Goal: Task Accomplishment & Management: Manage account settings

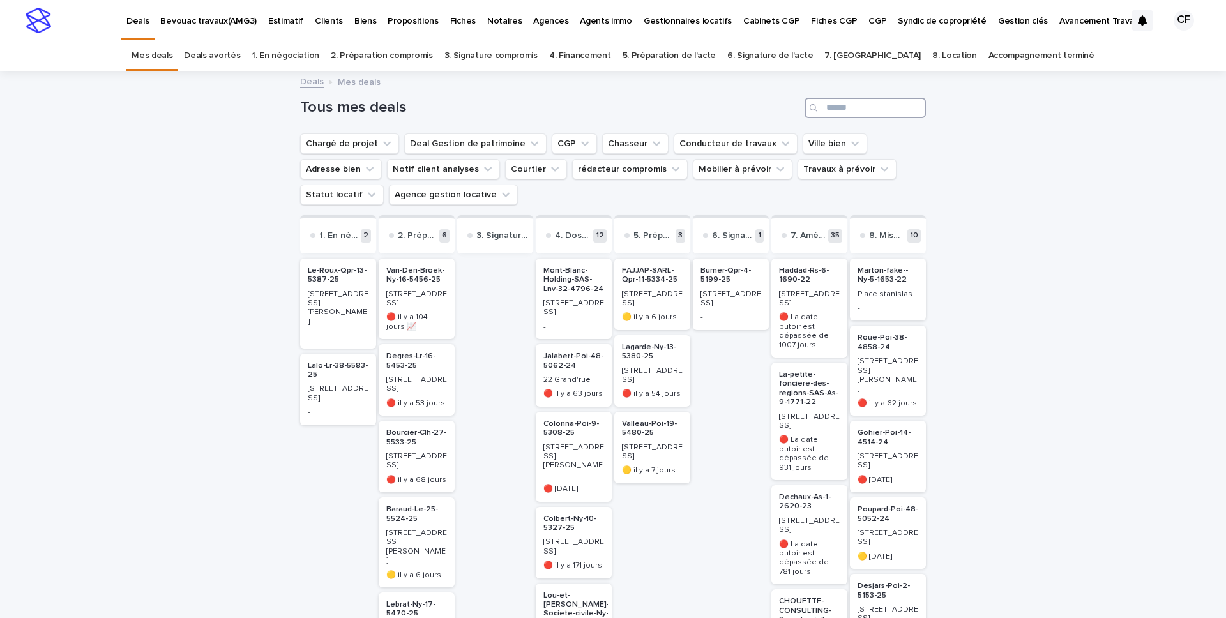
click at [835, 112] on input "Search" at bounding box center [865, 108] width 121 height 20
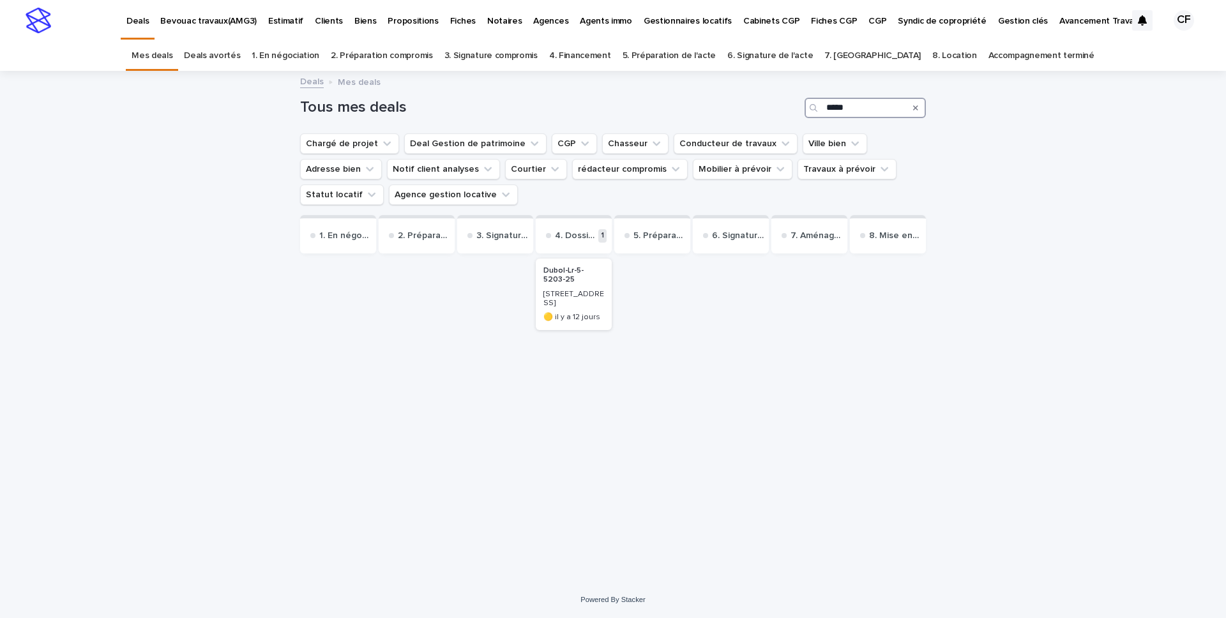
type input "*****"
click at [590, 303] on p "[STREET_ADDRESS]" at bounding box center [574, 299] width 61 height 19
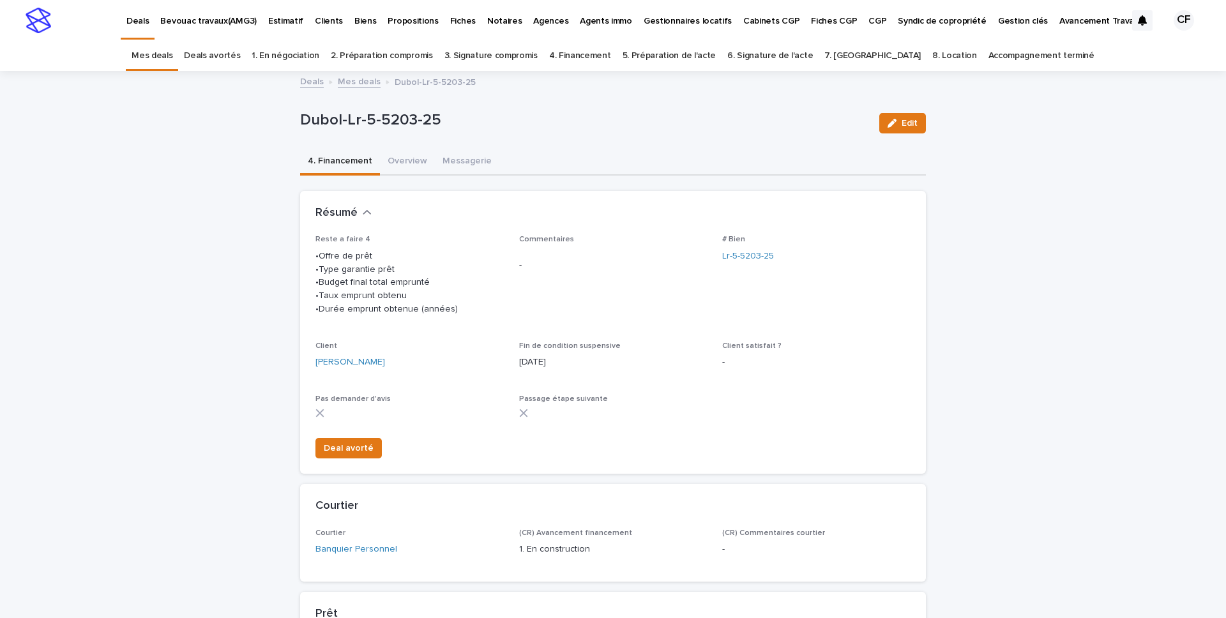
click at [39, 26] on img at bounding box center [39, 21] width 26 height 26
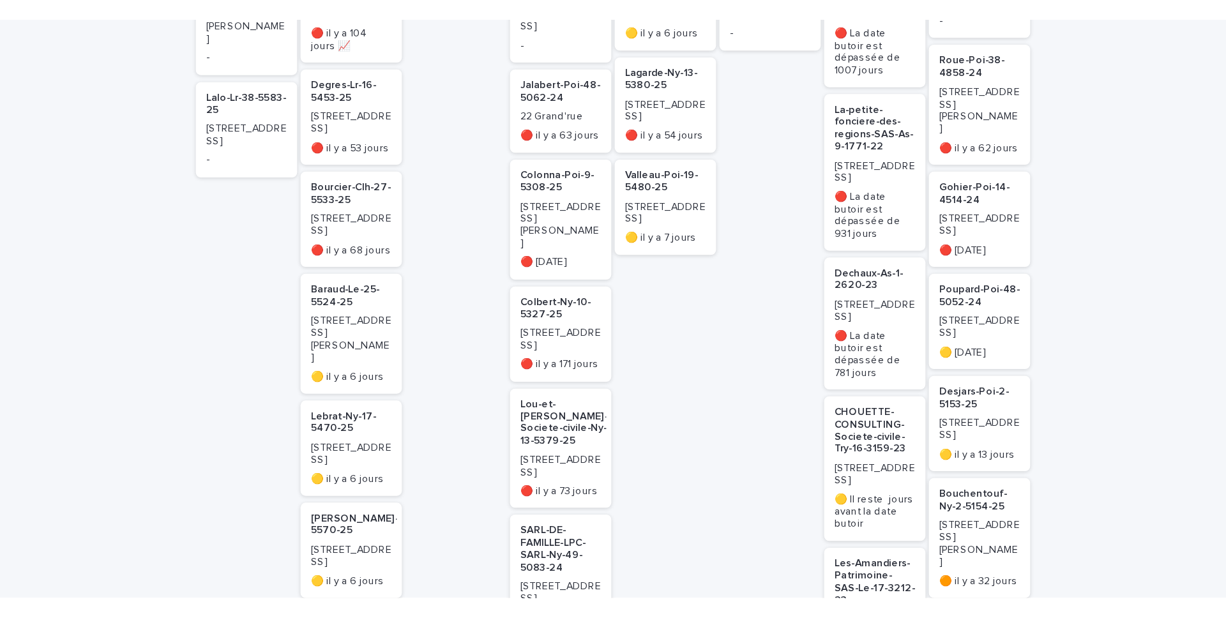
scroll to position [307, 0]
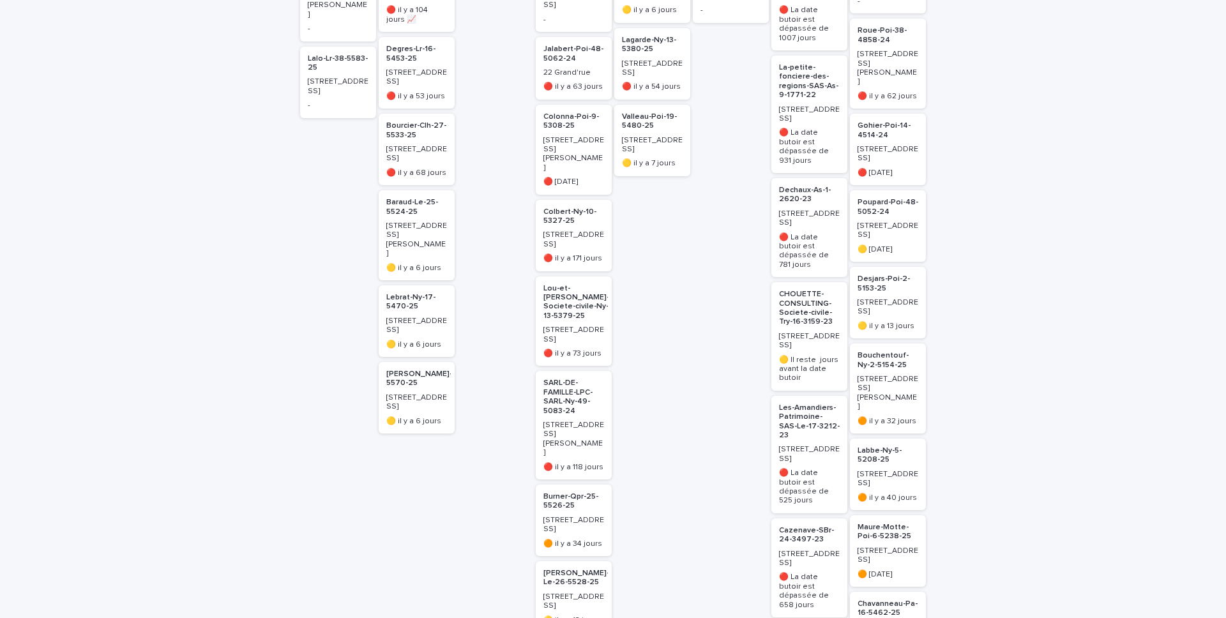
click at [424, 317] on p "[STREET_ADDRESS]" at bounding box center [416, 326] width 61 height 19
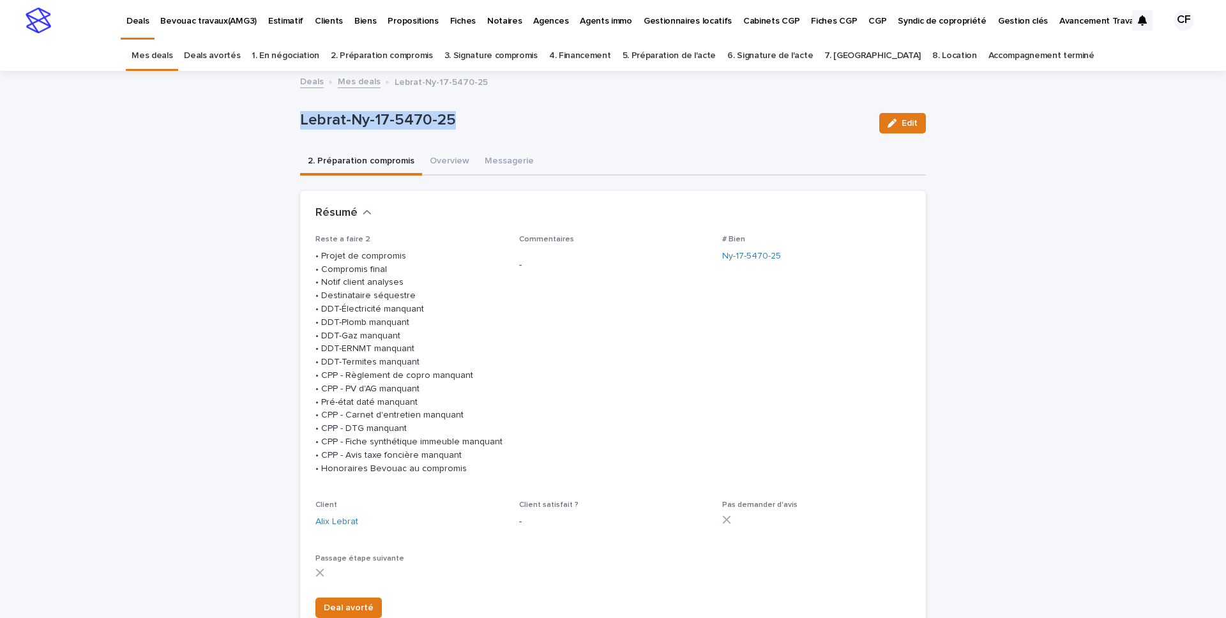
drag, startPoint x: 474, startPoint y: 121, endPoint x: 192, endPoint y: 121, distance: 281.7
copy p "Lebrat-Ny-17-5470-25"
click at [454, 164] on button "Overview" at bounding box center [449, 162] width 55 height 27
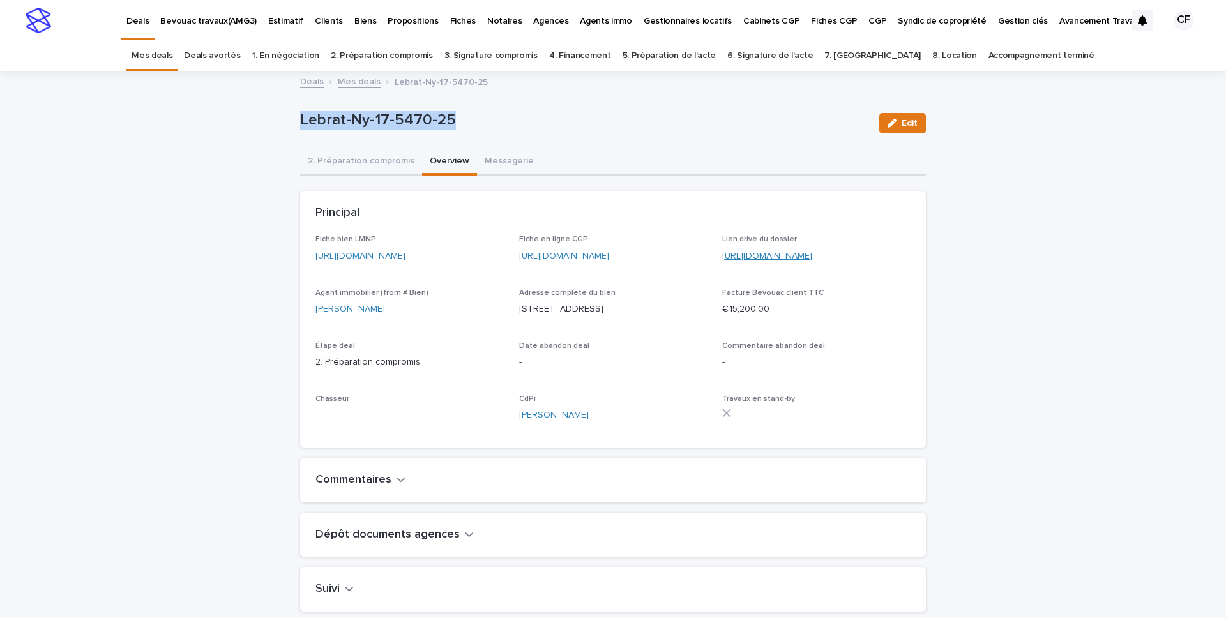
click at [812, 258] on link "https://drive.google.com/drive/folders/1e6la6jc6dc21y5GvPXiqIAWA-zI5FzeO" at bounding box center [767, 256] width 90 height 9
click at [26, 24] on img at bounding box center [39, 21] width 26 height 26
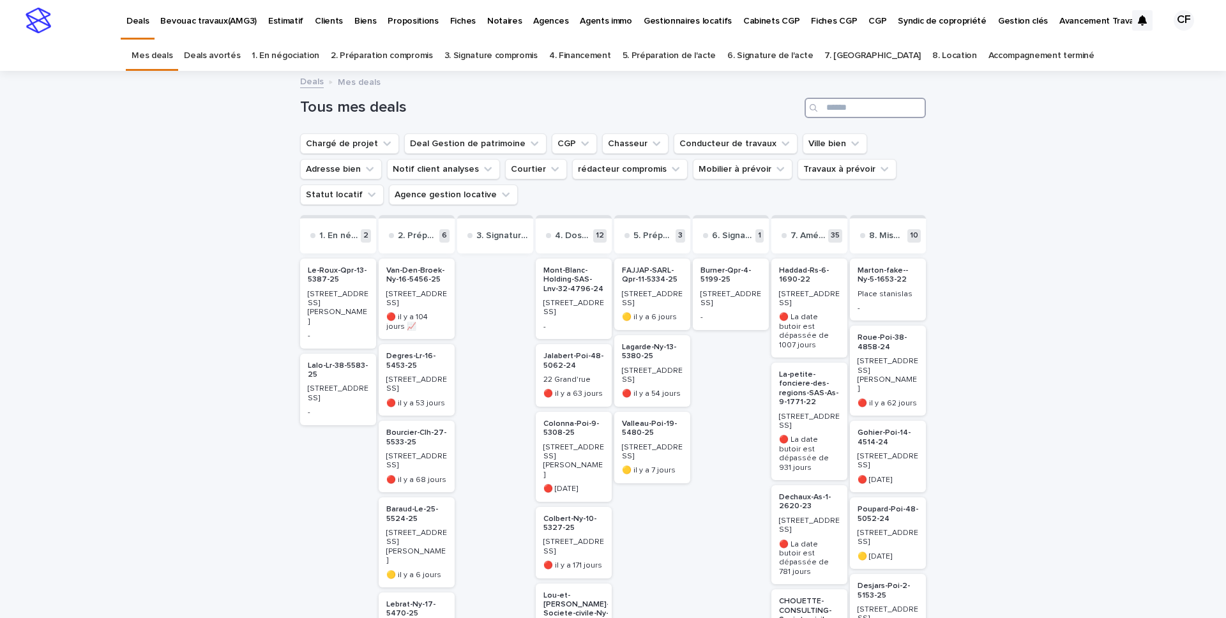
drag, startPoint x: 888, startPoint y: 105, endPoint x: 938, endPoint y: 100, distance: 50.8
click at [888, 105] on input "Search" at bounding box center [865, 108] width 121 height 20
type input "*"
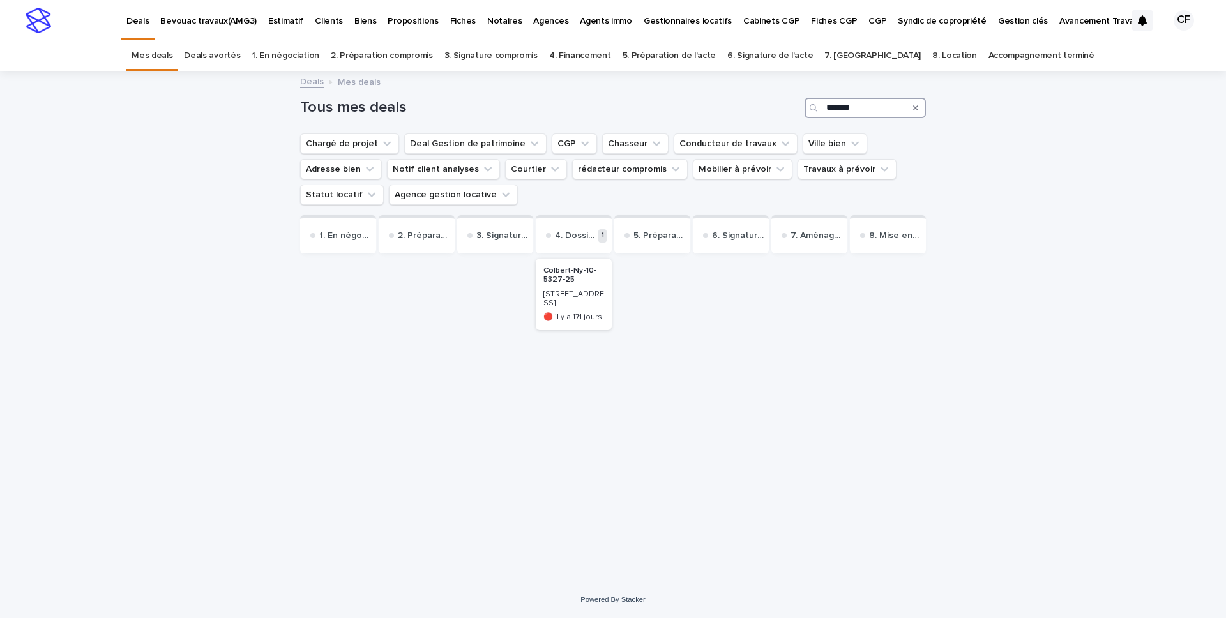
type input "*******"
click at [595, 313] on p "🔴 il y a 171 jours" at bounding box center [574, 317] width 61 height 9
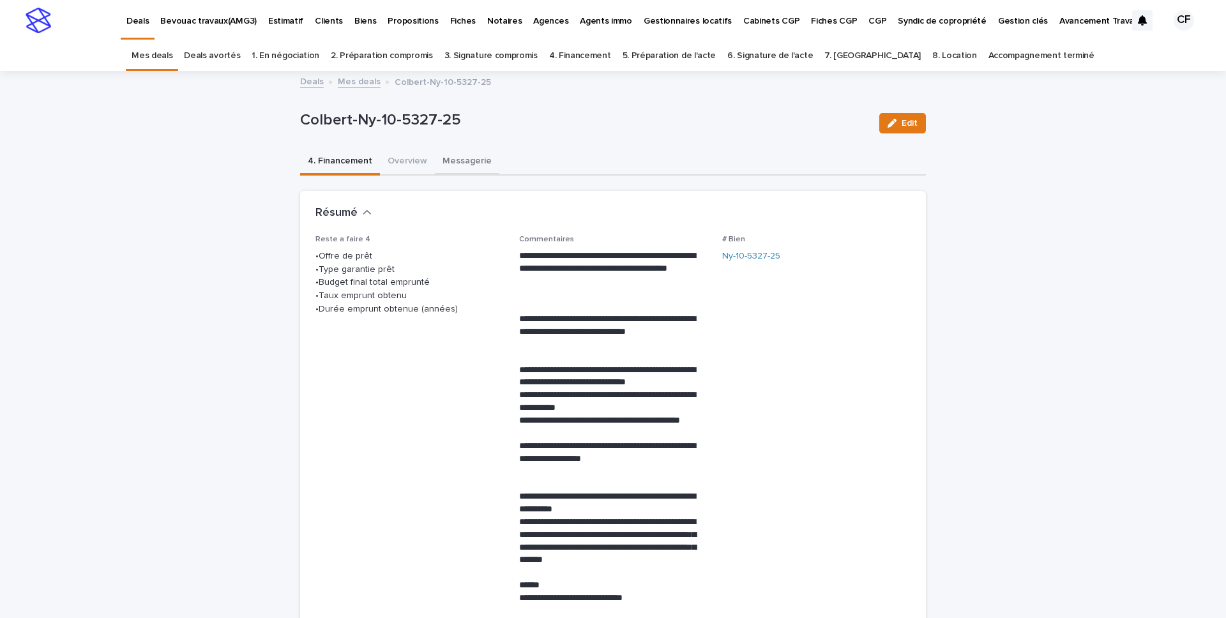
click at [461, 167] on button "Messagerie" at bounding box center [467, 162] width 65 height 27
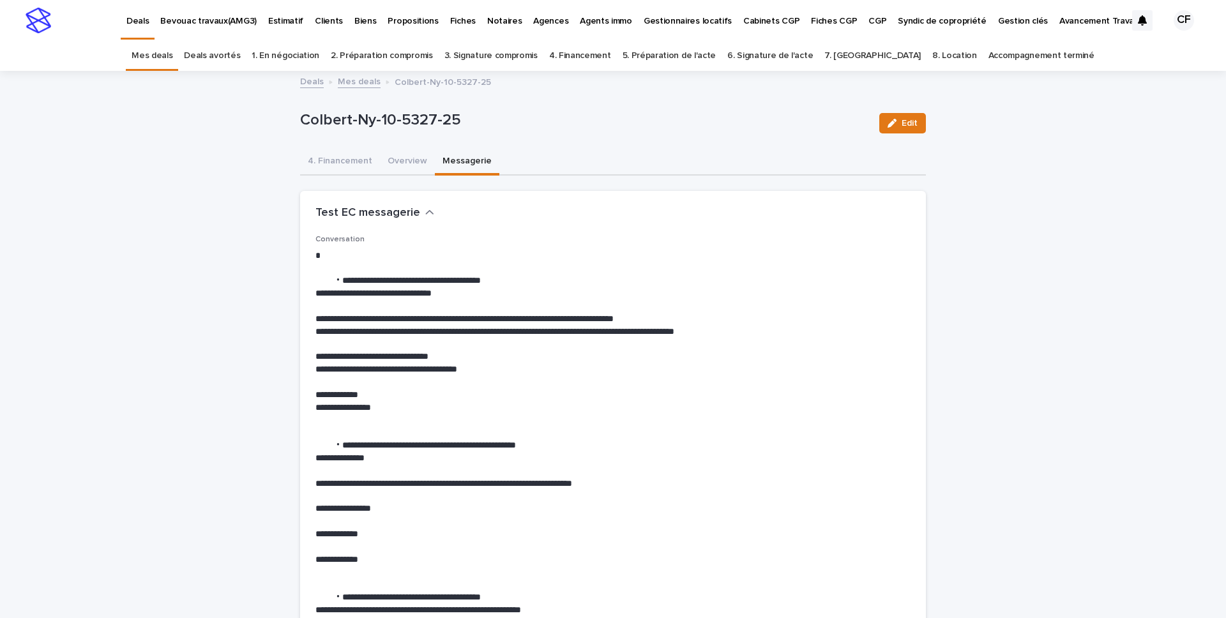
click at [45, 22] on img at bounding box center [39, 21] width 26 height 26
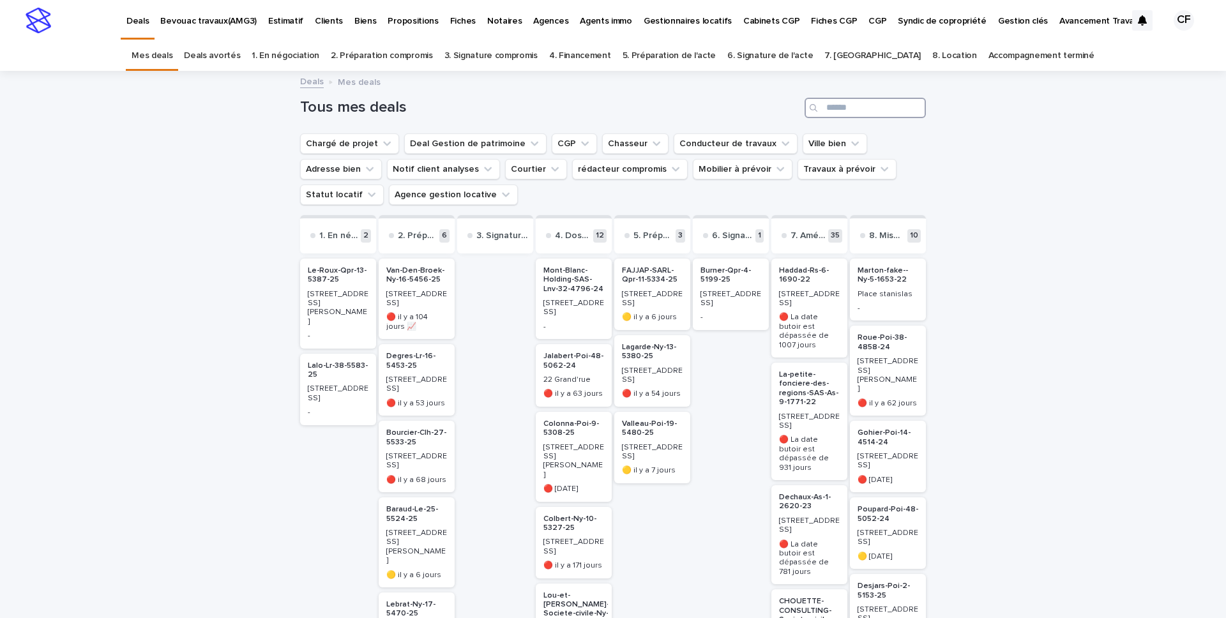
click at [919, 109] on input "Search" at bounding box center [865, 108] width 121 height 20
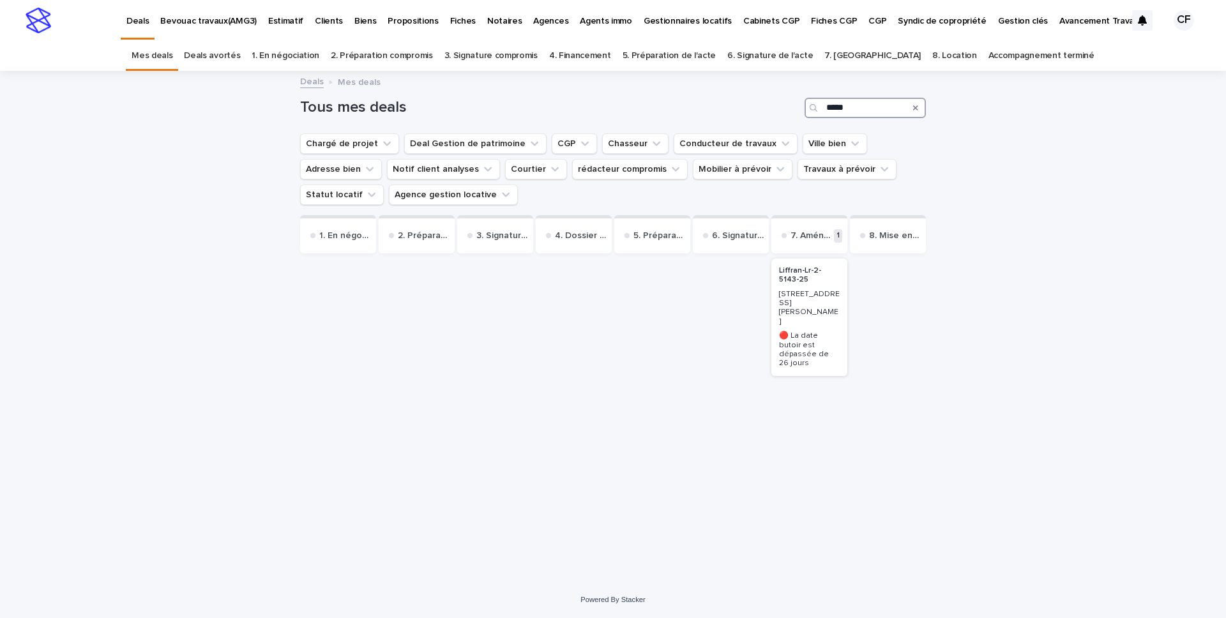
type input "*****"
click at [804, 286] on h2 "Liffran-Lr-2-5143-25" at bounding box center [809, 276] width 68 height 26
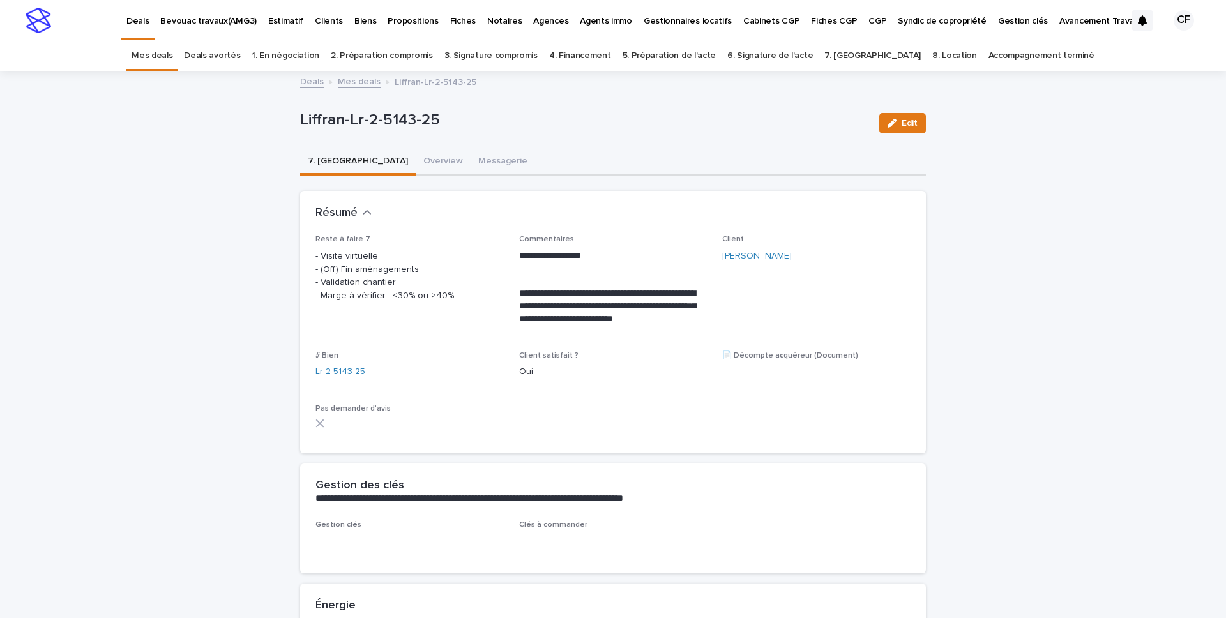
click at [333, 159] on button "7. [GEOGRAPHIC_DATA]" at bounding box center [358, 162] width 116 height 27
click at [416, 156] on button "Overview" at bounding box center [443, 162] width 55 height 27
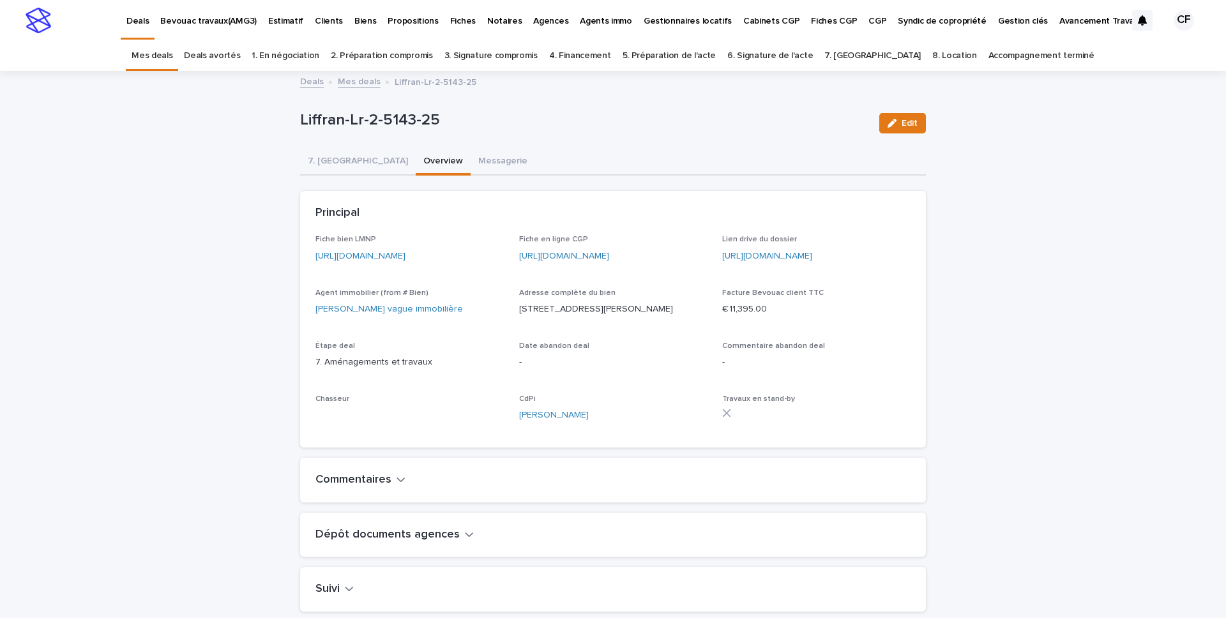
click at [416, 163] on button "Overview" at bounding box center [443, 162] width 55 height 27
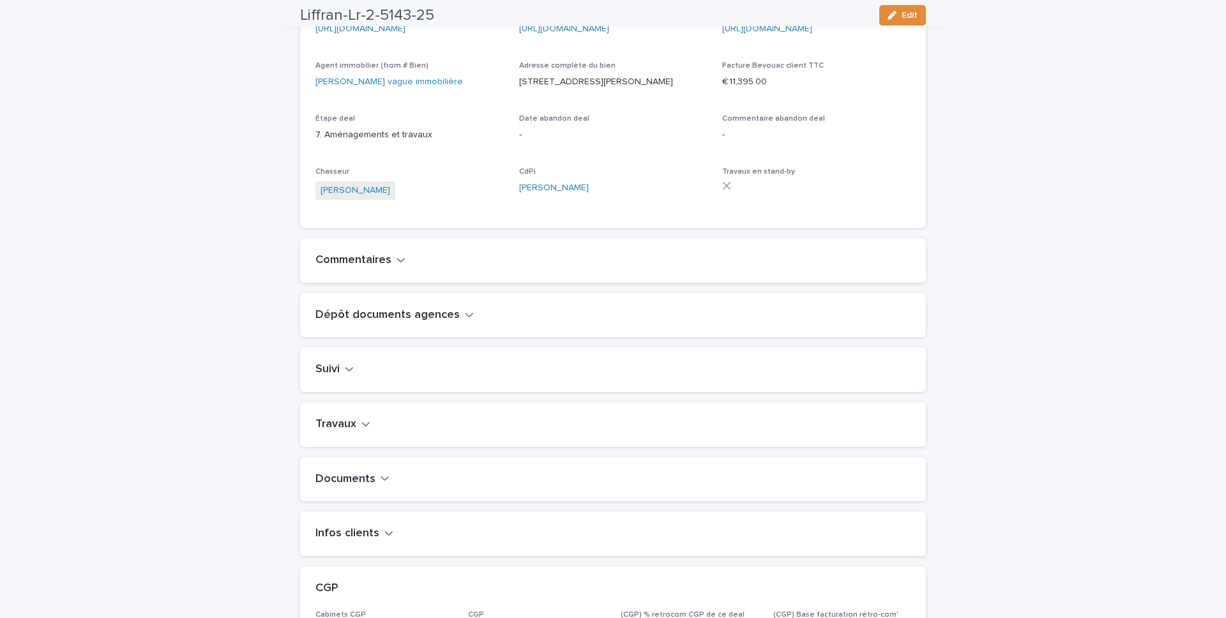
scroll to position [238, 0]
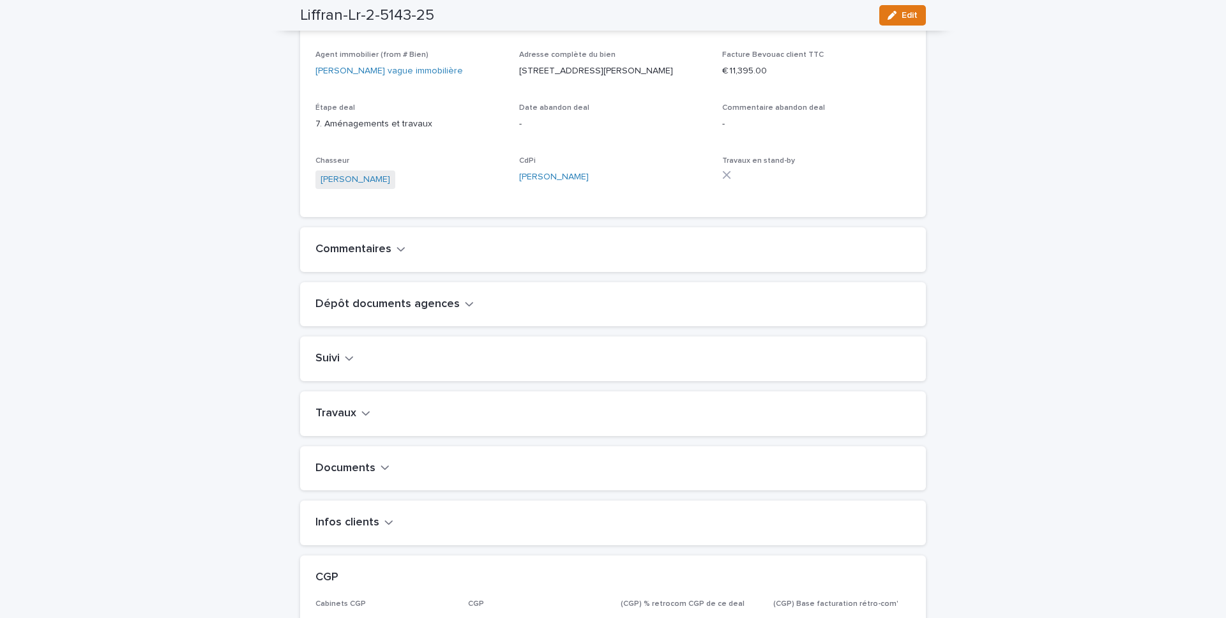
click at [326, 420] on h2 "Travaux" at bounding box center [336, 414] width 41 height 14
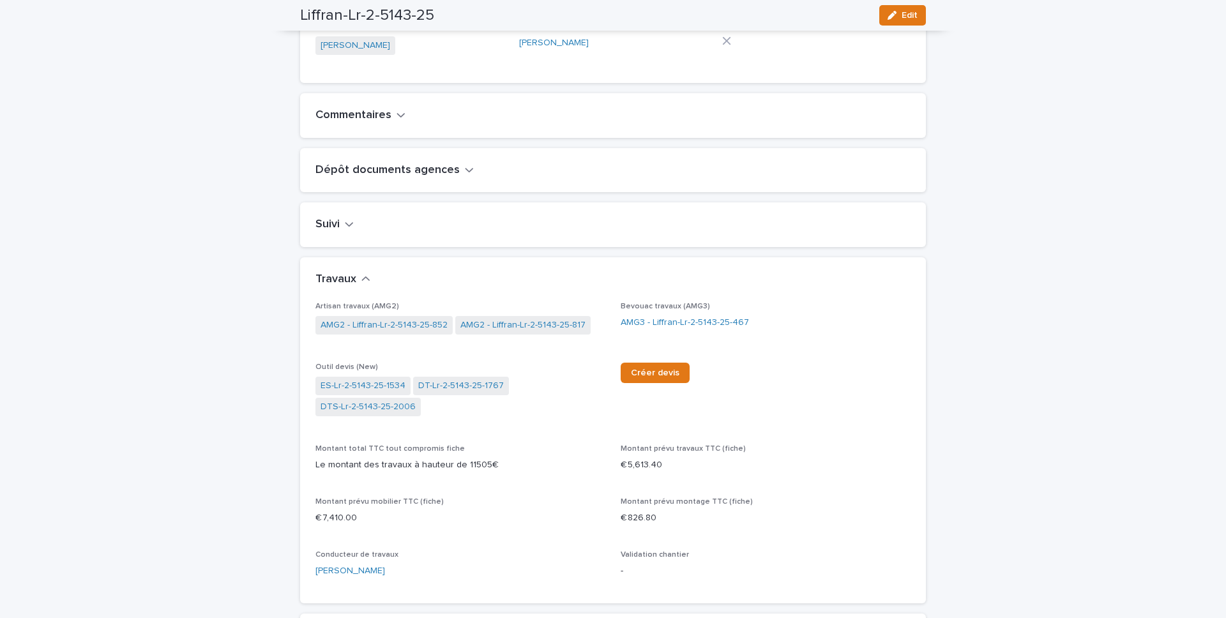
scroll to position [0, 0]
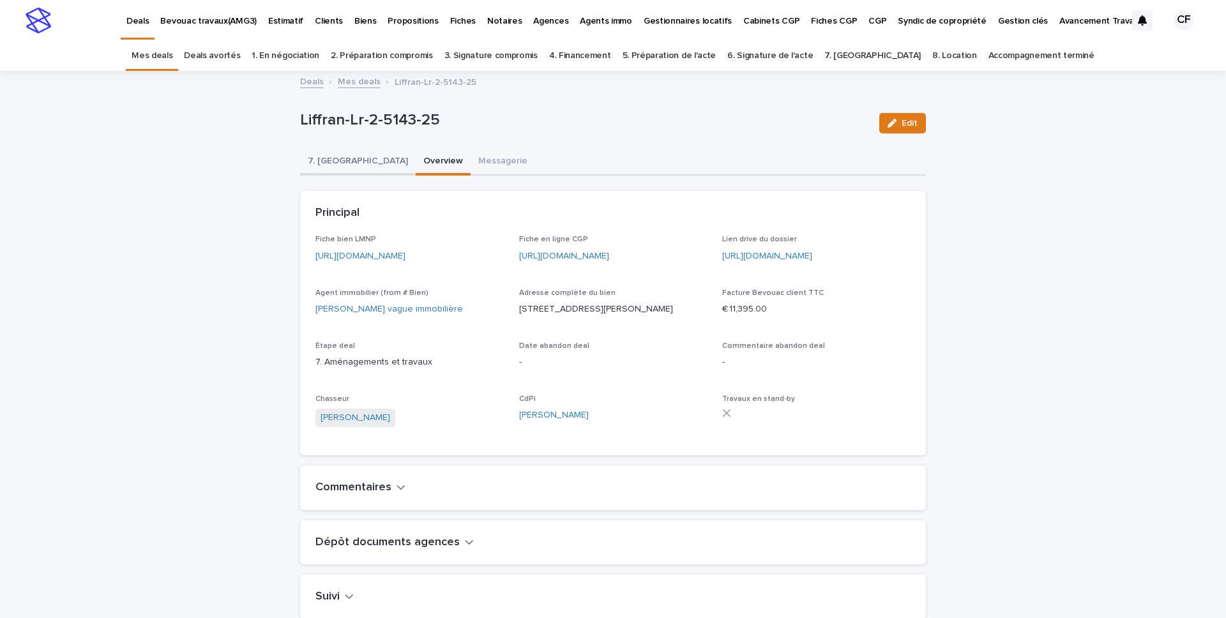
click at [346, 166] on button "7. [GEOGRAPHIC_DATA]" at bounding box center [358, 162] width 116 height 27
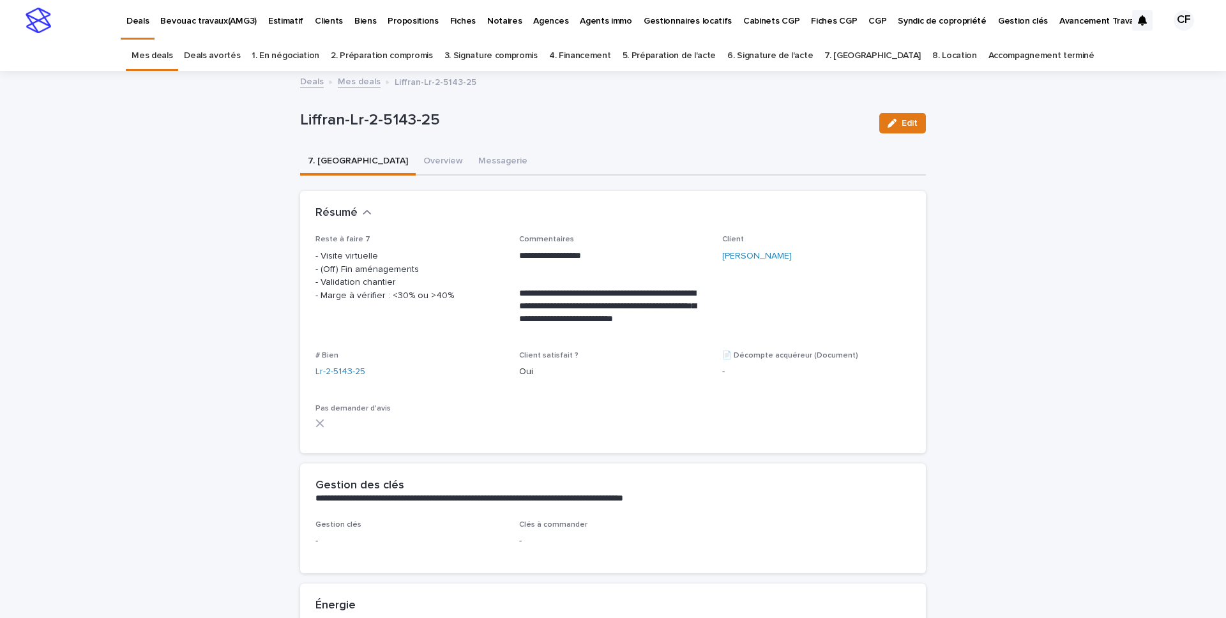
click at [416, 150] on button "Overview" at bounding box center [443, 162] width 55 height 27
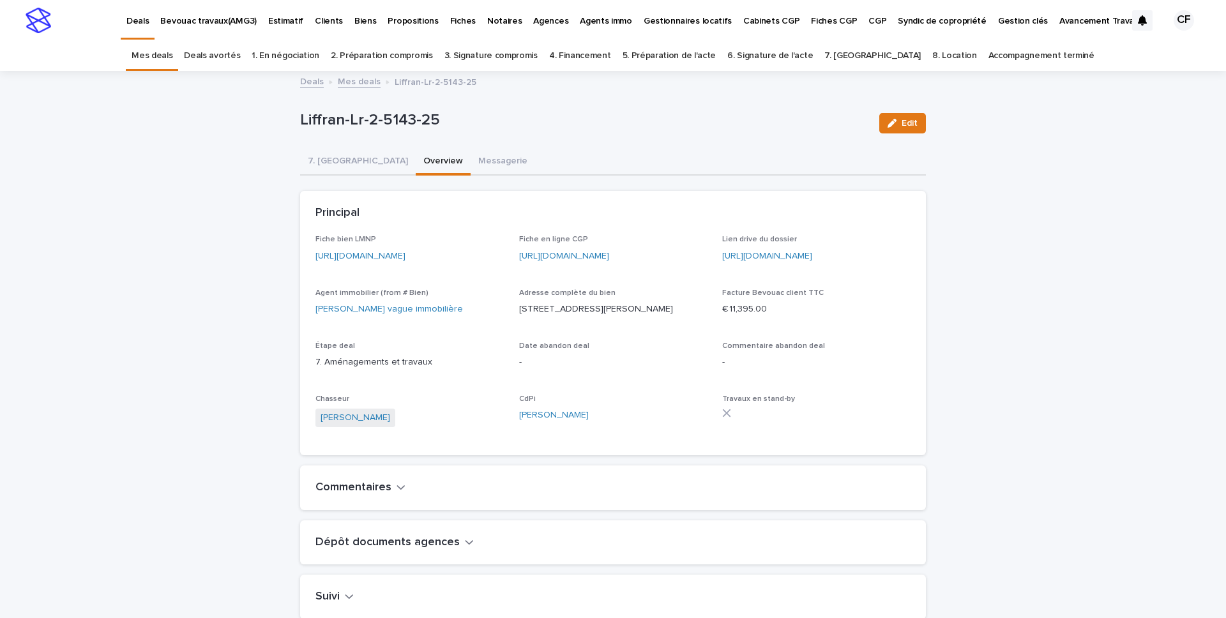
click at [26, 29] on img at bounding box center [39, 21] width 26 height 26
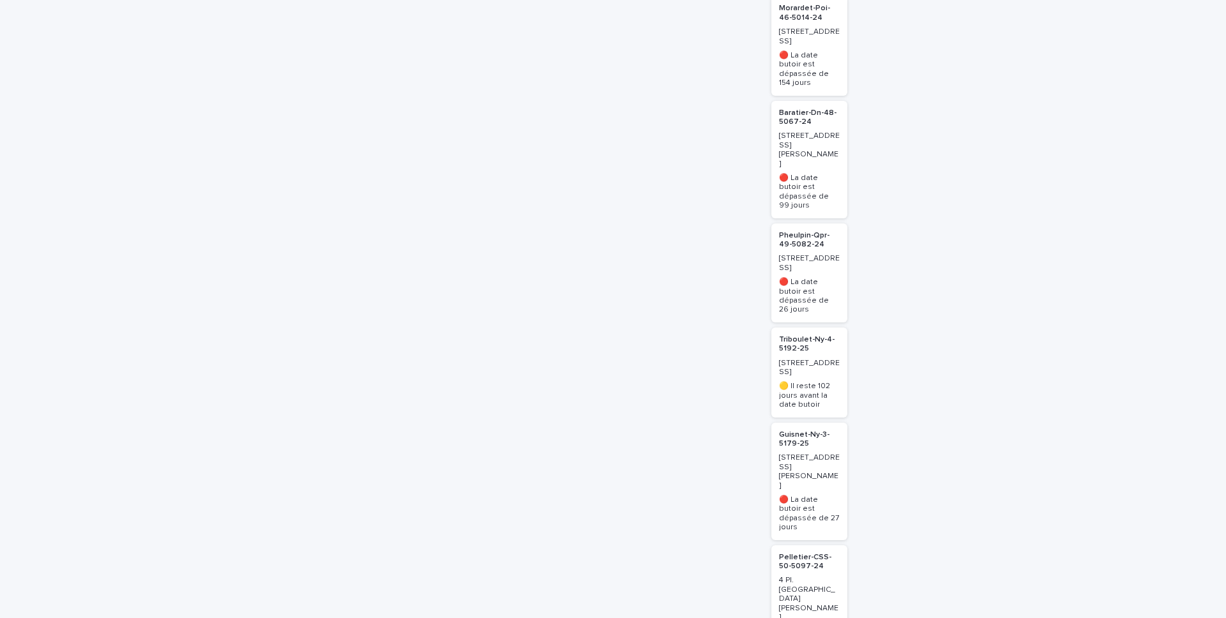
scroll to position [1730, 0]
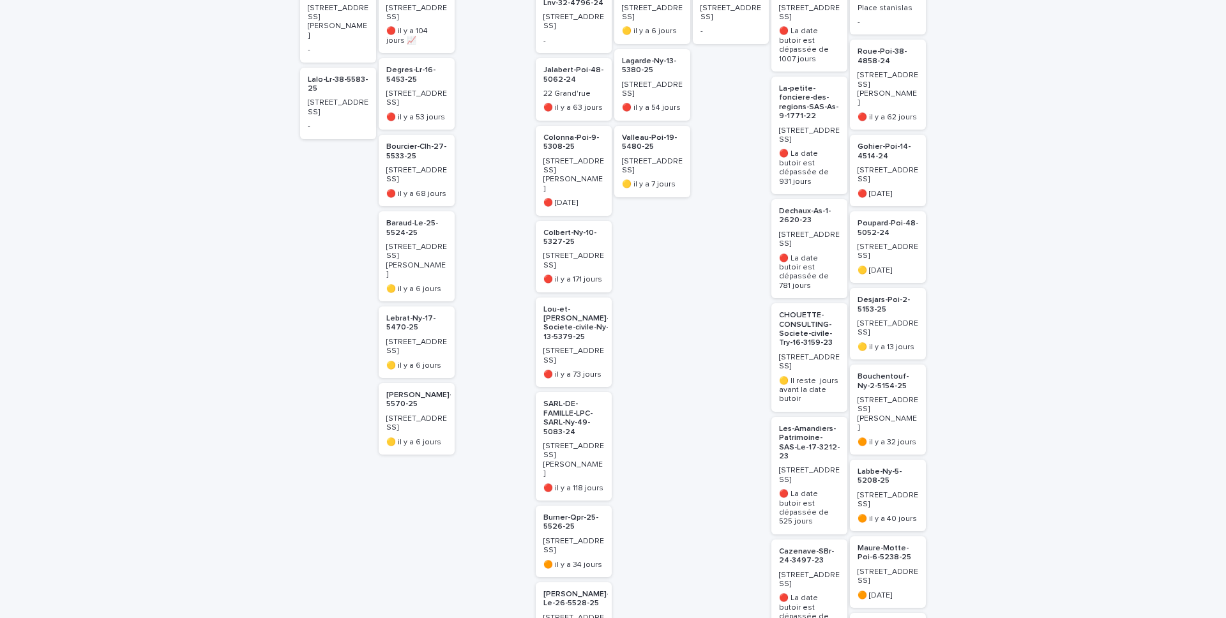
scroll to position [430, 0]
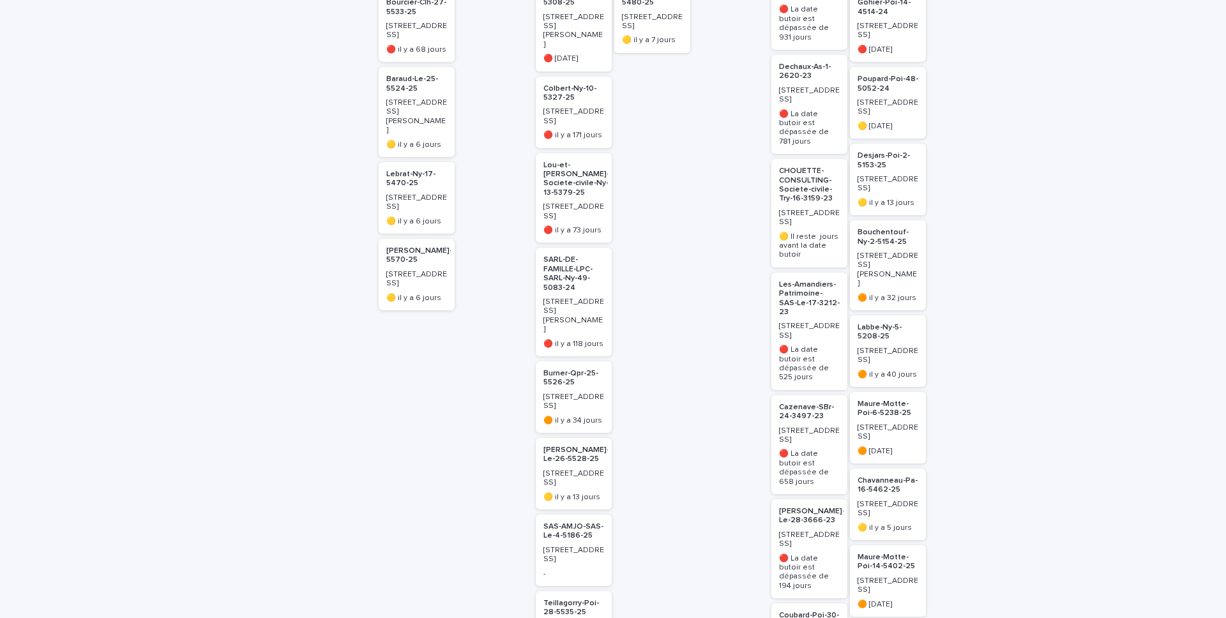
click at [582, 89] on div "Colbert-Ny-10-5327-25 10 Rue Gambetta 🔴 il y a 171 jours" at bounding box center [574, 113] width 76 height 72
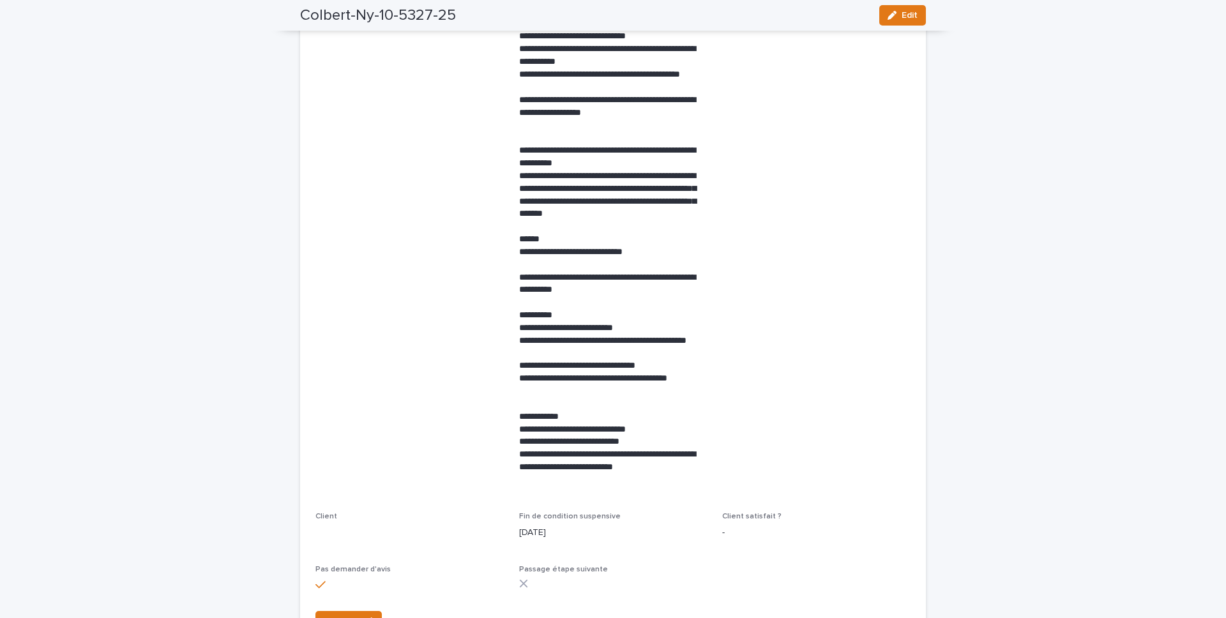
scroll to position [41, 0]
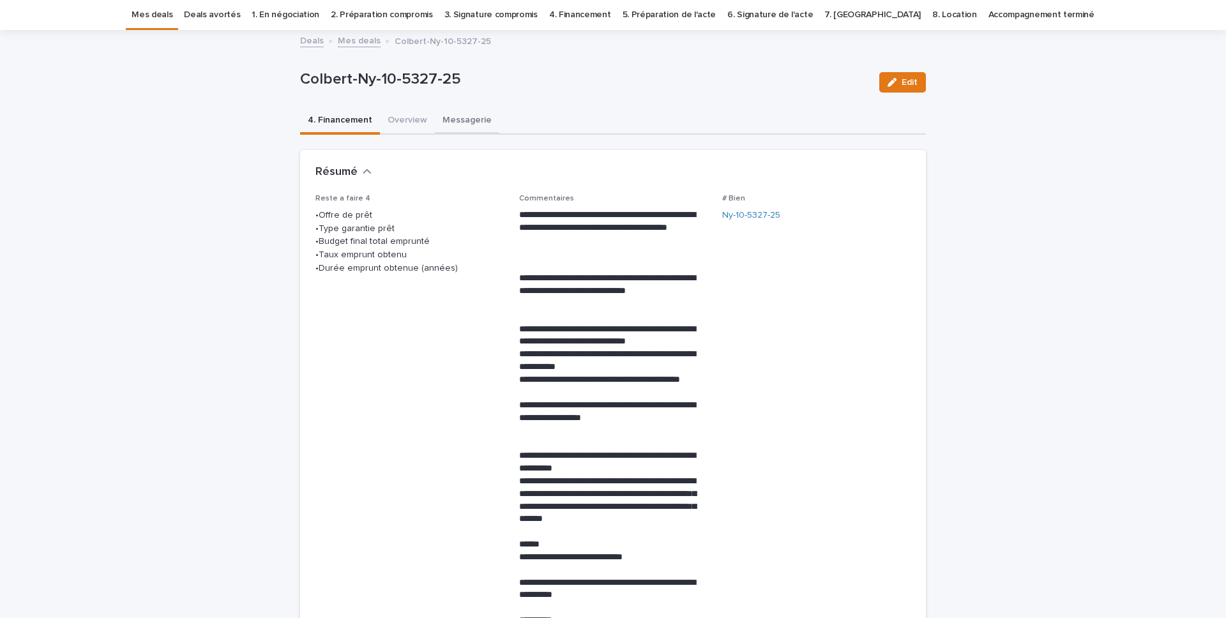
click at [464, 132] on button "Messagerie" at bounding box center [467, 121] width 65 height 27
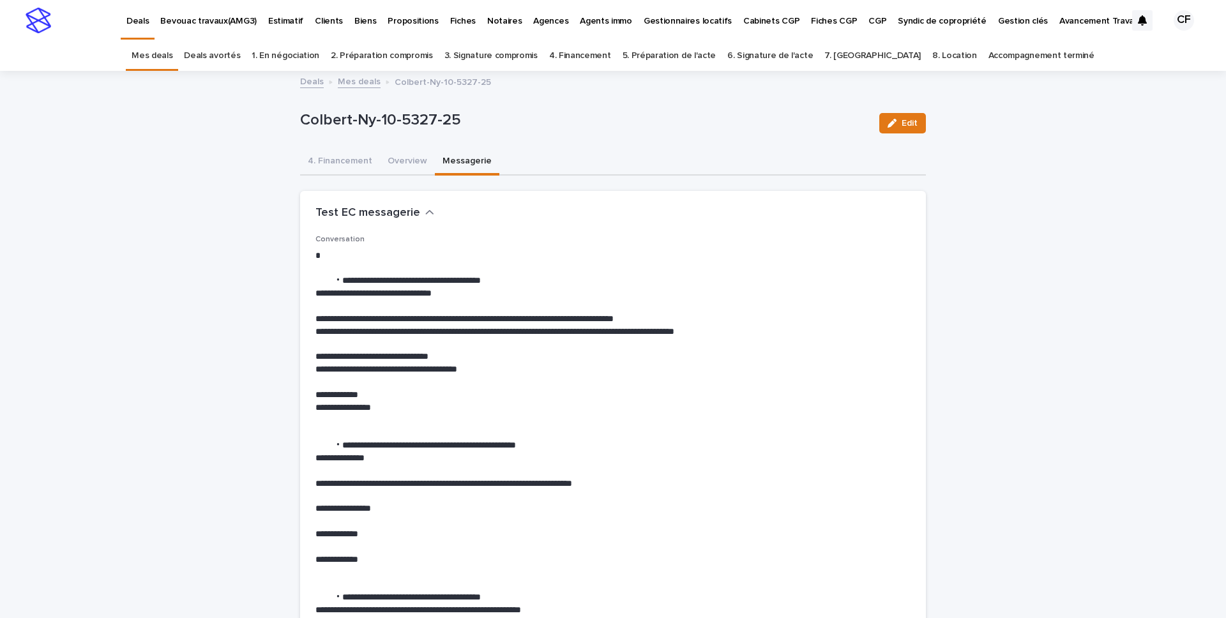
click at [396, 146] on div "Colbert-Ny-10-5327-25 Edit" at bounding box center [613, 123] width 626 height 51
click at [397, 151] on button "Overview" at bounding box center [407, 162] width 55 height 27
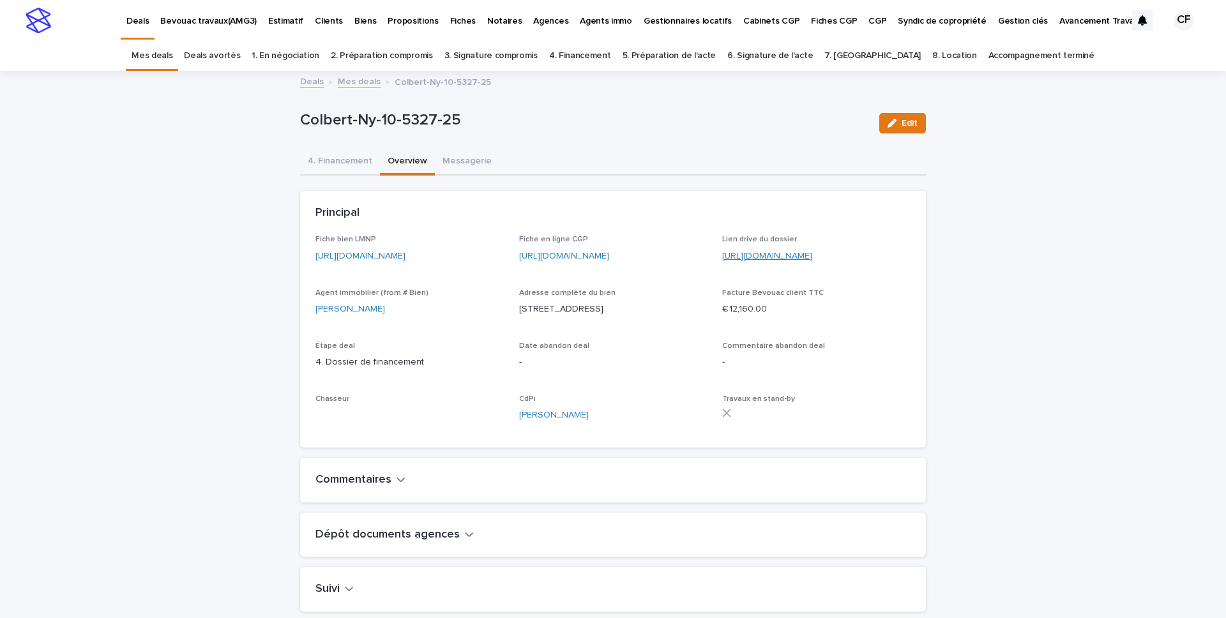
click at [751, 258] on link "https://drive.google.com/drive/folders/1z4gKhYjjWq4rmw91OU1xl8XbCGcMbAyz" at bounding box center [767, 256] width 90 height 9
click at [43, 26] on img at bounding box center [39, 21] width 26 height 26
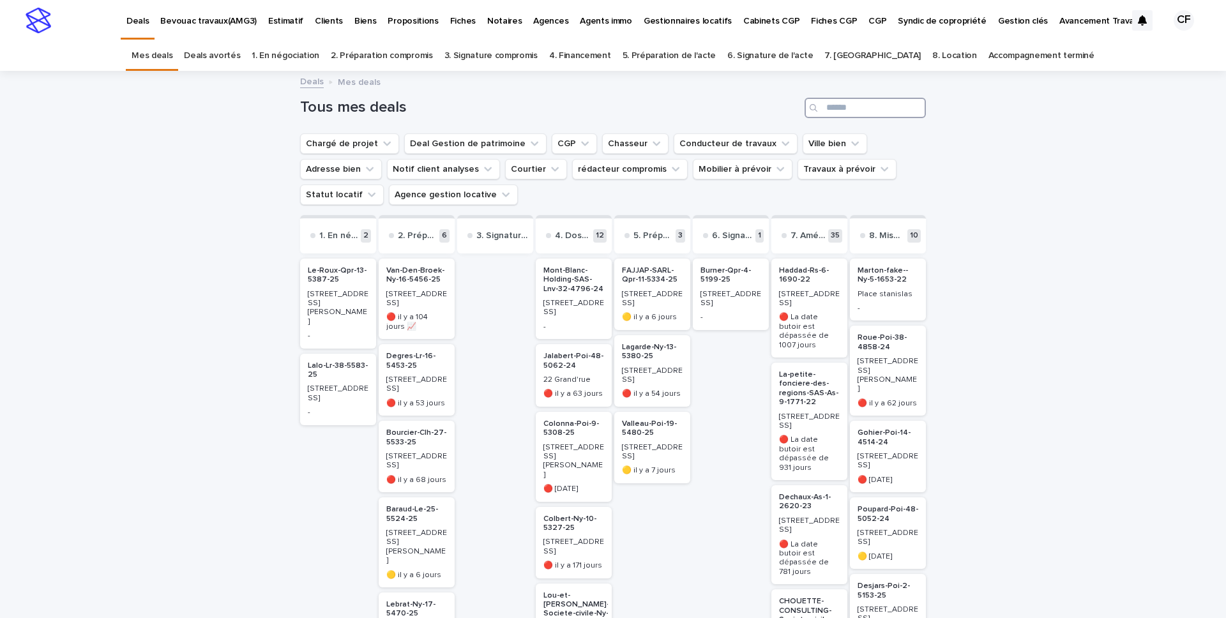
click at [907, 112] on input "Search" at bounding box center [865, 108] width 121 height 20
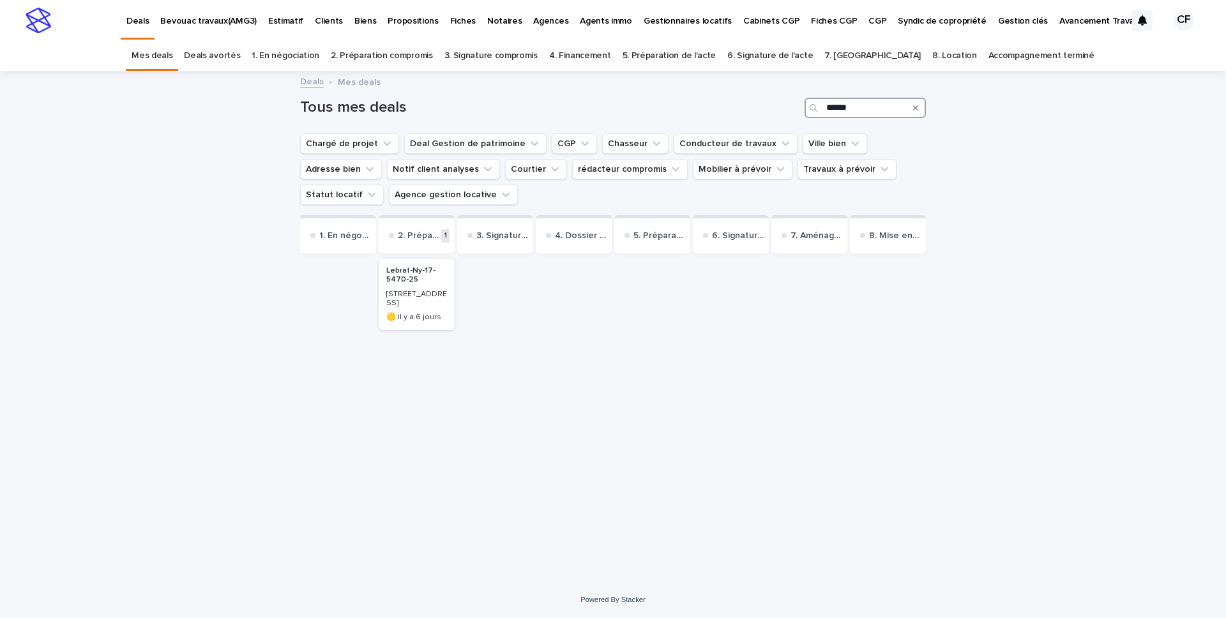
type input "******"
click at [443, 290] on p "[STREET_ADDRESS]" at bounding box center [416, 299] width 61 height 19
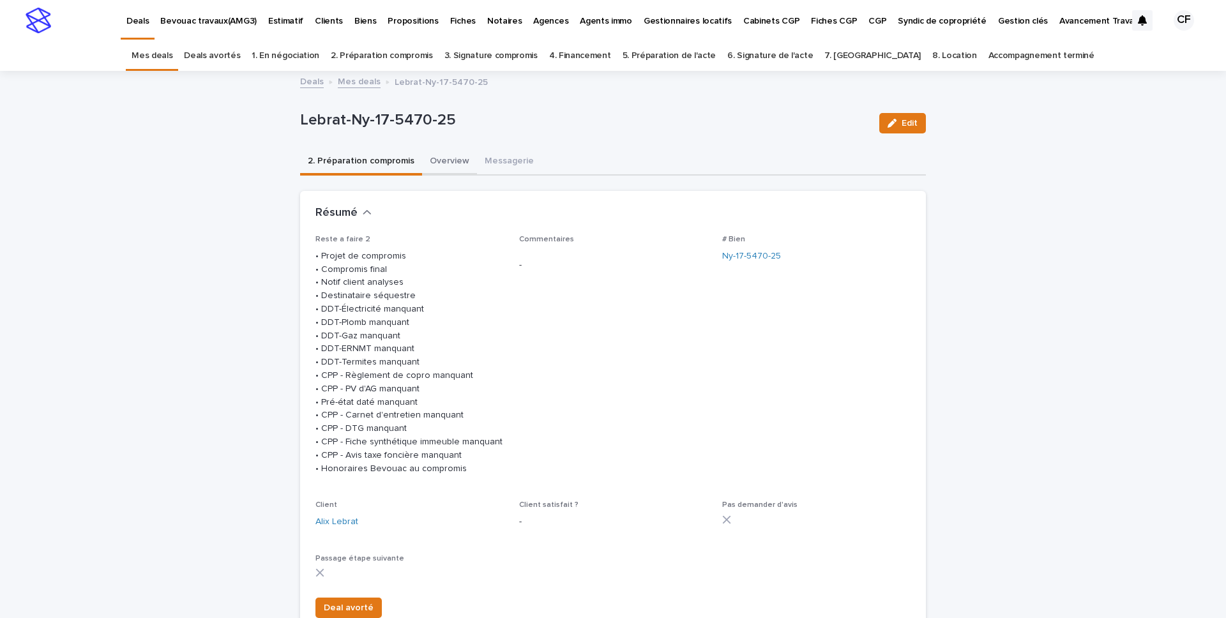
click at [435, 167] on button "Overview" at bounding box center [449, 162] width 55 height 27
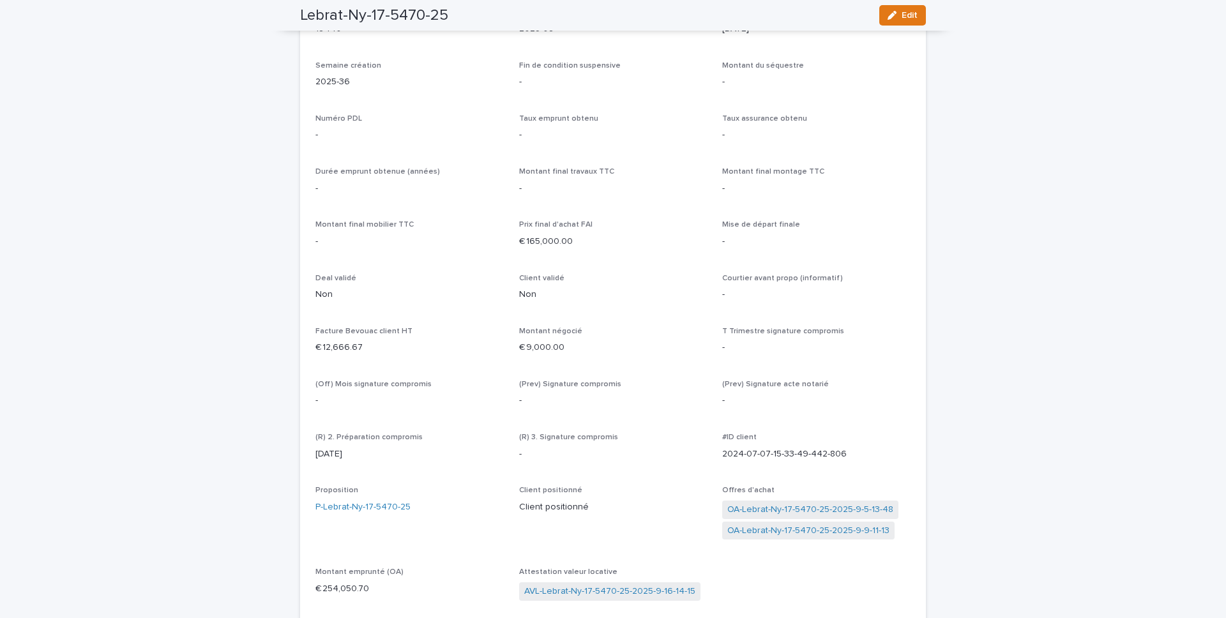
scroll to position [3328, 0]
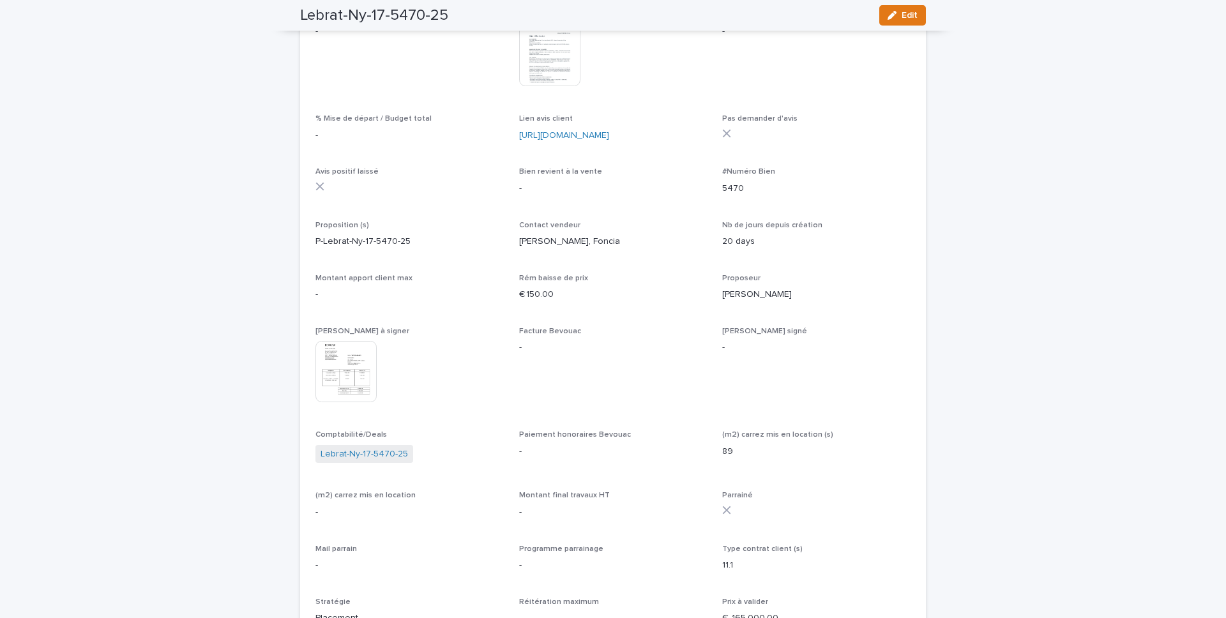
click at [364, 344] on img at bounding box center [346, 371] width 61 height 61
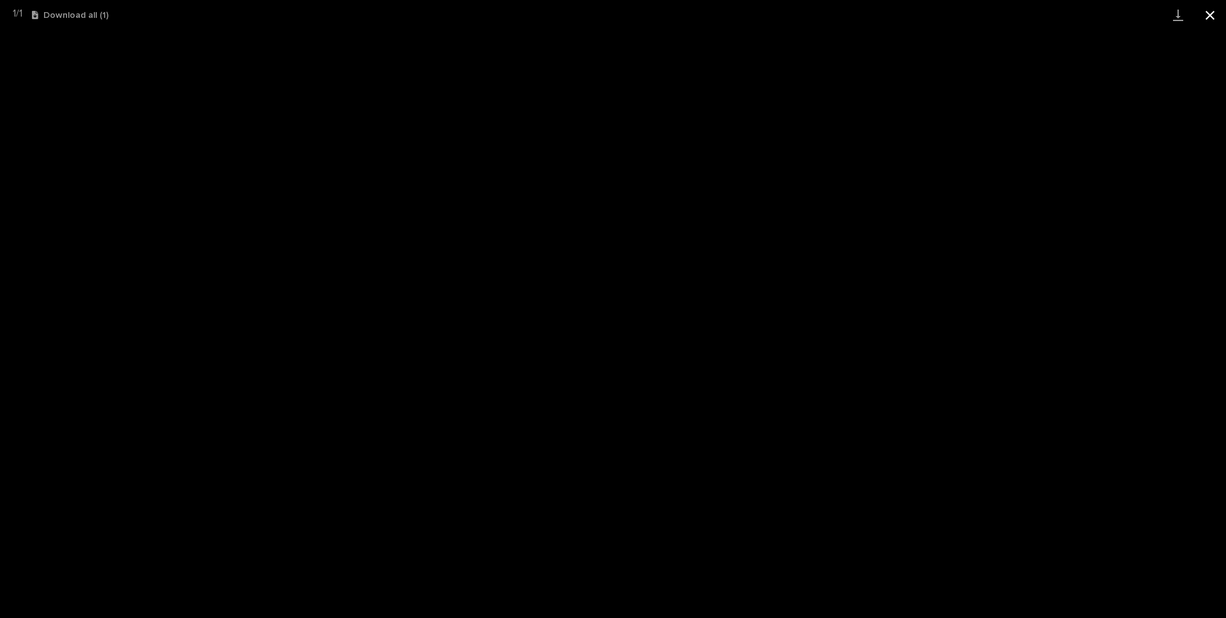
click at [919, 11] on button "Close gallery" at bounding box center [1210, 15] width 32 height 30
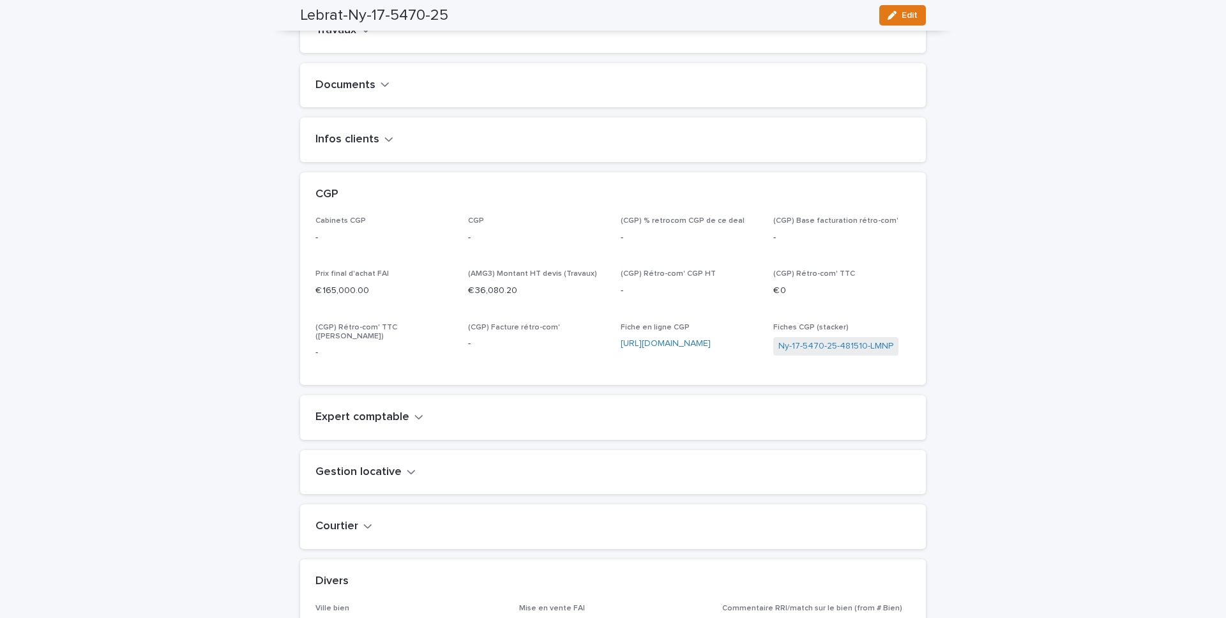
scroll to position [0, 0]
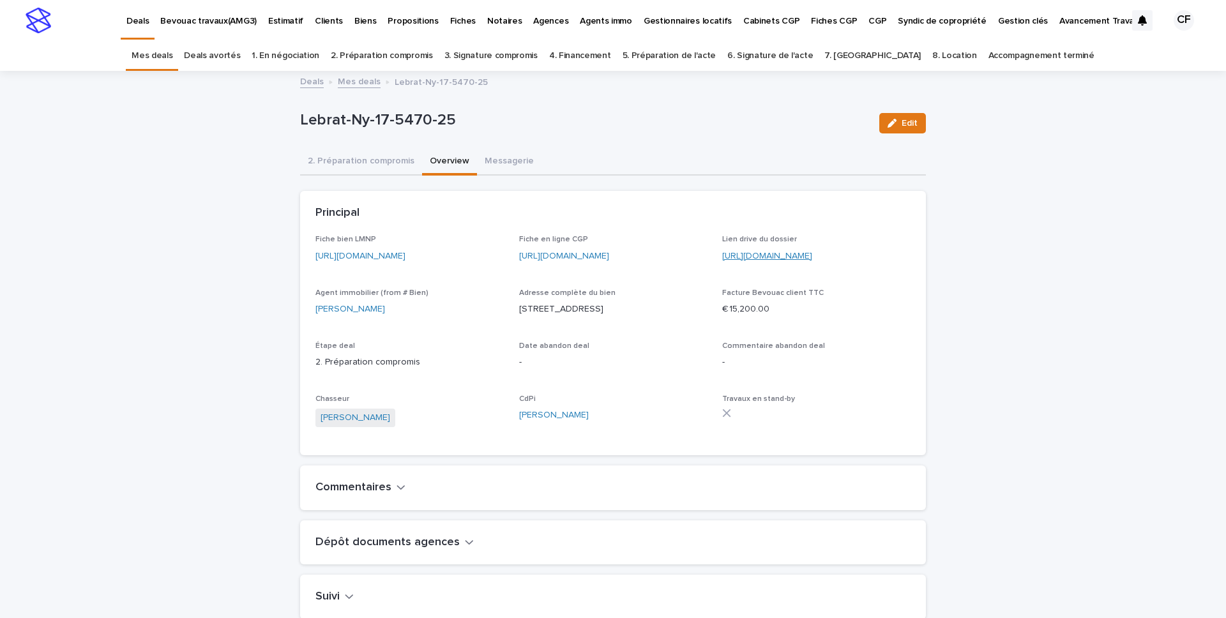
click at [731, 257] on link "https://drive.google.com/drive/folders/1e6la6jc6dc21y5GvPXiqIAWA-zI5FzeO" at bounding box center [767, 256] width 90 height 9
drag, startPoint x: 419, startPoint y: 240, endPoint x: 420, endPoint y: 247, distance: 7.1
click at [419, 240] on p "Fiche bien LMNP" at bounding box center [410, 239] width 188 height 9
click at [420, 247] on div "https://app.bevouac.com/fiche/recGGAu8p6yT7zq99" at bounding box center [410, 255] width 188 height 16
click at [406, 257] on link "https://app.bevouac.com/fiche/recGGAu8p6yT7zq99" at bounding box center [361, 256] width 90 height 9
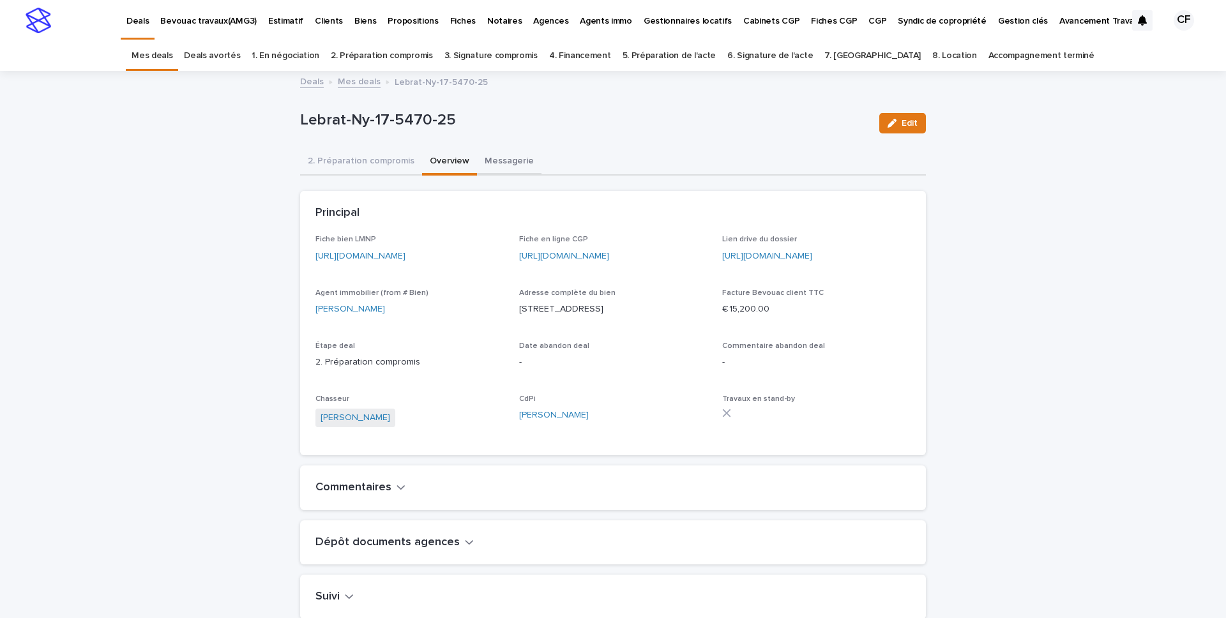
click at [500, 153] on button "Messagerie" at bounding box center [509, 162] width 65 height 27
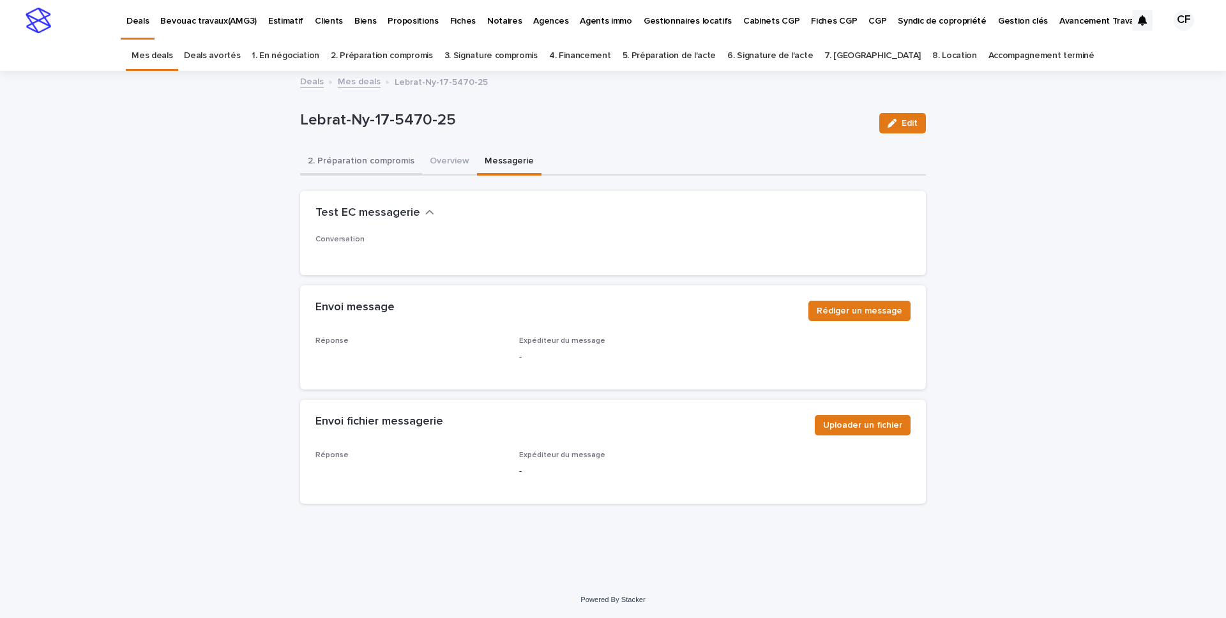
click at [367, 166] on button "2. Préparation compromis" at bounding box center [361, 162] width 122 height 27
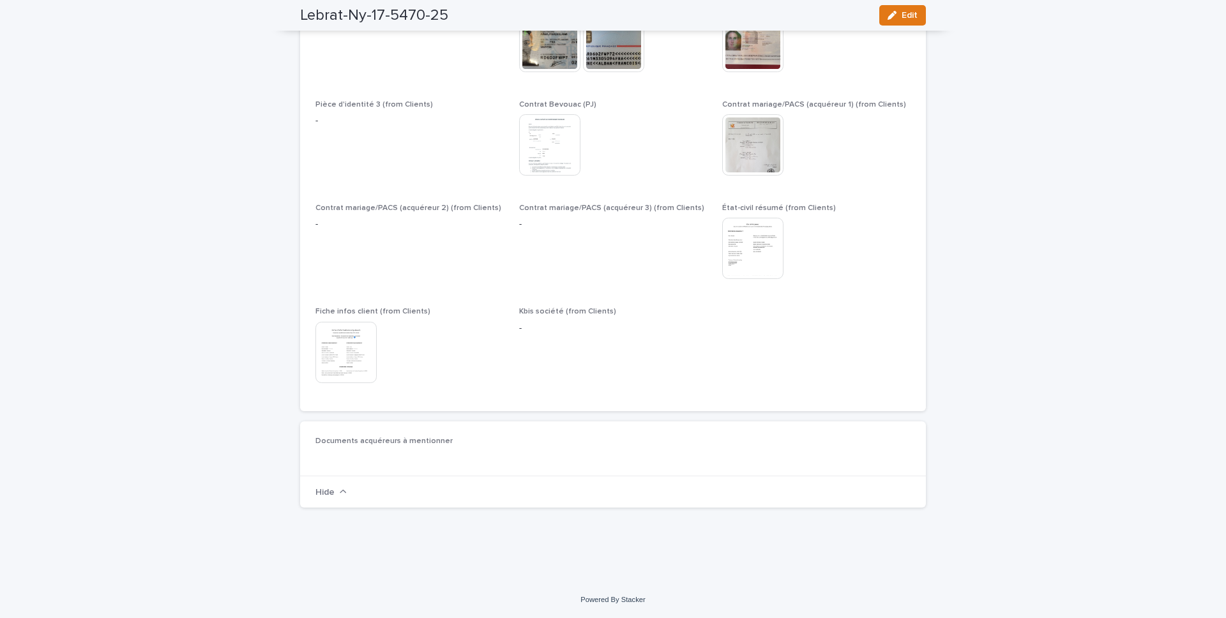
scroll to position [1217, 0]
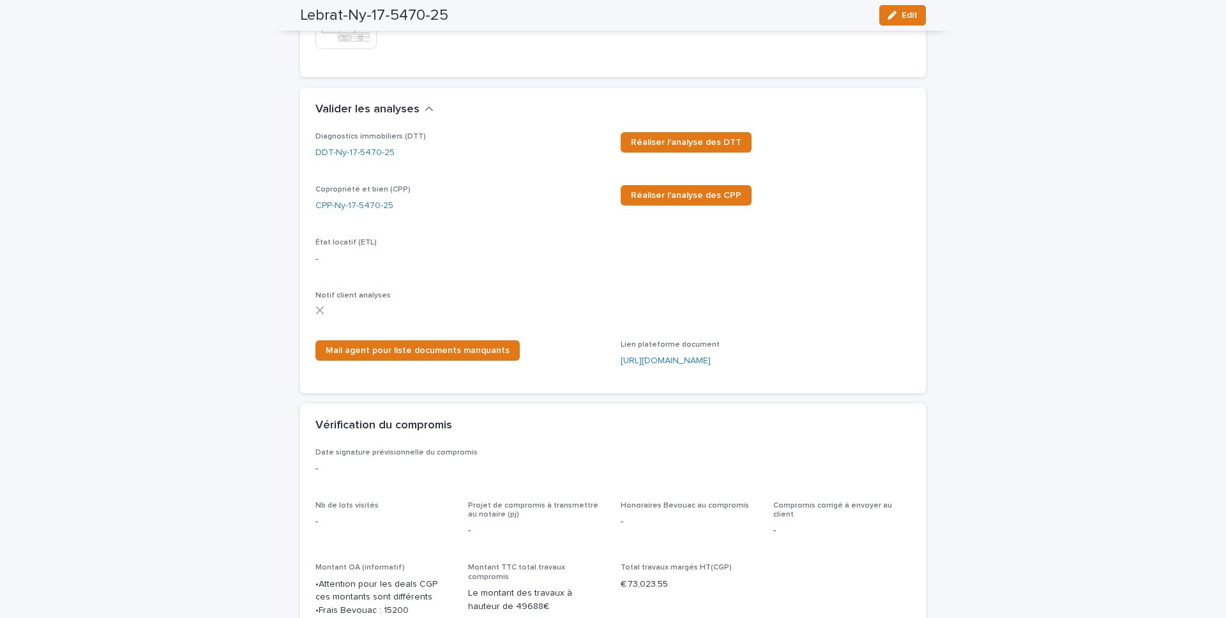
click at [386, 170] on div "Diagnostics immobiliers (DTT) DDT-Ny-17-5470-25" at bounding box center [461, 151] width 290 height 38
click at [388, 160] on link "DDT-Ny-17-5470-25" at bounding box center [355, 152] width 79 height 13
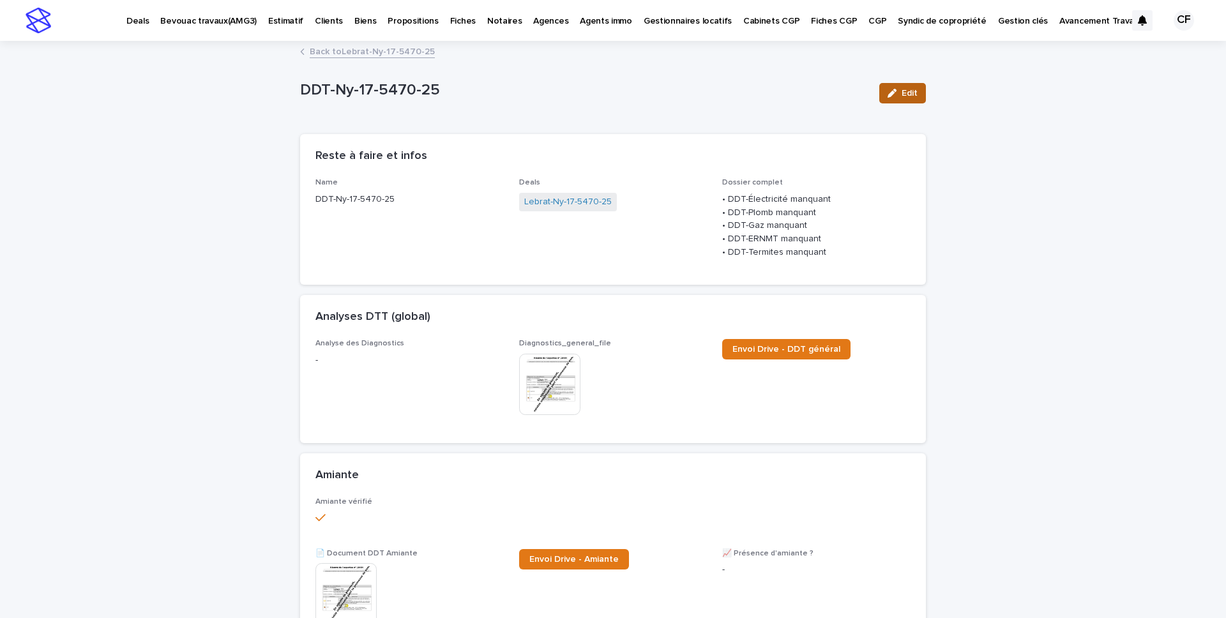
click at [915, 83] on button "Edit" at bounding box center [903, 93] width 47 height 20
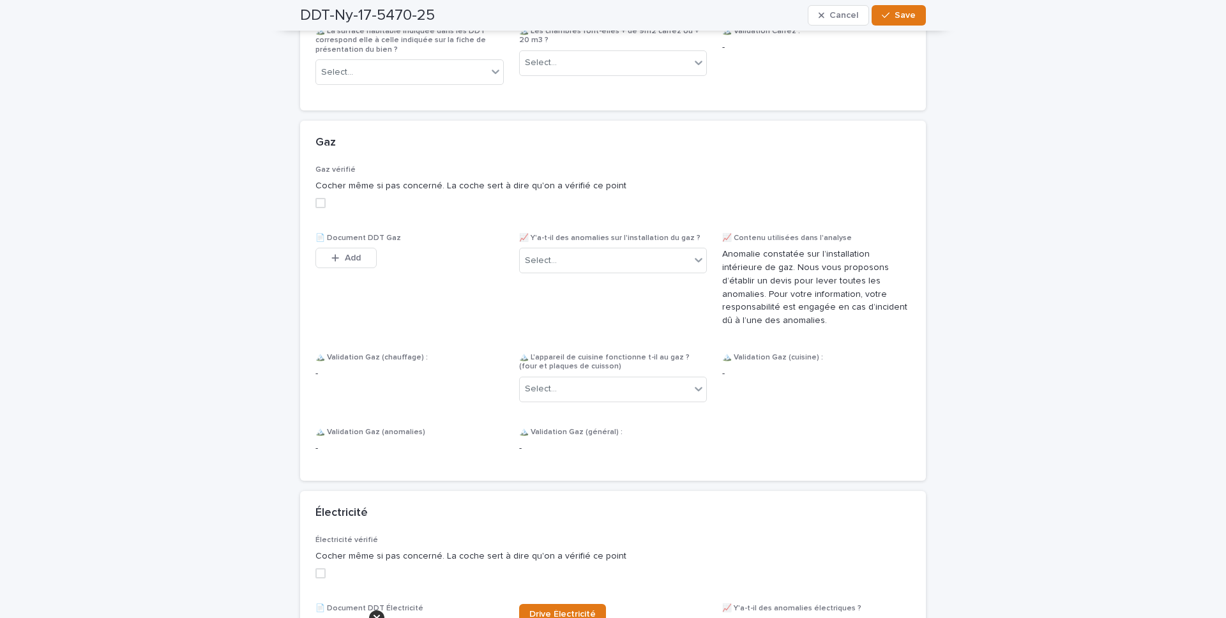
scroll to position [1762, 0]
click at [321, 205] on span at bounding box center [321, 200] width 10 height 10
drag, startPoint x: 575, startPoint y: 273, endPoint x: 575, endPoint y: 280, distance: 7.1
click at [575, 268] on div "Select..." at bounding box center [605, 257] width 171 height 21
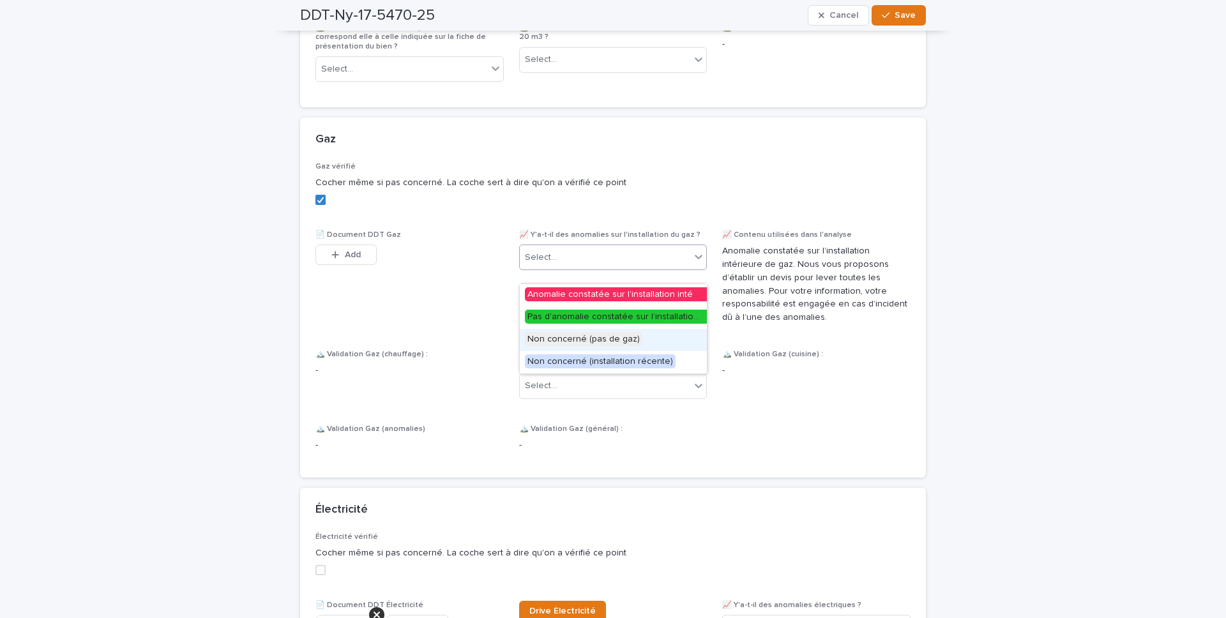
click at [573, 335] on span "Non concerné (pas de gaz)" at bounding box center [584, 339] width 118 height 14
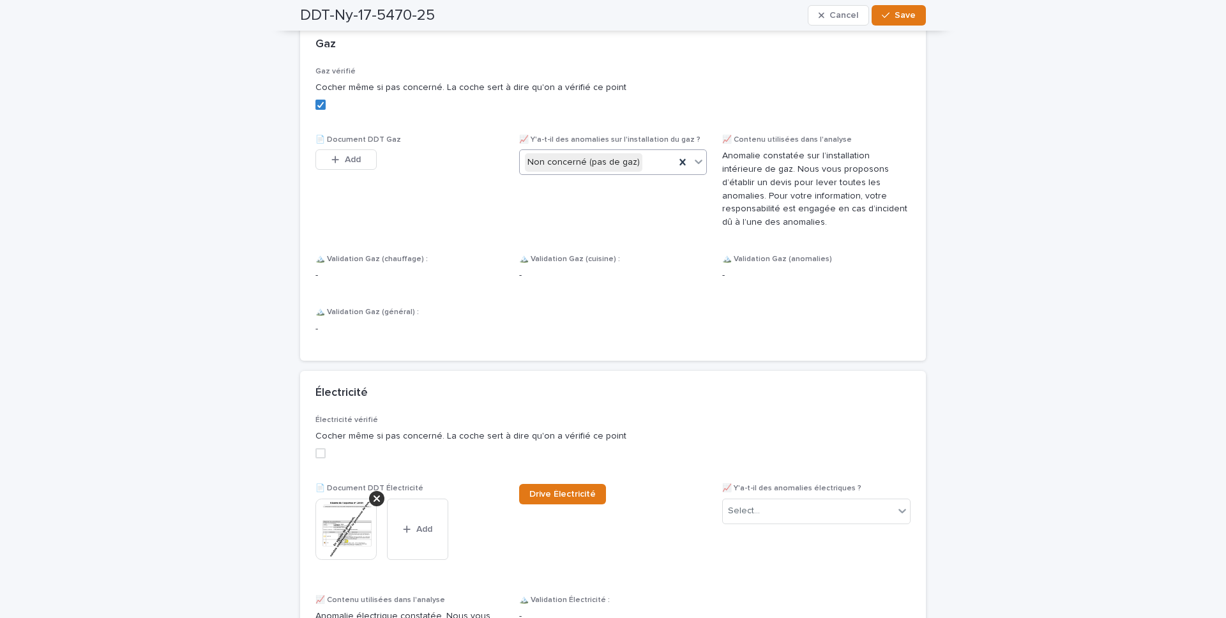
scroll to position [1887, 0]
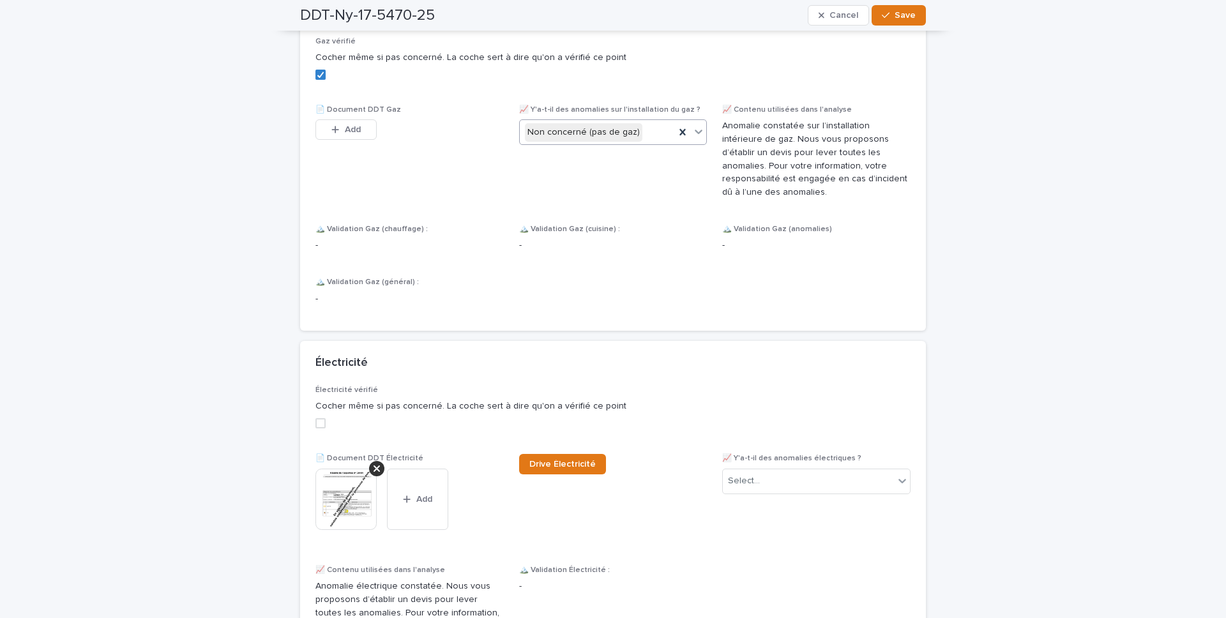
click at [323, 428] on span at bounding box center [321, 423] width 10 height 10
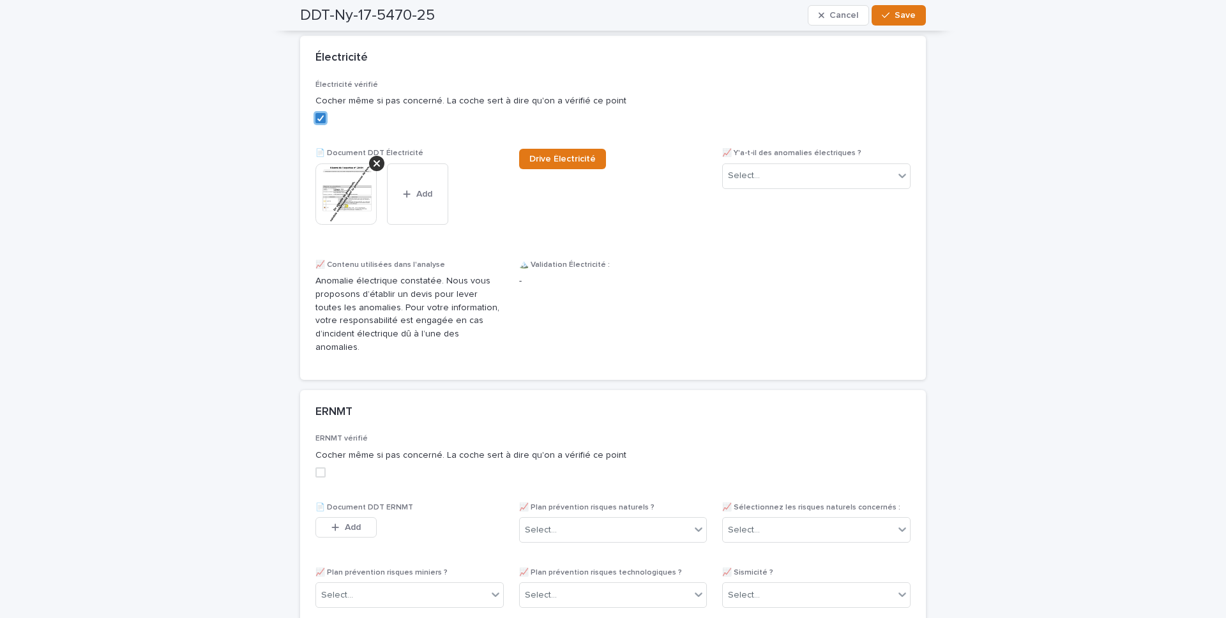
scroll to position [2483, 0]
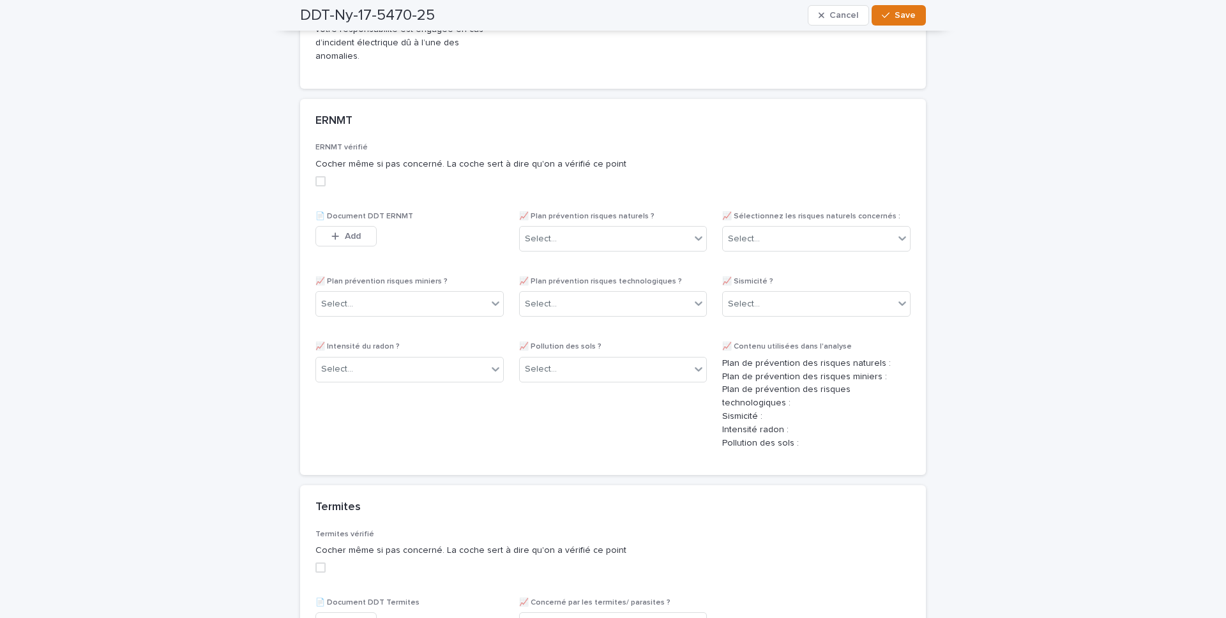
click at [326, 176] on label at bounding box center [613, 181] width 595 height 10
drag, startPoint x: 319, startPoint y: 559, endPoint x: 382, endPoint y: 542, distance: 64.9
click at [320, 433] on span at bounding box center [321, 568] width 10 height 10
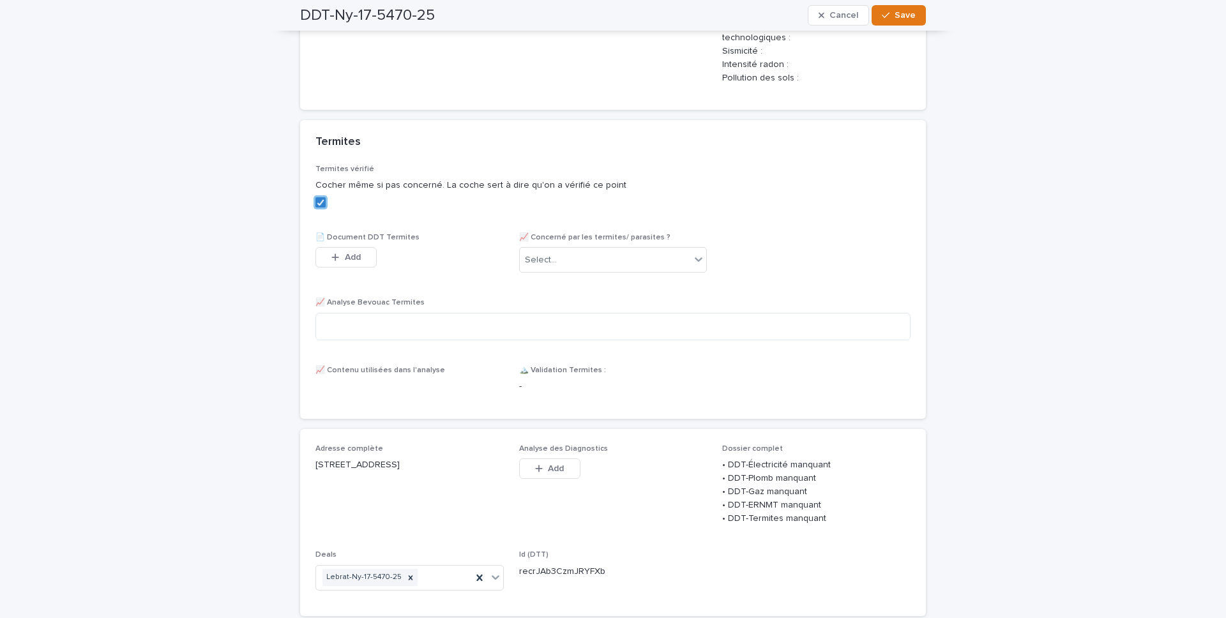
scroll to position [2957, 0]
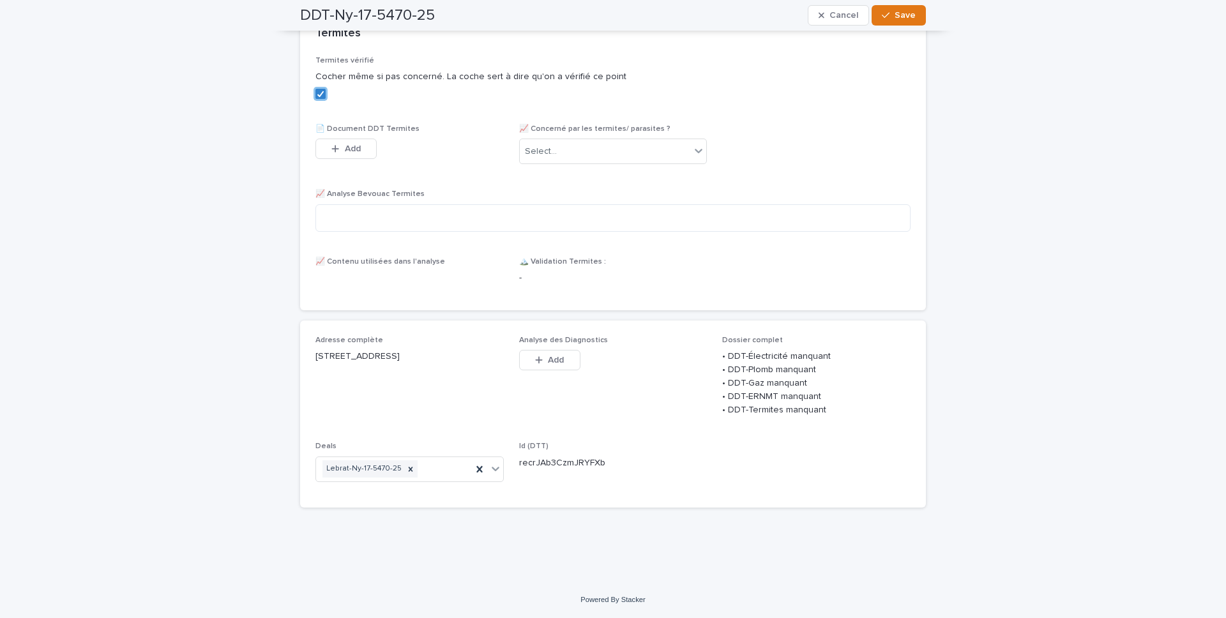
click at [579, 139] on div "Select..." at bounding box center [613, 152] width 188 height 26
click at [580, 144] on div "Select..." at bounding box center [605, 151] width 171 height 21
click at [579, 193] on div "Pas concerné" at bounding box center [613, 185] width 187 height 22
click at [919, 22] on button "Save" at bounding box center [899, 15] width 54 height 20
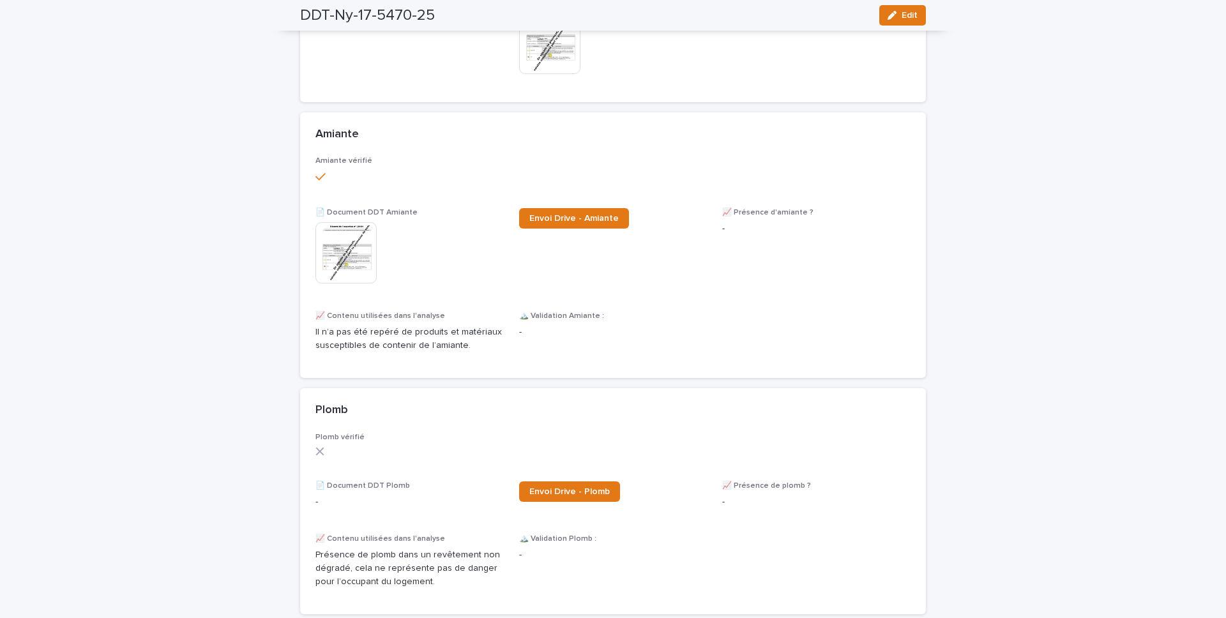
scroll to position [0, 0]
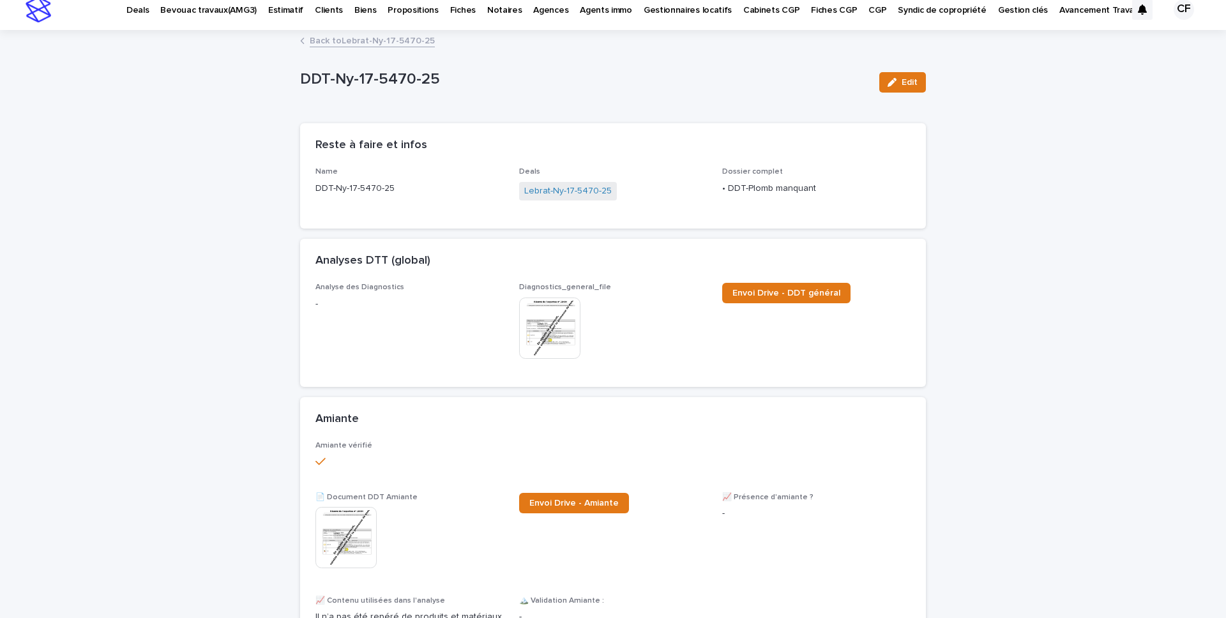
drag, startPoint x: 905, startPoint y: 77, endPoint x: 527, endPoint y: 428, distance: 516.1
click at [905, 77] on button "Edit" at bounding box center [903, 82] width 47 height 20
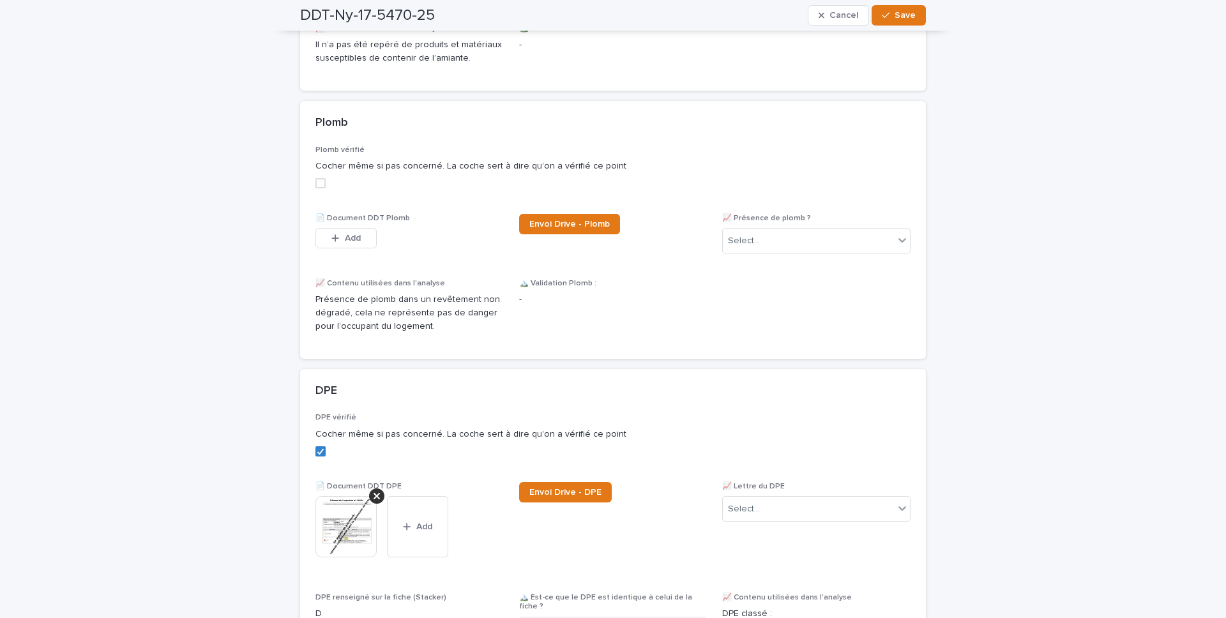
scroll to position [437, 0]
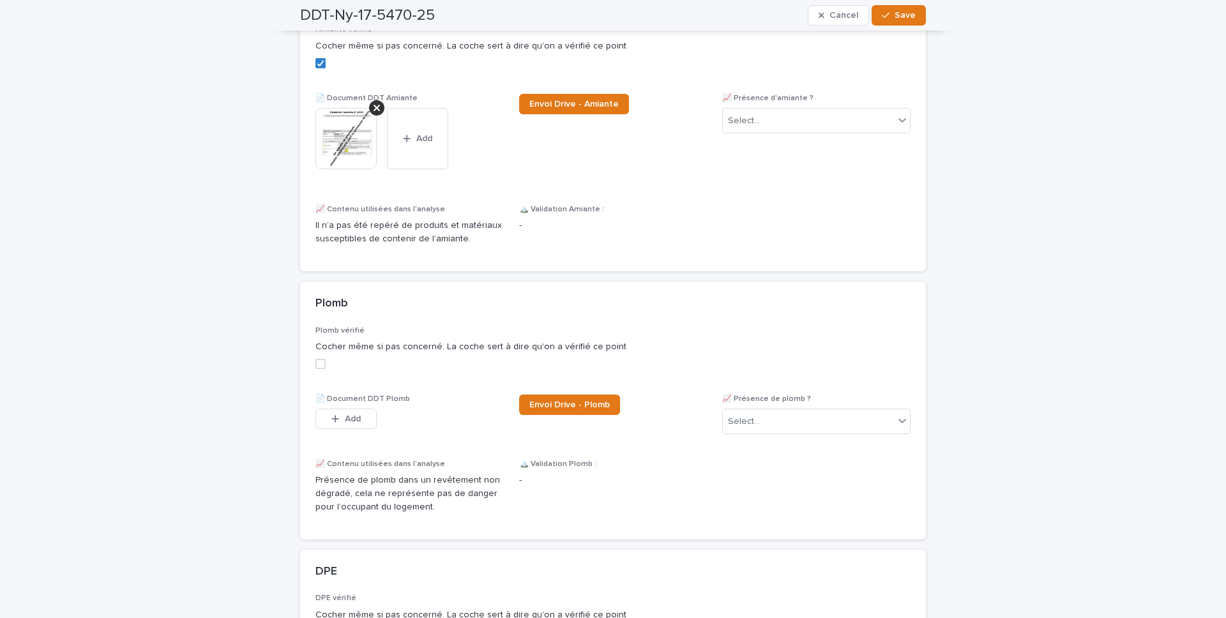
click at [325, 364] on span at bounding box center [321, 364] width 10 height 10
click at [911, 16] on span "Save" at bounding box center [905, 15] width 21 height 9
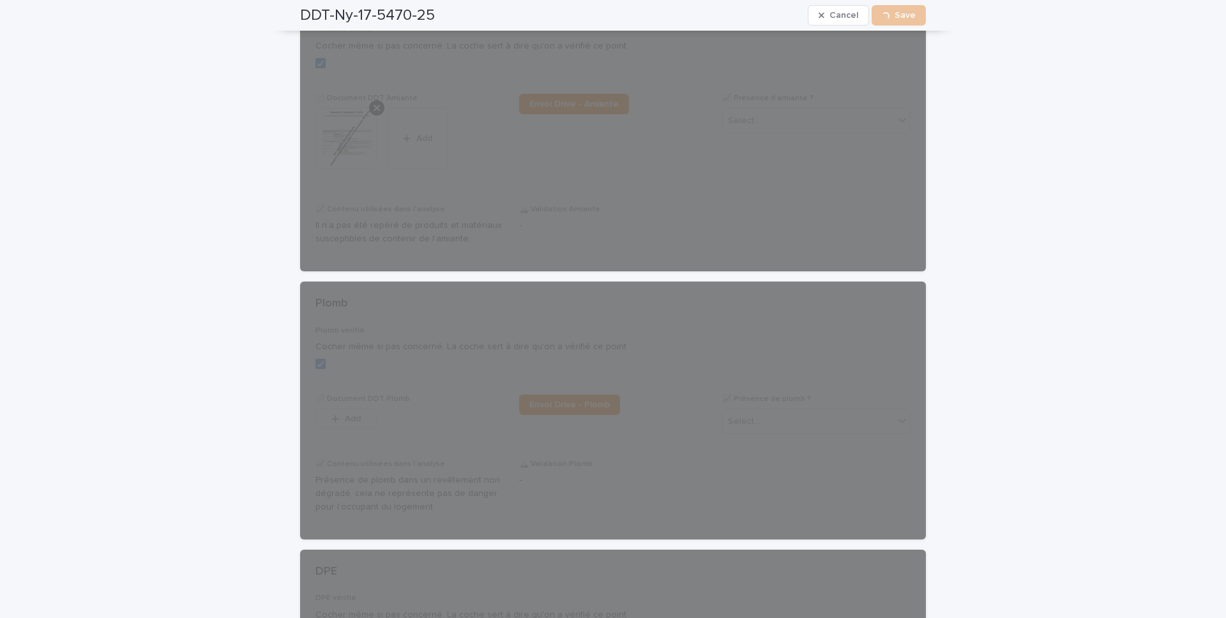
scroll to position [0, 0]
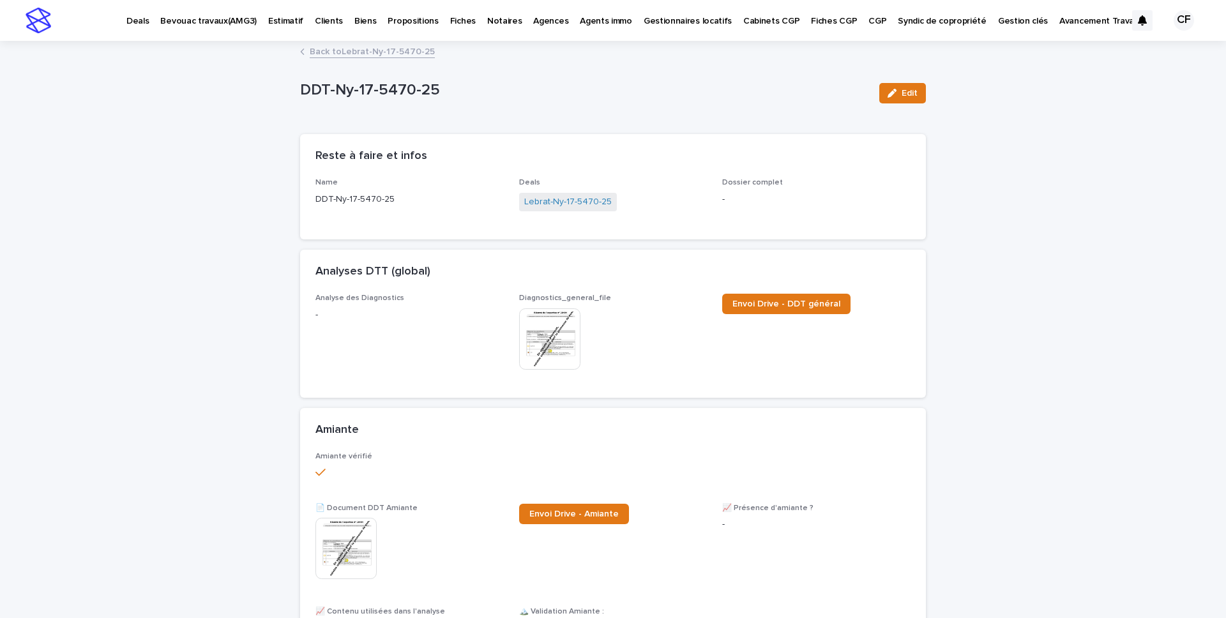
click at [365, 55] on link "Back to Lebrat-Ny-17-5470-25" at bounding box center [372, 50] width 125 height 15
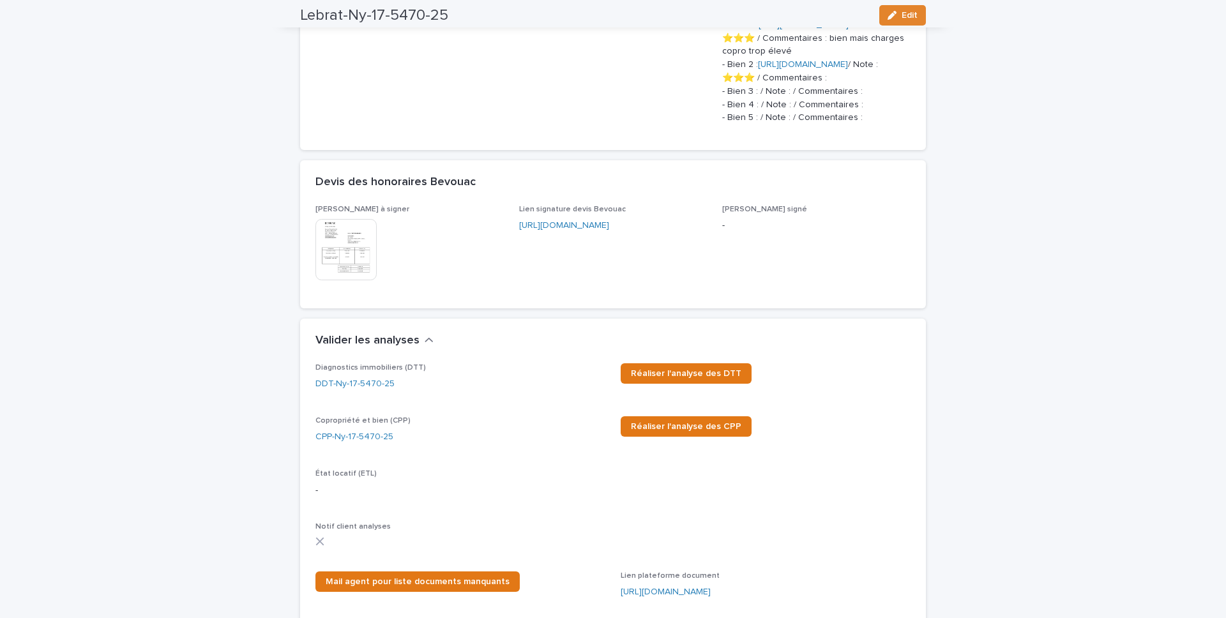
scroll to position [1193, 0]
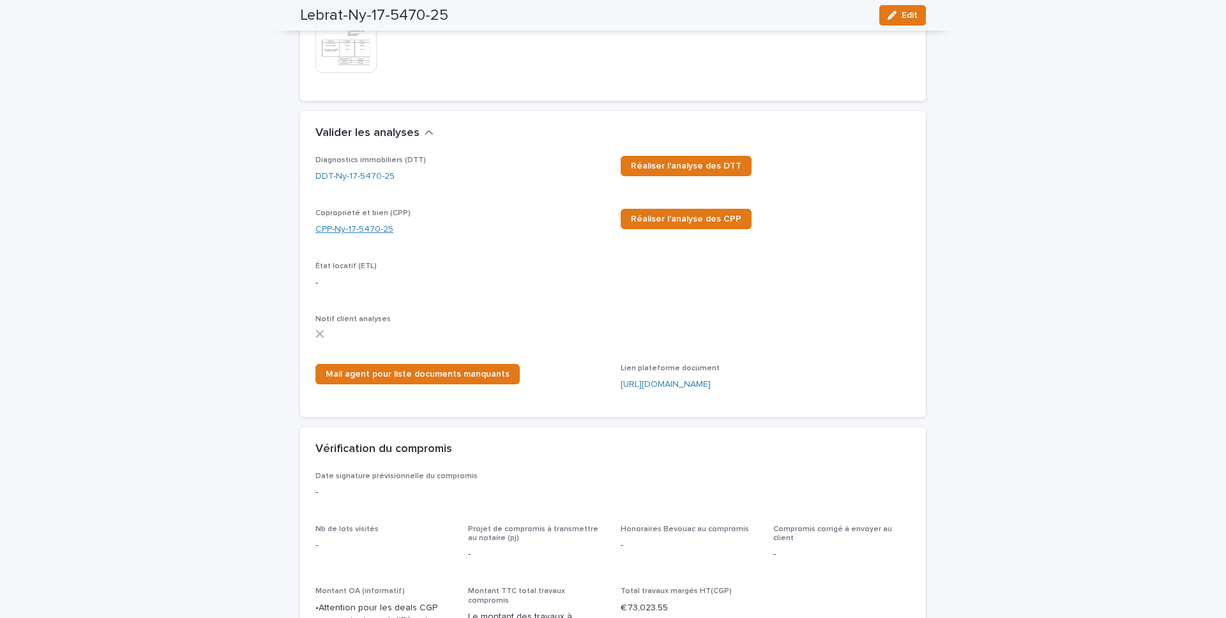
click at [353, 236] on link "CPP-Ny-17-5470-25" at bounding box center [355, 229] width 78 height 13
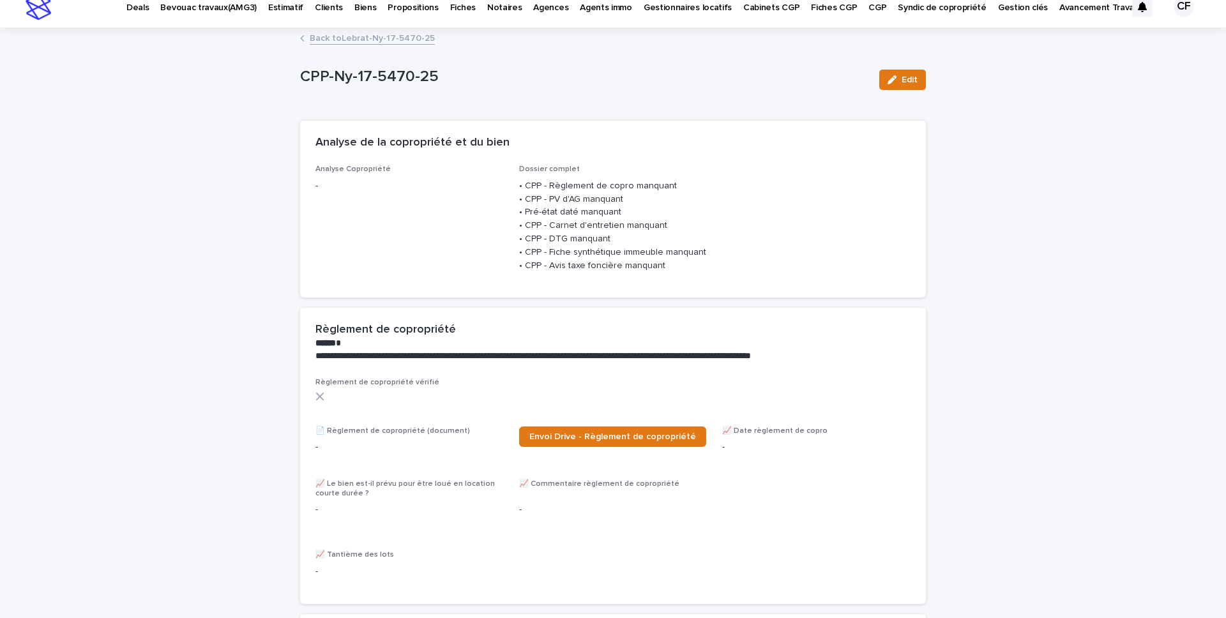
scroll to position [14, 0]
click at [903, 80] on span "Edit" at bounding box center [910, 79] width 16 height 9
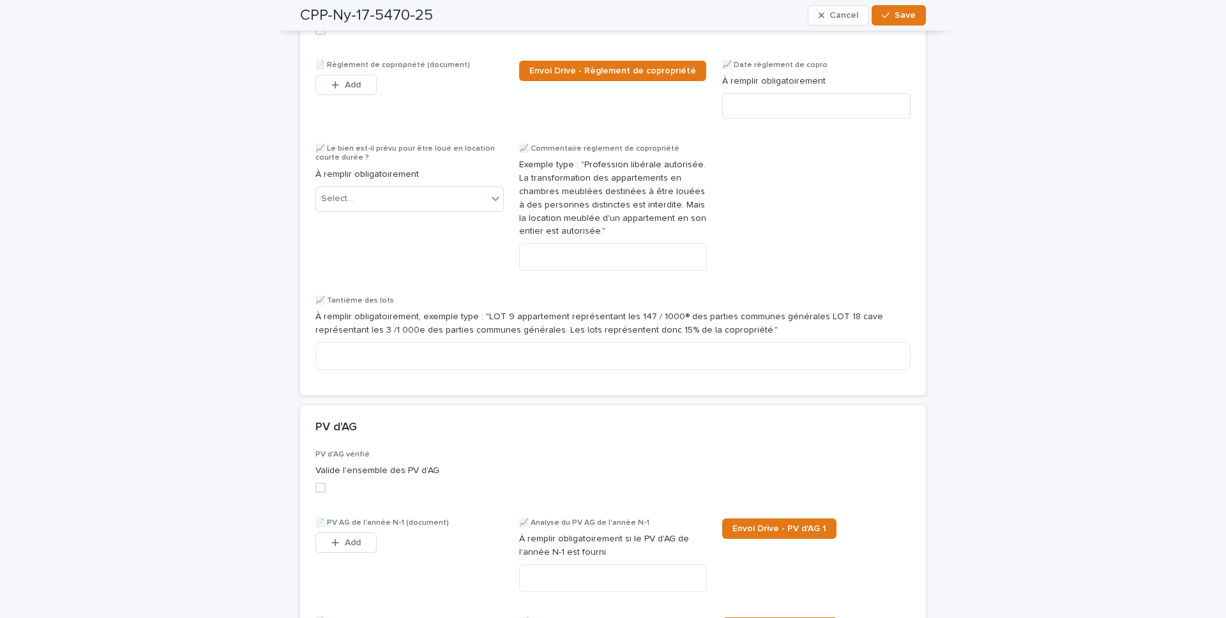
scroll to position [0, 0]
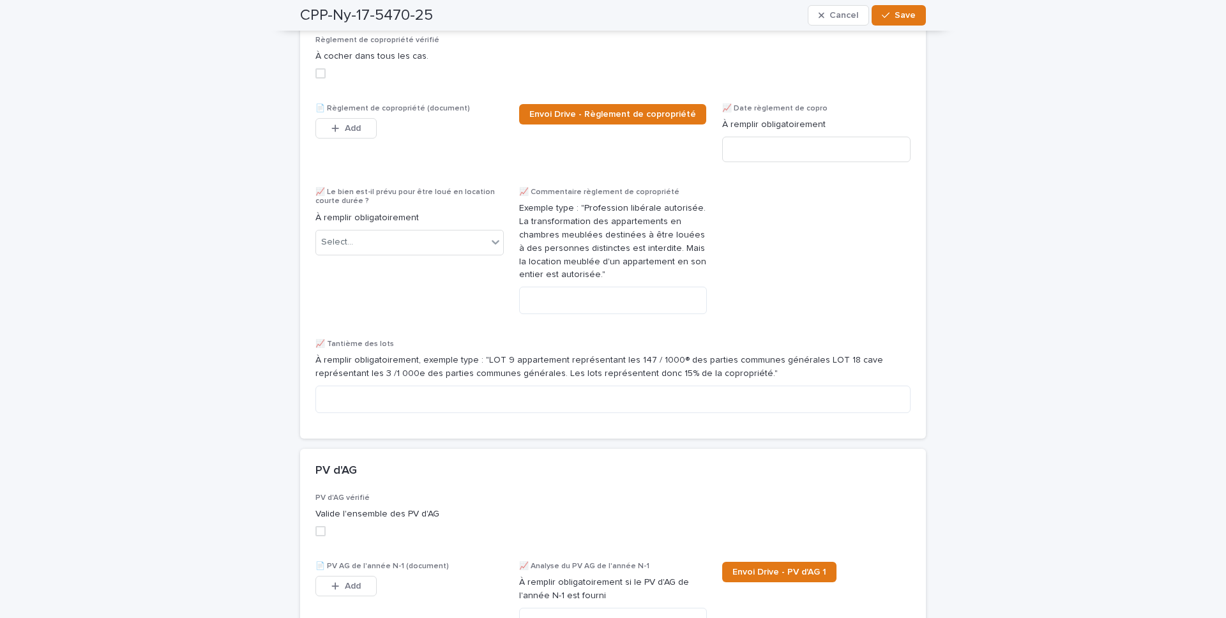
drag, startPoint x: 316, startPoint y: 84, endPoint x: 323, endPoint y: 90, distance: 9.6
click at [317, 79] on span at bounding box center [321, 73] width 10 height 10
click at [339, 133] on icon "button" at bounding box center [335, 128] width 8 height 9
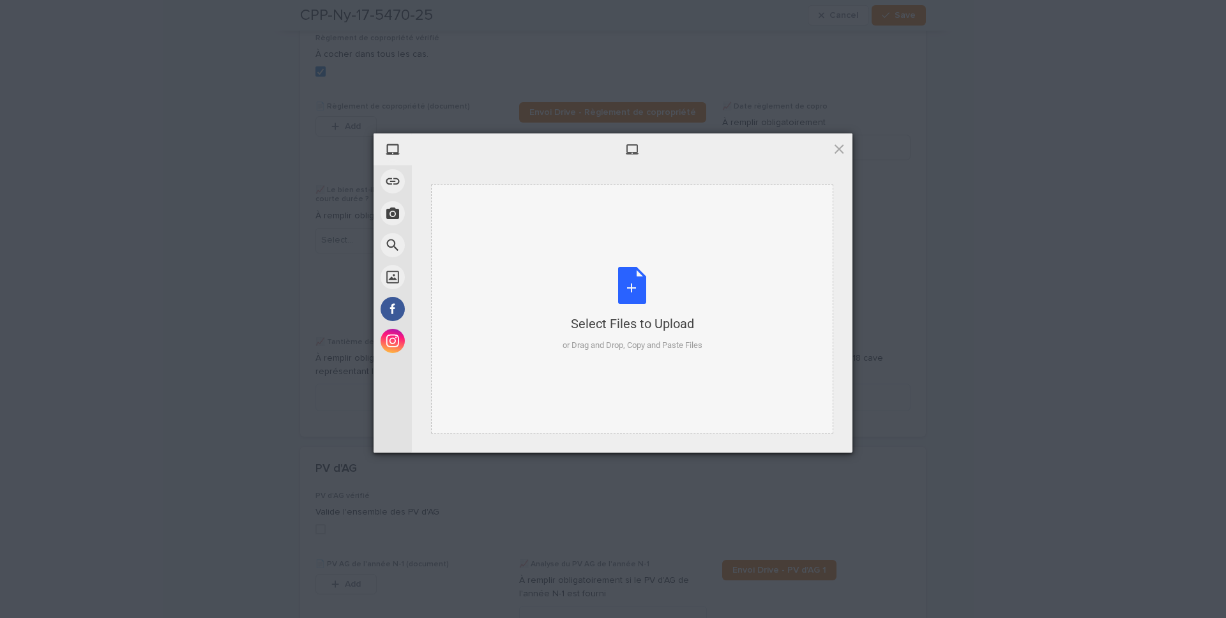
click at [578, 262] on div "Select Files to Upload or Drag and Drop, Copy and Paste Files" at bounding box center [632, 309] width 402 height 249
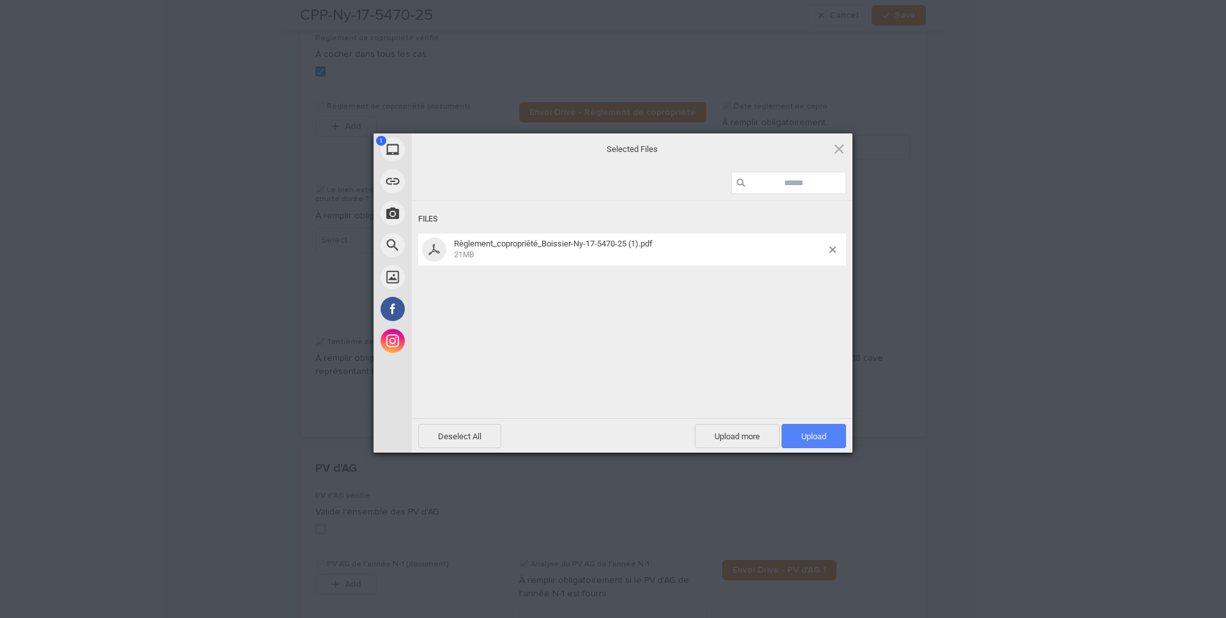
click at [796, 433] on span "Upload 1" at bounding box center [814, 436] width 65 height 24
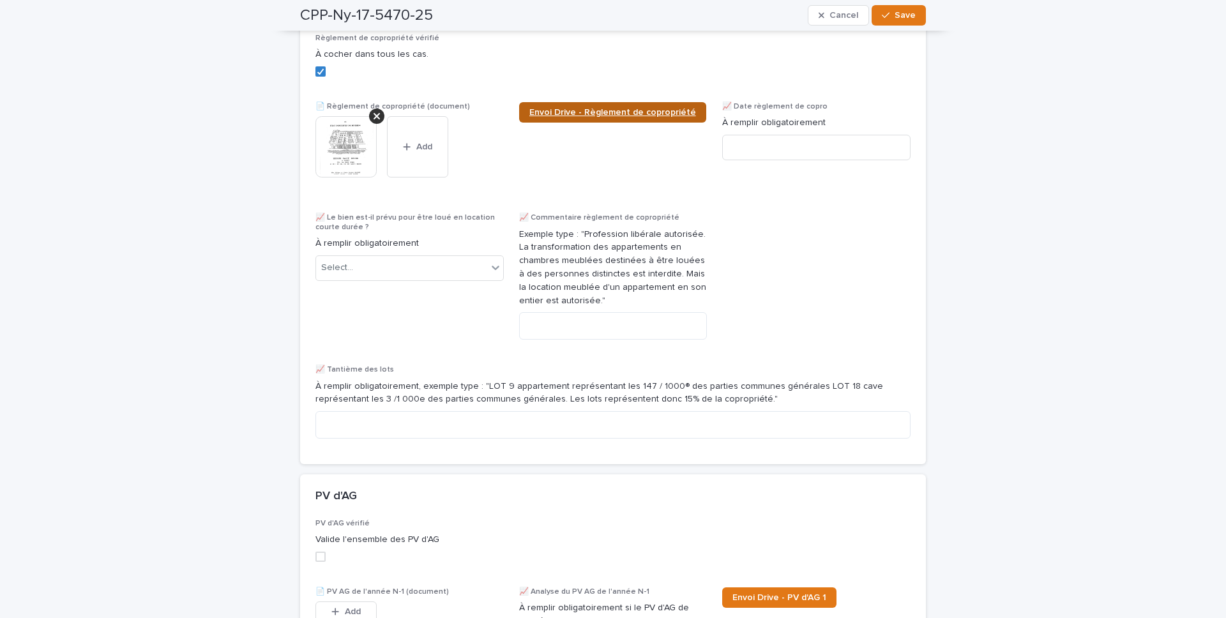
click at [633, 117] on span "Envoi Drive - Règlement de copropriété" at bounding box center [612, 112] width 167 height 9
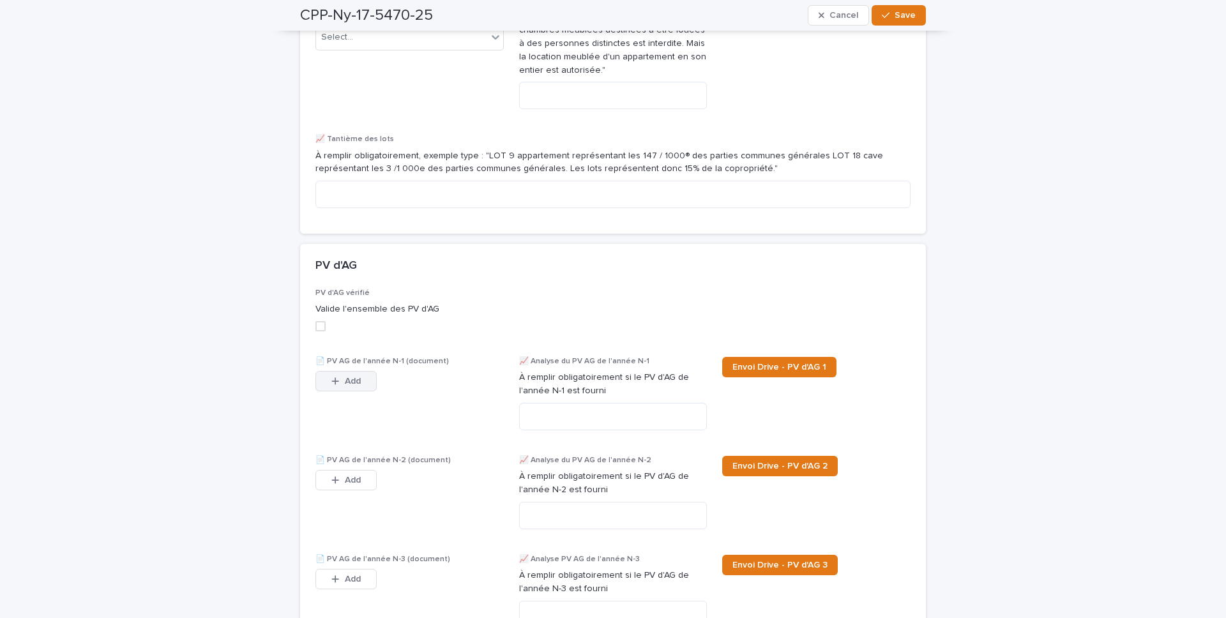
click at [370, 392] on button "Add" at bounding box center [346, 381] width 61 height 20
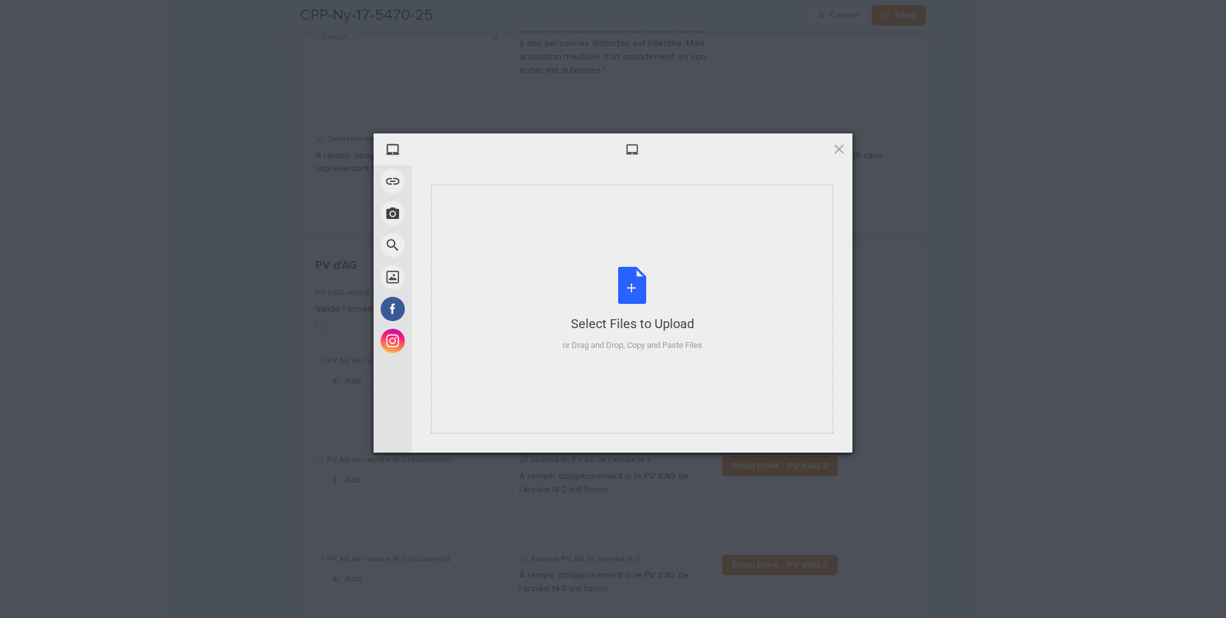
click at [700, 315] on div "Select Files to Upload" at bounding box center [633, 324] width 140 height 18
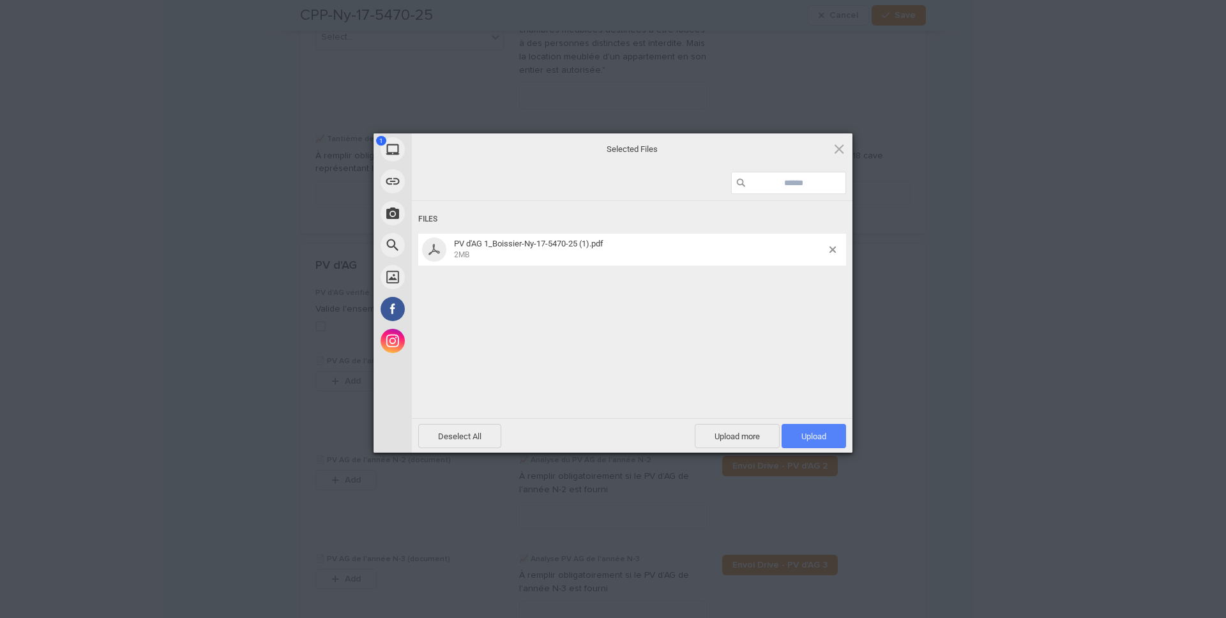
click at [807, 433] on span "Upload 1" at bounding box center [814, 436] width 65 height 24
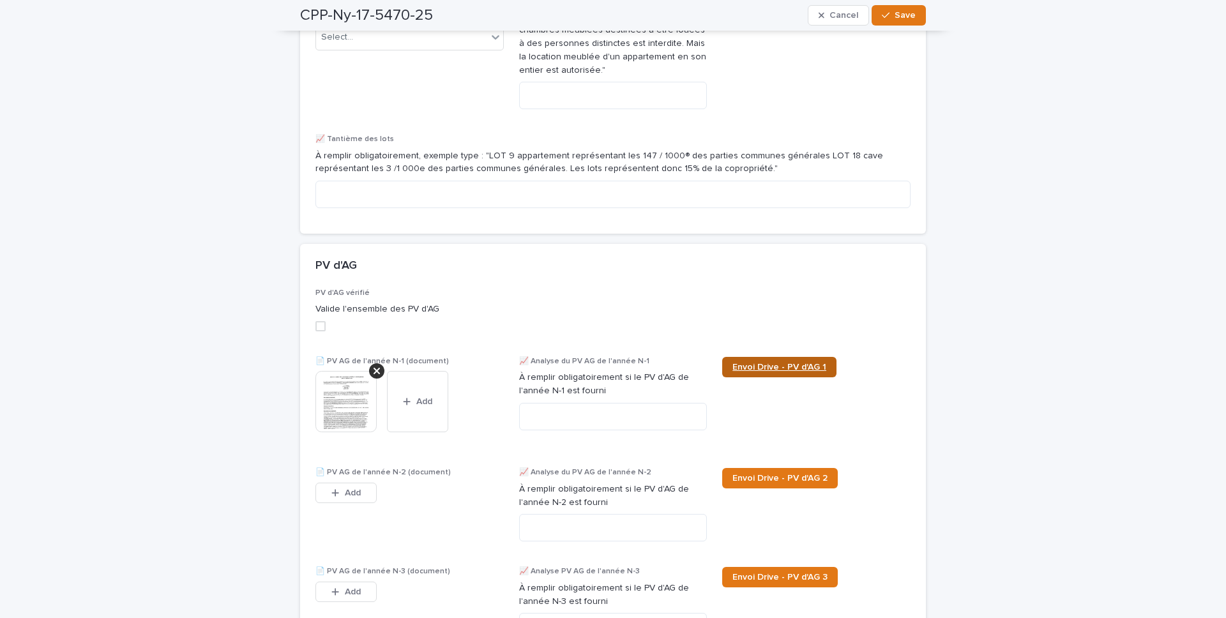
click at [811, 372] on span "Envoi Drive - PV d'AG 1" at bounding box center [780, 367] width 94 height 9
click at [349, 433] on span "Add" at bounding box center [353, 493] width 16 height 9
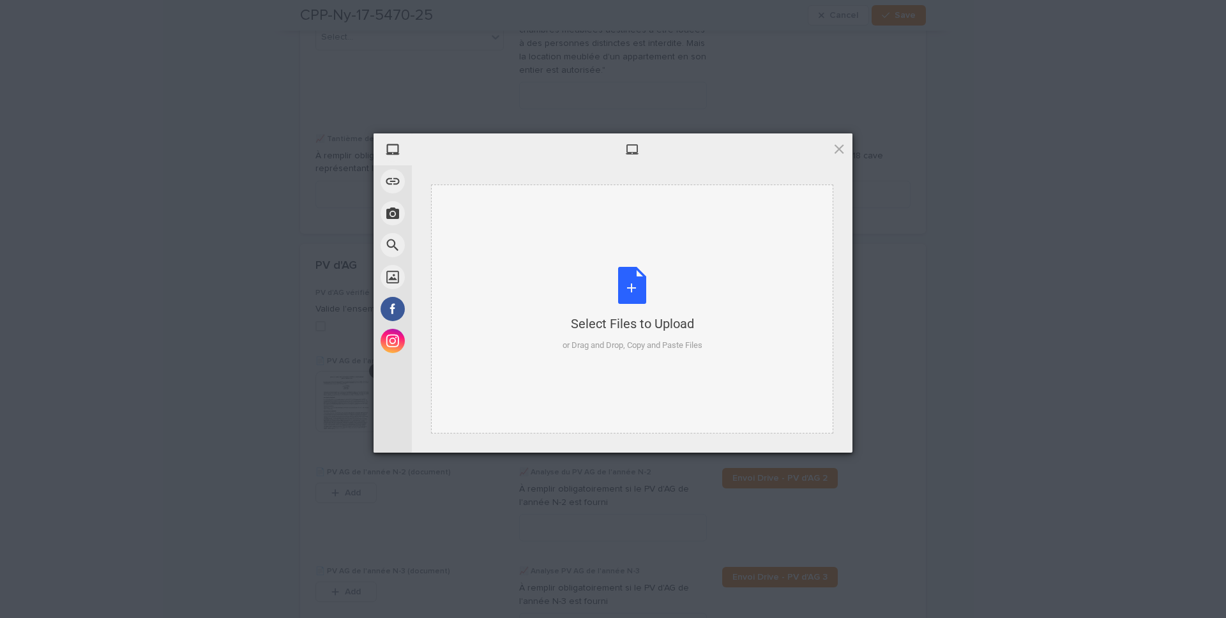
click at [646, 346] on div "or Drag and Drop, Copy and Paste Files" at bounding box center [633, 345] width 140 height 13
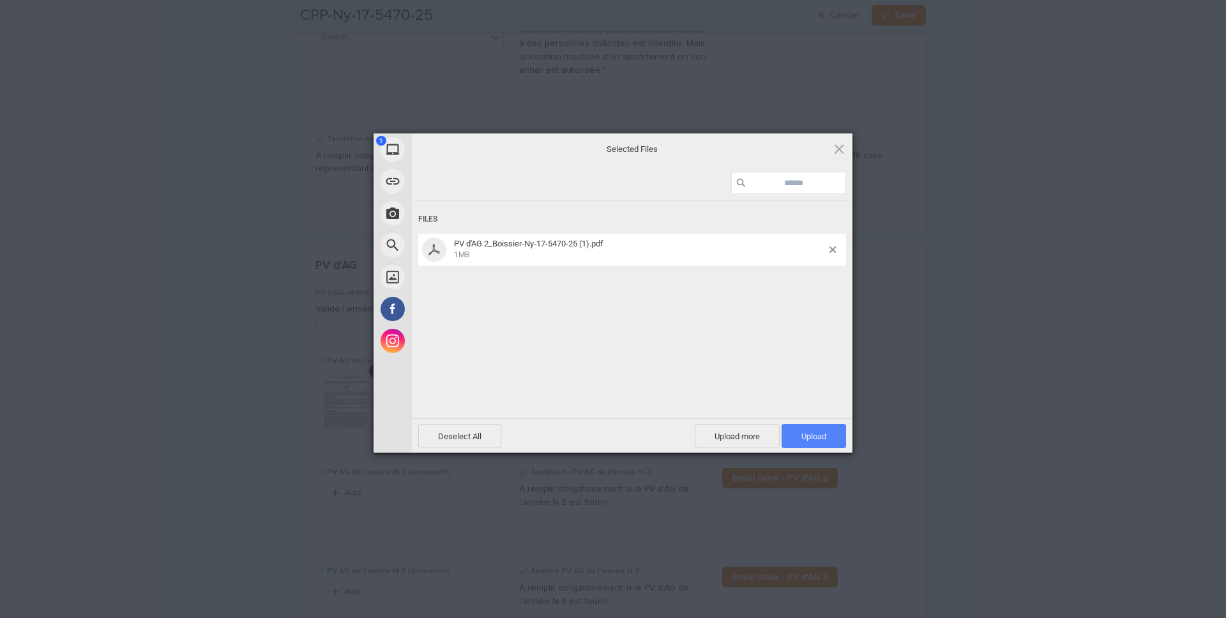
click at [782, 433] on span "Upload 1" at bounding box center [814, 436] width 65 height 24
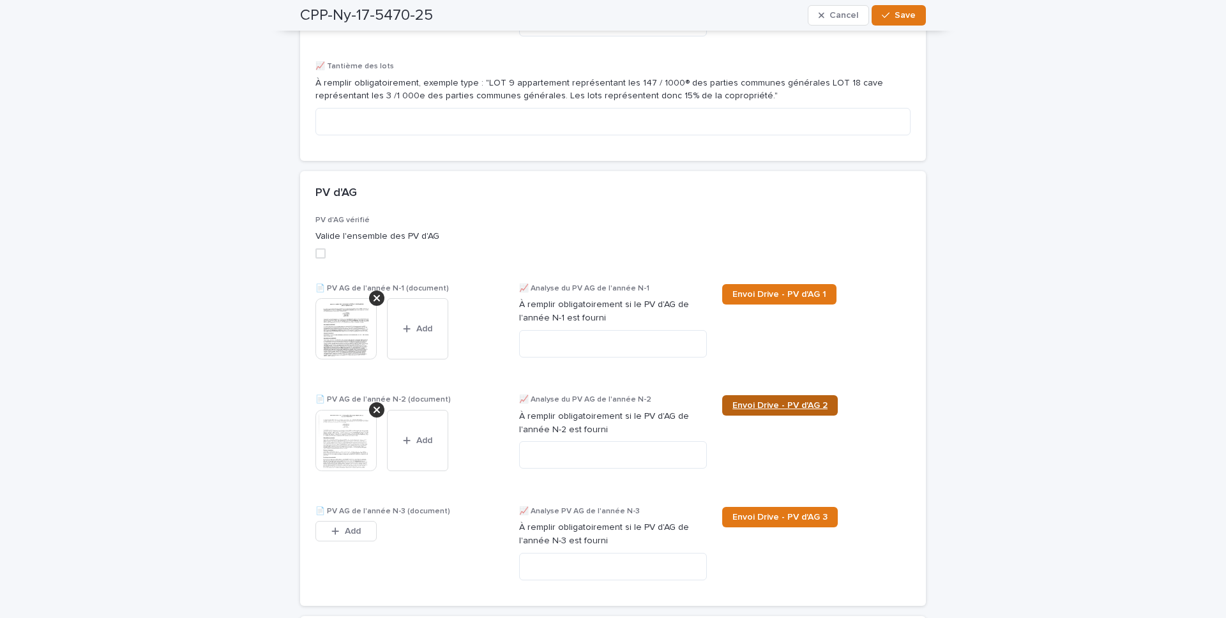
click at [774, 410] on span "Envoi Drive - PV d'AG 2" at bounding box center [780, 405] width 95 height 9
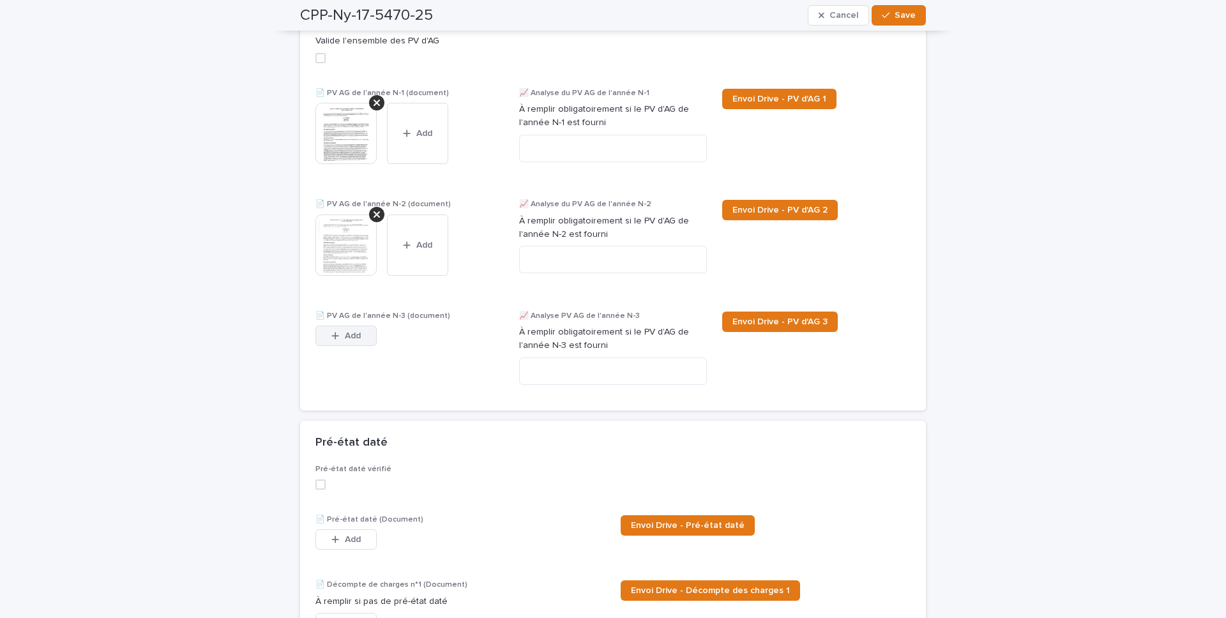
drag, startPoint x: 347, startPoint y: 329, endPoint x: 351, endPoint y: 340, distance: 12.3
click at [348, 320] on span "📄 PV AG de l'année N-3 (document)" at bounding box center [383, 316] width 135 height 8
click at [352, 343] on button "Add" at bounding box center [346, 336] width 61 height 20
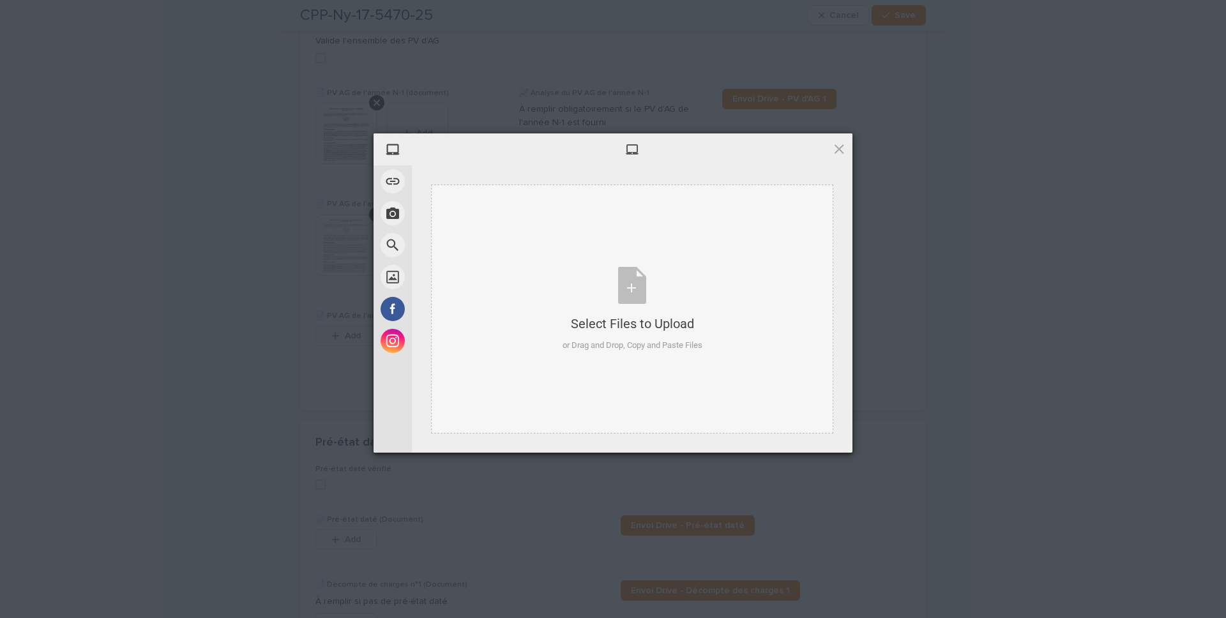
drag, startPoint x: 850, startPoint y: 296, endPoint x: 814, endPoint y: 301, distance: 36.0
click at [850, 297] on div "Select Files to Upload or Drag and Drop, Copy and Paste Files" at bounding box center [632, 308] width 441 height 287
click at [710, 286] on div "Select Files to Upload or Drag and Drop, Copy and Paste Files" at bounding box center [632, 309] width 402 height 249
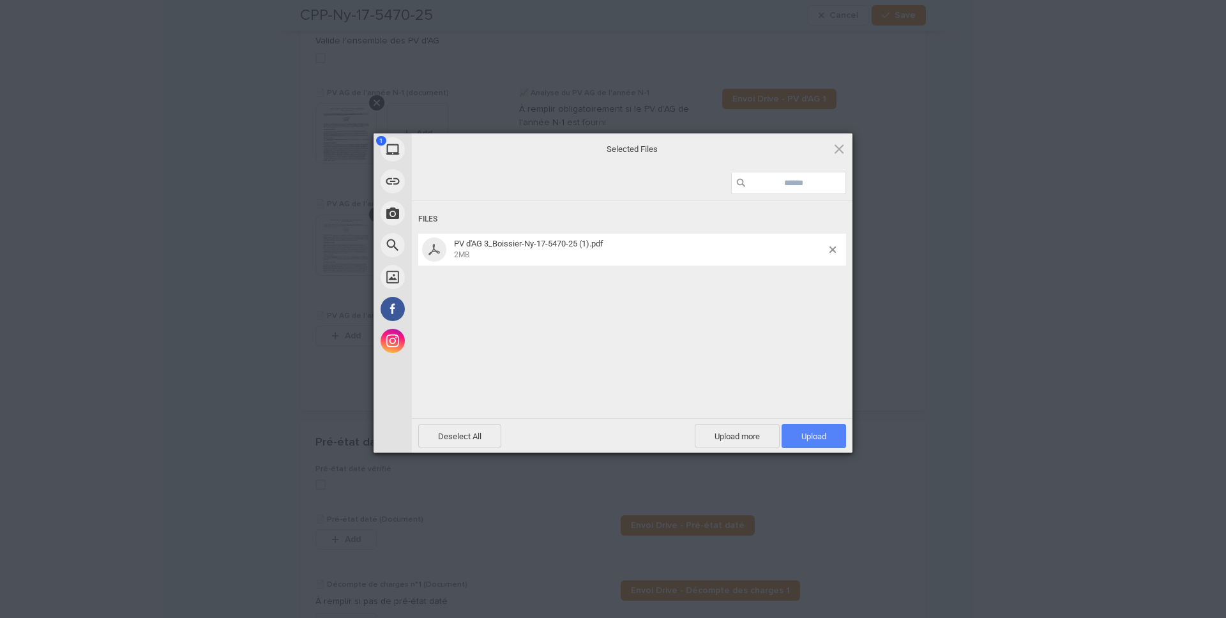
drag, startPoint x: 860, startPoint y: 447, endPoint x: 834, endPoint y: 443, distance: 27.2
click at [860, 433] on div "1 My Device Link (URL) Take Photo Web Search Unsplash Facebook Instagram Select…" at bounding box center [613, 309] width 1226 height 618
click at [834, 433] on span "Upload 1" at bounding box center [814, 436] width 65 height 24
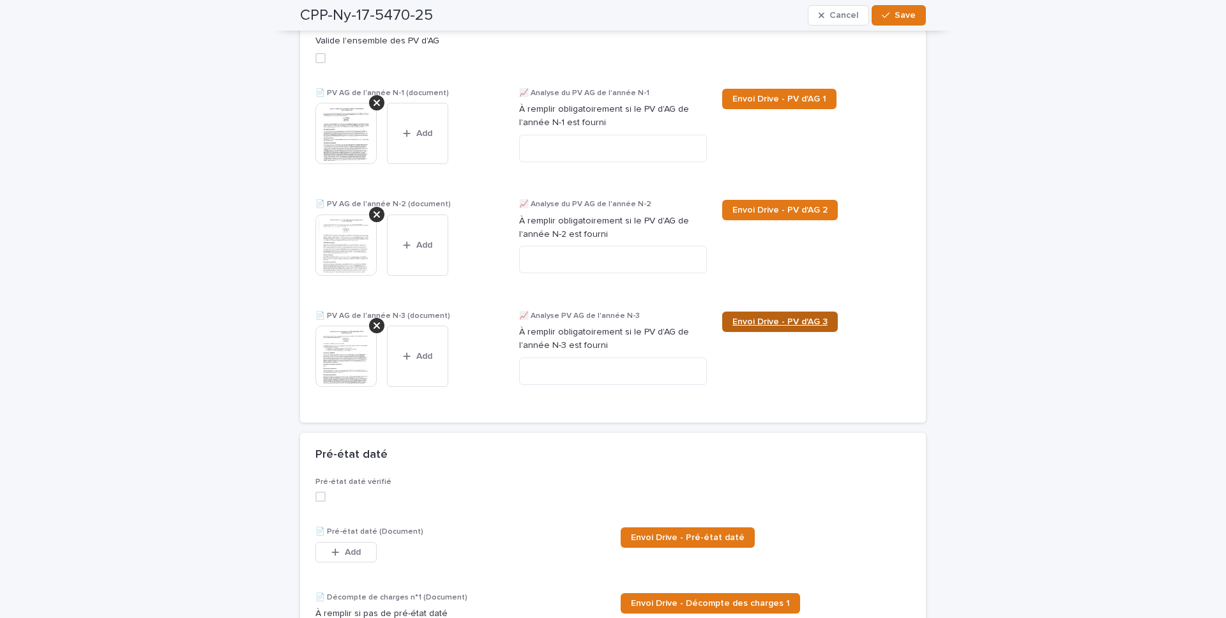
click at [800, 326] on span "Envoi Drive - PV d'AG 3" at bounding box center [780, 321] width 95 height 9
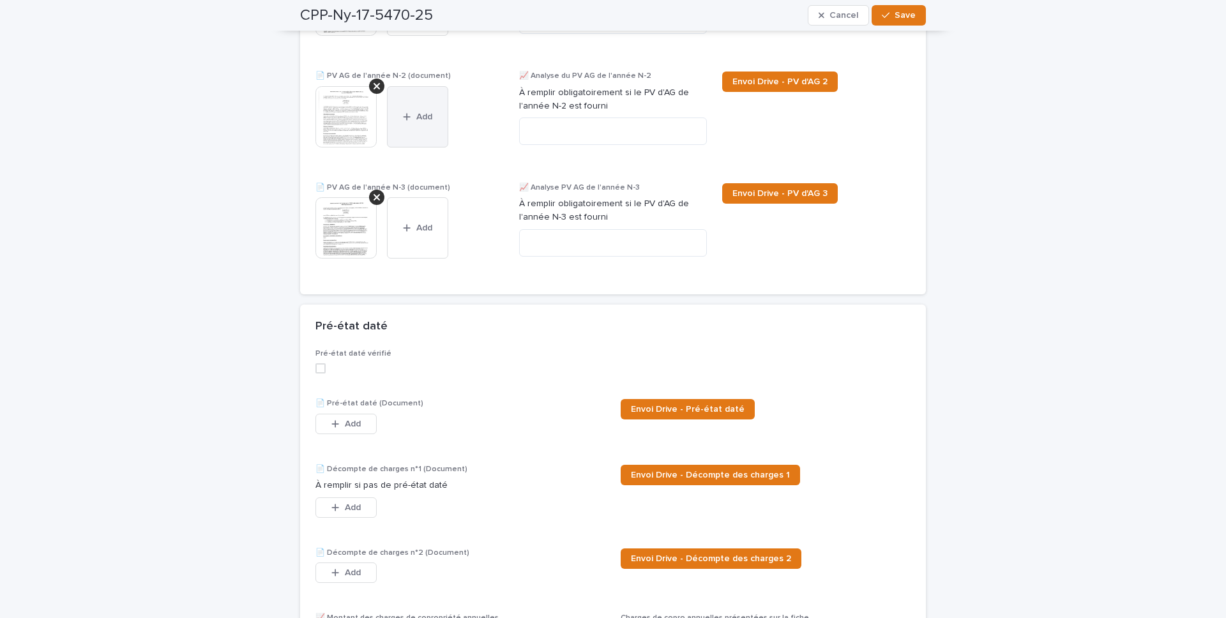
scroll to position [1183, 0]
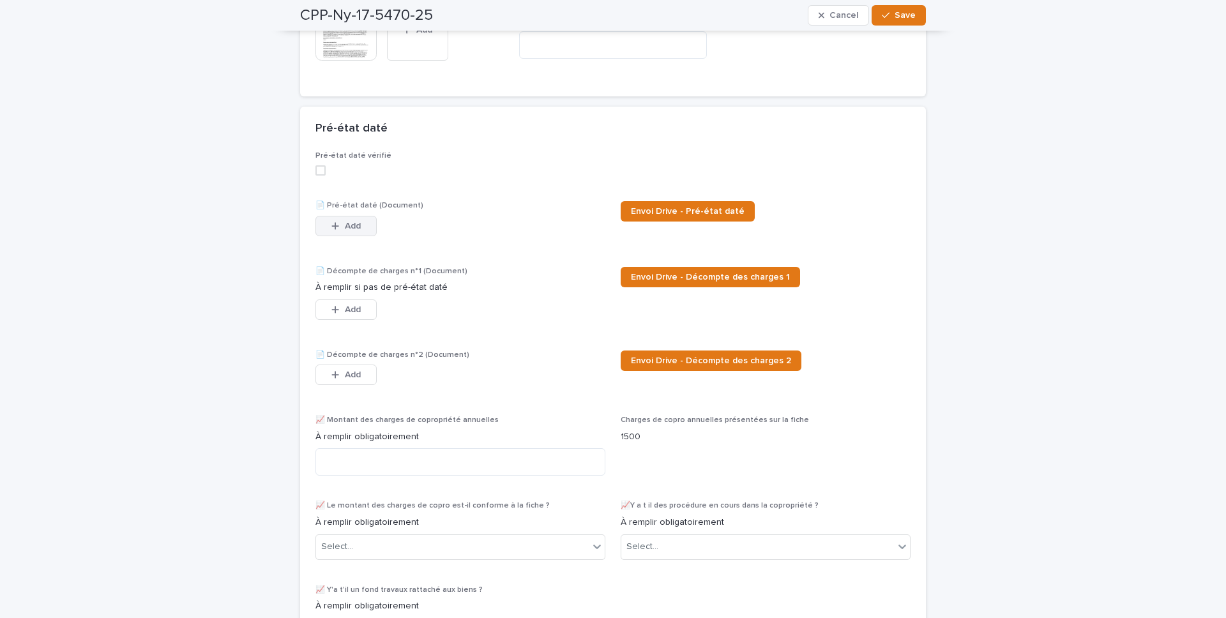
click at [337, 231] on icon "button" at bounding box center [335, 226] width 8 height 9
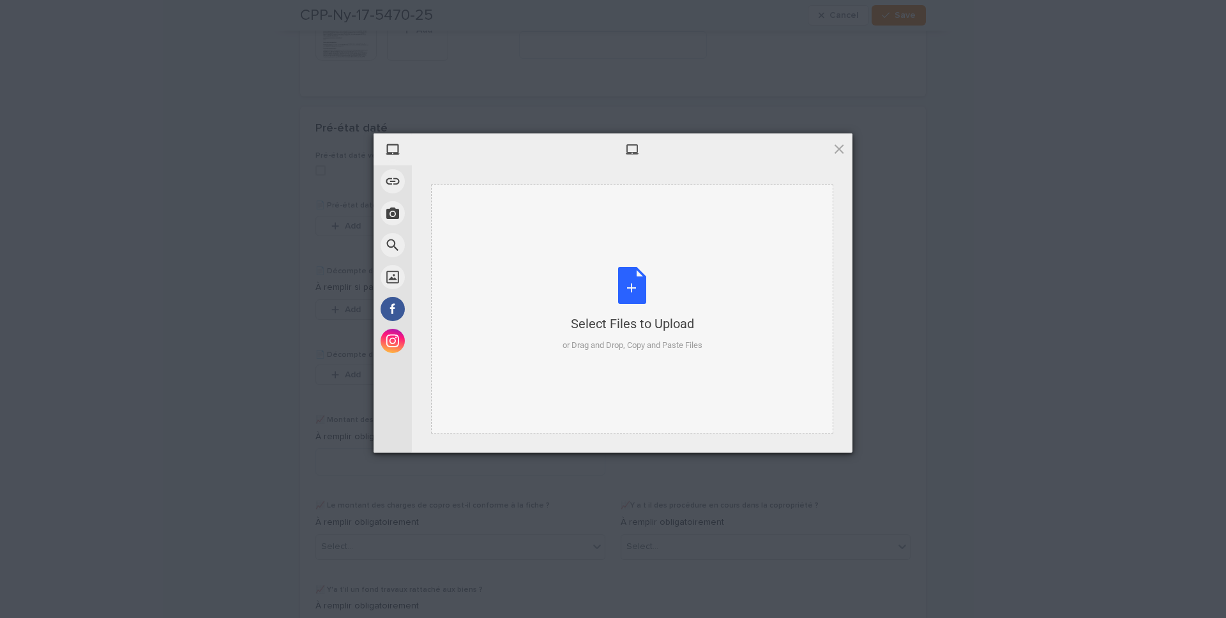
click at [639, 282] on div "Select Files to Upload or Drag and Drop, Copy and Paste Files" at bounding box center [633, 309] width 140 height 85
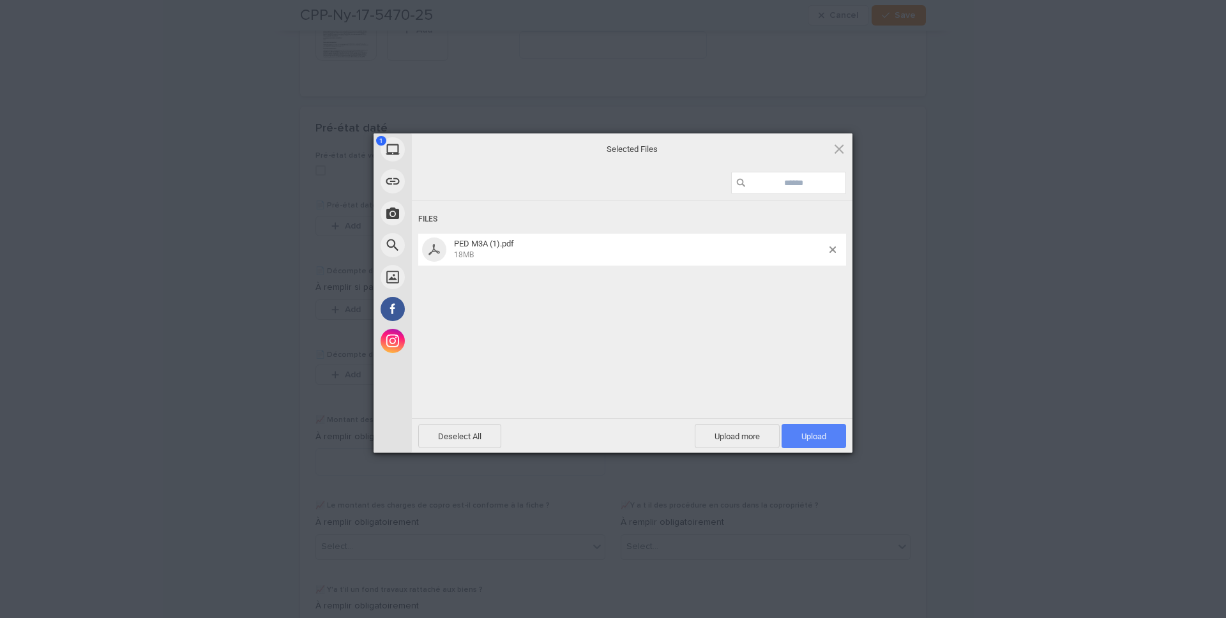
click at [828, 433] on span "Upload 1" at bounding box center [814, 436] width 65 height 24
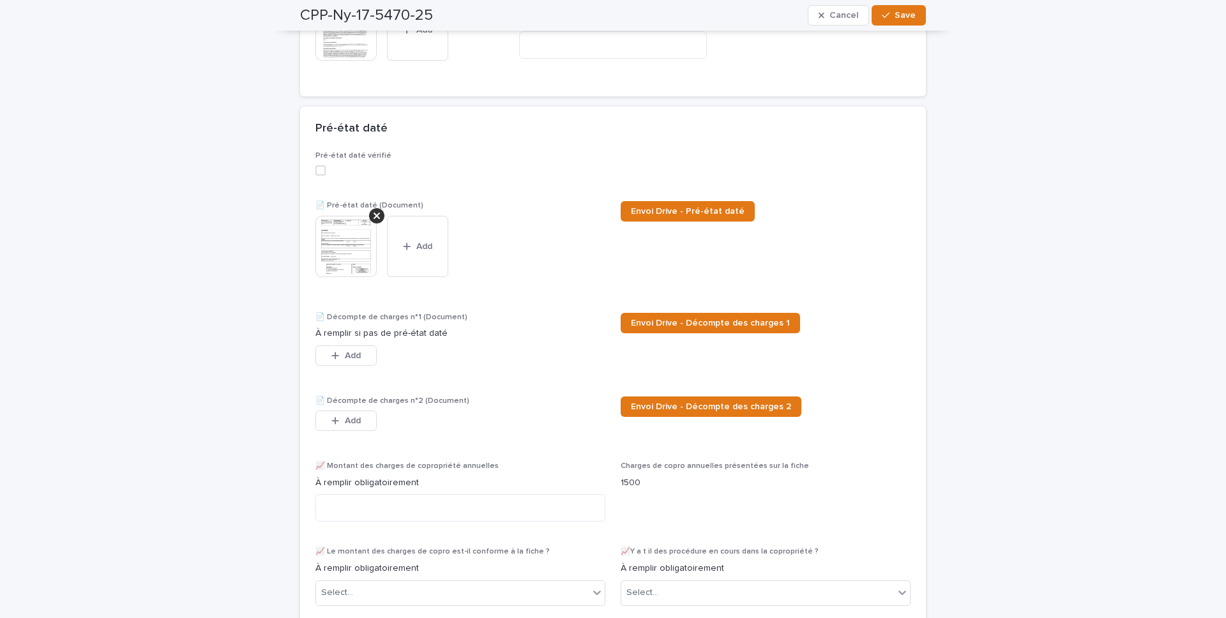
click at [316, 176] on span at bounding box center [321, 170] width 10 height 10
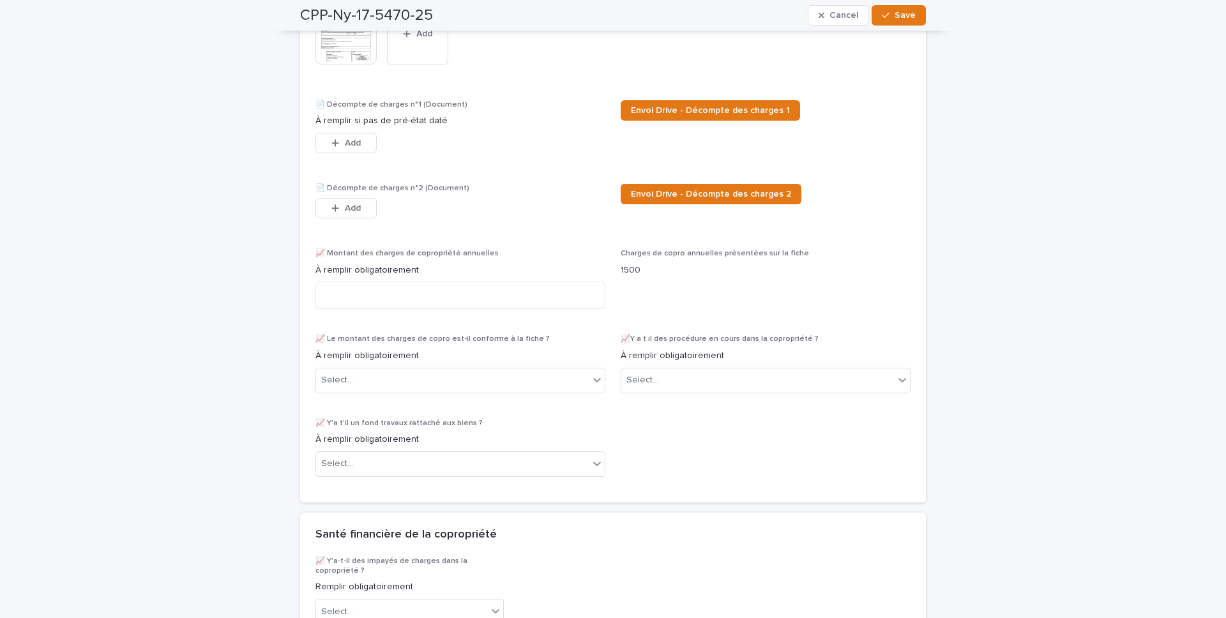
scroll to position [1271, 0]
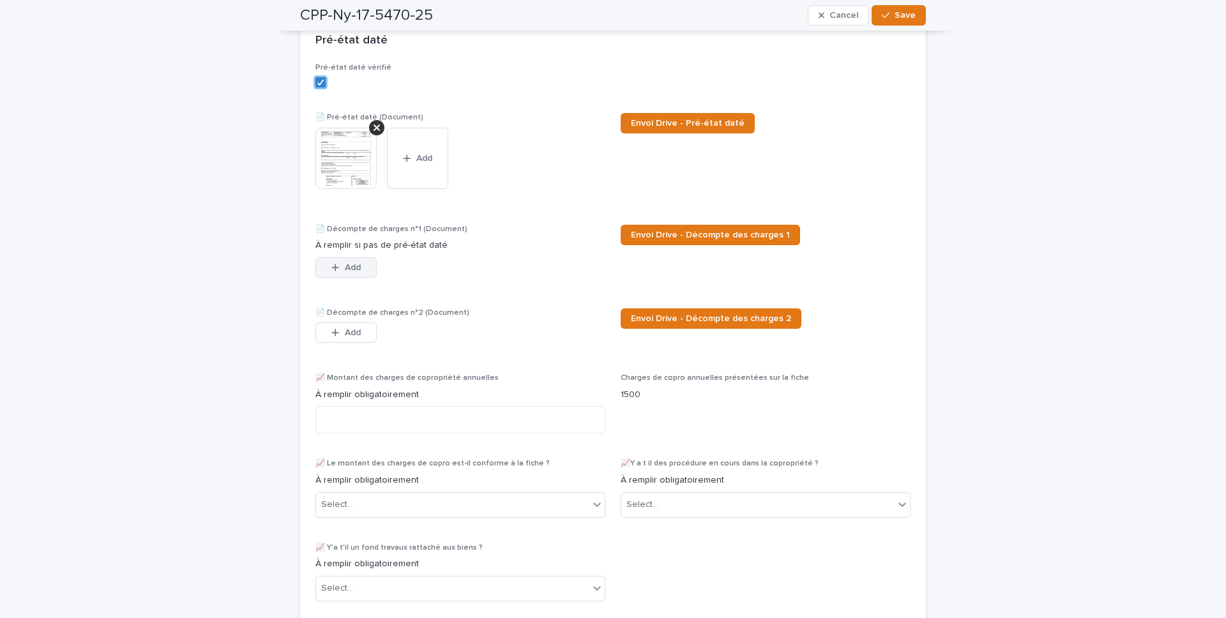
click at [345, 272] on span "Add" at bounding box center [353, 267] width 16 height 9
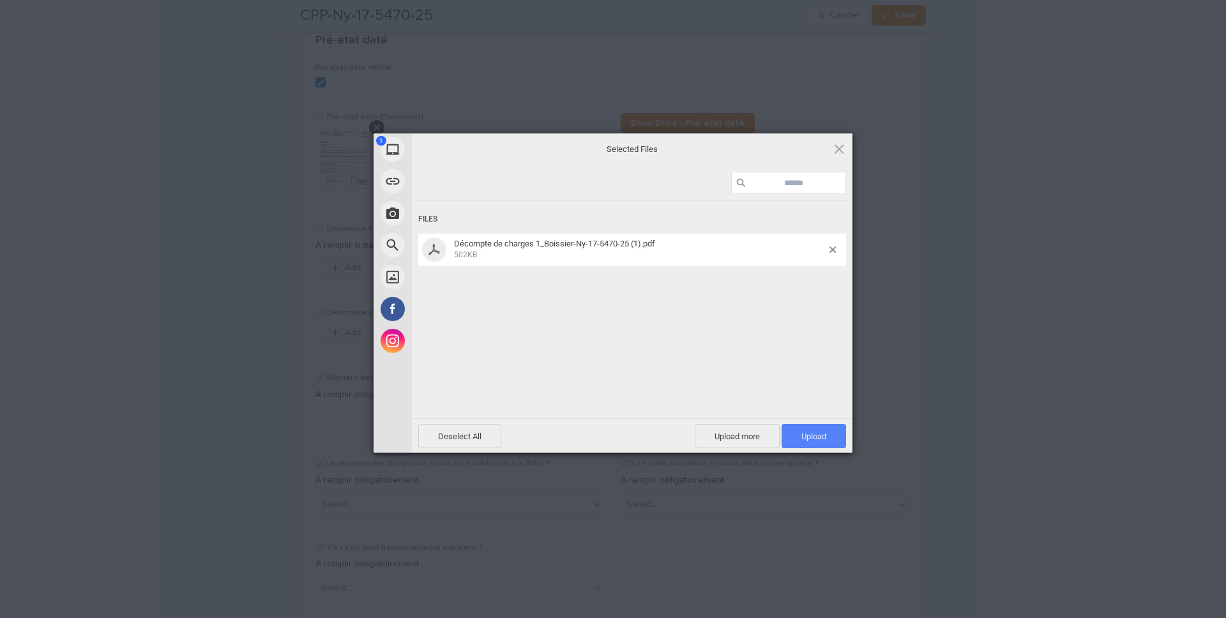
click at [811, 428] on span "Upload 1" at bounding box center [814, 436] width 65 height 24
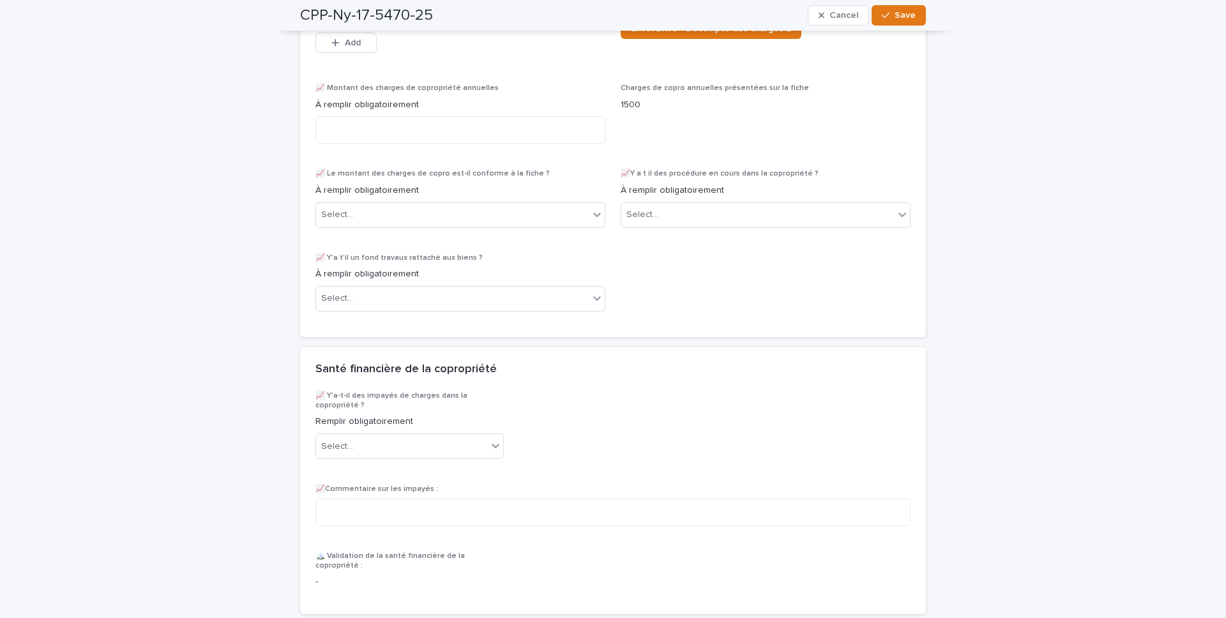
scroll to position [1378, 0]
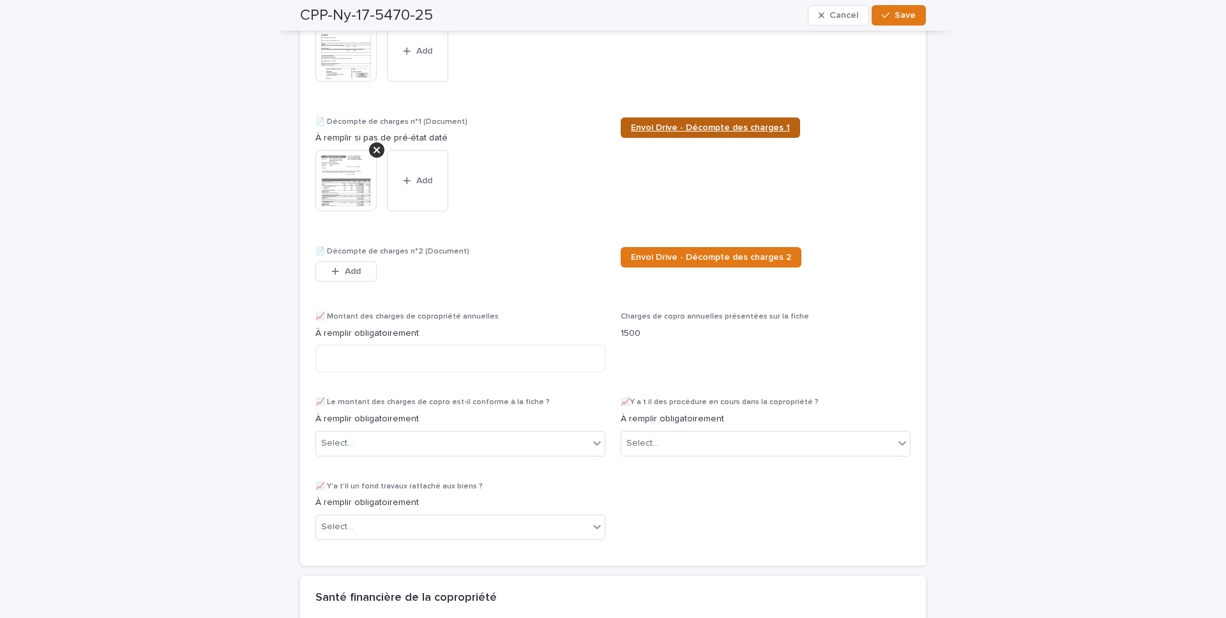
click at [698, 132] on span "Envoi Drive - Décompte des charges 1" at bounding box center [710, 127] width 159 height 9
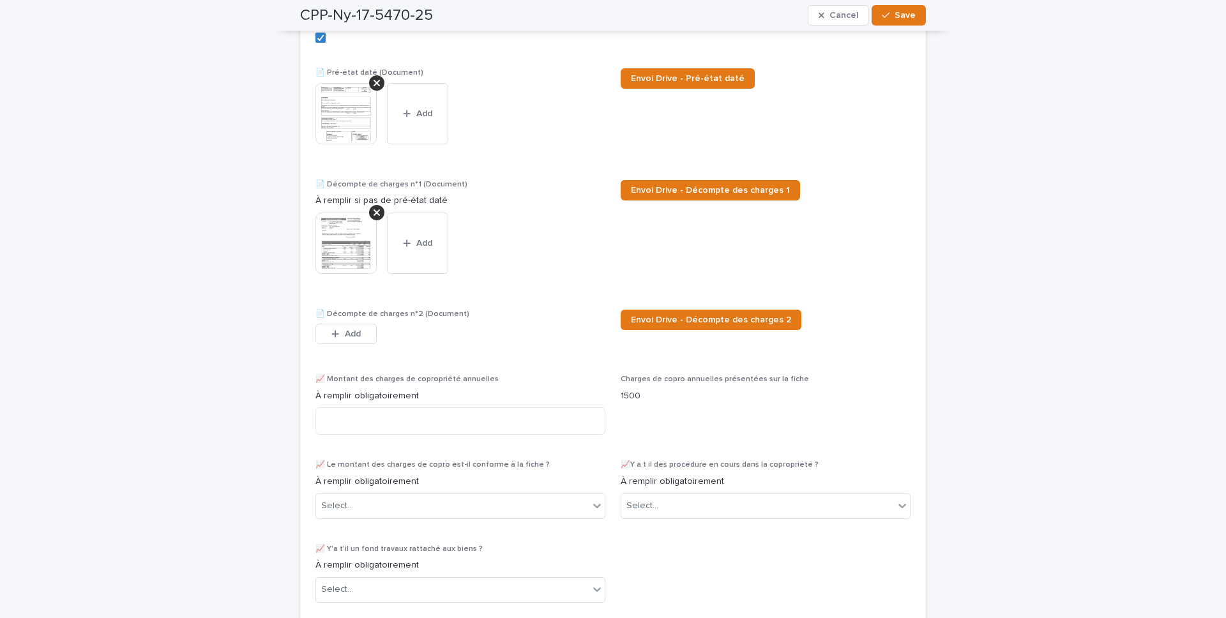
scroll to position [1299, 0]
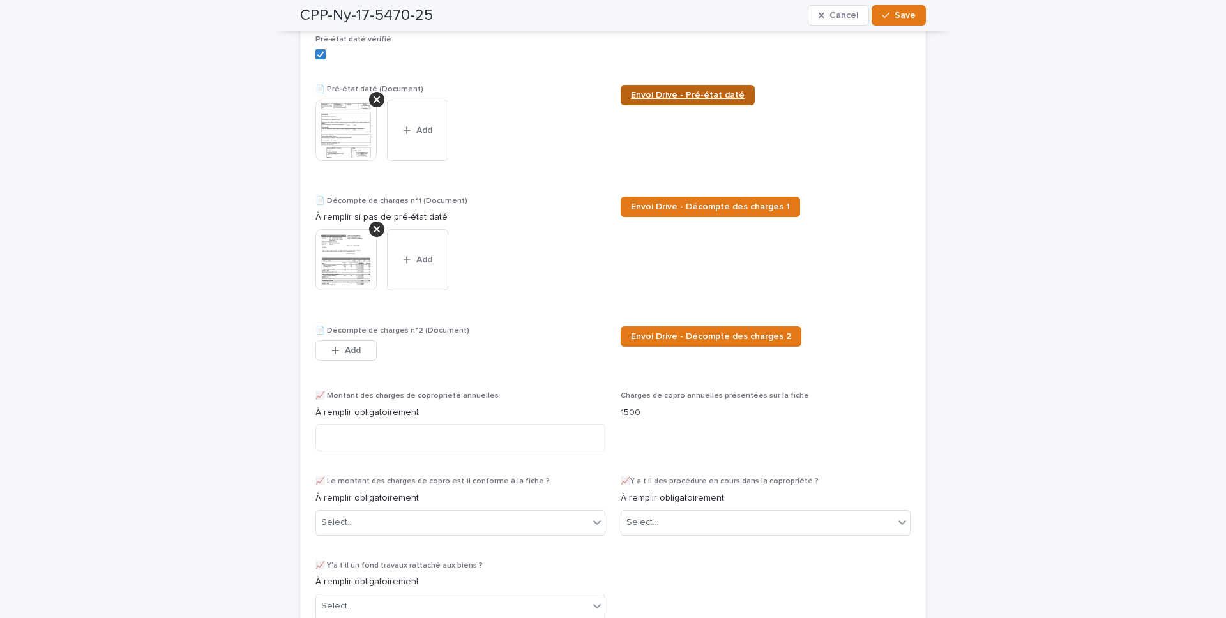
click at [655, 100] on span "Envoi Drive - Pré-état daté" at bounding box center [688, 95] width 114 height 9
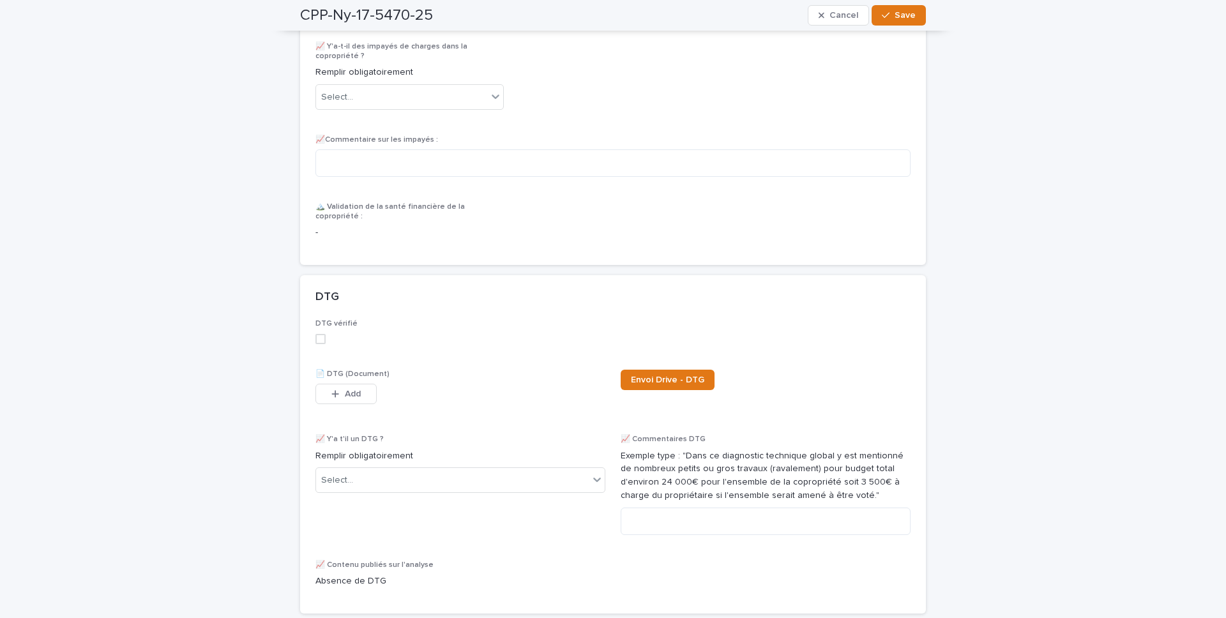
scroll to position [2011, 0]
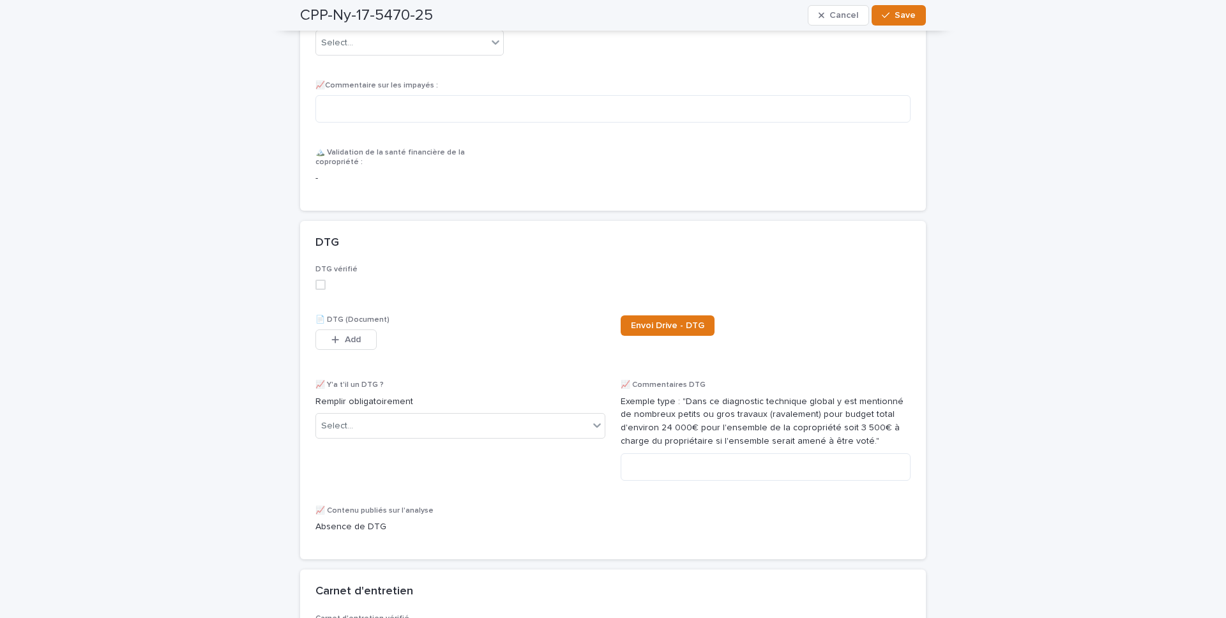
click at [353, 329] on div "📄 DTG (Document) This file cannot be opened Download File Add" at bounding box center [461, 341] width 290 height 50
click at [353, 337] on button "Add" at bounding box center [346, 340] width 61 height 20
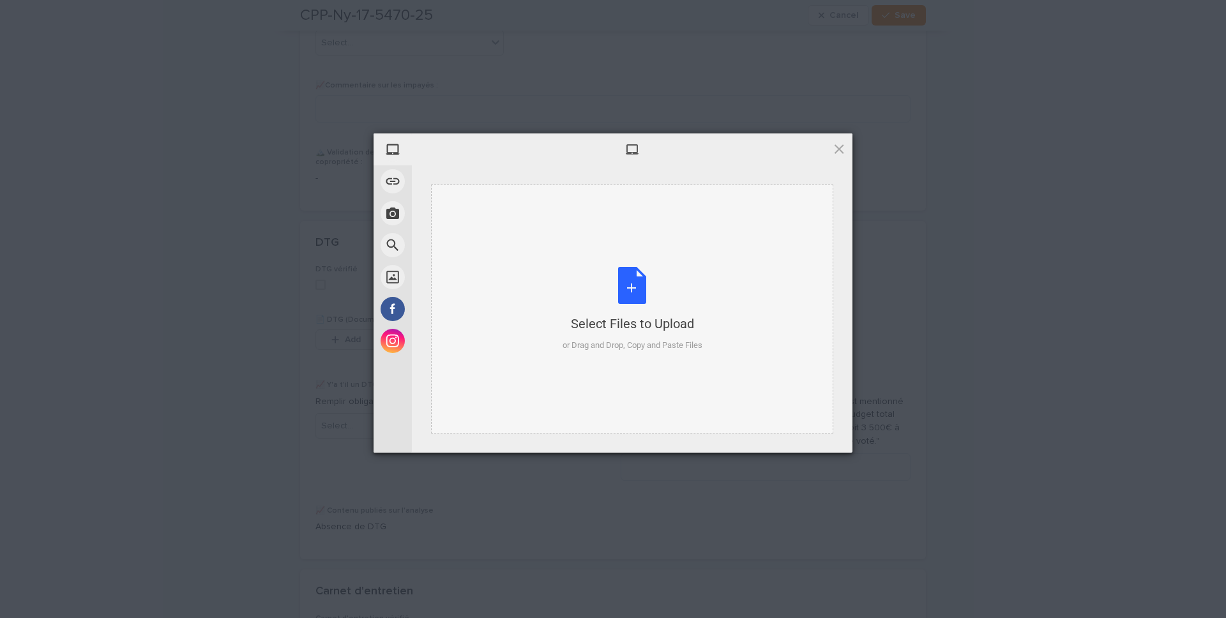
click at [584, 294] on div "Select Files to Upload or Drag and Drop, Copy and Paste Files" at bounding box center [633, 309] width 140 height 85
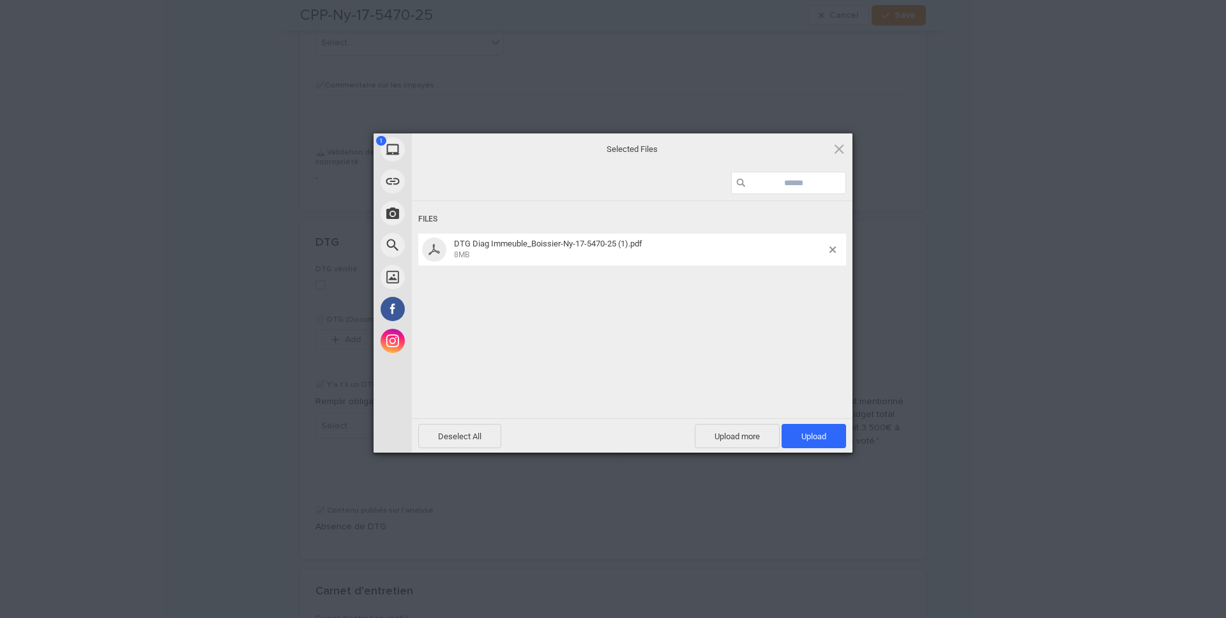
drag, startPoint x: 822, startPoint y: 441, endPoint x: 789, endPoint y: 430, distance: 34.5
click at [822, 433] on span "Upload 1" at bounding box center [814, 436] width 65 height 24
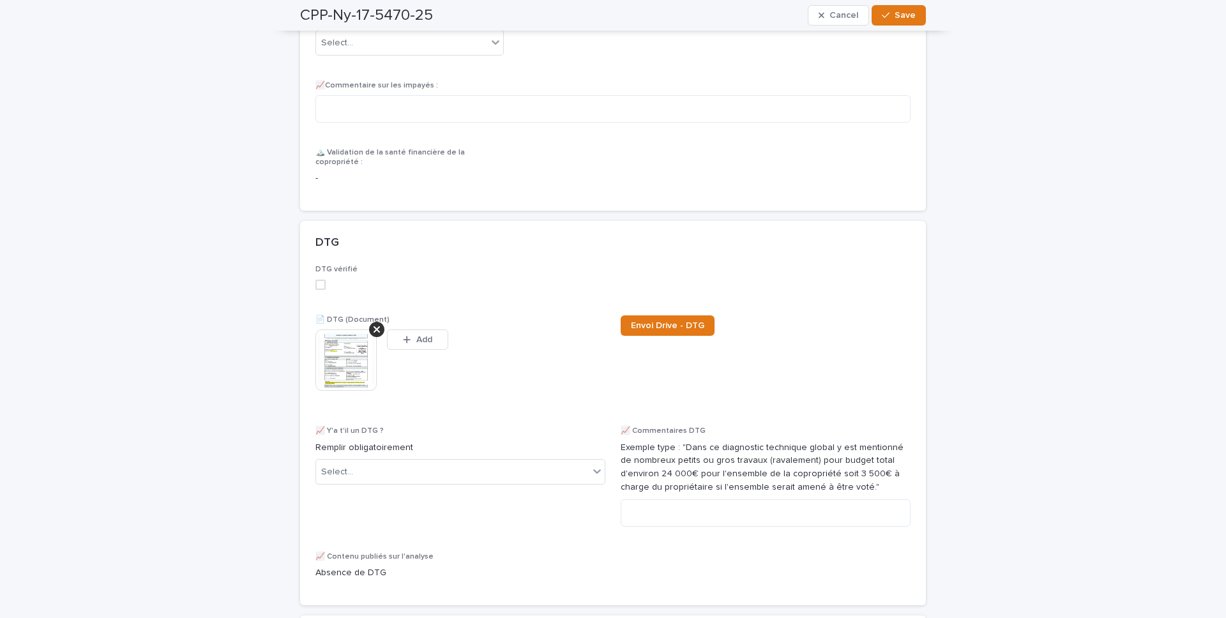
scroll to position [2034, 0]
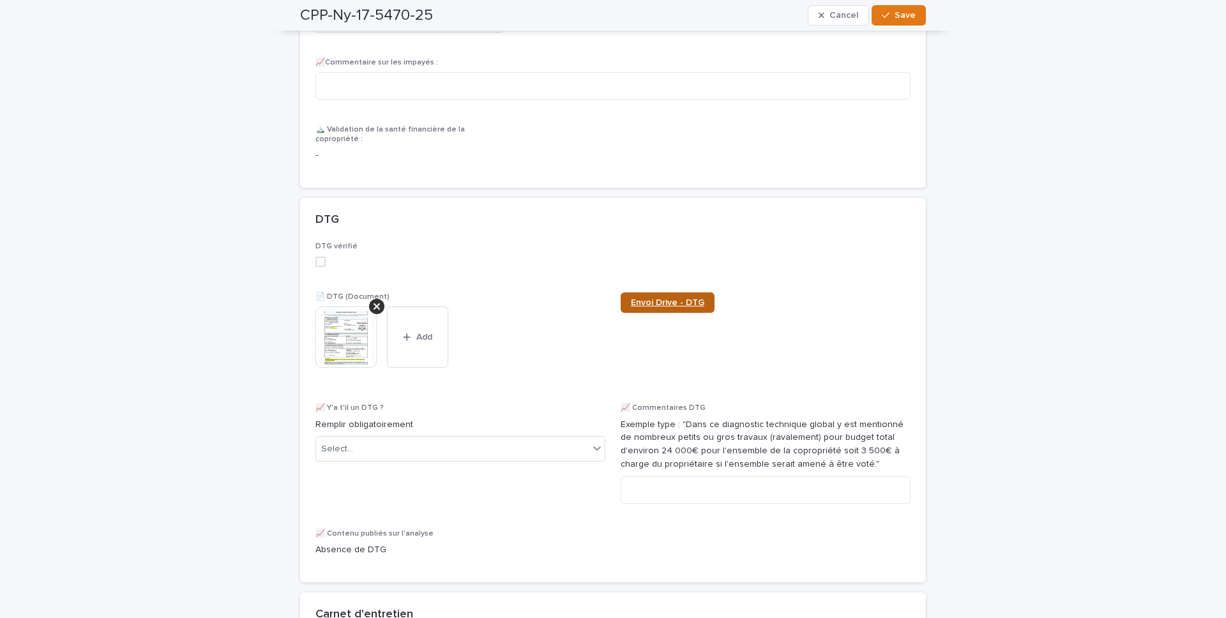
drag, startPoint x: 657, startPoint y: 297, endPoint x: 661, endPoint y: 303, distance: 7.3
click at [657, 293] on div "DTG vérifié 📄 DTG (Document) This file cannot be opened Download File Add Envoi…" at bounding box center [613, 404] width 595 height 325
click at [657, 305] on span "Envoi Drive - DTG" at bounding box center [667, 302] width 73 height 9
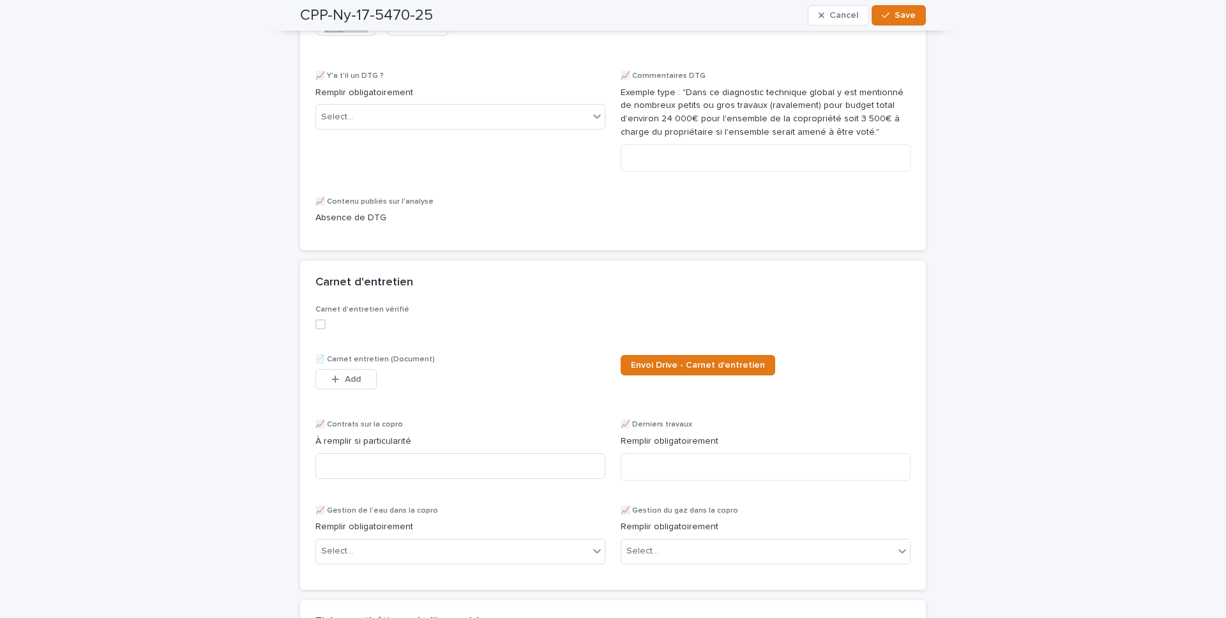
scroll to position [2425, 0]
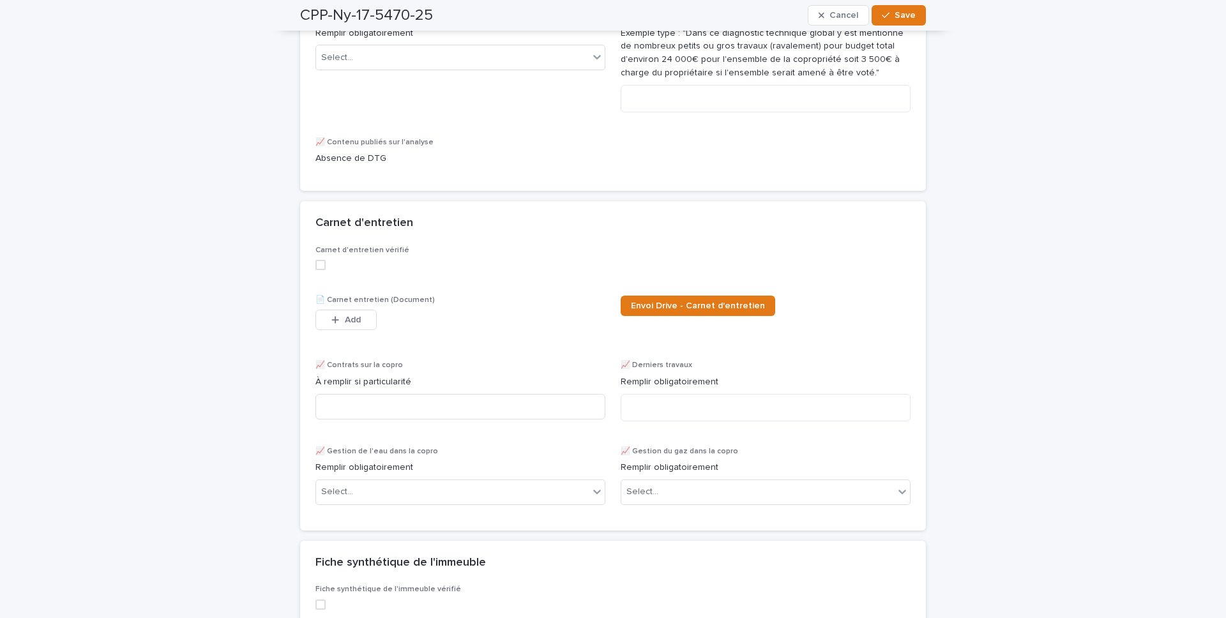
click at [352, 335] on div "Add" at bounding box center [346, 323] width 61 height 26
click at [362, 324] on button "Add" at bounding box center [346, 320] width 61 height 20
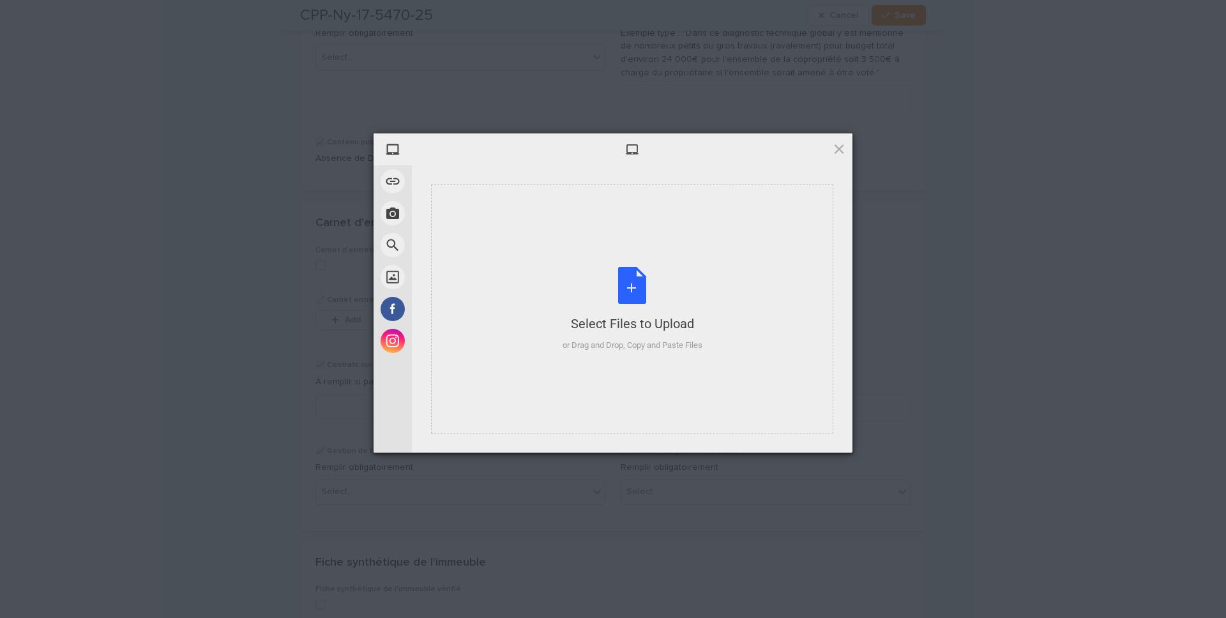
click at [572, 300] on div "Select Files to Upload or Drag and Drop, Copy and Paste Files" at bounding box center [633, 309] width 140 height 85
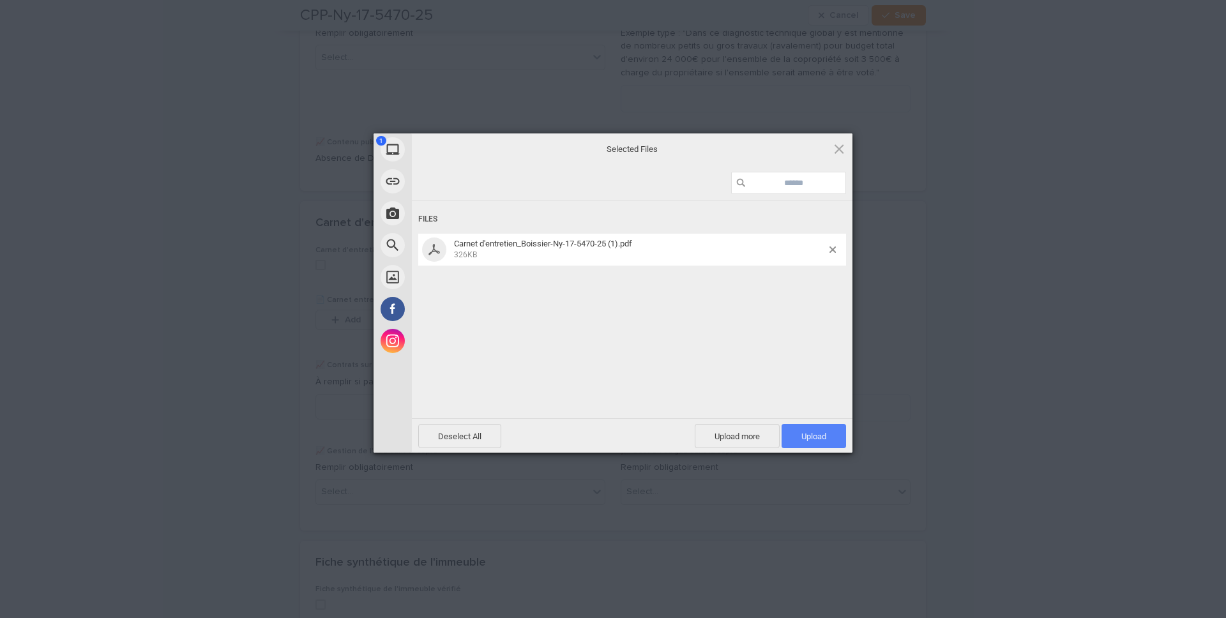
click at [809, 428] on span "Upload 1" at bounding box center [814, 436] width 65 height 24
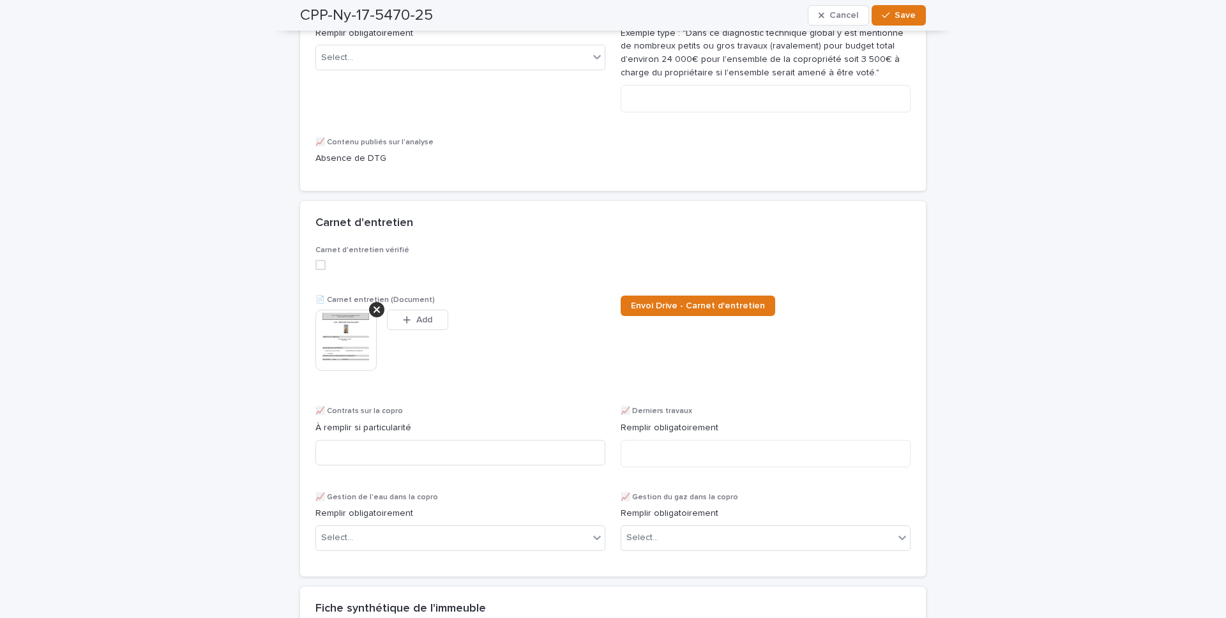
scroll to position [2448, 0]
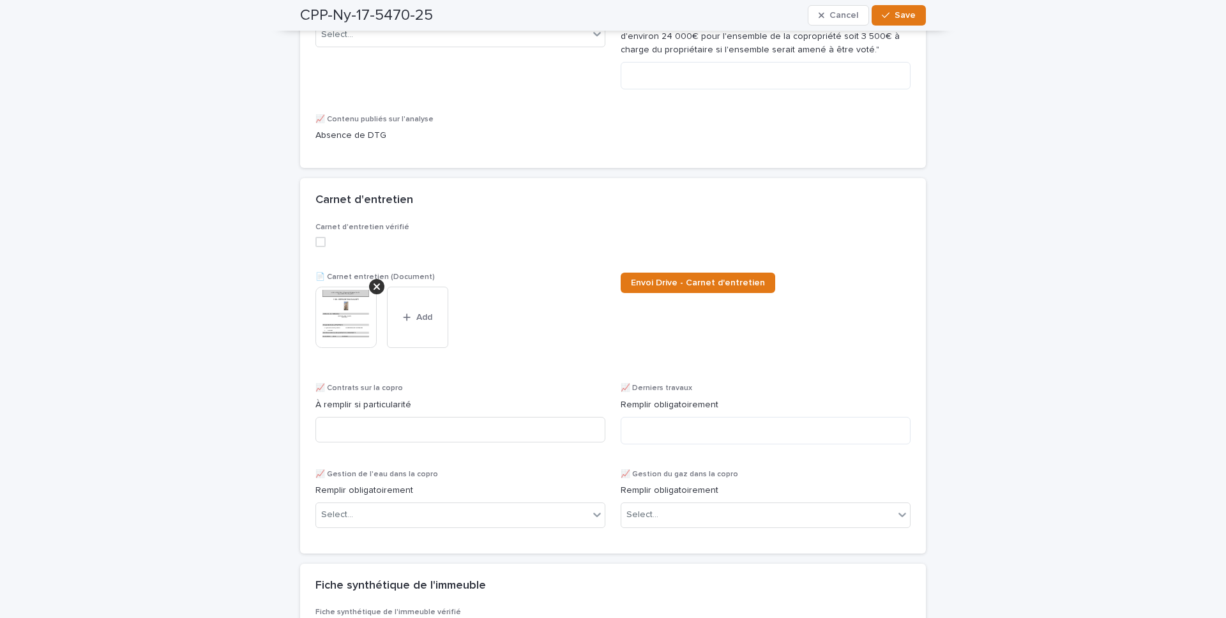
drag, startPoint x: 318, startPoint y: 246, endPoint x: 607, endPoint y: 286, distance: 292.1
click at [318, 246] on span at bounding box center [321, 242] width 10 height 10
click at [757, 293] on link "Envoi Drive - Carnet d'entretien" at bounding box center [698, 283] width 155 height 20
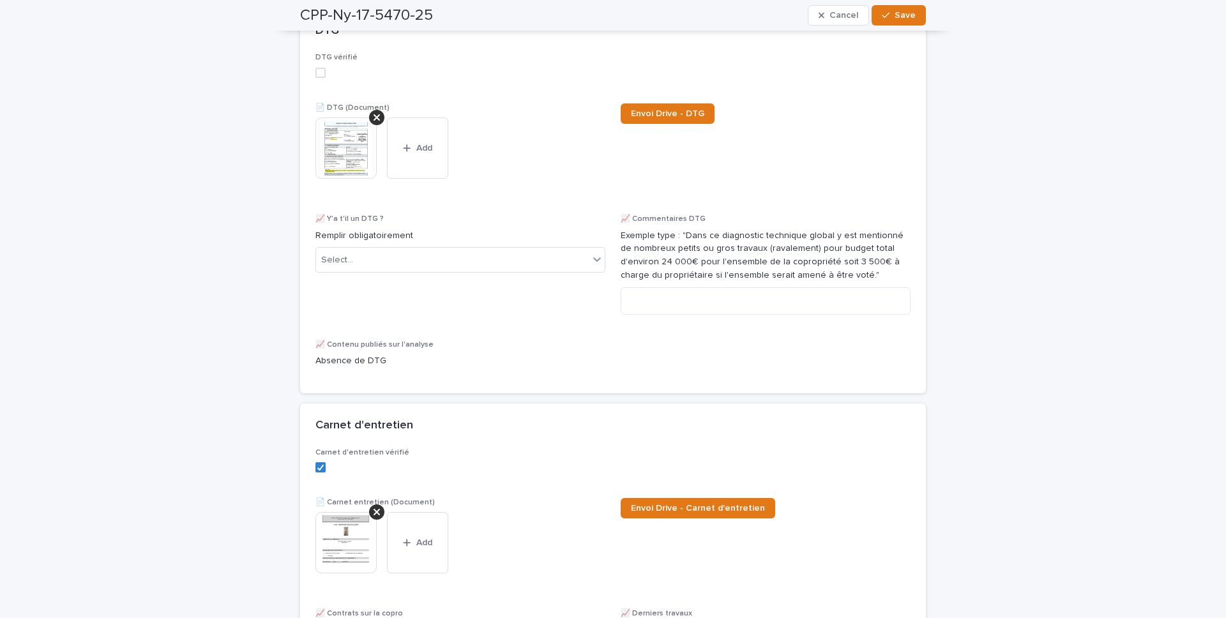
scroll to position [2107, 0]
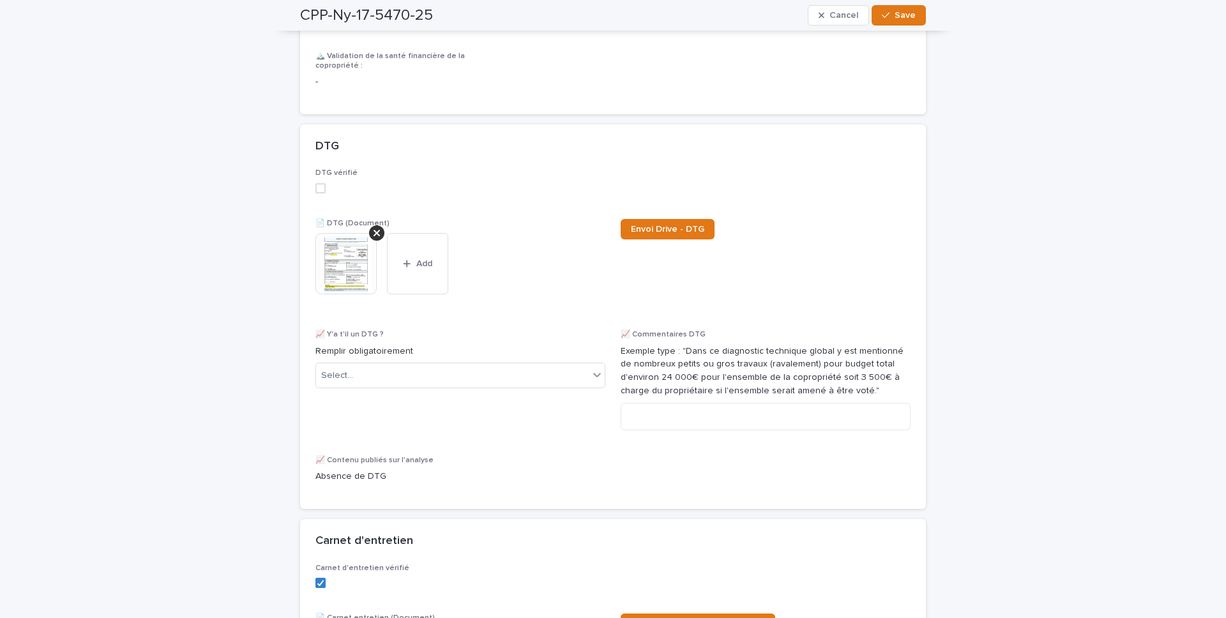
click at [323, 194] on label at bounding box center [613, 188] width 595 height 10
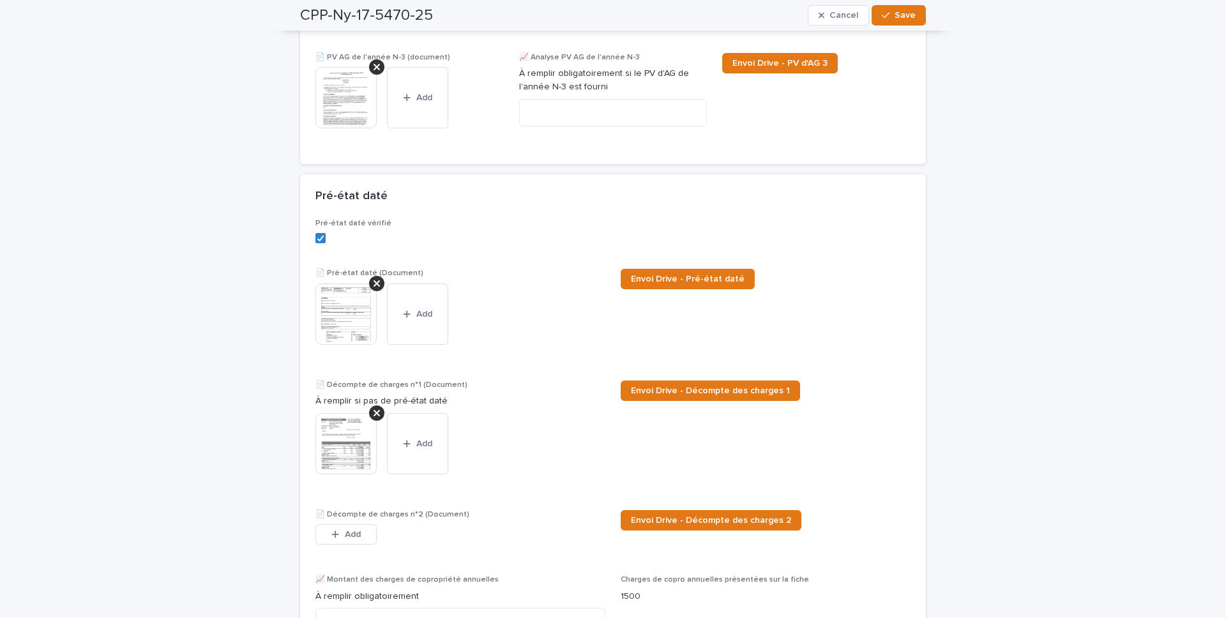
scroll to position [749, 0]
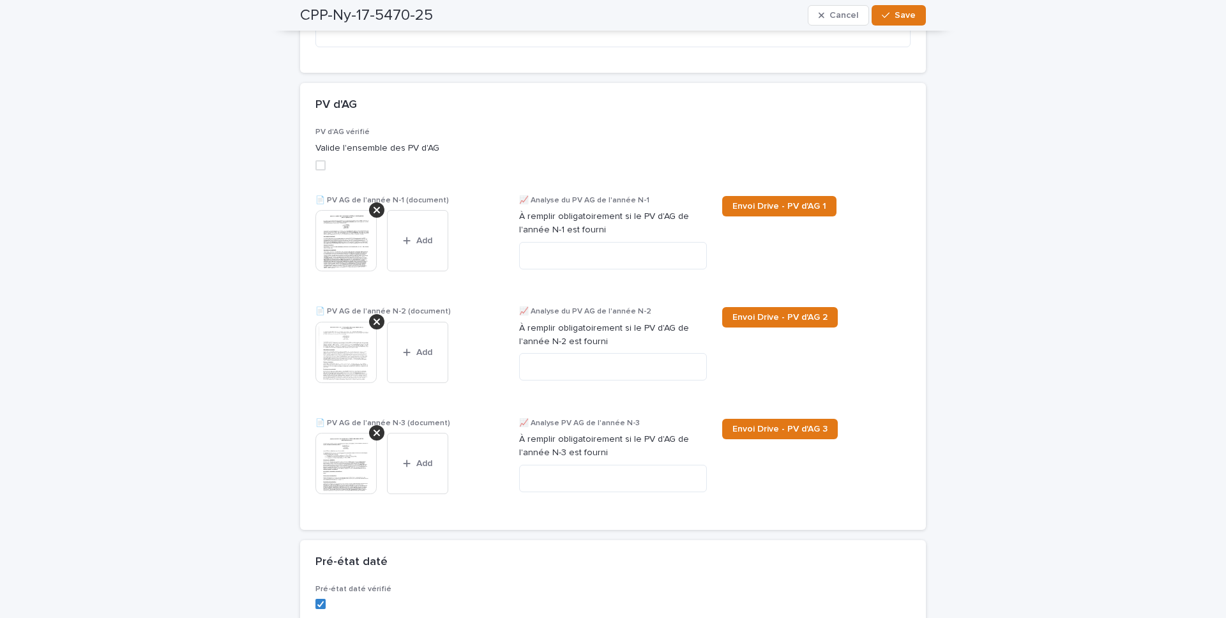
click at [319, 171] on span at bounding box center [321, 165] width 10 height 10
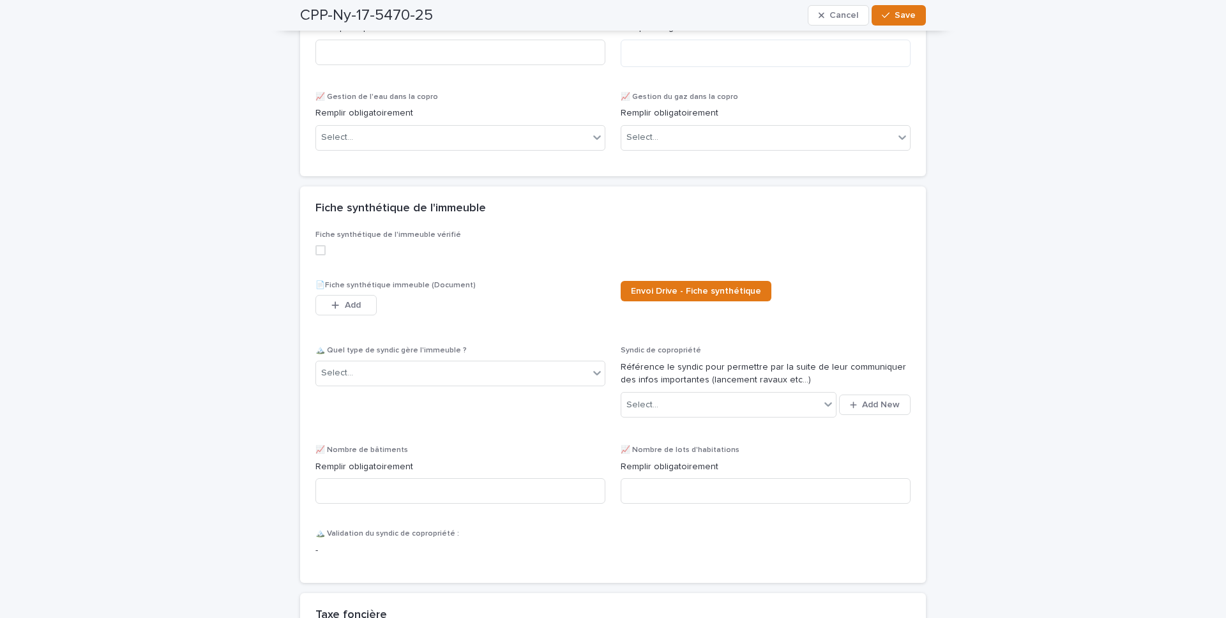
scroll to position [2925, 0]
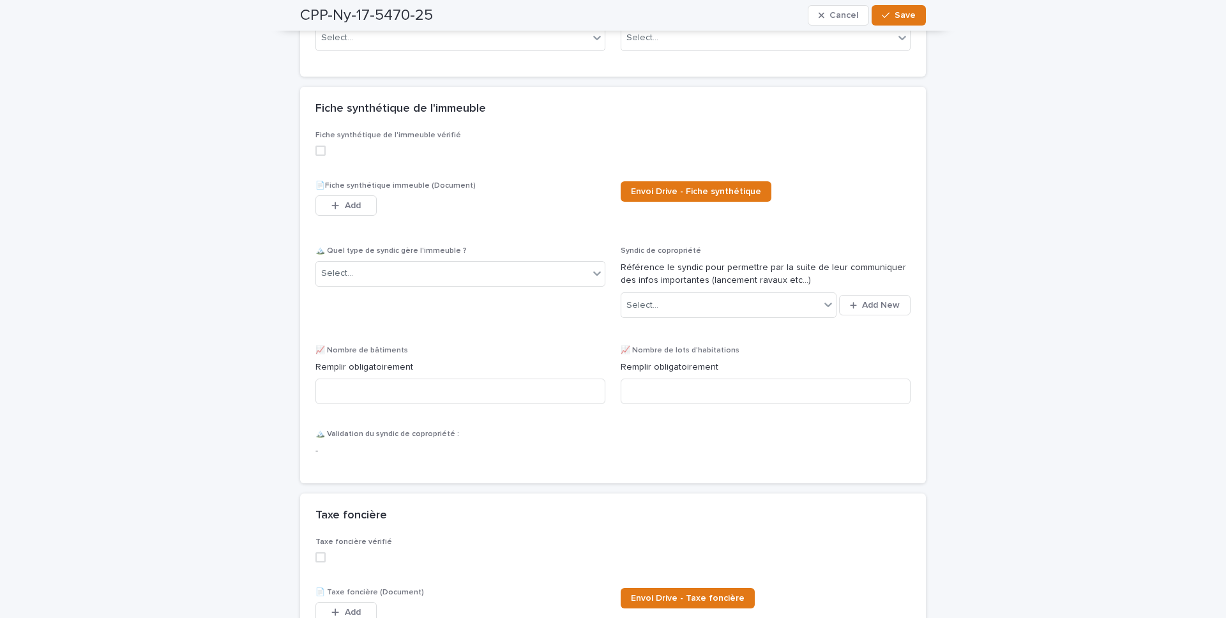
click at [317, 155] on span at bounding box center [321, 151] width 10 height 10
click at [342, 216] on button "Add" at bounding box center [346, 205] width 61 height 20
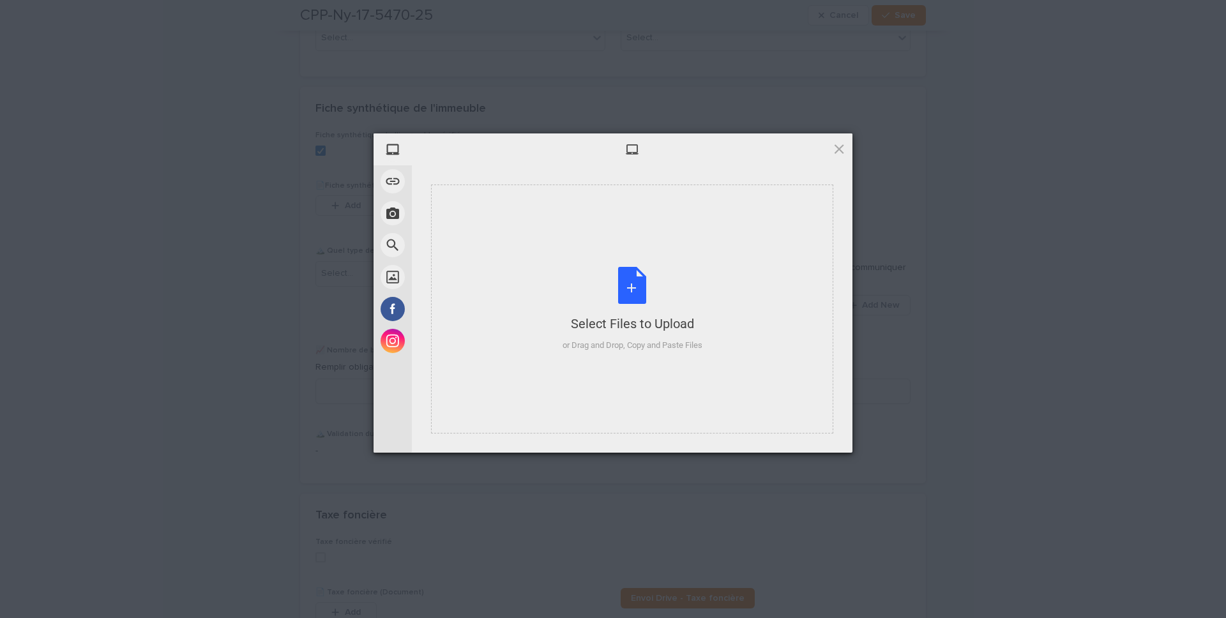
click at [551, 243] on div "Select Files to Upload or Drag and Drop, Copy and Paste Files" at bounding box center [632, 309] width 402 height 249
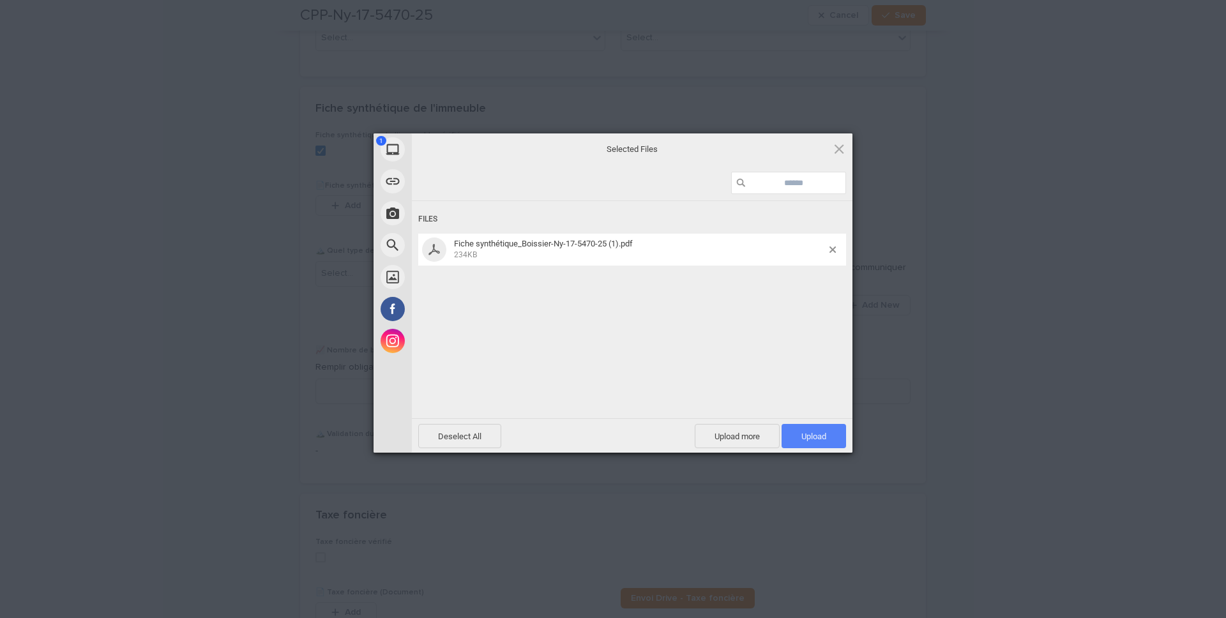
click at [811, 433] on span "Upload 1" at bounding box center [814, 437] width 25 height 10
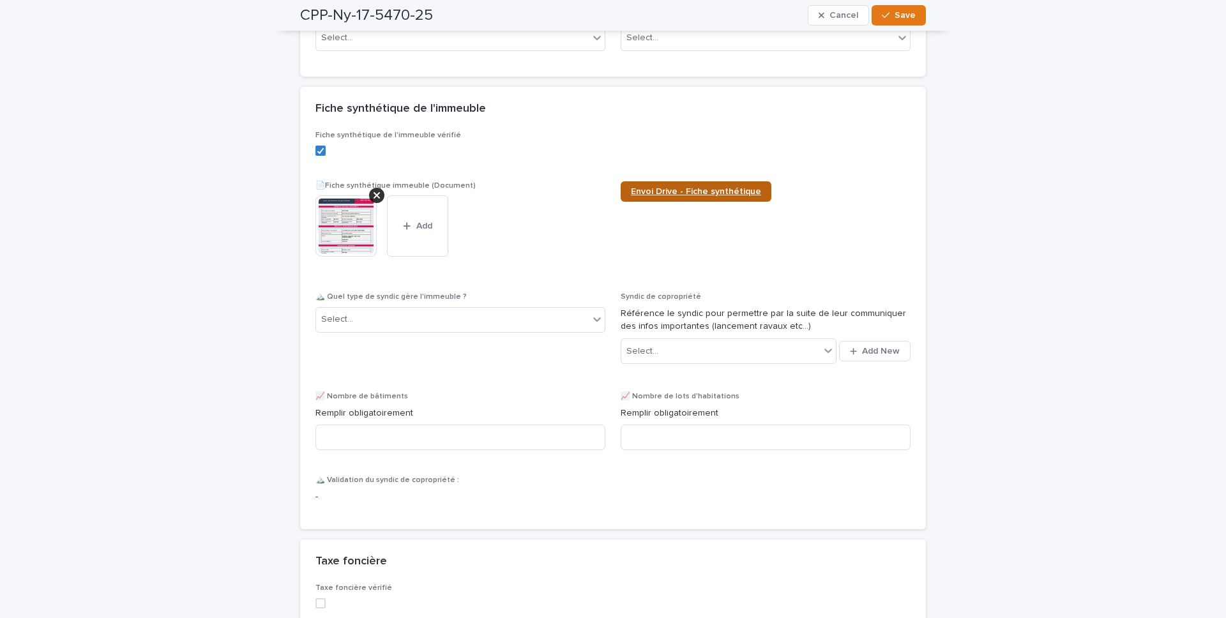
click at [703, 187] on link "Envoi Drive - Fiche synthétique" at bounding box center [696, 191] width 151 height 20
drag, startPoint x: 910, startPoint y: 20, endPoint x: 889, endPoint y: 46, distance: 32.7
click at [910, 20] on button "Save" at bounding box center [899, 15] width 54 height 20
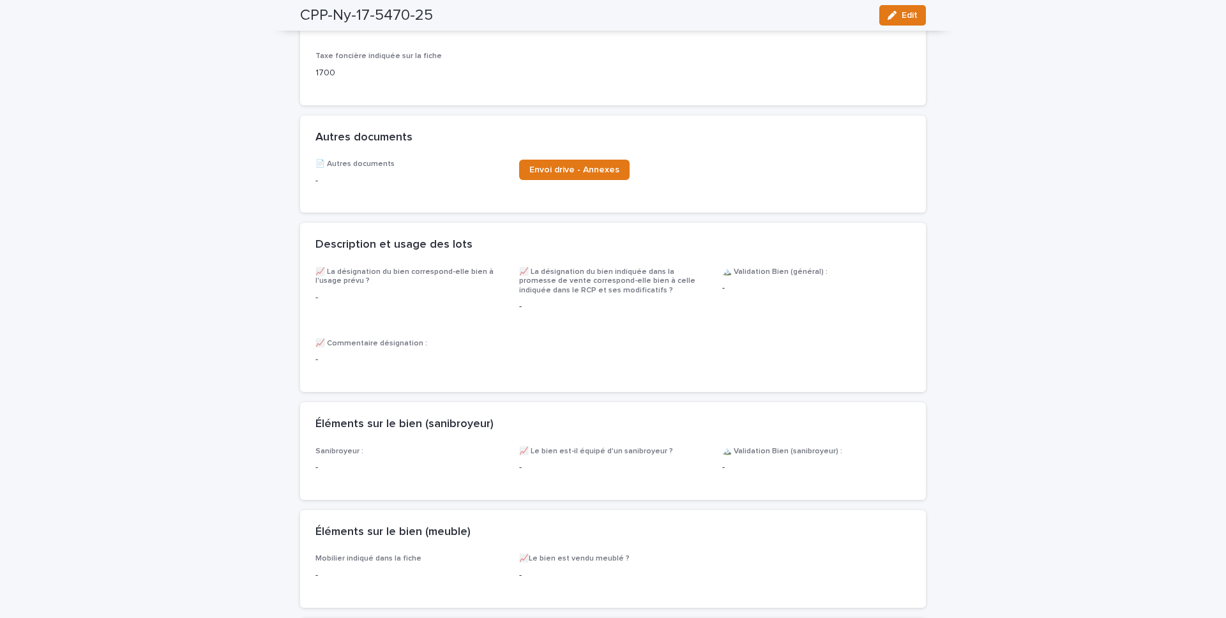
drag, startPoint x: 900, startPoint y: 11, endPoint x: 720, endPoint y: 206, distance: 265.3
click at [897, 12] on div "button" at bounding box center [895, 15] width 14 height 9
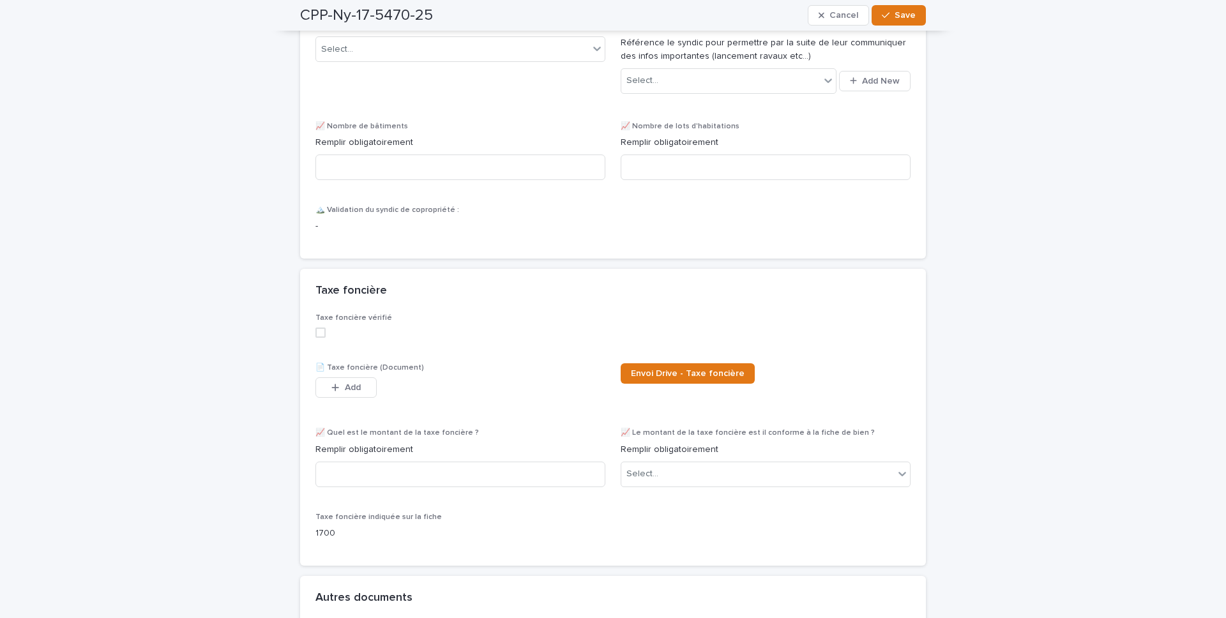
scroll to position [3135, 0]
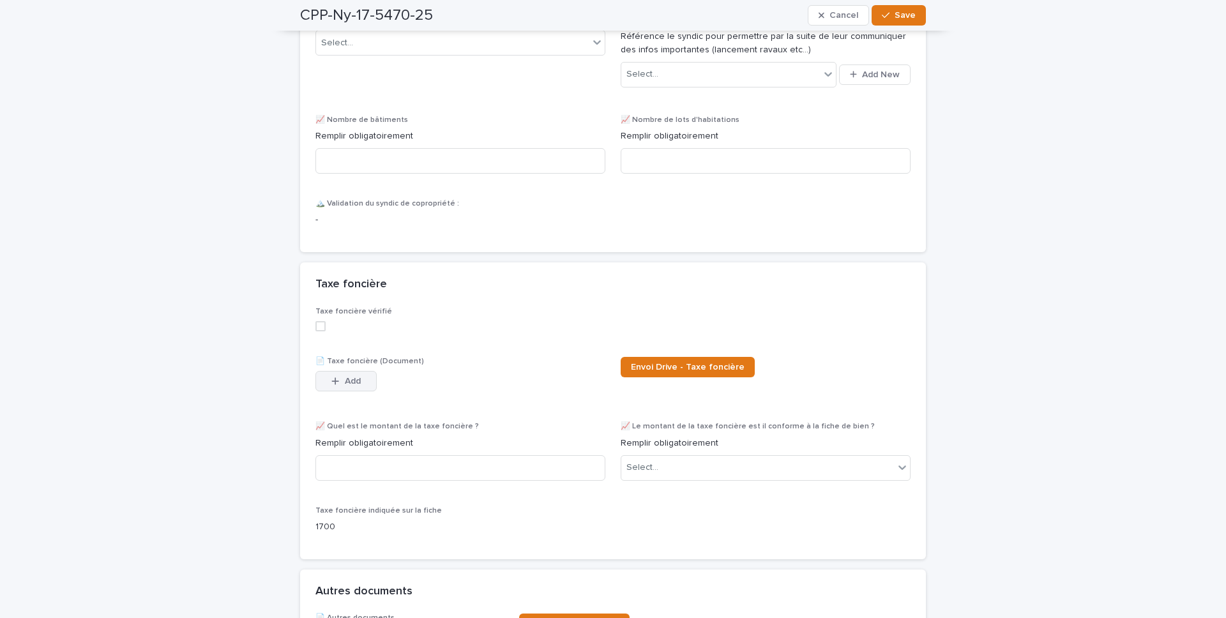
click at [346, 371] on button "Add" at bounding box center [346, 381] width 61 height 20
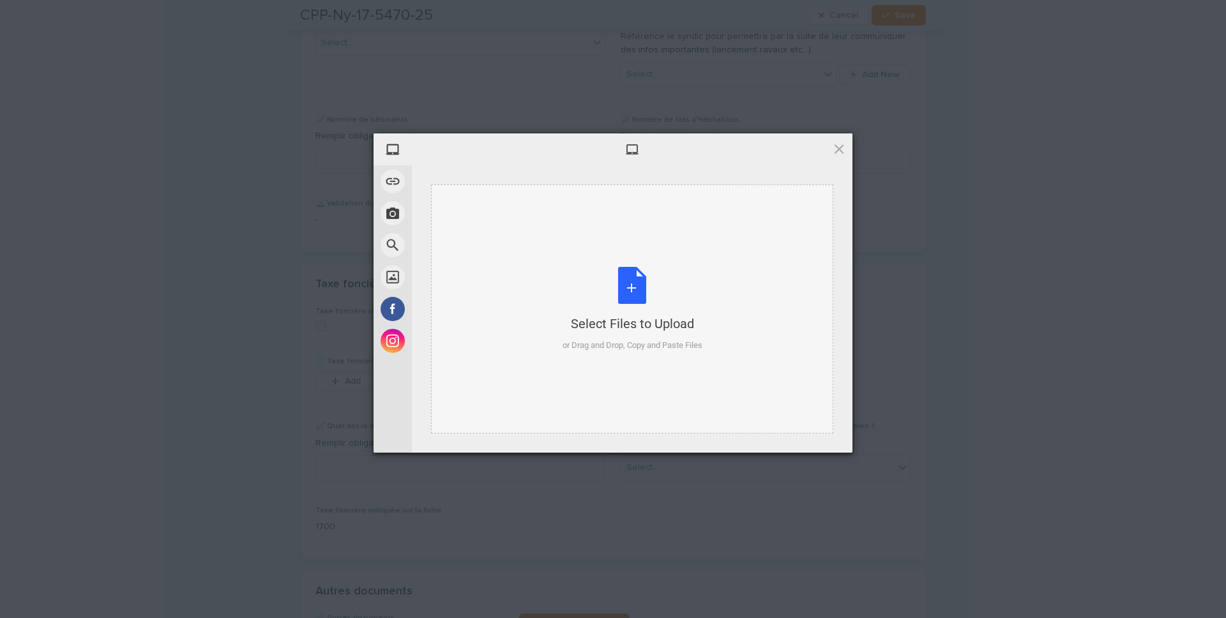
click at [563, 291] on div "Select Files to Upload or Drag and Drop, Copy and Paste Files" at bounding box center [633, 309] width 140 height 85
click at [836, 148] on span at bounding box center [839, 149] width 14 height 14
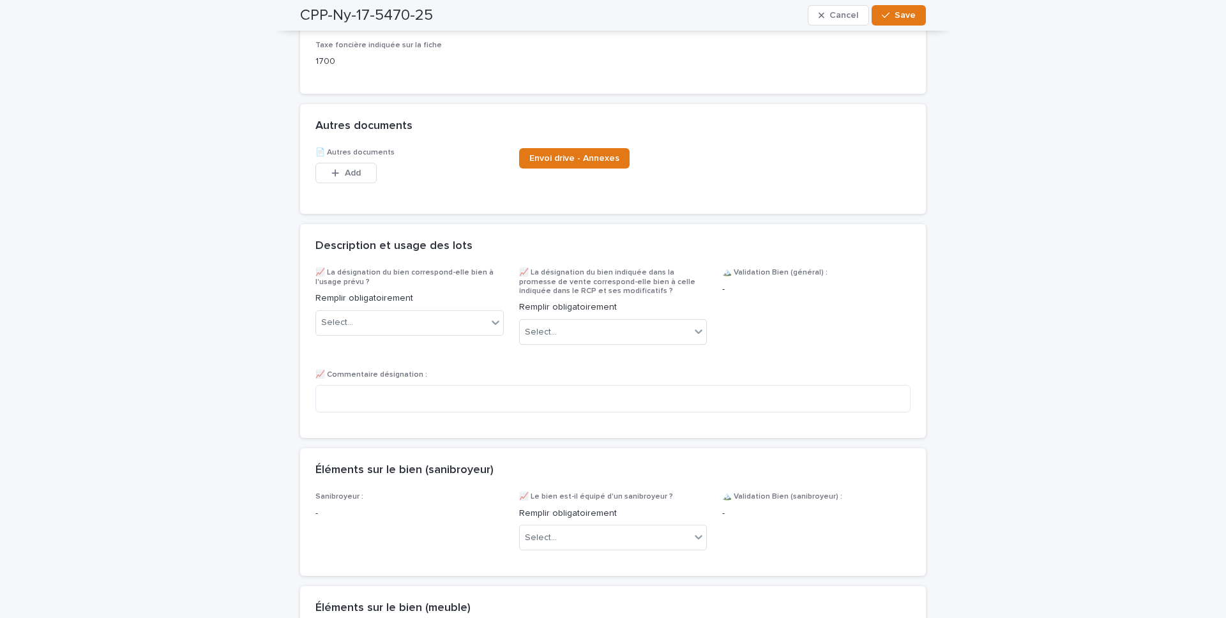
scroll to position [3732, 0]
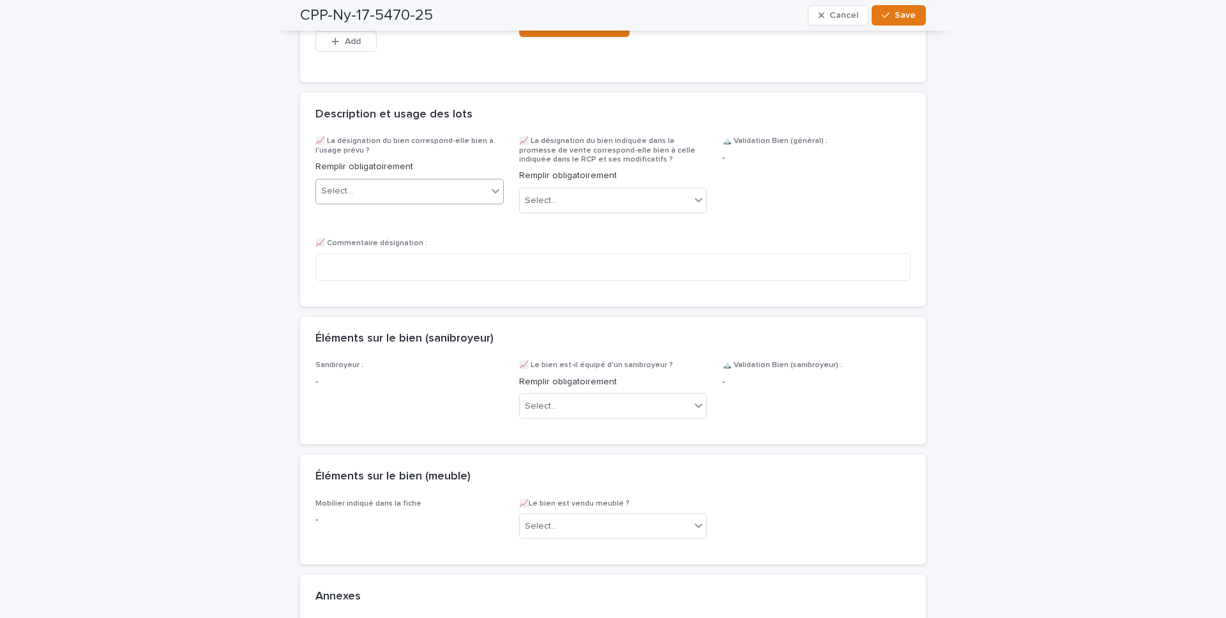
click at [421, 181] on div "Select..." at bounding box center [401, 191] width 171 height 21
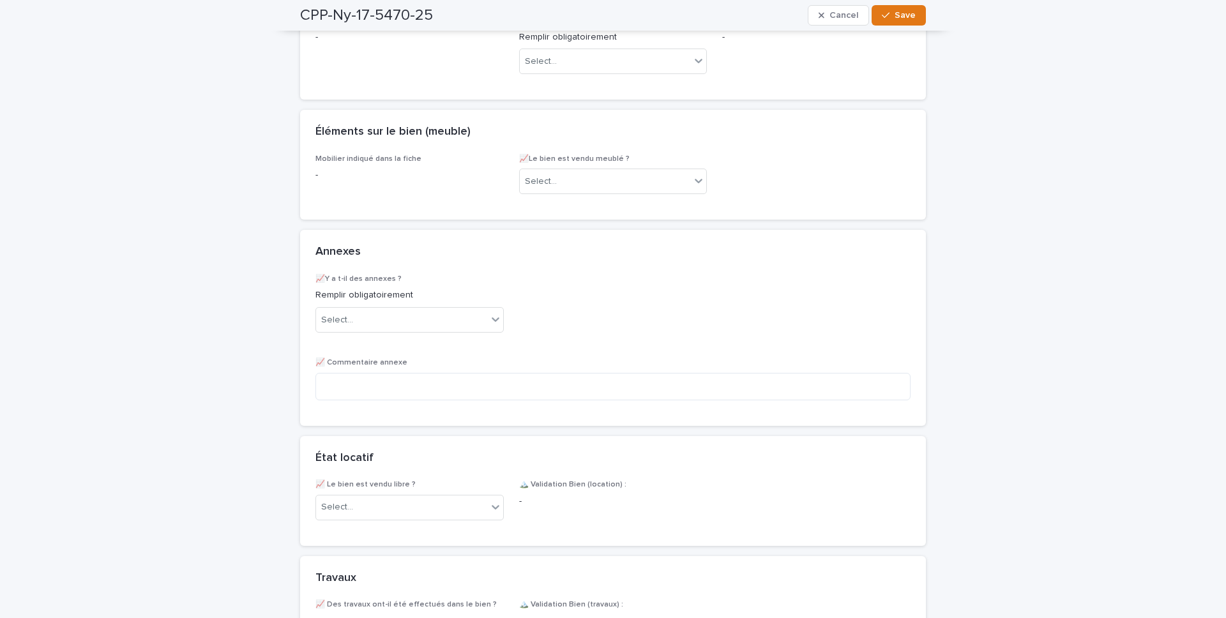
scroll to position [4216, 0]
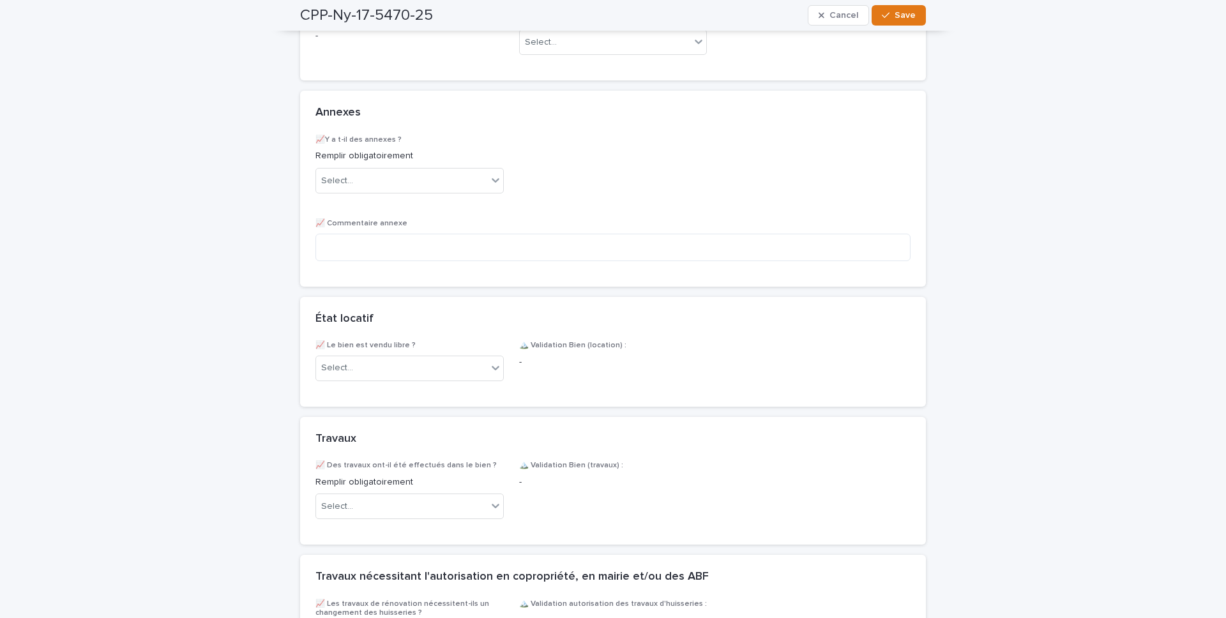
drag, startPoint x: 884, startPoint y: 24, endPoint x: 715, endPoint y: 50, distance: 170.7
click at [884, 24] on button "Save" at bounding box center [899, 15] width 54 height 20
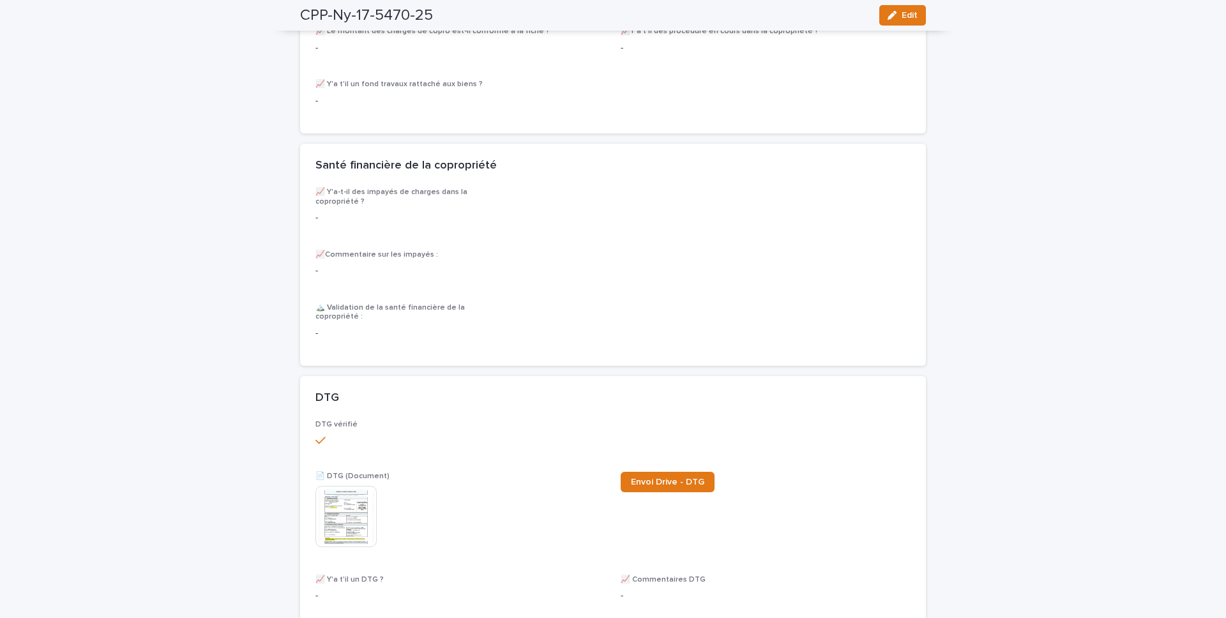
scroll to position [0, 0]
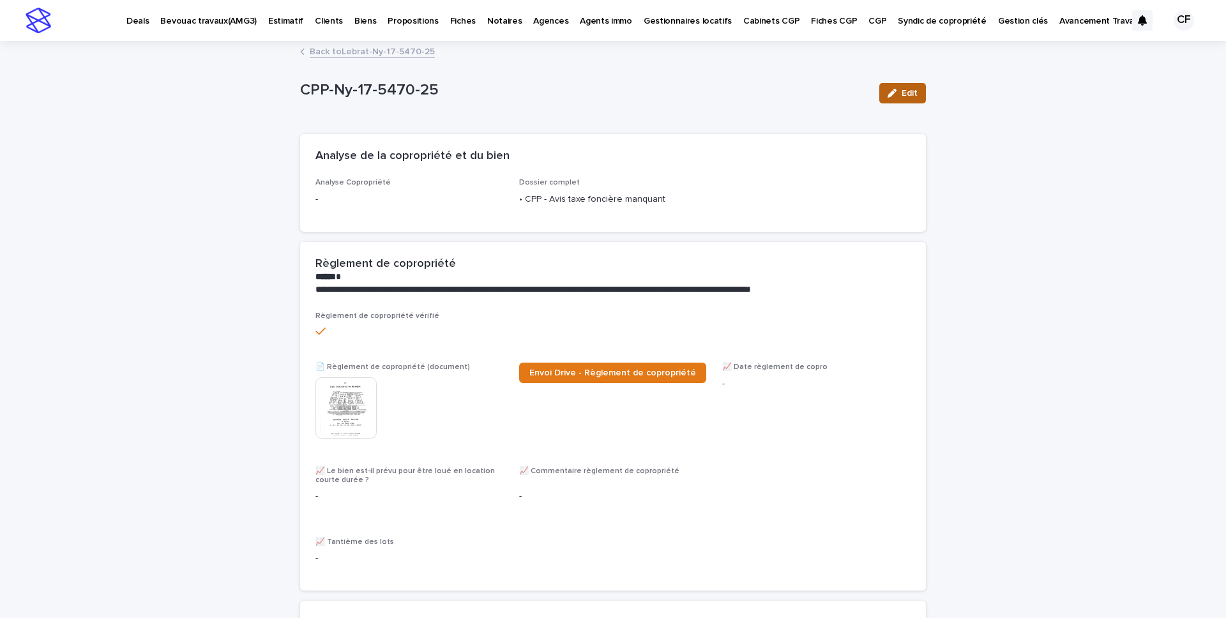
click at [903, 96] on span "Edit" at bounding box center [910, 93] width 16 height 9
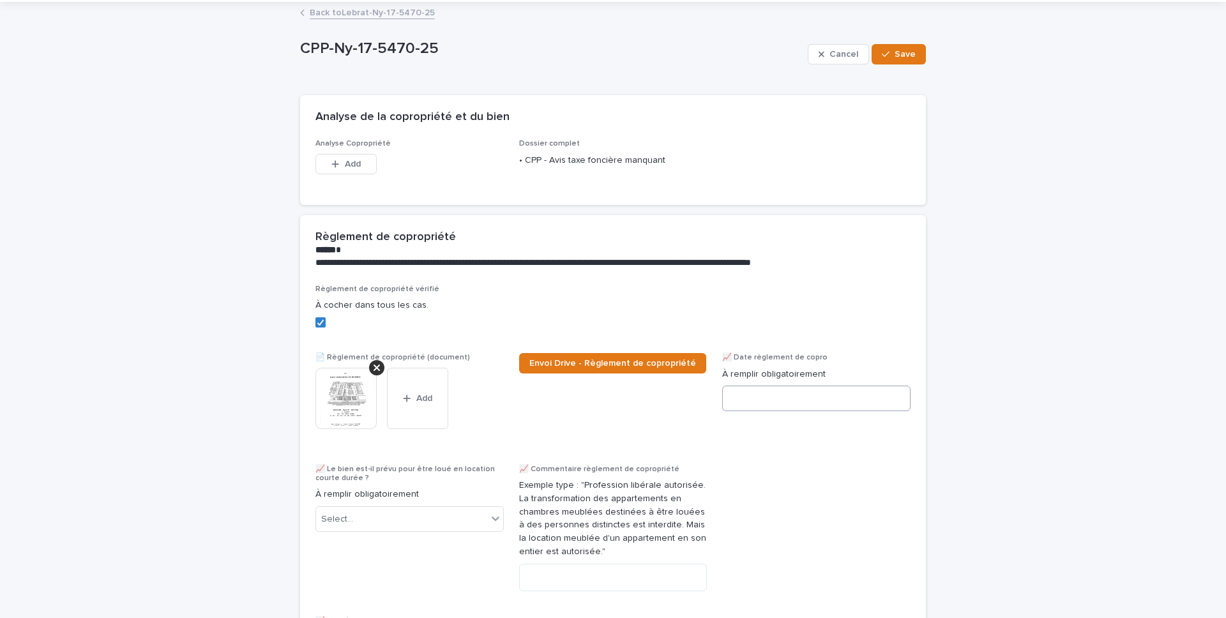
scroll to position [42, 0]
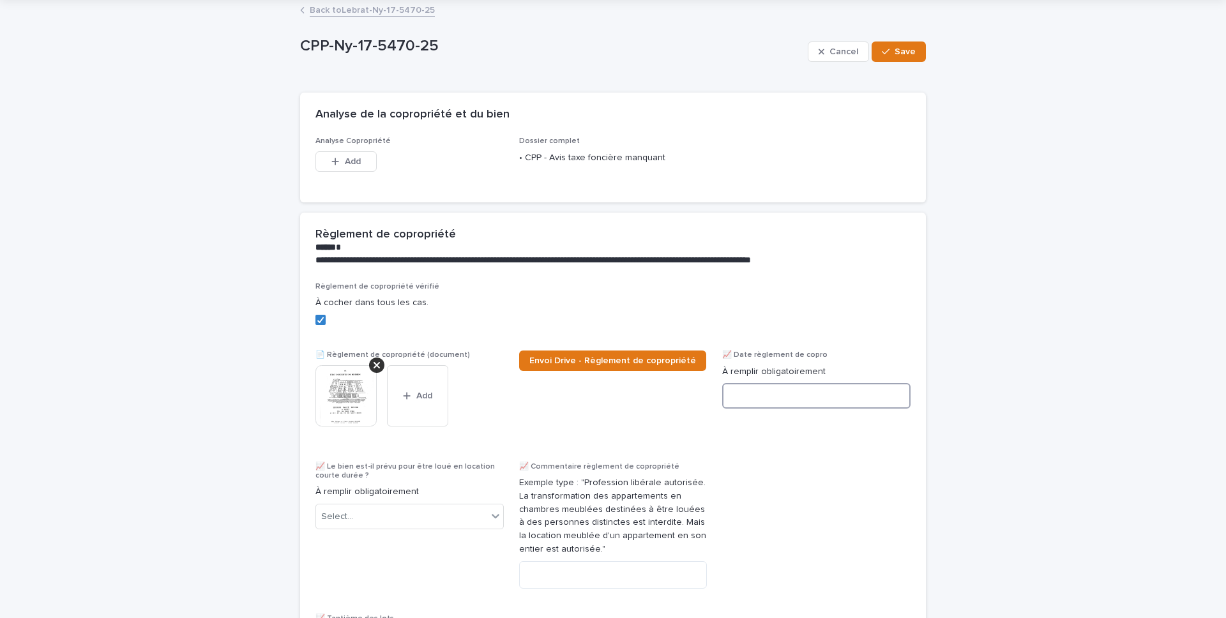
click at [840, 396] on input at bounding box center [816, 396] width 188 height 26
type input "****"
click at [390, 433] on div "Select..." at bounding box center [401, 516] width 171 height 21
click at [385, 433] on div "Non" at bounding box center [409, 449] width 187 height 22
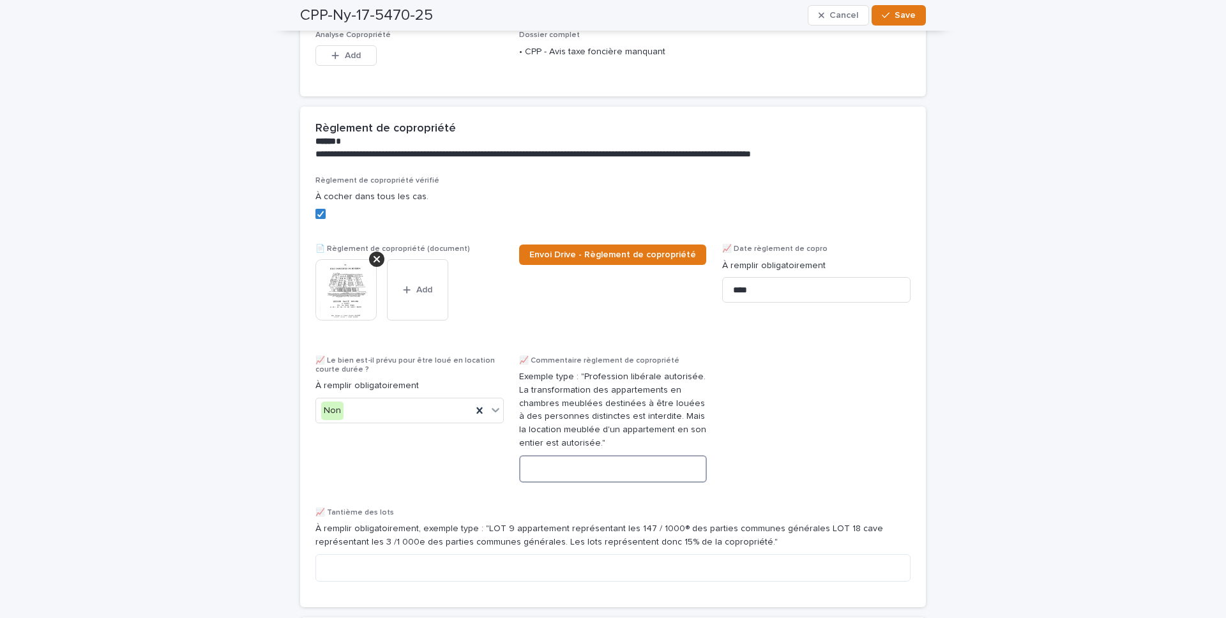
click at [591, 433] on textarea at bounding box center [613, 468] width 188 height 27
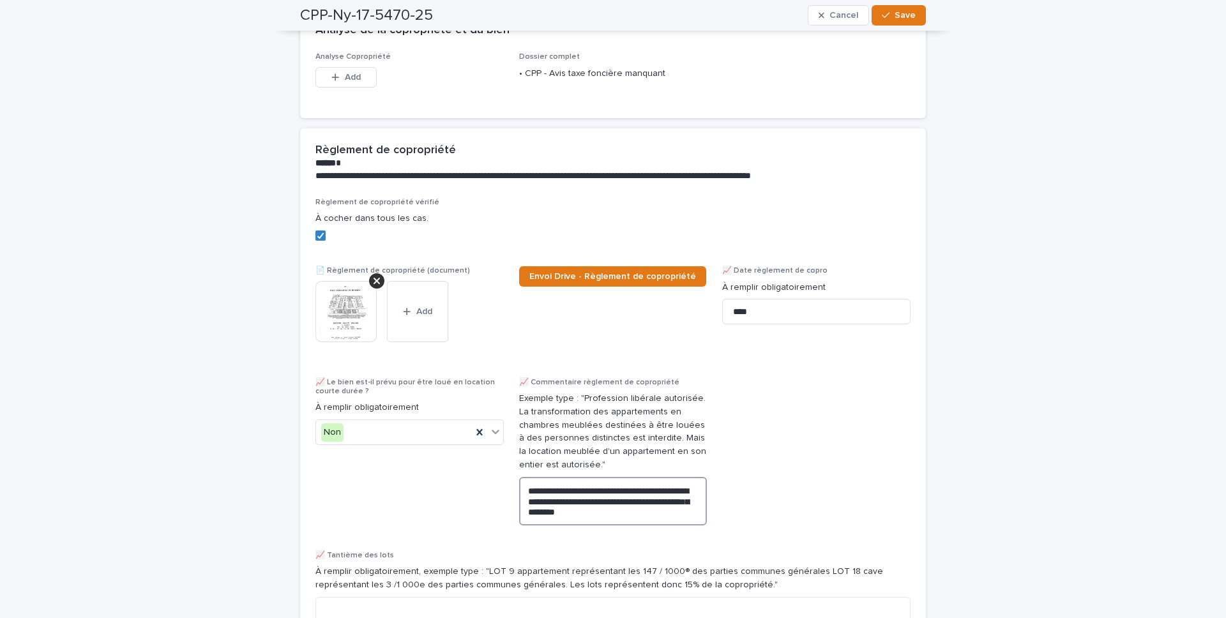
scroll to position [126, 0]
click at [529, 433] on textarea "**********" at bounding box center [613, 500] width 188 height 49
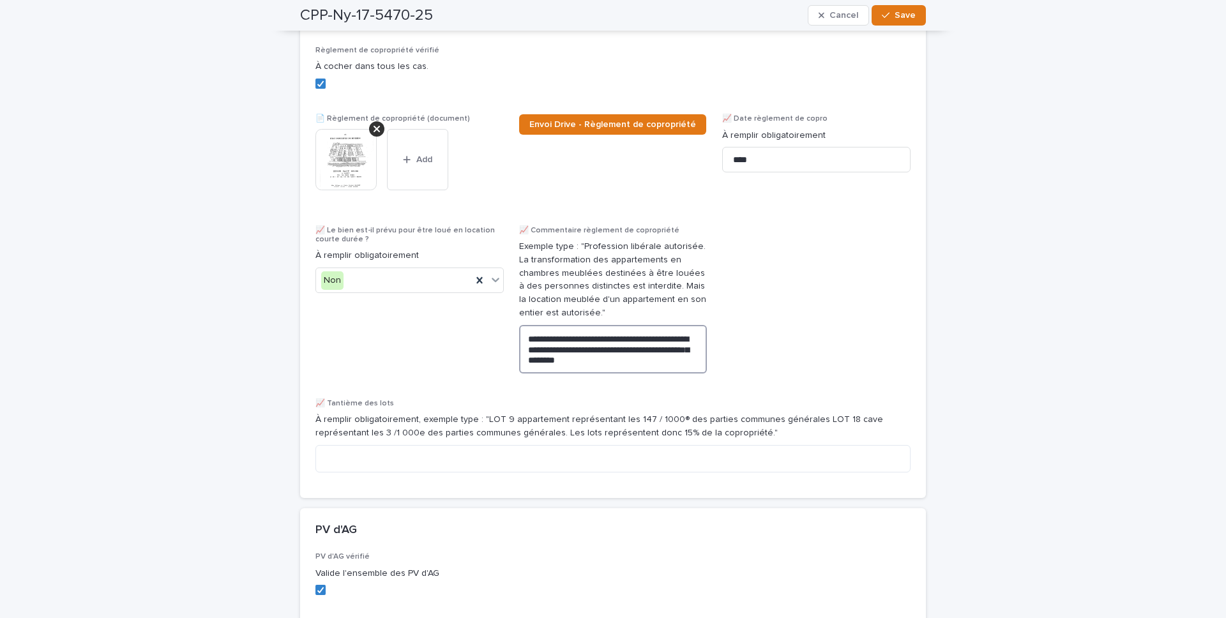
scroll to position [330, 0]
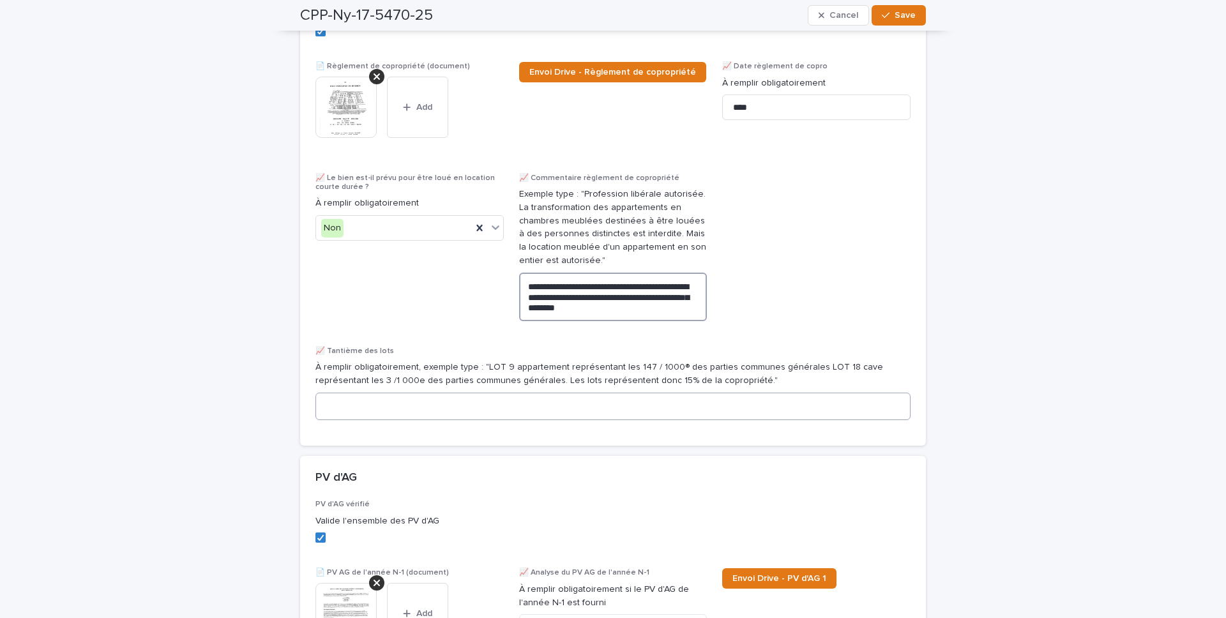
type textarea "**********"
click at [510, 420] on textarea at bounding box center [613, 406] width 595 height 27
click at [483, 413] on textarea at bounding box center [613, 406] width 595 height 27
paste textarea "**********"
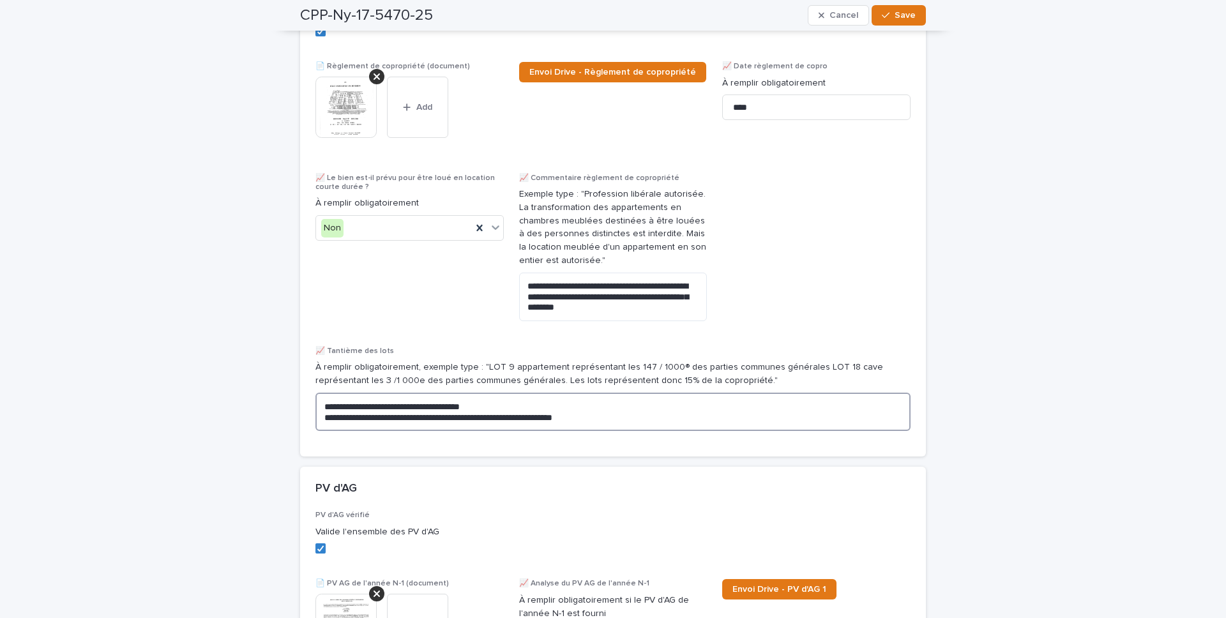
drag, startPoint x: 314, startPoint y: 405, endPoint x: 293, endPoint y: 406, distance: 21.7
click at [667, 422] on textarea "**********" at bounding box center [613, 412] width 595 height 38
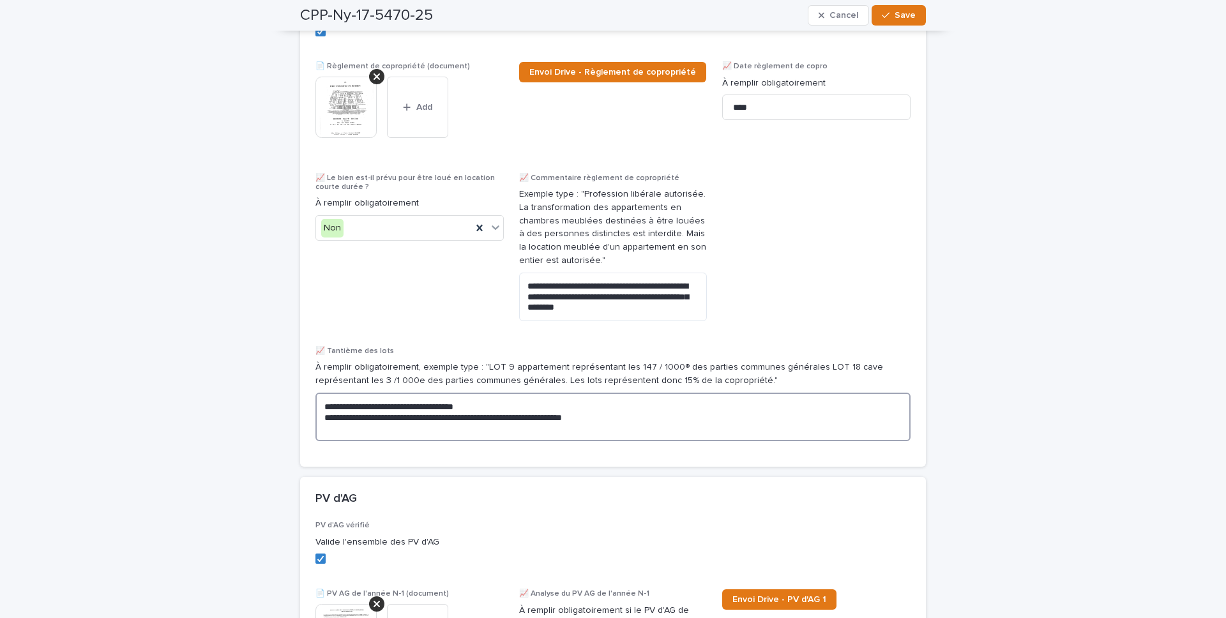
paste textarea "**********"
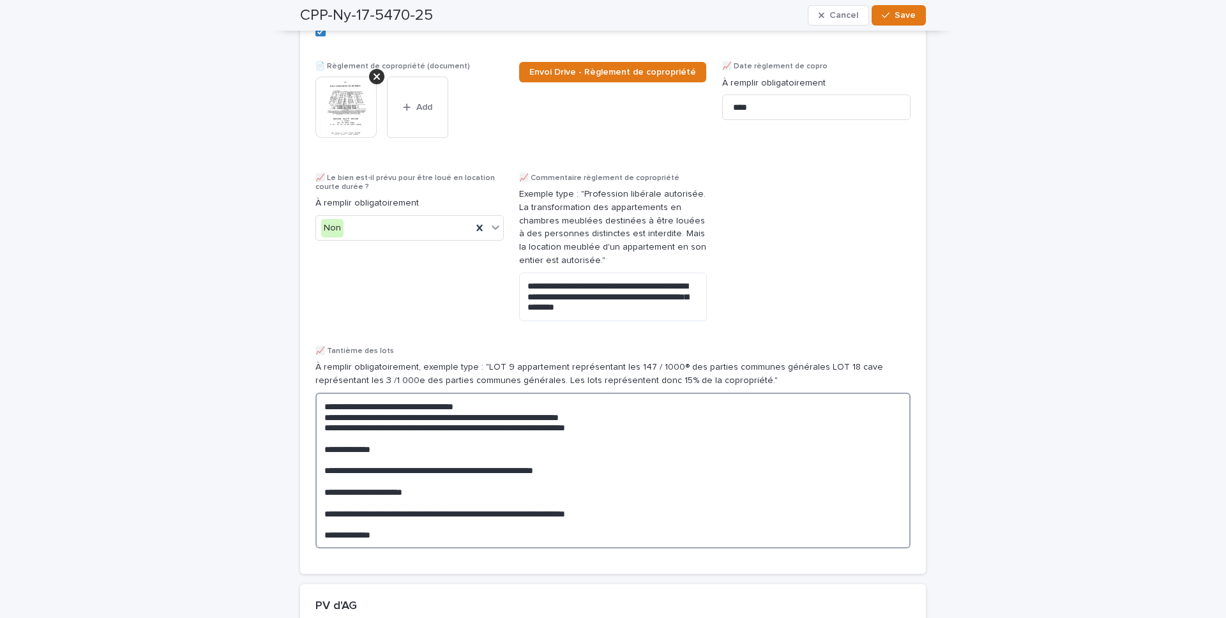
click at [323, 433] on textarea "**********" at bounding box center [613, 471] width 595 height 156
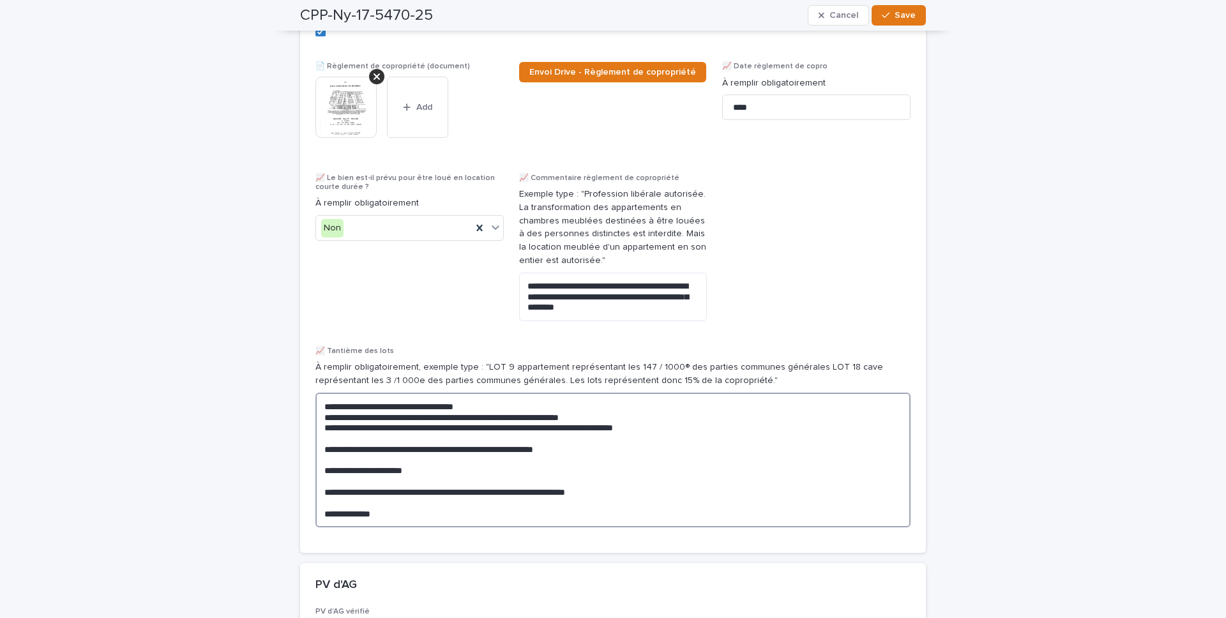
click at [319, 433] on textarea "**********" at bounding box center [613, 460] width 595 height 135
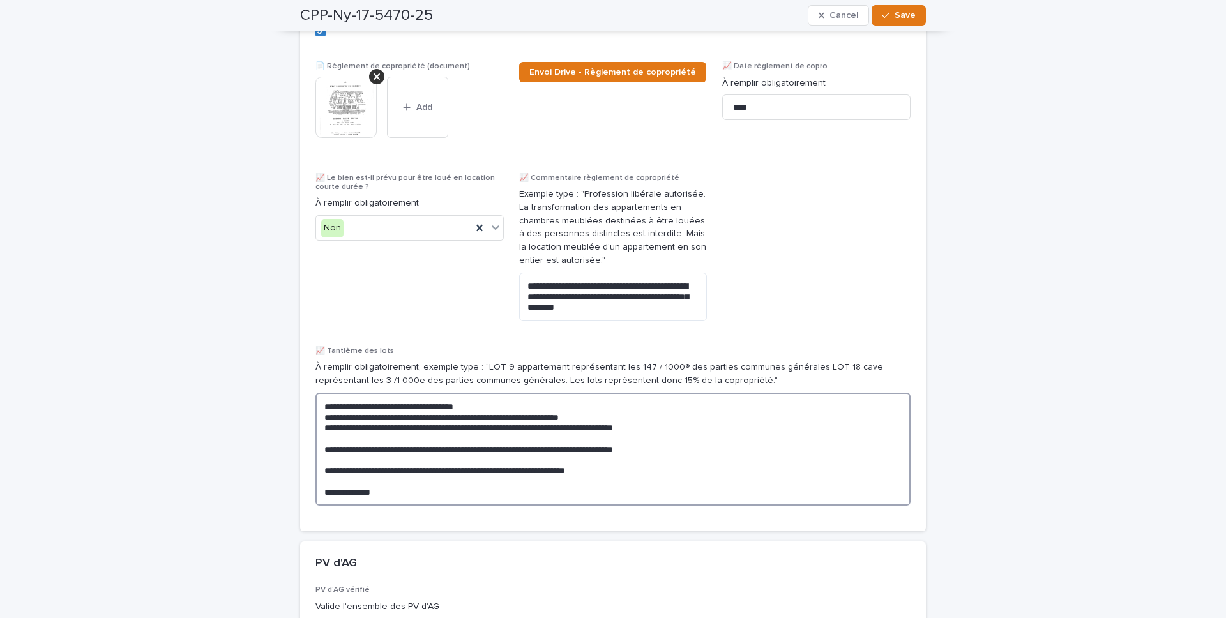
click at [321, 433] on textarea "**********" at bounding box center [613, 449] width 595 height 113
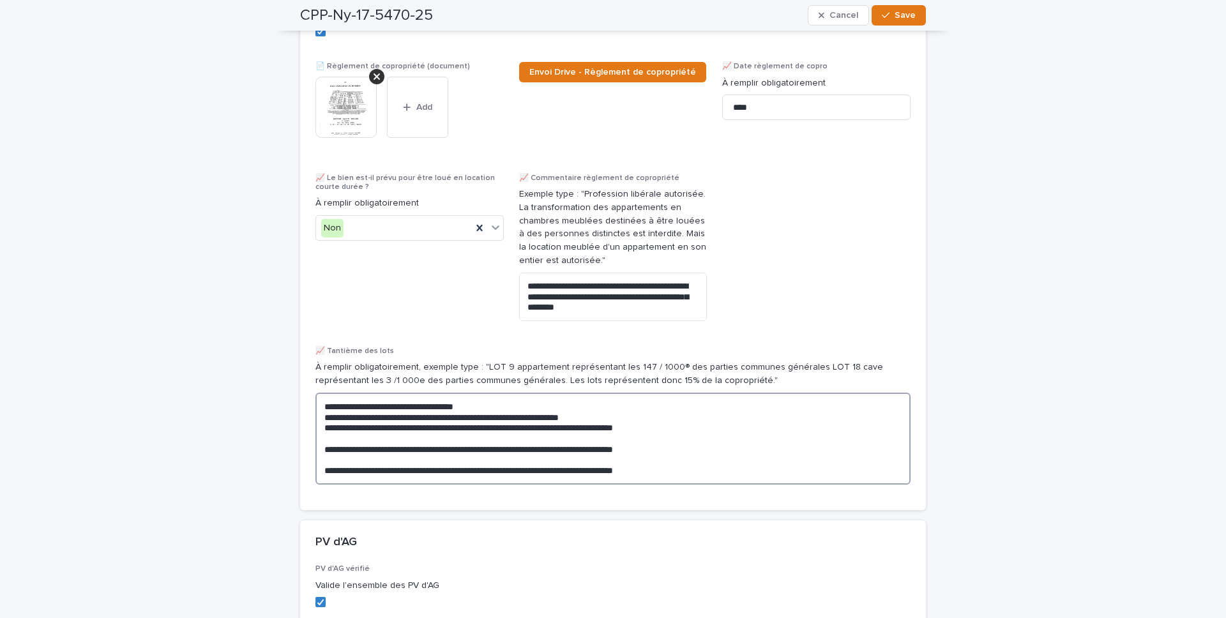
click at [354, 433] on textarea "**********" at bounding box center [613, 439] width 595 height 92
click at [541, 415] on textarea "**********" at bounding box center [613, 439] width 595 height 92
click at [602, 415] on textarea "**********" at bounding box center [613, 439] width 595 height 92
click at [630, 420] on textarea "**********" at bounding box center [613, 439] width 595 height 92
click at [322, 421] on textarea "**********" at bounding box center [613, 439] width 595 height 92
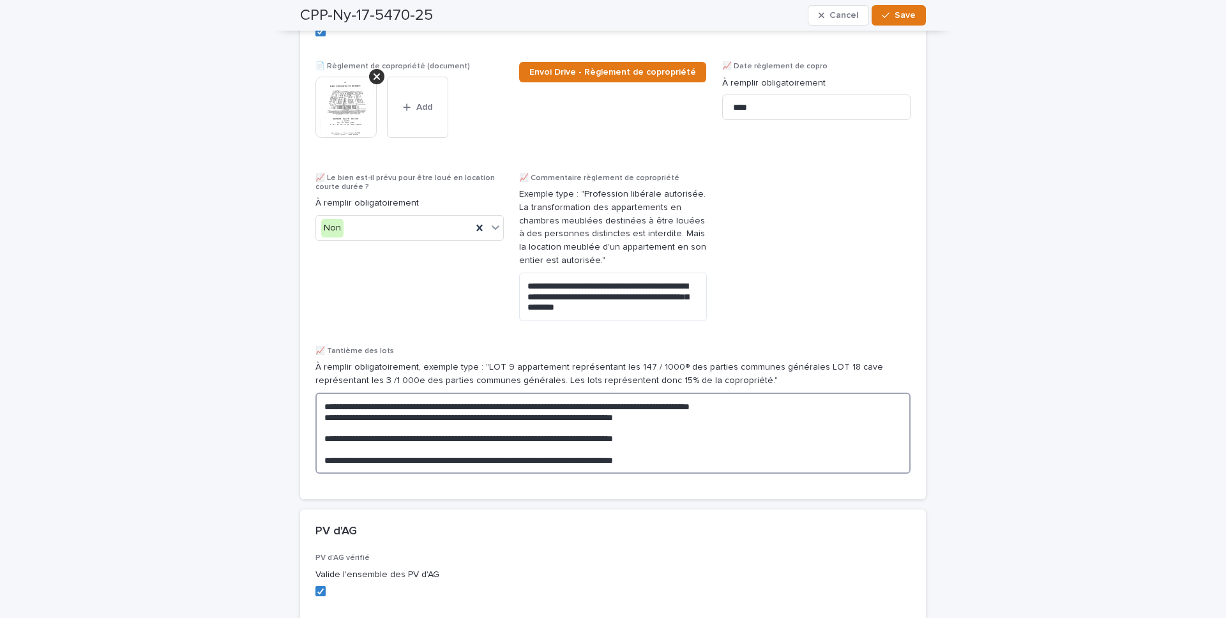
click at [807, 416] on textarea "**********" at bounding box center [613, 433] width 595 height 81
click at [807, 414] on textarea "**********" at bounding box center [613, 433] width 595 height 81
click at [806, 411] on textarea "**********" at bounding box center [613, 433] width 595 height 81
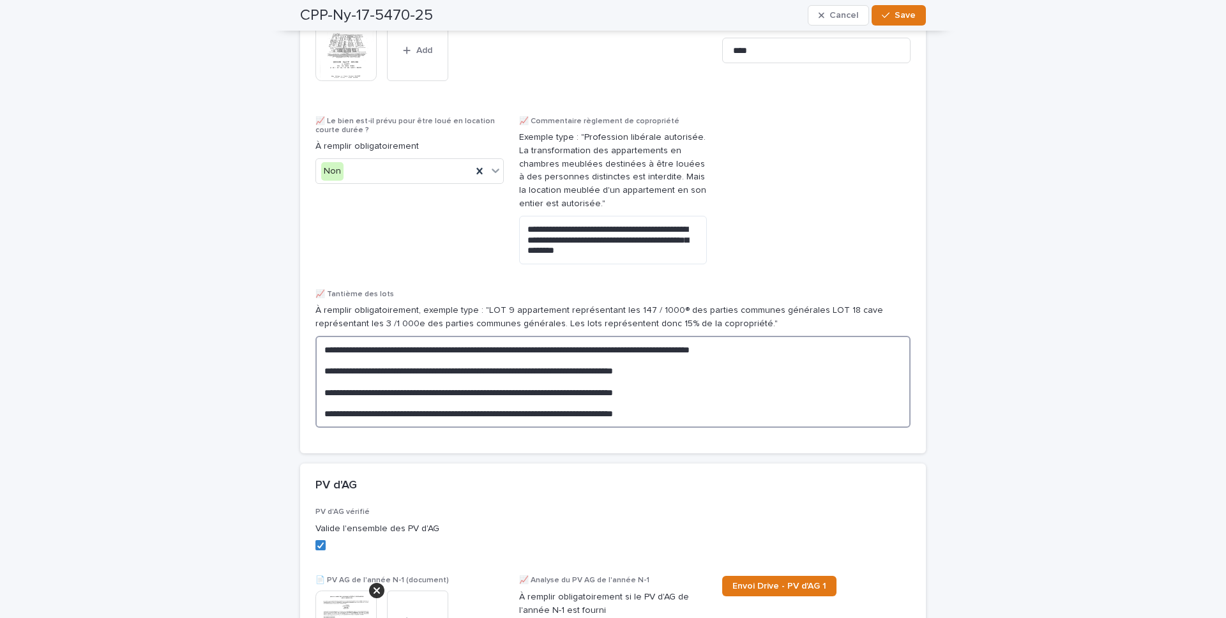
scroll to position [492, 0]
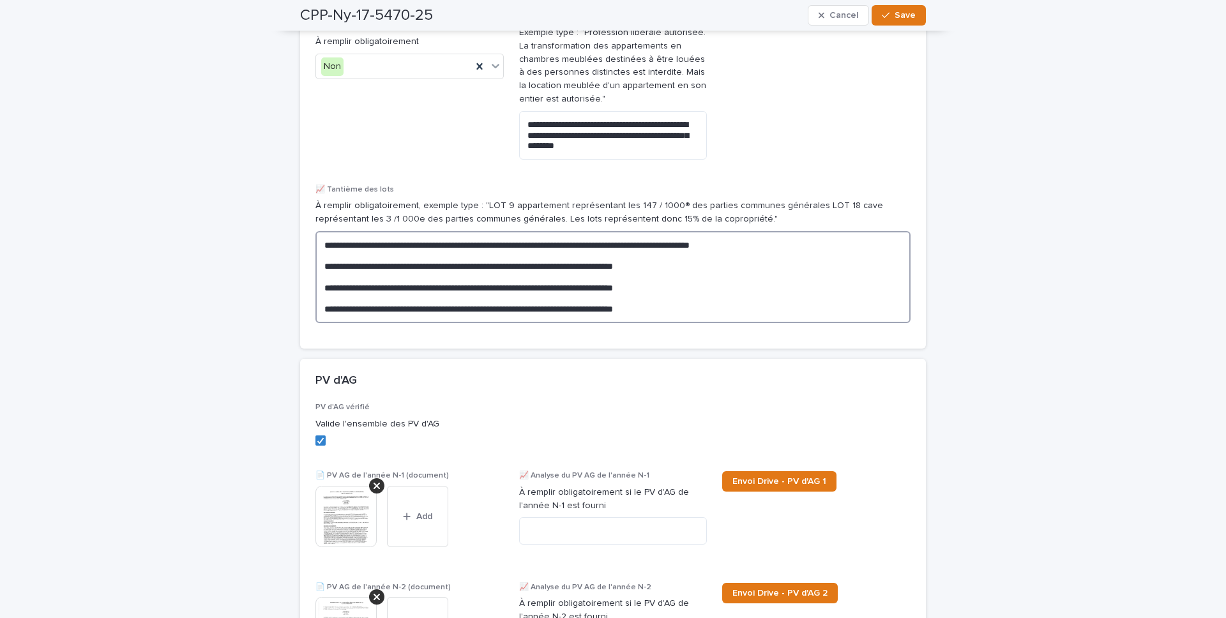
type textarea "**********"
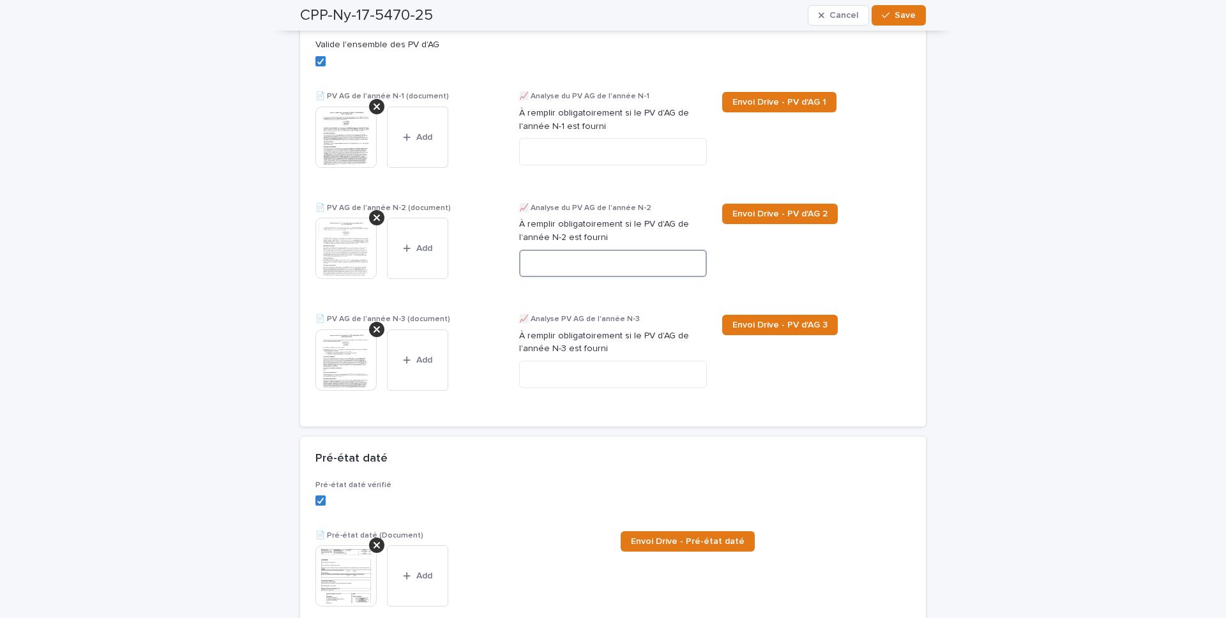
click at [541, 263] on textarea at bounding box center [613, 263] width 188 height 27
paste textarea "**********"
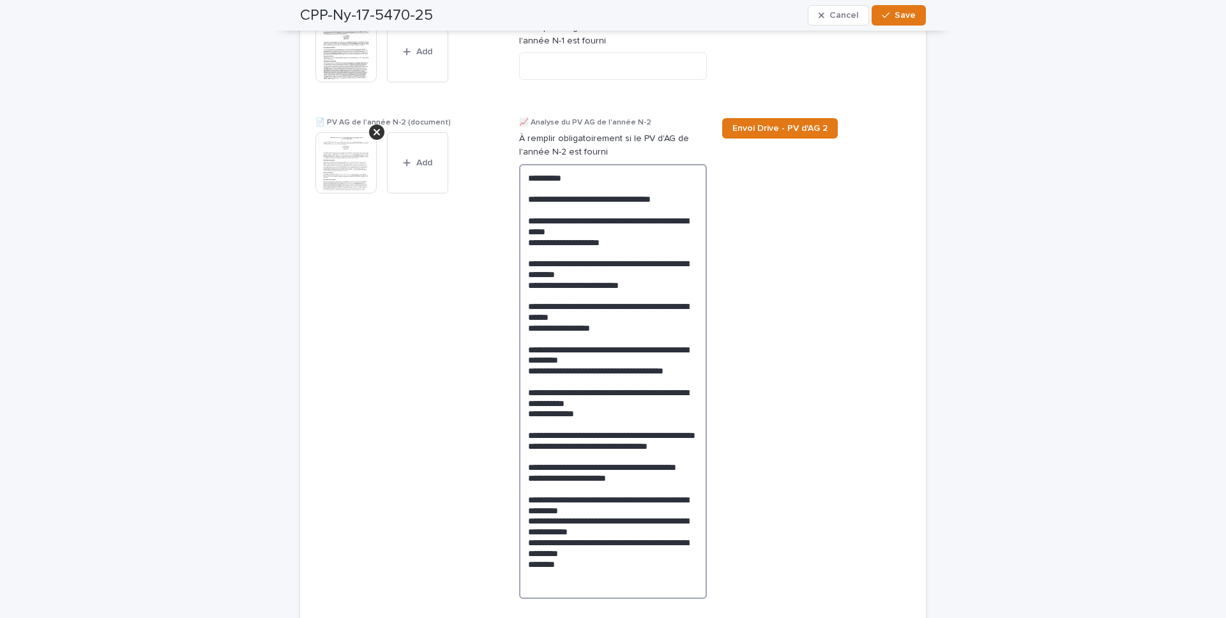
scroll to position [974, 0]
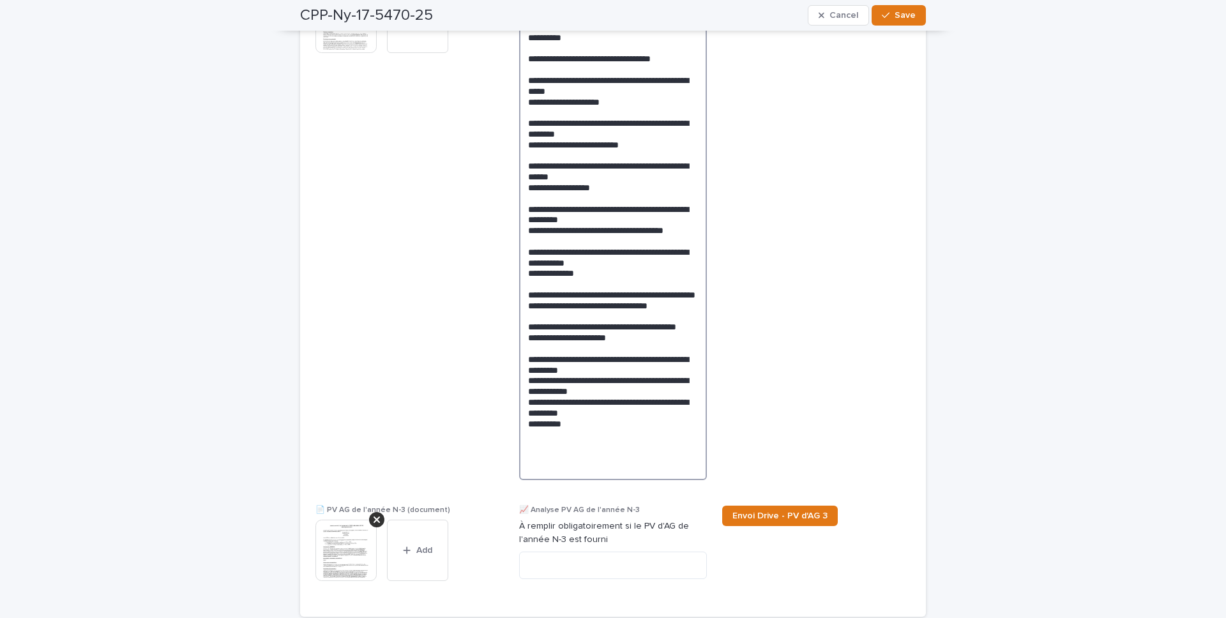
paste textarea "**********"
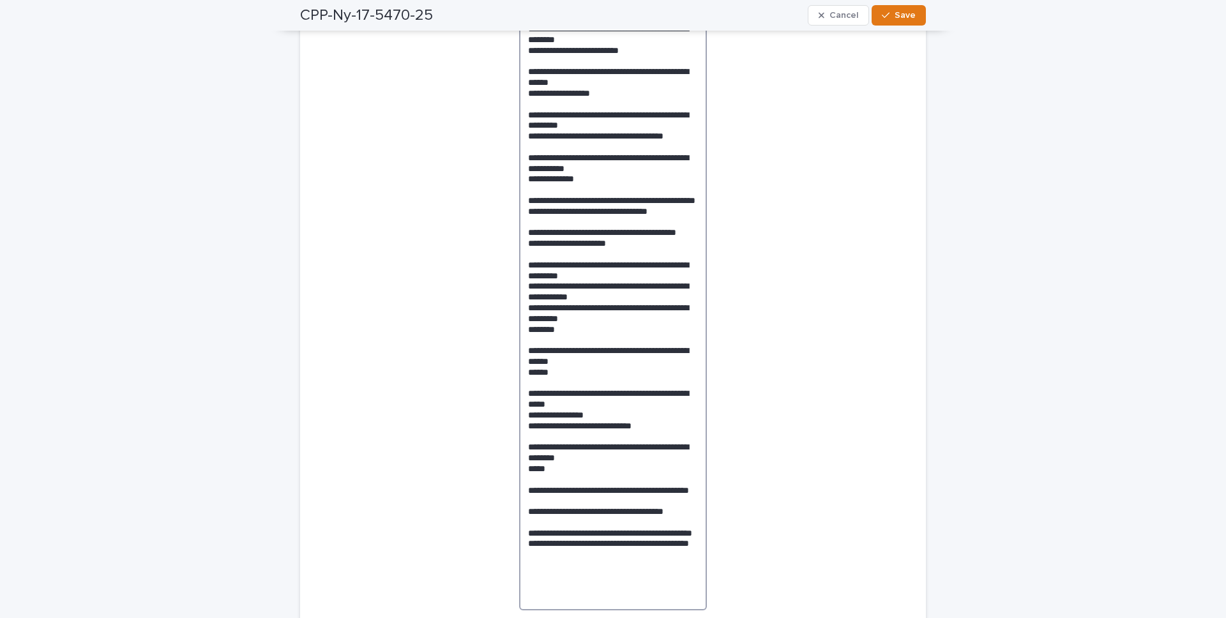
scroll to position [1192, 0]
click at [526, 367] on textarea at bounding box center [613, 269] width 188 height 682
click at [528, 375] on textarea at bounding box center [613, 269] width 188 height 682
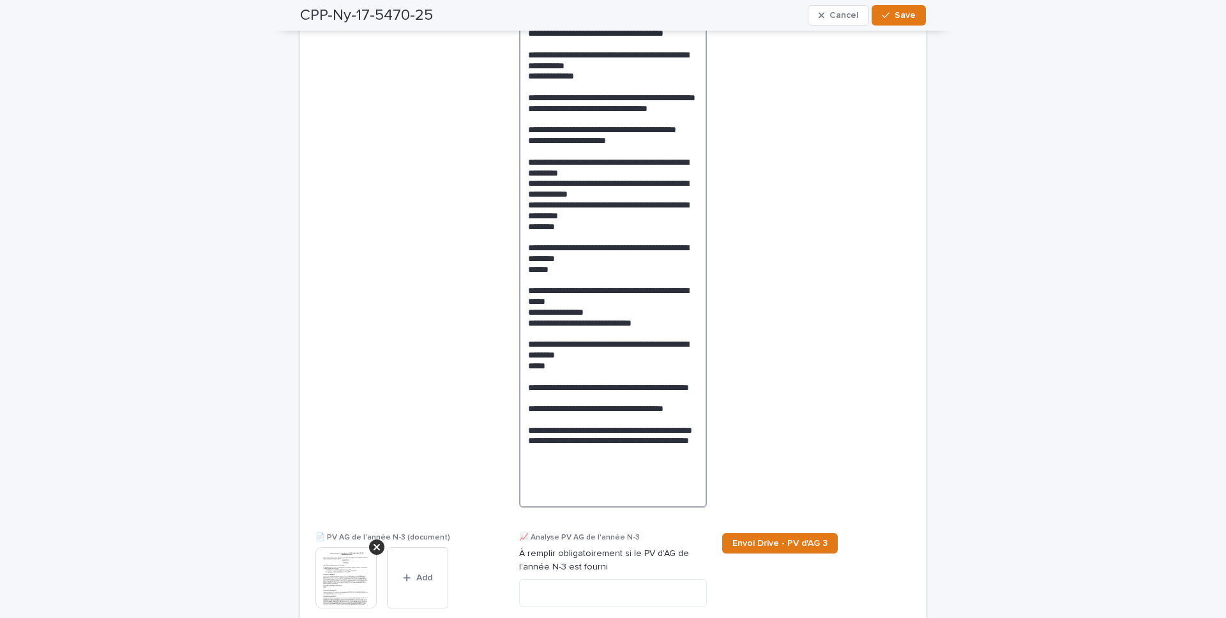
scroll to position [1310, 0]
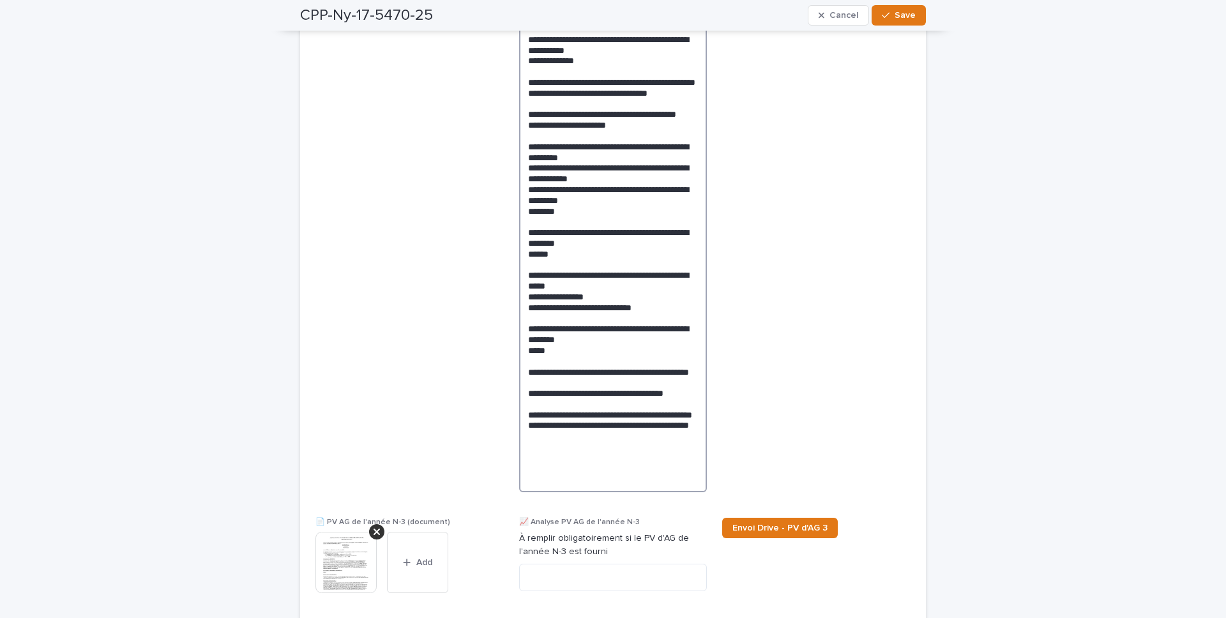
click at [608, 433] on textarea at bounding box center [613, 152] width 188 height 682
drag, startPoint x: 598, startPoint y: 480, endPoint x: 519, endPoint y: 474, distance: 80.0
click at [519, 433] on textarea at bounding box center [613, 152] width 188 height 682
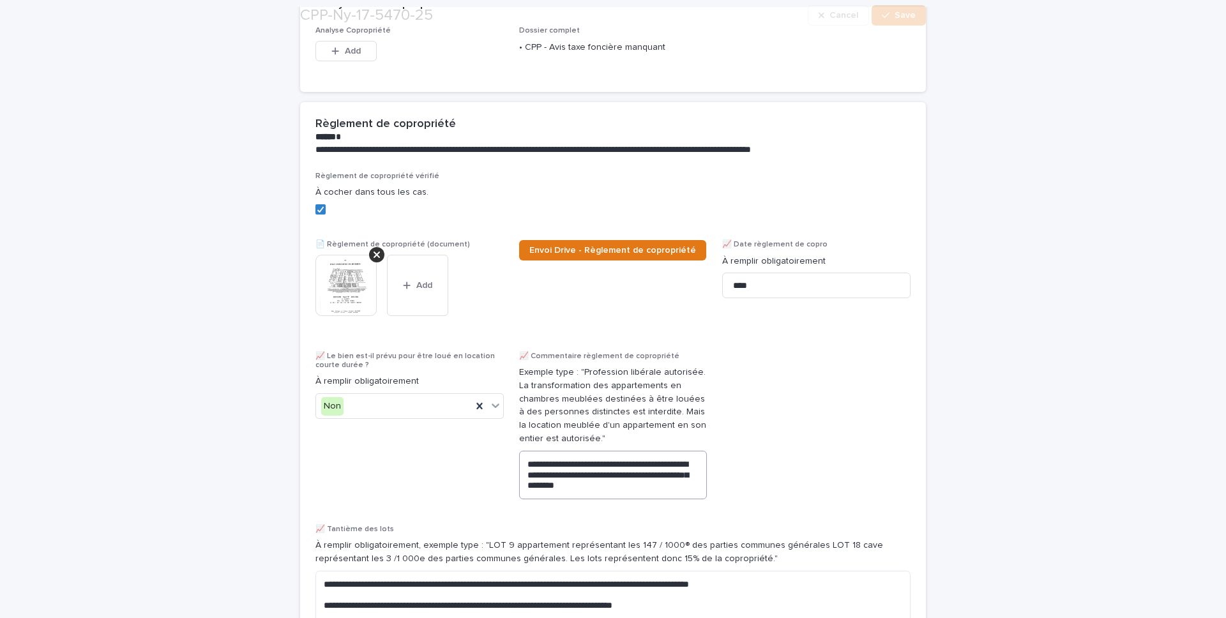
type textarea "**********"
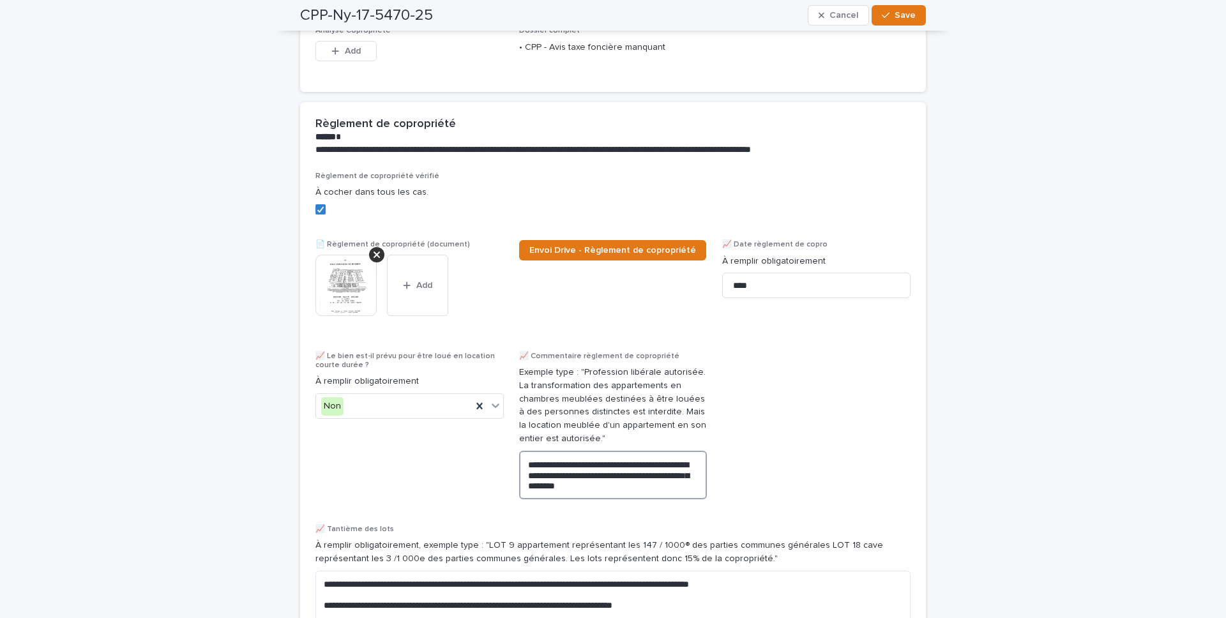
scroll to position [154, 0]
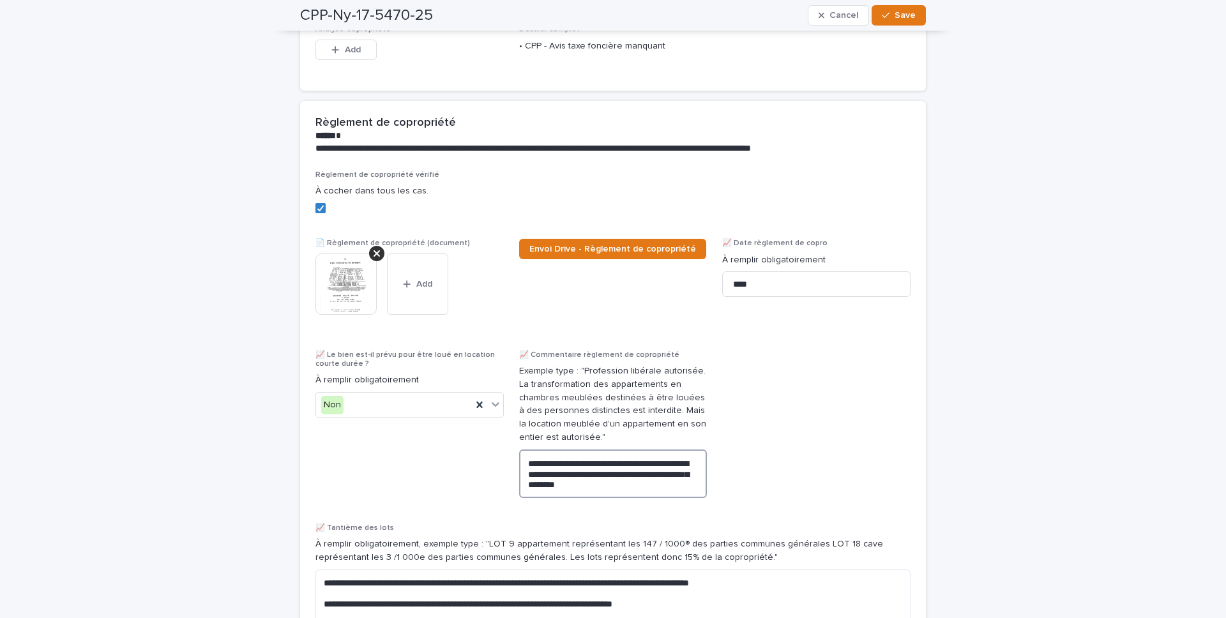
click at [617, 433] on textarea "**********" at bounding box center [613, 474] width 188 height 49
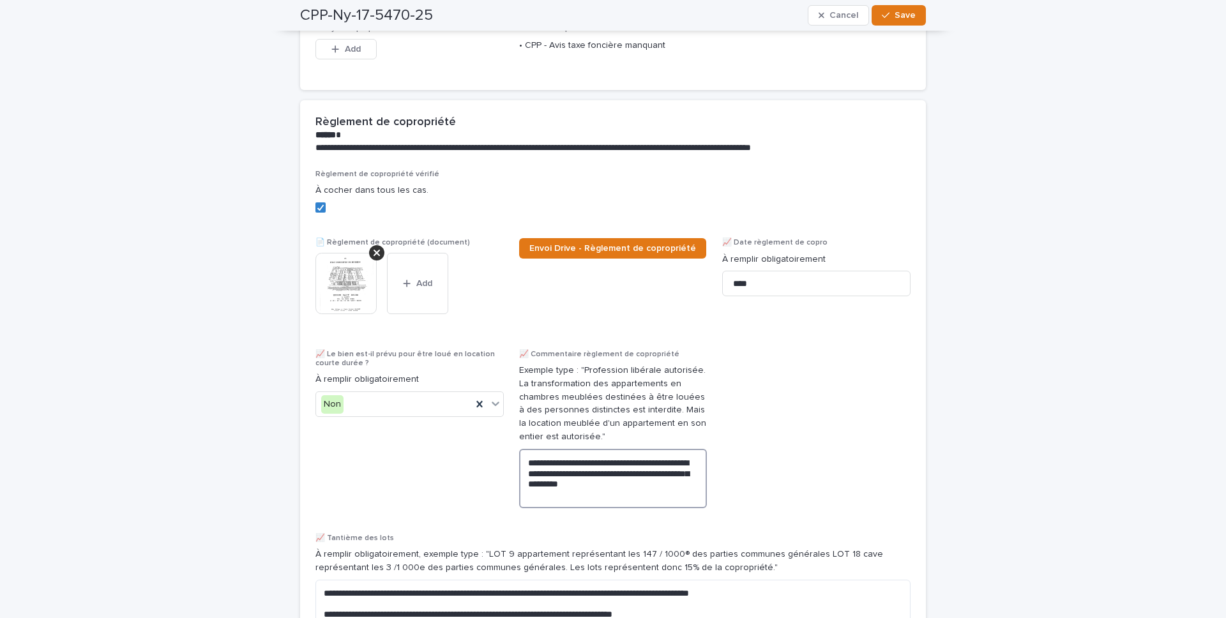
paste textarea "**********"
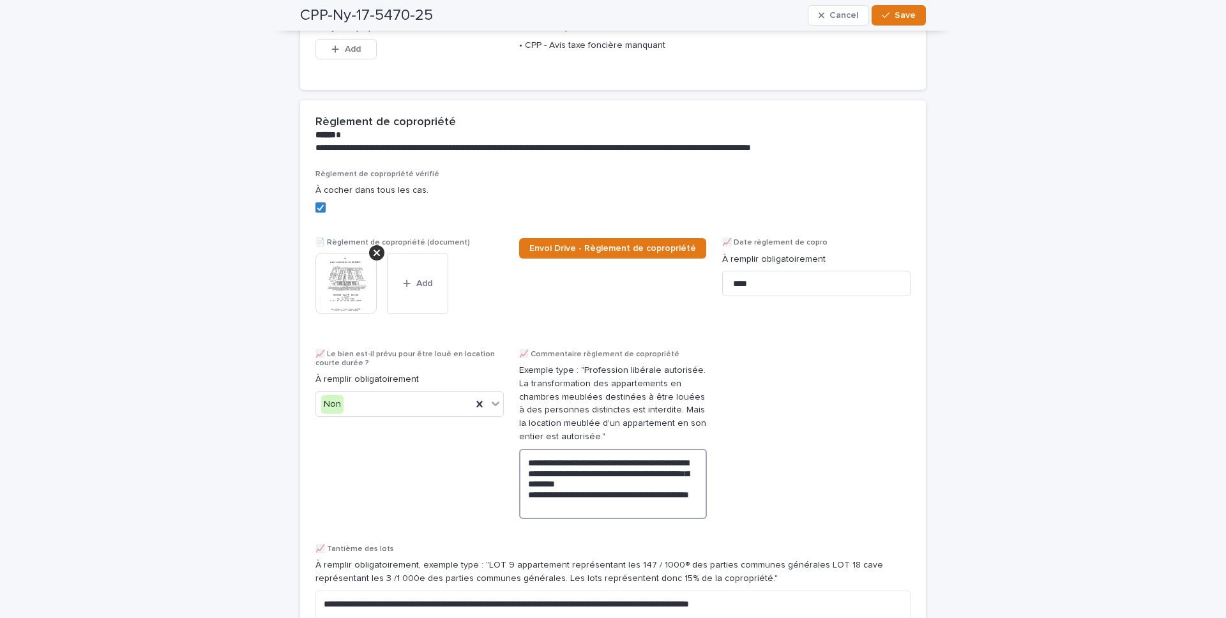
drag, startPoint x: 625, startPoint y: 497, endPoint x: 508, endPoint y: 496, distance: 116.9
click at [508, 433] on div "**********" at bounding box center [613, 431] width 595 height 523
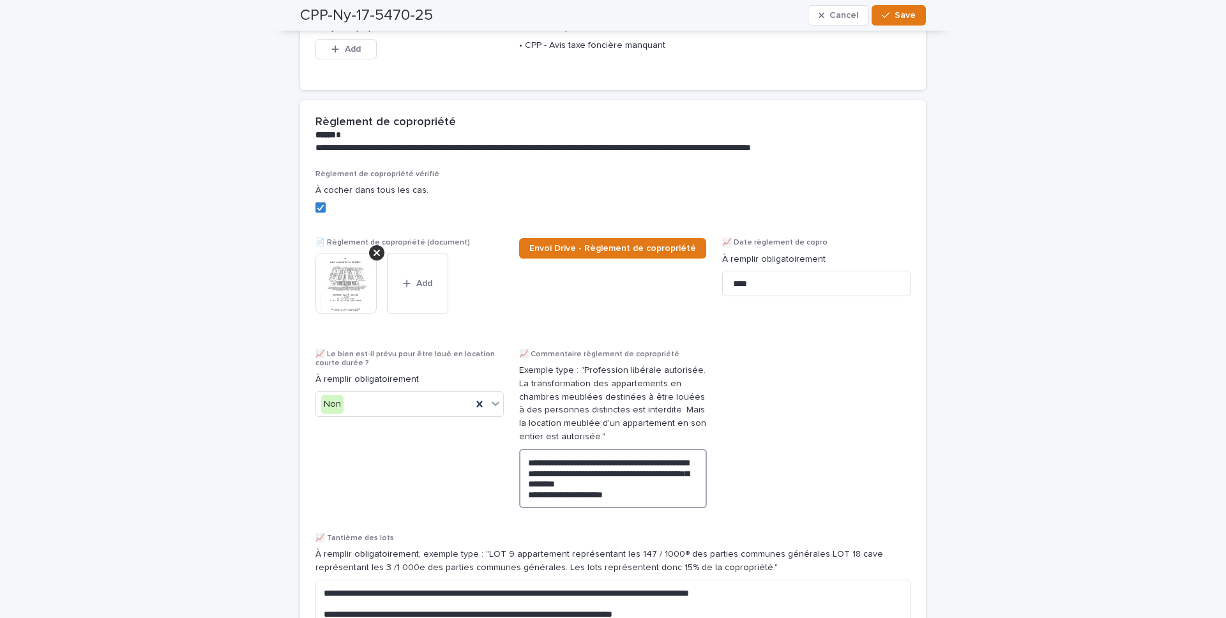
click at [573, 433] on textarea "**********" at bounding box center [613, 478] width 188 height 59
click at [574, 433] on textarea "**********" at bounding box center [613, 478] width 188 height 59
drag, startPoint x: 576, startPoint y: 497, endPoint x: 689, endPoint y: 503, distance: 113.2
click at [689, 433] on body "**********" at bounding box center [613, 309] width 1226 height 618
click at [574, 433] on textarea "**********" at bounding box center [613, 478] width 188 height 59
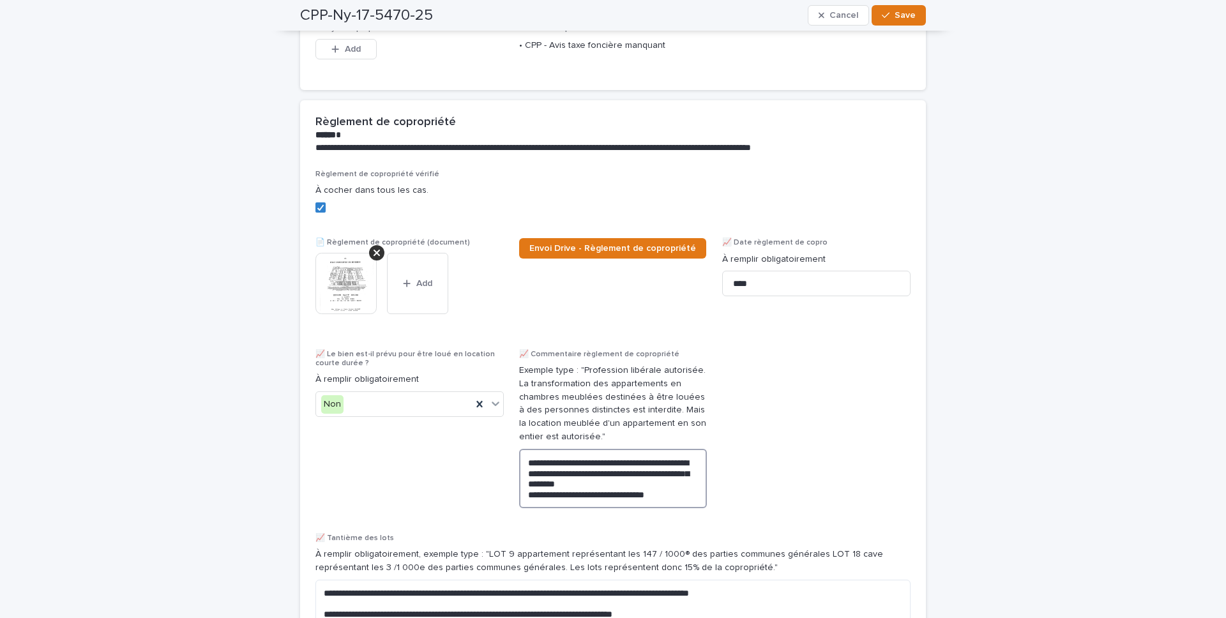
click at [0, 0] on lt-span "****** *" at bounding box center [0, 0] width 0 height 0
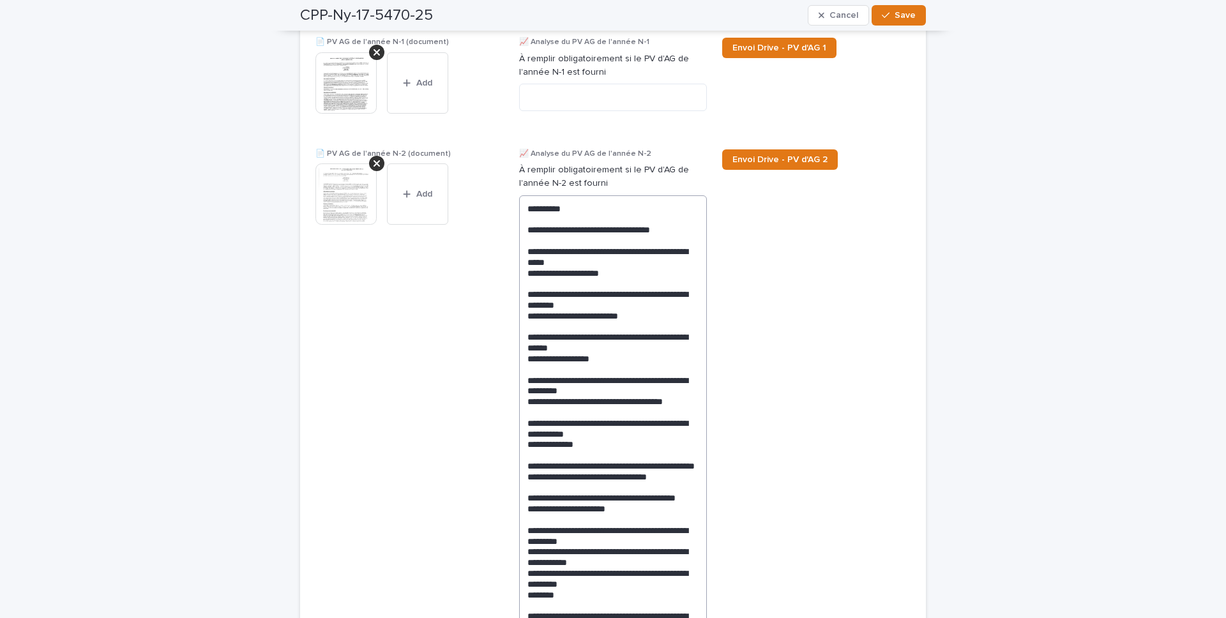
scroll to position [1408, 0]
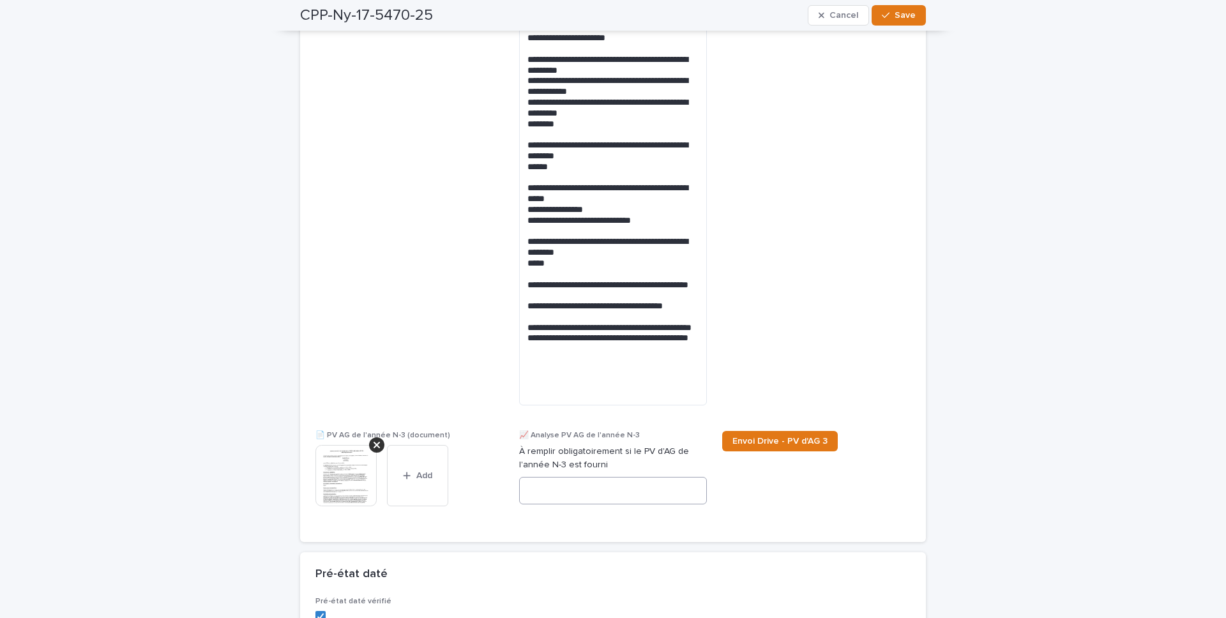
type textarea "**********"
click at [653, 433] on textarea at bounding box center [613, 490] width 188 height 27
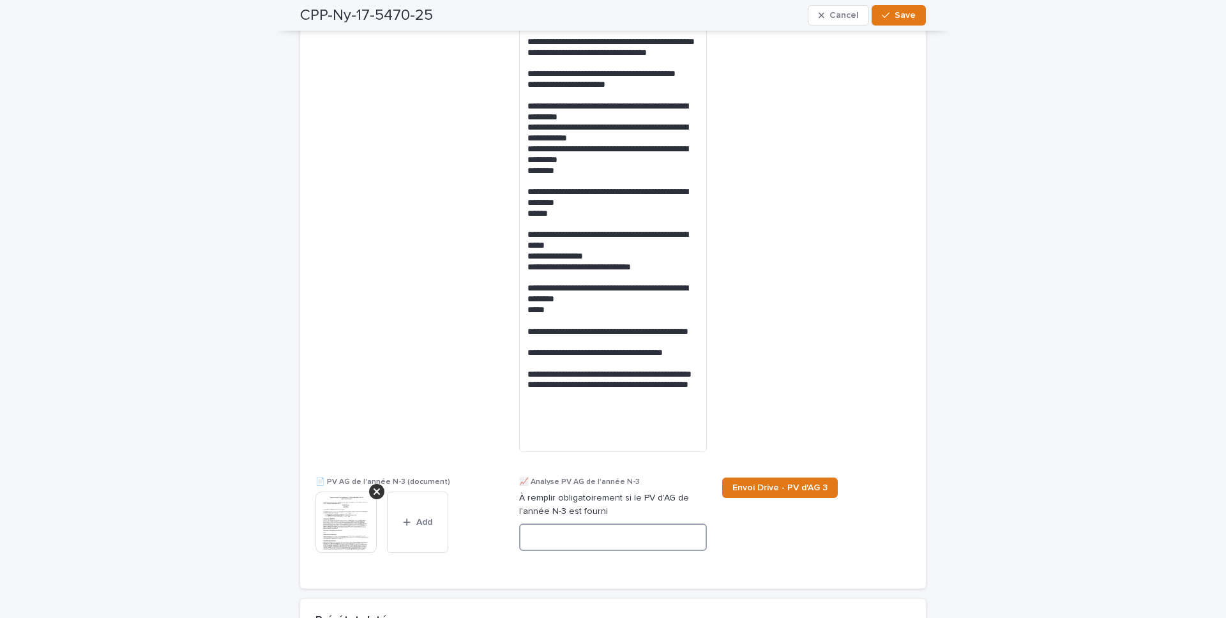
scroll to position [1427, 0]
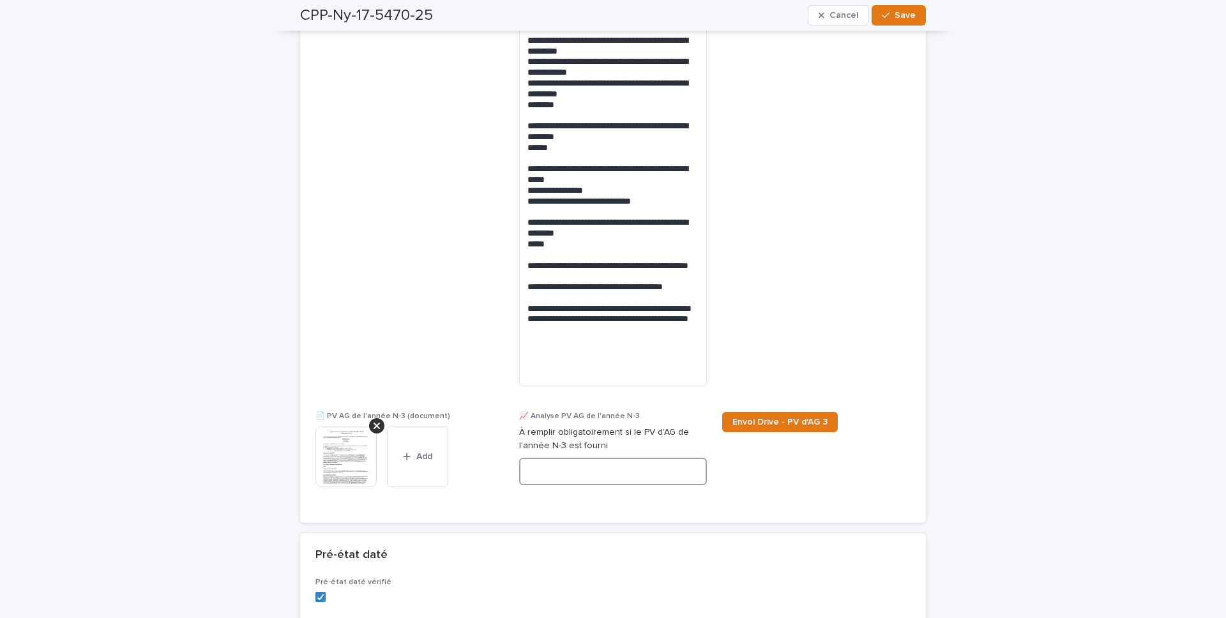
click at [544, 433] on textarea at bounding box center [613, 471] width 188 height 27
paste textarea "**********"
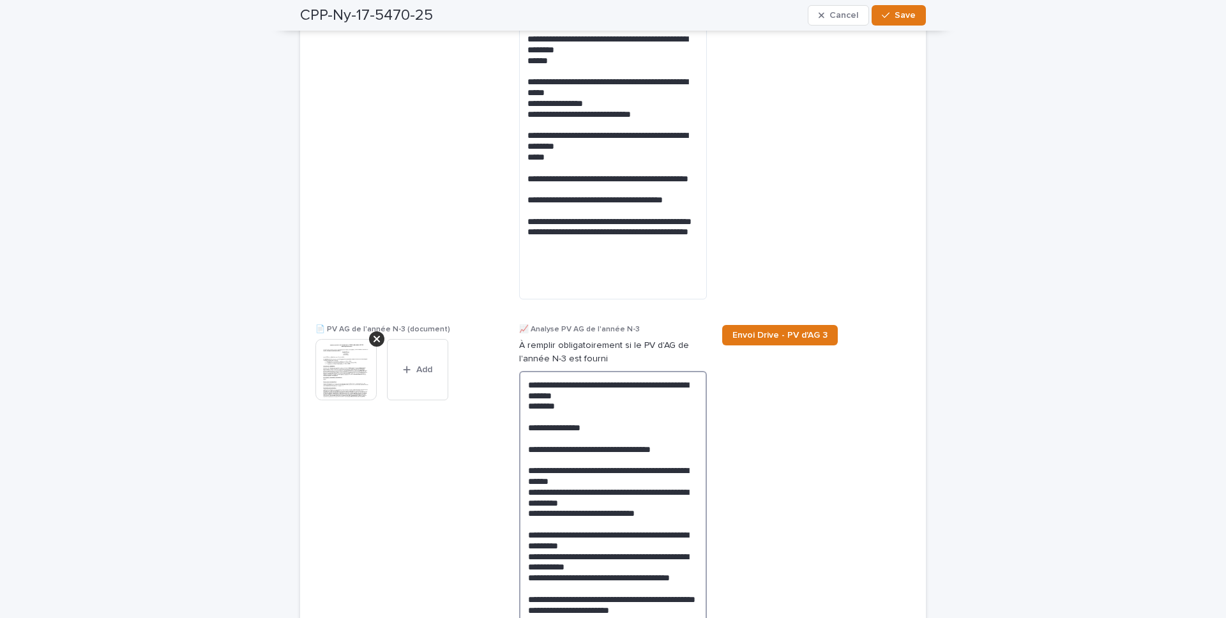
scroll to position [1511, 0]
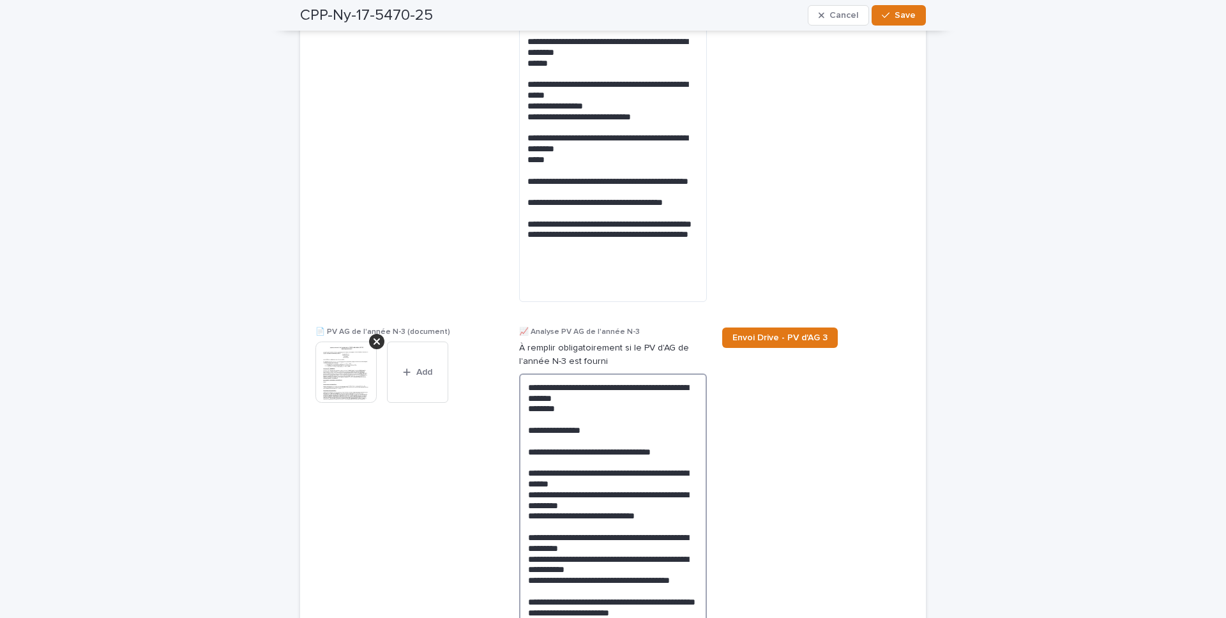
drag, startPoint x: 609, startPoint y: 423, endPoint x: 482, endPoint y: 448, distance: 129.5
click at [482, 433] on div "PV d'AG vérifié Valide l'ensemble des PV d'AG 📄 PV AG de l'année N-1 (document)…" at bounding box center [613, 36] width 595 height 1285
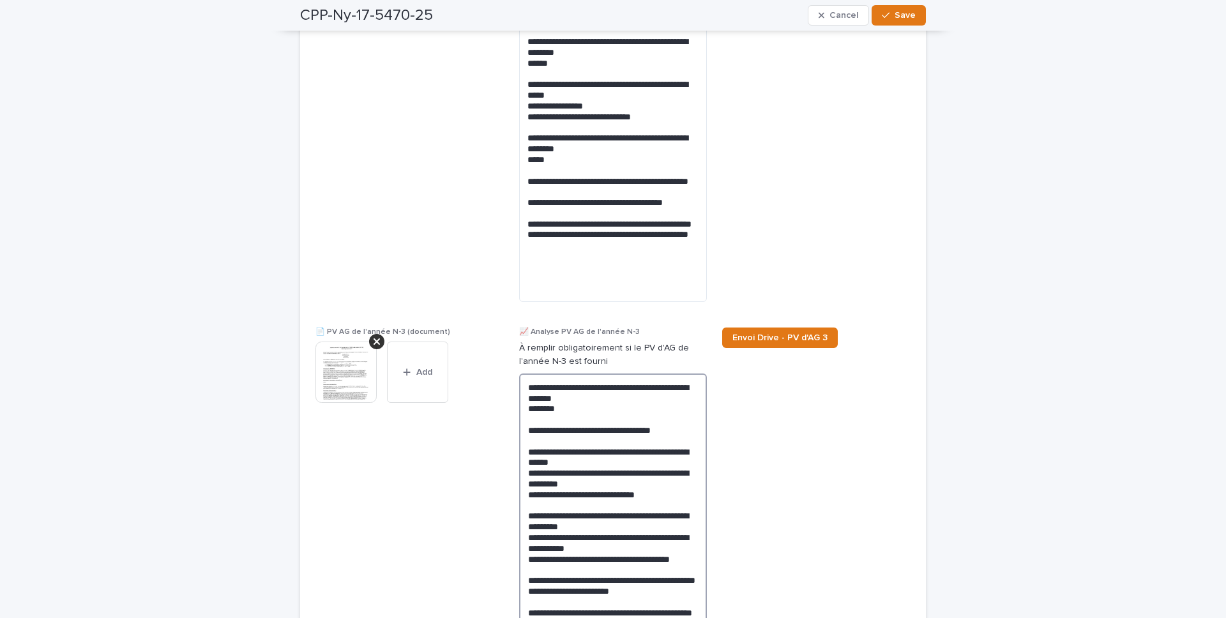
click at [526, 390] on textarea "**********" at bounding box center [613, 511] width 188 height 274
paste textarea "**********"
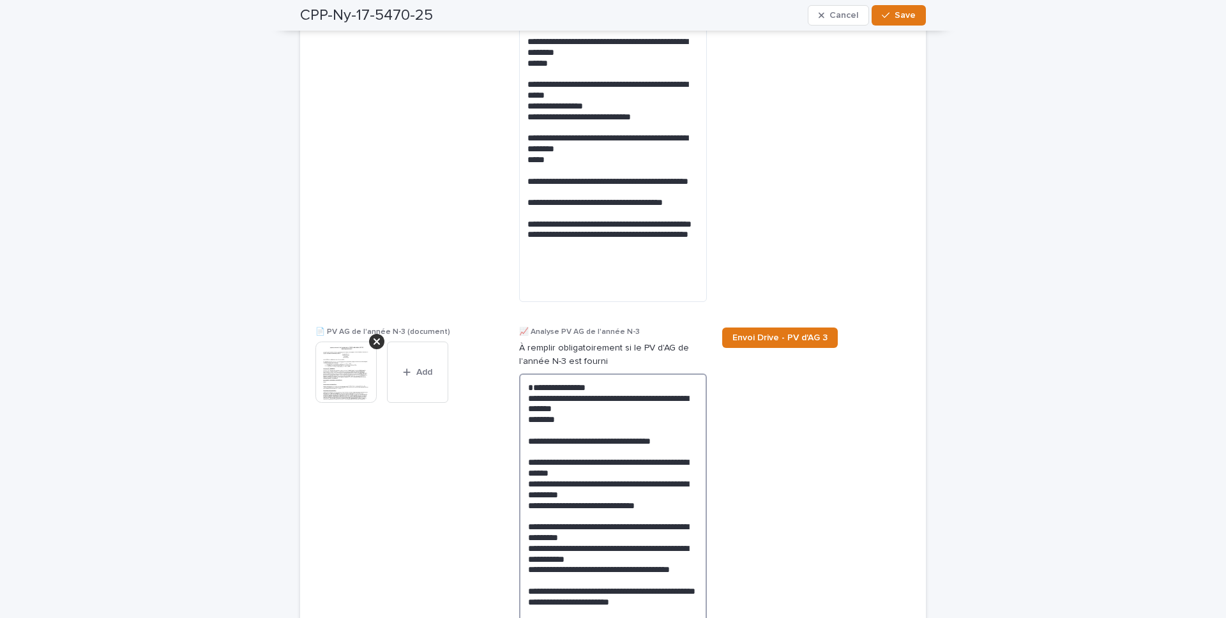
click at [597, 399] on textarea "**********" at bounding box center [613, 522] width 188 height 296
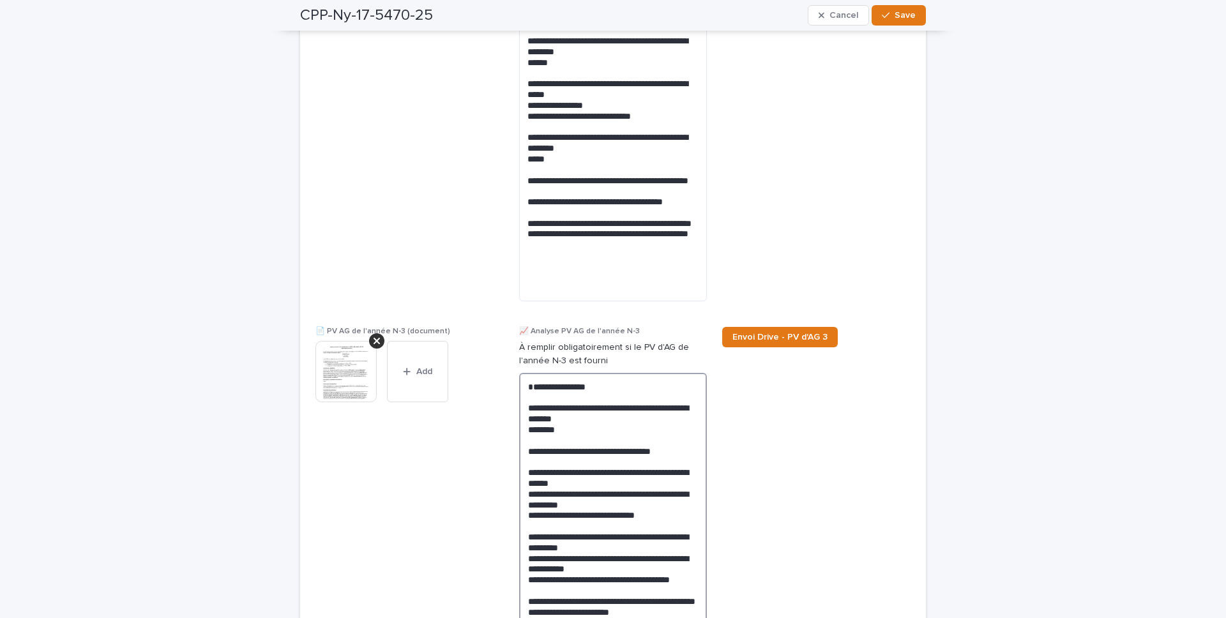
drag, startPoint x: 547, startPoint y: 399, endPoint x: 443, endPoint y: 407, distance: 105.1
click at [445, 407] on div "PV d'AG vérifié Valide l'ensemble des PV d'AG 📄 PV AG de l'année N-1 (document)…" at bounding box center [613, 42] width 595 height 1296
click at [503, 397] on div "This file cannot be opened Download File Add" at bounding box center [410, 377] width 188 height 72
drag, startPoint x: 549, startPoint y: 397, endPoint x: 489, endPoint y: 400, distance: 60.8
click at [489, 400] on div "PV d'AG vérifié Valide l'ensemble des PV d'AG 📄 PV AG de l'année N-1 (document)…" at bounding box center [613, 42] width 595 height 1296
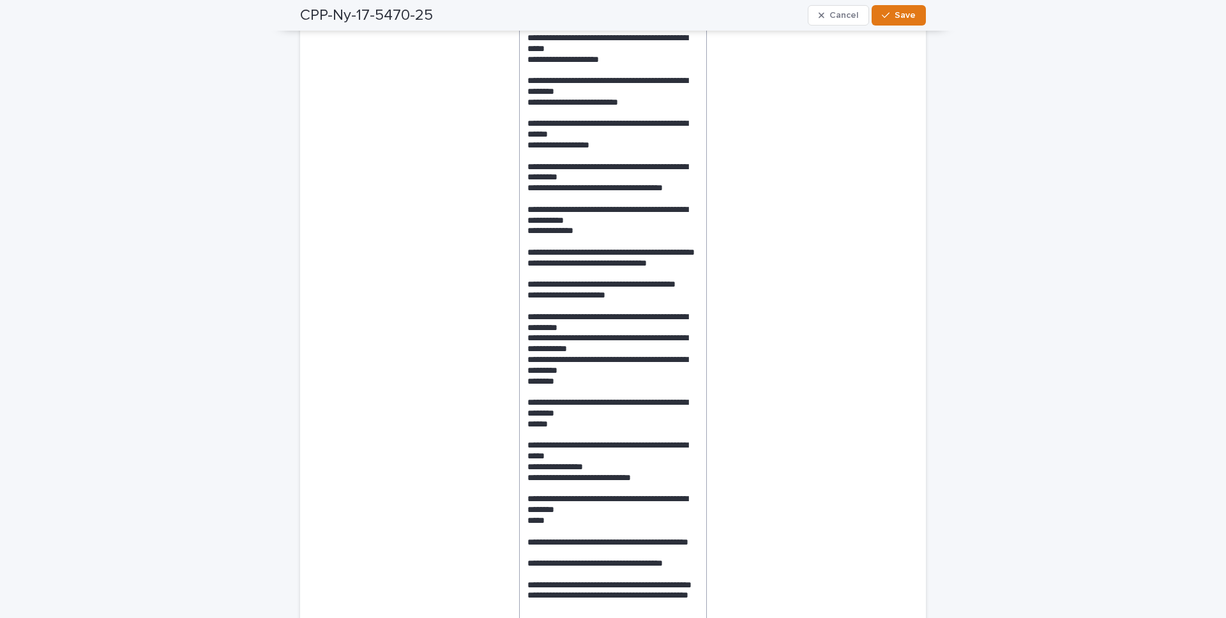
scroll to position [867, 0]
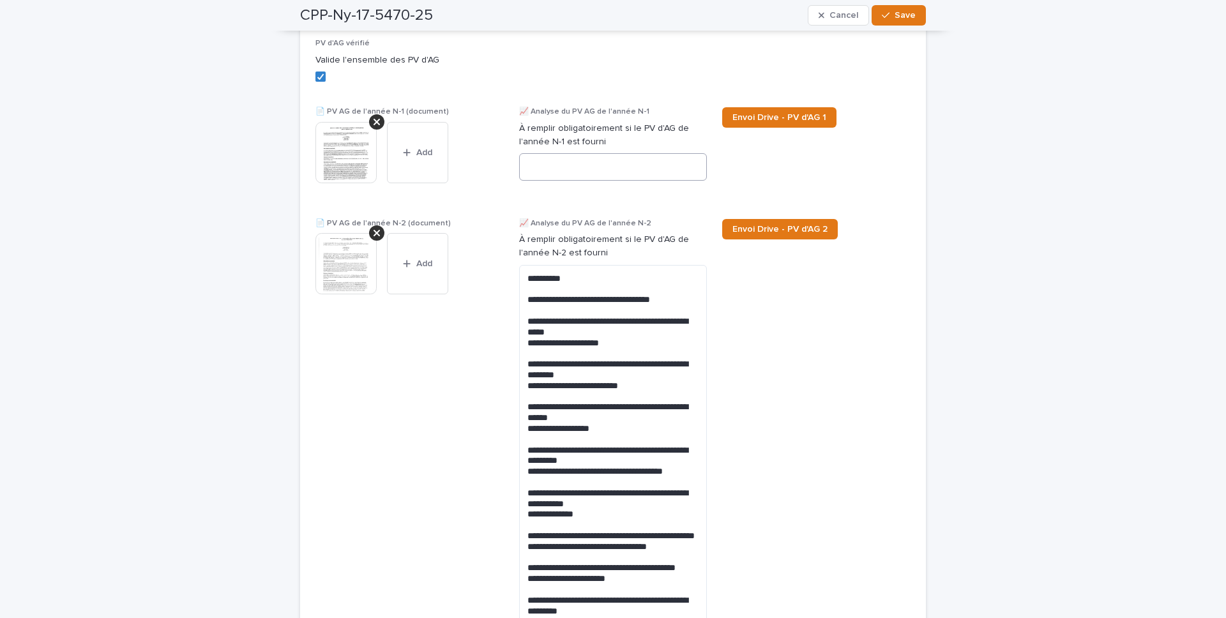
type textarea "**********"
click at [529, 164] on textarea at bounding box center [613, 166] width 188 height 27
click at [888, 19] on icon "button" at bounding box center [886, 15] width 8 height 9
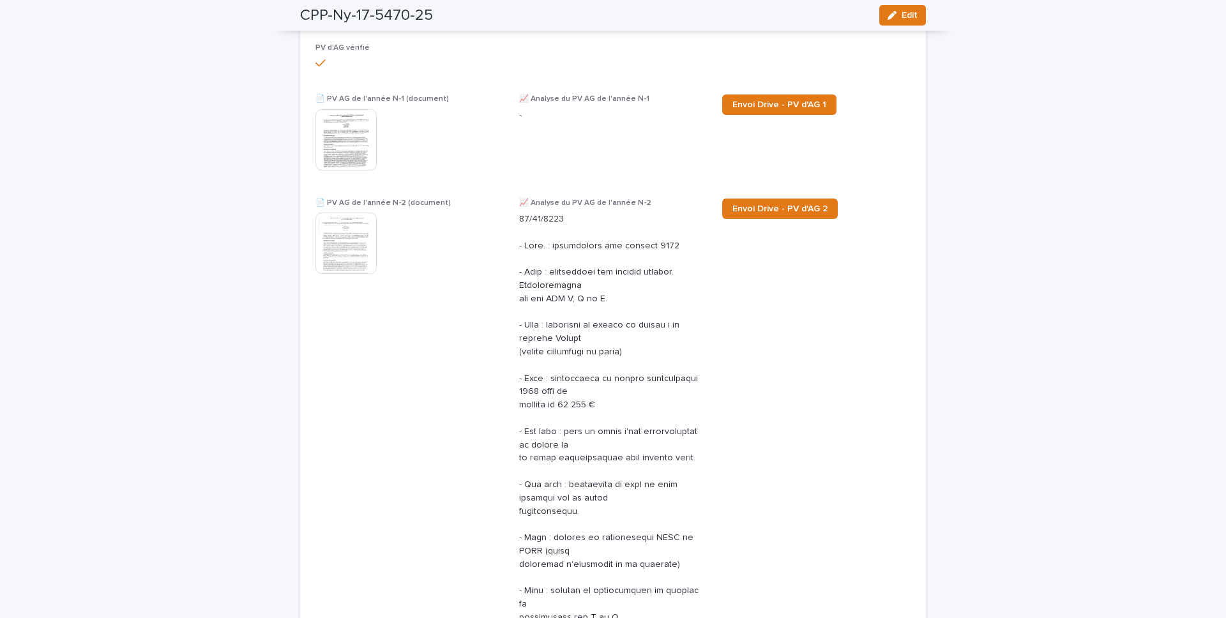
scroll to position [696, 0]
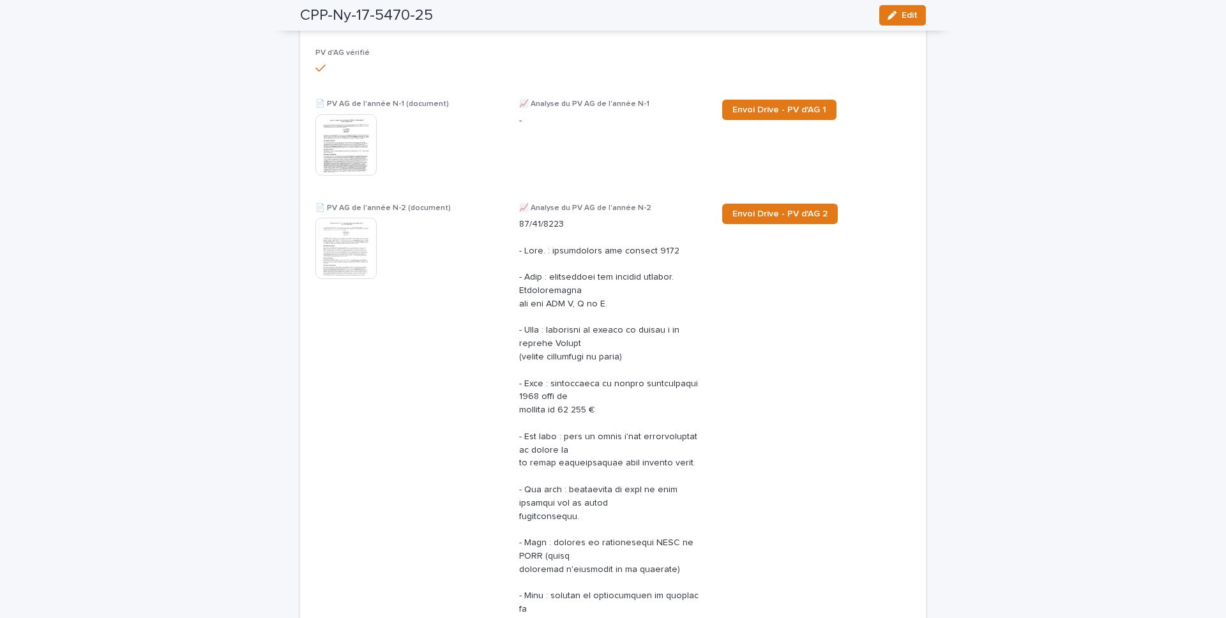
click at [335, 163] on img at bounding box center [346, 144] width 61 height 61
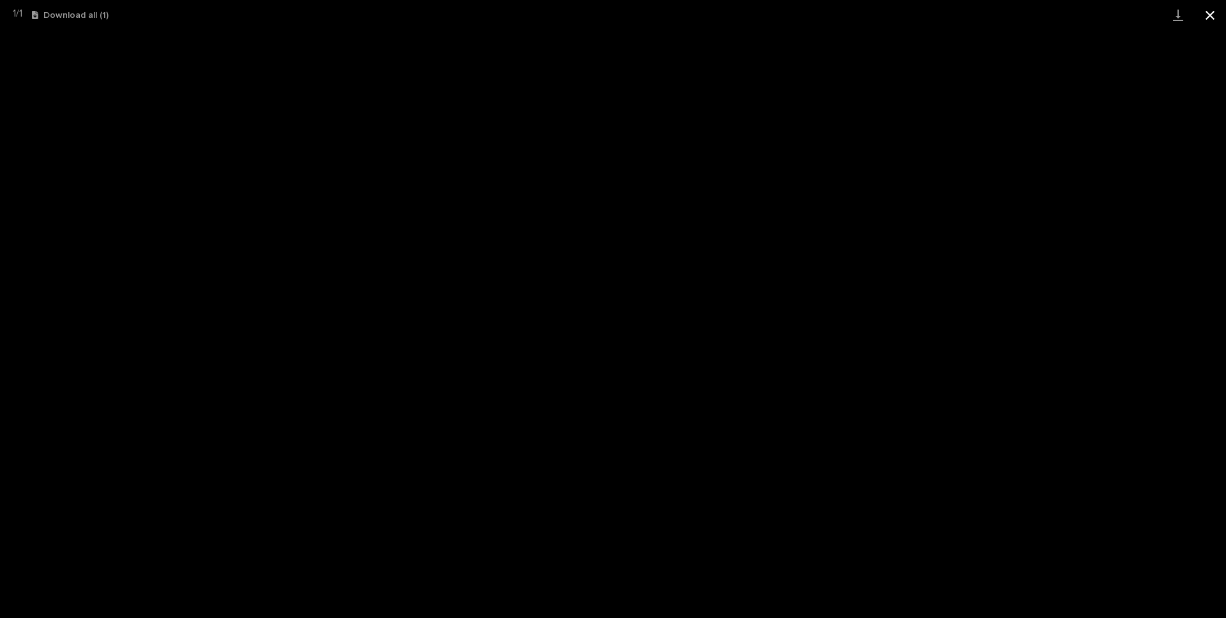
click at [919, 21] on button "Close gallery" at bounding box center [1210, 15] width 32 height 30
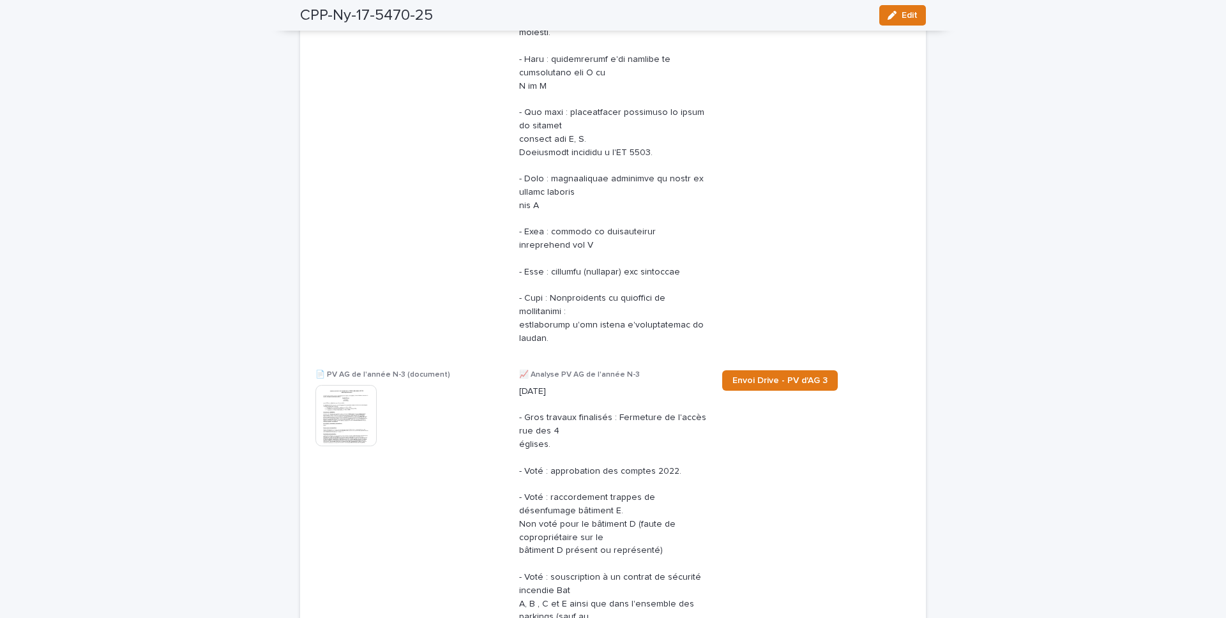
scroll to position [1439, 0]
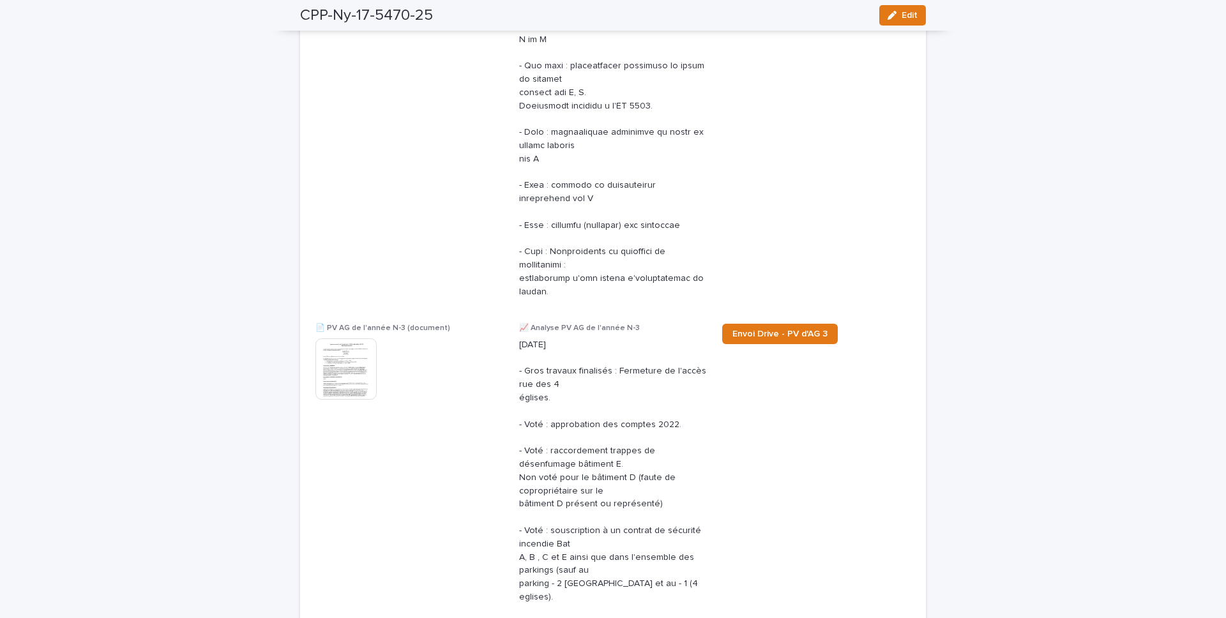
click at [359, 358] on img at bounding box center [346, 369] width 61 height 61
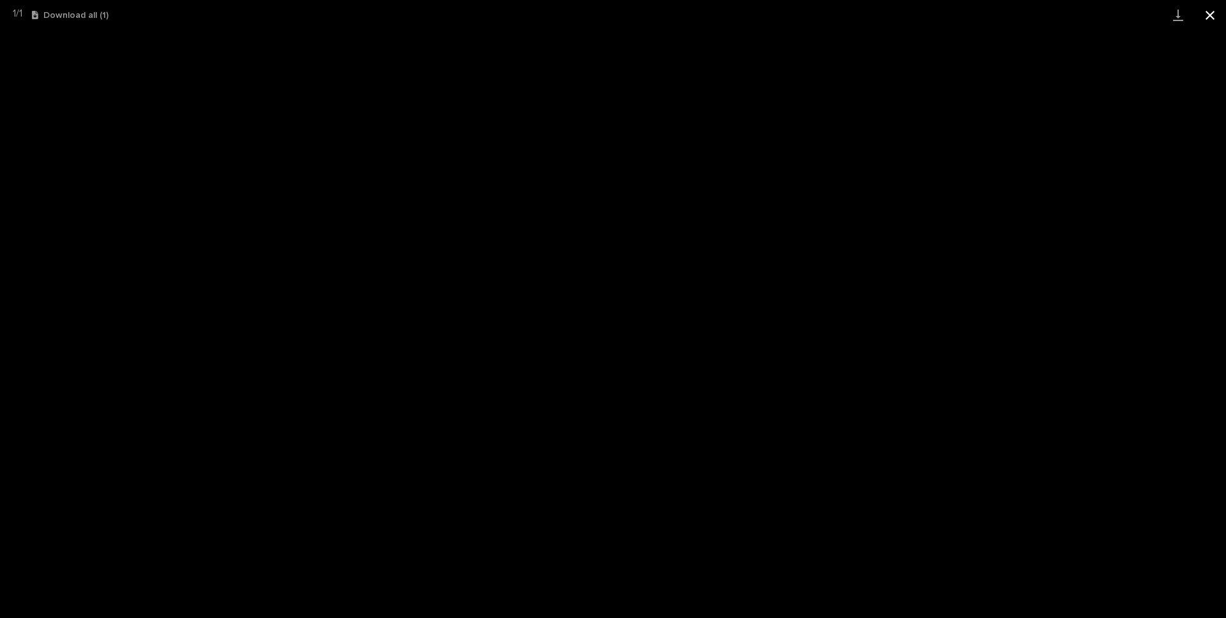
click at [919, 13] on button "Close gallery" at bounding box center [1210, 15] width 32 height 30
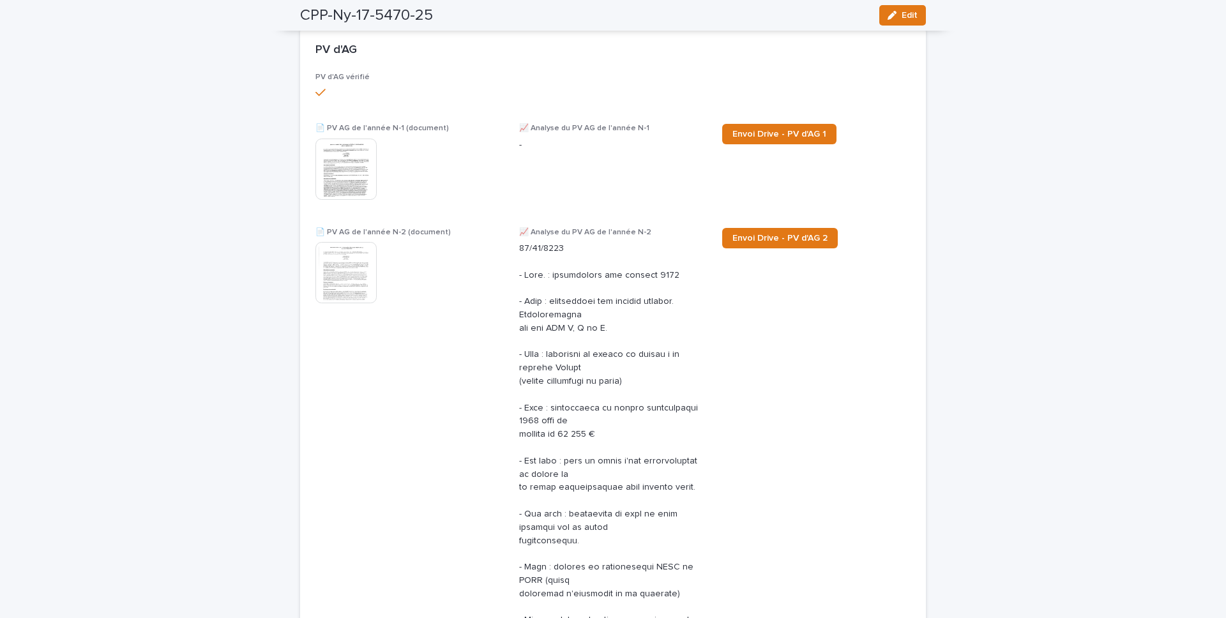
scroll to position [671, 0]
click at [335, 201] on img at bounding box center [346, 170] width 61 height 61
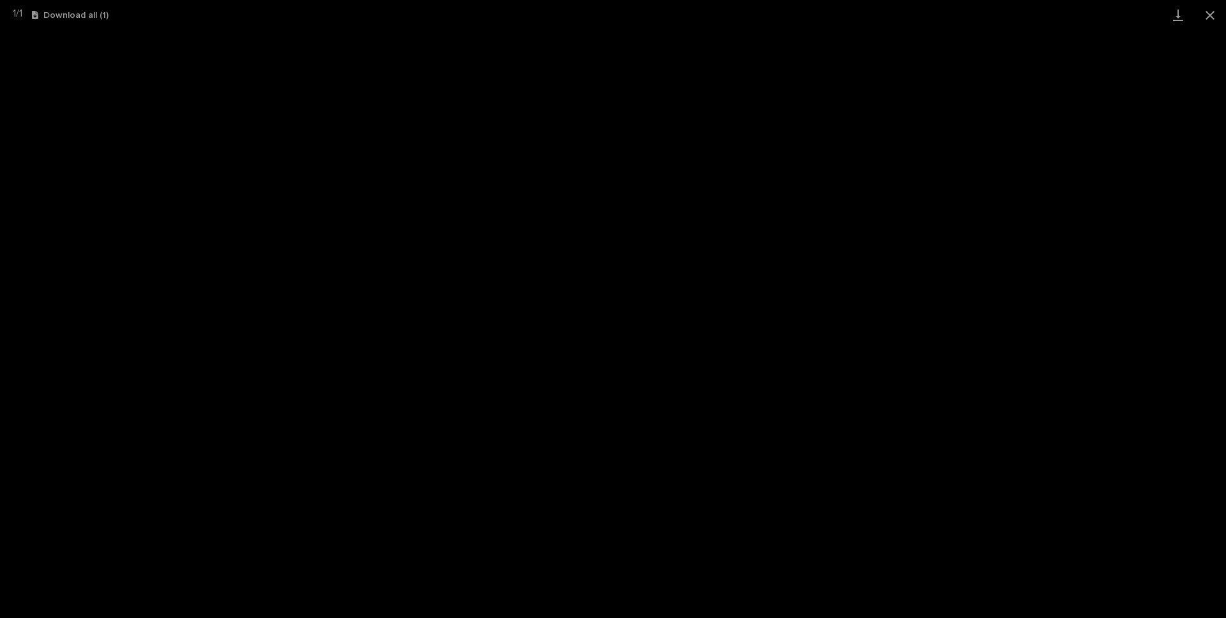
click at [919, 18] on button "Close gallery" at bounding box center [1210, 15] width 32 height 30
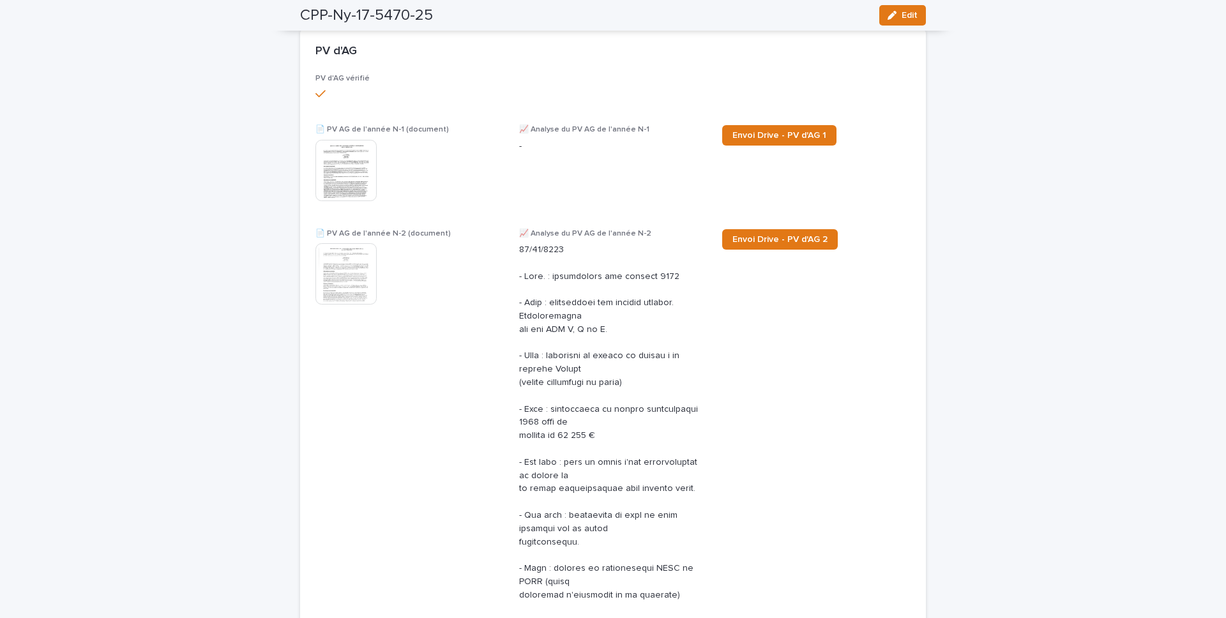
click at [318, 287] on img at bounding box center [346, 273] width 61 height 61
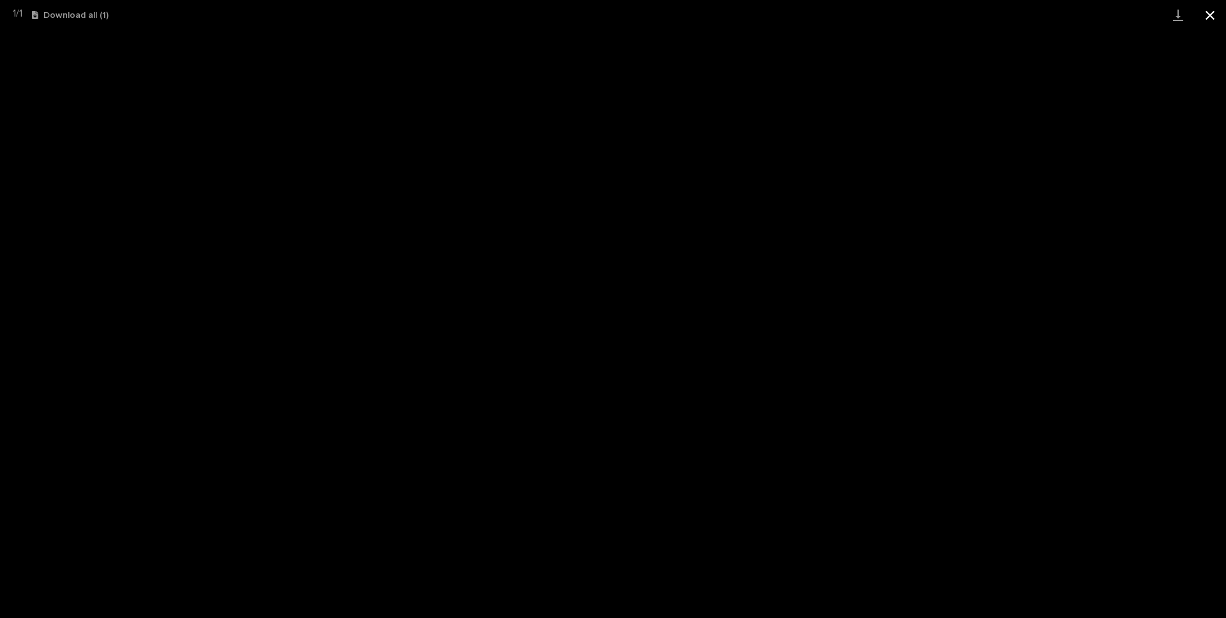
drag, startPoint x: 1214, startPoint y: 24, endPoint x: 1209, endPoint y: 28, distance: 6.8
click at [919, 24] on button "Close gallery" at bounding box center [1210, 15] width 32 height 30
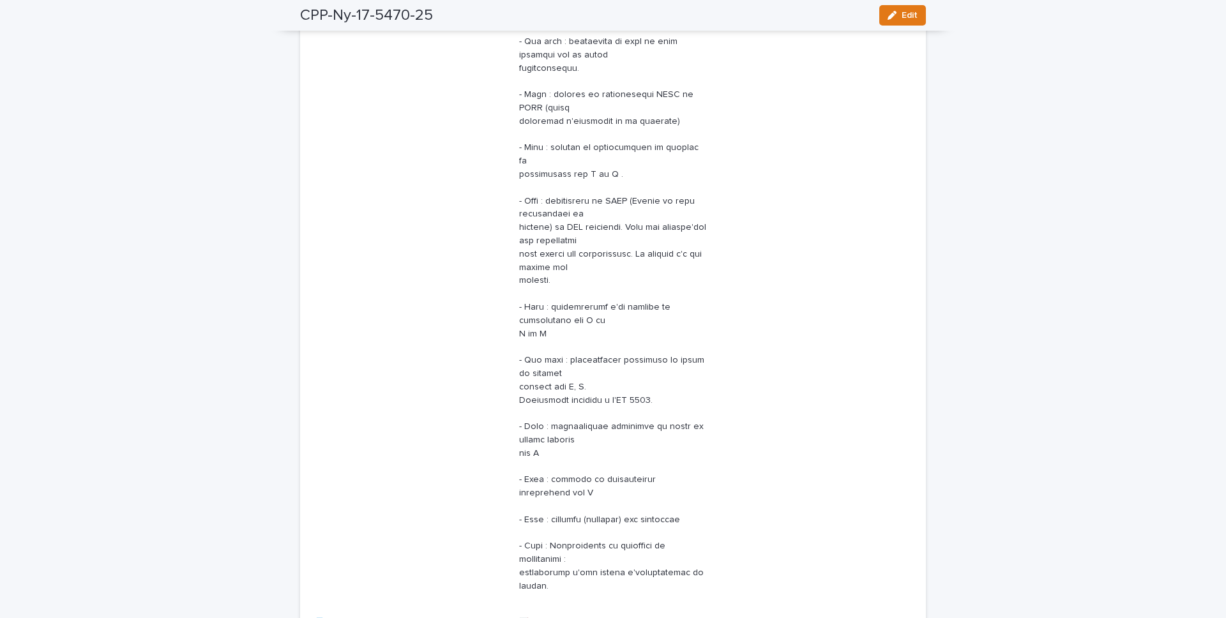
scroll to position [1254, 0]
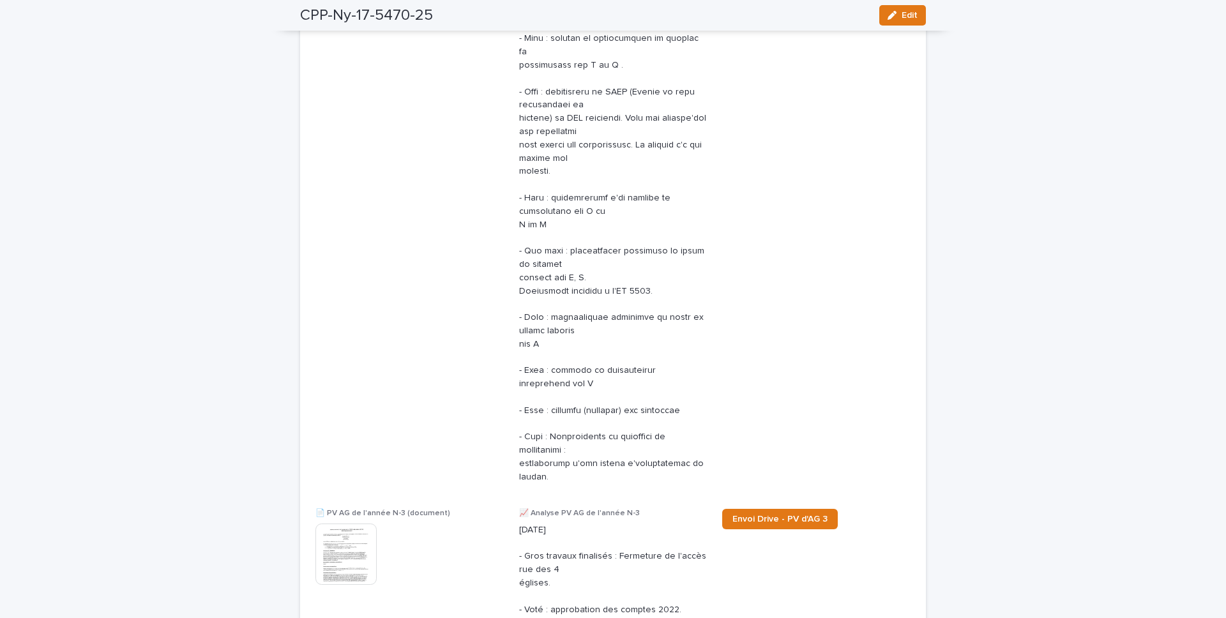
click at [342, 433] on div "📄 PV AG de l'année N-3 (document) This file cannot be opened Download File" at bounding box center [410, 553] width 188 height 88
click at [349, 433] on img at bounding box center [346, 554] width 61 height 61
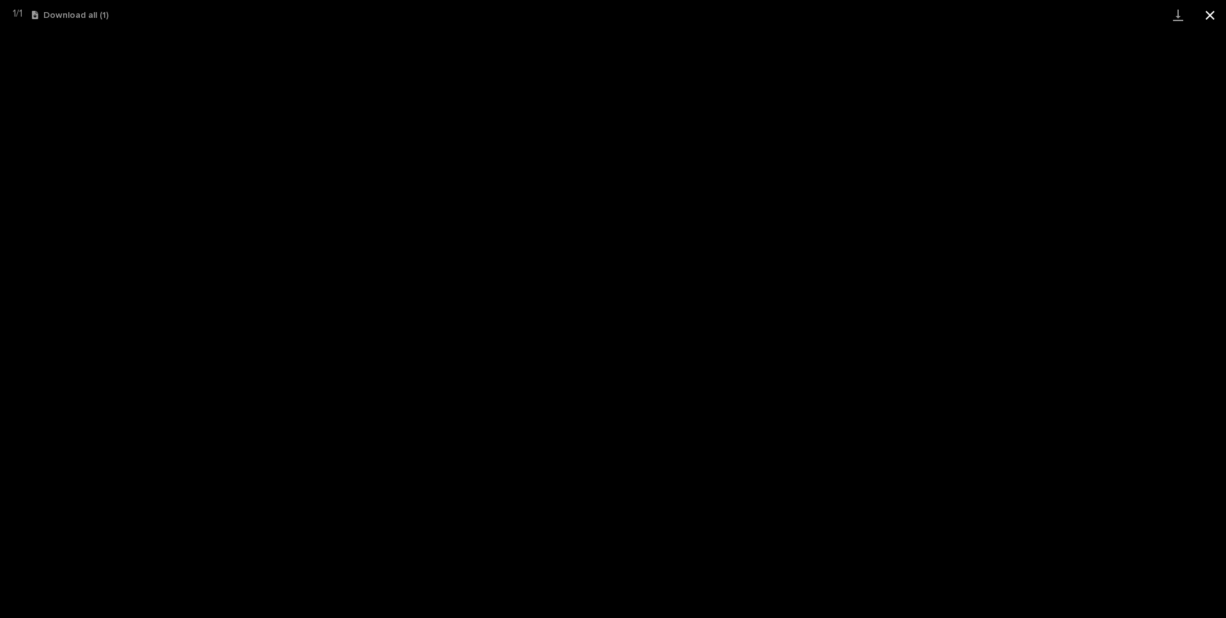
click at [919, 11] on button "Close gallery" at bounding box center [1210, 15] width 32 height 30
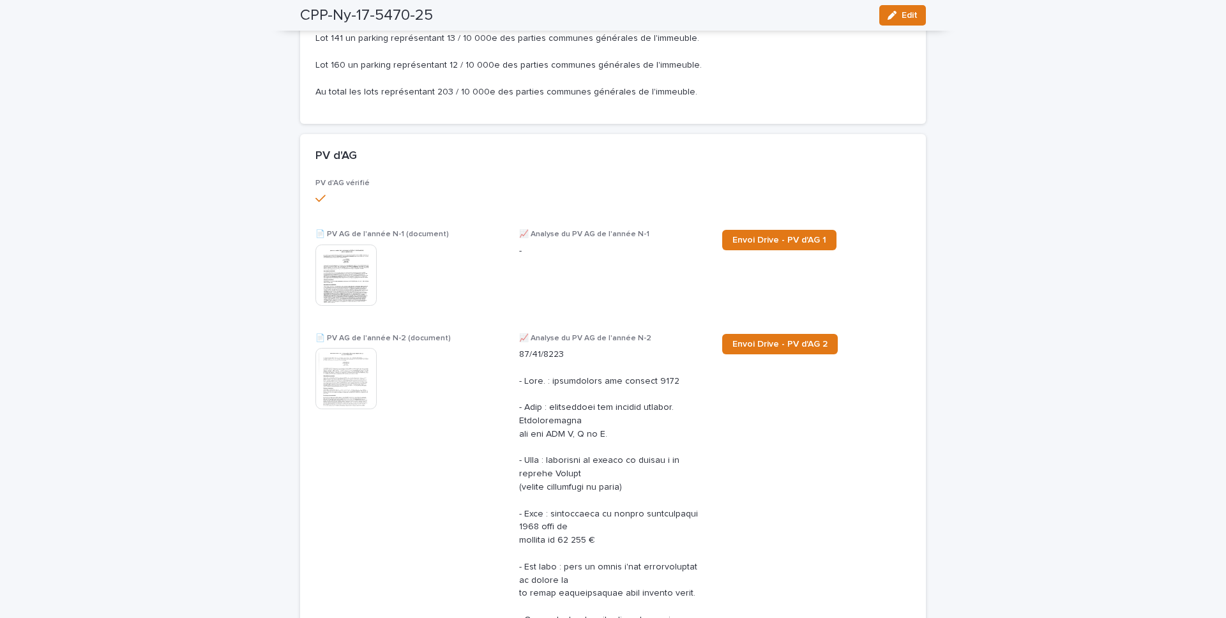
drag, startPoint x: 300, startPoint y: 282, endPoint x: 335, endPoint y: 283, distance: 35.1
click at [347, 283] on img at bounding box center [346, 274] width 61 height 61
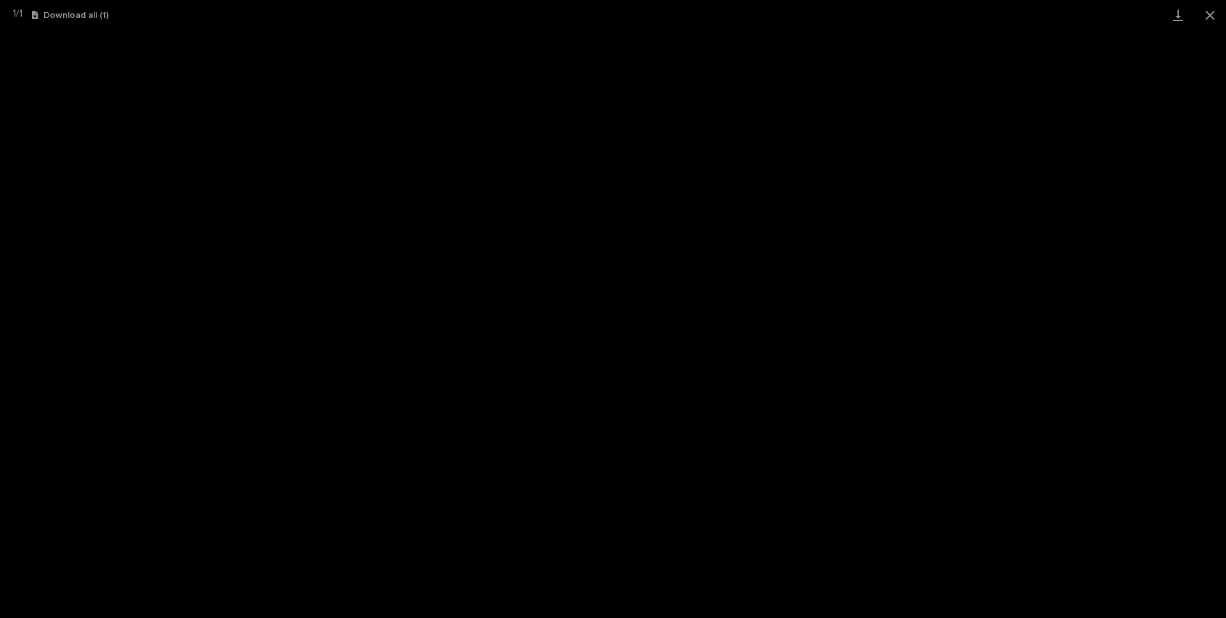
scroll to position [567, 0]
click at [919, 19] on button "Close gallery" at bounding box center [1210, 15] width 32 height 30
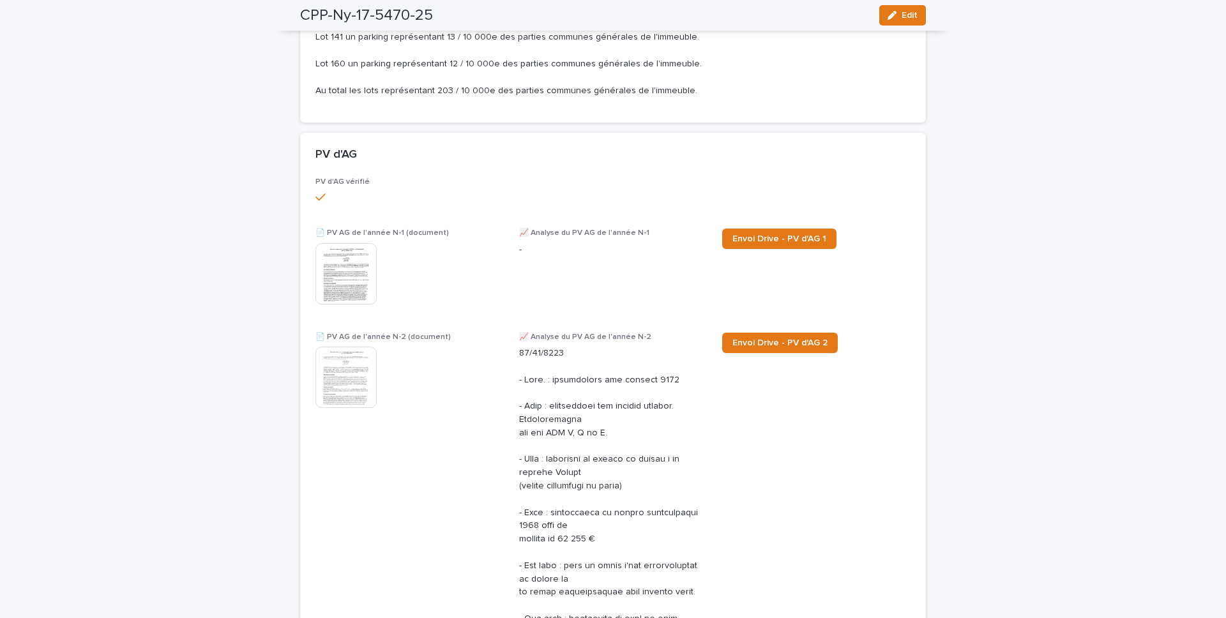
click at [347, 386] on img at bounding box center [346, 377] width 61 height 61
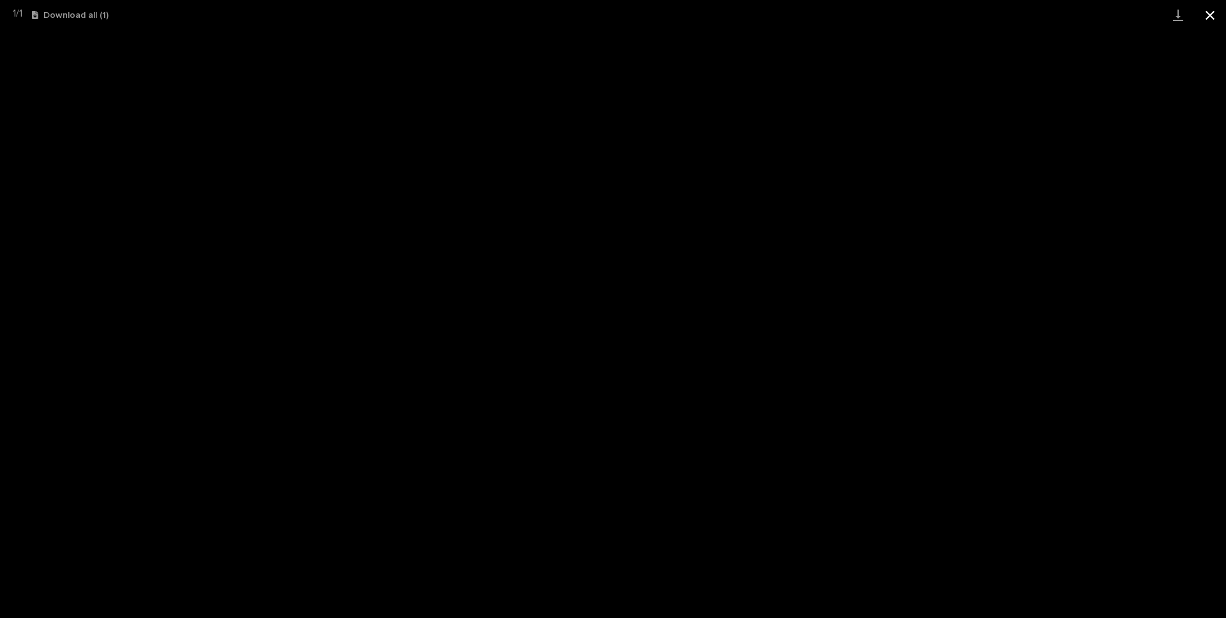
click at [919, 24] on button "Close gallery" at bounding box center [1210, 15] width 32 height 30
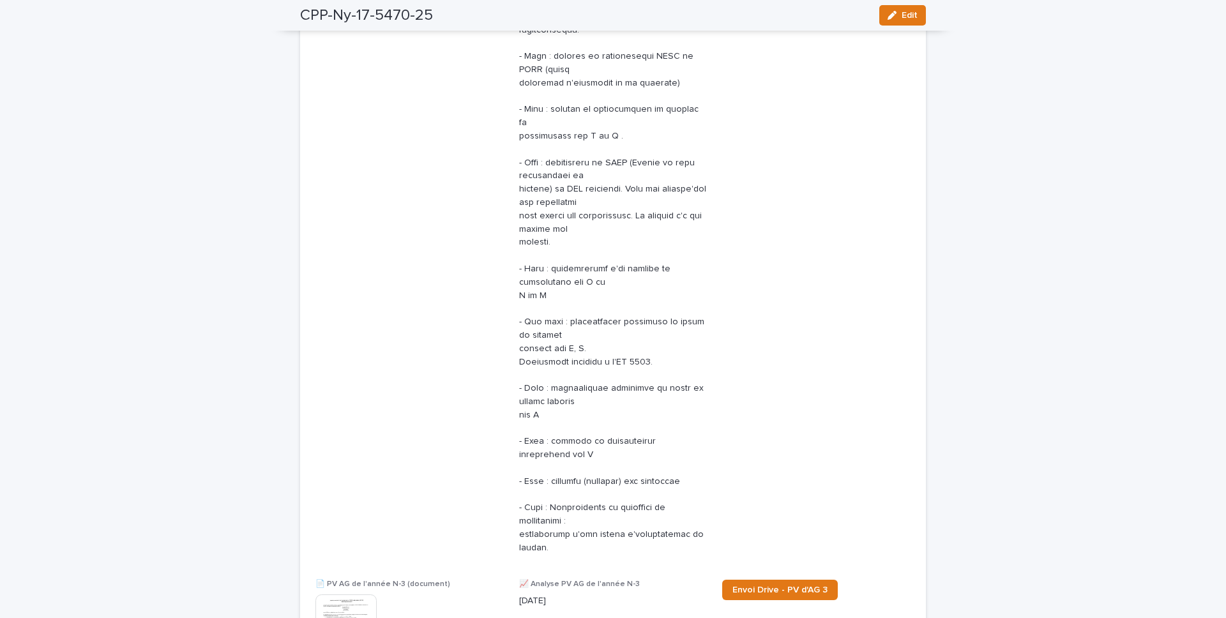
scroll to position [1203, 0]
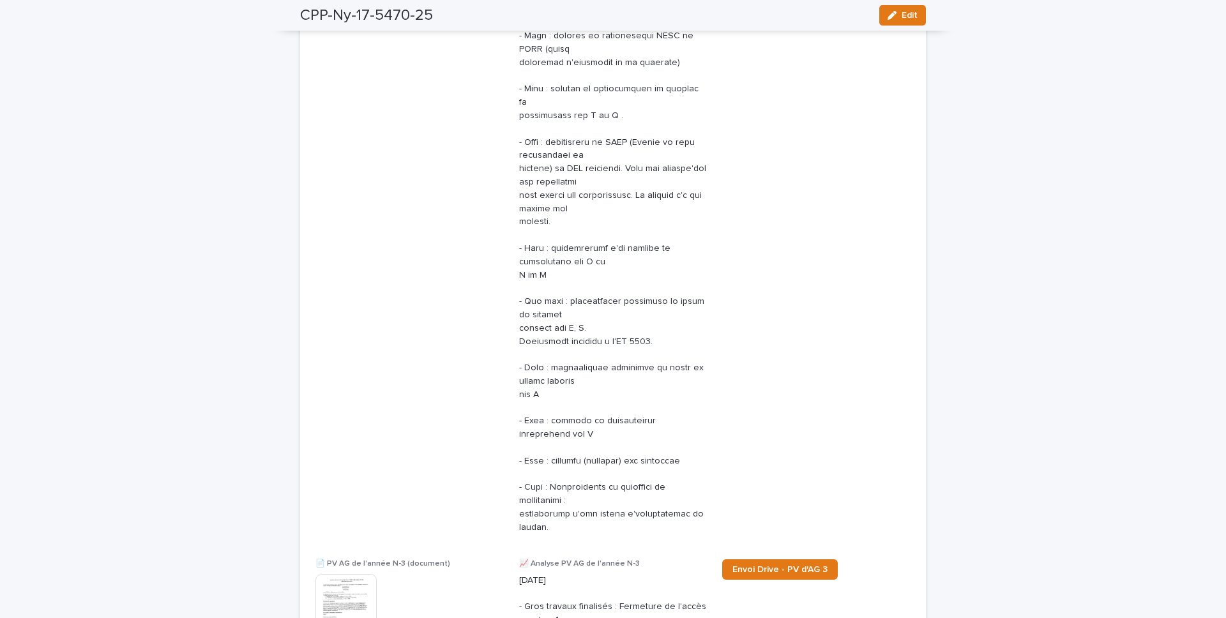
click at [356, 433] on img at bounding box center [346, 604] width 61 height 61
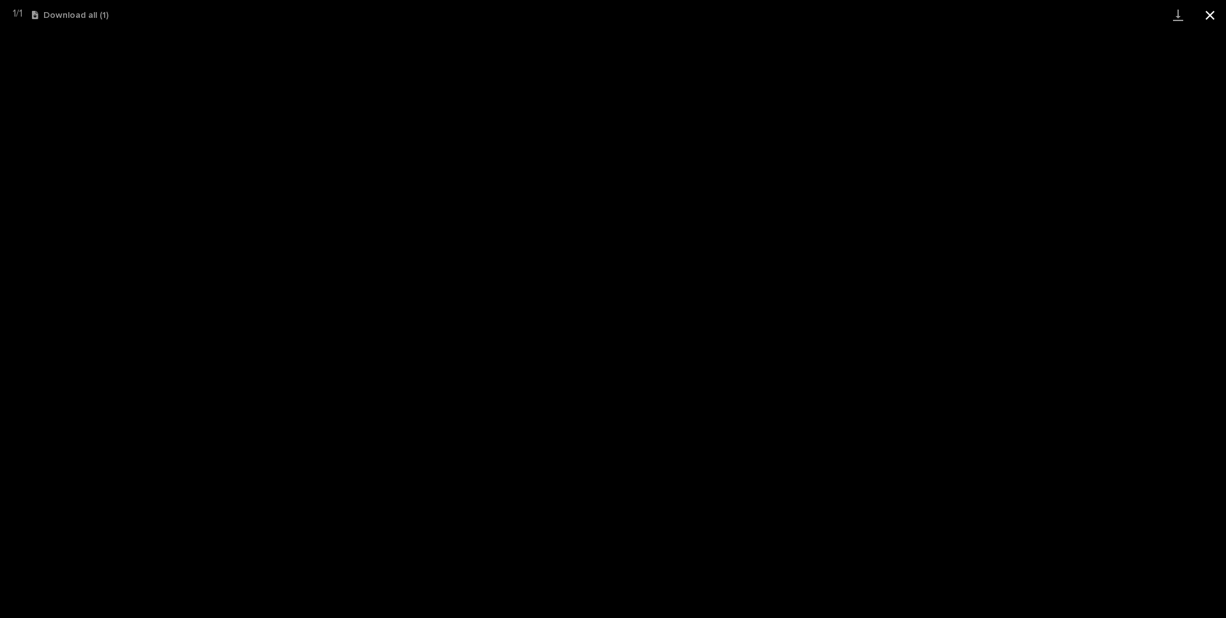
click at [919, 21] on button "Close gallery" at bounding box center [1210, 15] width 32 height 30
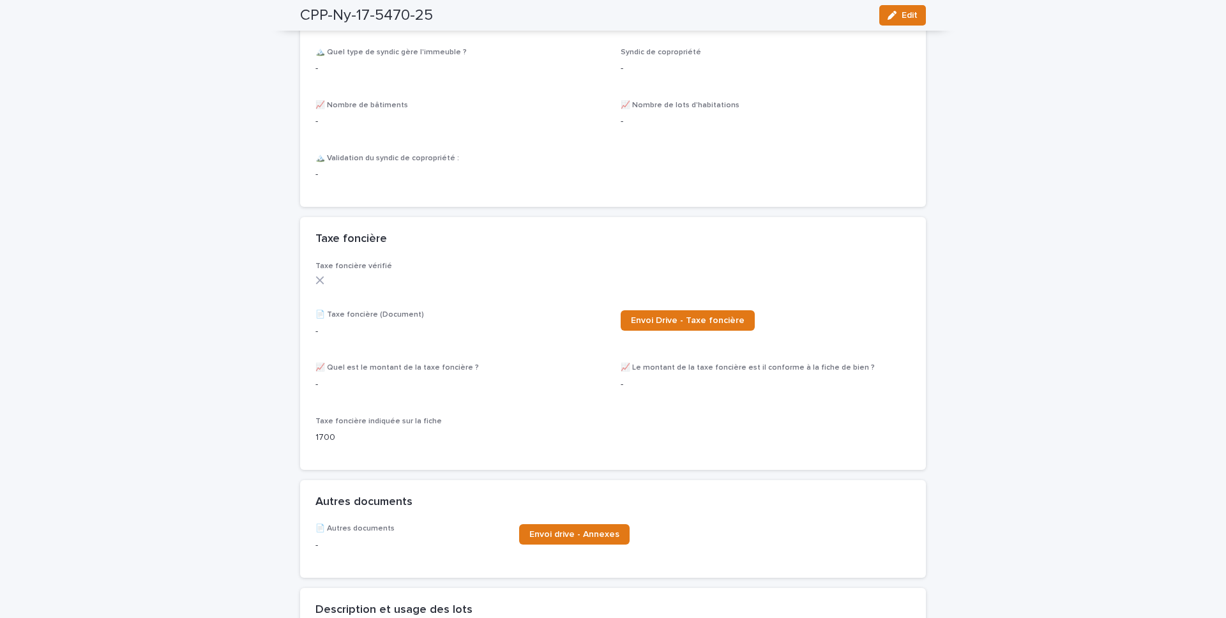
scroll to position [3740, 0]
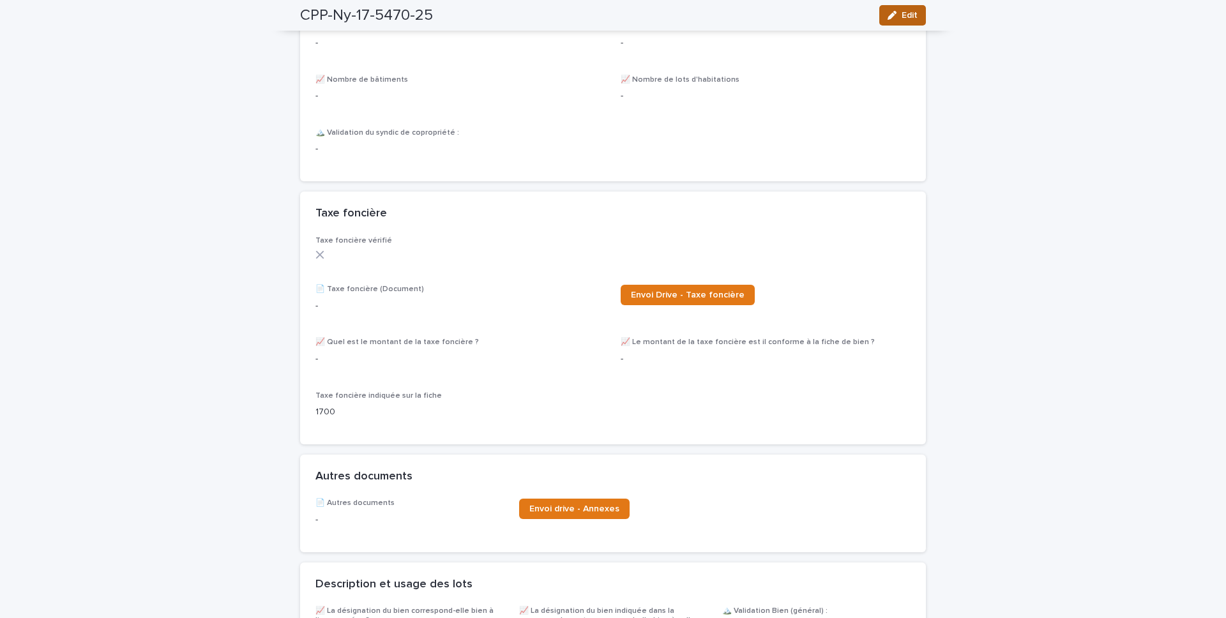
click at [906, 12] on span "Edit" at bounding box center [910, 15] width 16 height 9
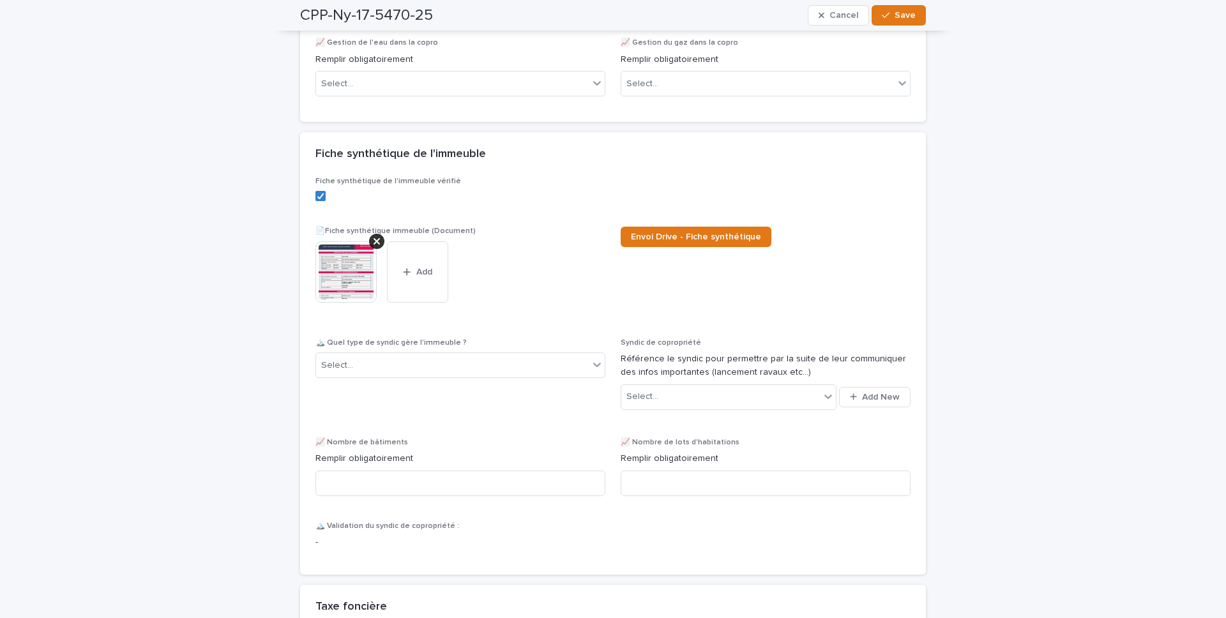
scroll to position [3857, 0]
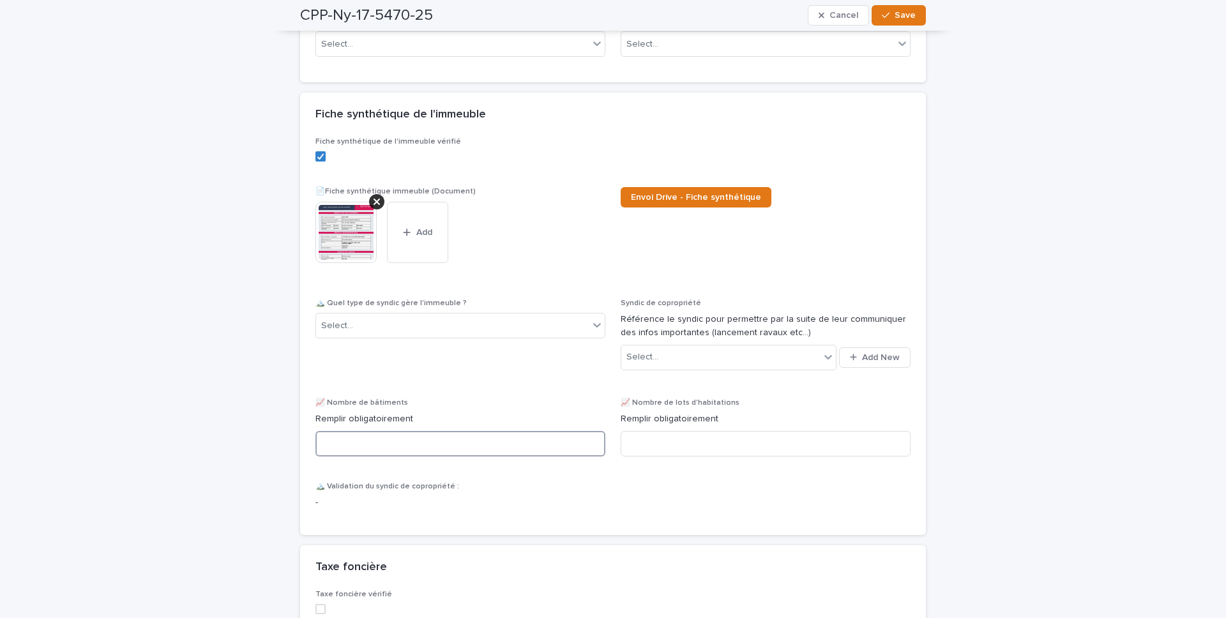
click at [488, 431] on input at bounding box center [461, 444] width 290 height 26
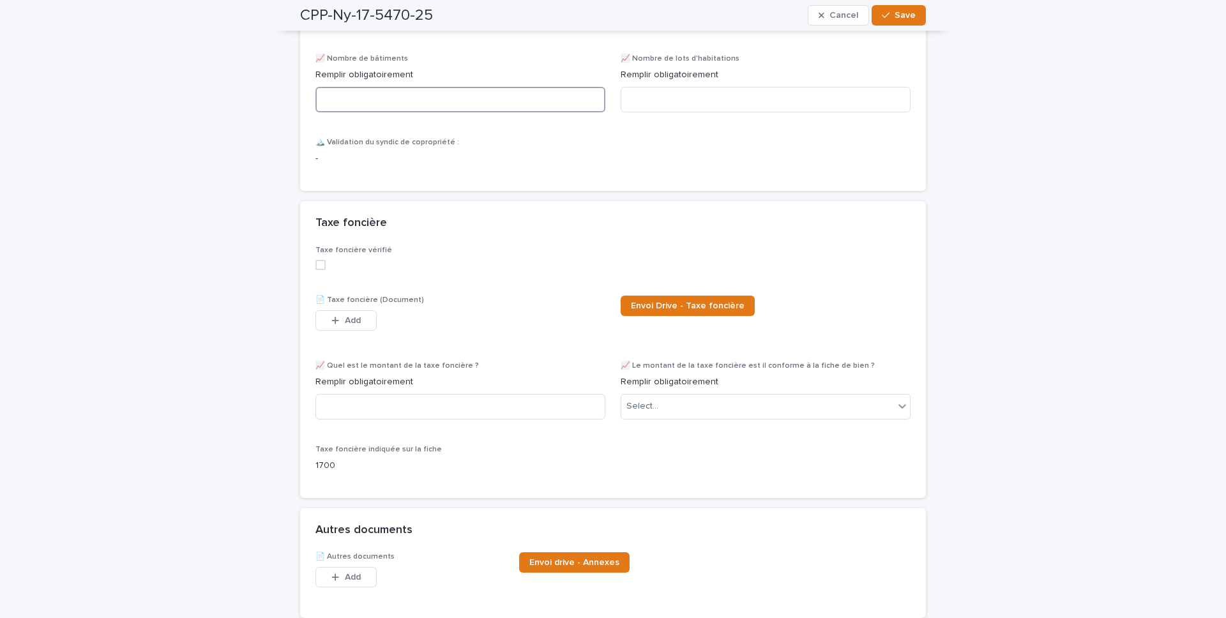
scroll to position [4208, 0]
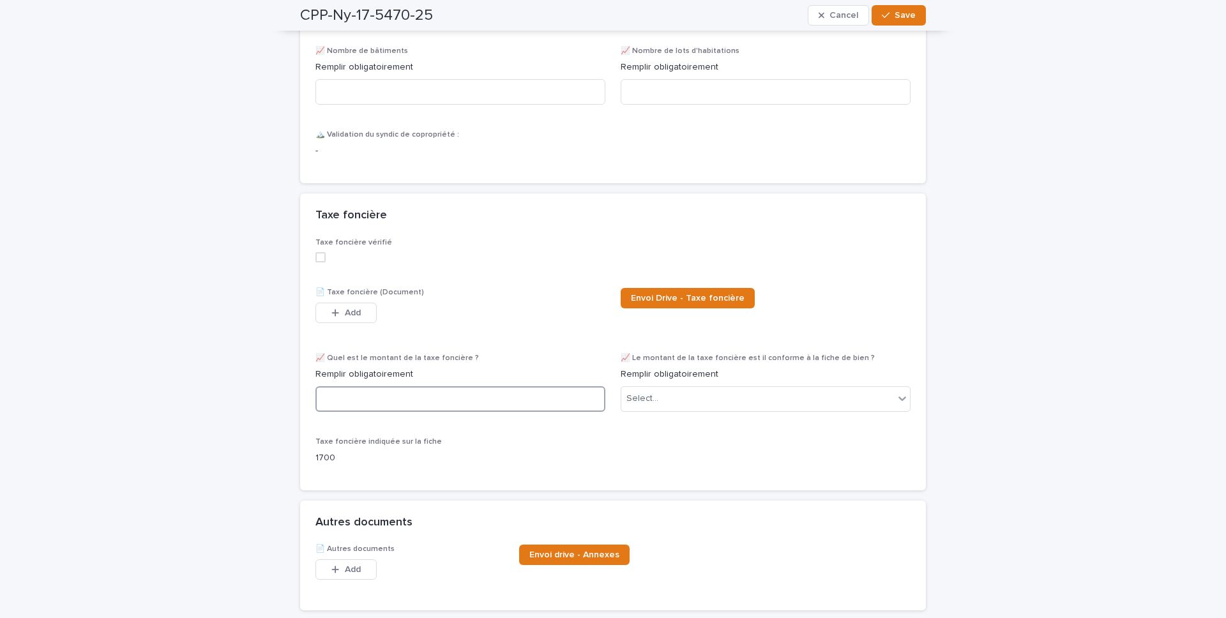
click at [498, 389] on input at bounding box center [461, 399] width 290 height 26
paste input "**********"
type input "**********"
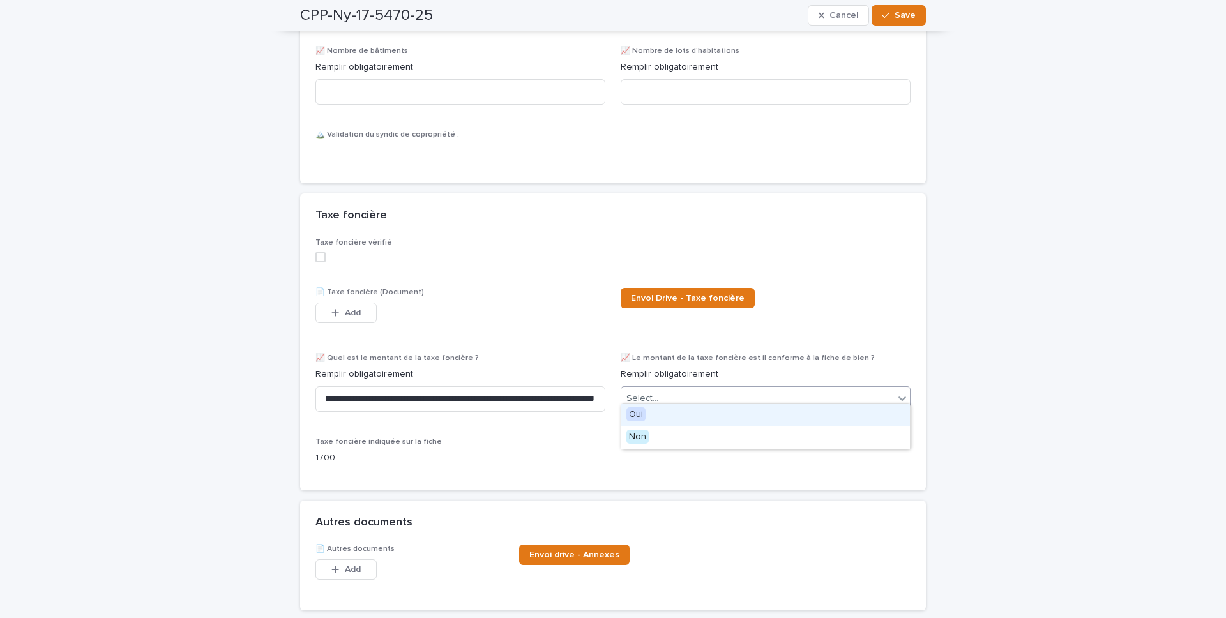
scroll to position [0, 0]
click at [715, 388] on div "Select..." at bounding box center [757, 398] width 273 height 21
click at [702, 425] on div "Oui" at bounding box center [765, 415] width 289 height 22
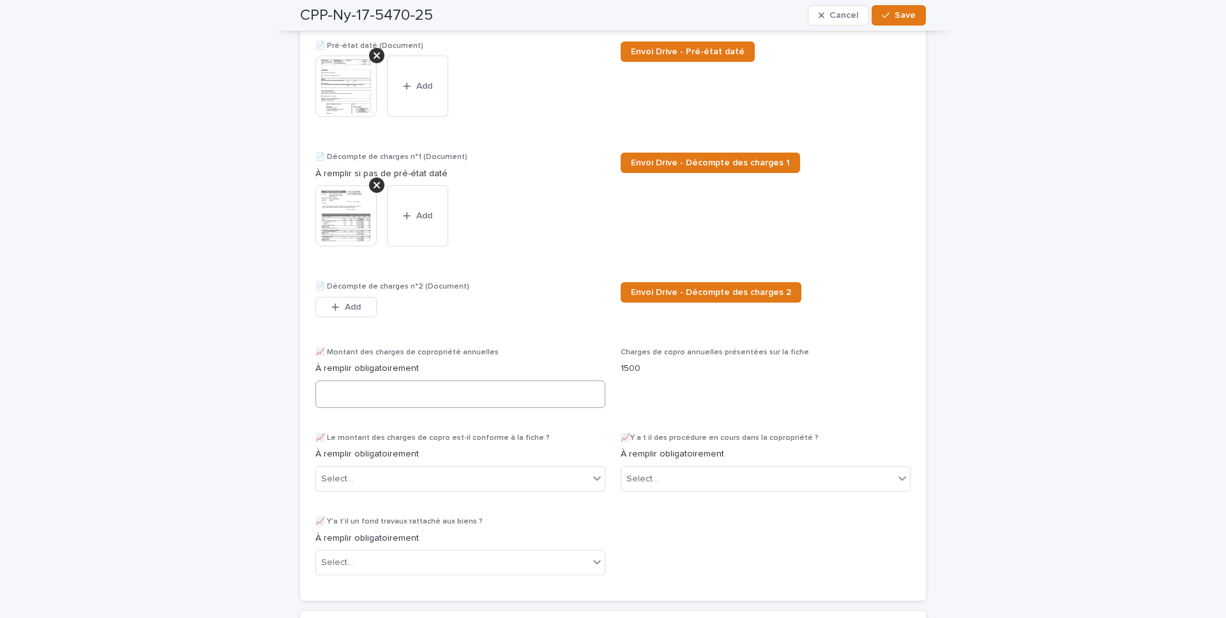
scroll to position [2296, 0]
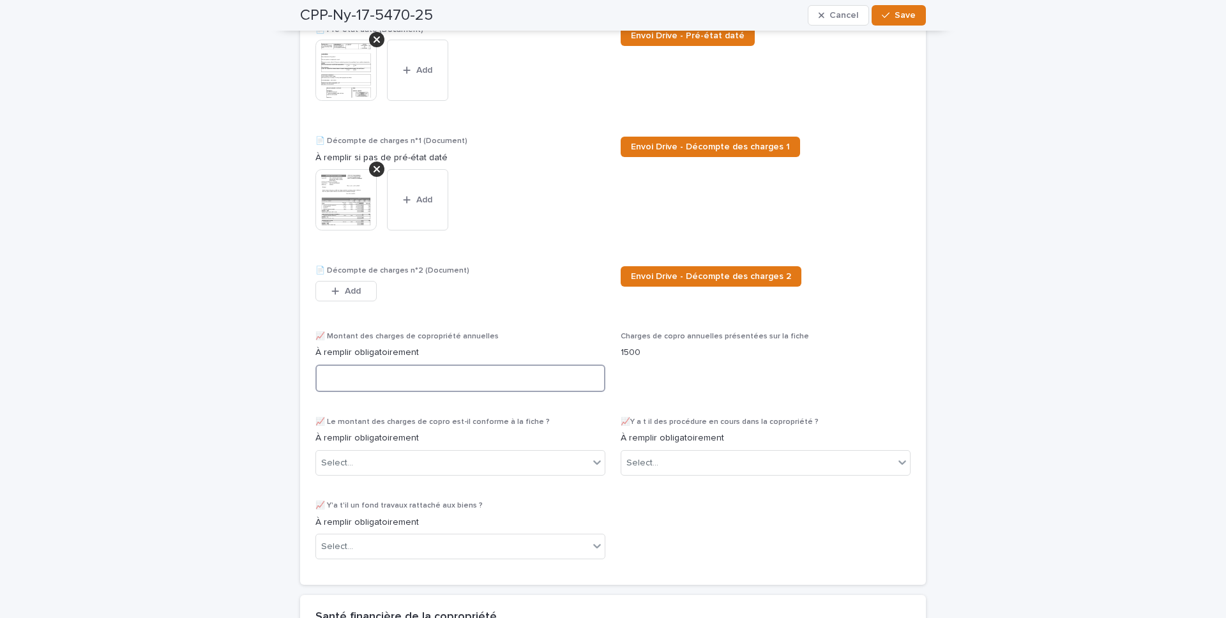
click at [470, 385] on textarea at bounding box center [461, 378] width 290 height 27
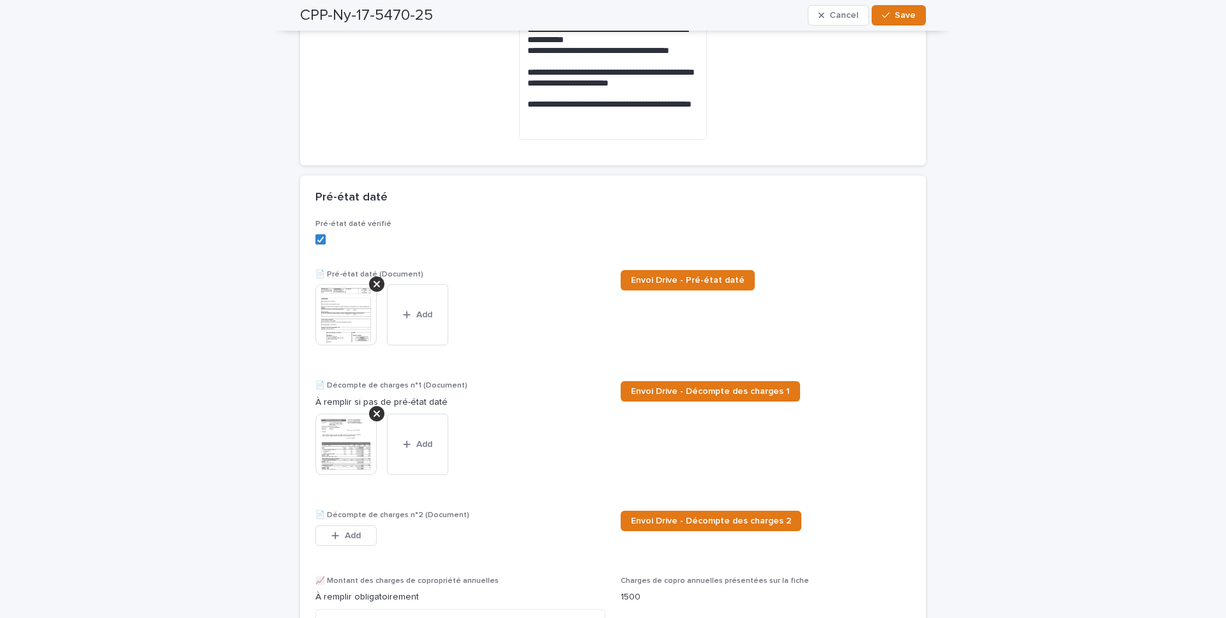
scroll to position [2323, 0]
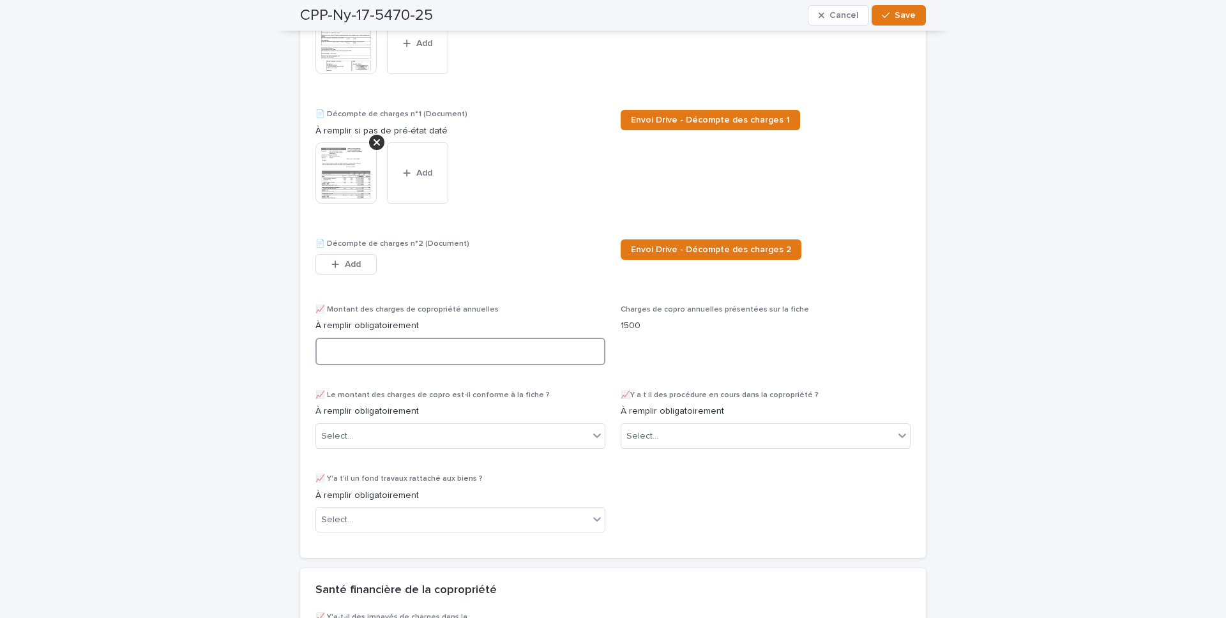
click at [534, 350] on textarea at bounding box center [461, 351] width 290 height 27
paste textarea "******"
type textarea "*****"
click at [463, 424] on div "Select..." at bounding box center [461, 436] width 290 height 26
click at [420, 433] on div "Oui" at bounding box center [460, 462] width 289 height 22
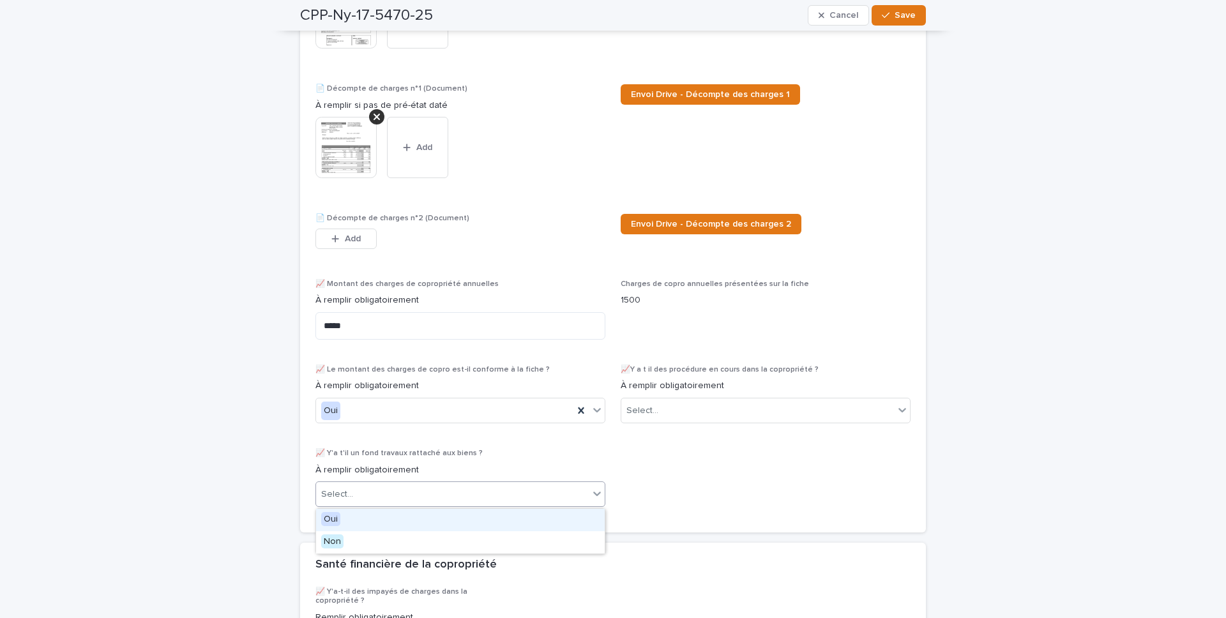
click at [464, 433] on div "Select..." at bounding box center [452, 494] width 273 height 21
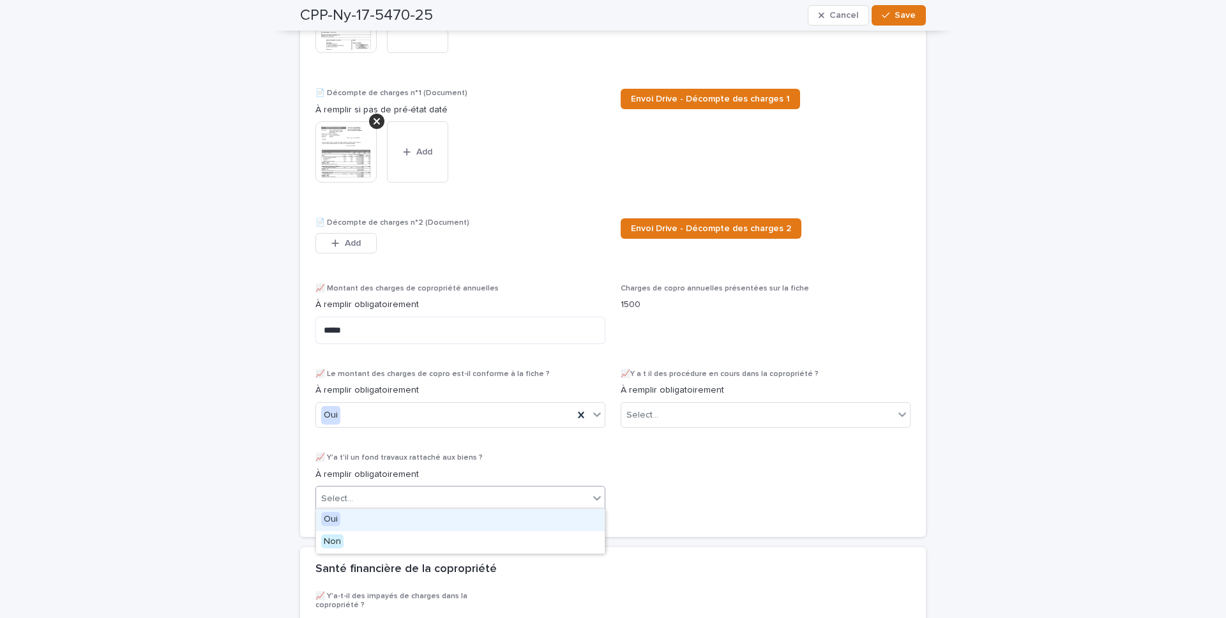
click at [438, 433] on div "Oui" at bounding box center [460, 520] width 289 height 22
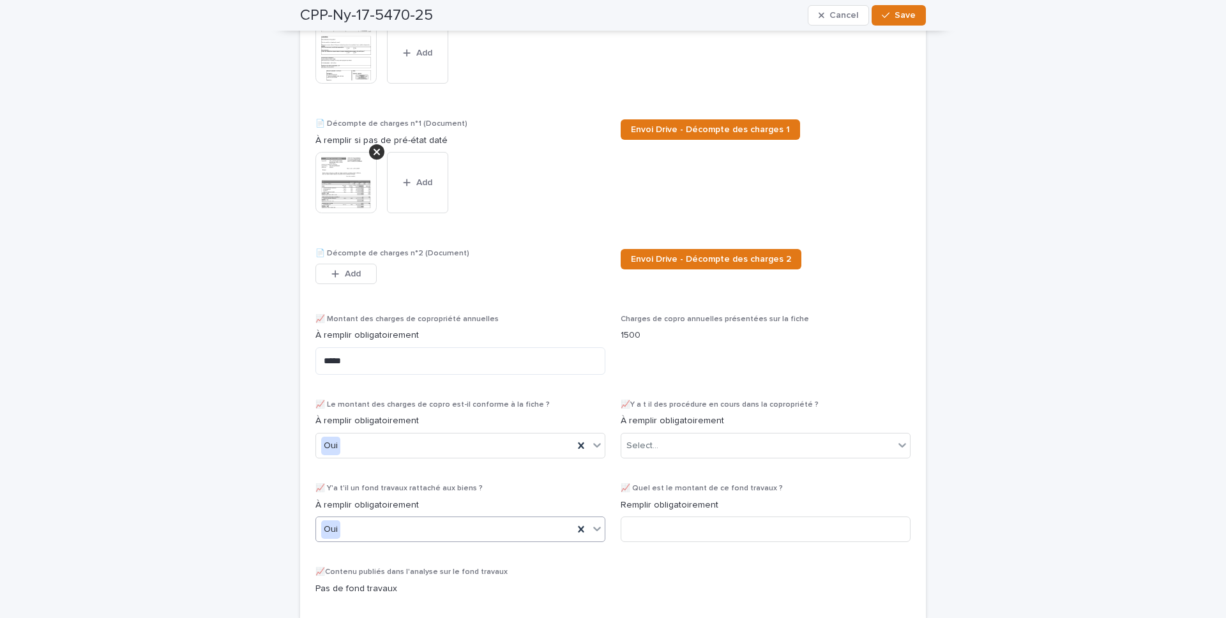
click at [358, 78] on img at bounding box center [346, 52] width 61 height 61
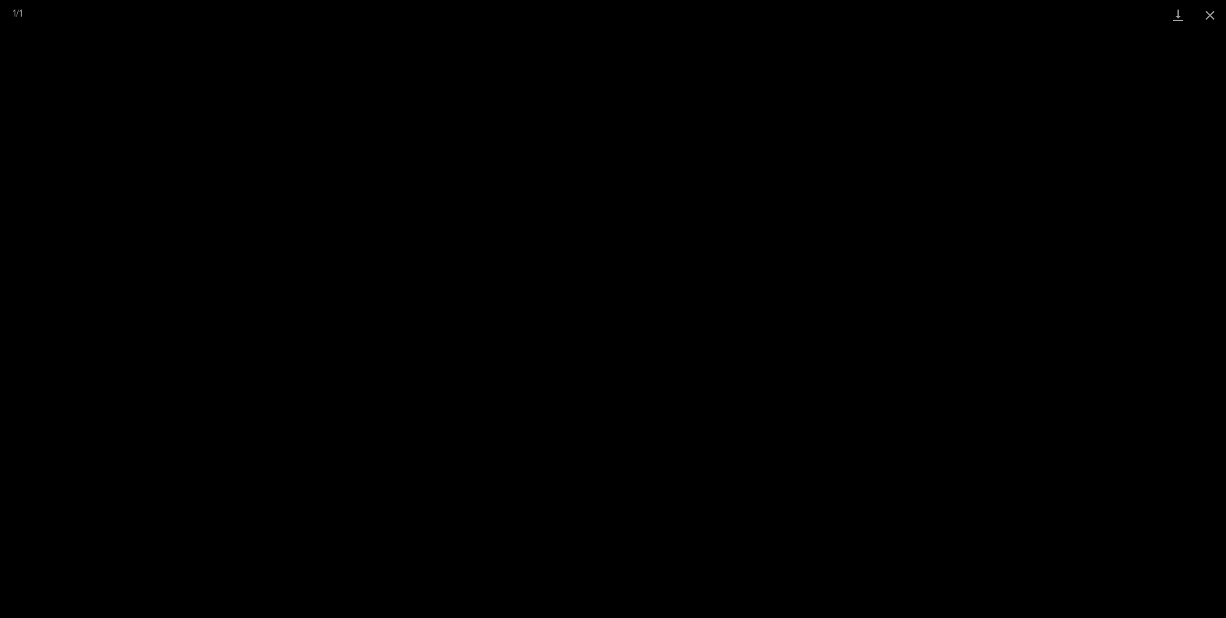
scroll to position [2315, 0]
click at [919, 16] on button "Close gallery" at bounding box center [1210, 15] width 32 height 30
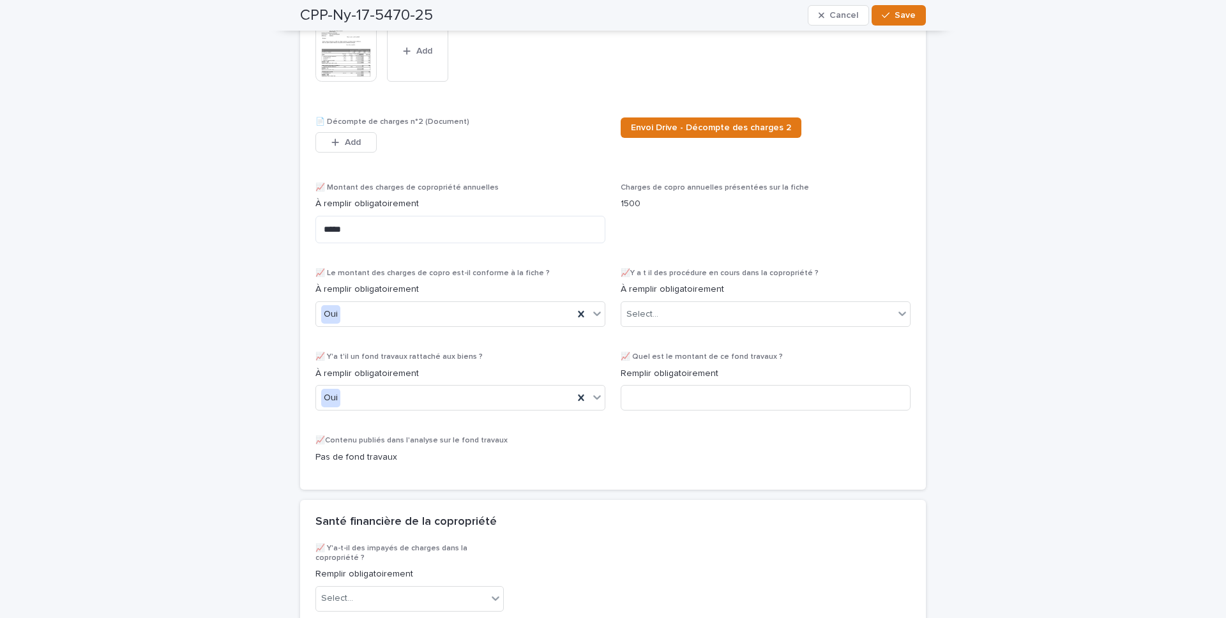
scroll to position [2542, 0]
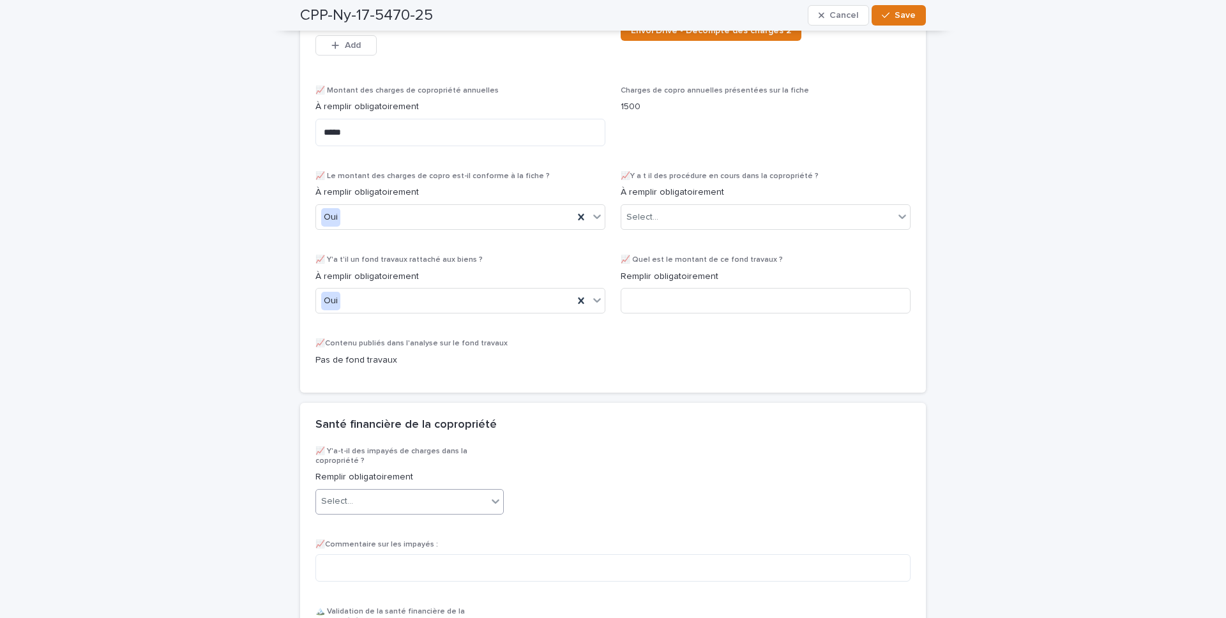
drag, startPoint x: 436, startPoint y: 497, endPoint x: 443, endPoint y: 505, distance: 10.0
click at [438, 433] on div "Select..." at bounding box center [401, 501] width 171 height 21
drag, startPoint x: 436, startPoint y: 537, endPoint x: 427, endPoint y: 552, distance: 18.3
click at [436, 433] on div "Oui" at bounding box center [409, 527] width 187 height 22
click at [427, 433] on textarea at bounding box center [613, 567] width 595 height 27
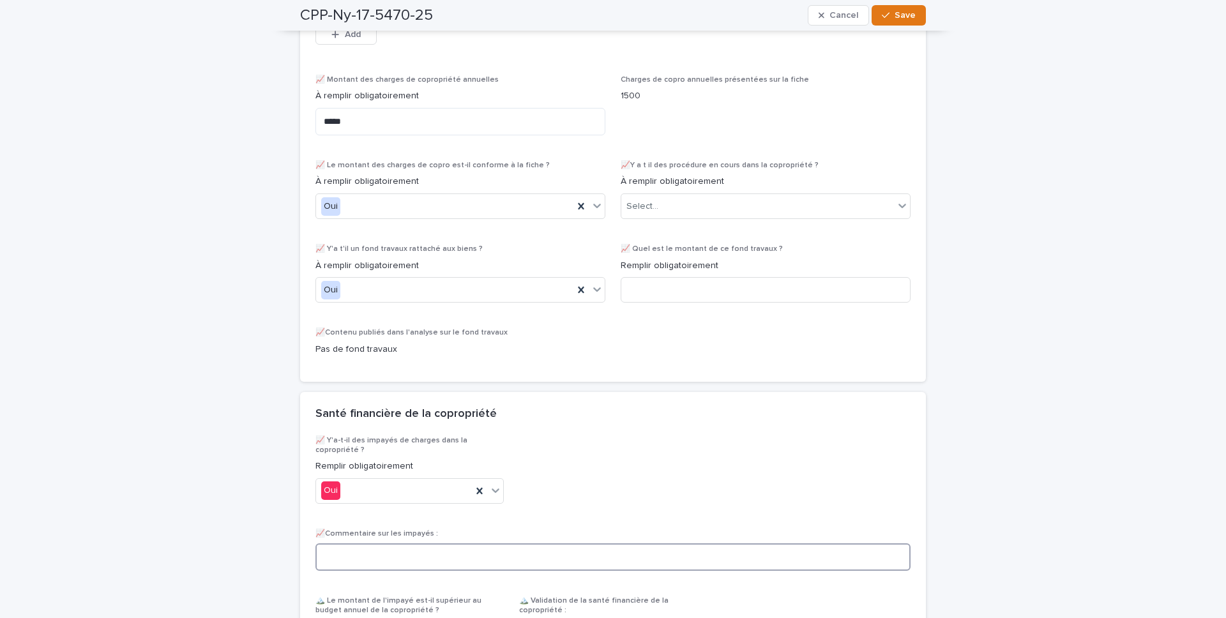
click at [426, 433] on textarea at bounding box center [613, 557] width 595 height 27
paste textarea "****"
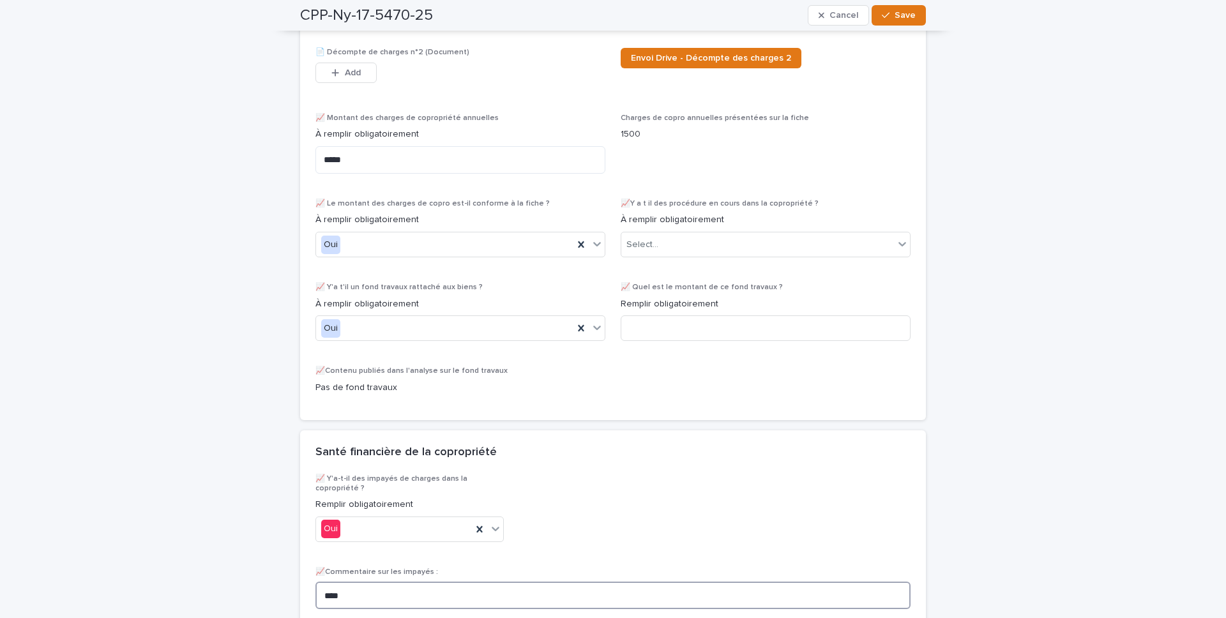
scroll to position [2490, 0]
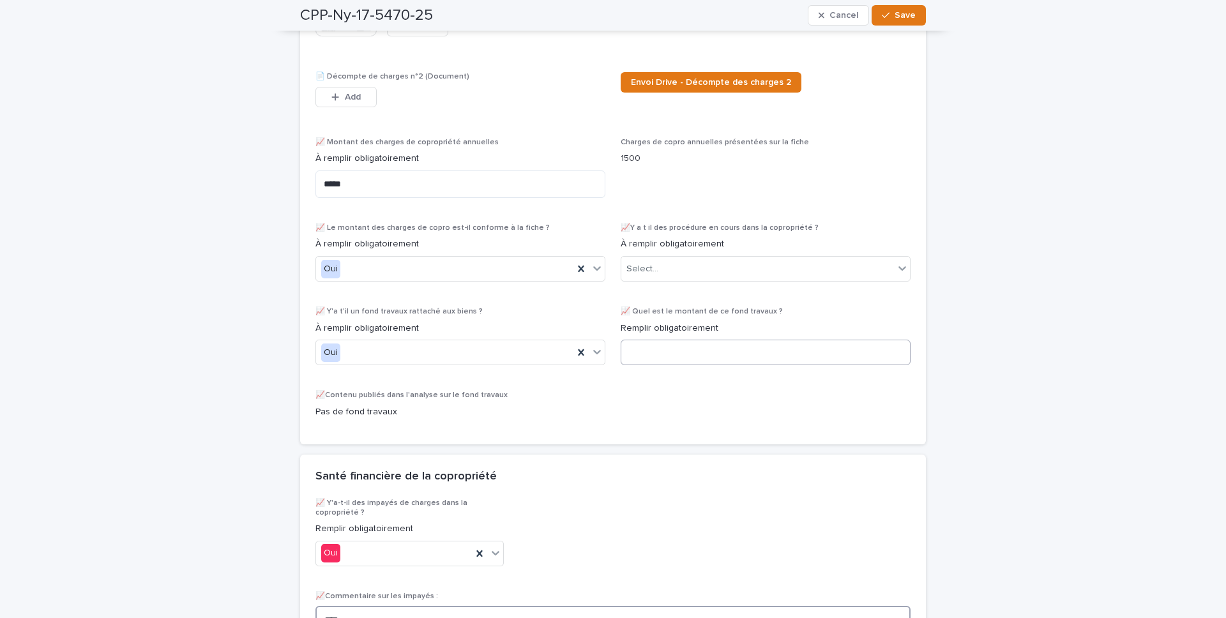
type textarea "****"
click at [662, 358] on input at bounding box center [766, 353] width 290 height 26
click at [652, 354] on input "******" at bounding box center [766, 353] width 290 height 26
type input "******"
click at [656, 404] on div "Pré-état daté vérifié 📄 Pré-état daté (Document) This file cannot be opened Dow…" at bounding box center [613, 105] width 595 height 648
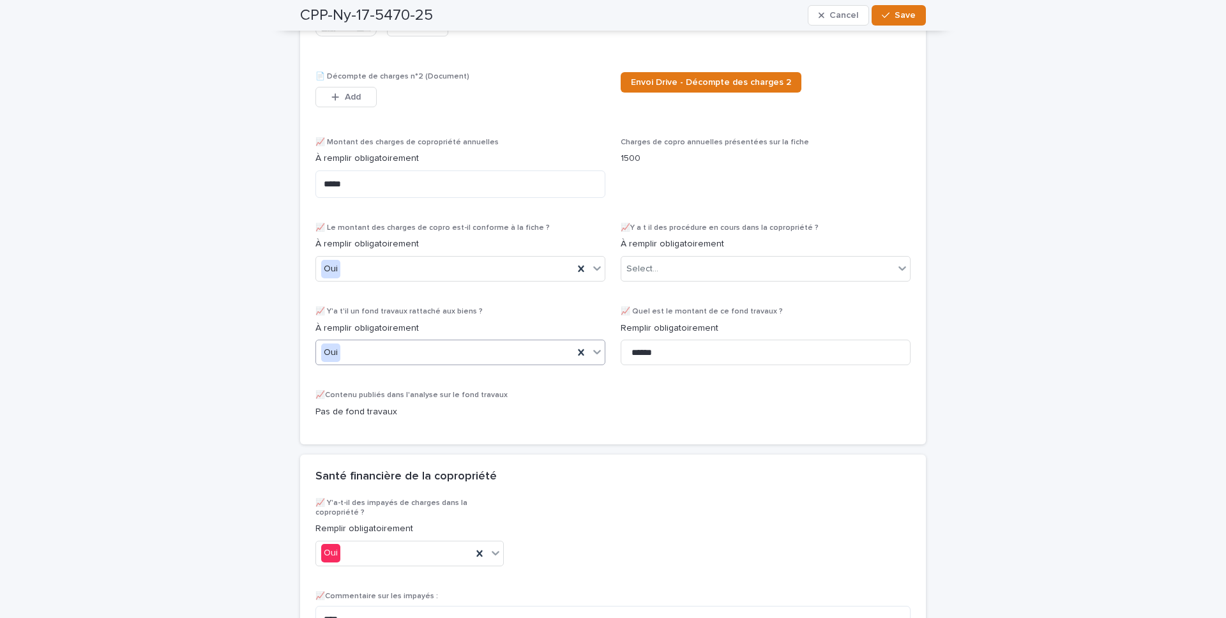
click at [539, 358] on div "Oui" at bounding box center [444, 352] width 257 height 21
click at [784, 274] on div "Select..." at bounding box center [757, 269] width 273 height 21
click at [747, 319] on div "Pas de procédure en cours" at bounding box center [765, 317] width 289 height 22
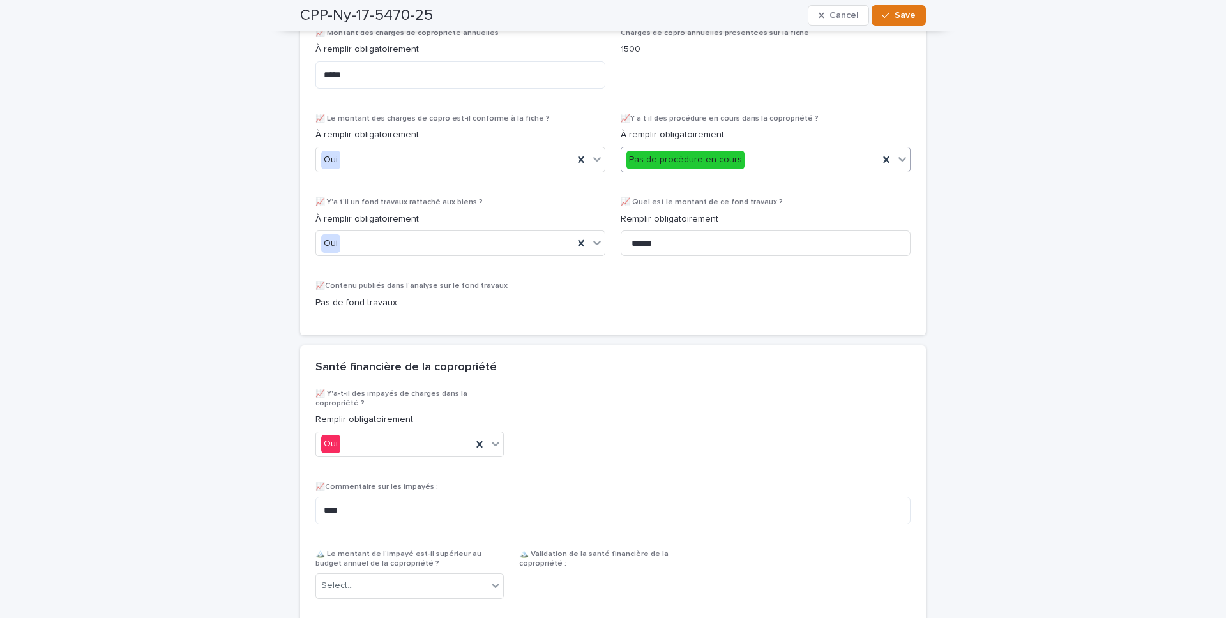
scroll to position [2833, 0]
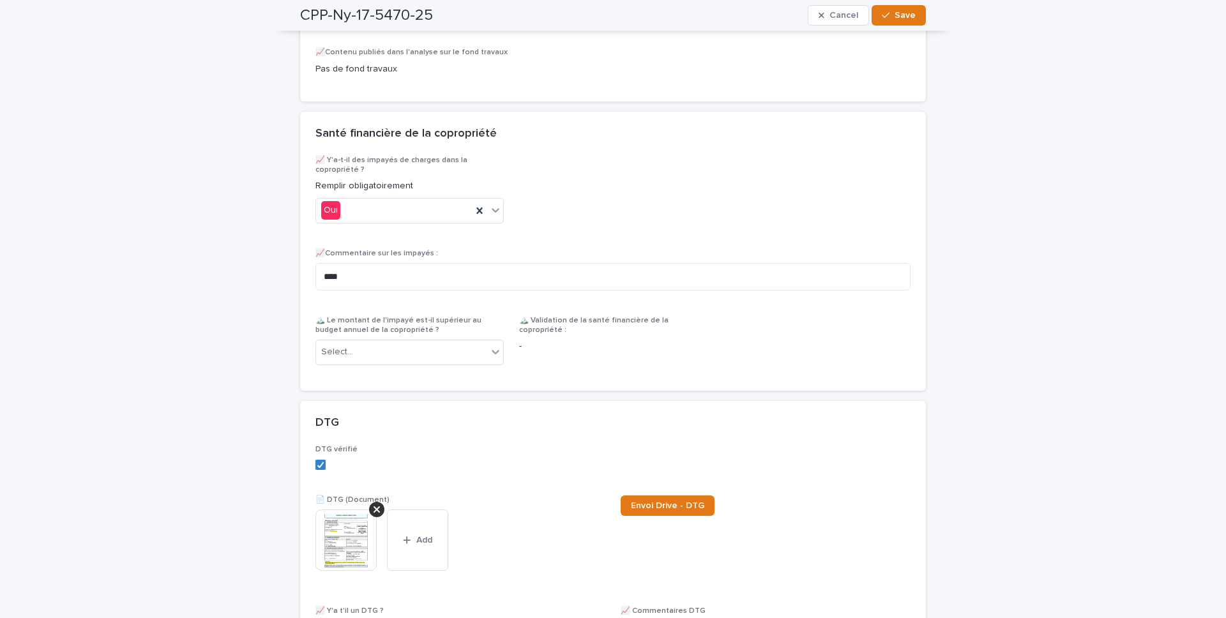
click at [532, 298] on div "📈Commentaire sur les impayés : ****" at bounding box center [613, 275] width 595 height 52
click at [409, 290] on textarea "****" at bounding box center [613, 276] width 595 height 27
paste textarea "****"
paste textarea "**********"
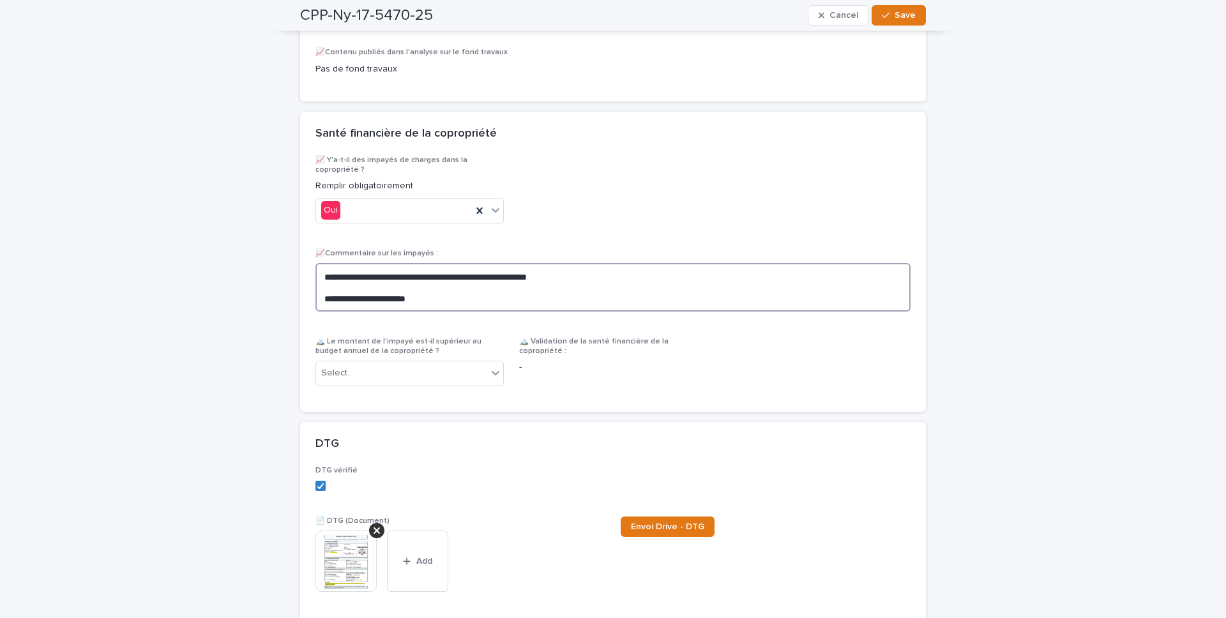
click at [325, 294] on textarea "**********" at bounding box center [613, 287] width 595 height 49
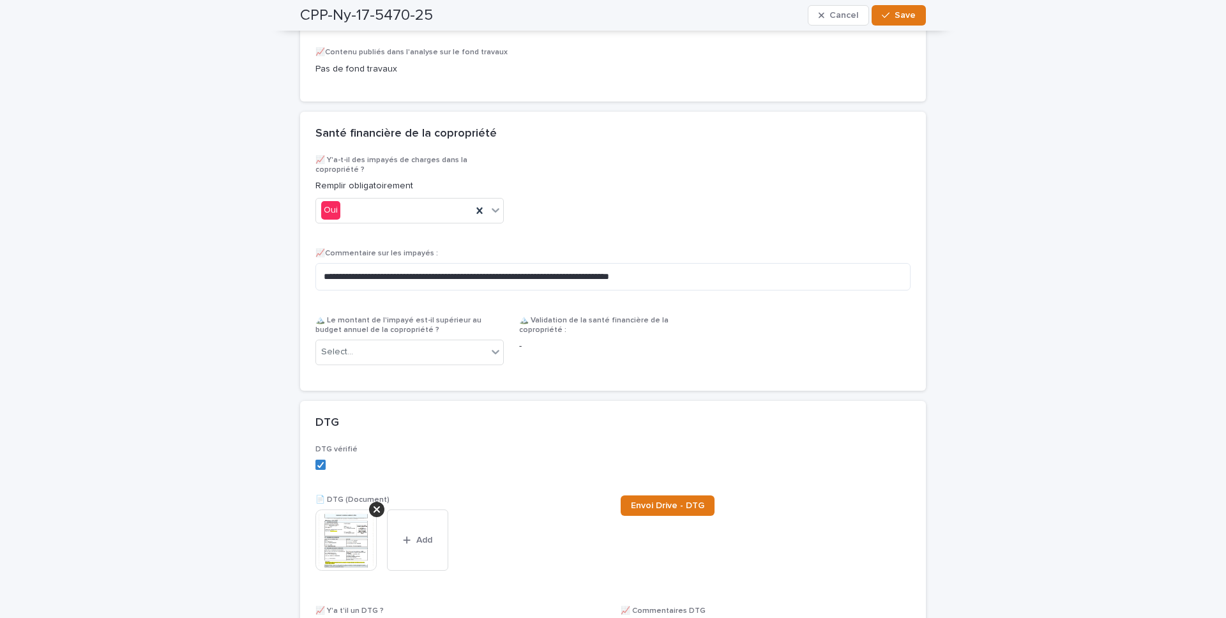
click at [559, 310] on div "**********" at bounding box center [613, 266] width 595 height 220
click at [344, 275] on textarea "**********" at bounding box center [613, 276] width 595 height 27
click at [0, 0] on lt-em "*****" at bounding box center [0, 0] width 0 height 0
type textarea "**********"
click at [490, 307] on div "**********" at bounding box center [613, 266] width 595 height 220
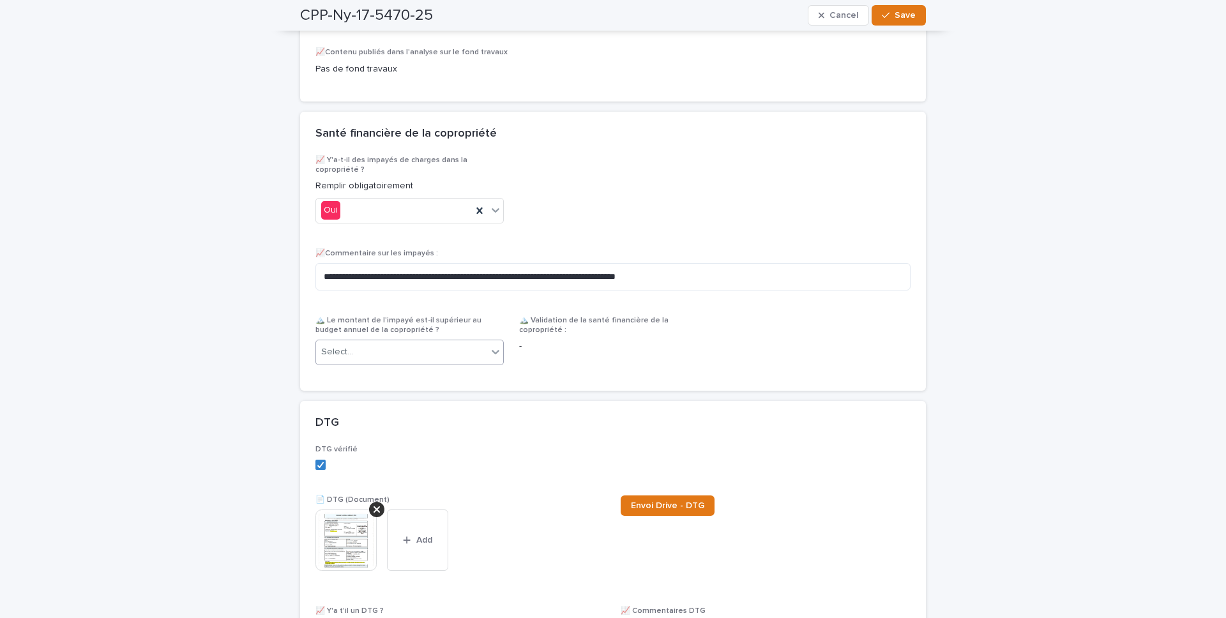
click at [473, 360] on div "Select..." at bounding box center [401, 352] width 171 height 21
click at [470, 377] on div "Oui" at bounding box center [409, 378] width 187 height 22
click at [469, 353] on div "Oui" at bounding box center [394, 352] width 156 height 21
click at [455, 395] on div "Non" at bounding box center [409, 401] width 187 height 22
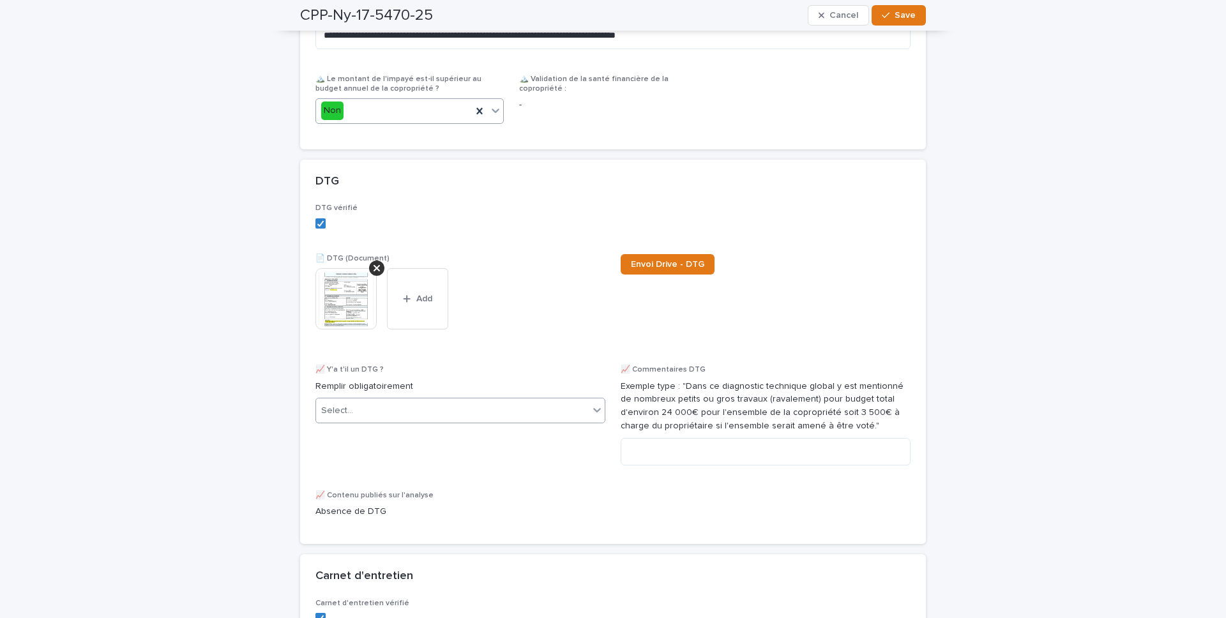
scroll to position [3075, 0]
click at [528, 417] on div "Select..." at bounding box center [452, 410] width 273 height 21
click at [548, 433] on div "Absence de DTG" at bounding box center [460, 436] width 289 height 22
click at [532, 415] on div "Absence de DTG" at bounding box center [444, 410] width 257 height 21
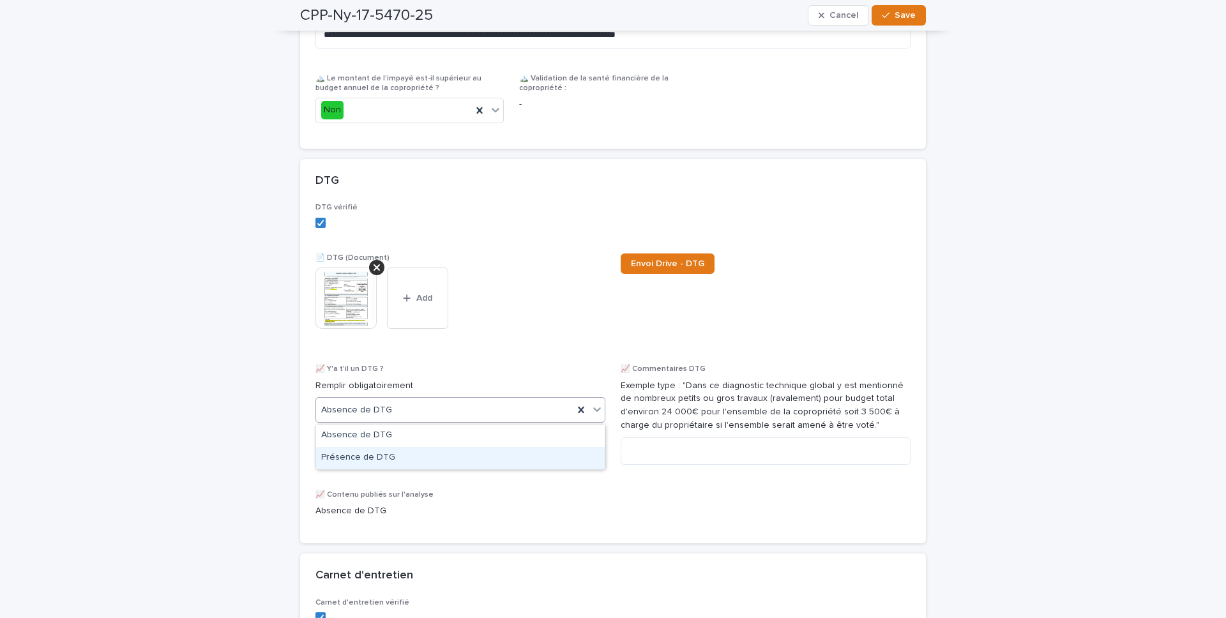
click at [516, 433] on div "Présence de DTG" at bounding box center [460, 458] width 289 height 22
click at [340, 306] on img at bounding box center [346, 298] width 61 height 61
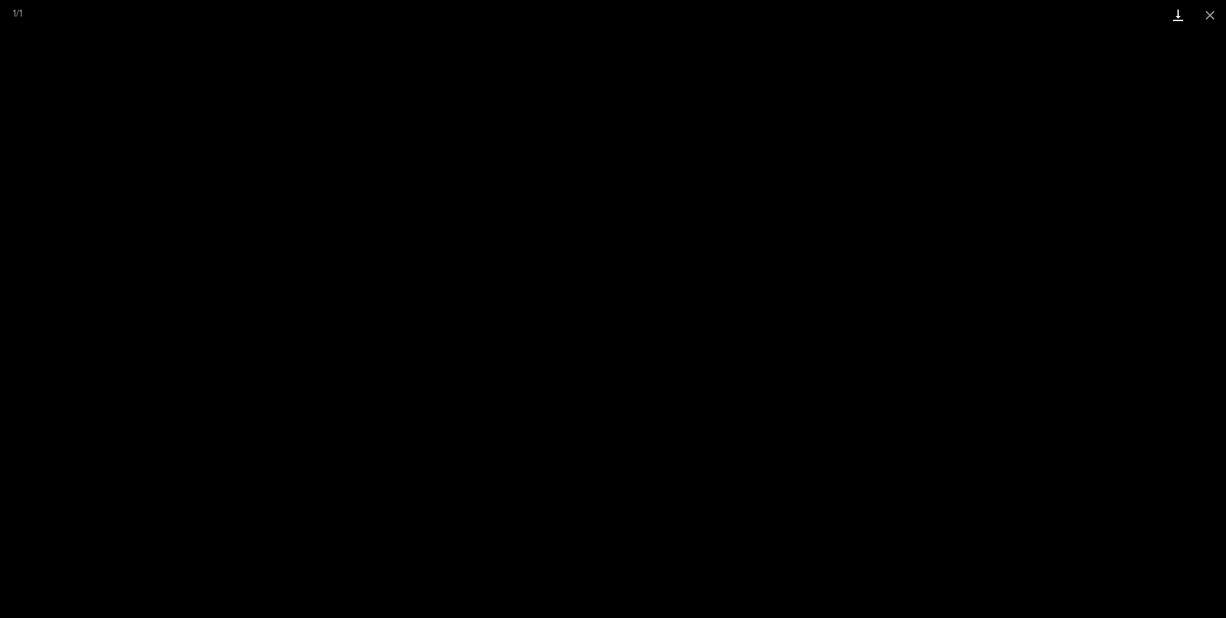
drag, startPoint x: 1203, startPoint y: 13, endPoint x: 1191, endPoint y: 27, distance: 18.7
click at [919, 13] on button "Close gallery" at bounding box center [1210, 15] width 32 height 30
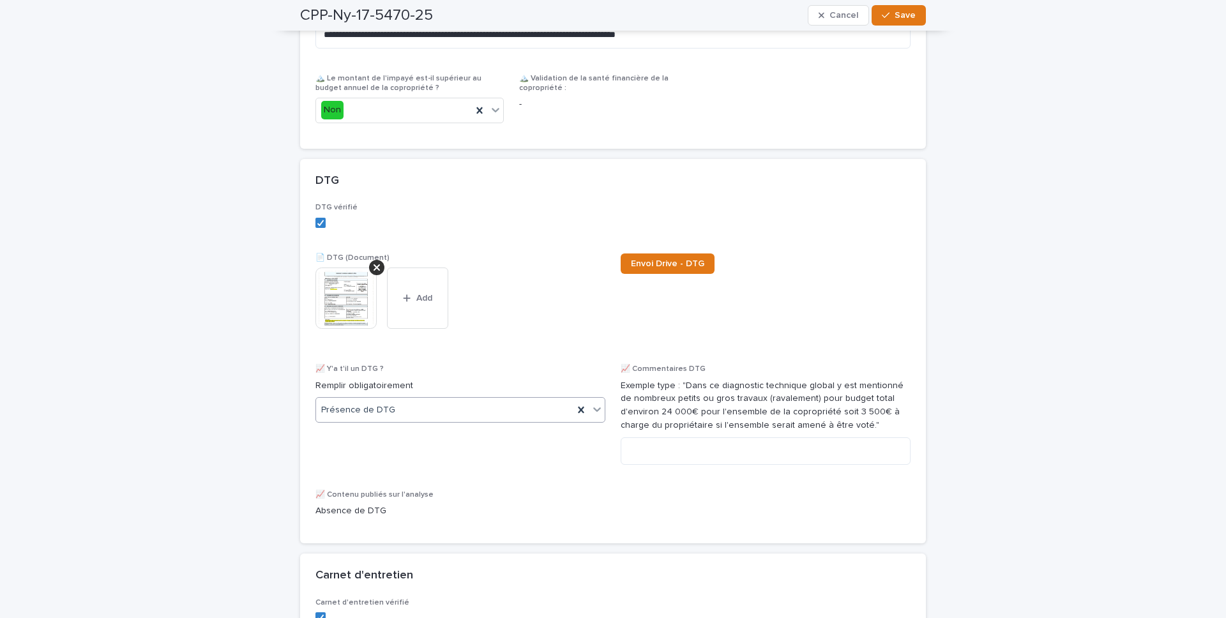
drag, startPoint x: 388, startPoint y: 388, endPoint x: 387, endPoint y: 416, distance: 28.1
click at [388, 389] on p "Remplir obligatoirement" at bounding box center [461, 385] width 290 height 13
click at [387, 433] on div "Présence de DTG" at bounding box center [460, 458] width 289 height 22
click at [399, 421] on div "Présence de DTG" at bounding box center [444, 410] width 257 height 21
drag, startPoint x: 388, startPoint y: 447, endPoint x: 395, endPoint y: 442, distance: 9.2
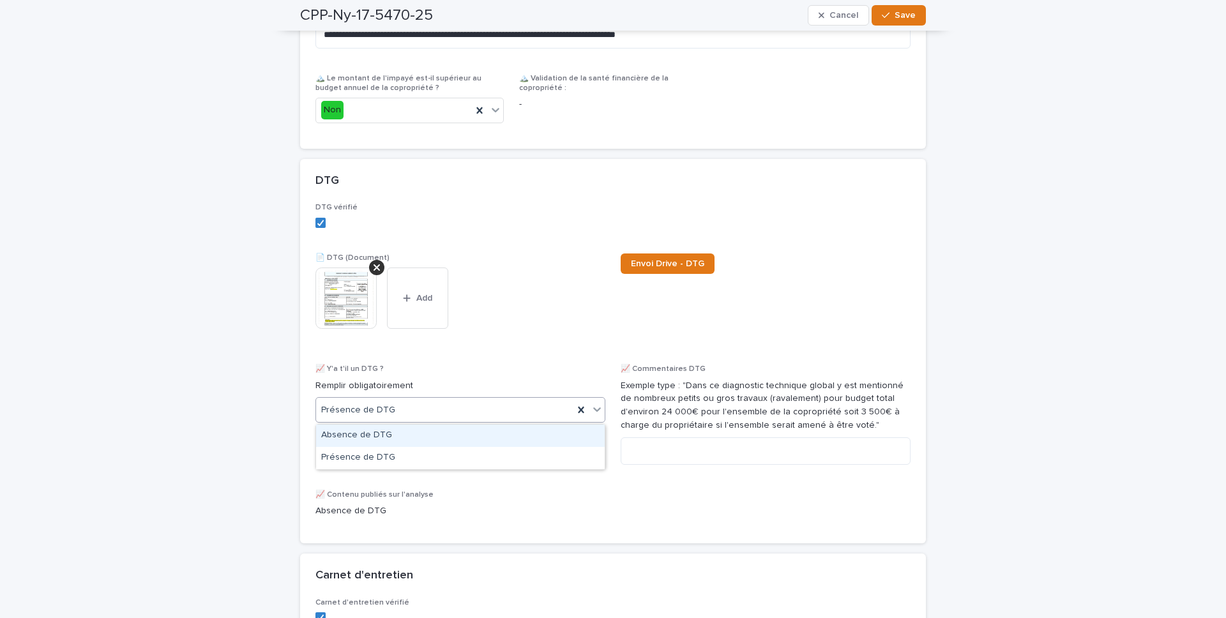
click at [389, 433] on div "Absence de DTG" at bounding box center [460, 436] width 289 height 22
click at [766, 199] on div "DTG" at bounding box center [613, 181] width 626 height 45
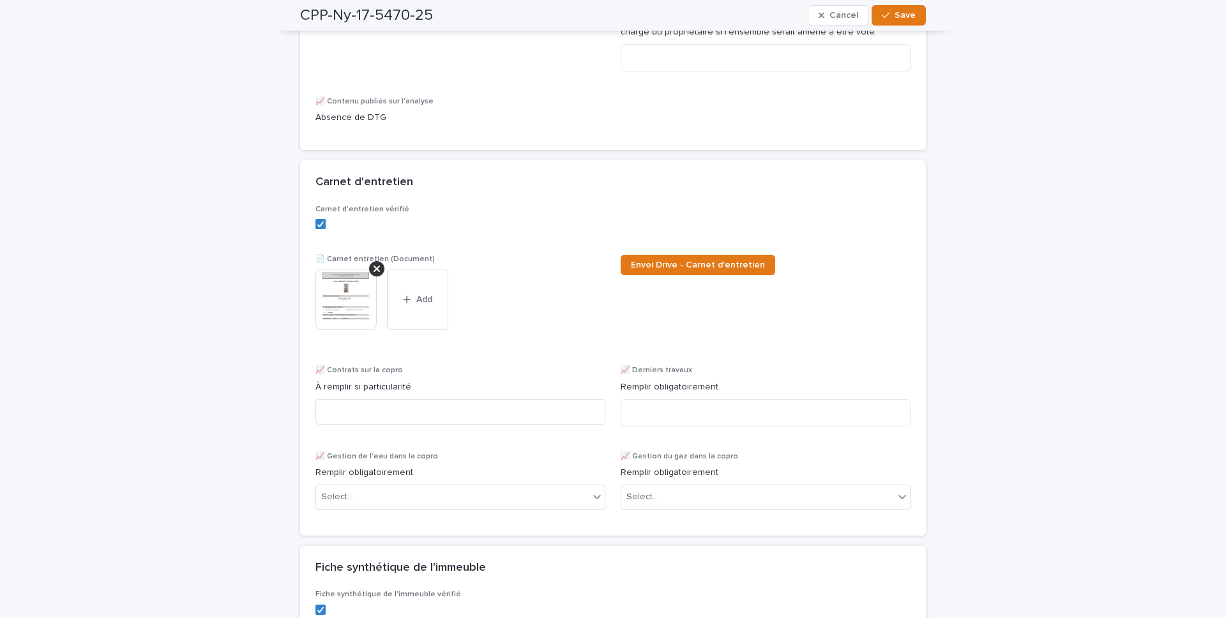
scroll to position [3633, 0]
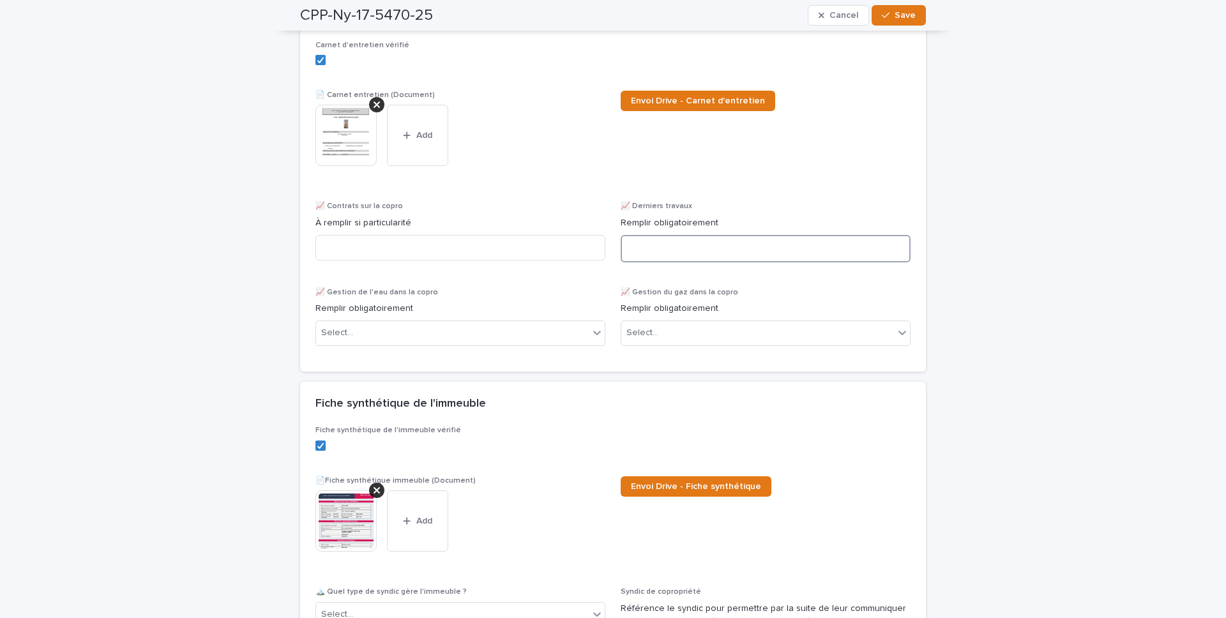
click at [680, 252] on textarea at bounding box center [766, 248] width 290 height 27
click at [665, 248] on textarea at bounding box center [766, 248] width 290 height 27
paste textarea "**********"
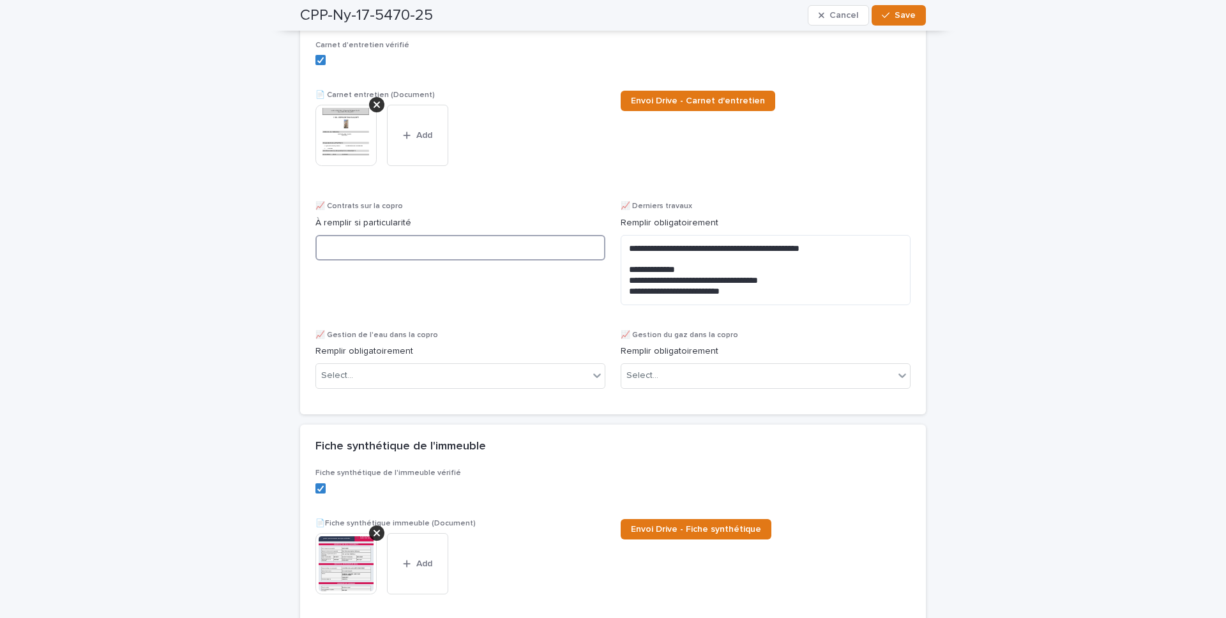
click at [498, 250] on input at bounding box center [461, 248] width 290 height 26
click at [630, 274] on textarea "**********" at bounding box center [766, 270] width 290 height 70
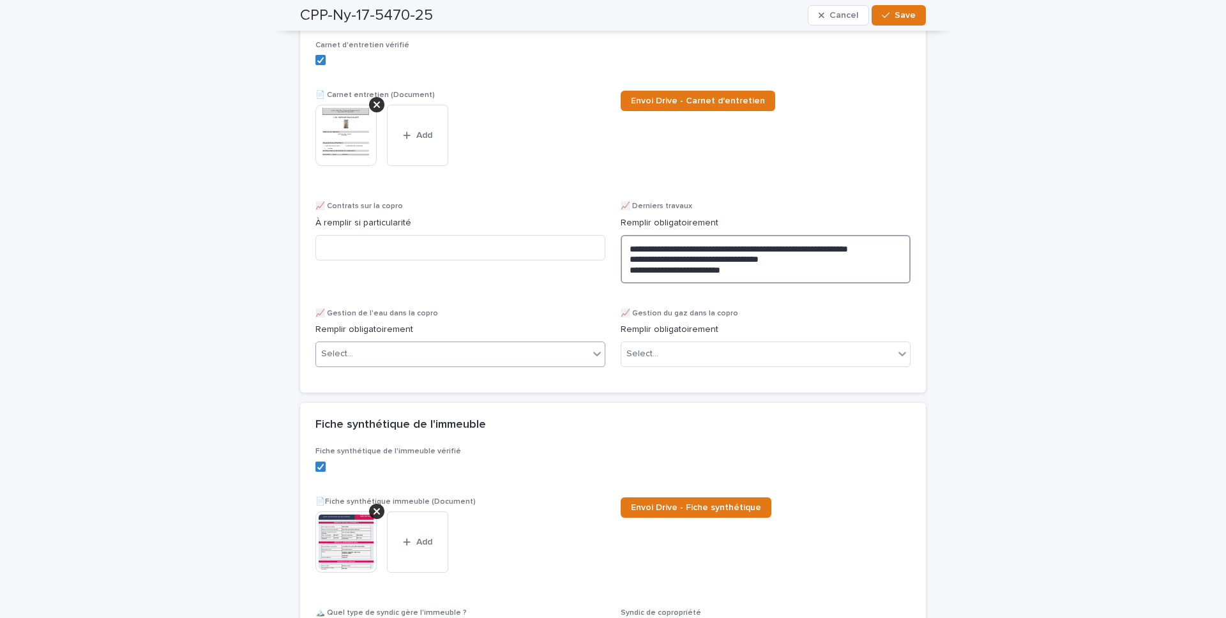
type textarea "**********"
click at [491, 355] on div "Select..." at bounding box center [452, 354] width 273 height 21
click at [491, 383] on div "Individuel" at bounding box center [460, 380] width 289 height 22
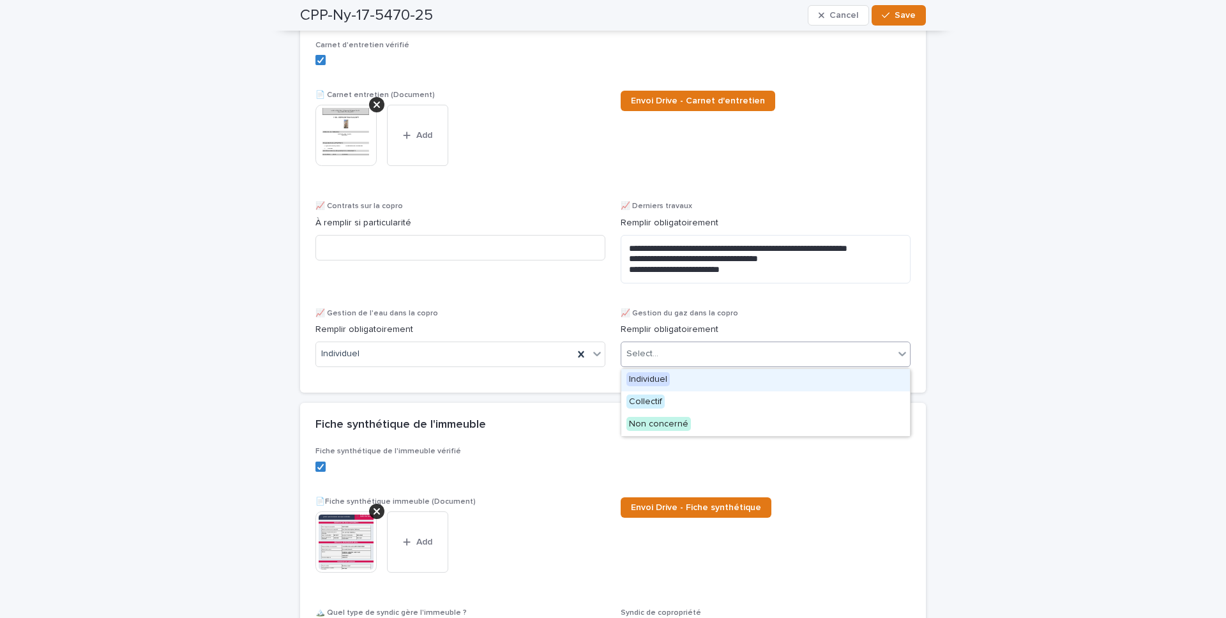
drag, startPoint x: 727, startPoint y: 347, endPoint x: 695, endPoint y: 390, distance: 53.8
click at [726, 347] on div "Select..." at bounding box center [757, 354] width 273 height 21
click at [699, 432] on div "Non concerné" at bounding box center [765, 425] width 289 height 22
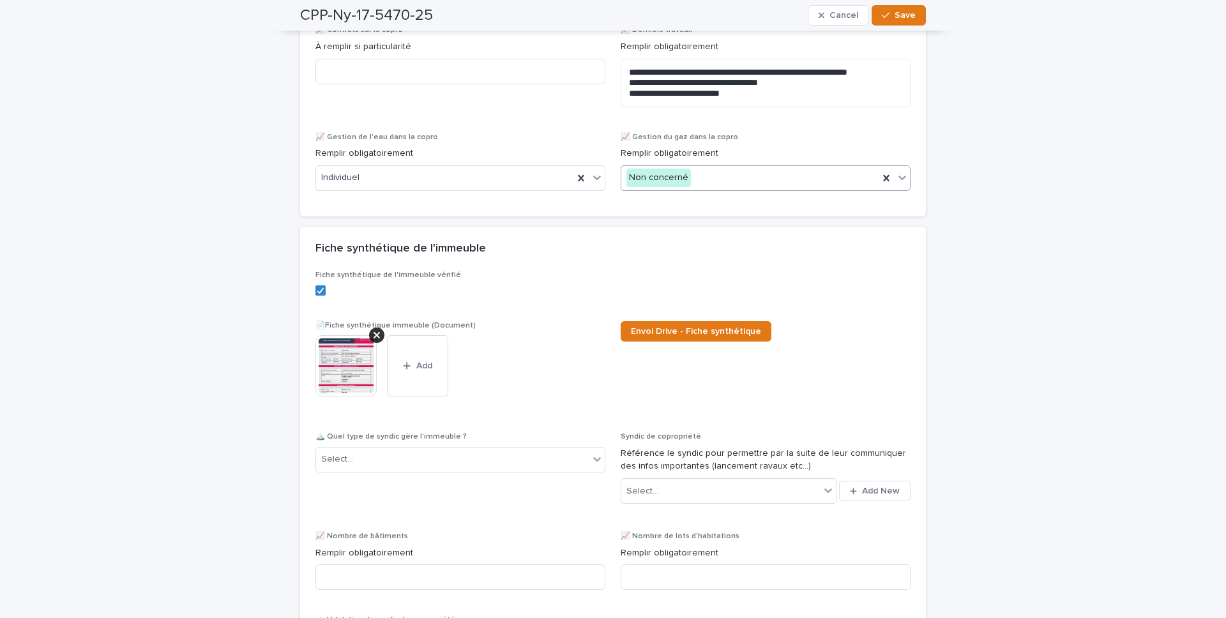
scroll to position [3834, 0]
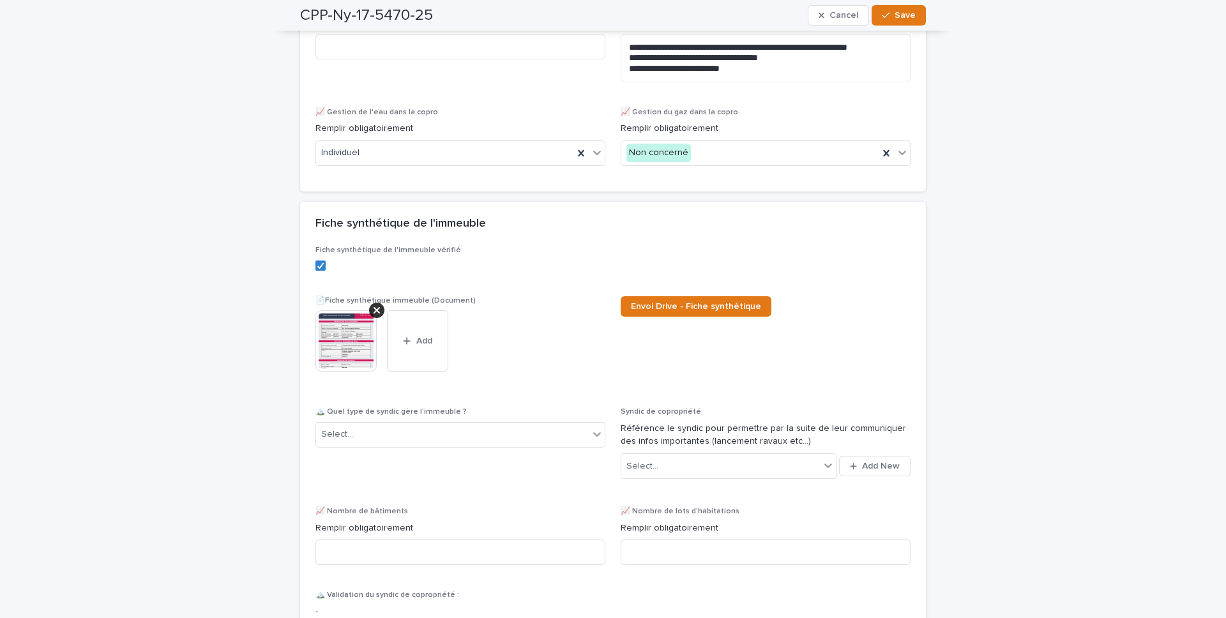
click at [476, 433] on div "🏔️ Quel type de syndic gère l'immeuble ? Select..." at bounding box center [461, 432] width 290 height 50
click at [475, 433] on div "🏔️ Quel type de syndic gère l'immeuble ? Select..." at bounding box center [461, 432] width 290 height 50
click at [475, 433] on div "Select..." at bounding box center [452, 434] width 273 height 21
drag, startPoint x: 478, startPoint y: 475, endPoint x: 476, endPoint y: 499, distance: 24.3
click at [478, 433] on div "Syndic professionnel" at bounding box center [460, 482] width 289 height 22
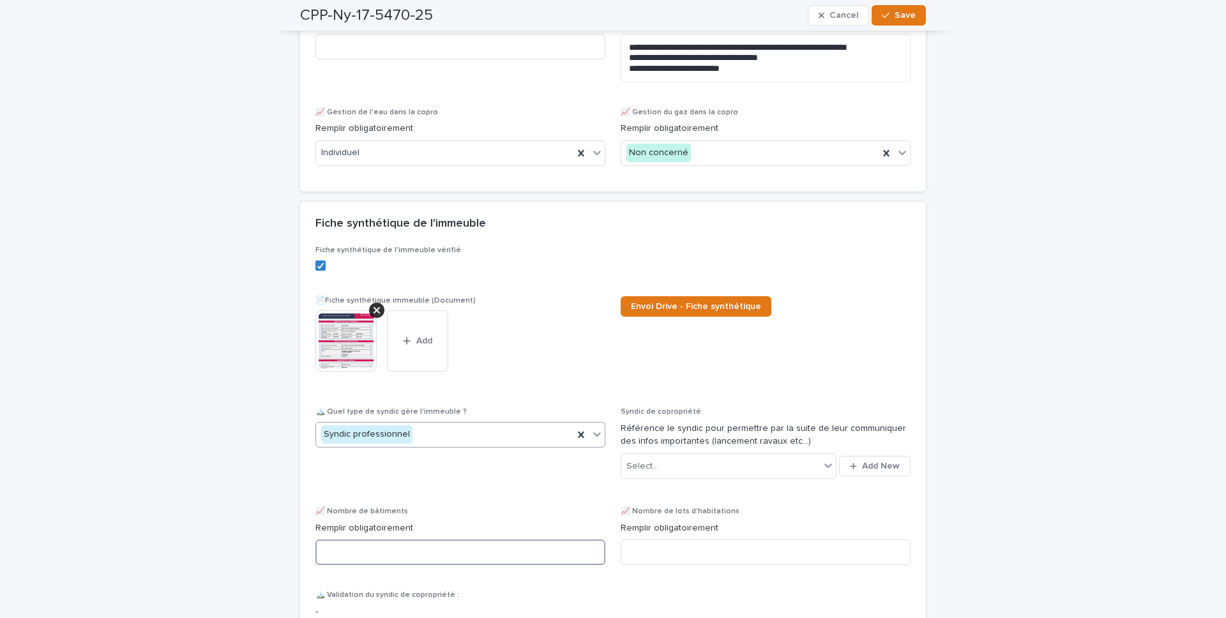
click at [491, 433] on input at bounding box center [461, 553] width 290 height 26
drag, startPoint x: 592, startPoint y: 544, endPoint x: 644, endPoint y: 537, distance: 52.9
click at [598, 433] on input "**" at bounding box center [461, 553] width 290 height 26
type input "**"
drag, startPoint x: 644, startPoint y: 537, endPoint x: 646, endPoint y: 549, distance: 12.9
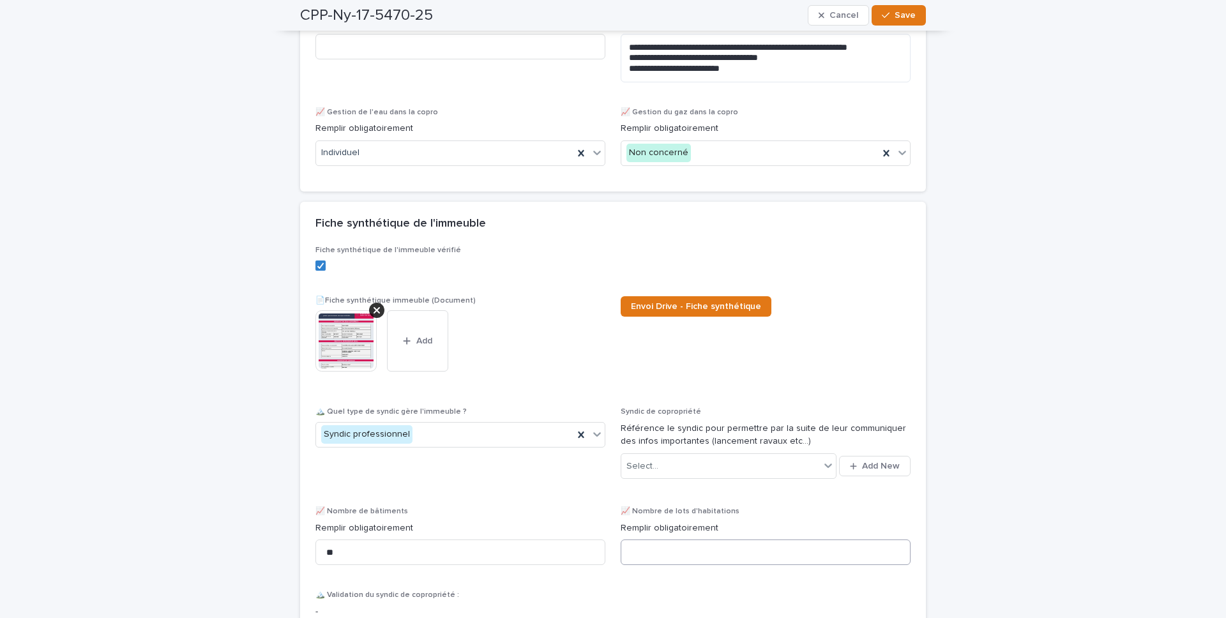
click at [644, 433] on div "📈 Nombre de lots d'habitations Remplir obligatoirement" at bounding box center [766, 541] width 290 height 68
click at [646, 433] on input at bounding box center [766, 553] width 290 height 26
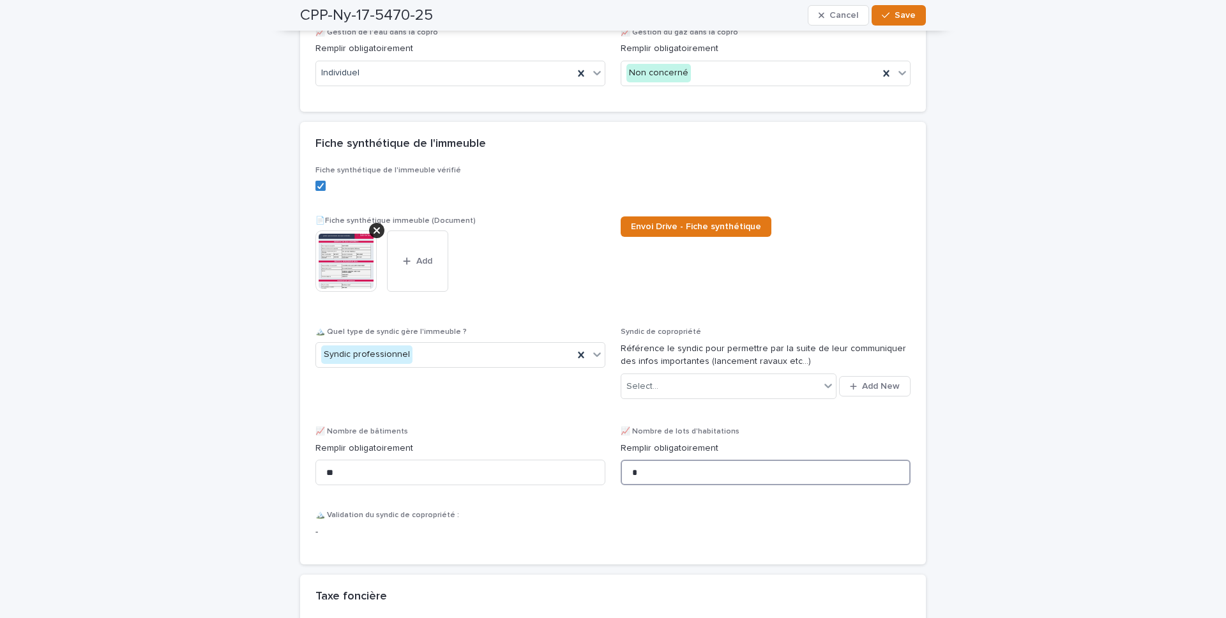
type input "*"
click at [624, 433] on p "Remplir obligatoirement" at bounding box center [766, 448] width 290 height 13
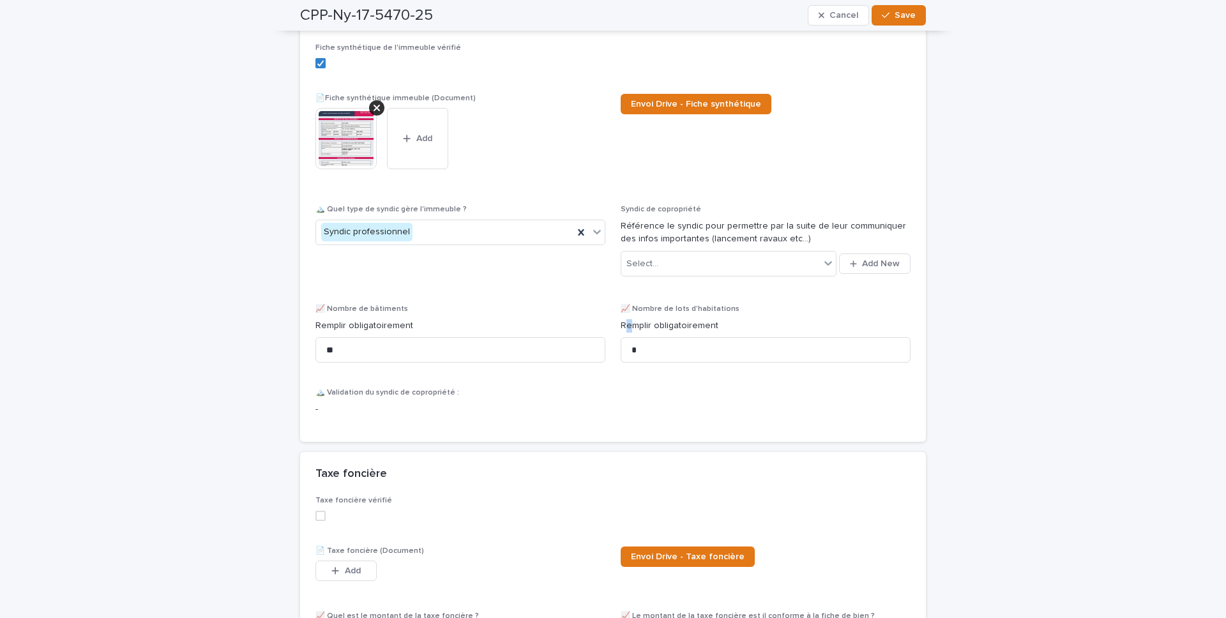
scroll to position [4125, 0]
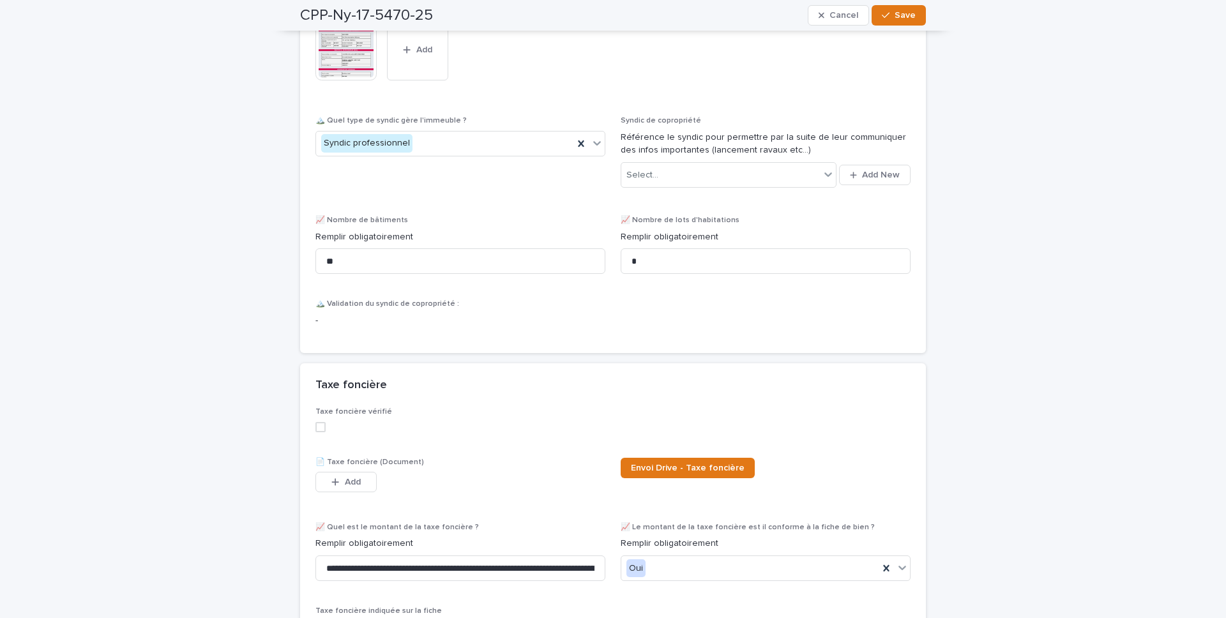
click at [580, 396] on div "Taxe foncière" at bounding box center [613, 385] width 626 height 45
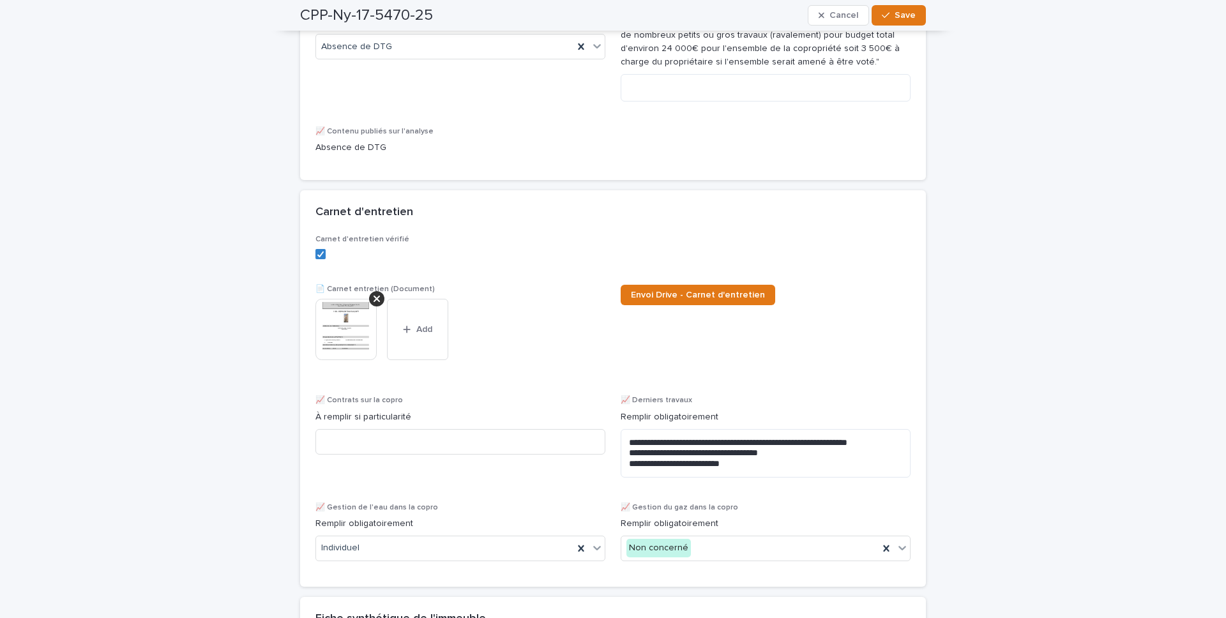
scroll to position [3329, 0]
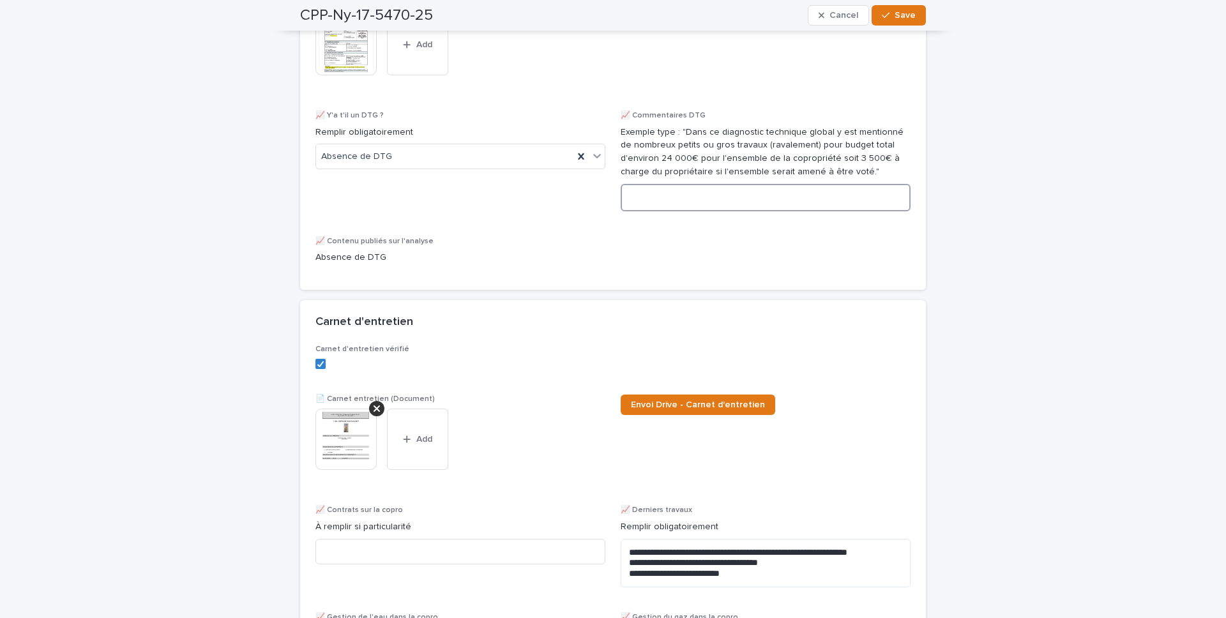
click at [635, 194] on textarea at bounding box center [766, 197] width 290 height 27
paste textarea "**********"
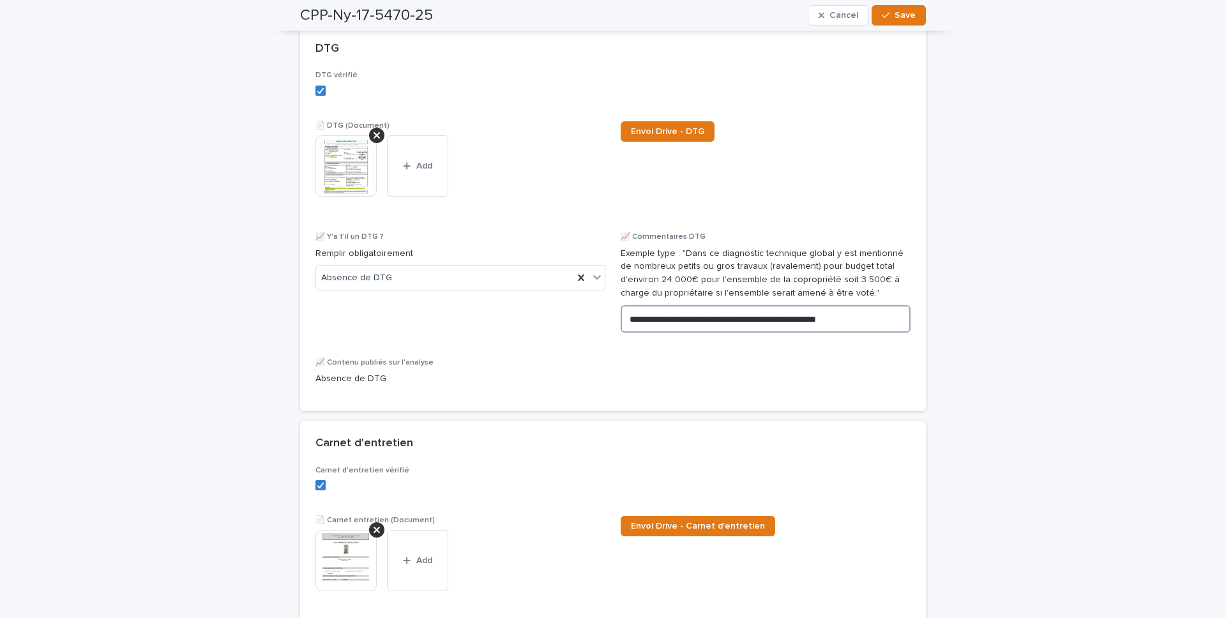
scroll to position [3201, 0]
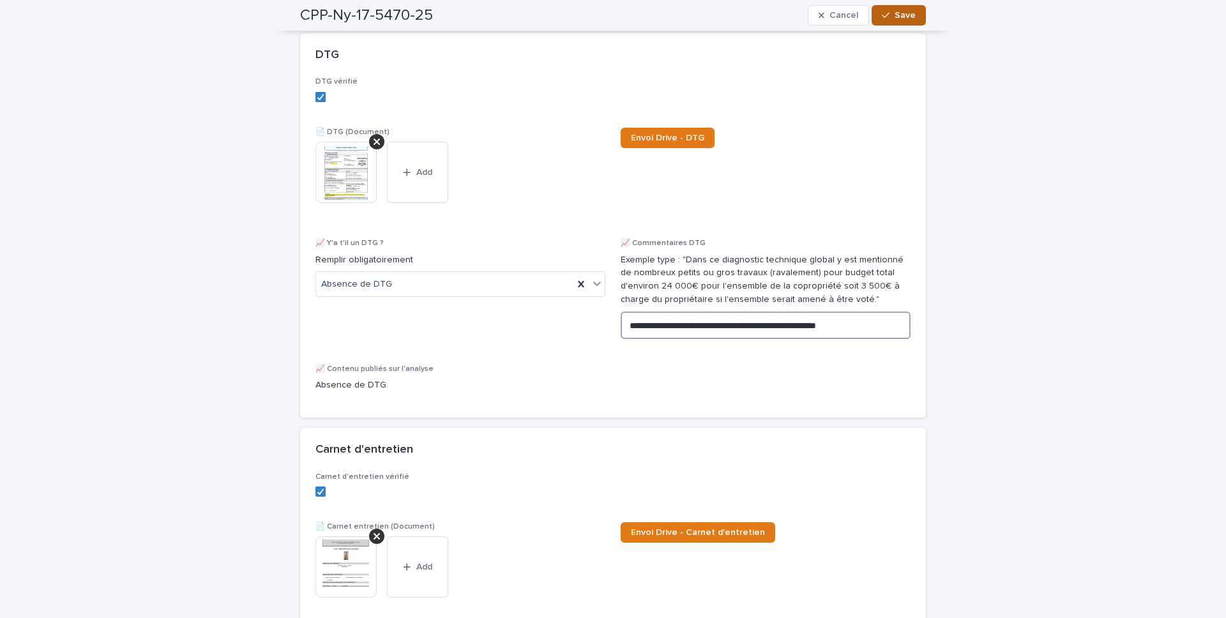
type textarea "**********"
click at [905, 6] on button "Save" at bounding box center [899, 15] width 54 height 20
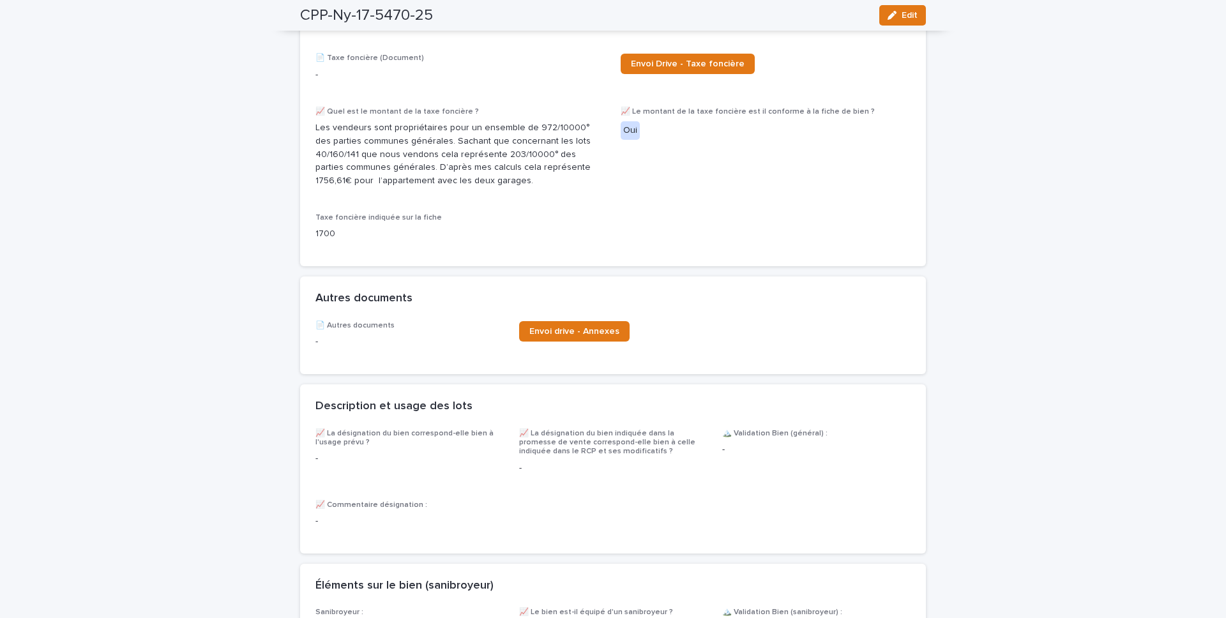
scroll to position [4127, 0]
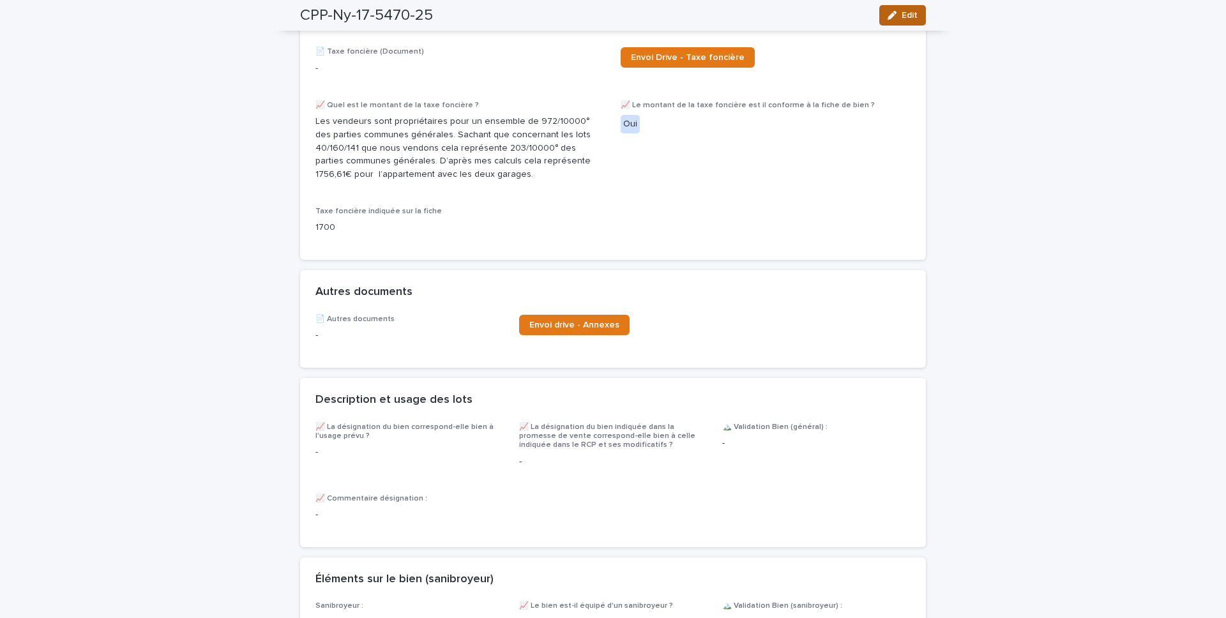
click at [918, 9] on button "Edit" at bounding box center [903, 15] width 47 height 20
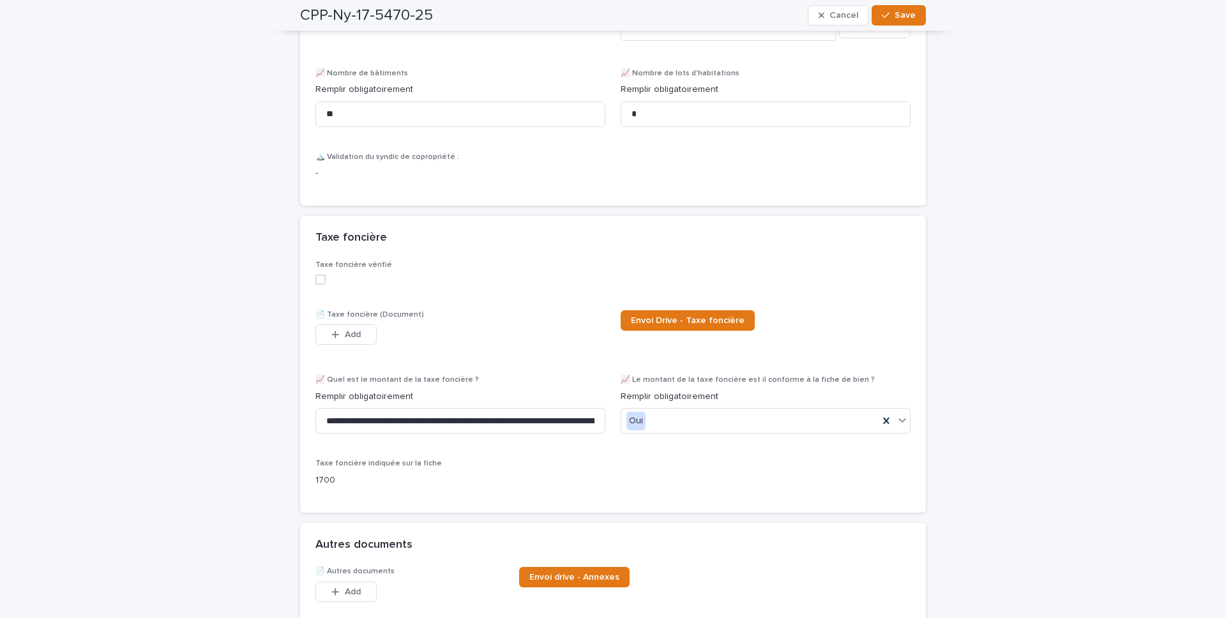
scroll to position [4631, 0]
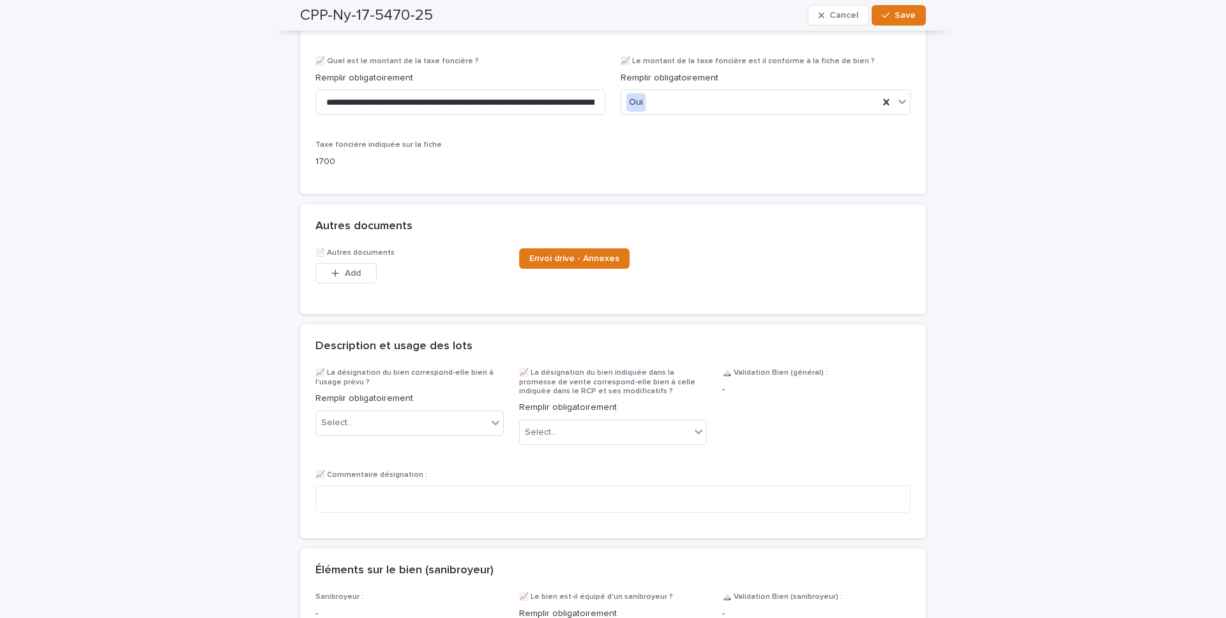
click at [446, 411] on div "📈 La désignation du bien correspond-elle bien à l'usage prévu ? Remplir obligat…" at bounding box center [410, 408] width 188 height 78
click at [441, 421] on div "Select..." at bounding box center [401, 423] width 171 height 21
drag, startPoint x: 427, startPoint y: 447, endPoint x: 559, endPoint y: 436, distance: 132.0
click at [427, 433] on div "Oui" at bounding box center [409, 449] width 187 height 22
click at [564, 430] on div "Select..." at bounding box center [605, 432] width 171 height 21
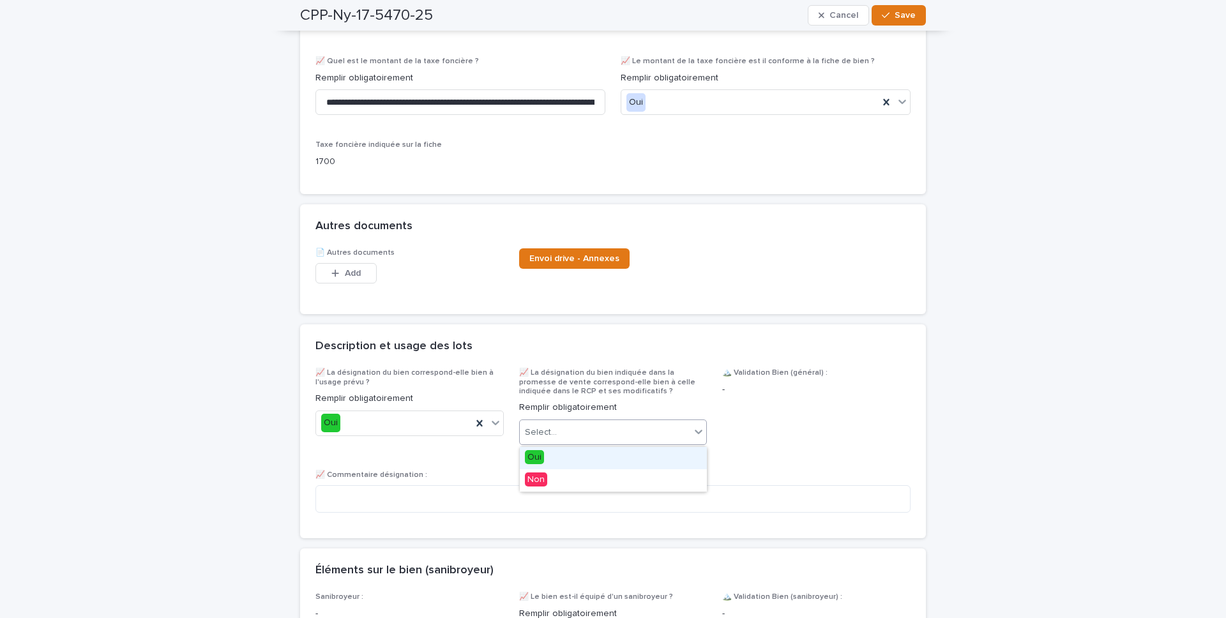
click at [561, 433] on div "Oui" at bounding box center [613, 458] width 187 height 22
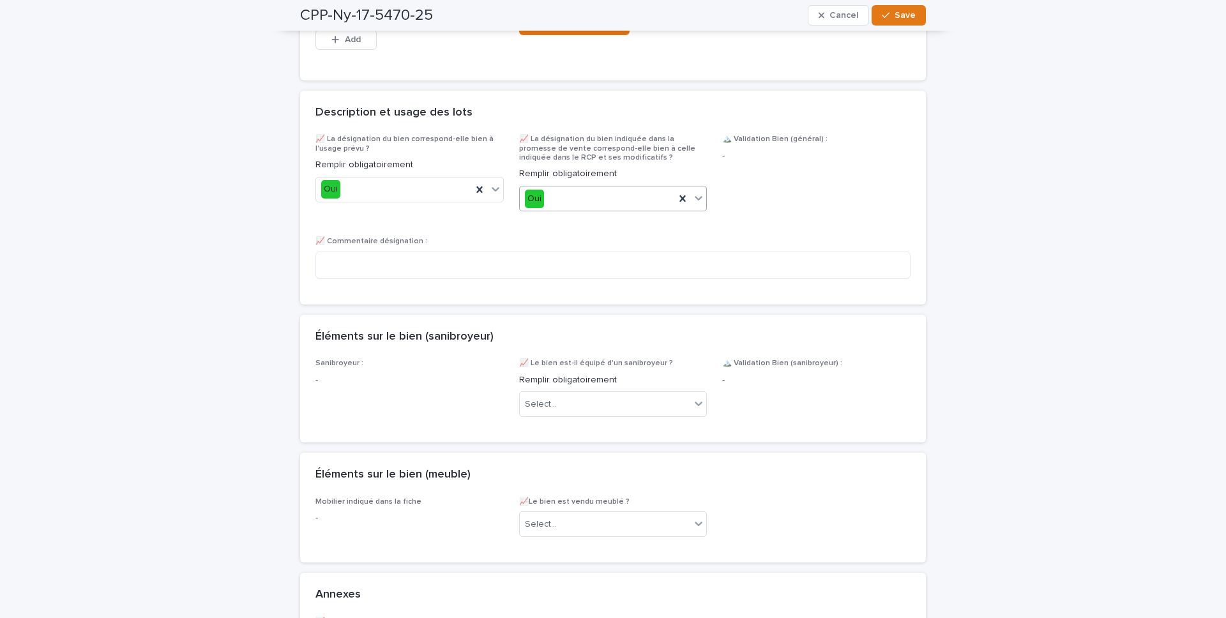
scroll to position [4970, 0]
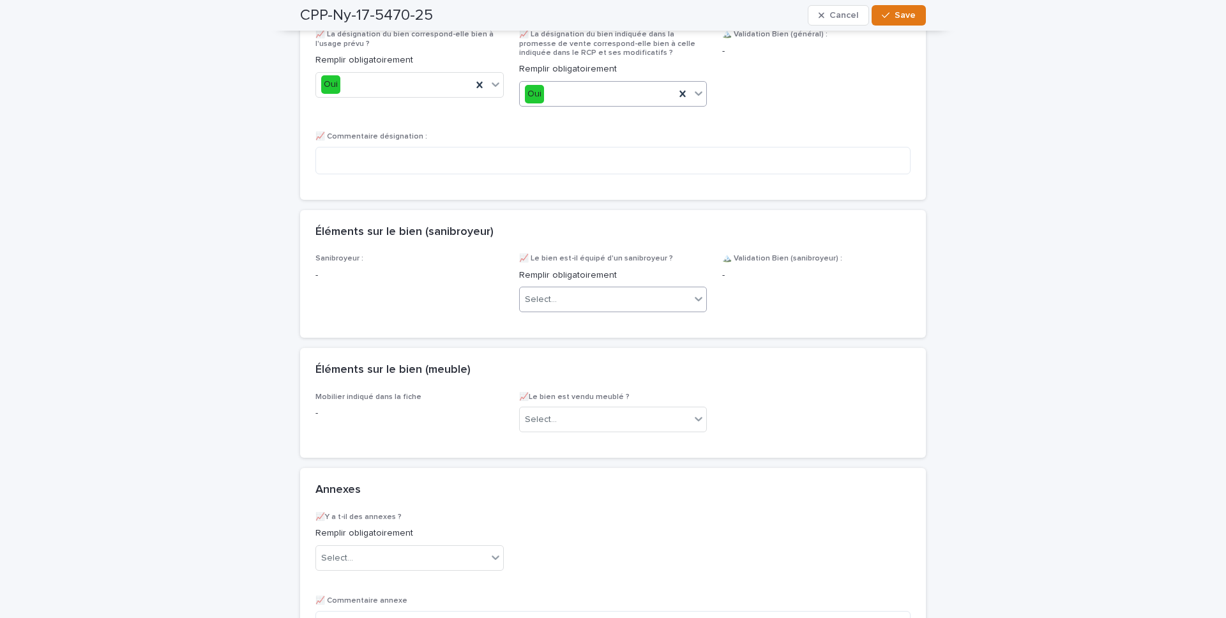
click at [594, 297] on div "Select..." at bounding box center [605, 299] width 171 height 21
click at [588, 360] on div "Éléments sur le bien (meuble)" at bounding box center [613, 370] width 626 height 45
click at [575, 310] on div "Select..." at bounding box center [605, 299] width 171 height 21
click at [572, 347] on div "Non" at bounding box center [613, 348] width 187 height 22
drag, startPoint x: 565, startPoint y: 413, endPoint x: 565, endPoint y: 424, distance: 11.5
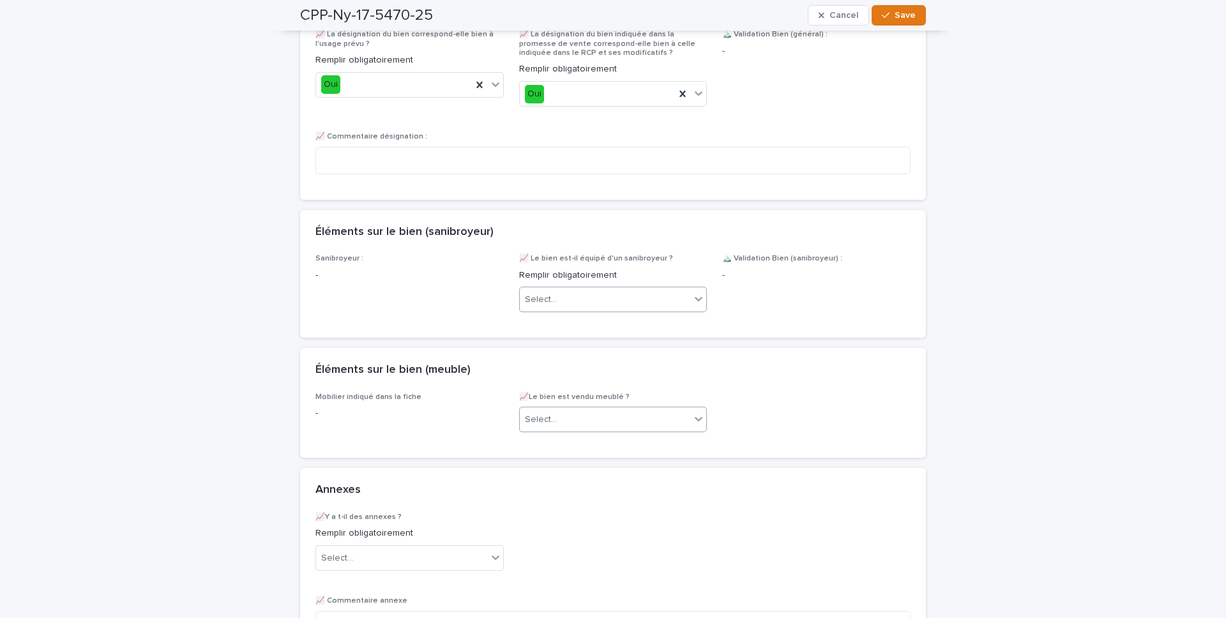
click at [565, 414] on div "Select..." at bounding box center [605, 419] width 171 height 21
click at [561, 433] on div "Oui" at bounding box center [613, 445] width 187 height 22
click at [560, 418] on div "Oui" at bounding box center [598, 419] width 156 height 21
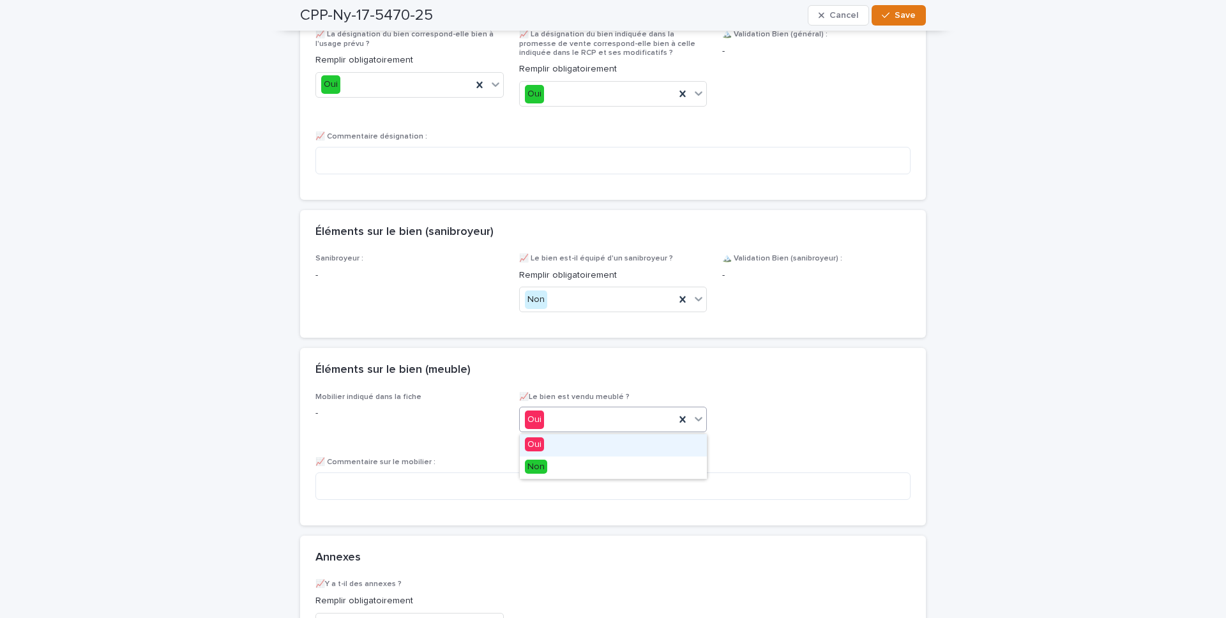
click at [557, 433] on div "Oui" at bounding box center [613, 445] width 187 height 22
drag, startPoint x: 556, startPoint y: 411, endPoint x: 549, endPoint y: 446, distance: 36.5
click at [556, 411] on div "Oui" at bounding box center [598, 419] width 156 height 21
click at [543, 433] on span "Non" at bounding box center [536, 467] width 22 height 14
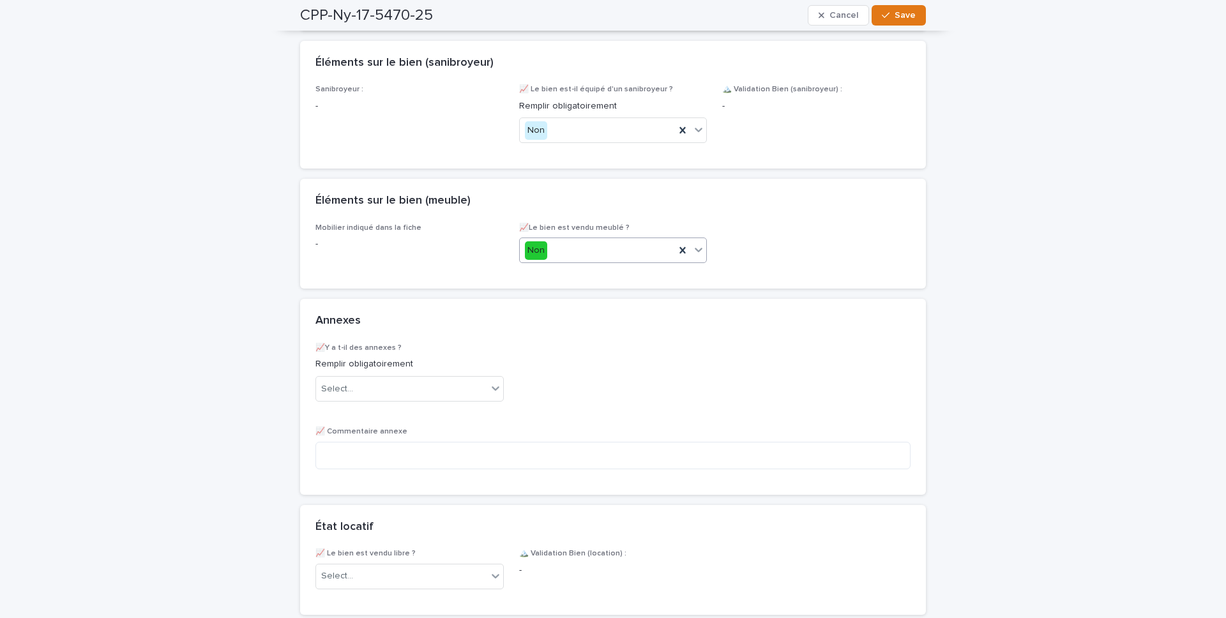
scroll to position [5161, 0]
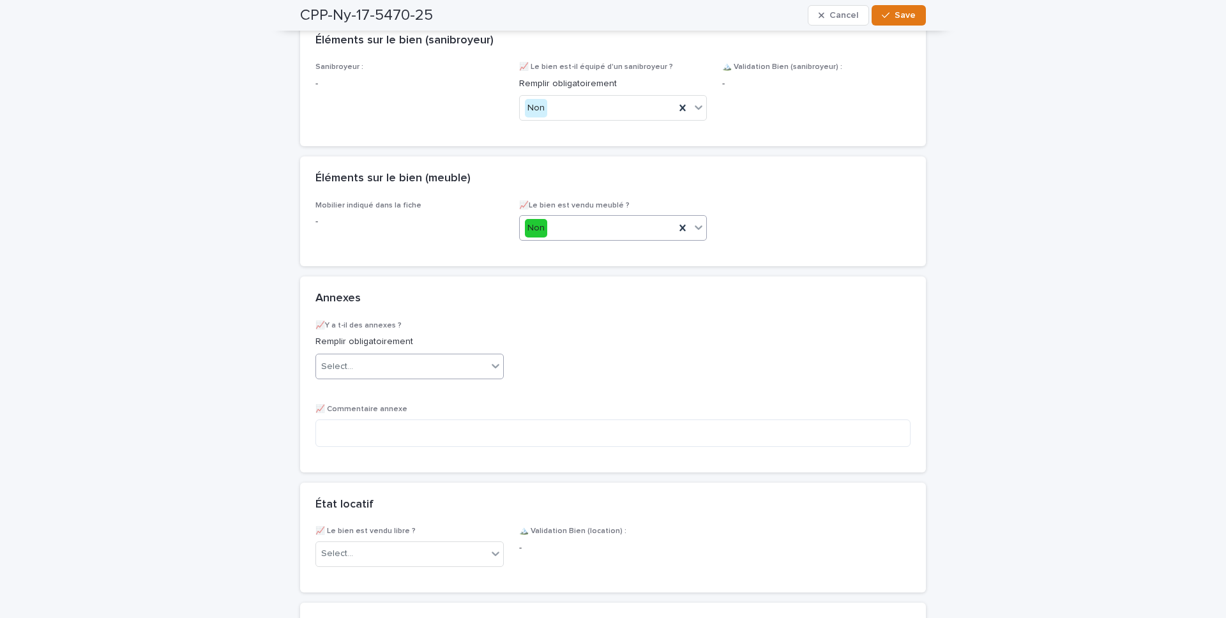
click at [404, 370] on div "Select..." at bounding box center [401, 366] width 171 height 21
click at [403, 411] on div "Non" at bounding box center [409, 415] width 187 height 22
click at [465, 370] on div "Non" at bounding box center [394, 366] width 156 height 21
click at [434, 390] on div "Oui" at bounding box center [409, 392] width 187 height 22
click at [375, 433] on textarea at bounding box center [613, 433] width 595 height 27
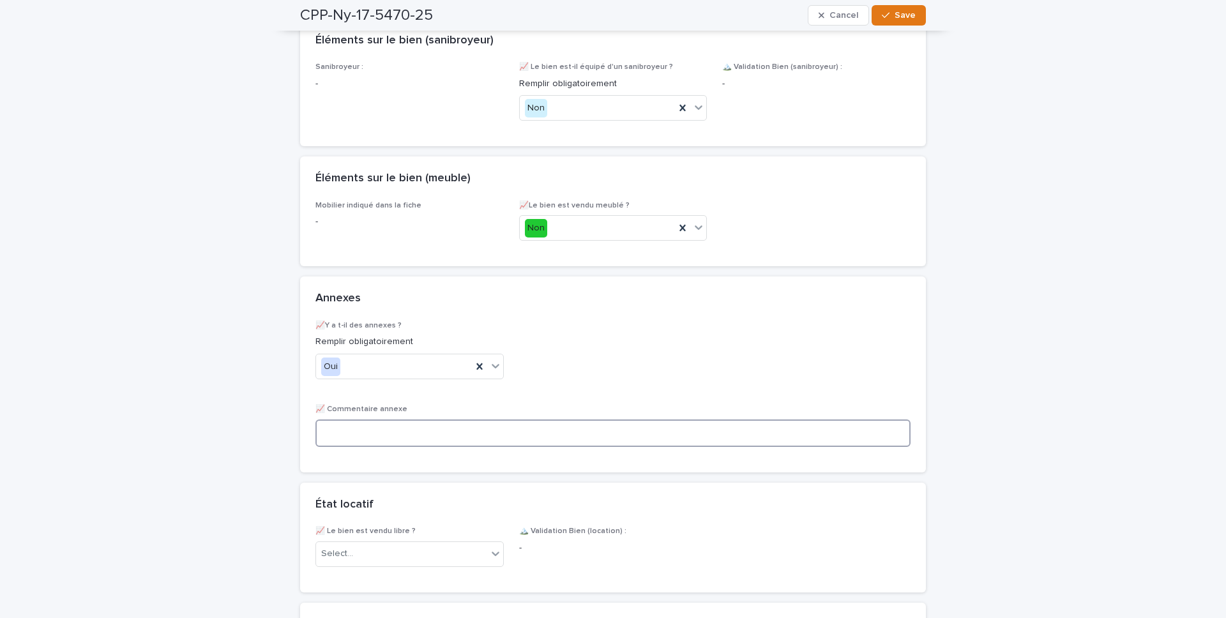
click at [375, 433] on textarea at bounding box center [613, 433] width 595 height 27
type textarea "*********"
click at [394, 433] on div "Select..." at bounding box center [401, 554] width 171 height 21
click at [388, 433] on div "Vide" at bounding box center [409, 602] width 187 height 22
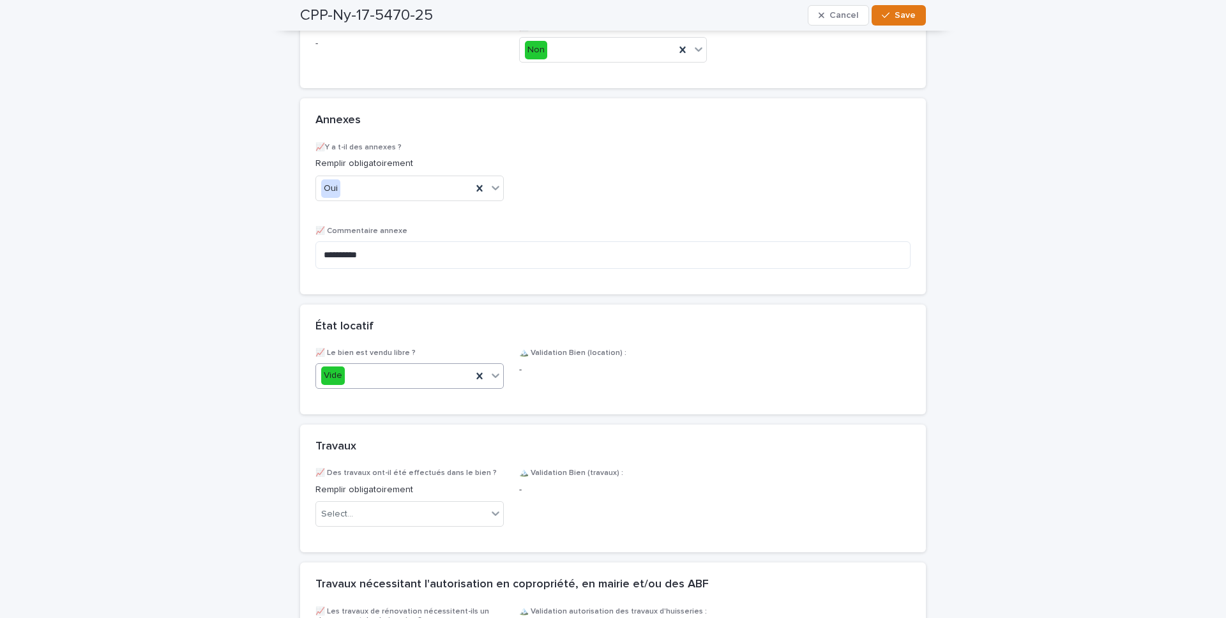
scroll to position [5343, 0]
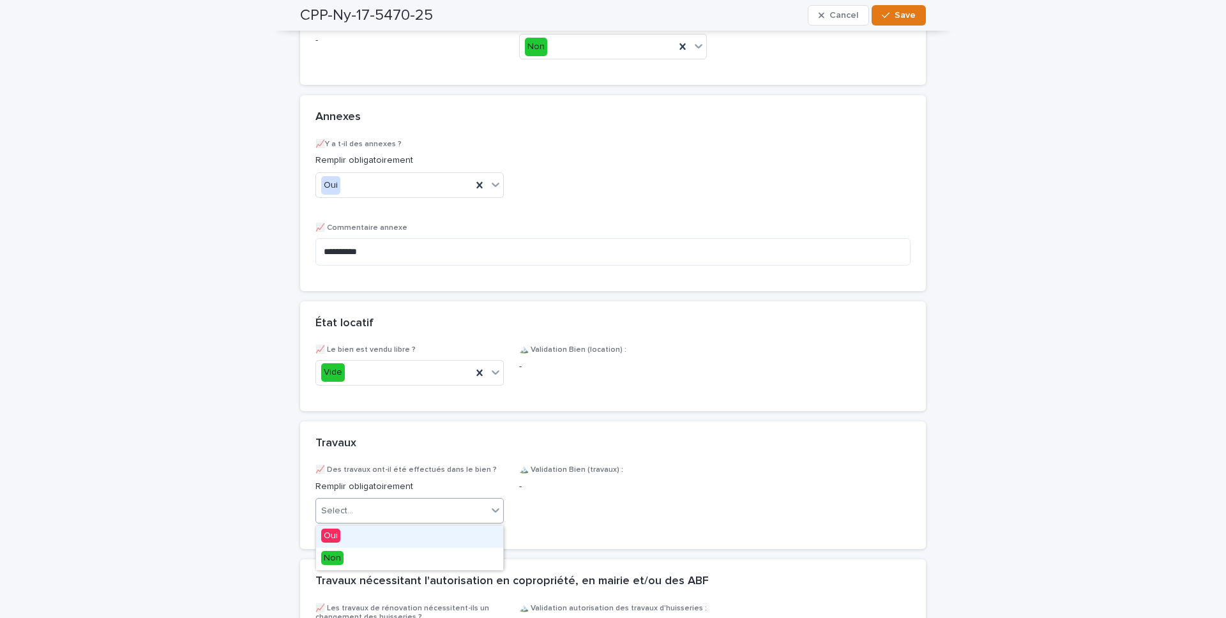
click at [375, 433] on div "Select..." at bounding box center [410, 511] width 188 height 26
click at [379, 433] on div "Non" at bounding box center [409, 559] width 187 height 22
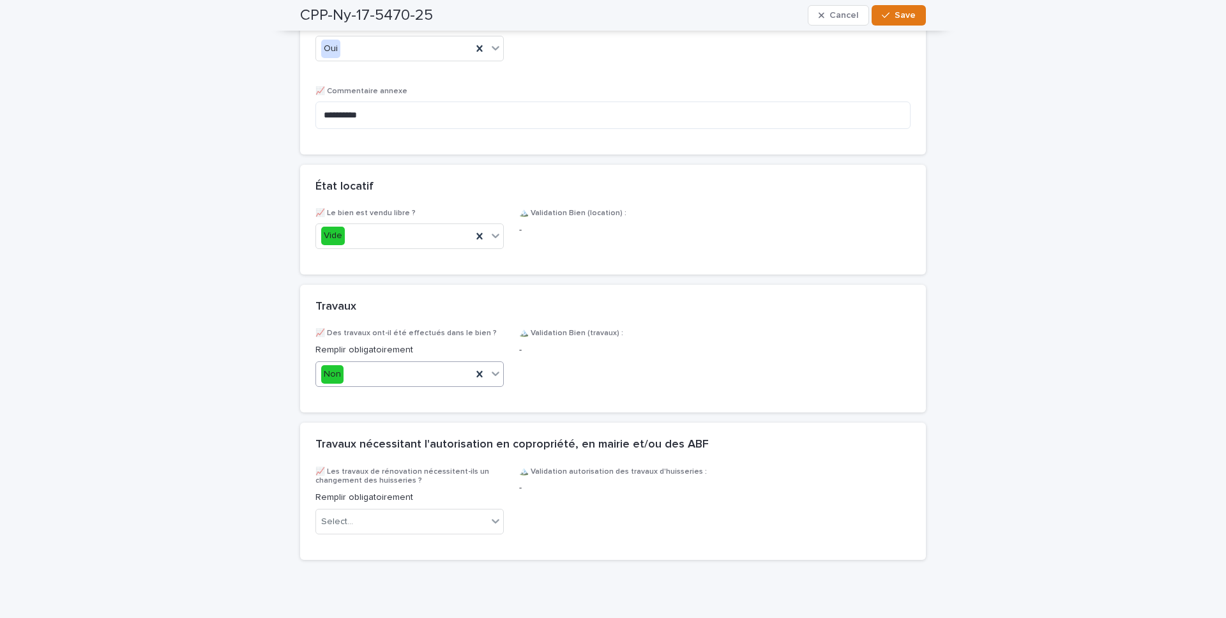
scroll to position [5492, 0]
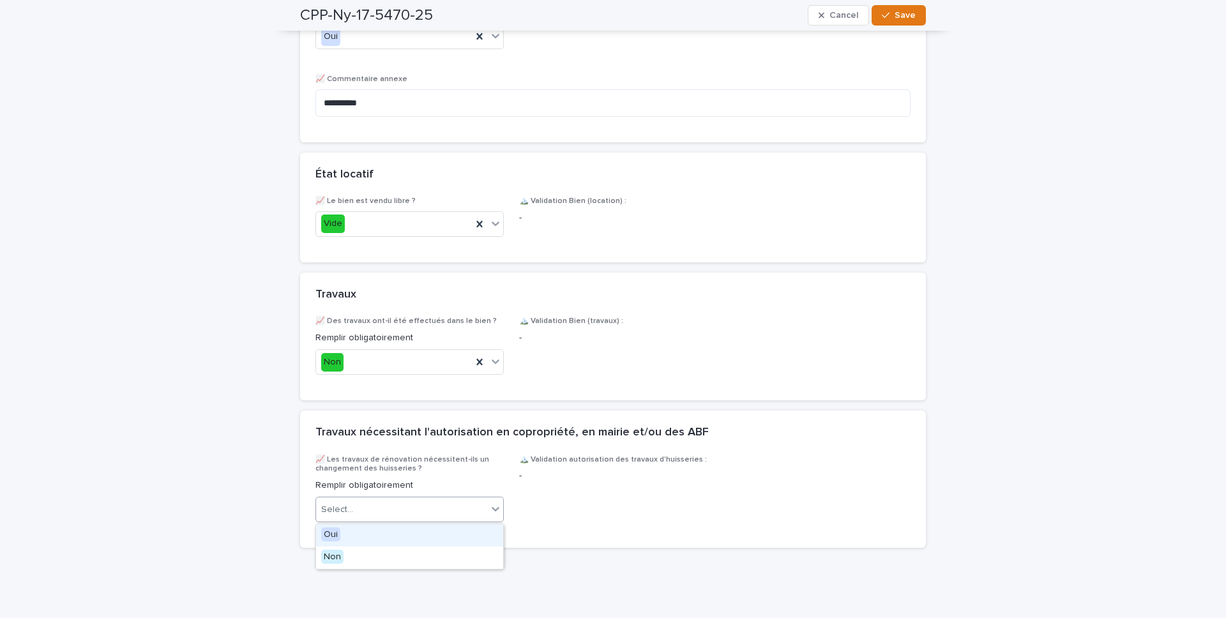
click at [413, 433] on div "Select..." at bounding box center [401, 509] width 171 height 21
click at [403, 433] on div "Non" at bounding box center [409, 558] width 187 height 22
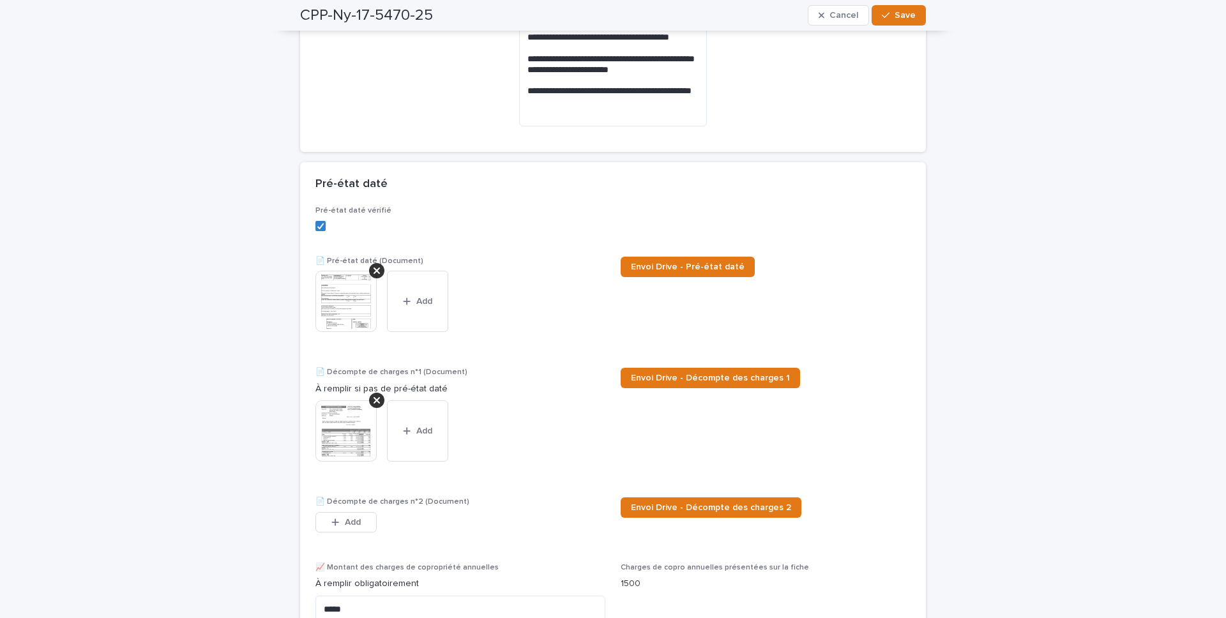
scroll to position [1843, 0]
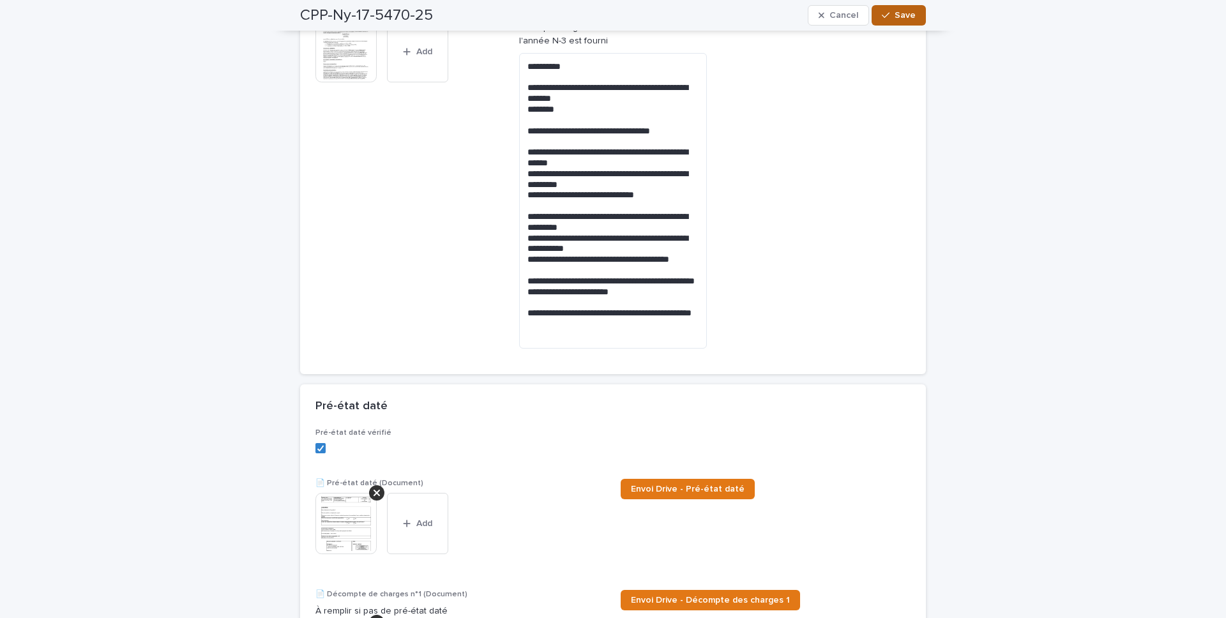
click at [894, 17] on div "button" at bounding box center [888, 15] width 13 height 9
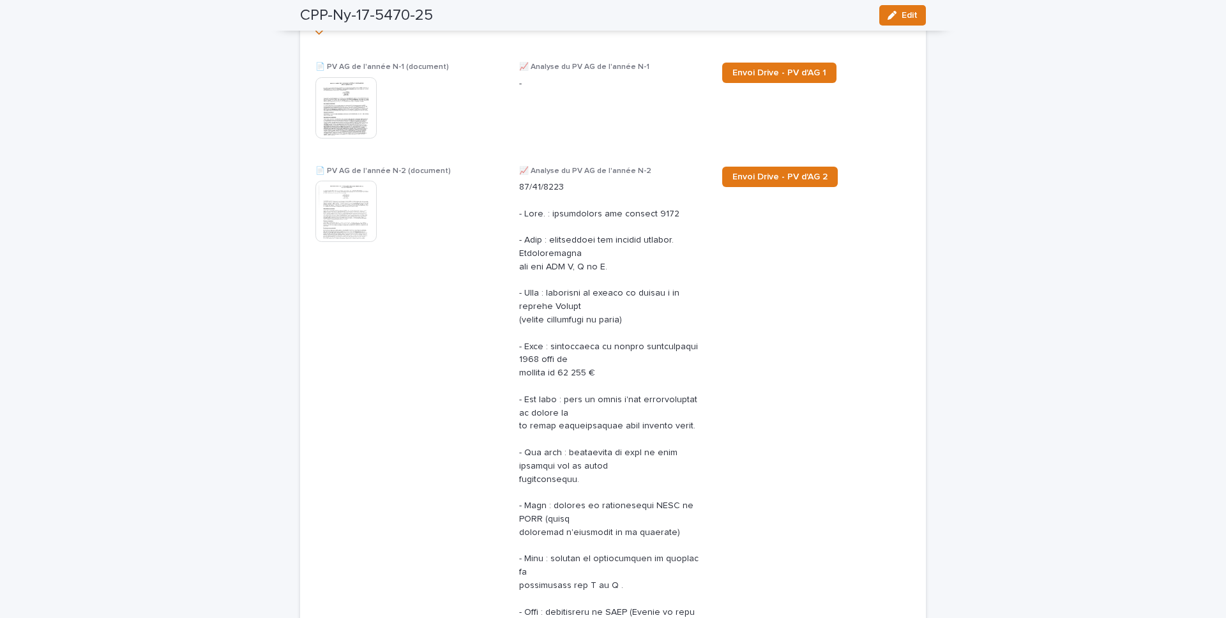
scroll to position [729, 0]
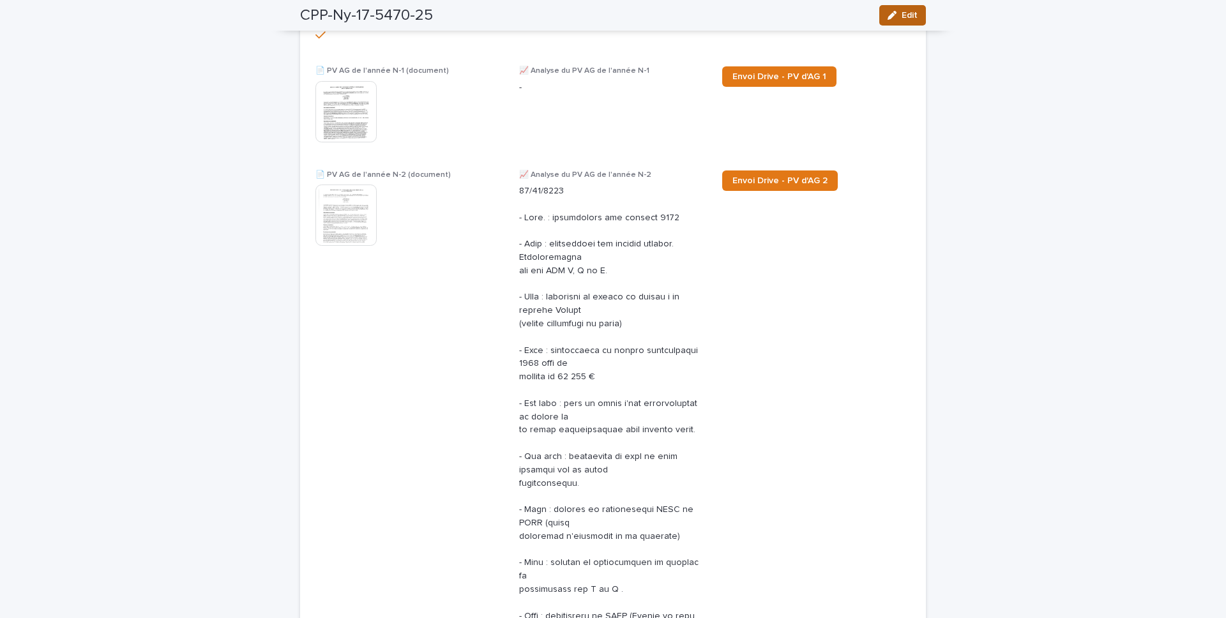
click at [904, 19] on span "Edit" at bounding box center [910, 15] width 16 height 9
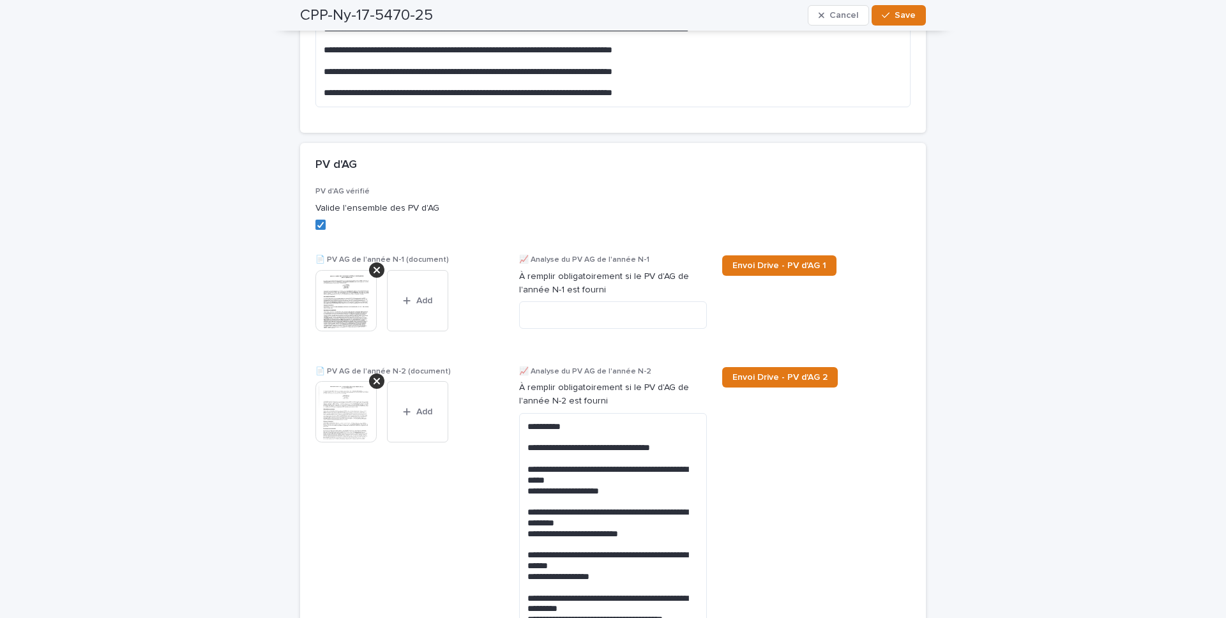
drag, startPoint x: 611, startPoint y: 135, endPoint x: 611, endPoint y: 143, distance: 8.3
click at [621, 325] on textarea at bounding box center [613, 314] width 188 height 27
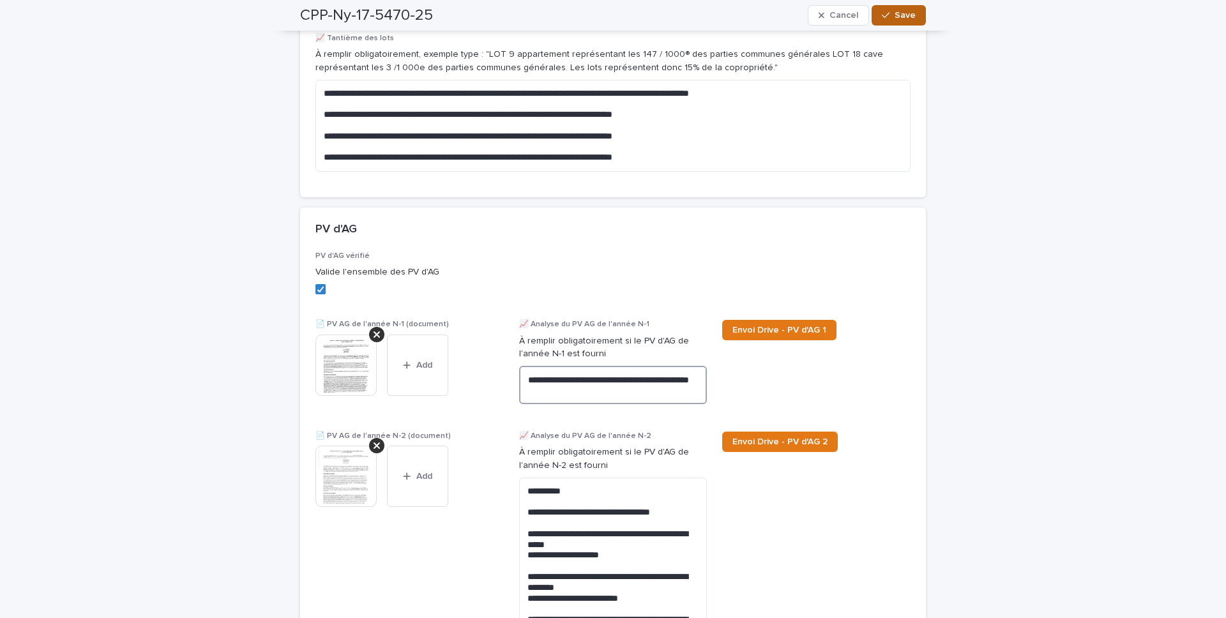
type textarea "**********"
click at [898, 13] on span "Save" at bounding box center [905, 15] width 21 height 9
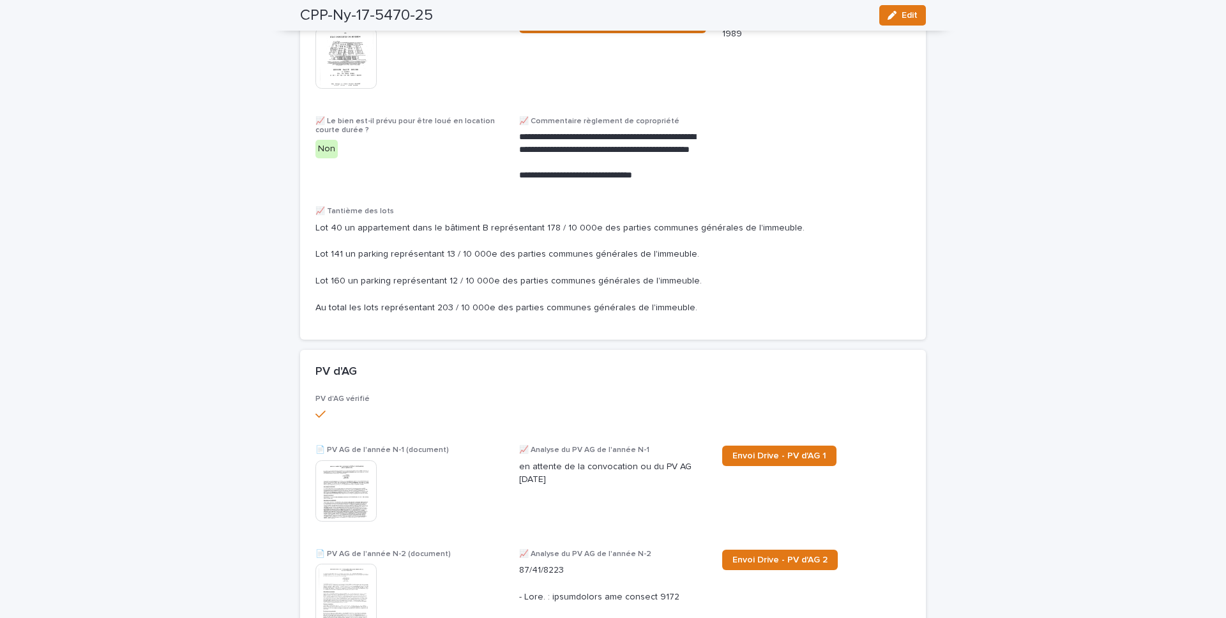
scroll to position [0, 0]
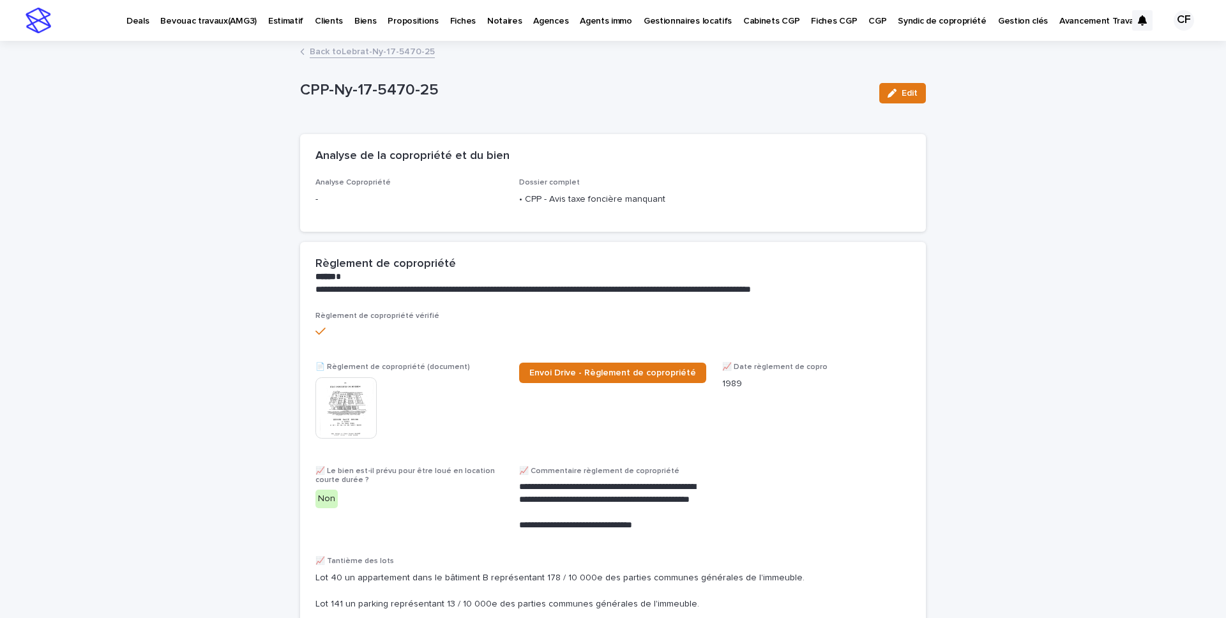
click at [371, 52] on link "Back to Lebrat-Ny-17-5470-25" at bounding box center [372, 50] width 125 height 15
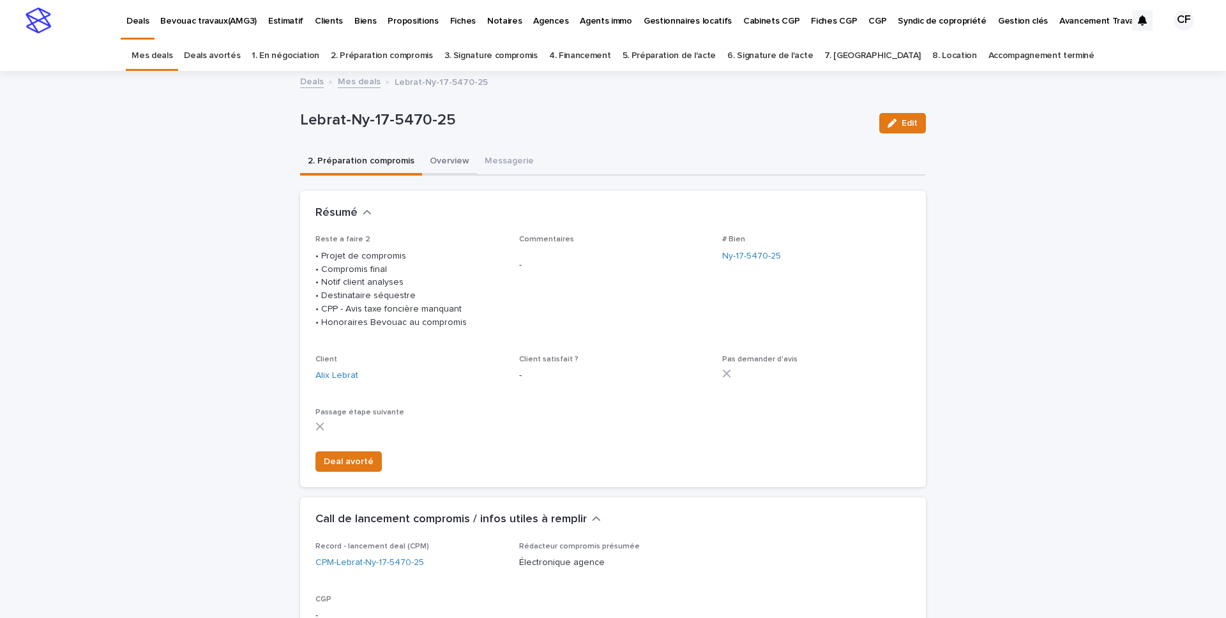
click at [452, 158] on button "Overview" at bounding box center [449, 162] width 55 height 27
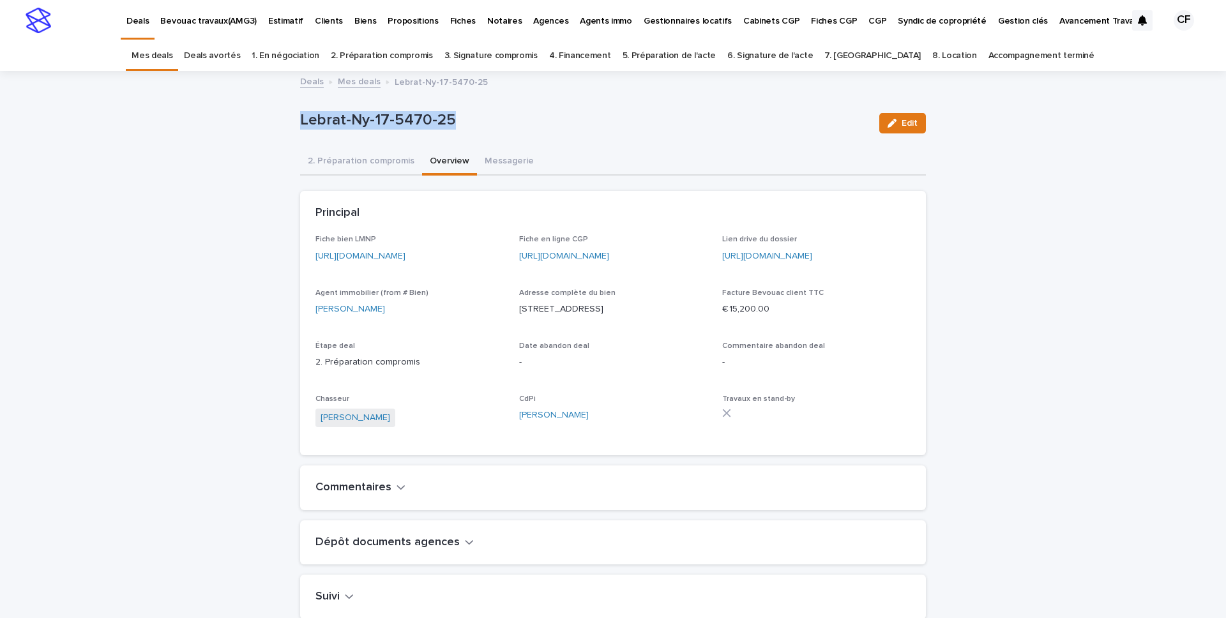
drag, startPoint x: 466, startPoint y: 117, endPoint x: 296, endPoint y: 126, distance: 170.1
copy p "Lebrat-Ny-17-5470-25"
drag, startPoint x: 376, startPoint y: 123, endPoint x: 277, endPoint y: 126, distance: 99.0
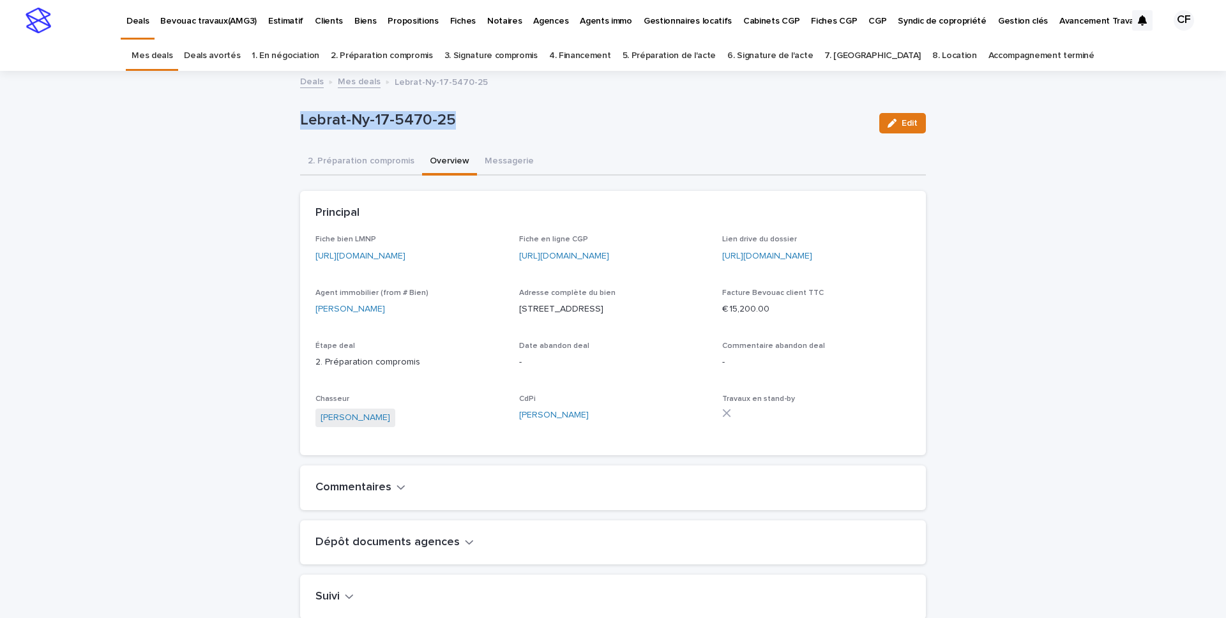
copy p "Lebrat-Ny-17-5470-25"
click at [594, 146] on div "Lebrat-Ny-17-5470-25 Edit" at bounding box center [613, 123] width 626 height 51
click at [52, 23] on div "Deals Bevouac travaux(AMG3) Estimatif Clients Biens Propositions Fiches Notaire…" at bounding box center [613, 20] width 1226 height 41
click at [42, 24] on img at bounding box center [39, 21] width 26 height 26
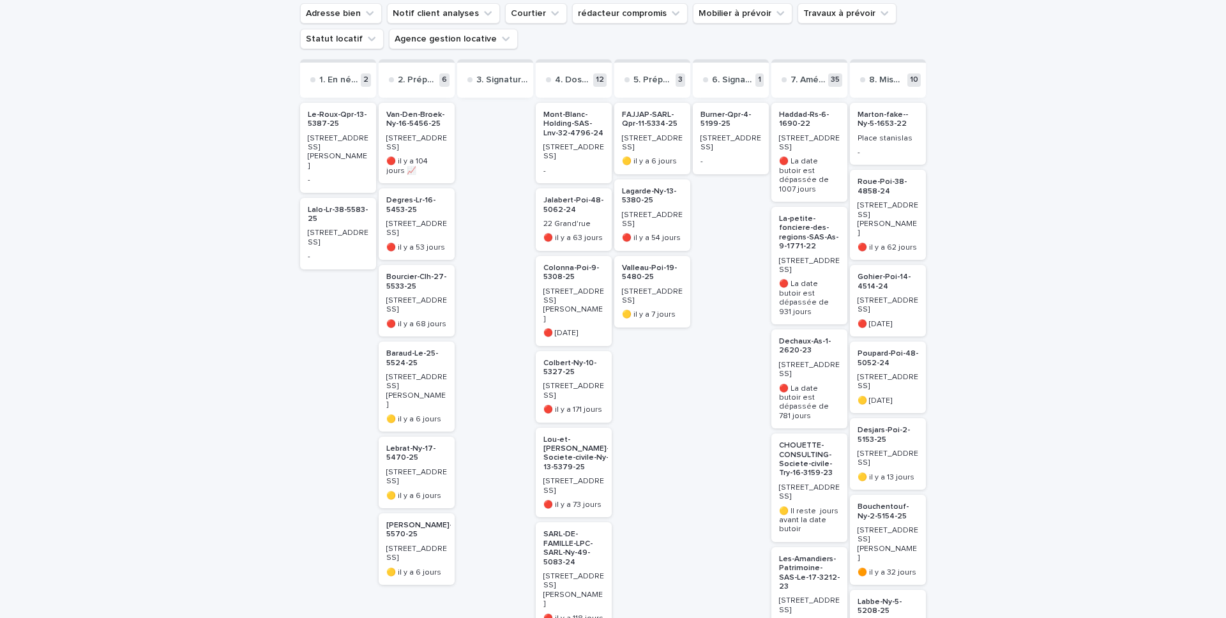
scroll to position [148, 0]
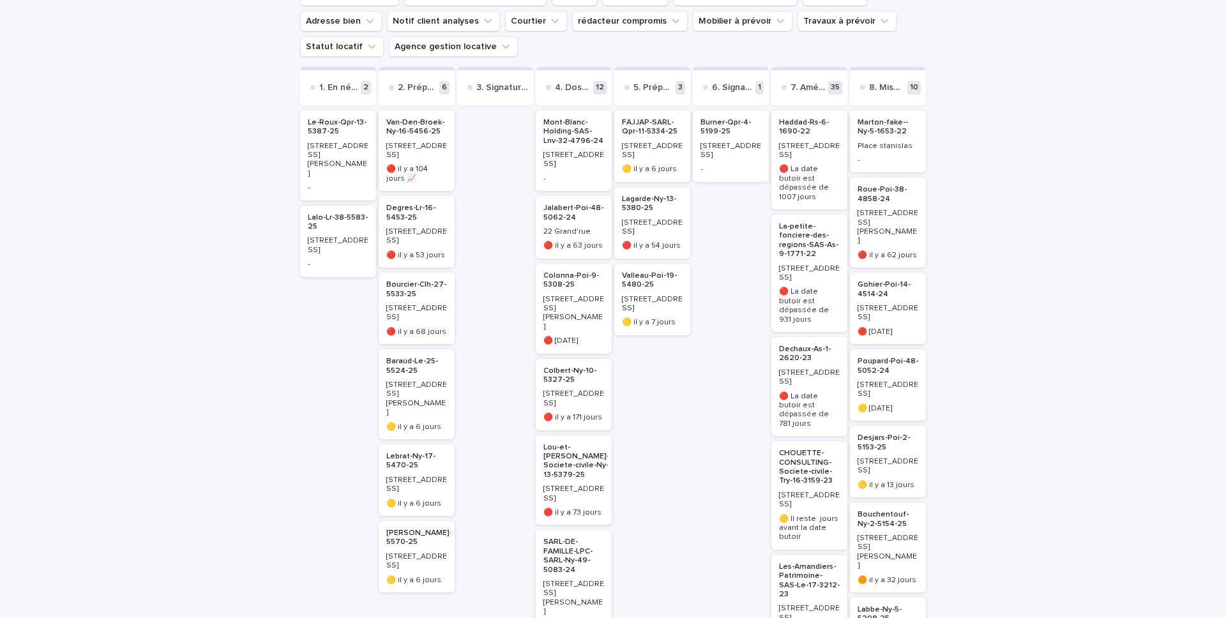
click at [550, 363] on h2 "Colbert-Ny-10-5327-25" at bounding box center [574, 376] width 68 height 26
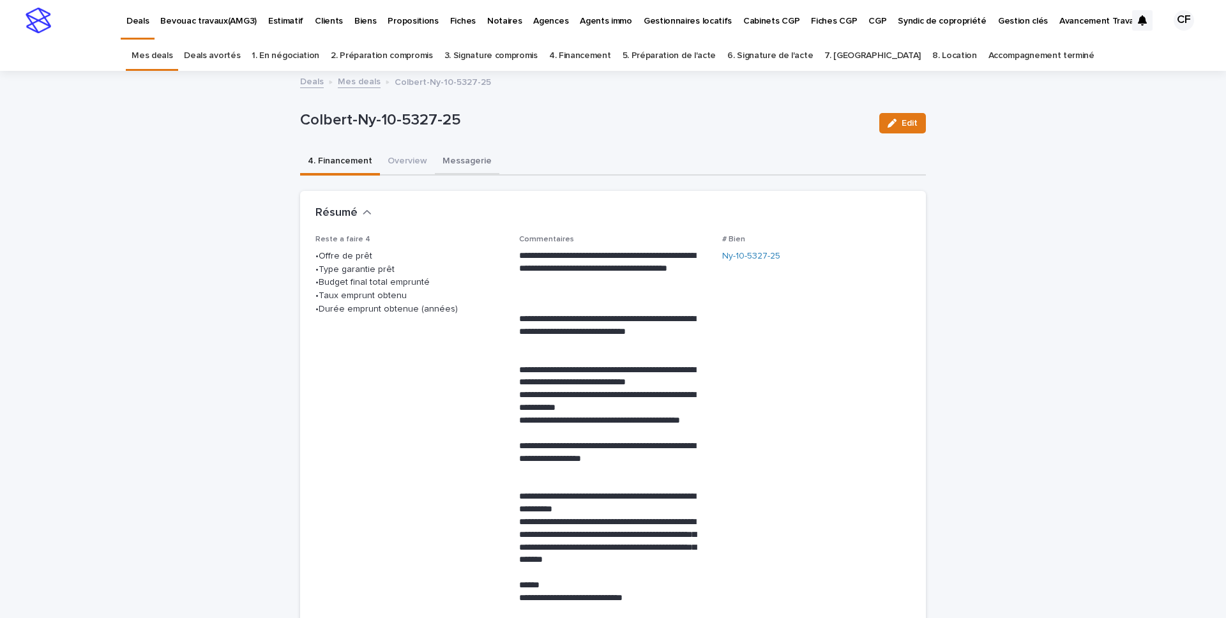
click at [447, 162] on button "Messagerie" at bounding box center [467, 162] width 65 height 27
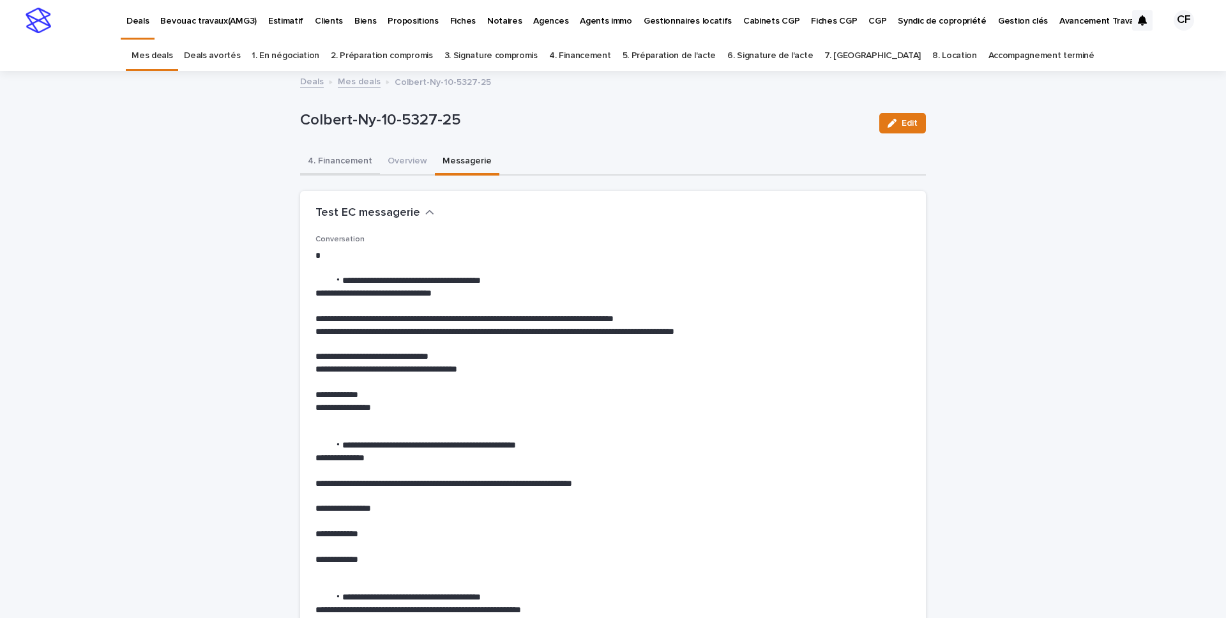
click at [317, 156] on button "4. Financement" at bounding box center [340, 162] width 80 height 27
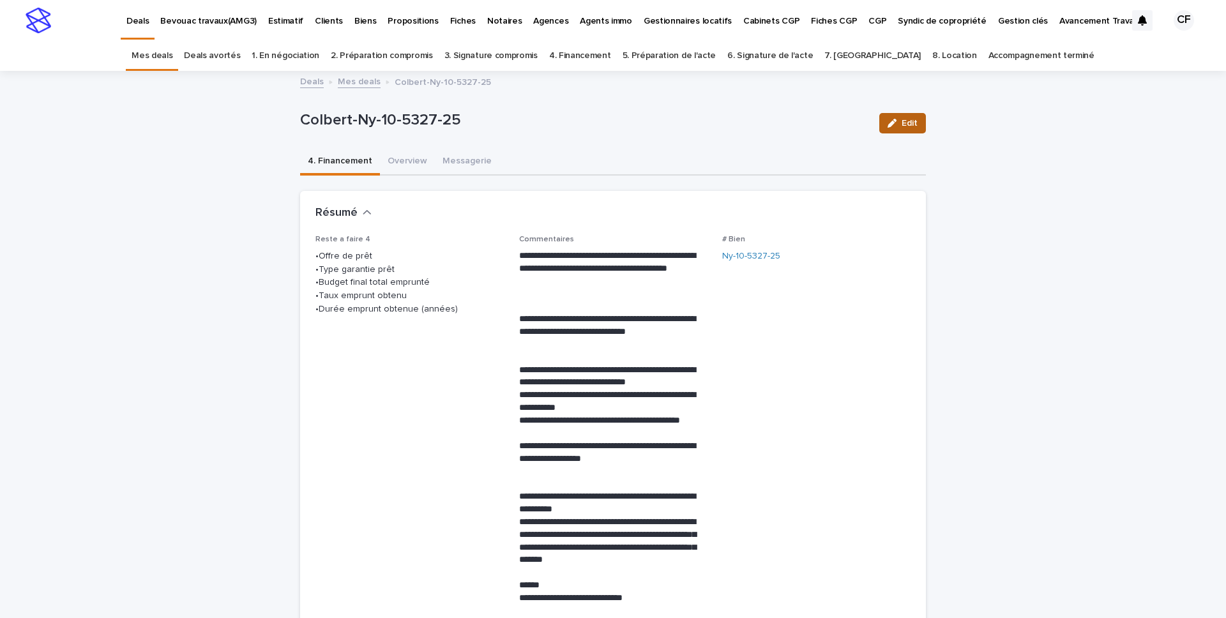
click at [915, 131] on button "Edit" at bounding box center [903, 123] width 47 height 20
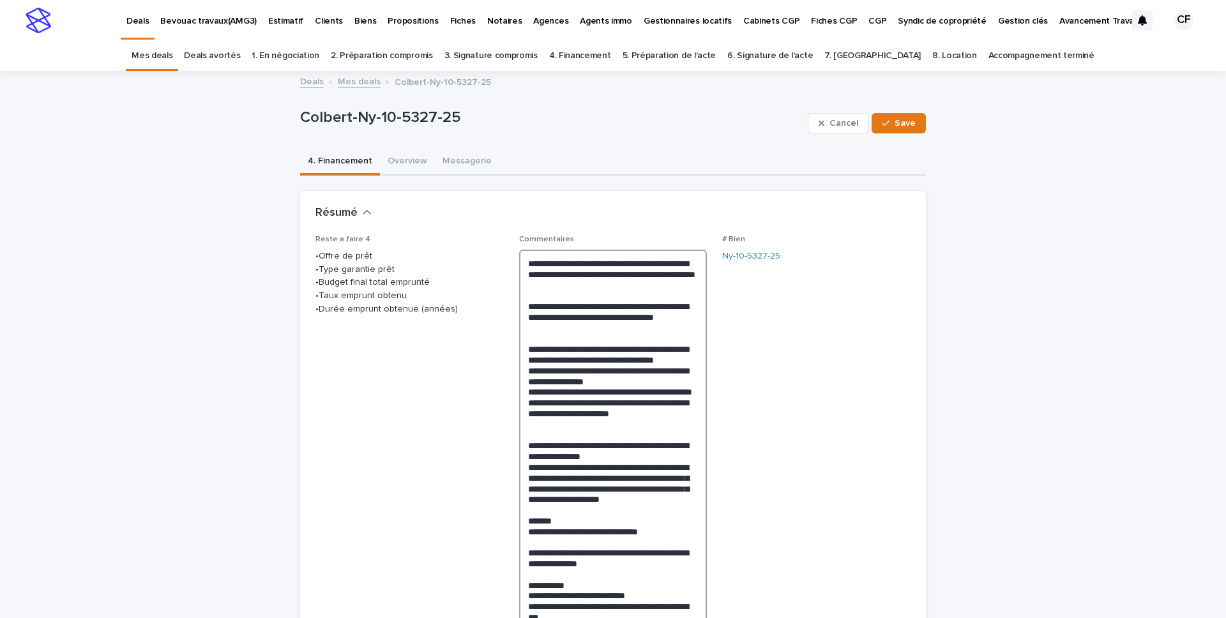
drag, startPoint x: 578, startPoint y: 289, endPoint x: 585, endPoint y: 287, distance: 7.1
click at [580, 287] on textarea at bounding box center [613, 532] width 188 height 564
click at [601, 305] on textarea at bounding box center [613, 532] width 188 height 564
click at [606, 340] on textarea at bounding box center [613, 532] width 188 height 564
drag, startPoint x: 910, startPoint y: 121, endPoint x: 831, endPoint y: 134, distance: 80.2
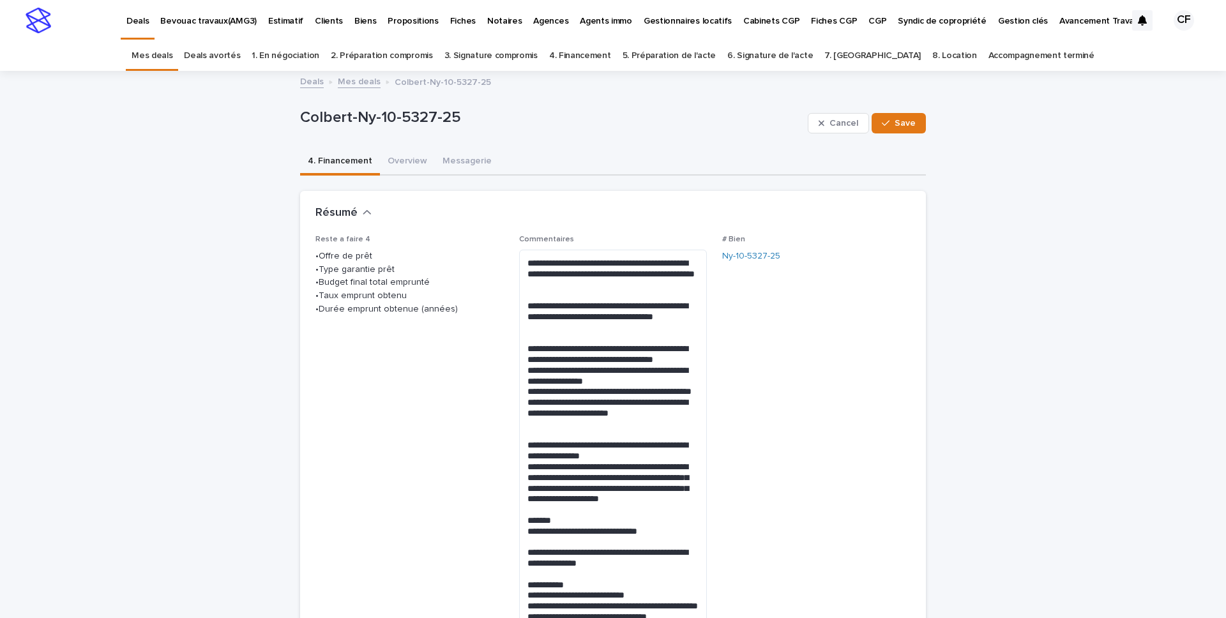
click at [910, 121] on span "Save" at bounding box center [905, 123] width 21 height 9
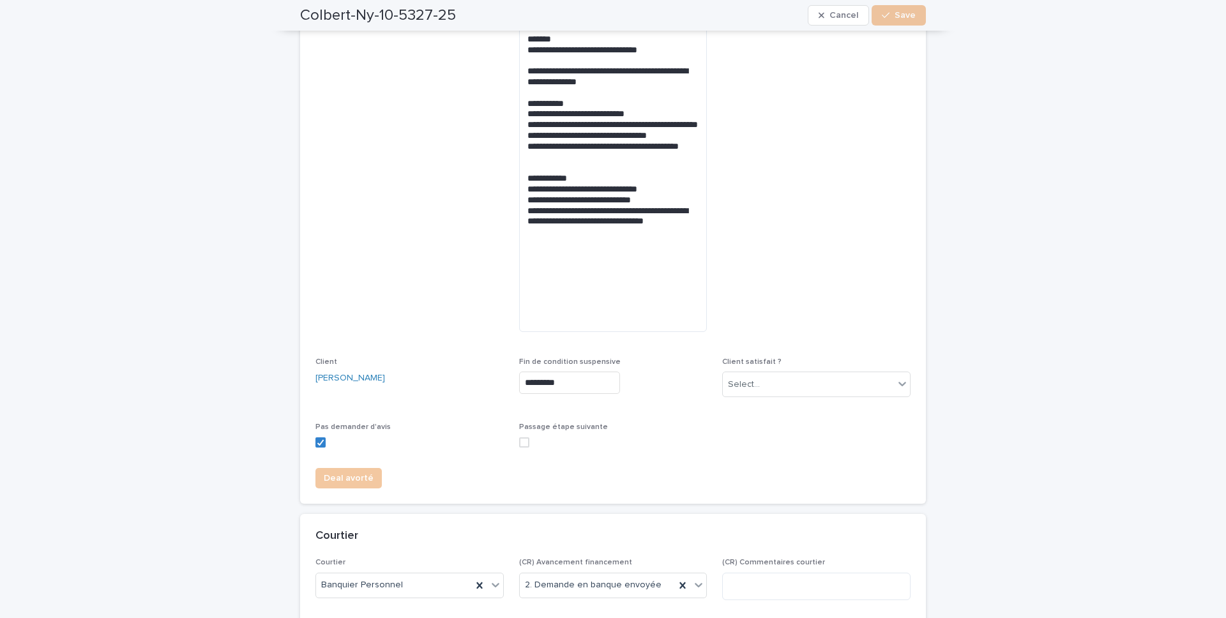
scroll to position [606, 0]
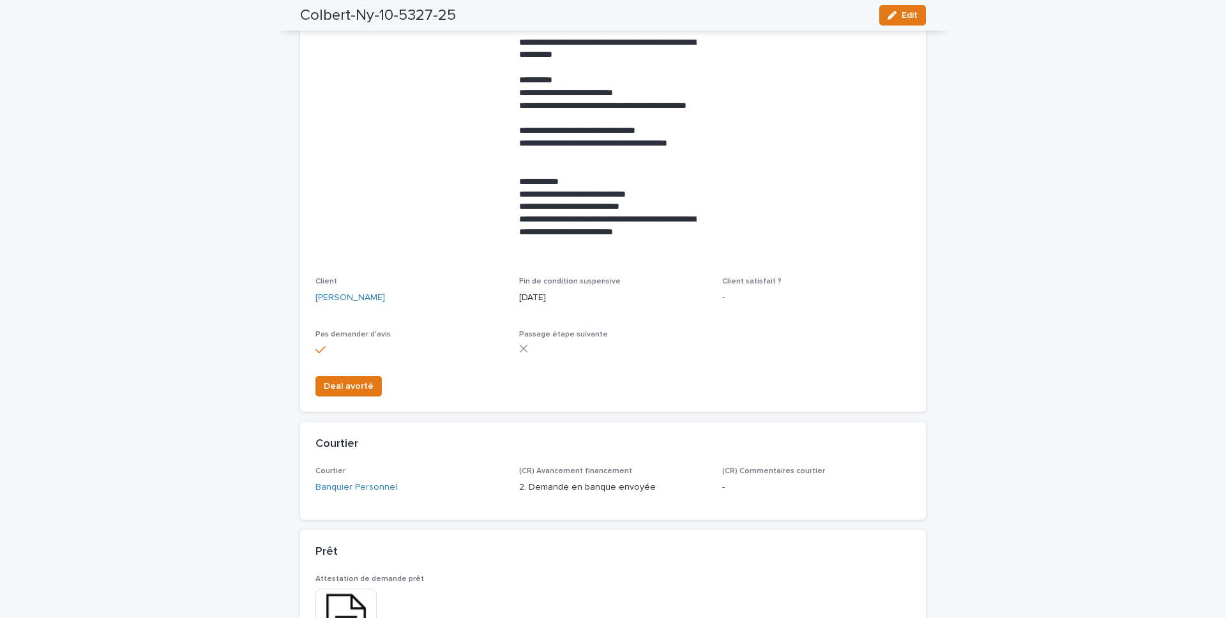
click at [907, 20] on button "Edit" at bounding box center [903, 15] width 47 height 20
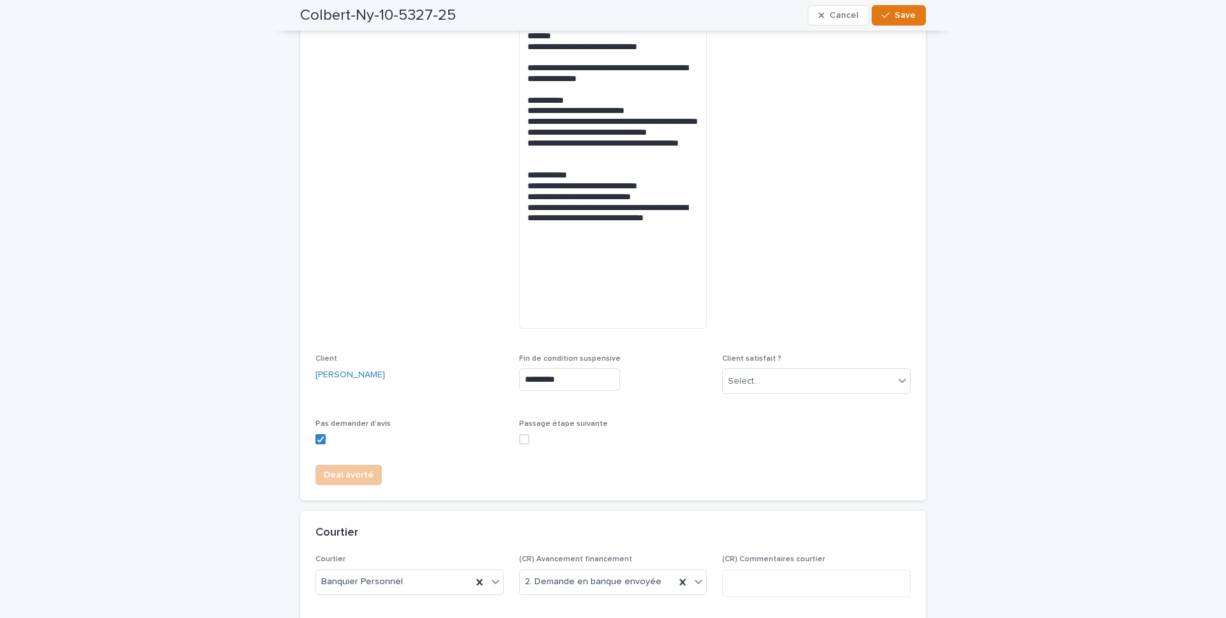
scroll to position [509, 0]
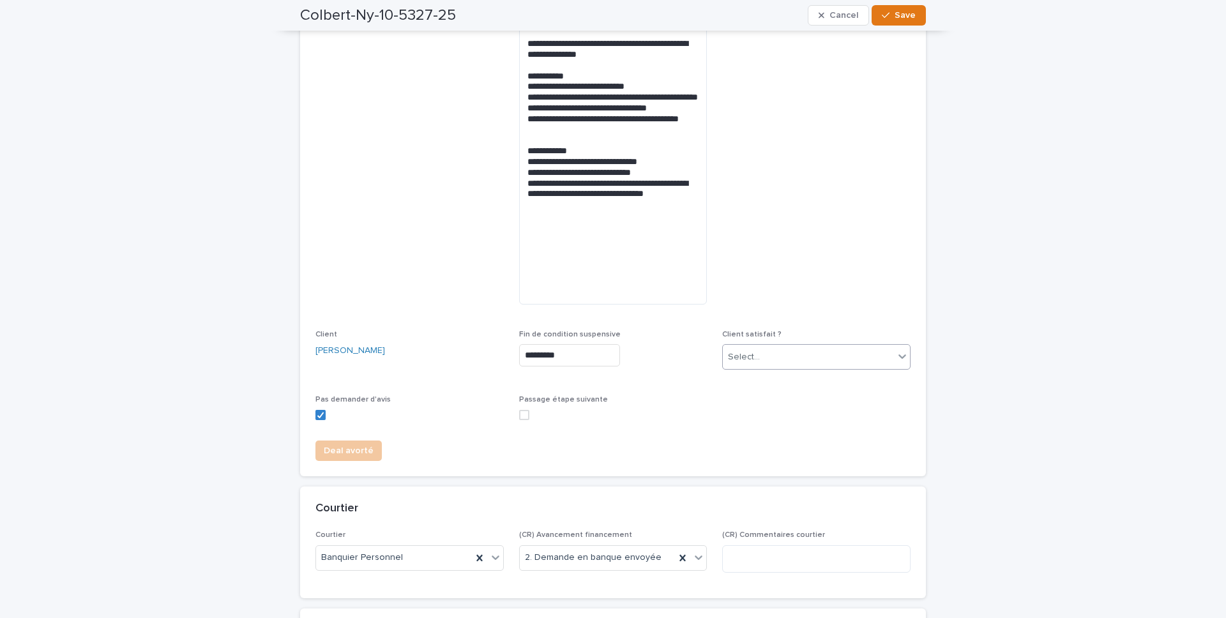
drag, startPoint x: 824, startPoint y: 330, endPoint x: 820, endPoint y: 358, distance: 28.4
click at [824, 330] on p "Client satisfait ?" at bounding box center [816, 334] width 188 height 9
click at [820, 359] on div "Select..." at bounding box center [808, 357] width 171 height 21
click at [819, 399] on div "Non" at bounding box center [816, 404] width 187 height 22
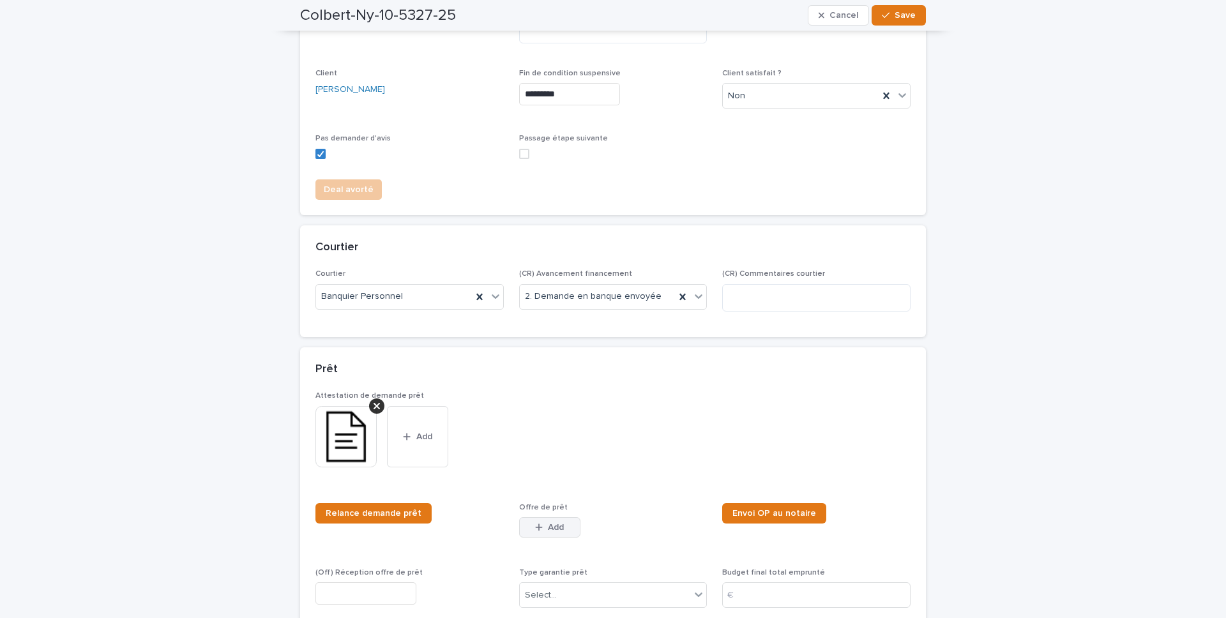
click at [564, 433] on button "Add" at bounding box center [549, 527] width 61 height 20
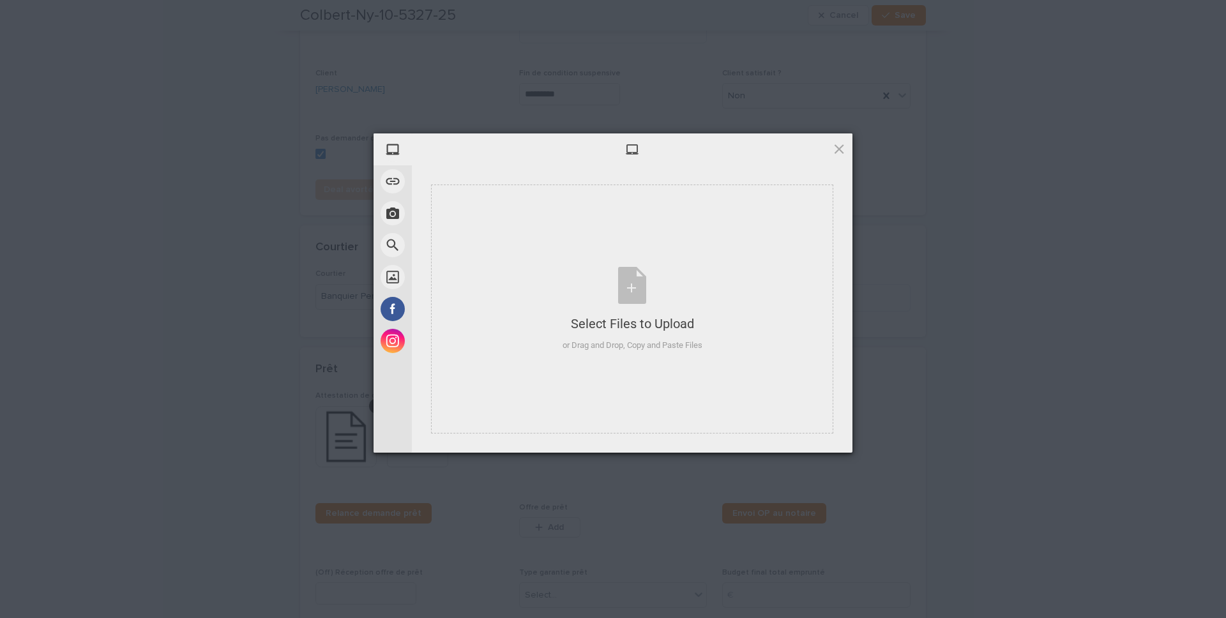
click at [618, 433] on div "Powered by Filestack" at bounding box center [613, 469] width 1226 height 32
click at [650, 372] on div "Select Files to Upload or Drag and Drop, Copy and Paste Files" at bounding box center [632, 309] width 402 height 249
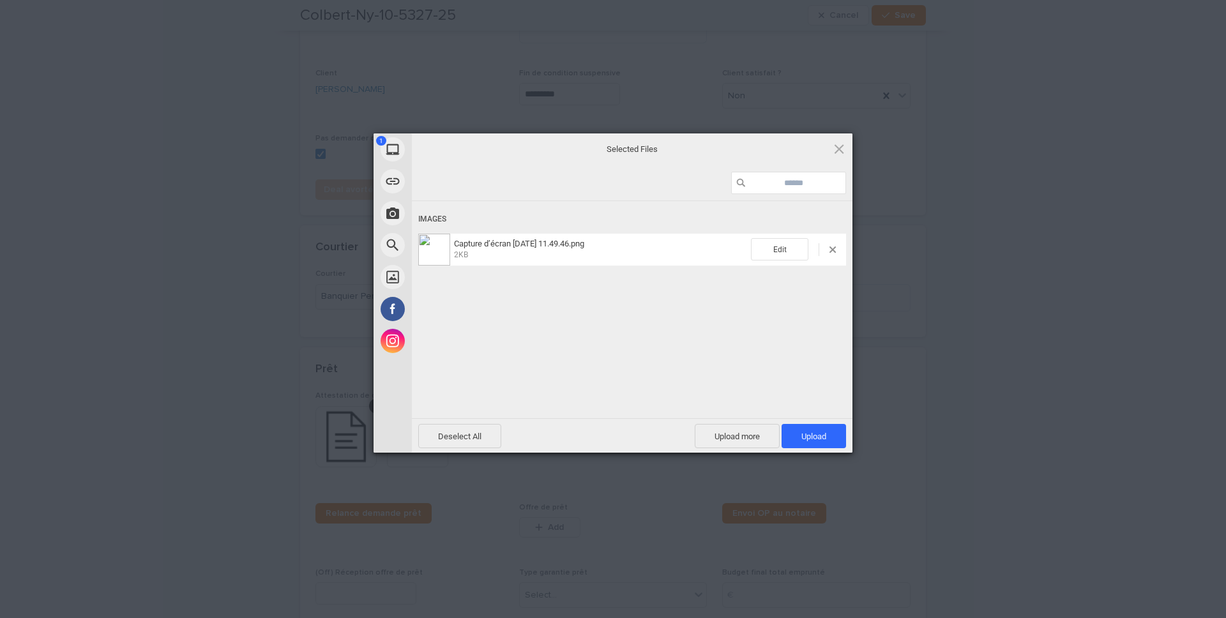
click at [805, 420] on div "Deselect All Upload more Upload 1" at bounding box center [632, 435] width 441 height 34
click at [805, 428] on span "Upload 1" at bounding box center [814, 436] width 65 height 24
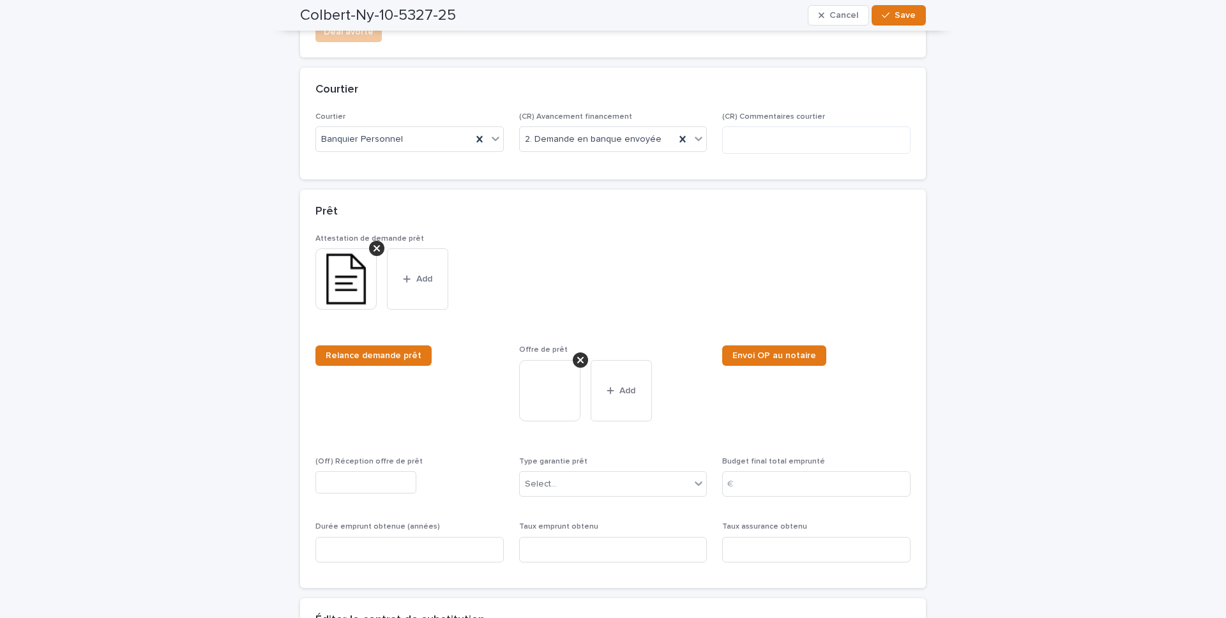
scroll to position [1203, 0]
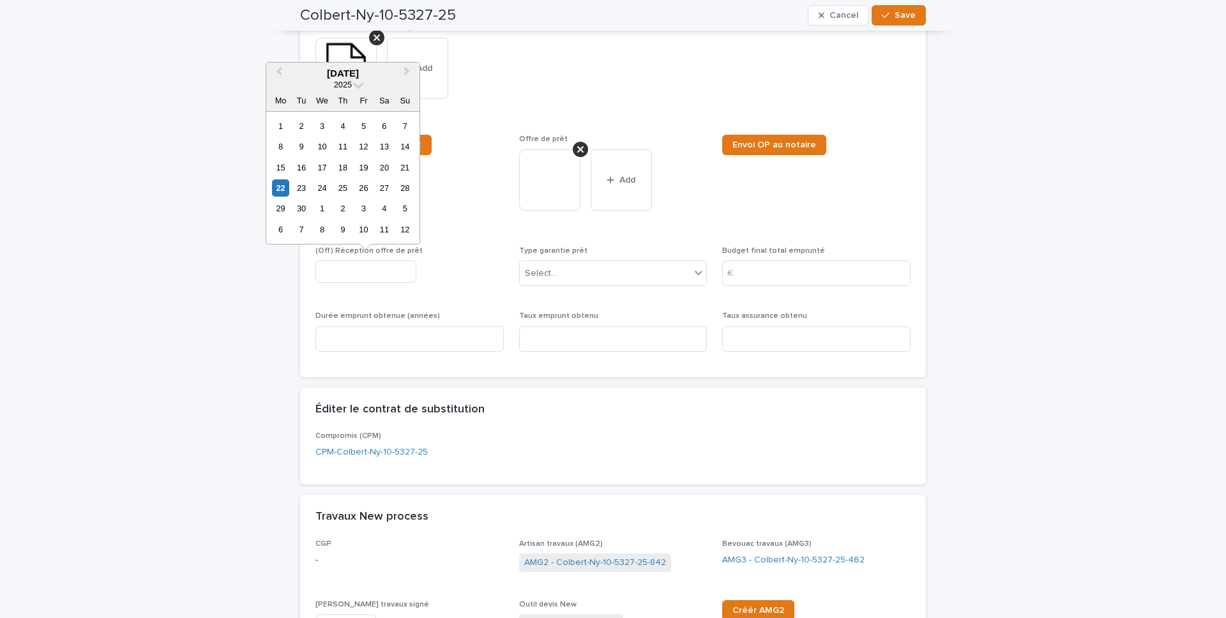
click at [398, 266] on input "text" at bounding box center [366, 272] width 101 height 22
click at [342, 165] on div "18" at bounding box center [342, 167] width 17 height 17
type input "*********"
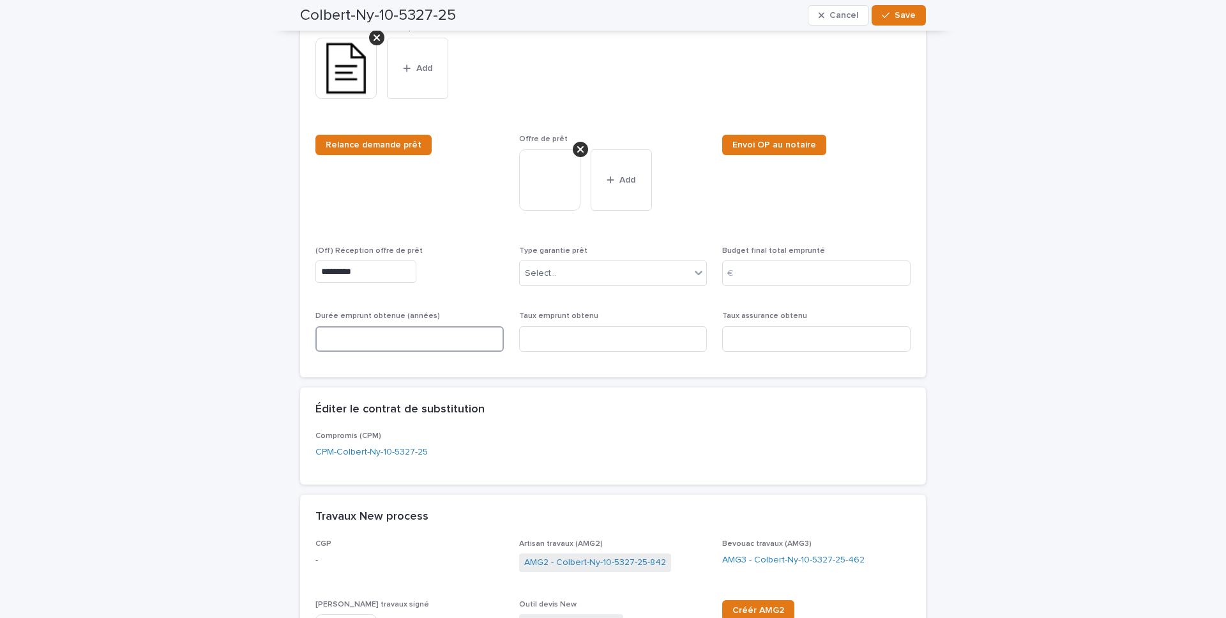
click at [429, 346] on input at bounding box center [410, 339] width 188 height 26
type input "**"
click at [589, 348] on input at bounding box center [613, 339] width 188 height 26
type input "*"
click at [765, 338] on input at bounding box center [816, 339] width 188 height 26
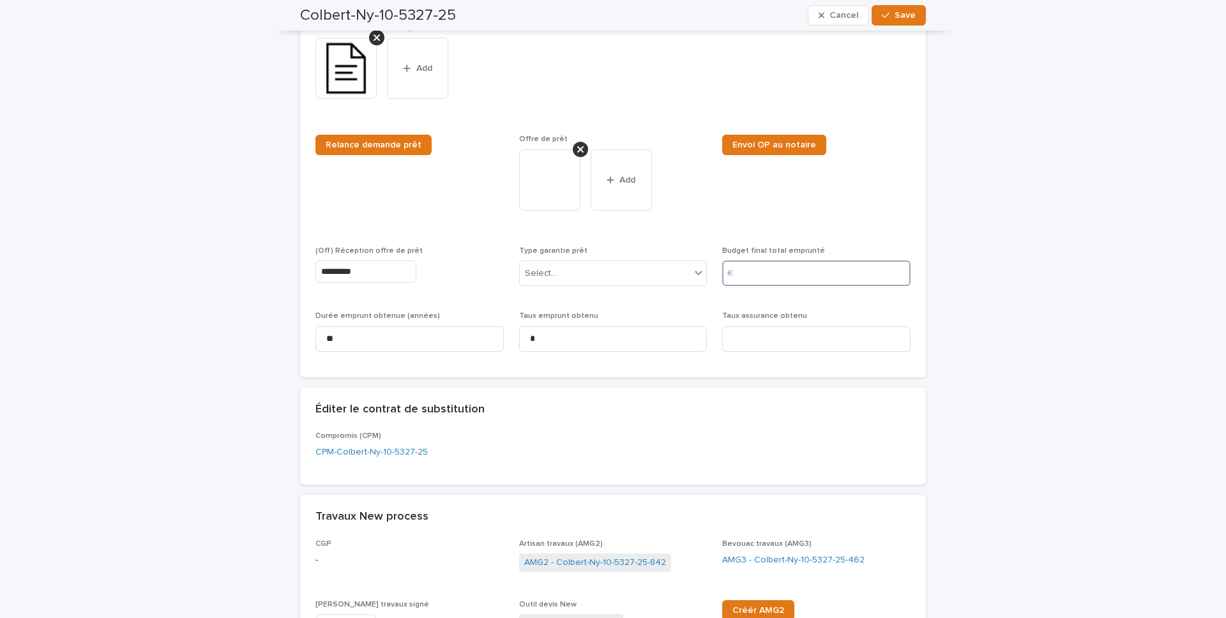
click at [763, 283] on input at bounding box center [816, 274] width 188 height 26
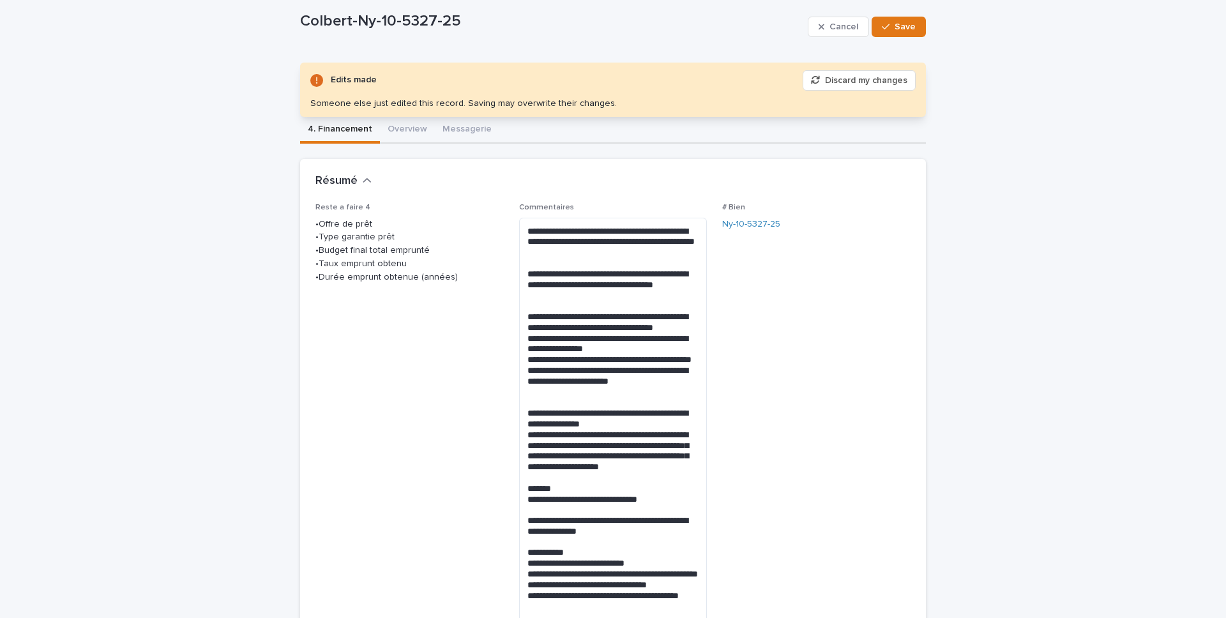
scroll to position [0, 0]
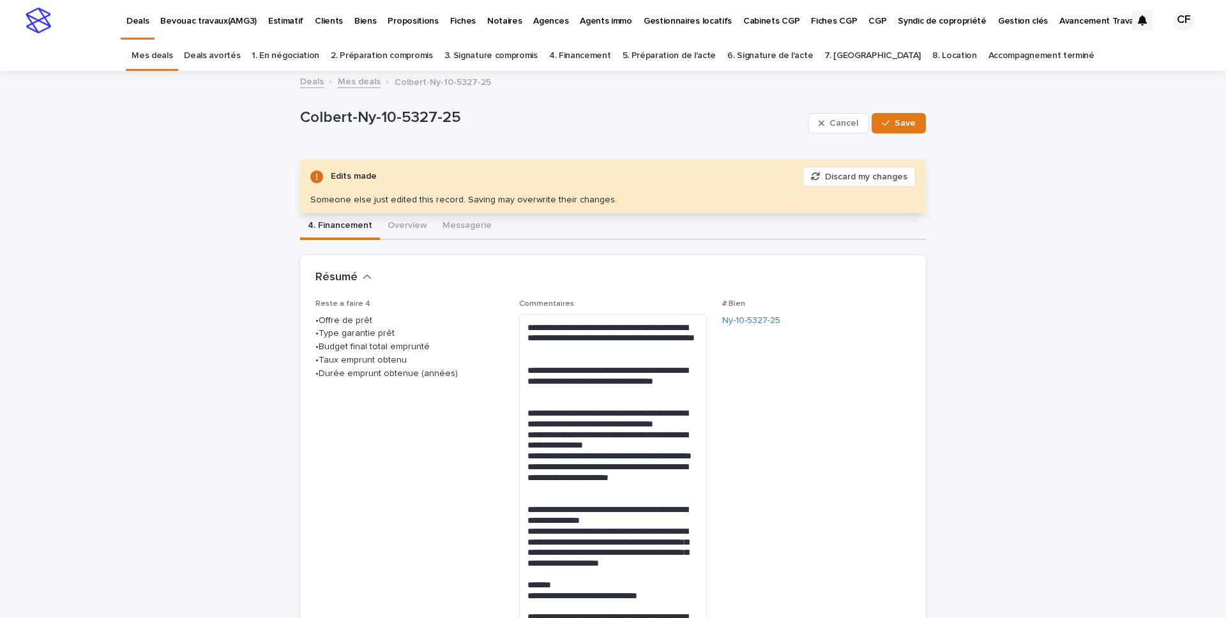
drag, startPoint x: 897, startPoint y: 118, endPoint x: 607, endPoint y: 191, distance: 299.1
click at [897, 118] on button "Save" at bounding box center [899, 123] width 54 height 20
click at [425, 229] on button "Overview" at bounding box center [407, 226] width 55 height 27
click at [414, 231] on button "Overview" at bounding box center [407, 226] width 55 height 27
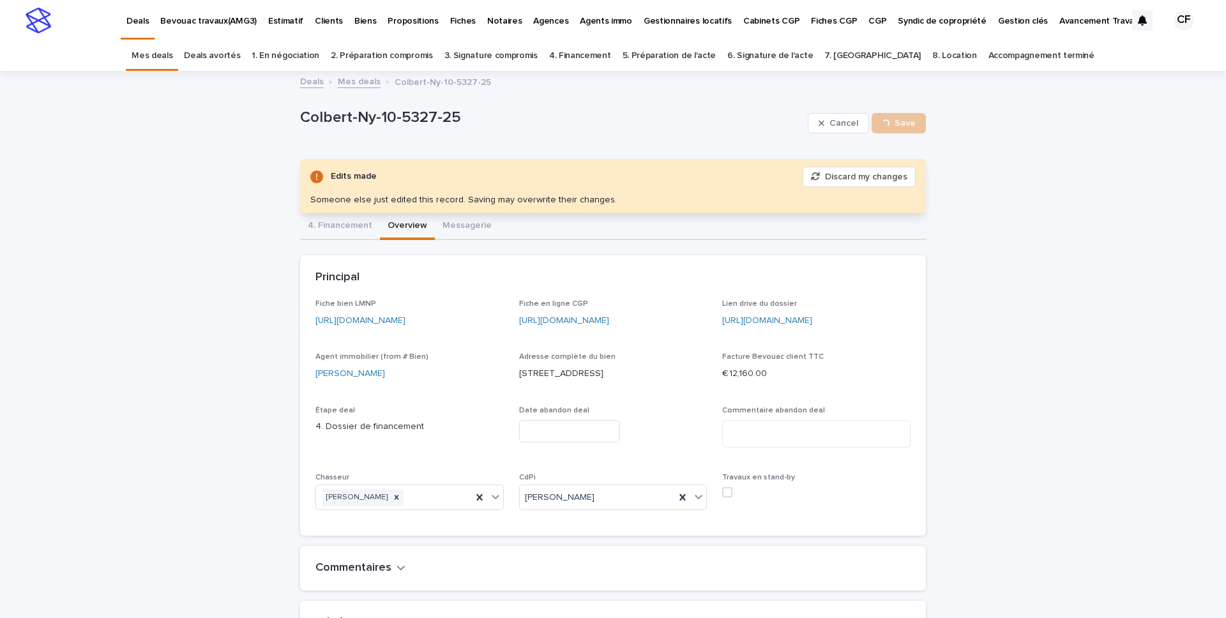
click at [392, 322] on link "https://app.bevouac.com/fiche/recZKF2Xb0o1Q7PnO" at bounding box center [361, 320] width 90 height 9
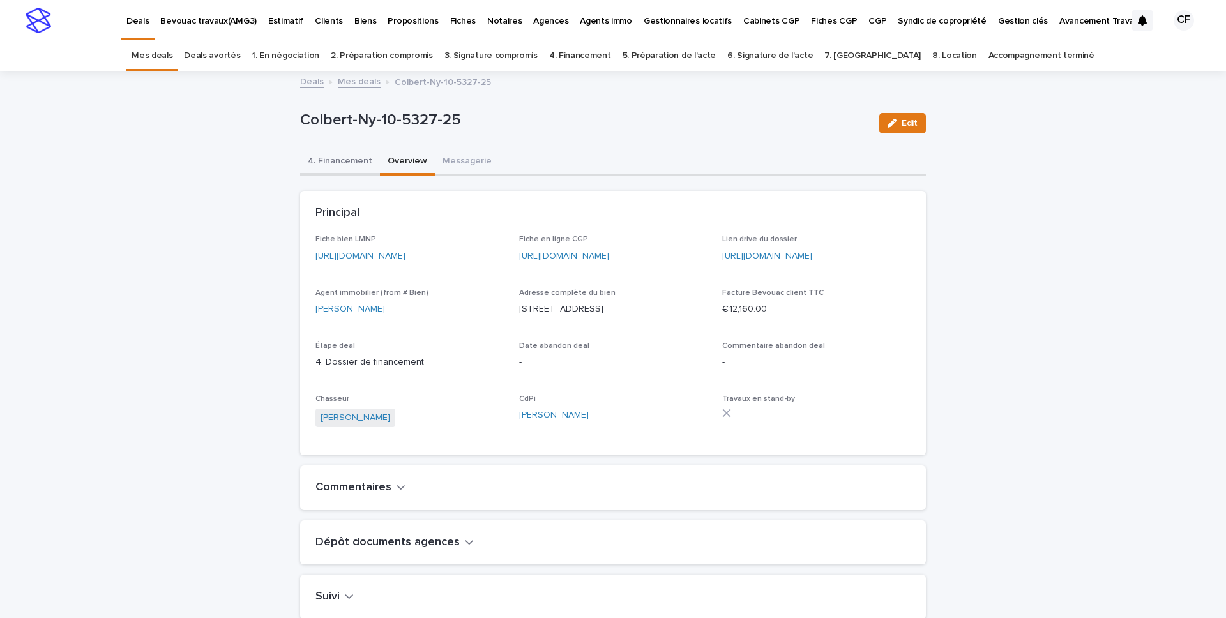
drag, startPoint x: 318, startPoint y: 164, endPoint x: 586, endPoint y: 152, distance: 268.5
click at [318, 164] on button "4. Financement" at bounding box center [340, 162] width 80 height 27
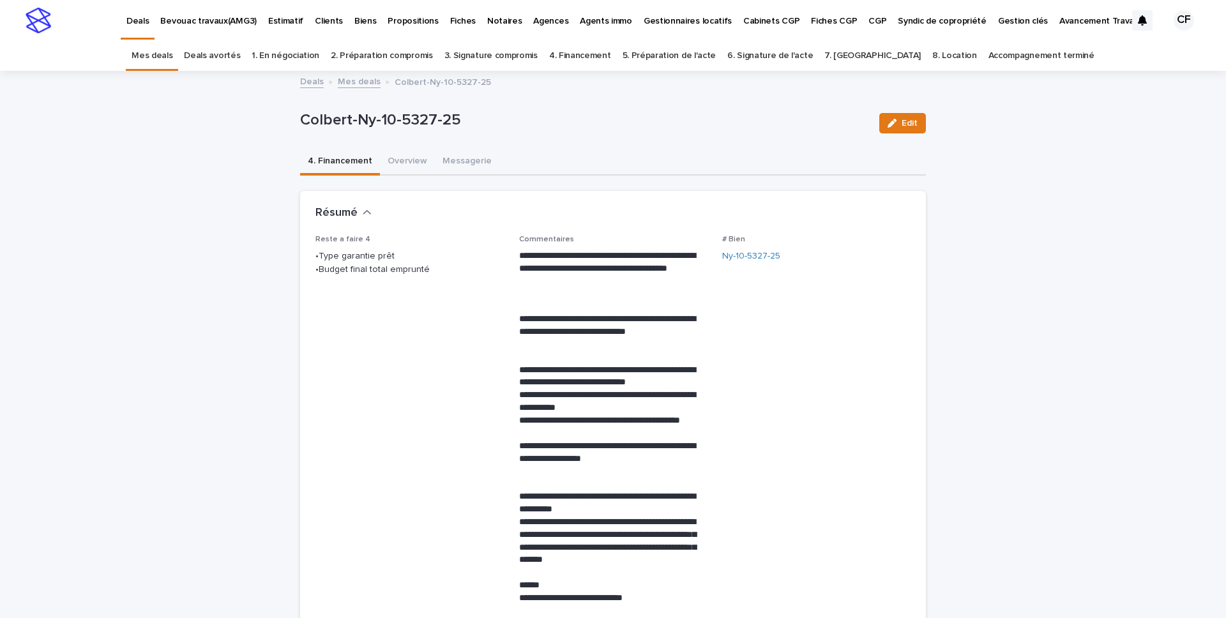
drag, startPoint x: 901, startPoint y: 130, endPoint x: 839, endPoint y: 295, distance: 176.6
click at [900, 130] on button "Edit" at bounding box center [903, 123] width 47 height 20
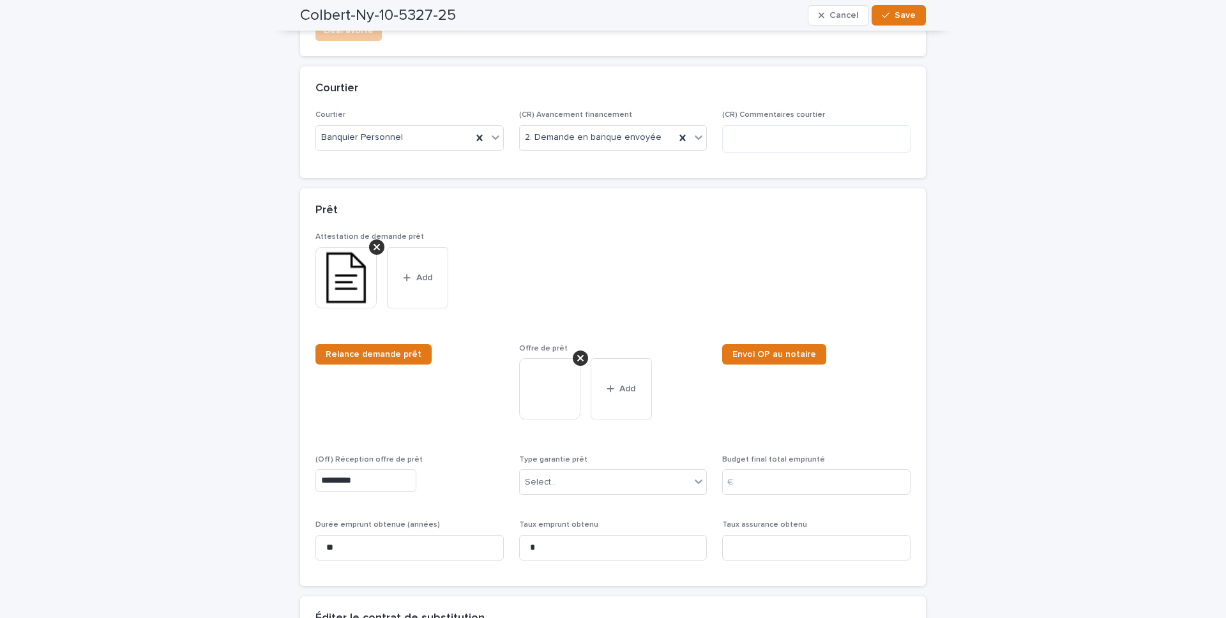
scroll to position [975, 0]
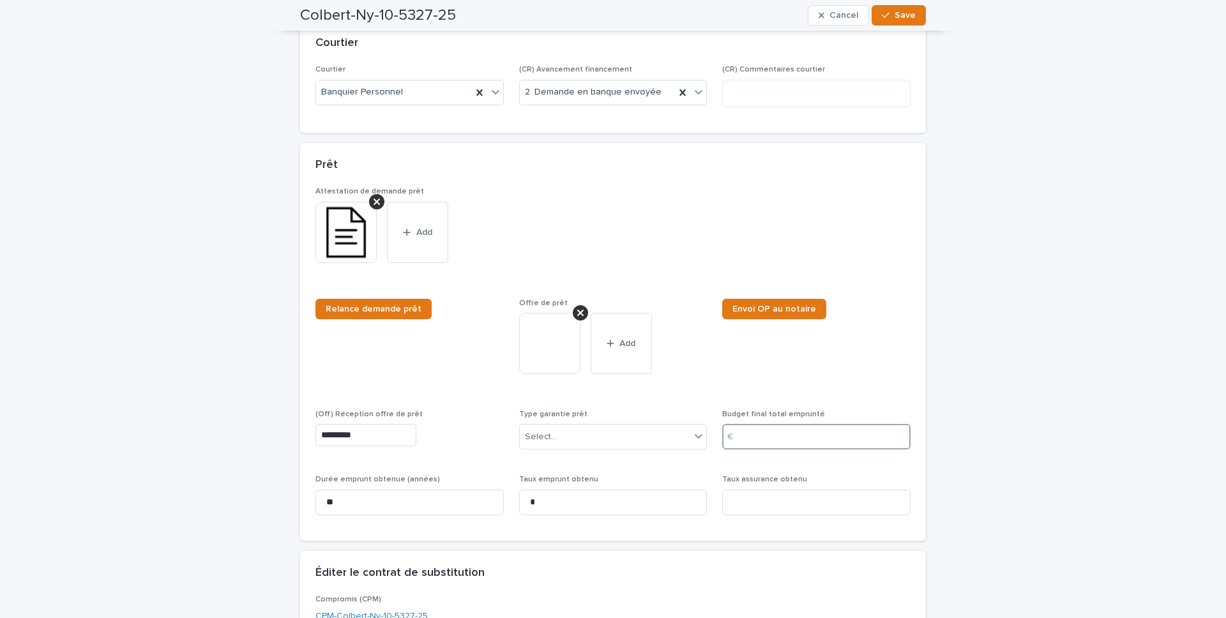
click at [814, 427] on input at bounding box center [816, 437] width 188 height 26
type input "******"
click at [618, 433] on div "Select..." at bounding box center [605, 437] width 171 height 21
drag, startPoint x: 609, startPoint y: 438, endPoint x: 607, endPoint y: 452, distance: 14.3
click at [609, 433] on div "Pas de prêt" at bounding box center [598, 437] width 156 height 21
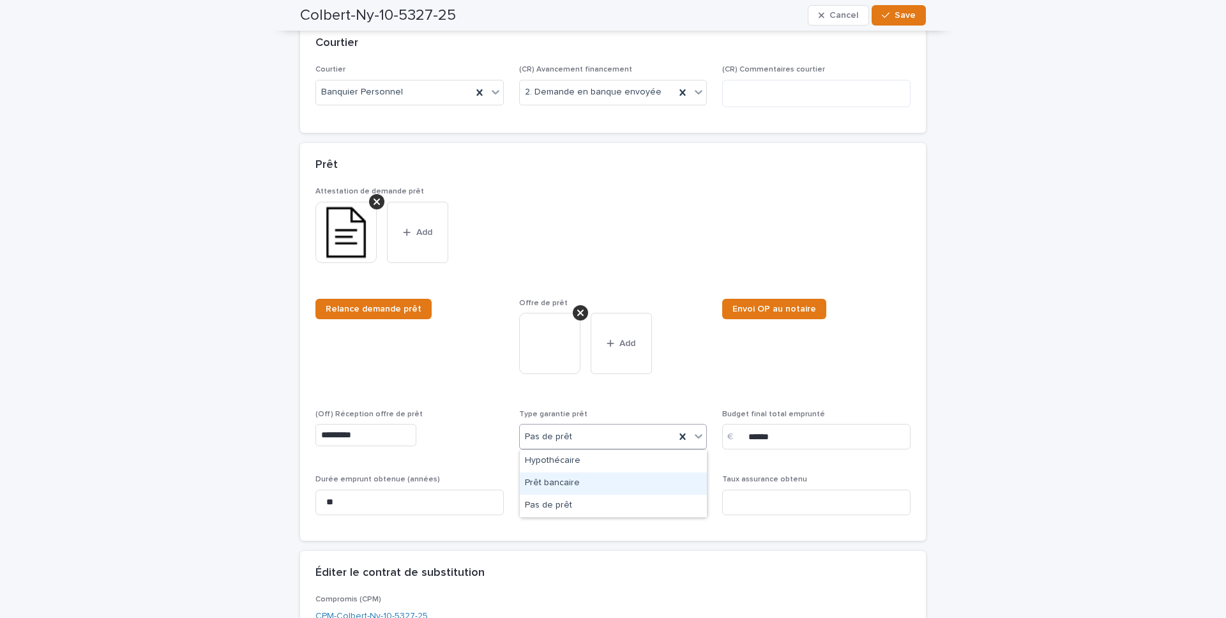
drag, startPoint x: 601, startPoint y: 471, endPoint x: 628, endPoint y: 419, distance: 58.6
click at [598, 433] on div "Prêt bancaire" at bounding box center [613, 484] width 187 height 22
click at [897, 20] on button "Save" at bounding box center [899, 15] width 54 height 20
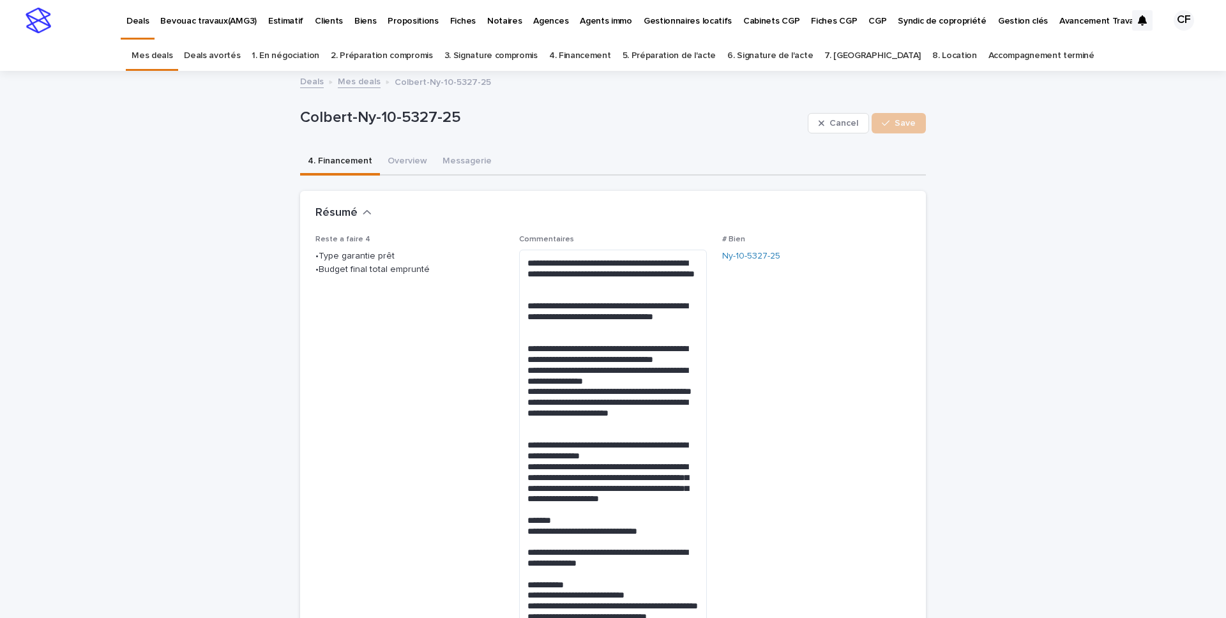
click at [904, 91] on div "Deals Mes deals Colbert-Ny-10-5327-25" at bounding box center [613, 82] width 639 height 18
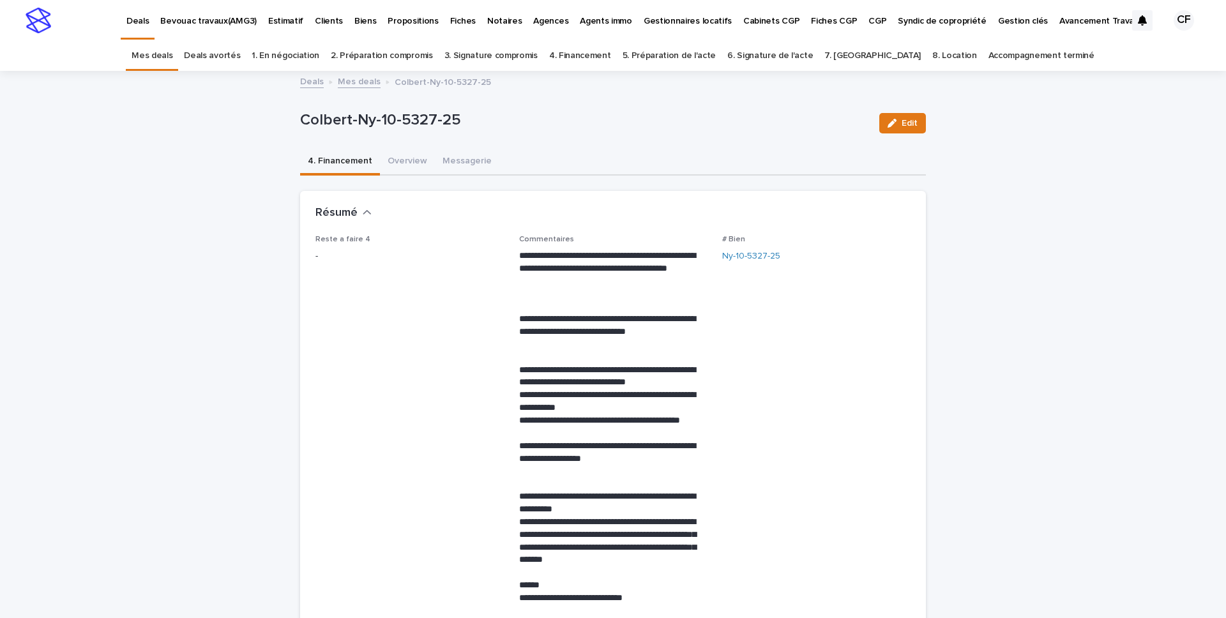
click at [903, 131] on button "Edit" at bounding box center [903, 123] width 47 height 20
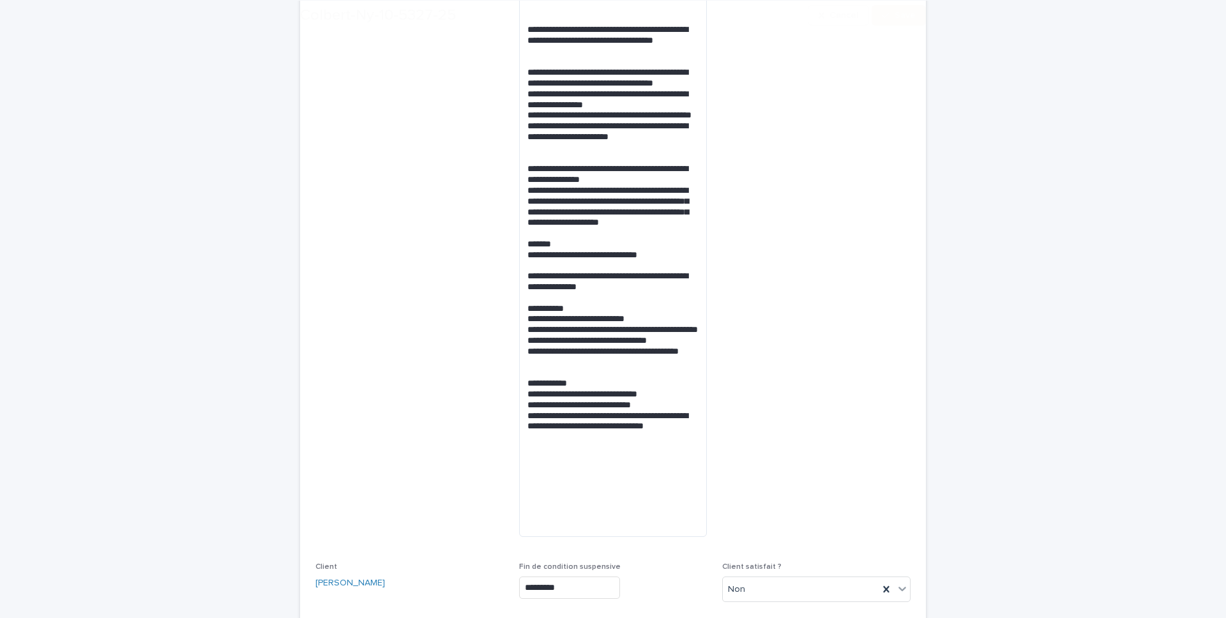
scroll to position [639, 0]
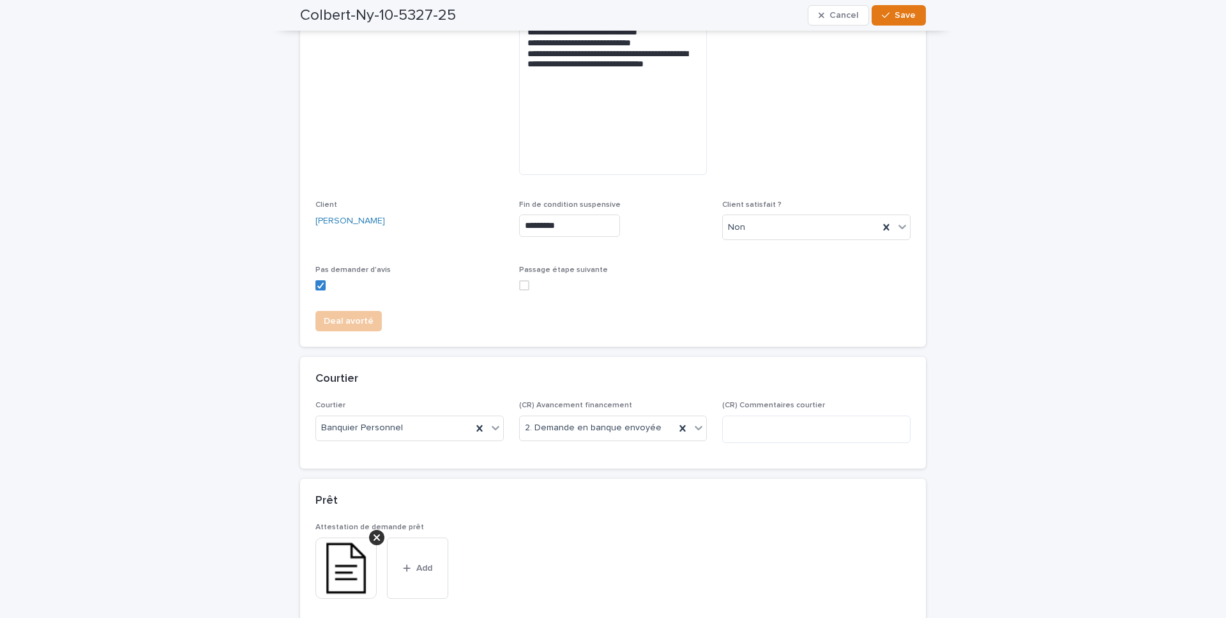
click at [521, 287] on span at bounding box center [524, 285] width 10 height 10
click at [911, 11] on span "Save" at bounding box center [905, 15] width 21 height 9
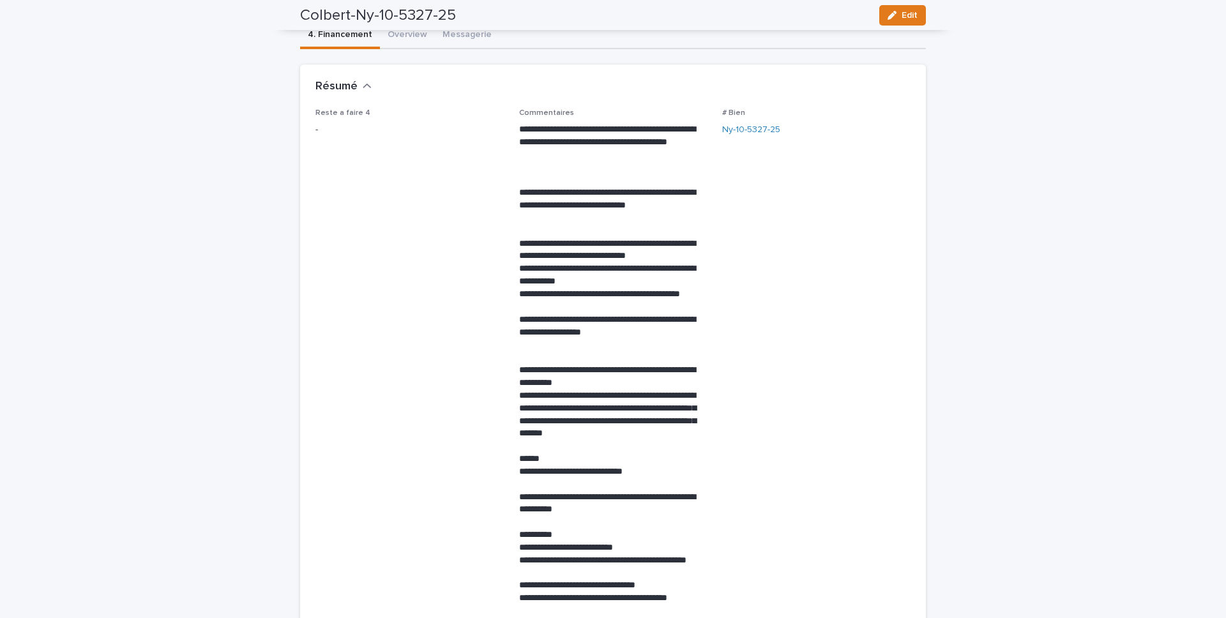
scroll to position [0, 0]
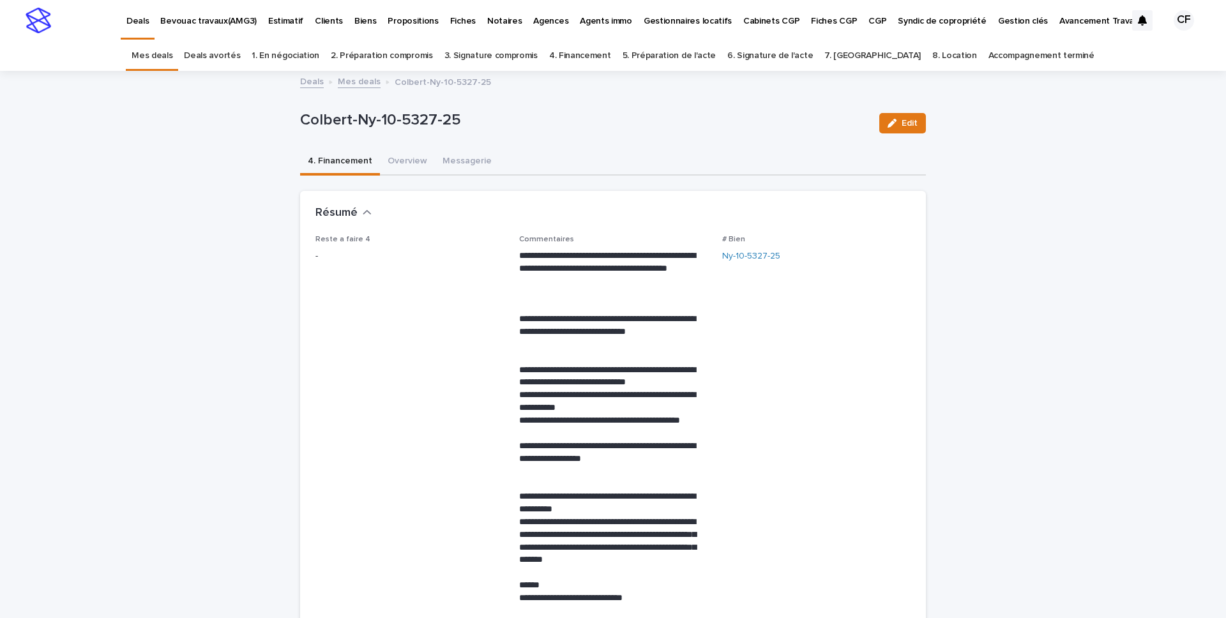
click at [16, 13] on div "Deals Bevouac travaux(AMG3) Estimatif Clients Biens Propositions Fiches Notaire…" at bounding box center [613, 20] width 1226 height 41
click at [34, 16] on img at bounding box center [39, 21] width 26 height 26
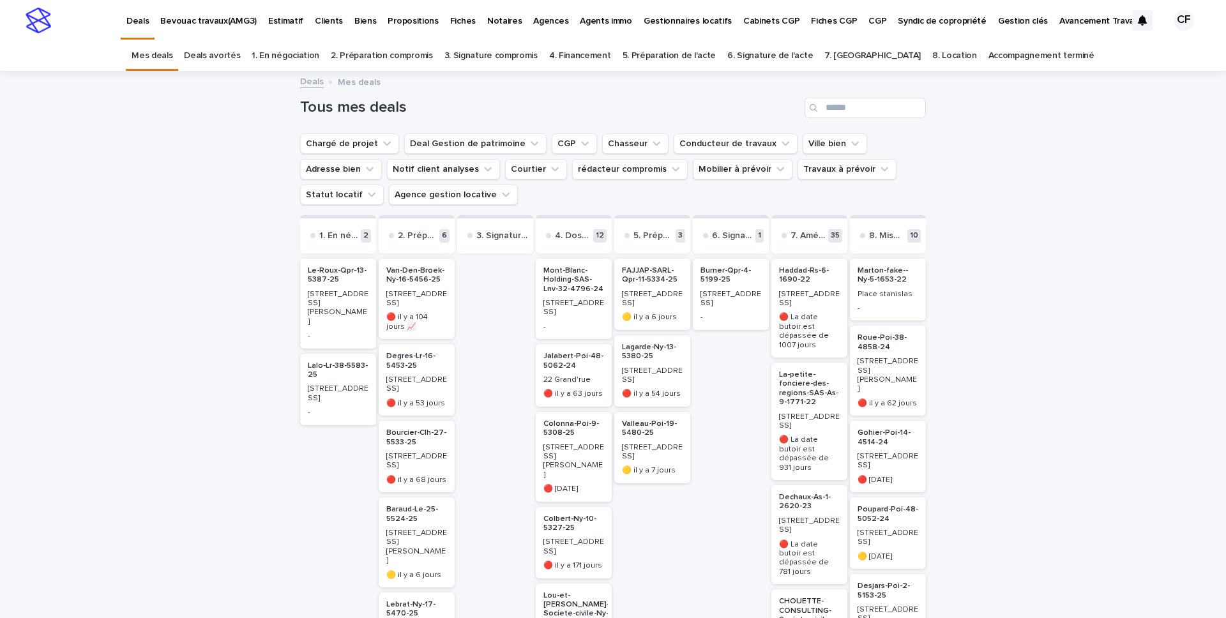
scroll to position [16, 0]
click at [672, 286] on h2 "Colbert-Ny-10-5327-25" at bounding box center [652, 276] width 68 height 26
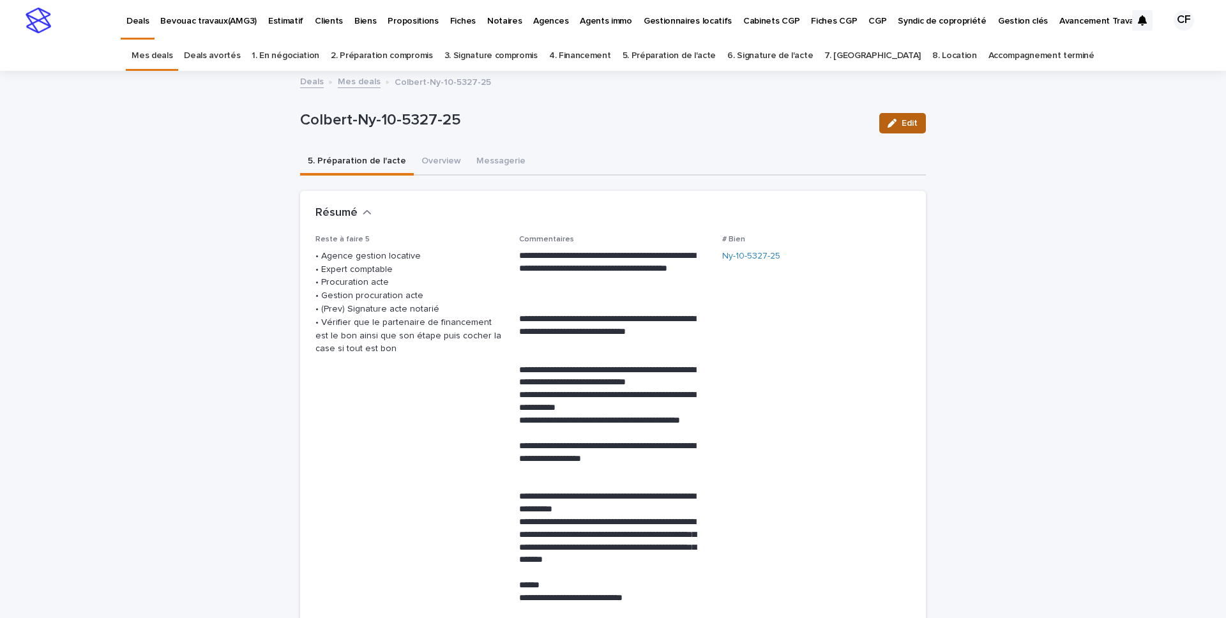
click at [893, 127] on icon "button" at bounding box center [892, 123] width 9 height 9
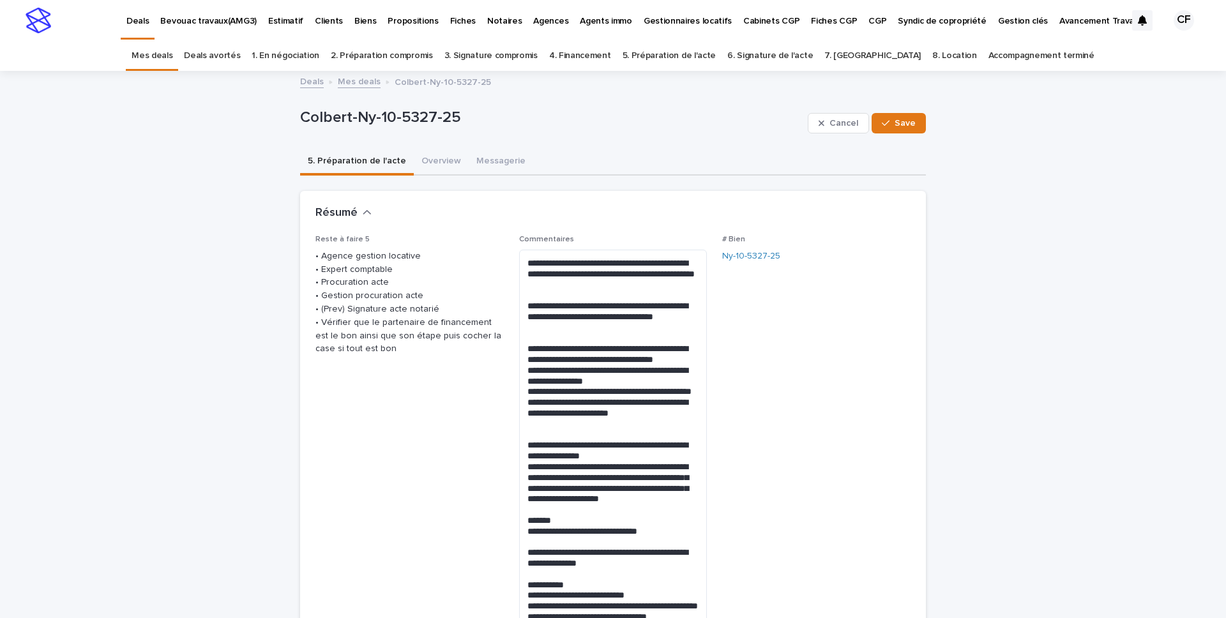
scroll to position [1400, 0]
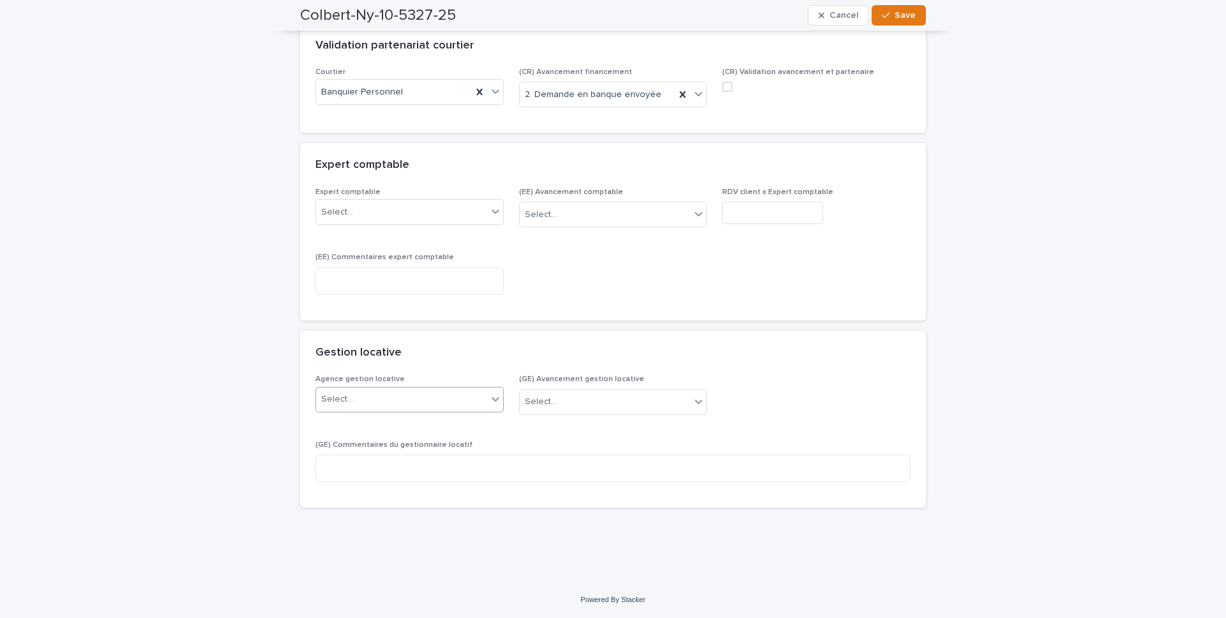
click at [434, 398] on div "Select..." at bounding box center [401, 399] width 171 height 21
type input "***"
click at [430, 425] on div "ORPI - Stanislas Immobilier - NANCY" at bounding box center [409, 424] width 187 height 22
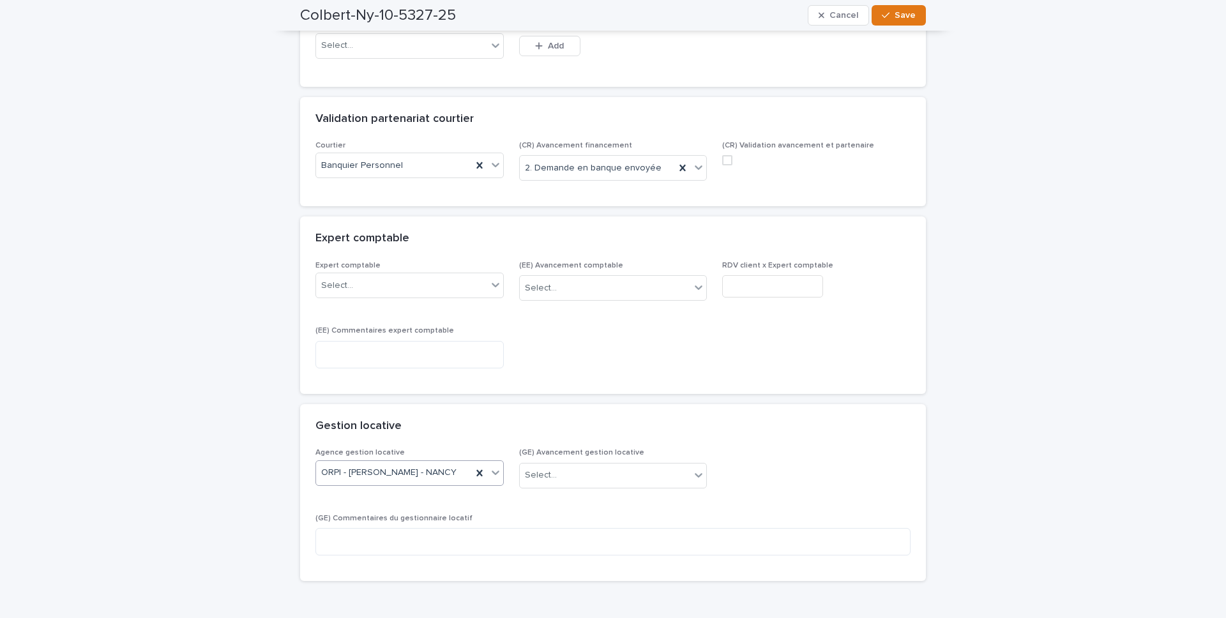
scroll to position [1298, 0]
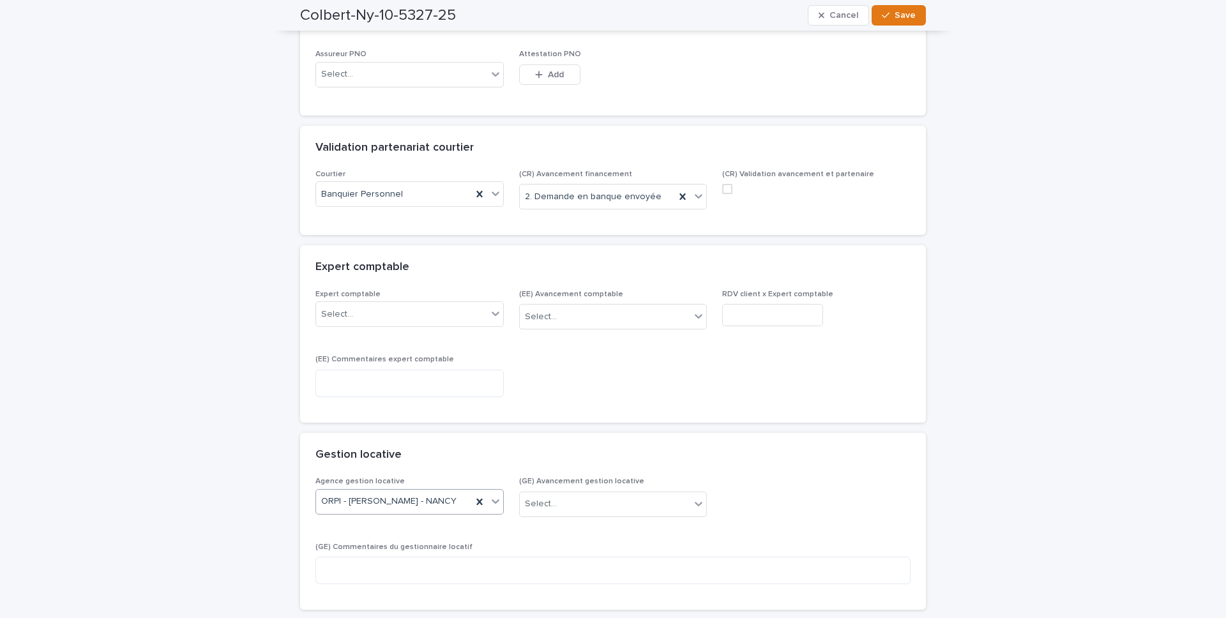
drag, startPoint x: 914, startPoint y: 22, endPoint x: 880, endPoint y: 28, distance: 34.3
click at [914, 21] on button "Save" at bounding box center [899, 15] width 54 height 20
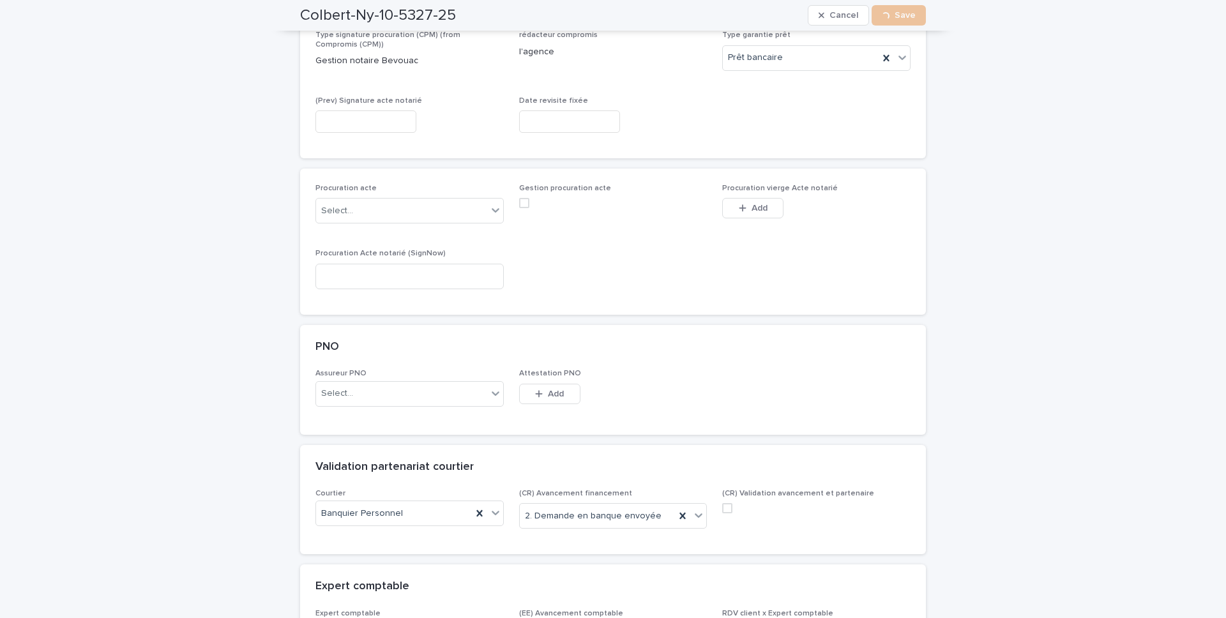
scroll to position [1323, 0]
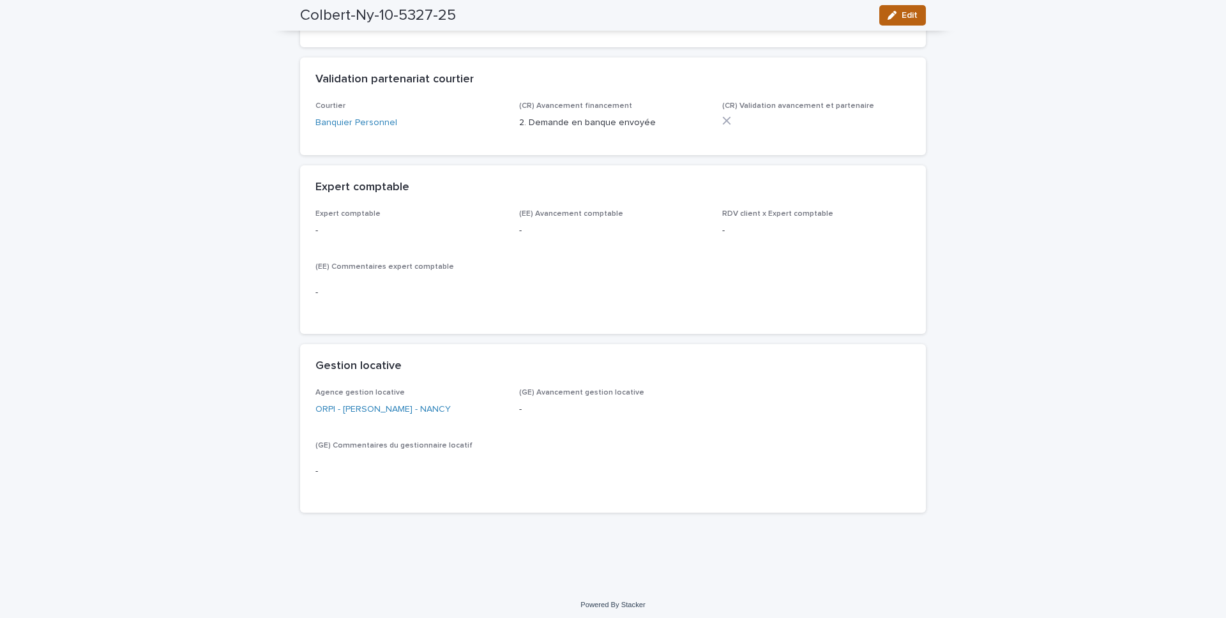
click at [899, 18] on div "button" at bounding box center [895, 15] width 14 height 9
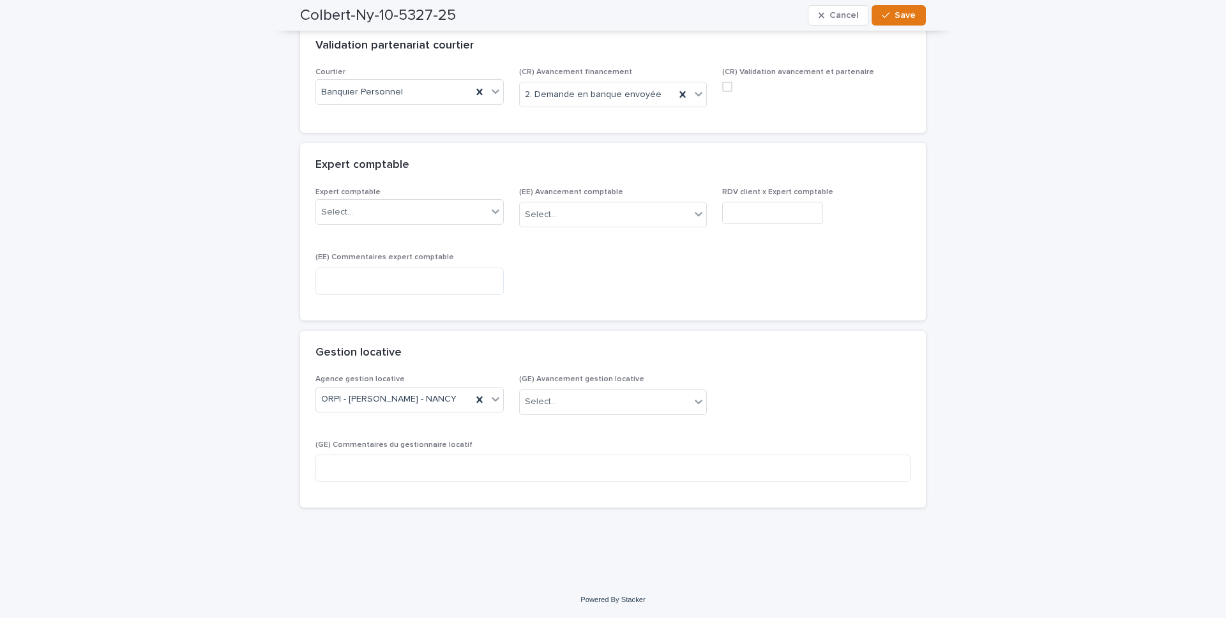
scroll to position [1408, 0]
click at [489, 211] on div at bounding box center [495, 211] width 15 height 23
click at [487, 229] on div "[PERSON_NAME]" at bounding box center [409, 229] width 187 height 22
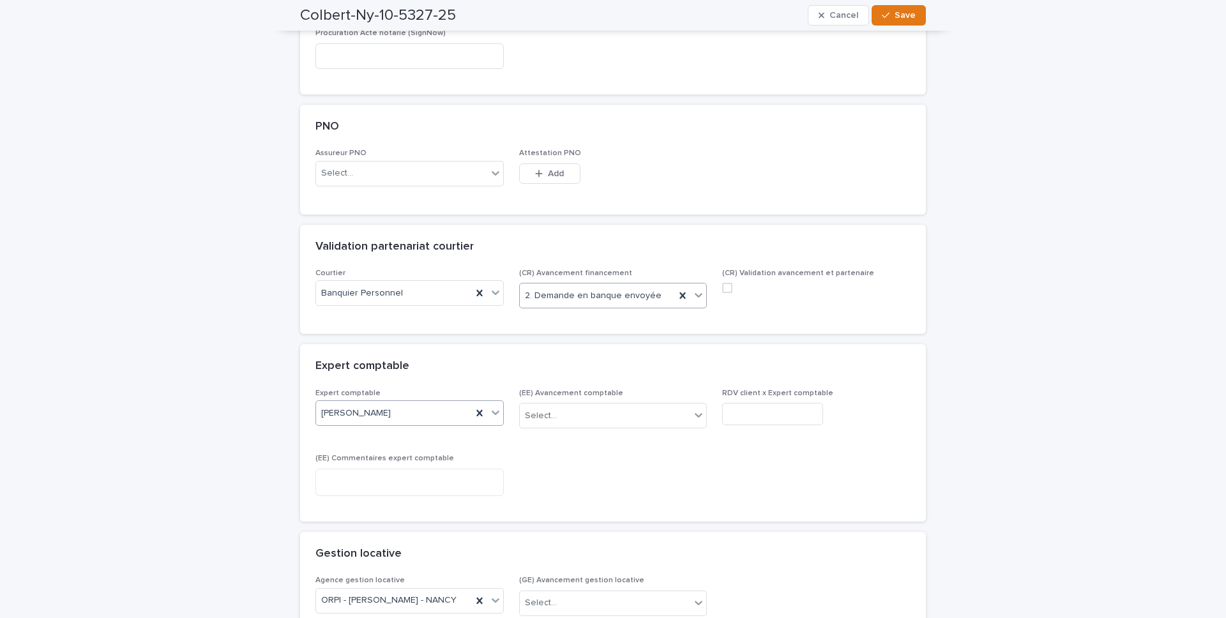
scroll to position [997, 0]
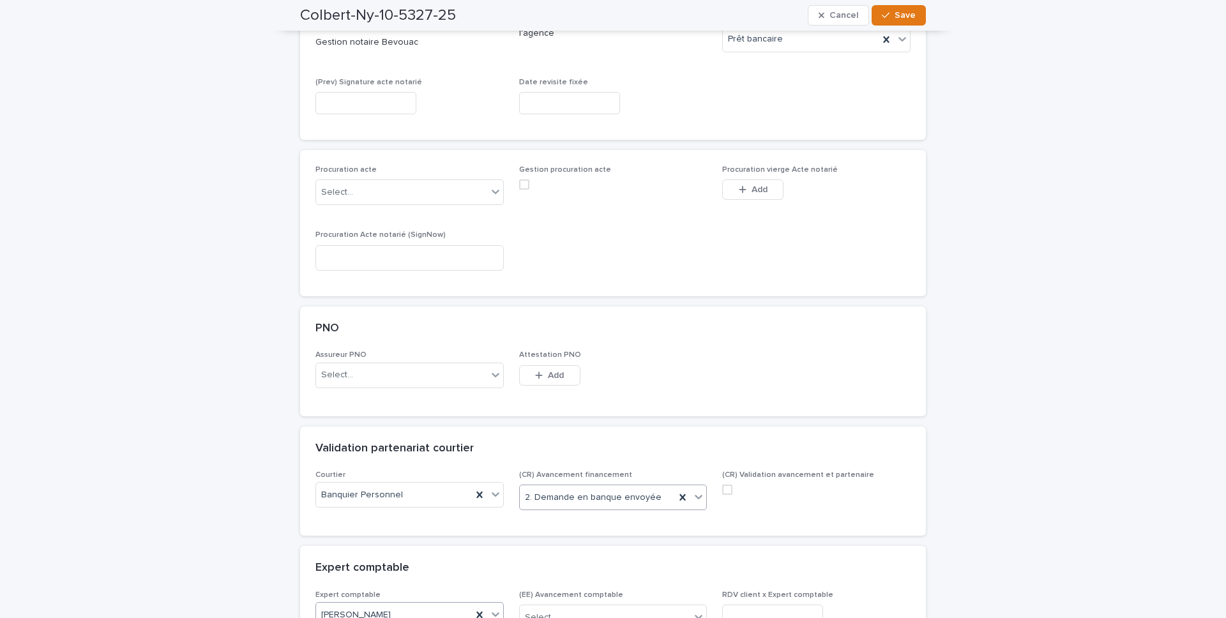
click at [600, 485] on div "2. Demande en banque envoyée" at bounding box center [613, 498] width 188 height 26
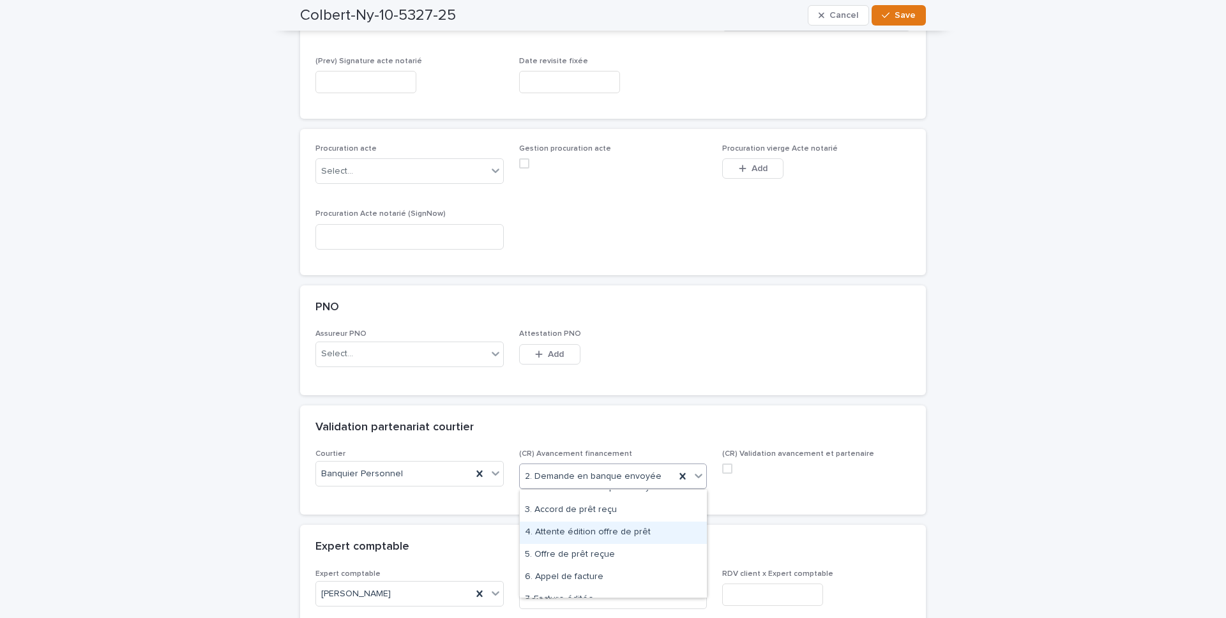
scroll to position [36, 0]
click at [635, 554] on div "5. Offre de prêt reçue" at bounding box center [613, 555] width 187 height 22
click at [635, 482] on div "5. Offre de prêt reçue" at bounding box center [598, 476] width 156 height 21
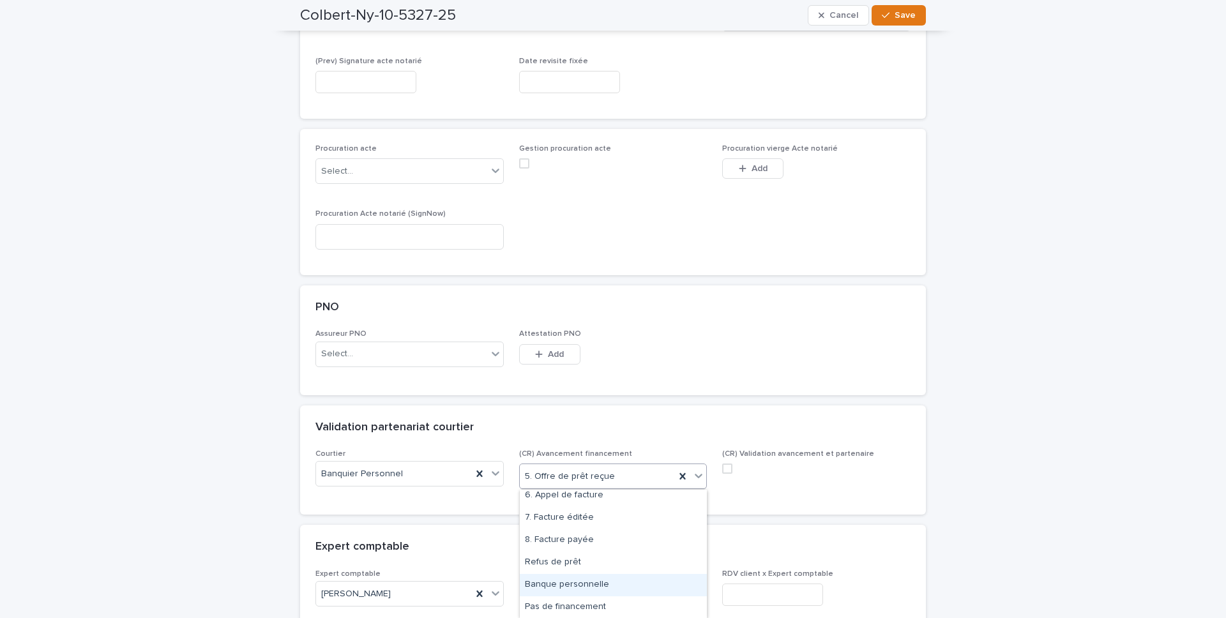
click at [667, 581] on div "Banque personnelle" at bounding box center [613, 585] width 187 height 22
click at [728, 469] on span at bounding box center [727, 469] width 10 height 10
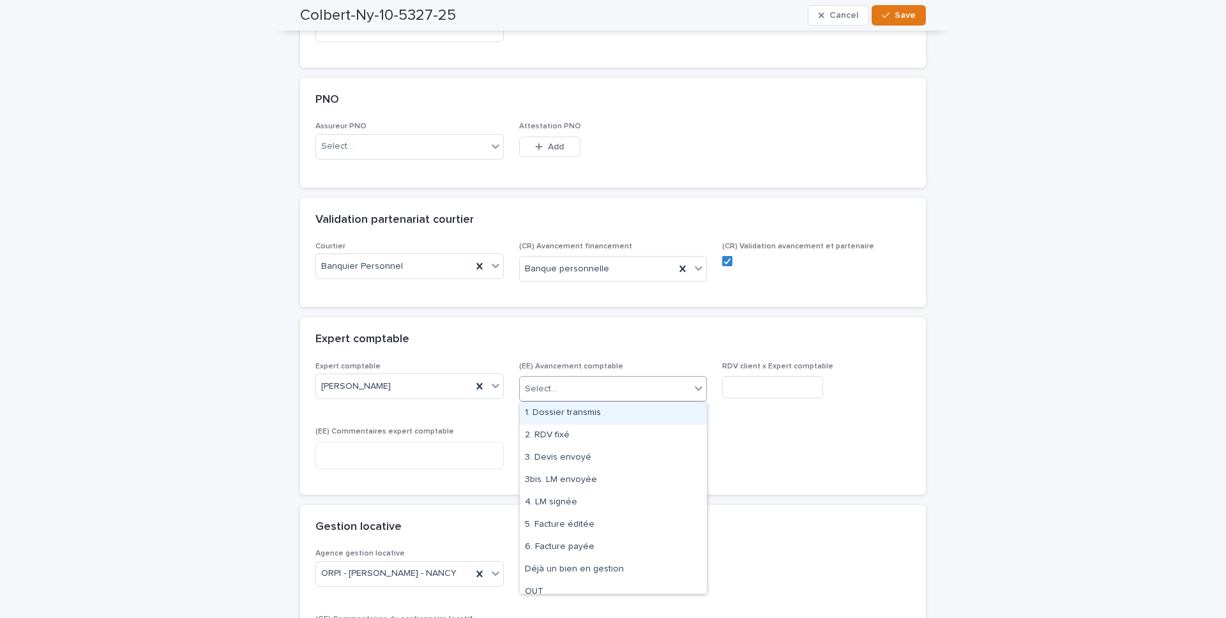
click at [634, 386] on div "Select..." at bounding box center [605, 389] width 171 height 21
click at [676, 347] on div "Expert comptable" at bounding box center [613, 339] width 626 height 45
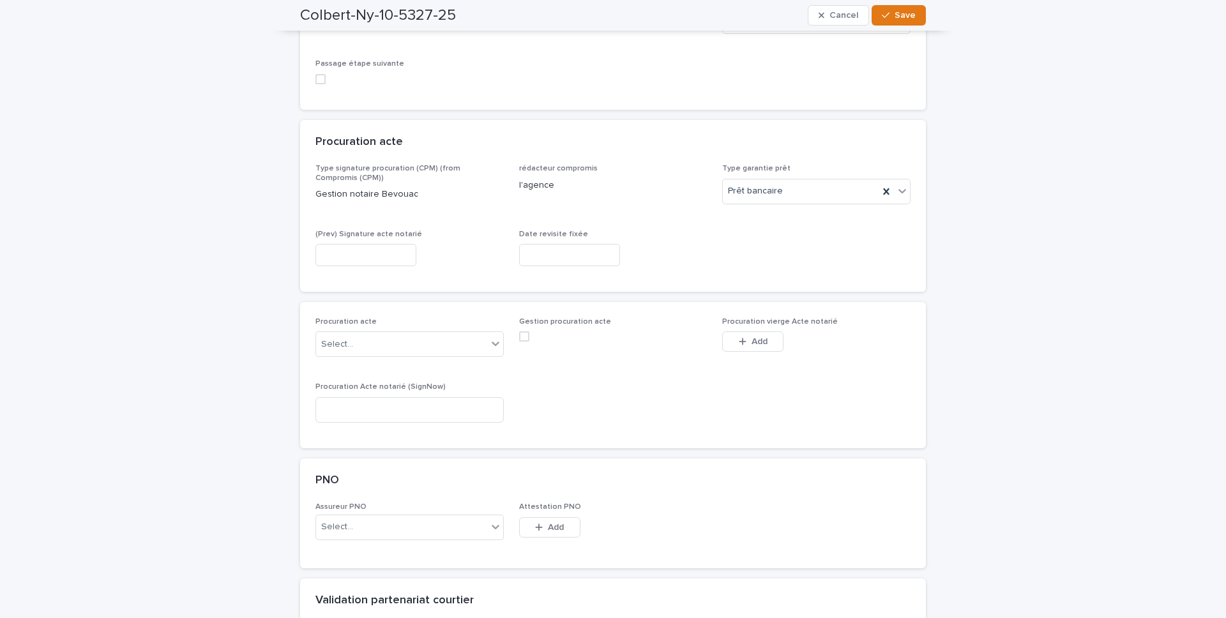
scroll to position [865, 0]
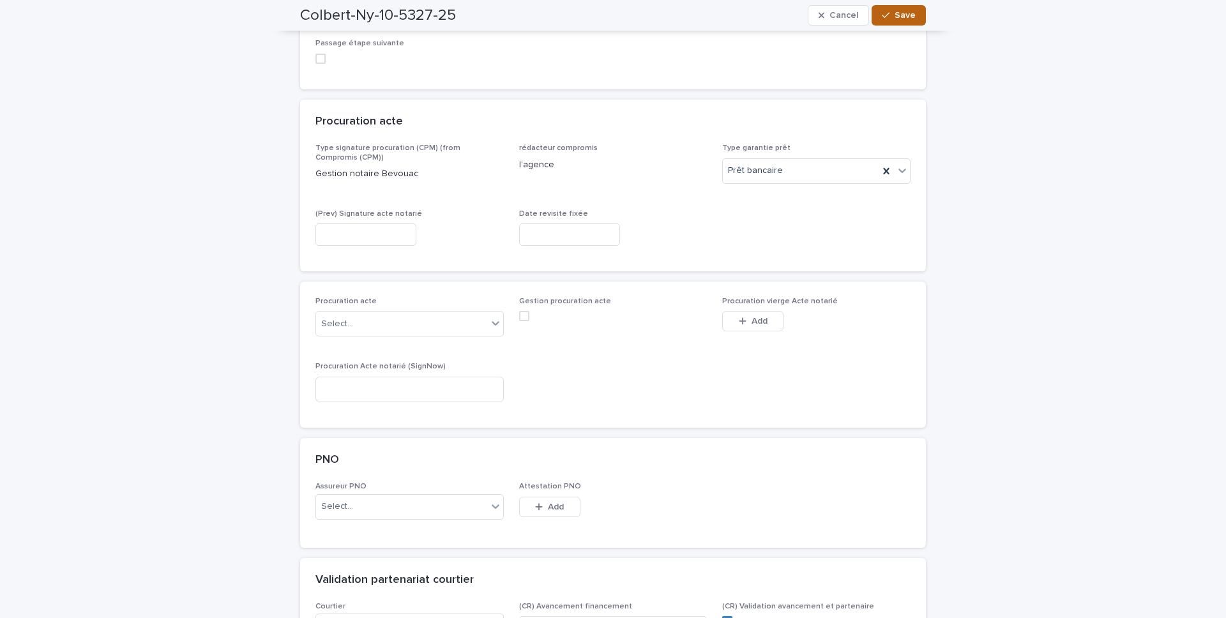
click at [915, 15] on span "Save" at bounding box center [905, 15] width 21 height 9
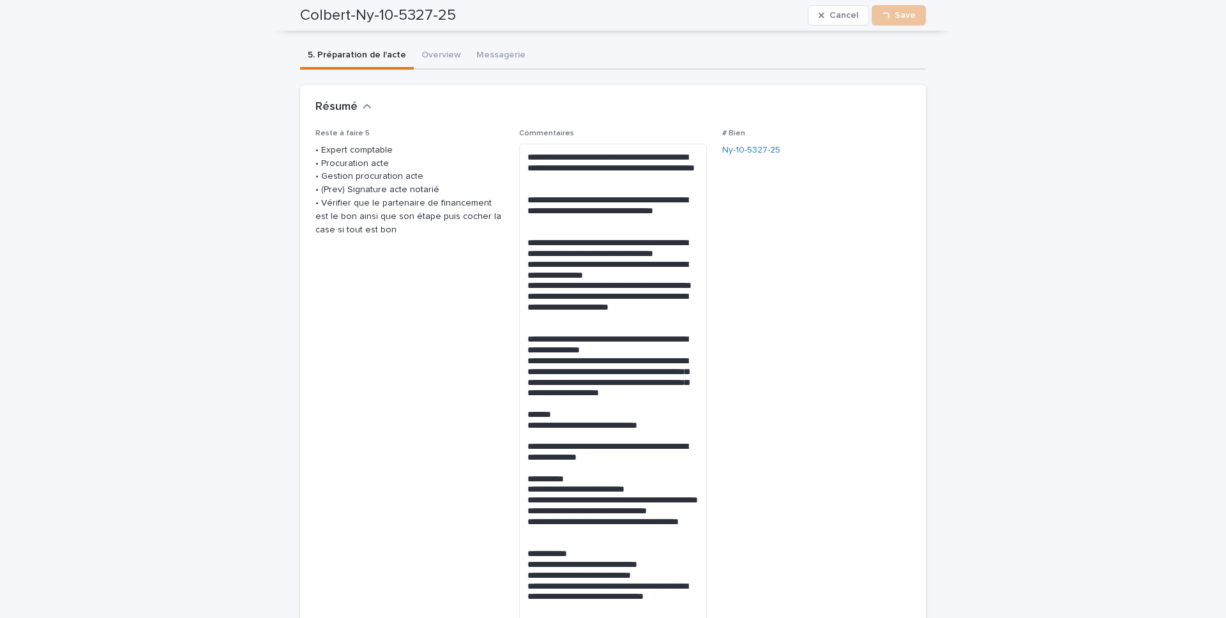
scroll to position [0, 0]
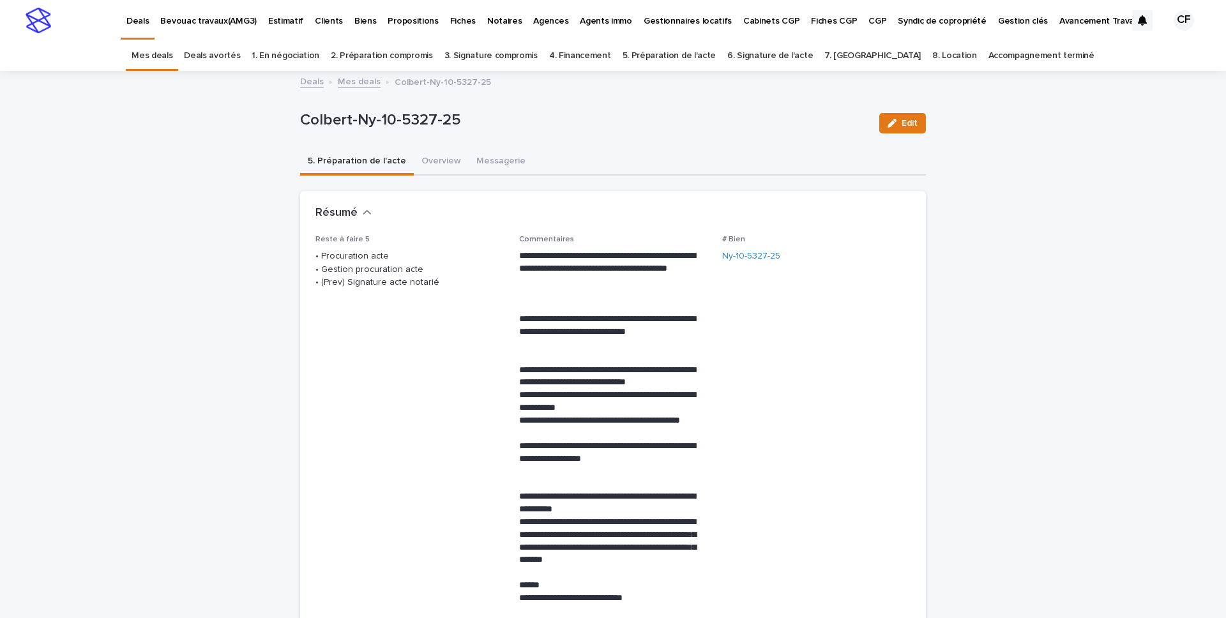
click at [877, 132] on div "Edit" at bounding box center [900, 123] width 52 height 20
click at [893, 126] on icon "button" at bounding box center [892, 123] width 9 height 9
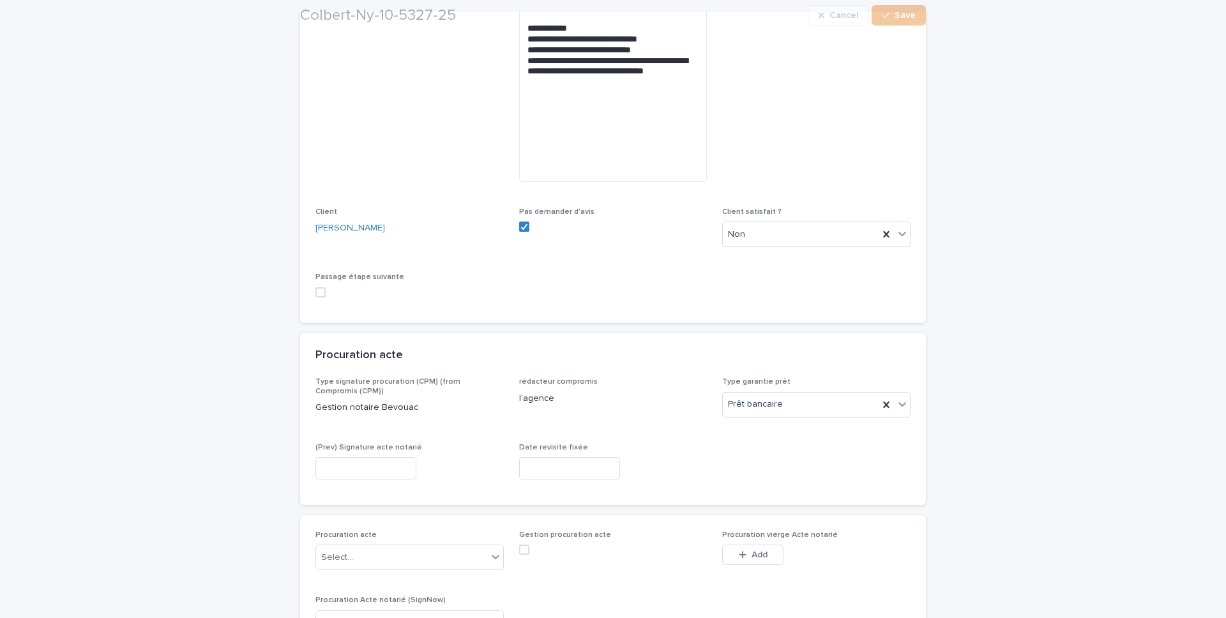
scroll to position [773, 0]
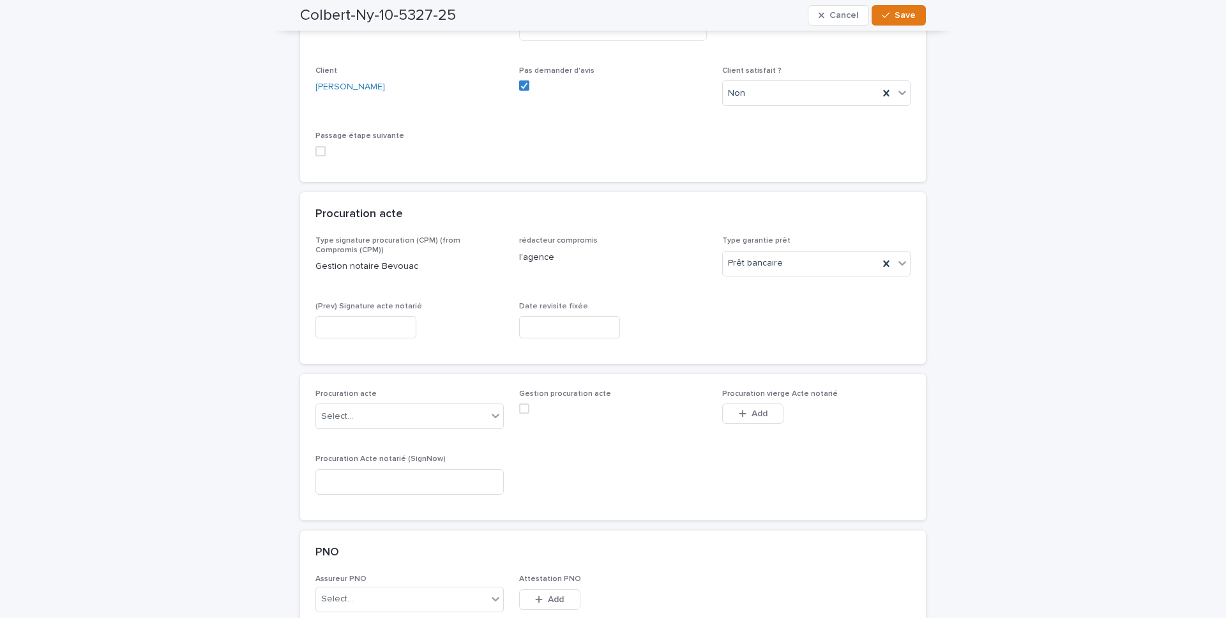
drag, startPoint x: 423, startPoint y: 328, endPoint x: 415, endPoint y: 328, distance: 8.3
click at [422, 328] on div at bounding box center [410, 327] width 188 height 22
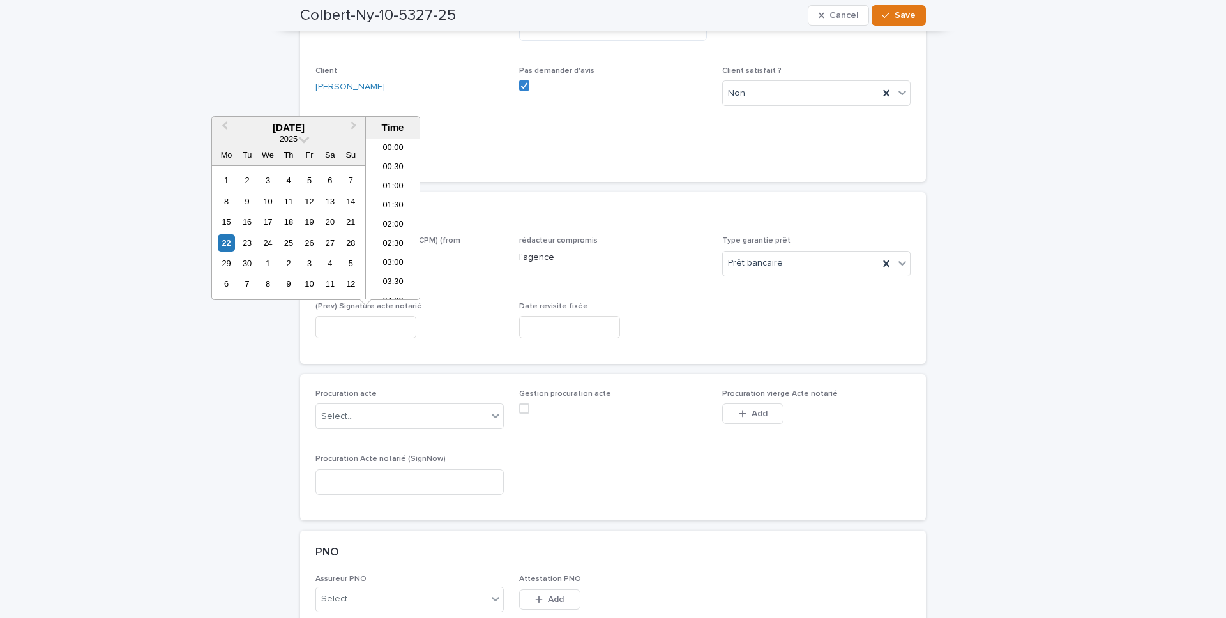
click at [414, 328] on input "text" at bounding box center [366, 327] width 101 height 22
click at [274, 285] on div "8" at bounding box center [267, 283] width 17 height 17
click at [379, 324] on input "**********" at bounding box center [366, 327] width 101 height 22
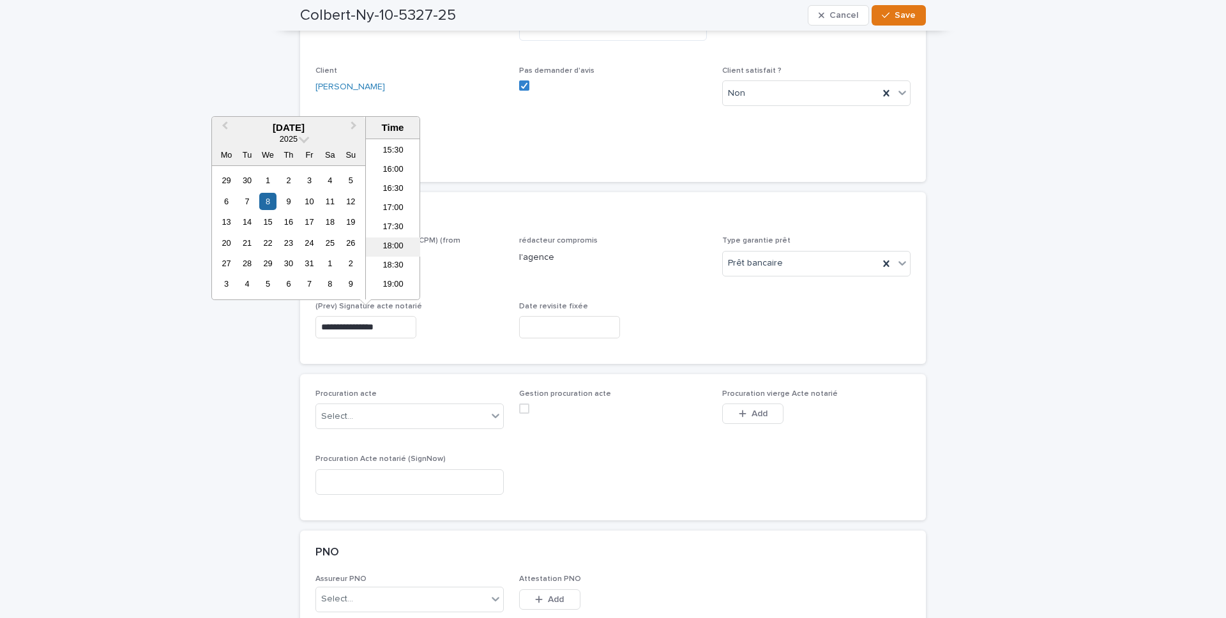
click at [394, 246] on li "18:00" at bounding box center [393, 247] width 54 height 19
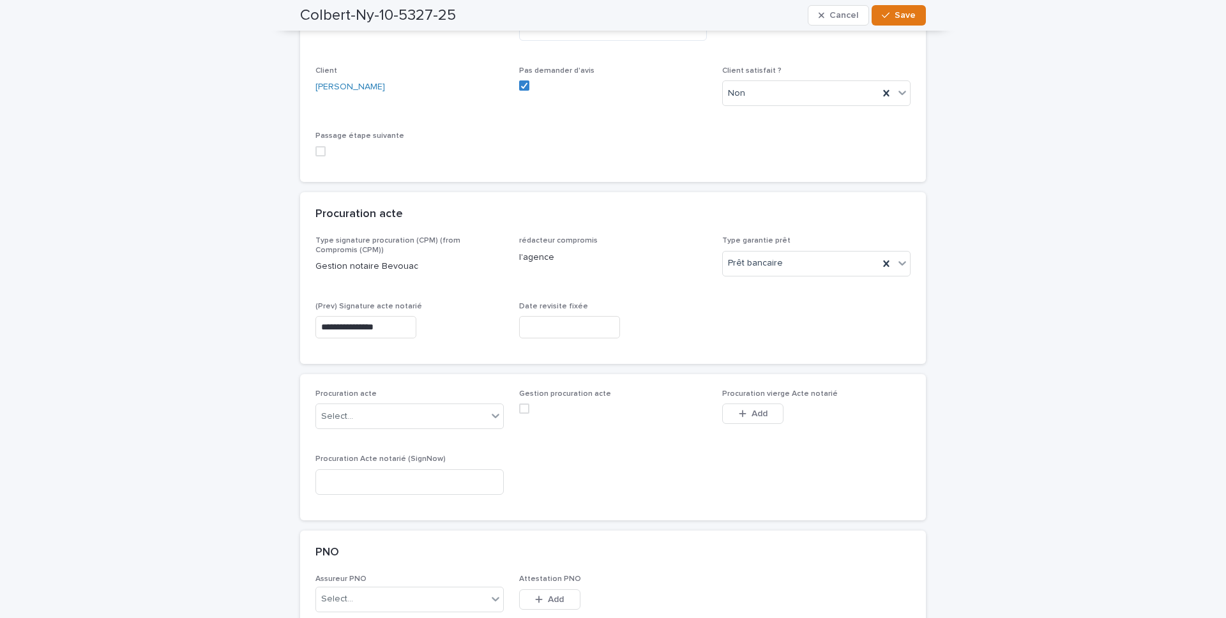
type input "**********"
click at [901, 15] on span "Save" at bounding box center [905, 15] width 21 height 9
click at [444, 422] on div "Select..." at bounding box center [401, 416] width 171 height 21
click at [447, 450] on div "Pas de procuration" at bounding box center [409, 441] width 187 height 22
click at [448, 419] on div "Pas de procuration" at bounding box center [394, 416] width 156 height 21
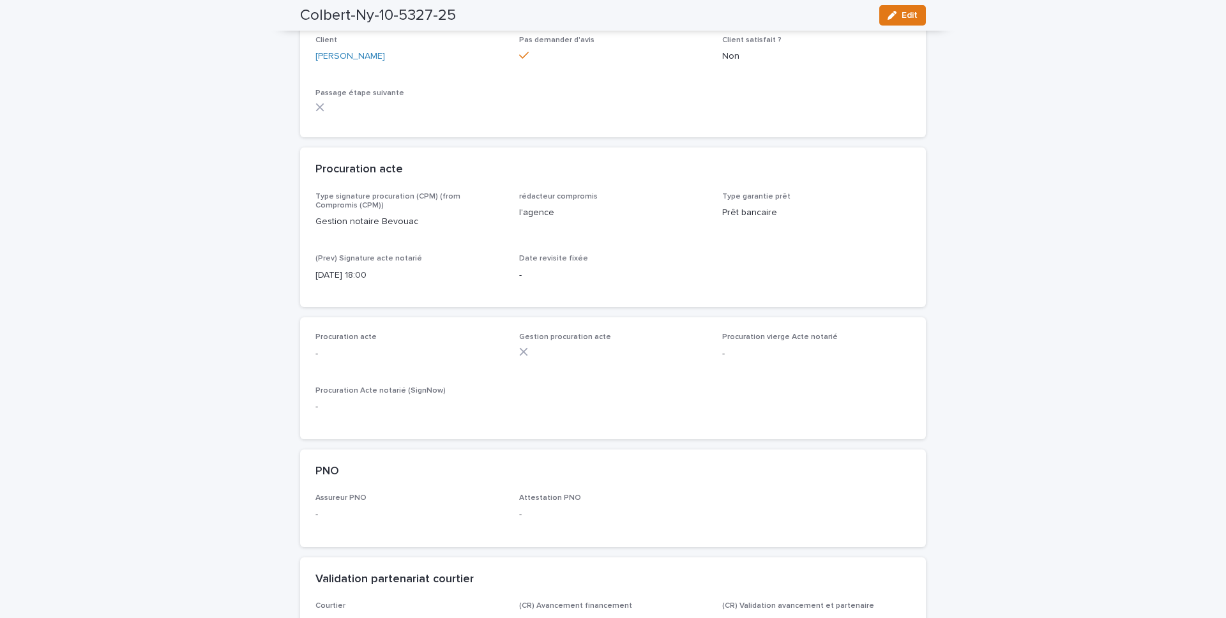
scroll to position [733, 0]
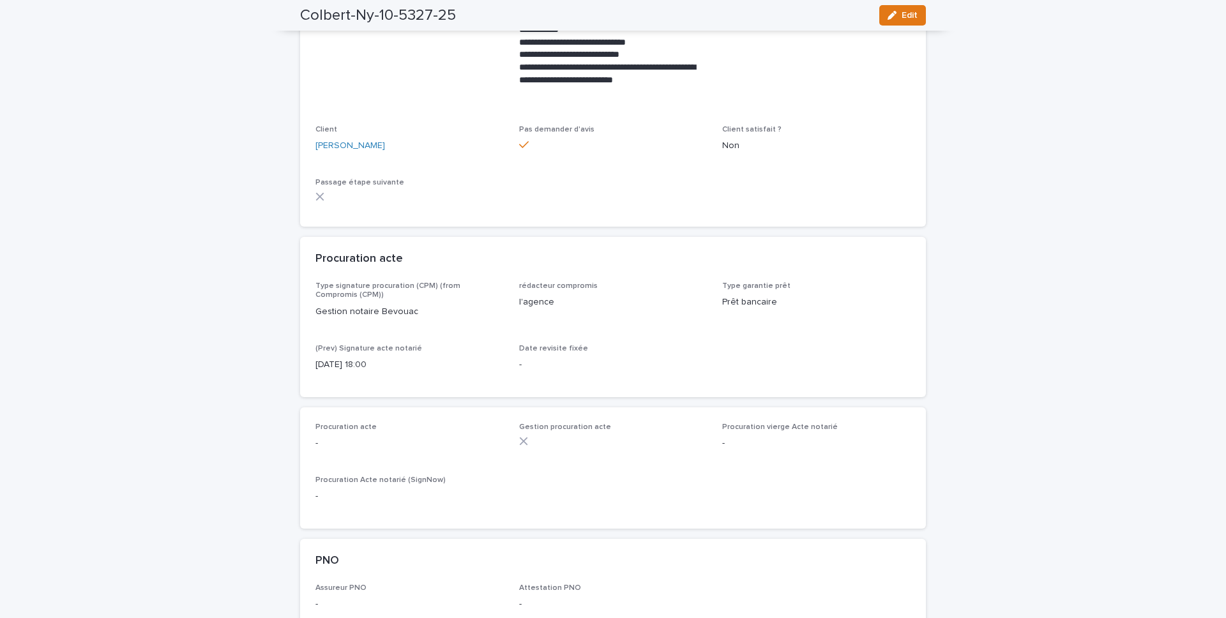
click at [420, 508] on div "Procuration Acte notarié (SignNow) -" at bounding box center [410, 495] width 188 height 38
click at [915, 18] on span "Edit" at bounding box center [910, 15] width 16 height 9
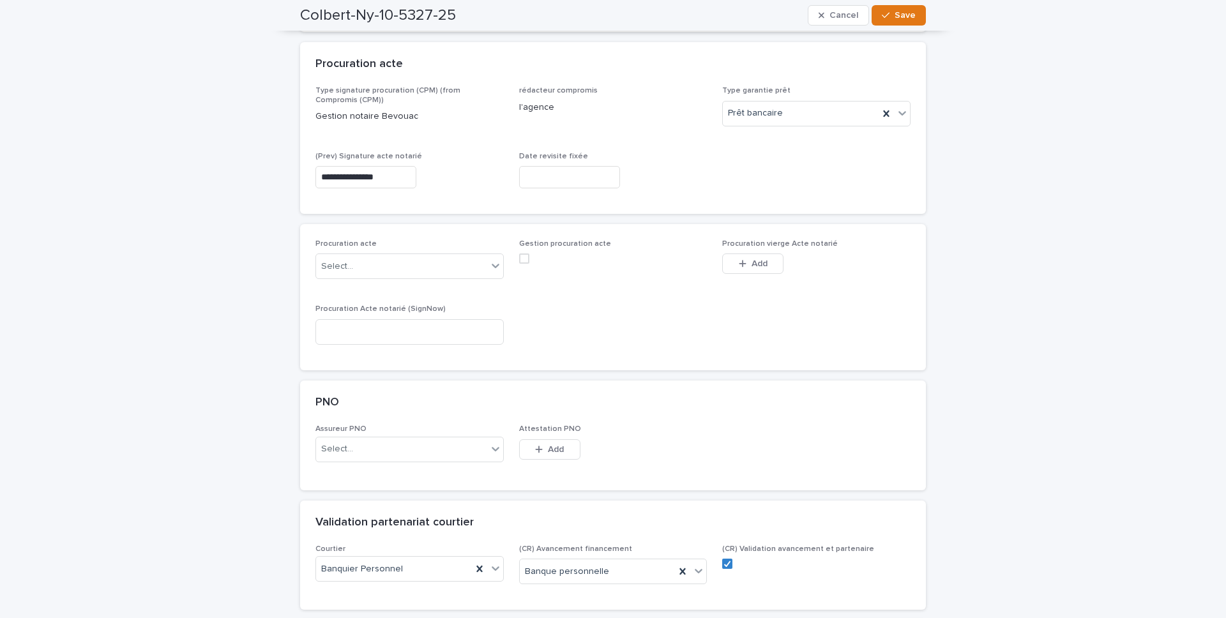
scroll to position [957, 0]
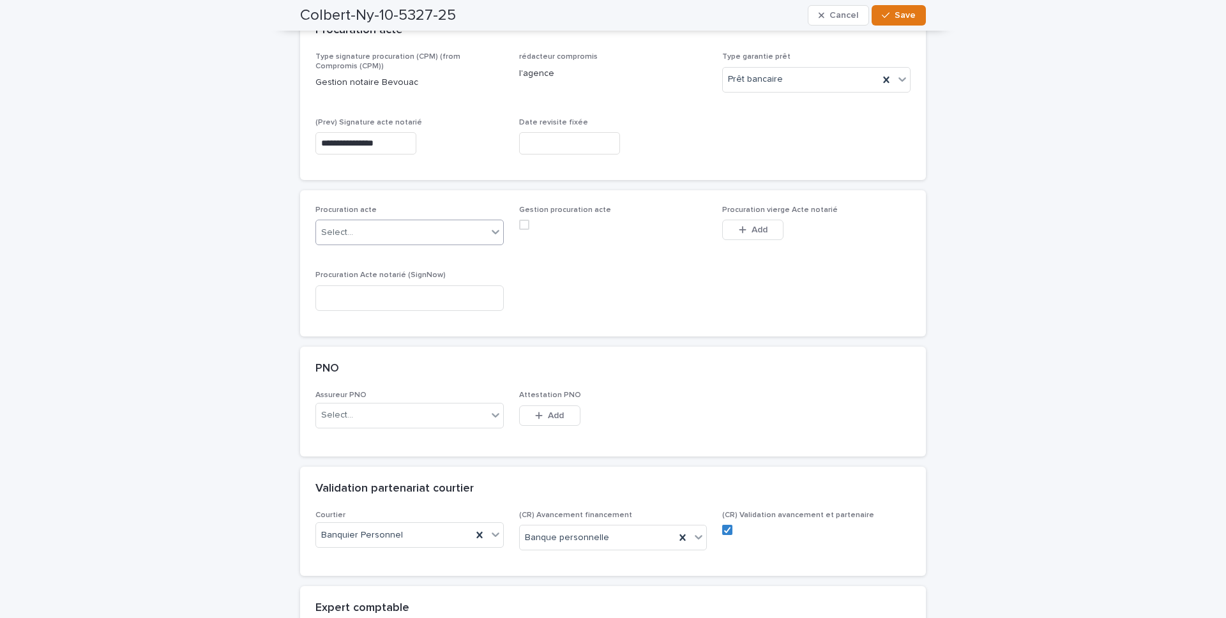
click at [386, 244] on div "Select..." at bounding box center [410, 233] width 188 height 26
click at [376, 323] on div "notaire" at bounding box center [409, 324] width 187 height 22
click at [526, 225] on span at bounding box center [524, 225] width 10 height 10
click at [886, 14] on icon "button" at bounding box center [886, 15] width 8 height 9
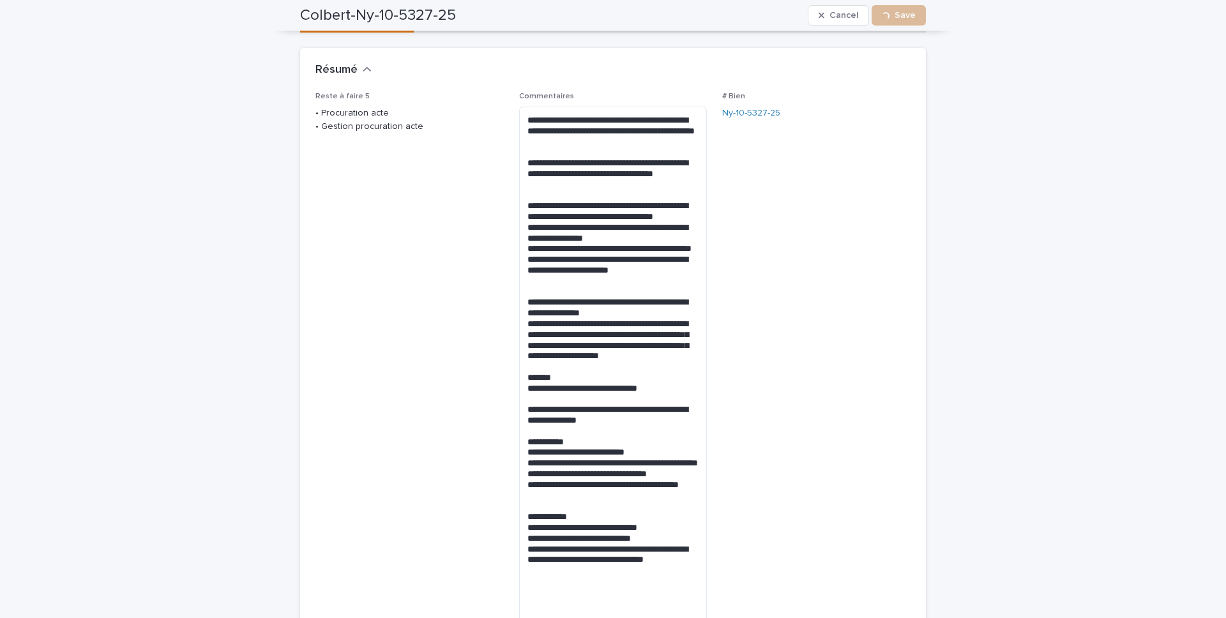
scroll to position [0, 0]
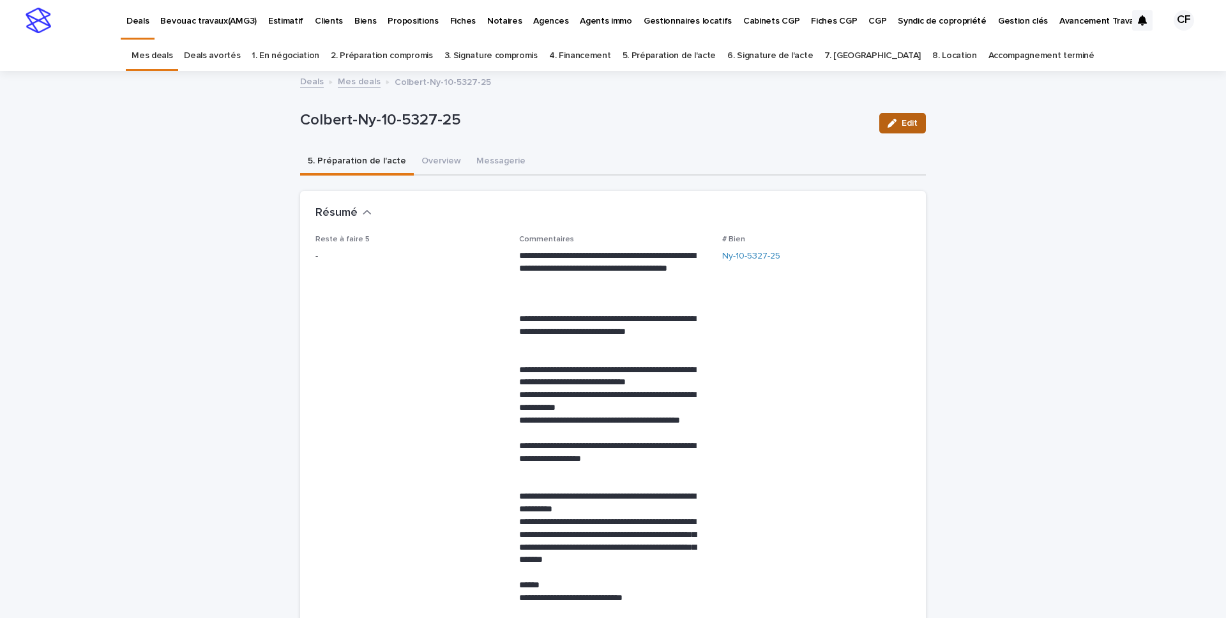
click at [908, 123] on span "Edit" at bounding box center [910, 123] width 16 height 9
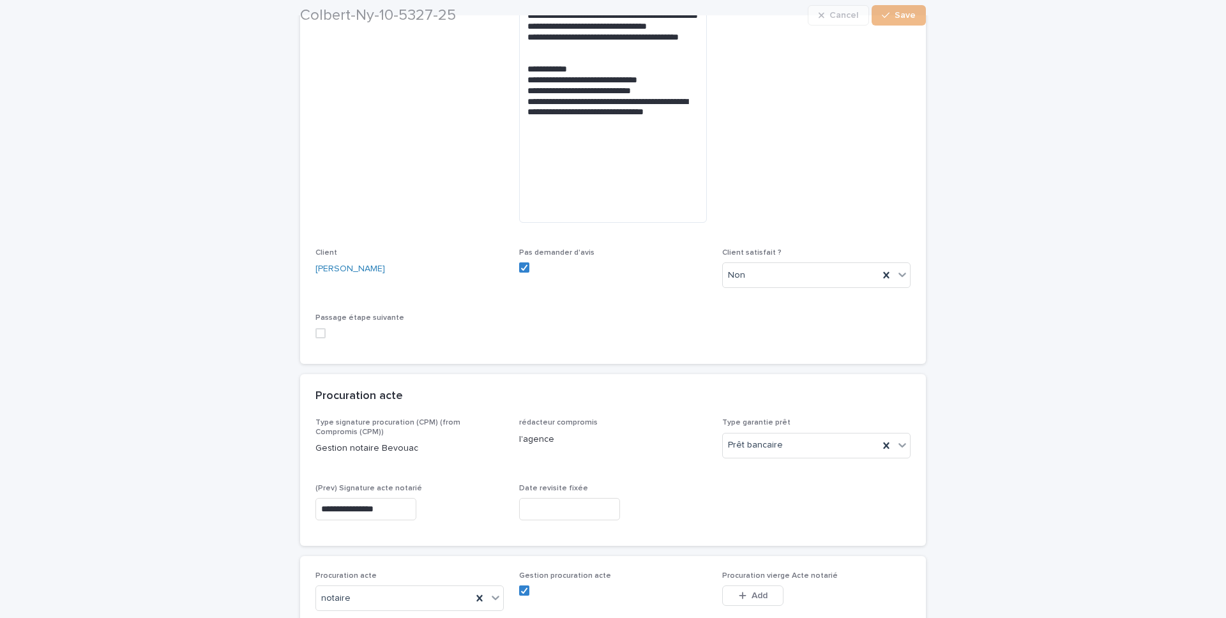
scroll to position [629, 0]
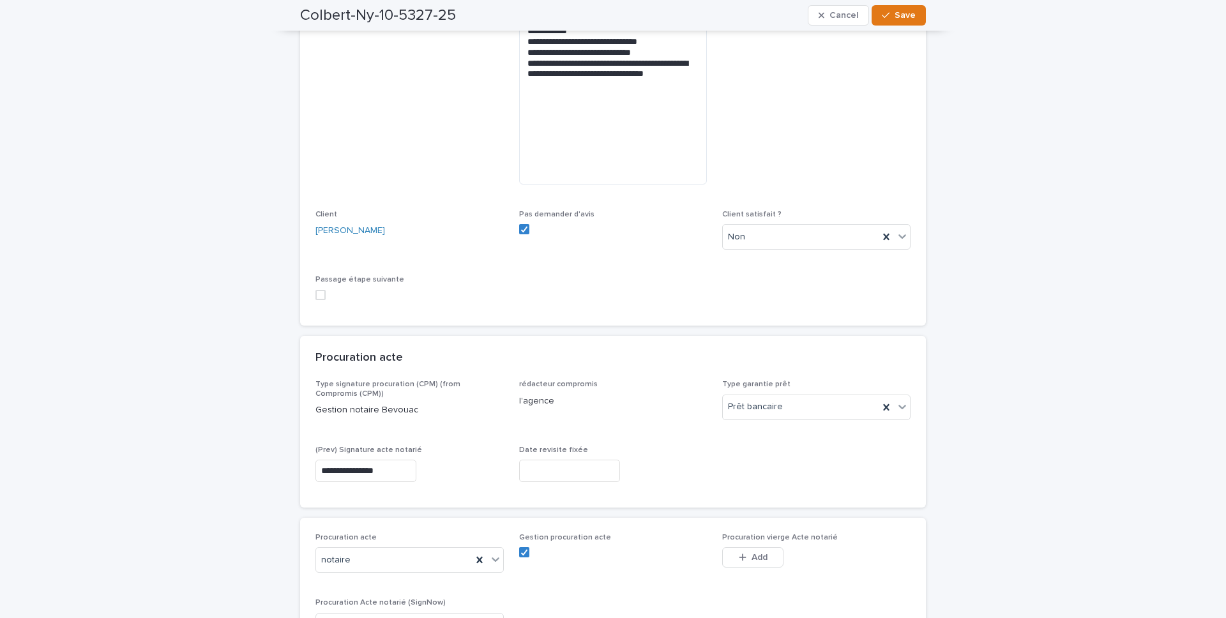
click at [317, 294] on span at bounding box center [321, 295] width 10 height 10
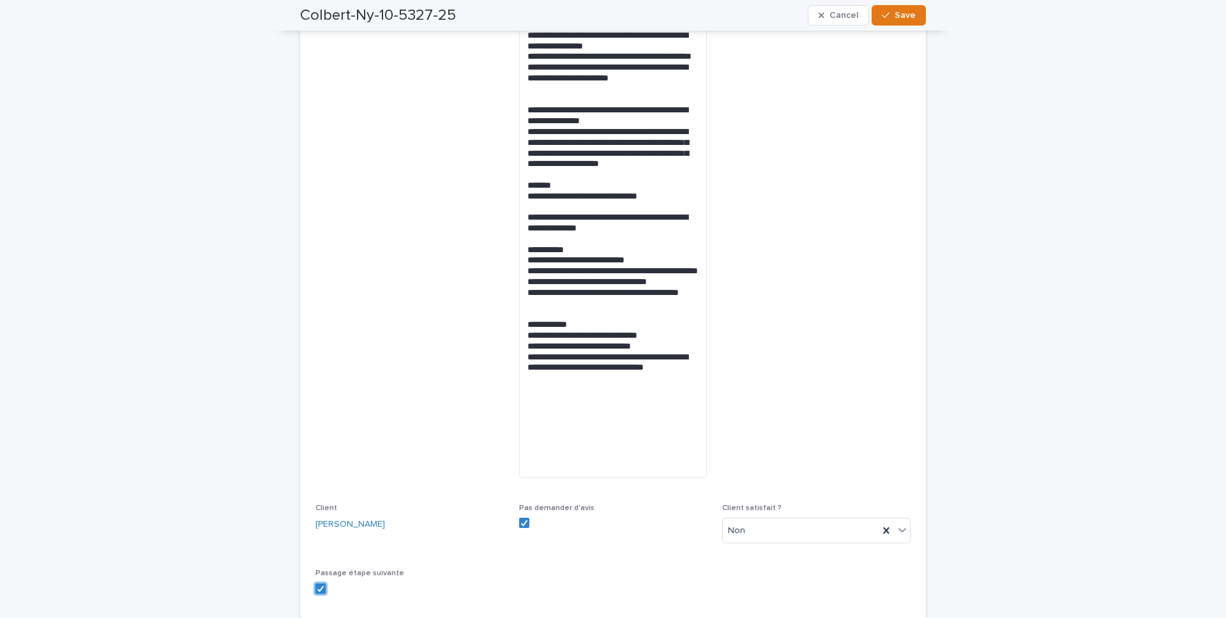
scroll to position [455, 0]
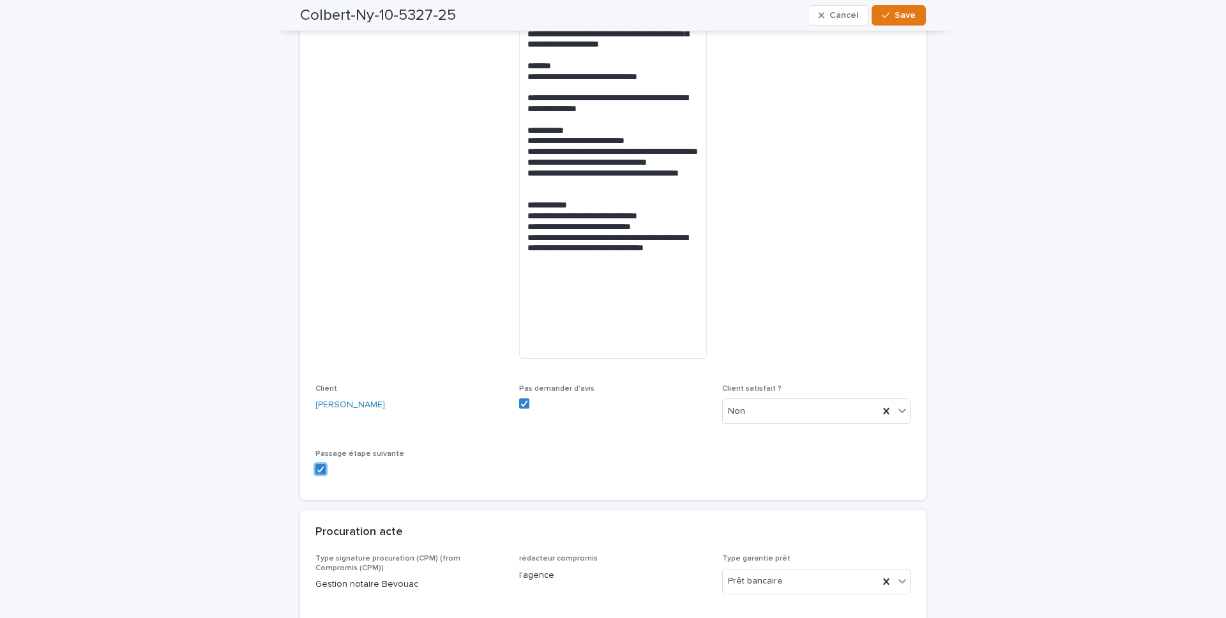
click at [905, 14] on span "Save" at bounding box center [905, 15] width 21 height 9
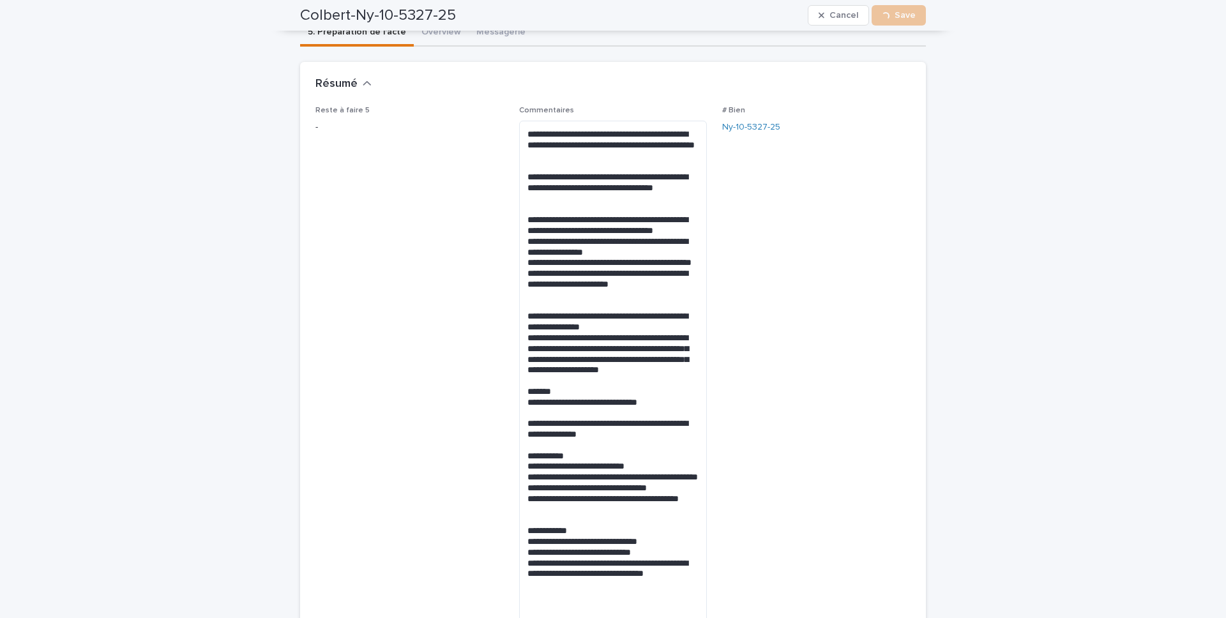
scroll to position [0, 0]
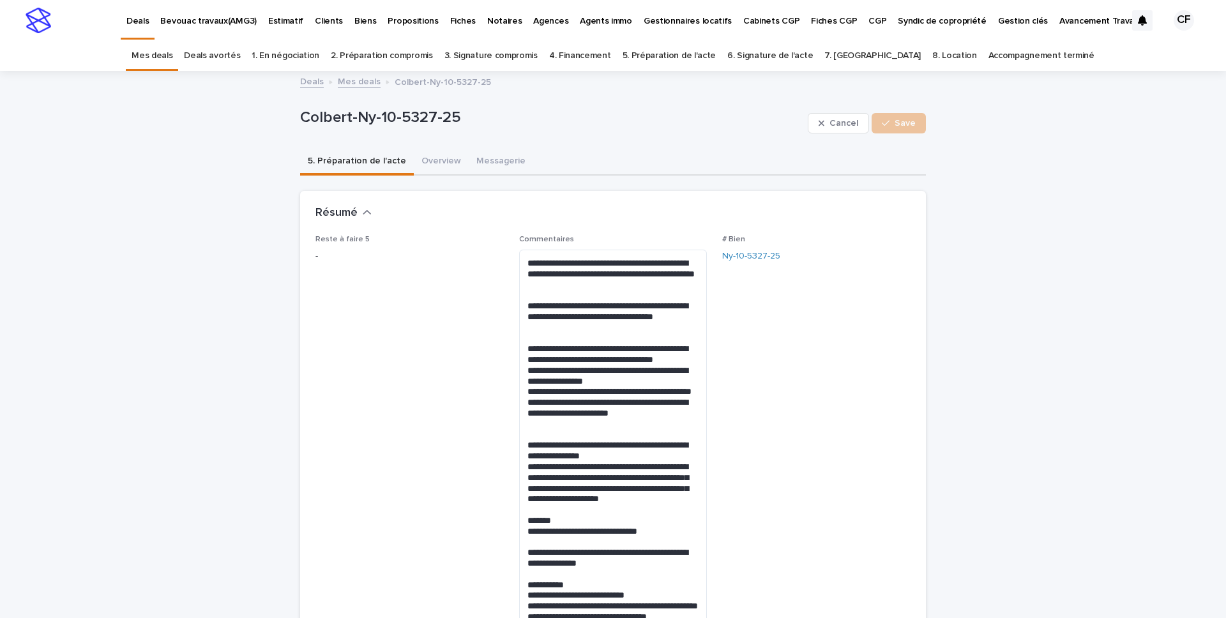
click at [49, 35] on div "Deals Bevouac travaux(AMG3) Estimatif Clients Biens Propositions Fiches Notaire…" at bounding box center [613, 20] width 1226 height 41
click at [32, 24] on img at bounding box center [39, 21] width 26 height 26
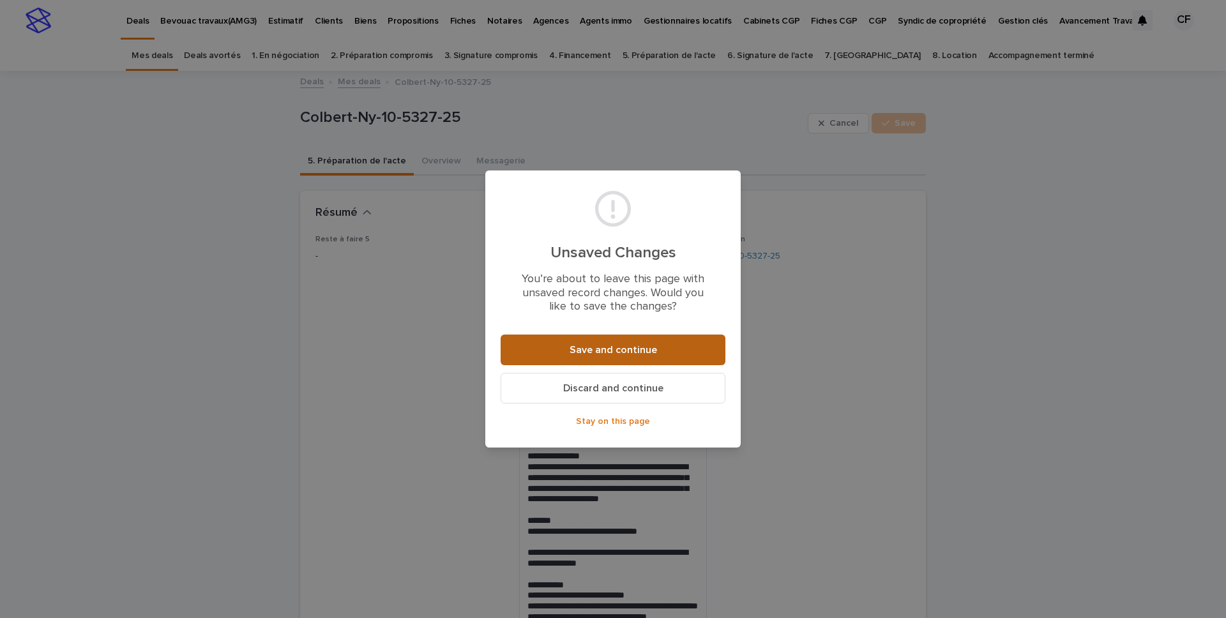
click at [580, 353] on span "Save and continue" at bounding box center [614, 350] width 88 height 10
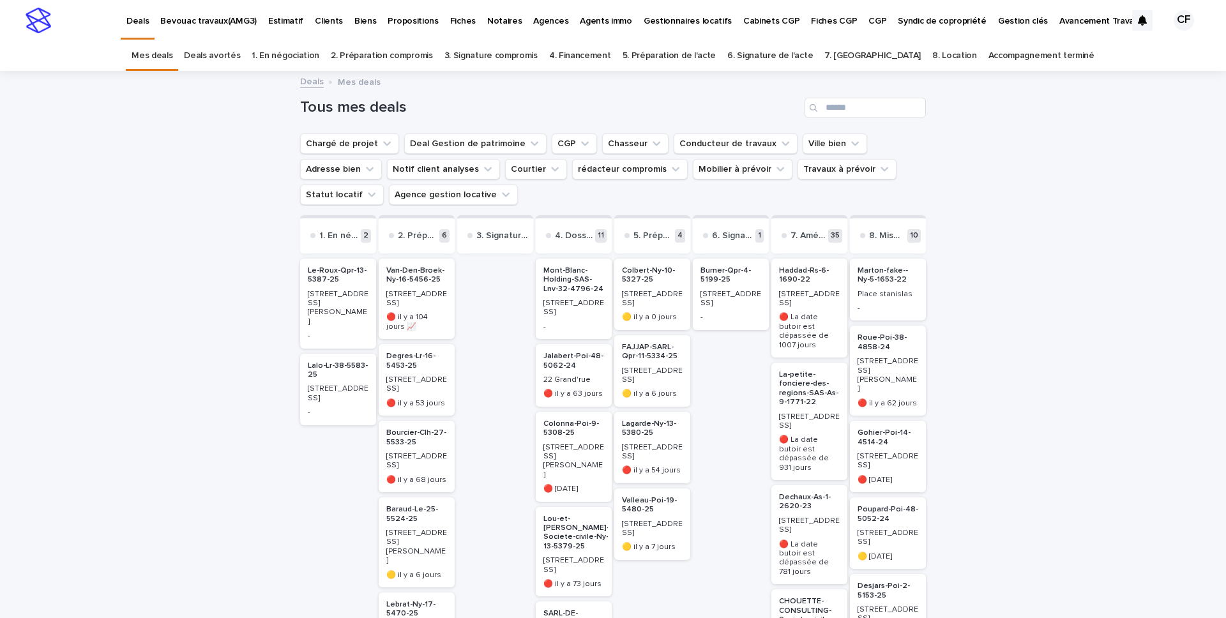
click at [622, 290] on p "[STREET_ADDRESS]" at bounding box center [652, 299] width 61 height 19
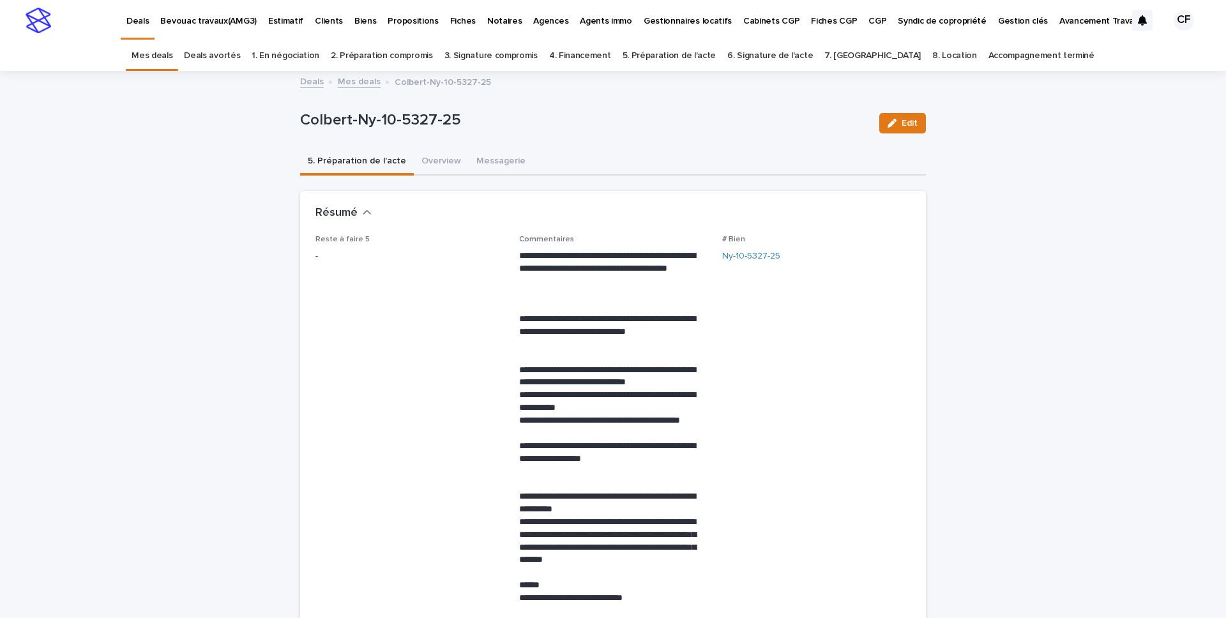
scroll to position [41, 0]
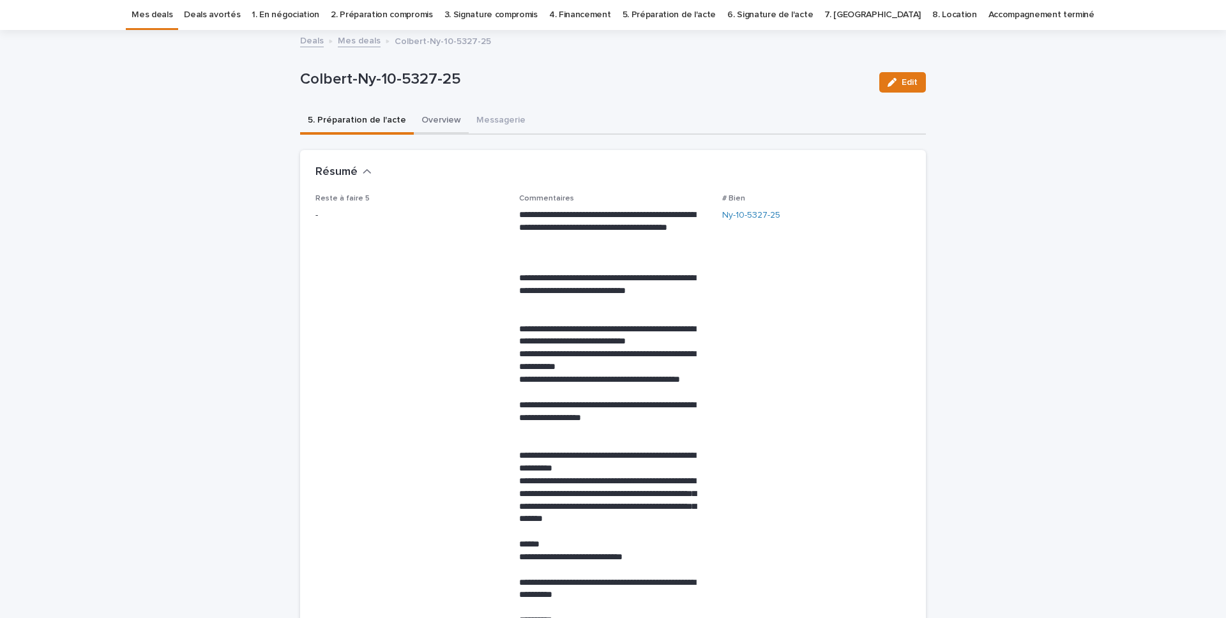
click at [443, 127] on button "Overview" at bounding box center [441, 121] width 55 height 27
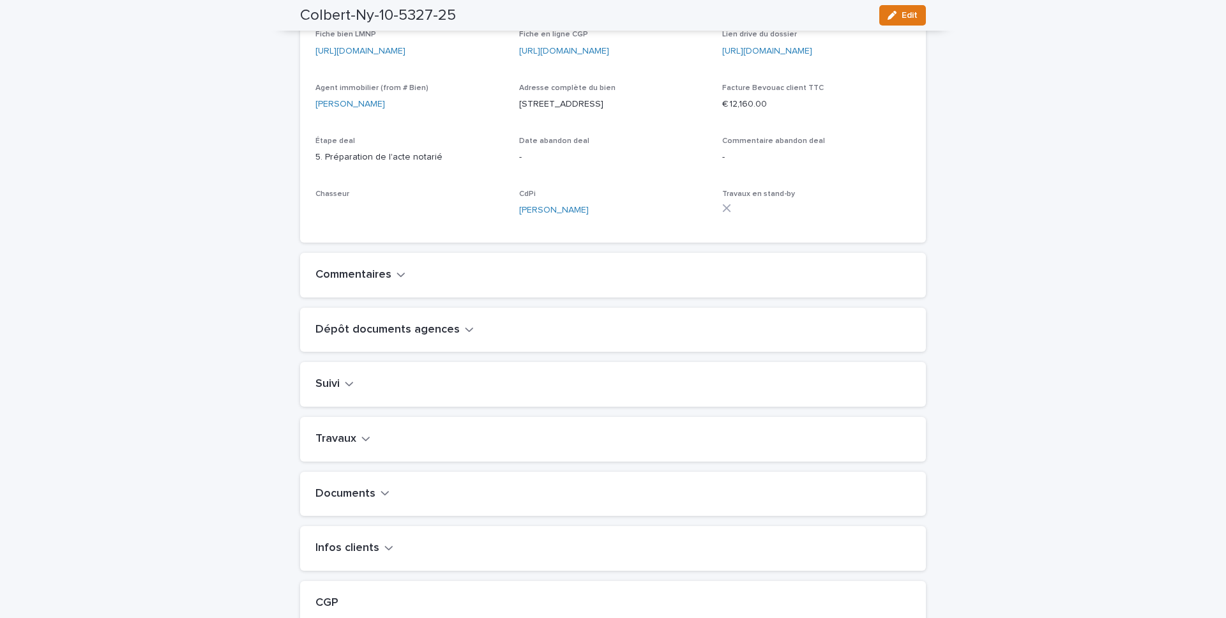
scroll to position [133, 0]
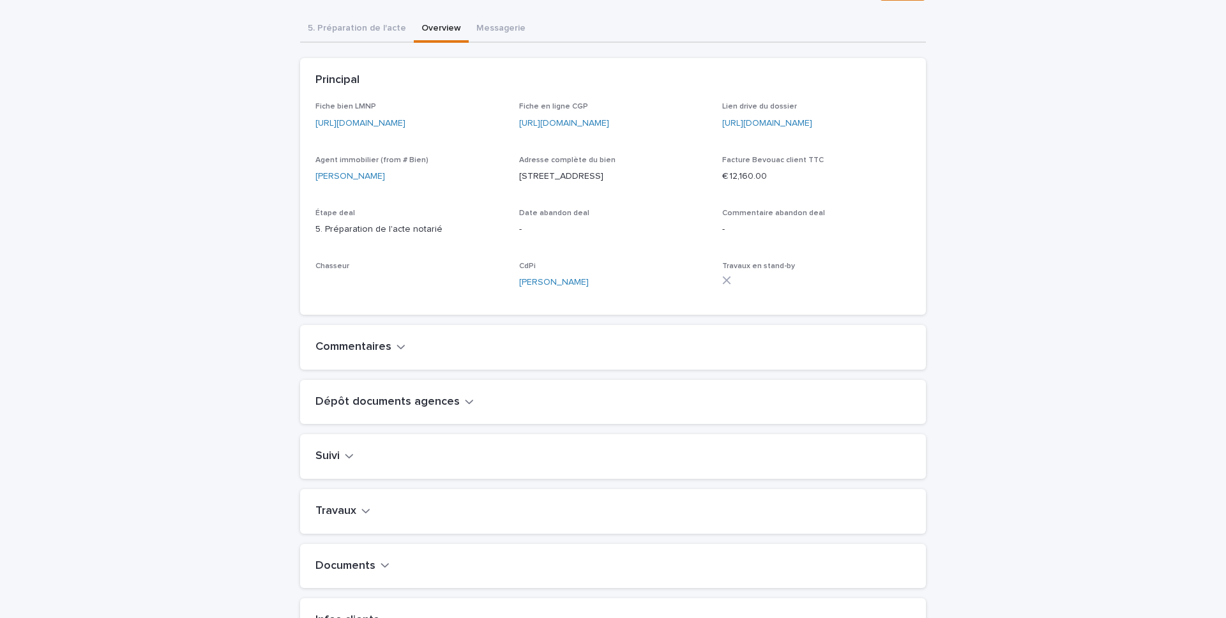
drag, startPoint x: 410, startPoint y: 188, endPoint x: 402, endPoint y: 188, distance: 8.3
click at [405, 183] on div "Ludovic ZANGARE" at bounding box center [410, 176] width 188 height 13
click at [358, 183] on link "Ludovic ZANGARE" at bounding box center [351, 176] width 70 height 13
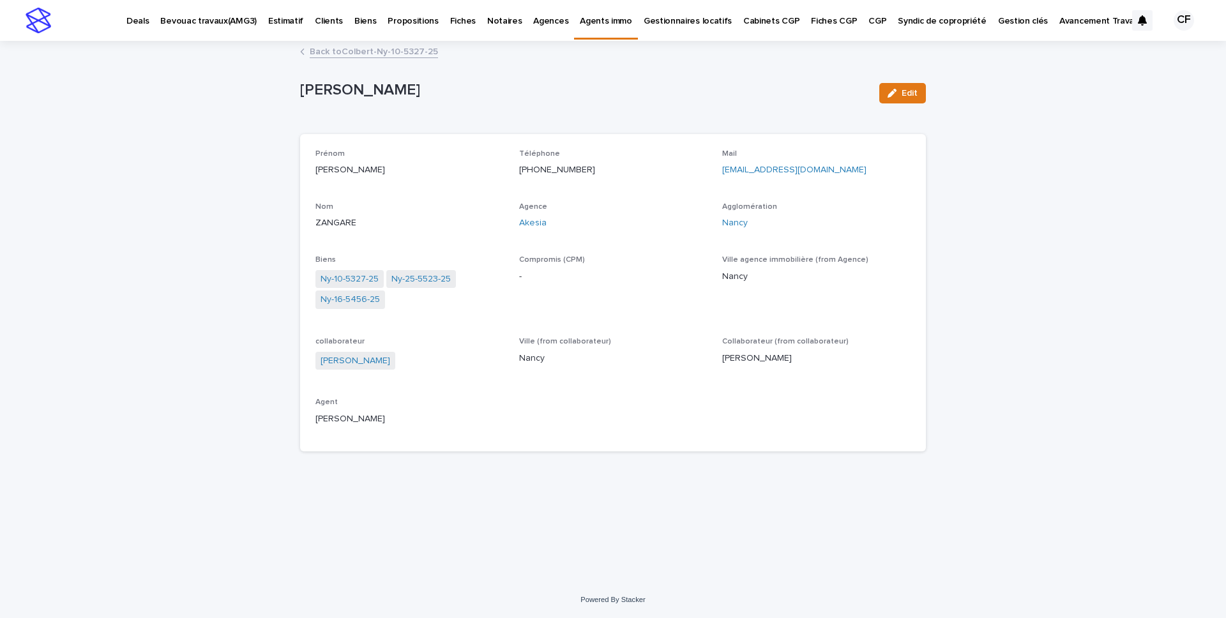
click at [410, 53] on link "Back to Colbert-Ny-10-5327-25" at bounding box center [374, 50] width 128 height 15
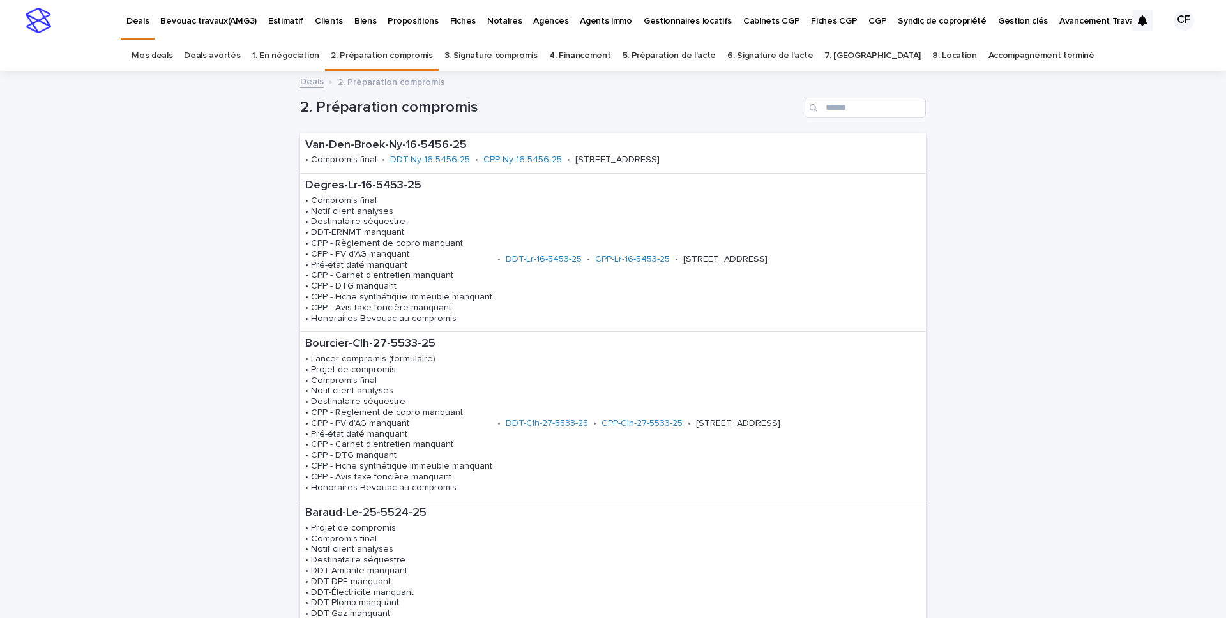
click at [43, 26] on img at bounding box center [39, 21] width 26 height 26
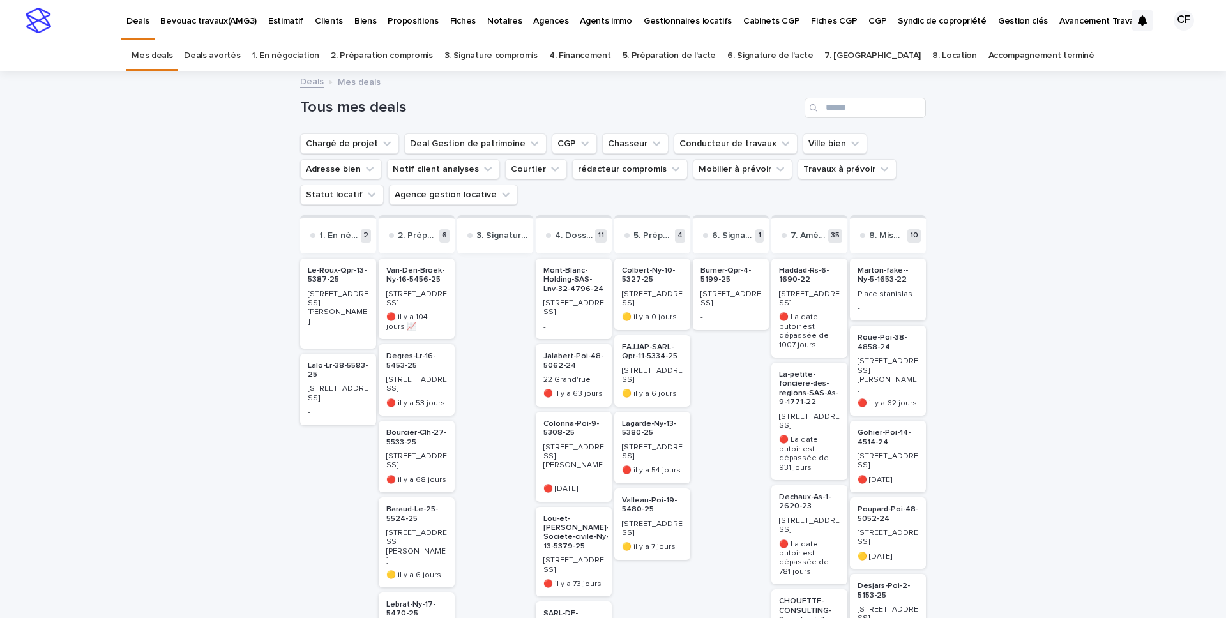
click at [677, 277] on p "Colbert-Ny-10-5327-25" at bounding box center [652, 275] width 61 height 19
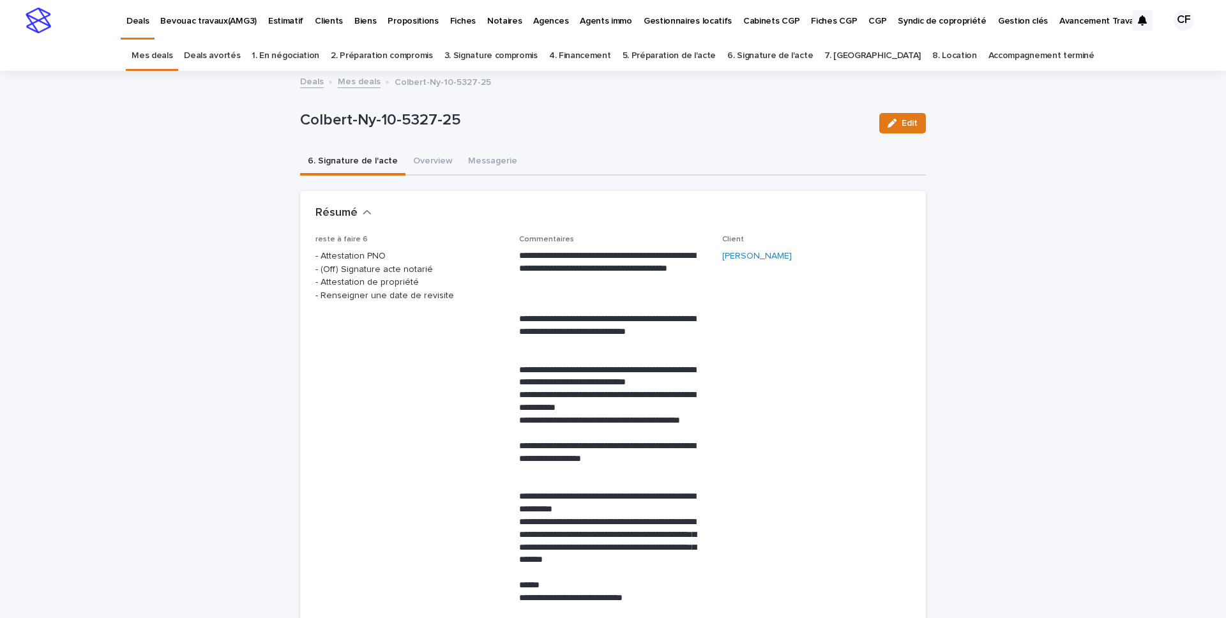
scroll to position [41, 0]
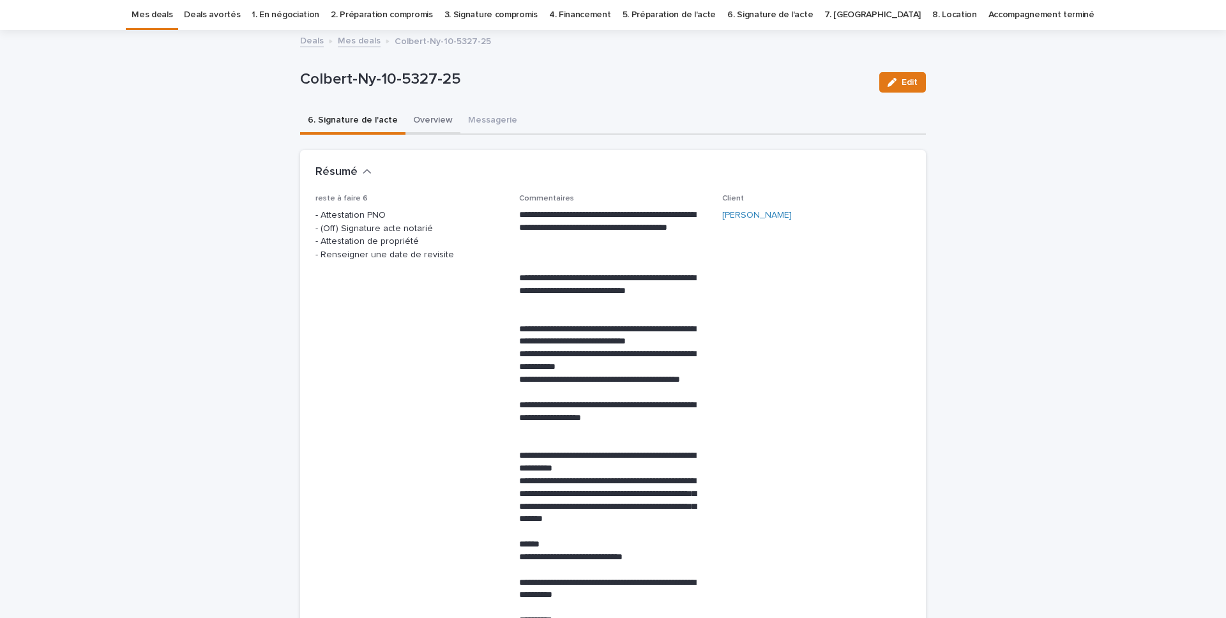
click at [418, 122] on button "Overview" at bounding box center [433, 121] width 55 height 27
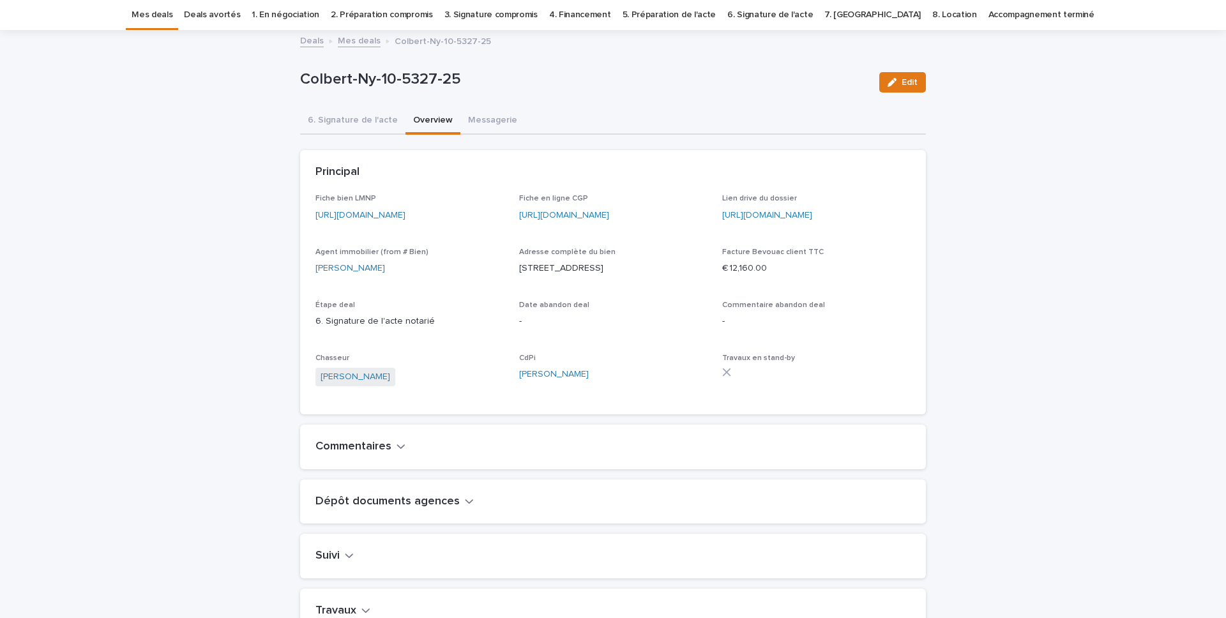
drag, startPoint x: 514, startPoint y: 279, endPoint x: 650, endPoint y: 286, distance: 135.6
click at [650, 286] on div "Fiche bien LMNP https://app.bevouac.com/fiche/recZKF2Xb0o1Q7PnO Fiche en ligne …" at bounding box center [613, 296] width 595 height 205
copy p "10 Rue Gambetta, 54000, Nancy,"
click at [375, 127] on button "6. Signature de l'acte" at bounding box center [352, 121] width 105 height 27
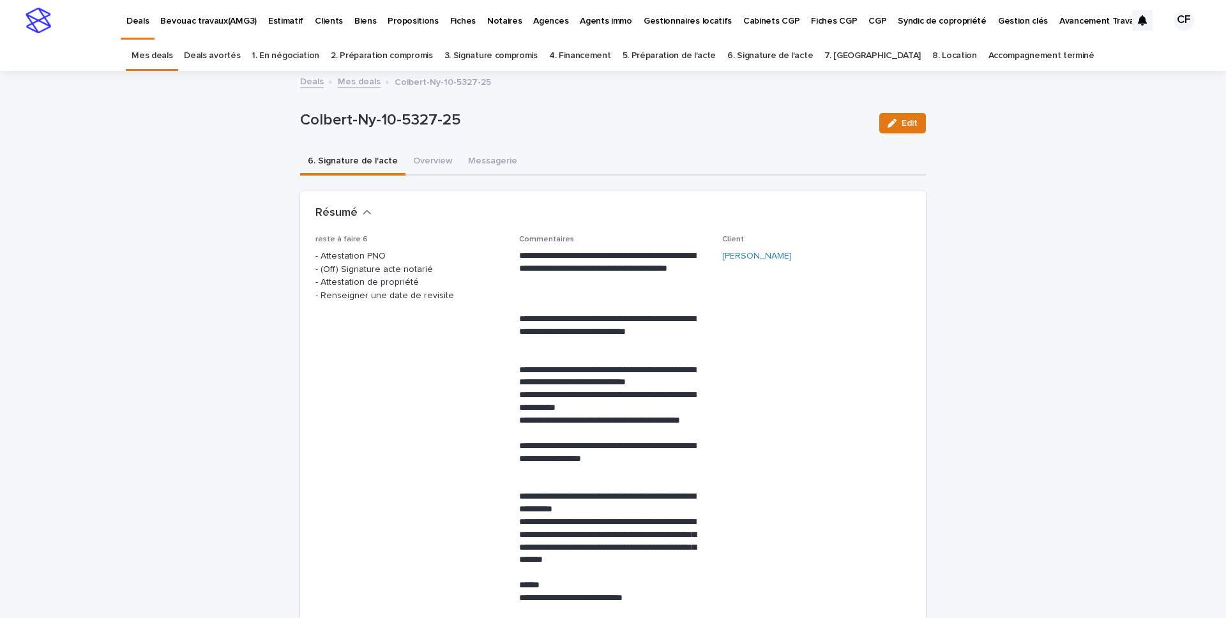
click at [39, 20] on img at bounding box center [39, 21] width 26 height 26
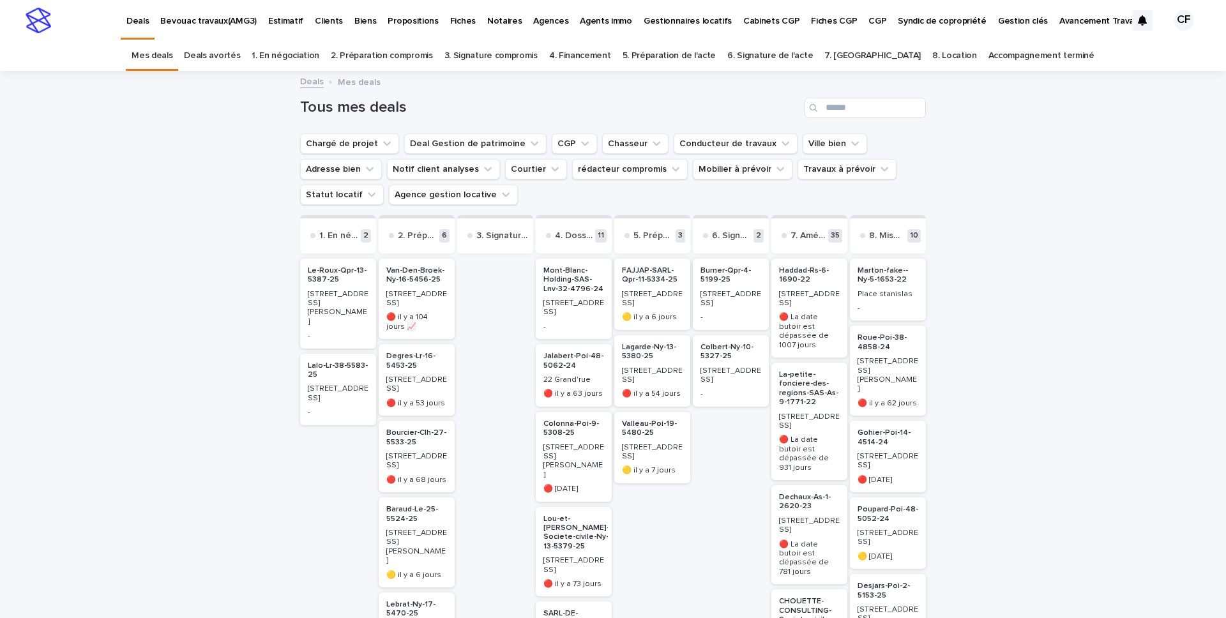
click at [673, 82] on div "Deals Mes deals" at bounding box center [613, 82] width 639 height 18
click at [727, 369] on p "[STREET_ADDRESS]" at bounding box center [731, 376] width 61 height 19
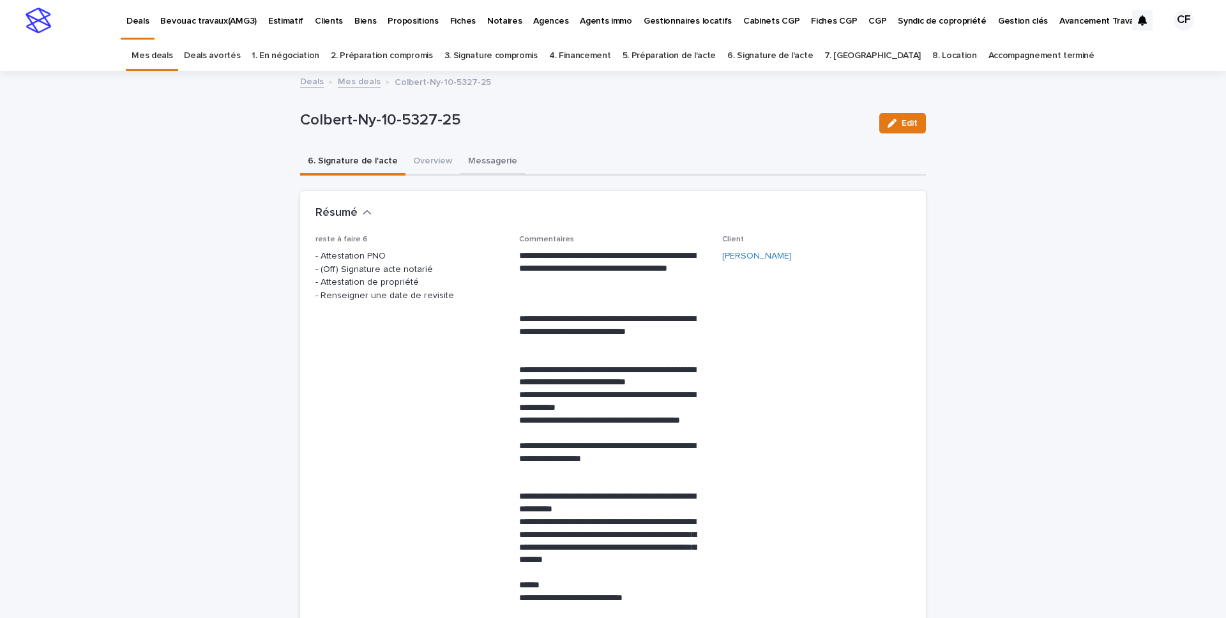
click at [494, 161] on button "Messagerie" at bounding box center [493, 162] width 65 height 27
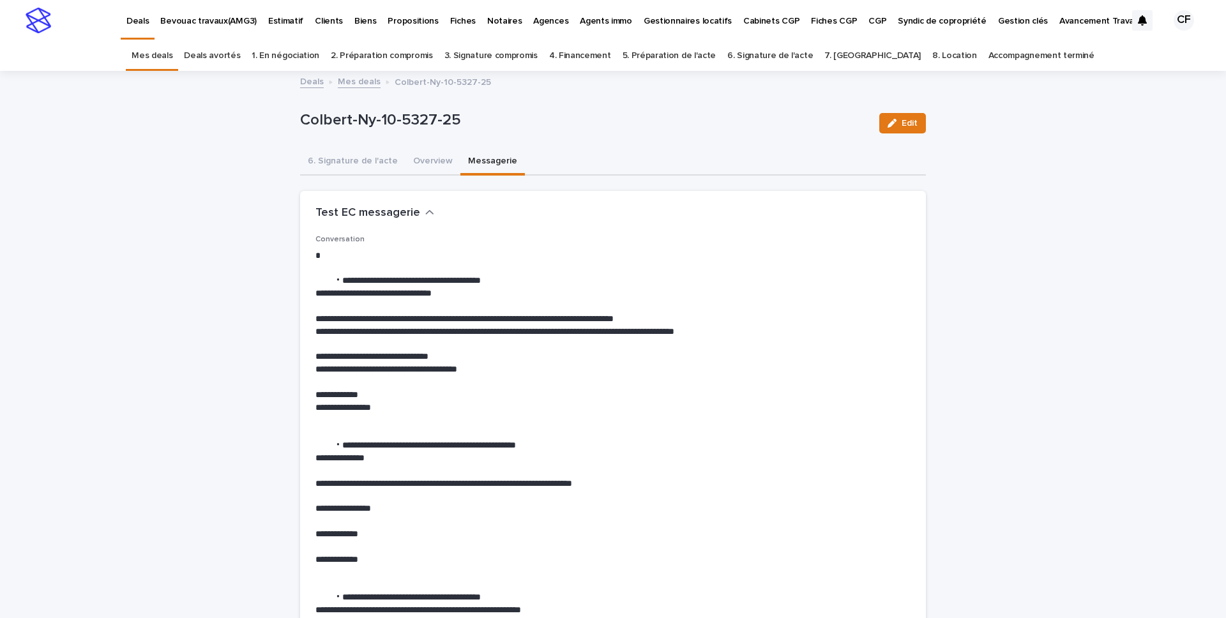
click at [34, 20] on img at bounding box center [39, 21] width 26 height 26
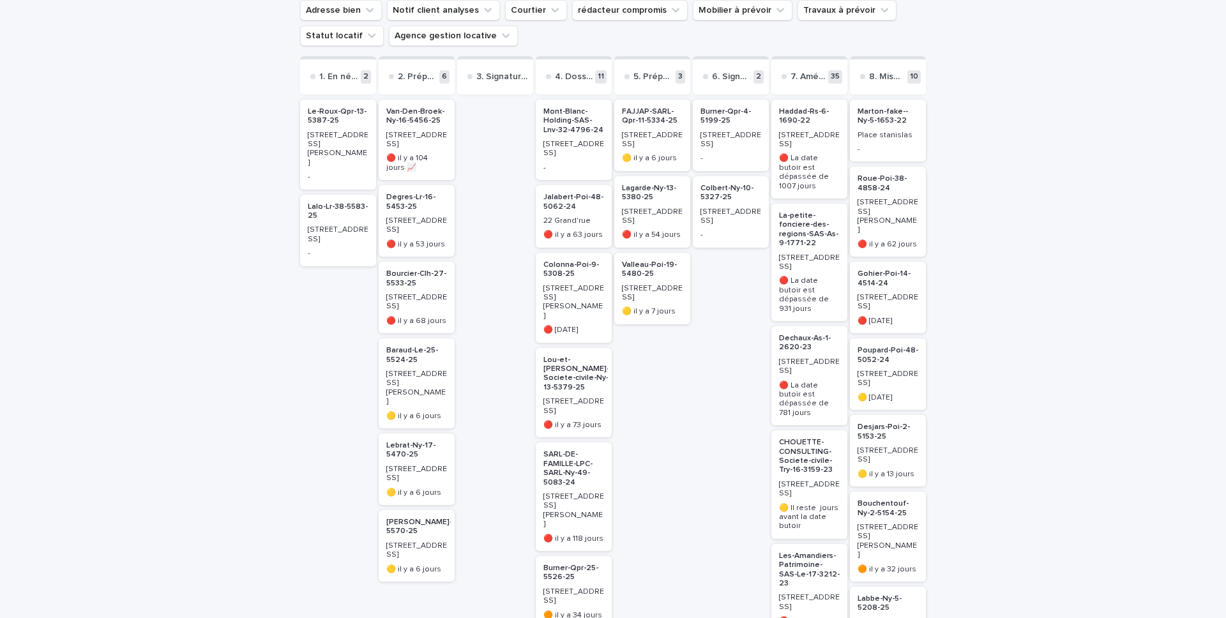
scroll to position [108, 0]
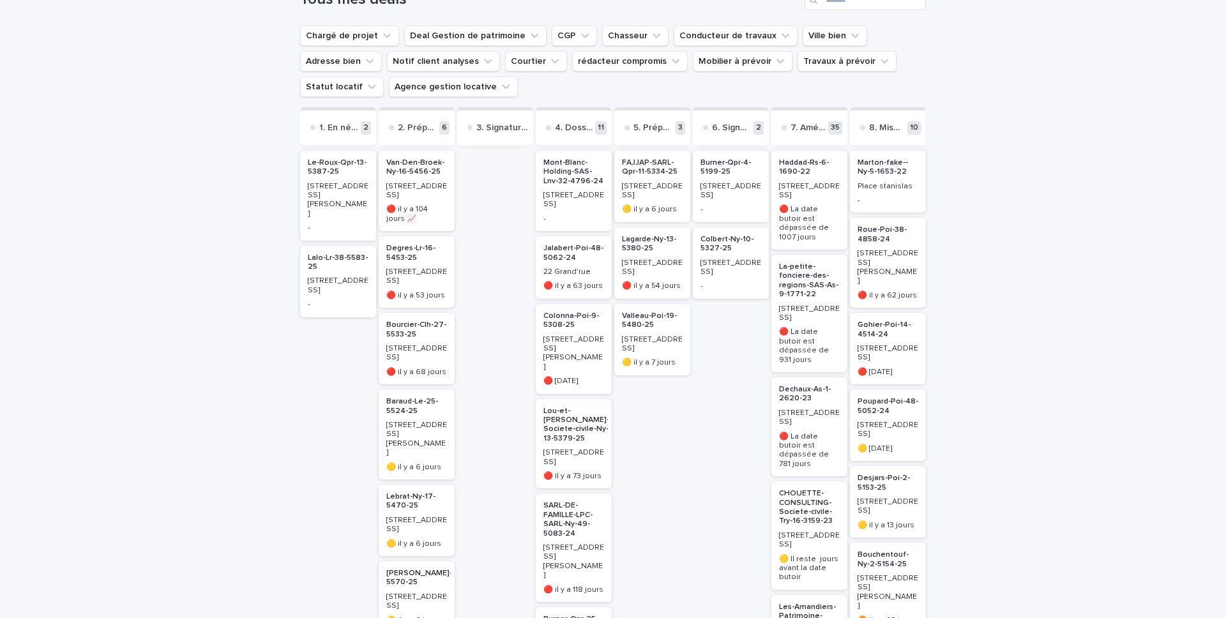
click at [424, 344] on p "[STREET_ADDRESS]" at bounding box center [416, 353] width 61 height 19
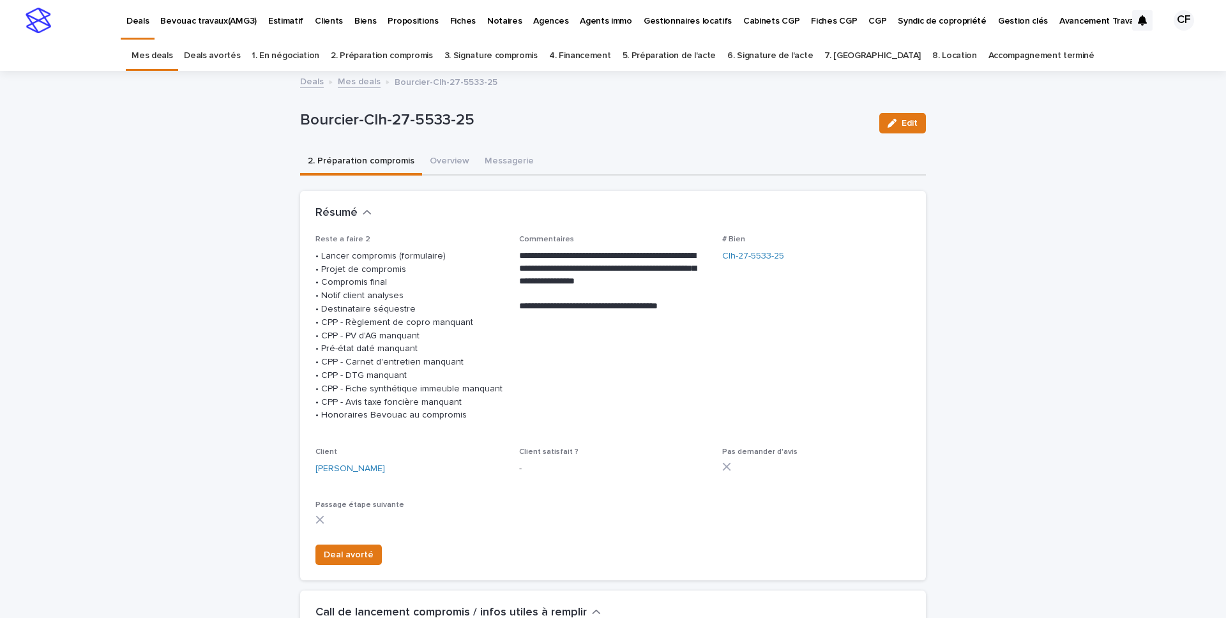
click at [47, 25] on img at bounding box center [39, 21] width 26 height 26
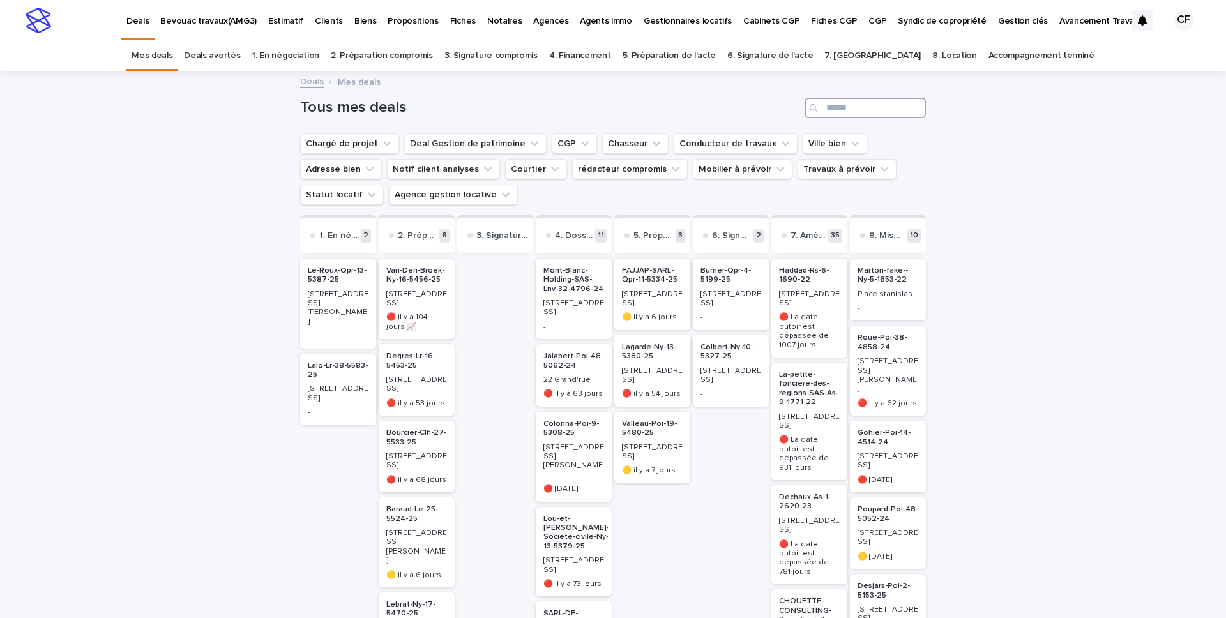
click at [864, 107] on input "Search" at bounding box center [865, 108] width 121 height 20
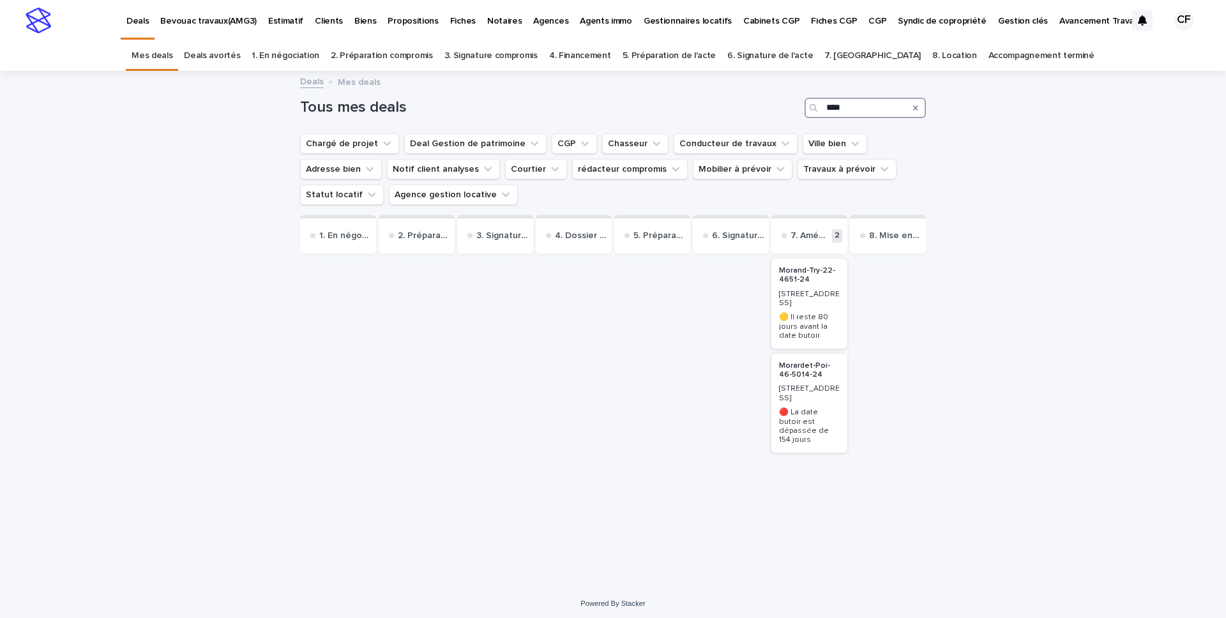
type input "****"
click at [837, 279] on p "Morand-Try-22-4651-24" at bounding box center [809, 275] width 61 height 19
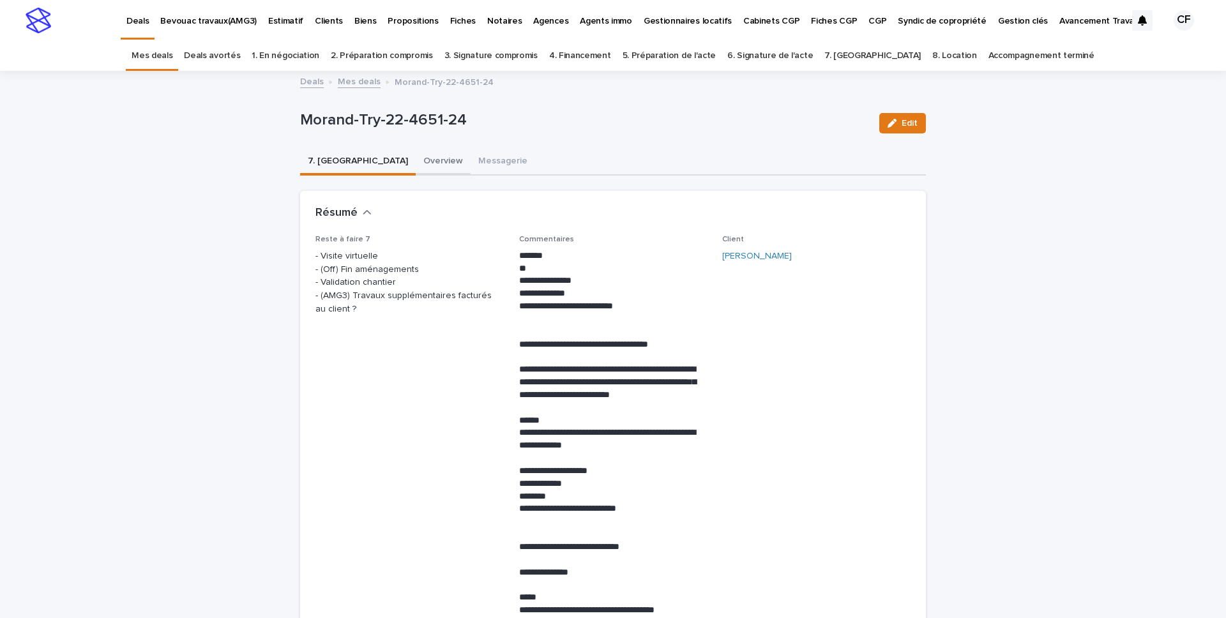
click at [416, 160] on button "Overview" at bounding box center [443, 162] width 55 height 27
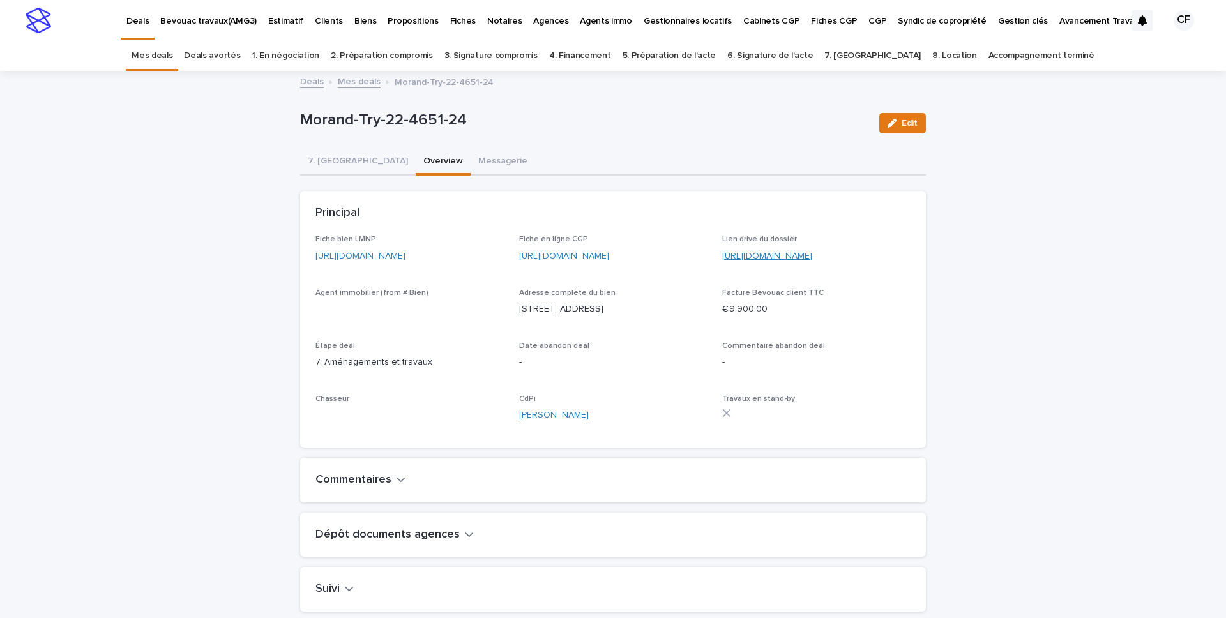
click at [760, 252] on link "https://drive.google.com/drive/folders/1YNDj9AiXCOqZDuBtaUaCrjPIQPBXr4_E" at bounding box center [767, 256] width 90 height 9
click at [775, 259] on link "https://drive.google.com/drive/folders/1YNDj9AiXCOqZDuBtaUaCrjPIQPBXr4_E" at bounding box center [767, 256] width 90 height 9
click at [52, 21] on div "Deals Bevouac travaux(AMG3) Estimatif Clients Biens Propositions Fiches Notaire…" at bounding box center [613, 20] width 1226 height 41
click at [45, 22] on img at bounding box center [39, 21] width 26 height 26
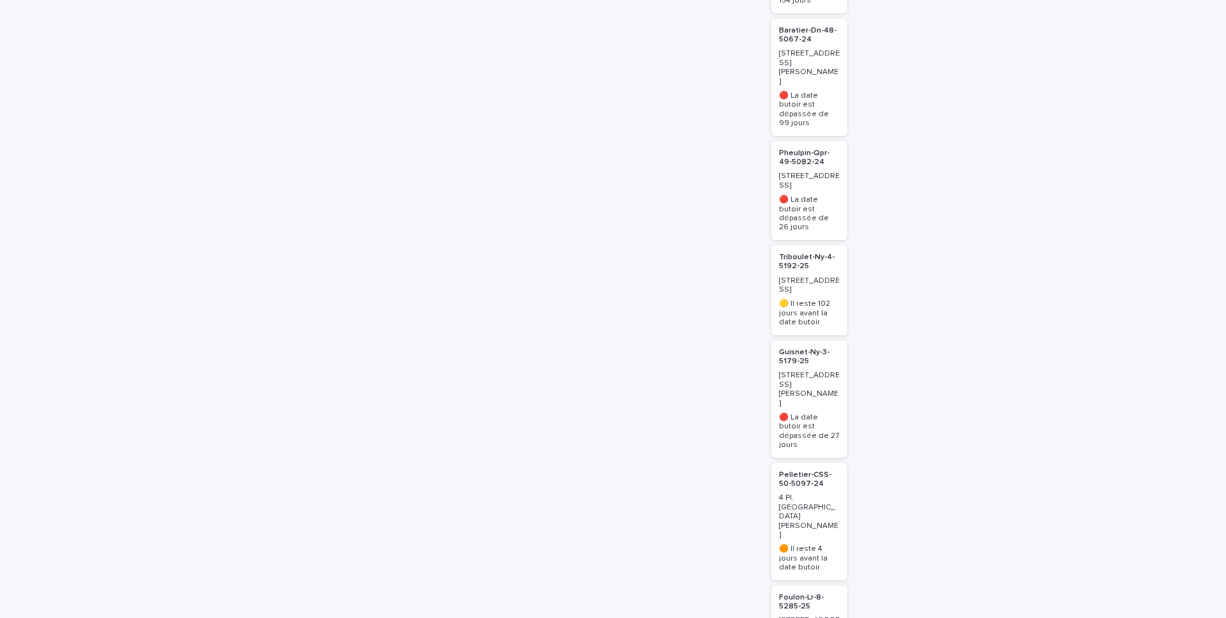
scroll to position [1710, 0]
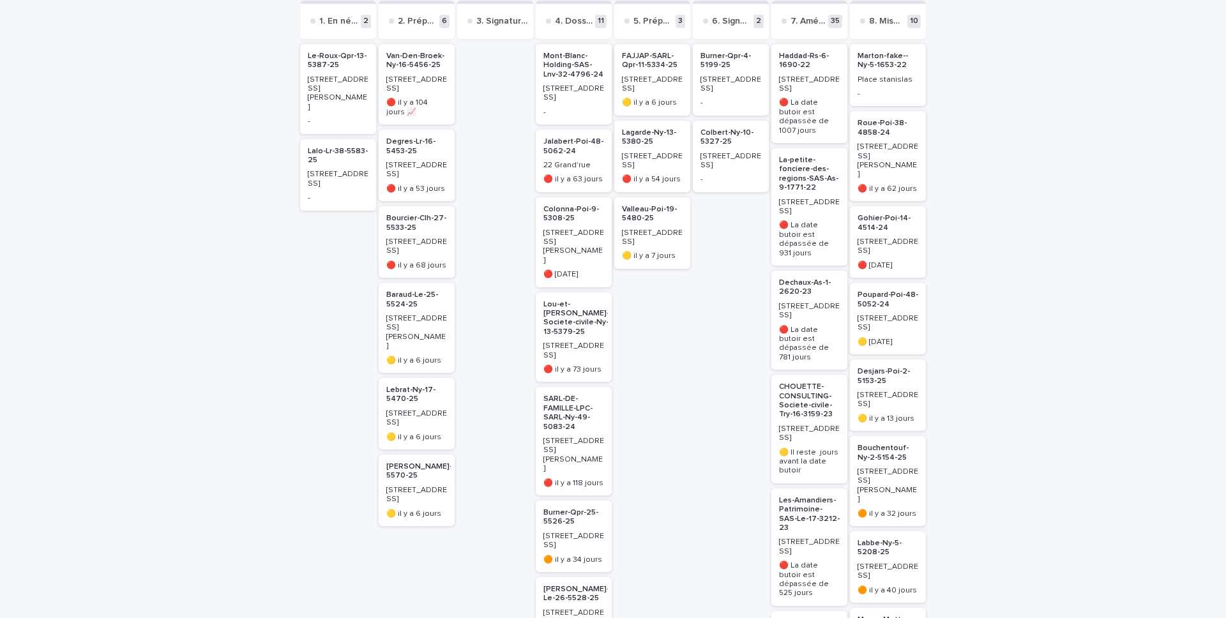
scroll to position [0, 0]
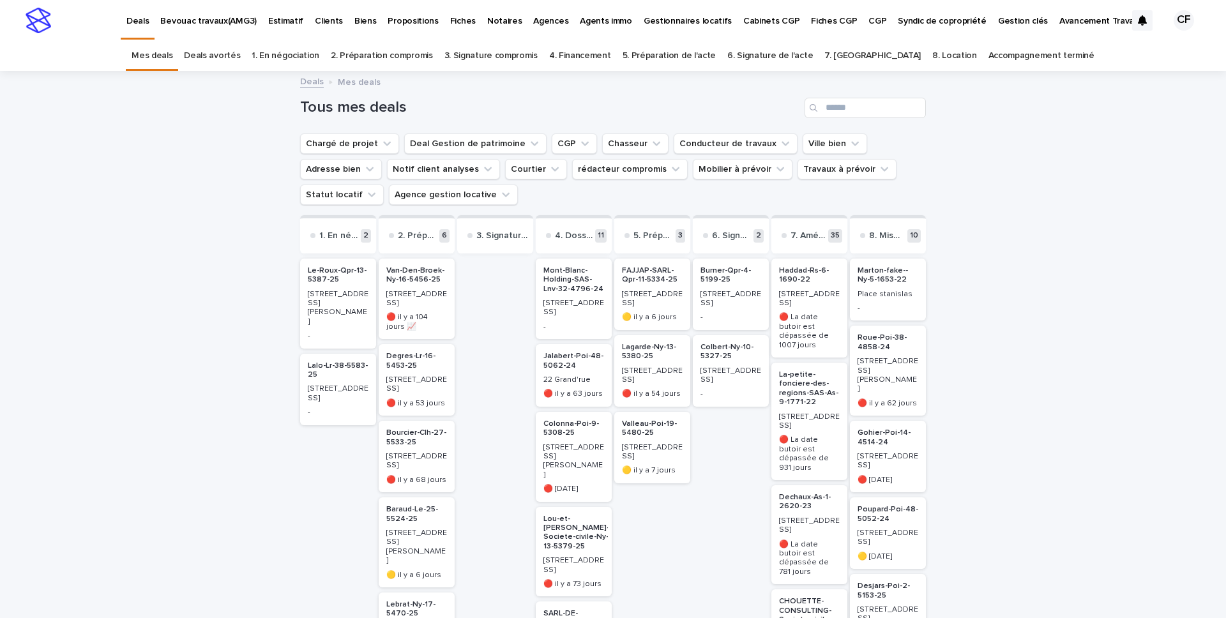
click at [1035, 331] on div "7.1. Accompagnement Bevouac travaux uniquement" at bounding box center [990, 289] width 96 height 117
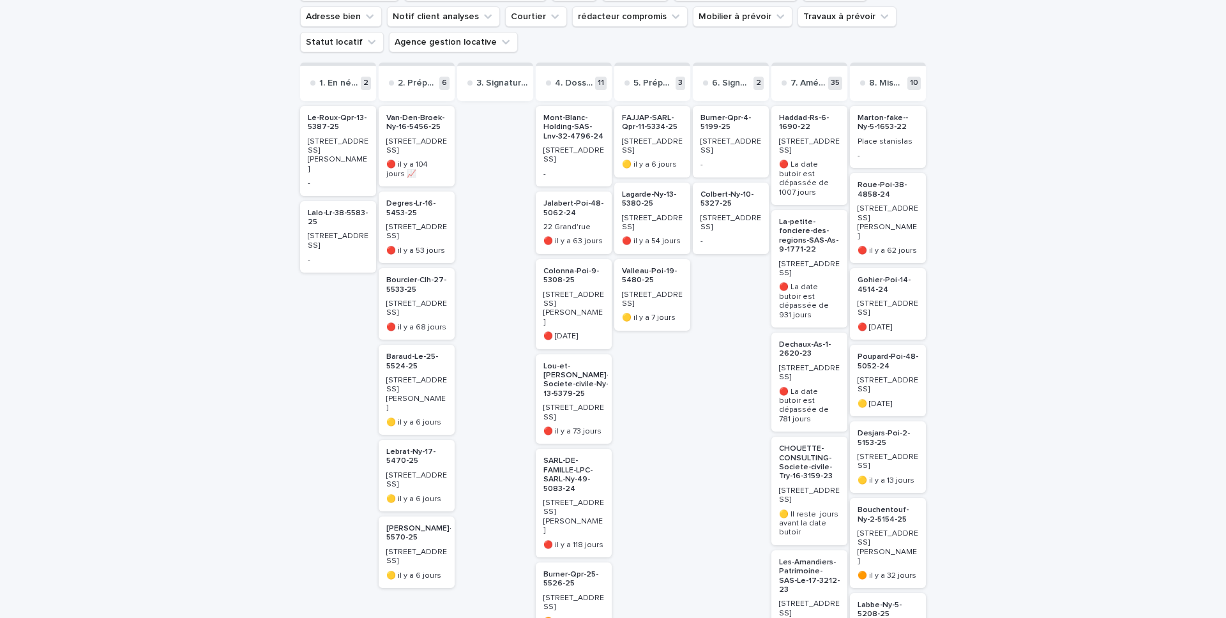
scroll to position [149, 0]
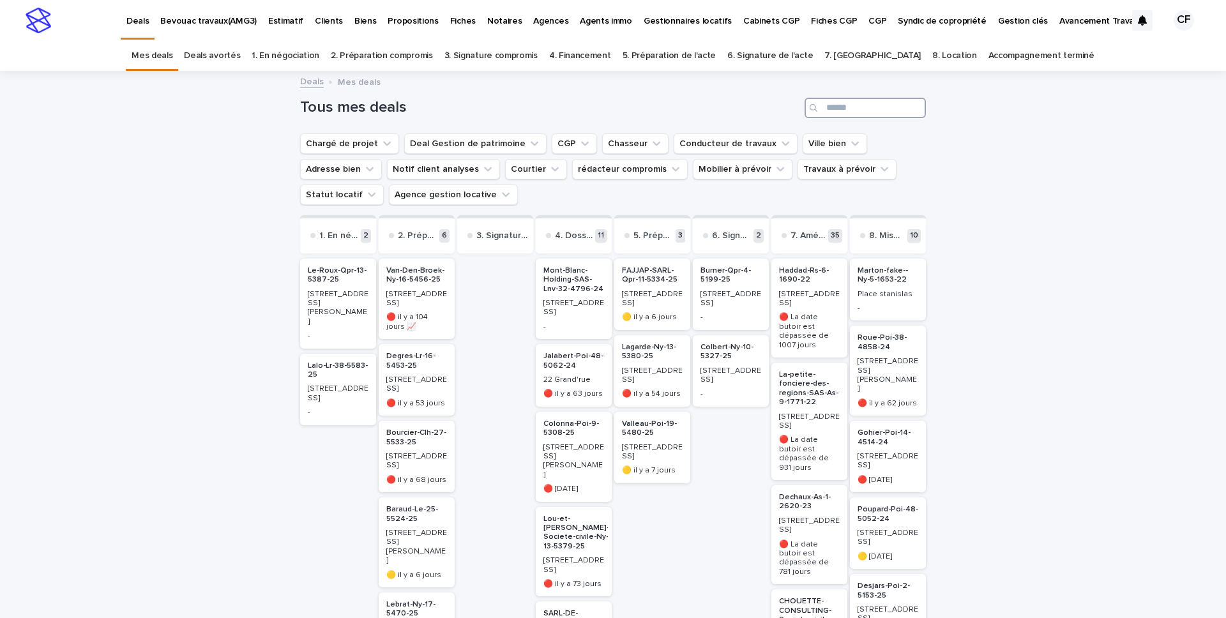
click at [853, 108] on input "Search" at bounding box center [865, 108] width 121 height 20
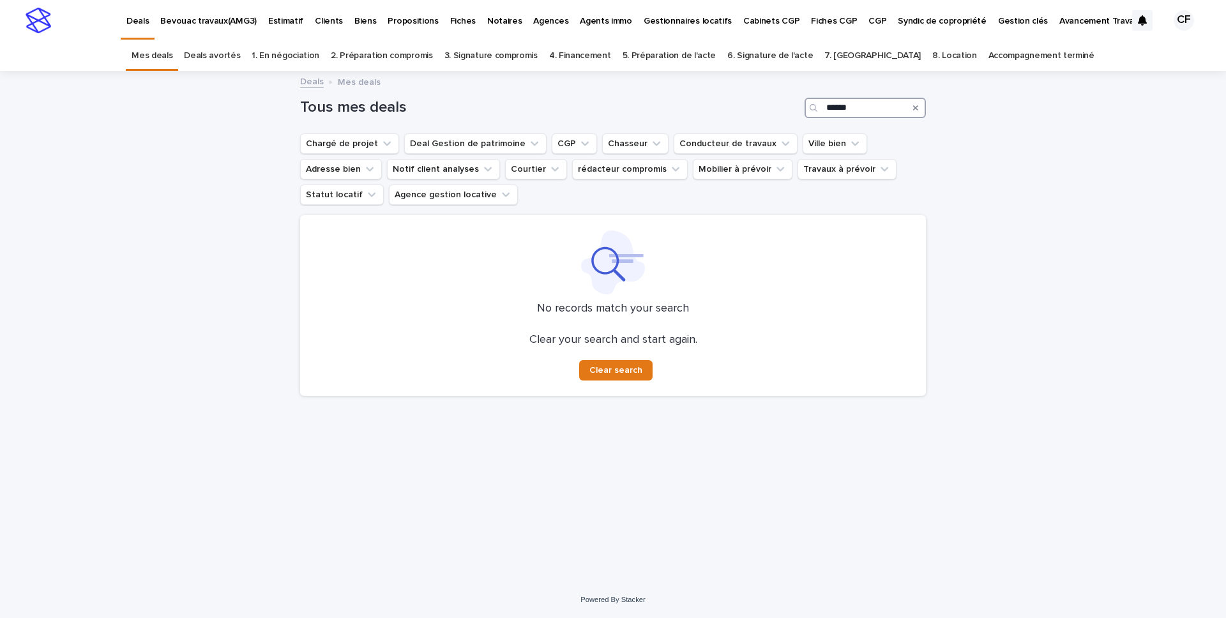
type input "******"
click at [989, 63] on link "Accompagnement terminé" at bounding box center [1042, 56] width 106 height 30
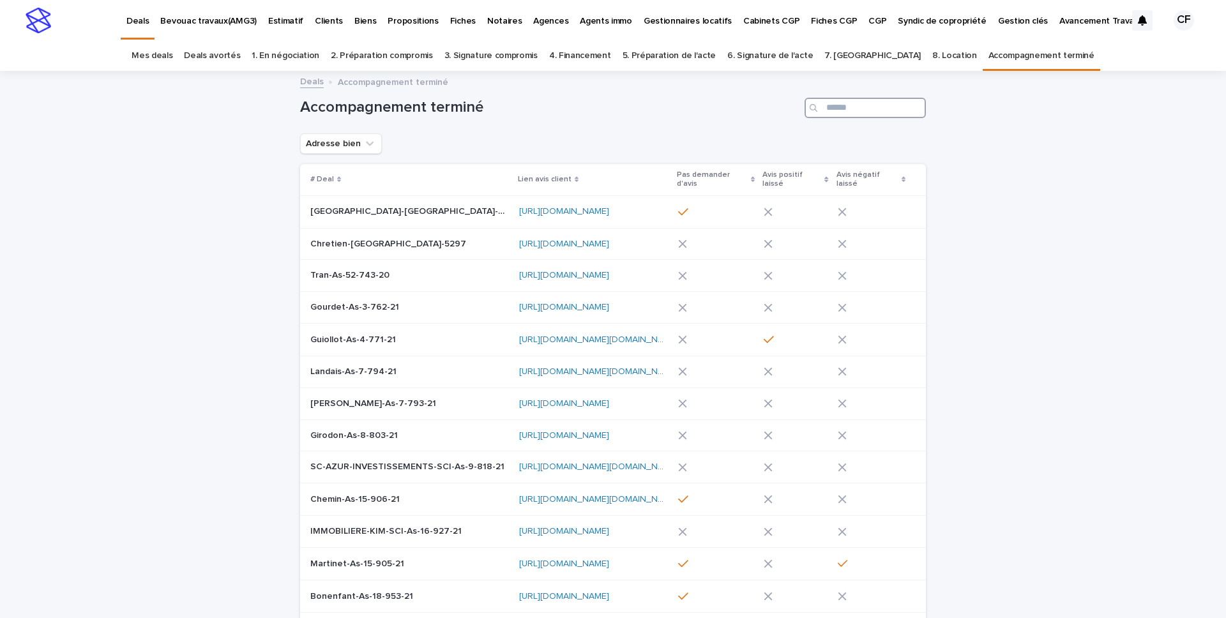
click at [875, 103] on input "Search" at bounding box center [865, 108] width 121 height 20
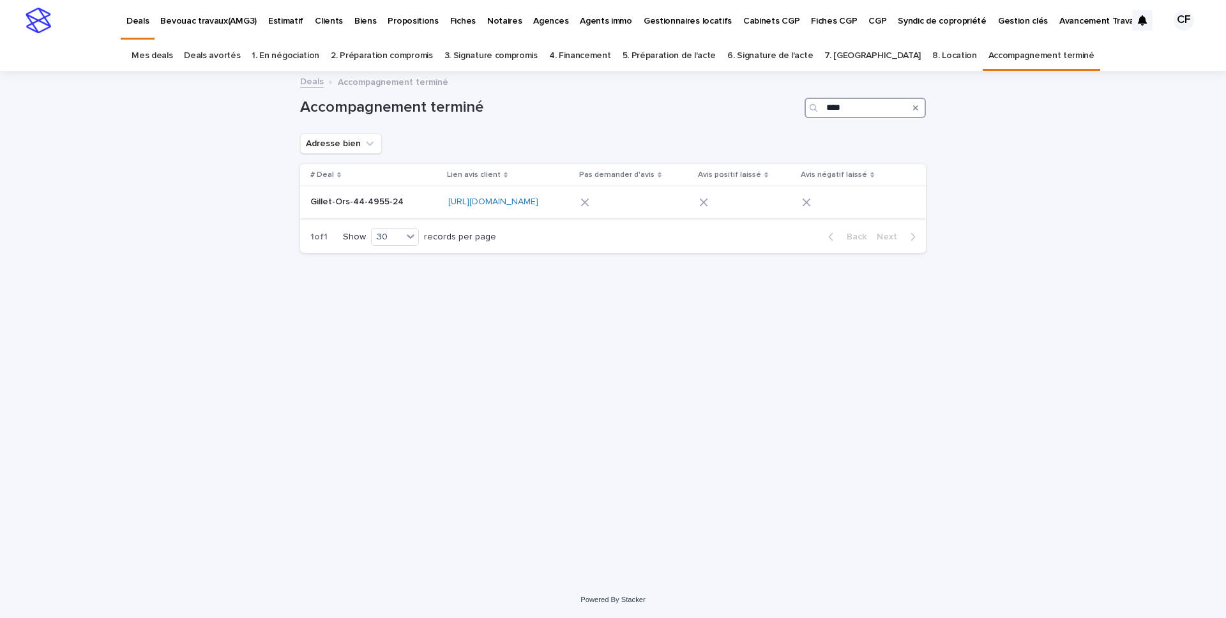
type input "****"
click at [365, 205] on p "Gillet-Ors-44-4955-24" at bounding box center [358, 200] width 96 height 13
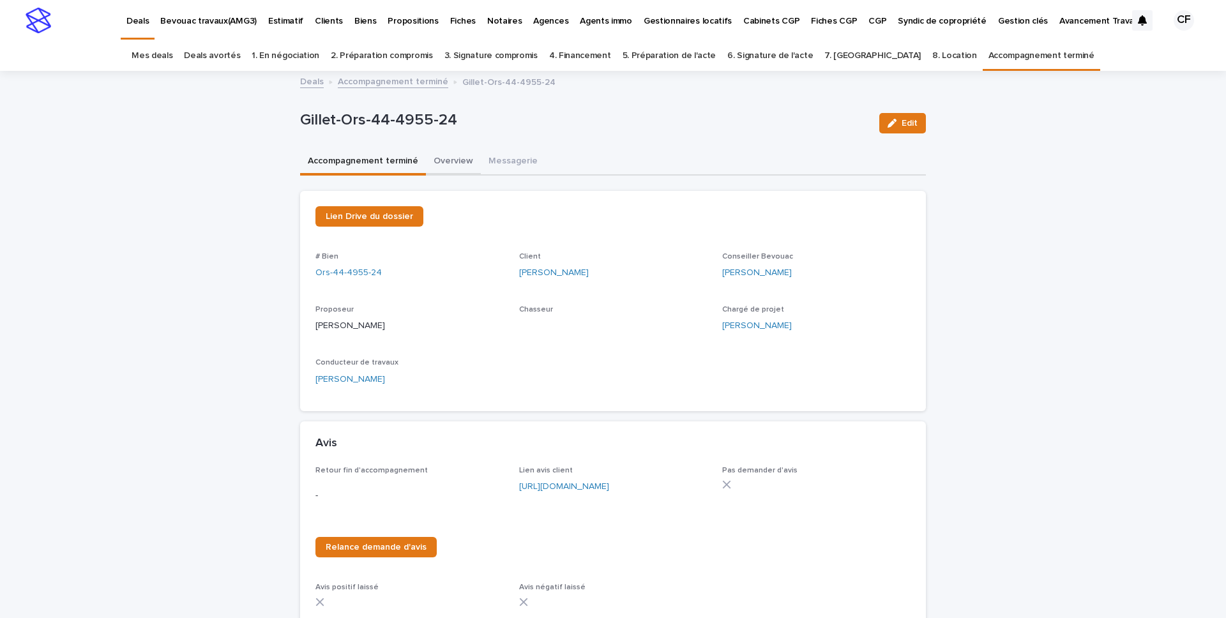
click at [451, 163] on button "Overview" at bounding box center [453, 162] width 55 height 27
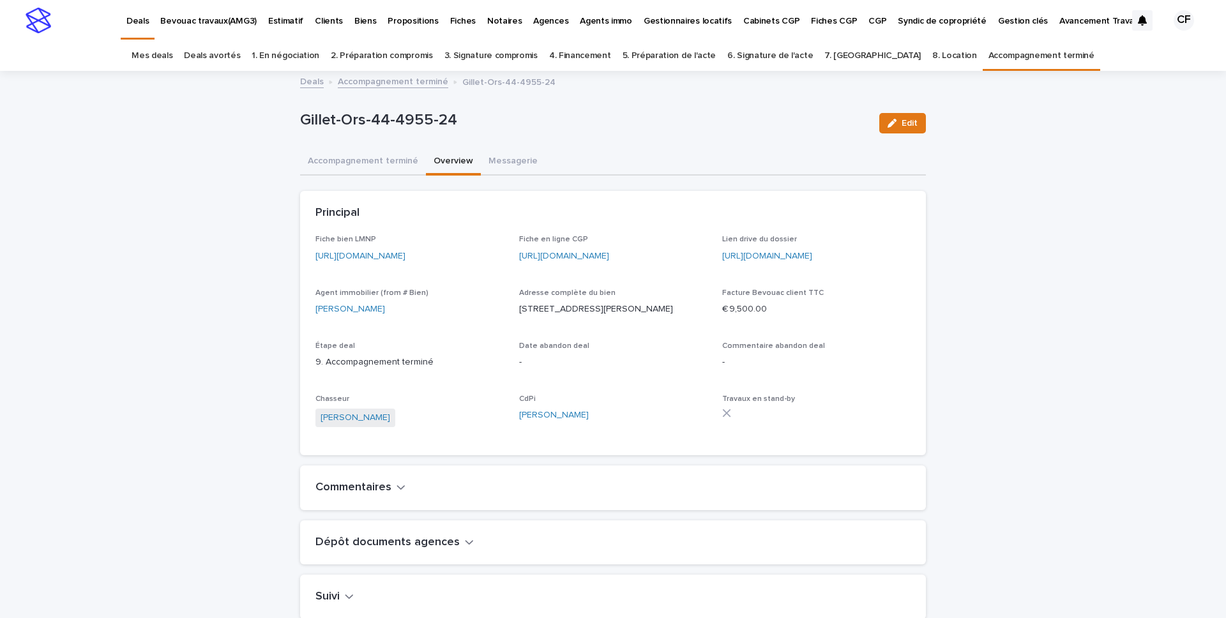
scroll to position [5108, 0]
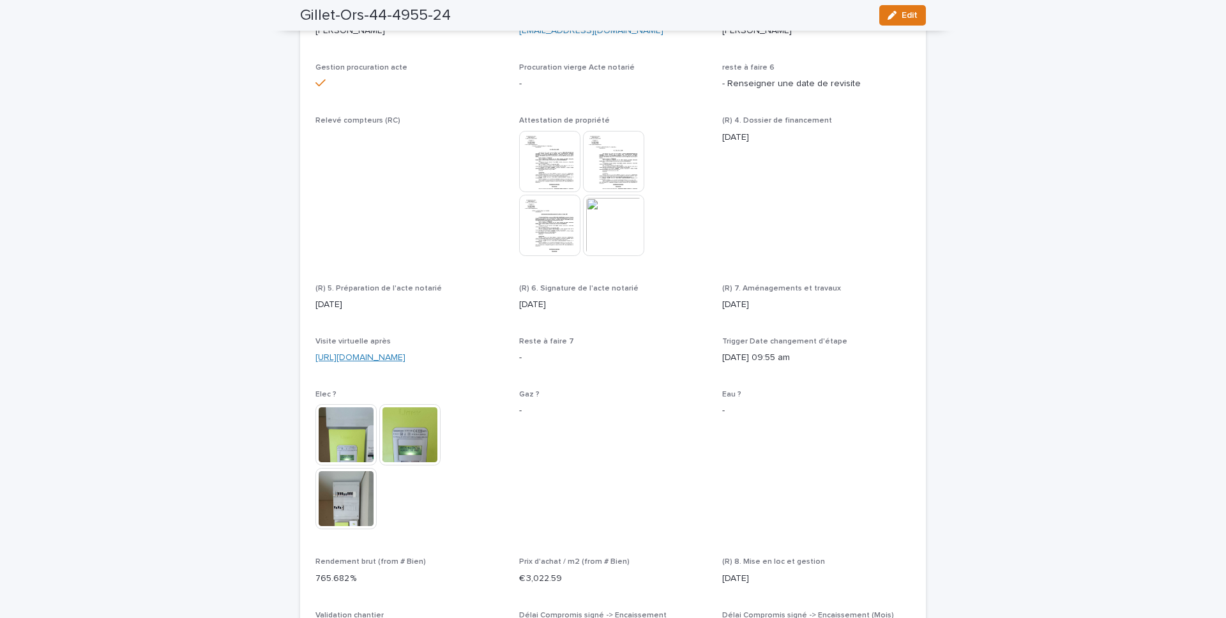
click at [406, 353] on link "[URL][DOMAIN_NAME]" at bounding box center [361, 357] width 90 height 9
